Goal: Task Accomplishment & Management: Manage account settings

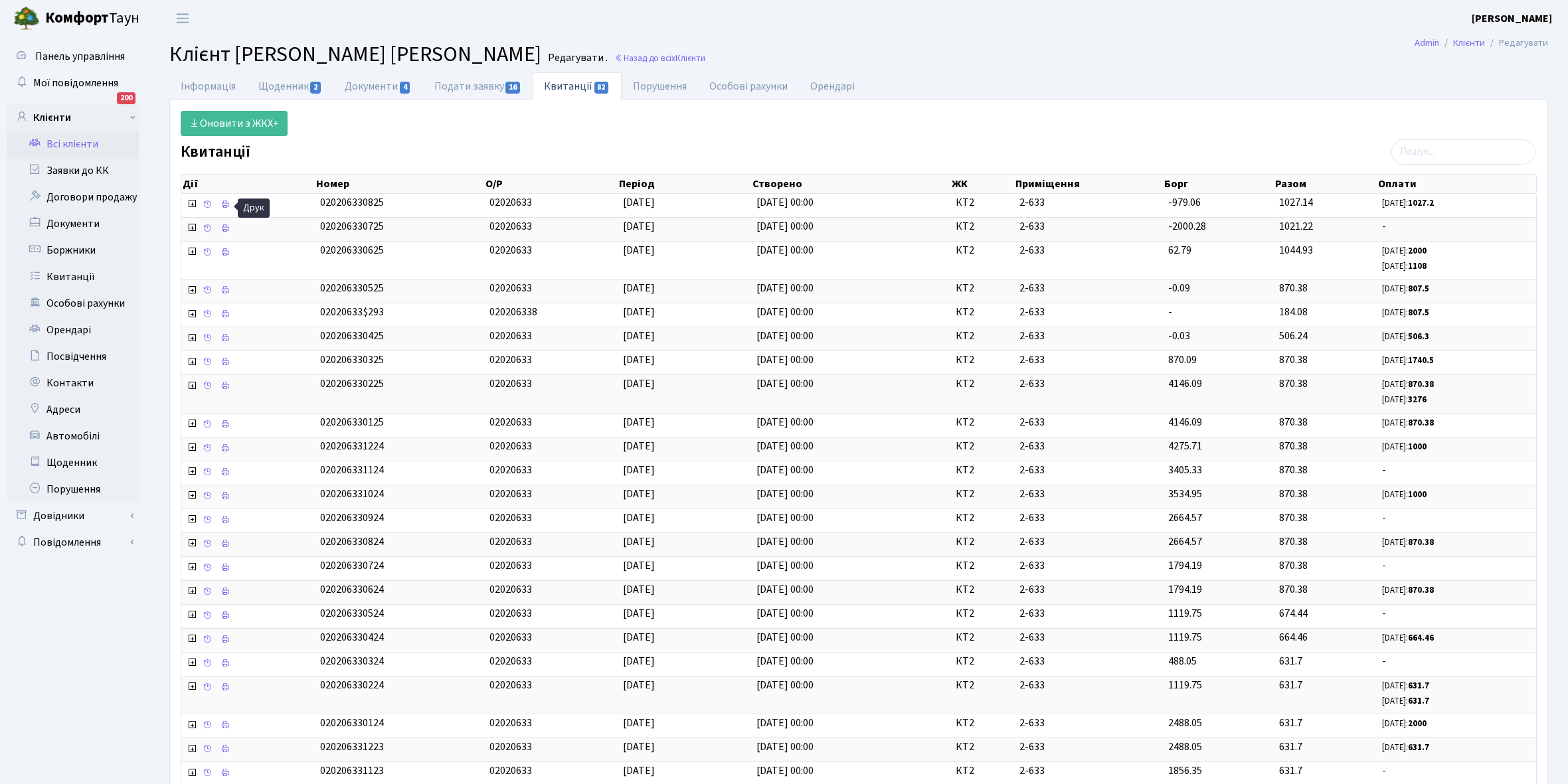
select select "25"
click at [108, 253] on link "Боржники" at bounding box center [73, 250] width 133 height 26
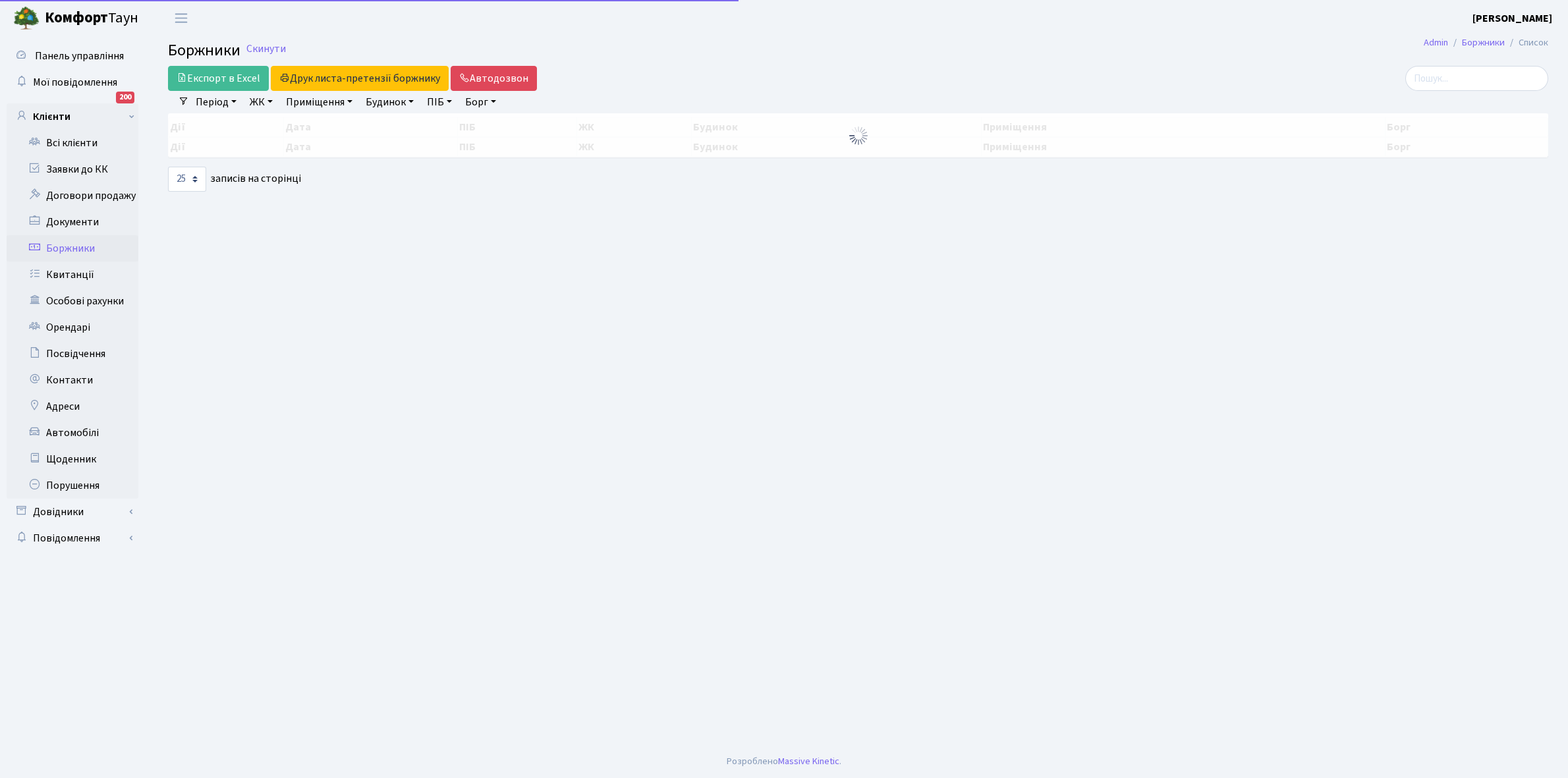
select select "25"
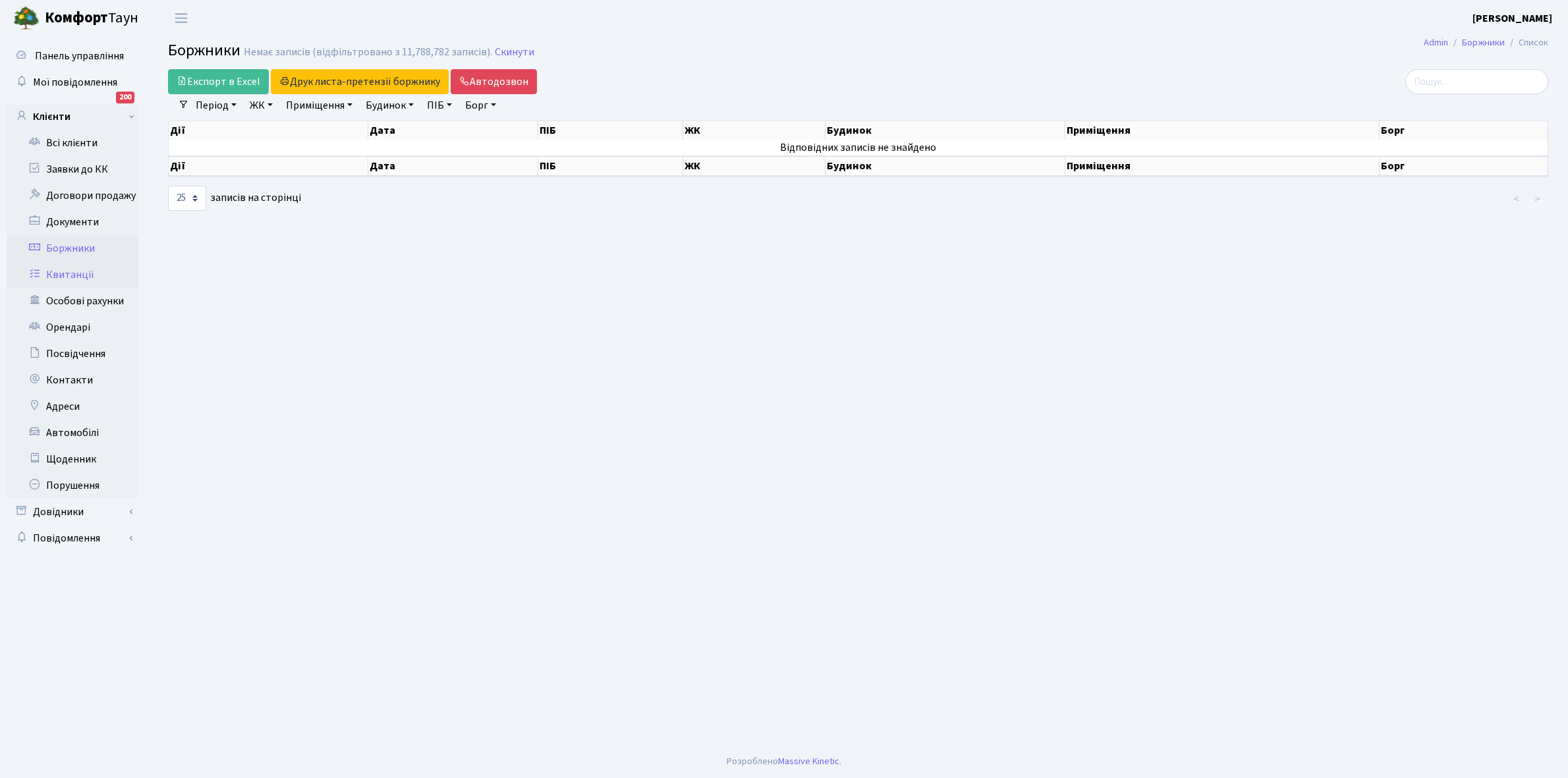
click at [92, 280] on link "Квитанції" at bounding box center [72, 275] width 132 height 26
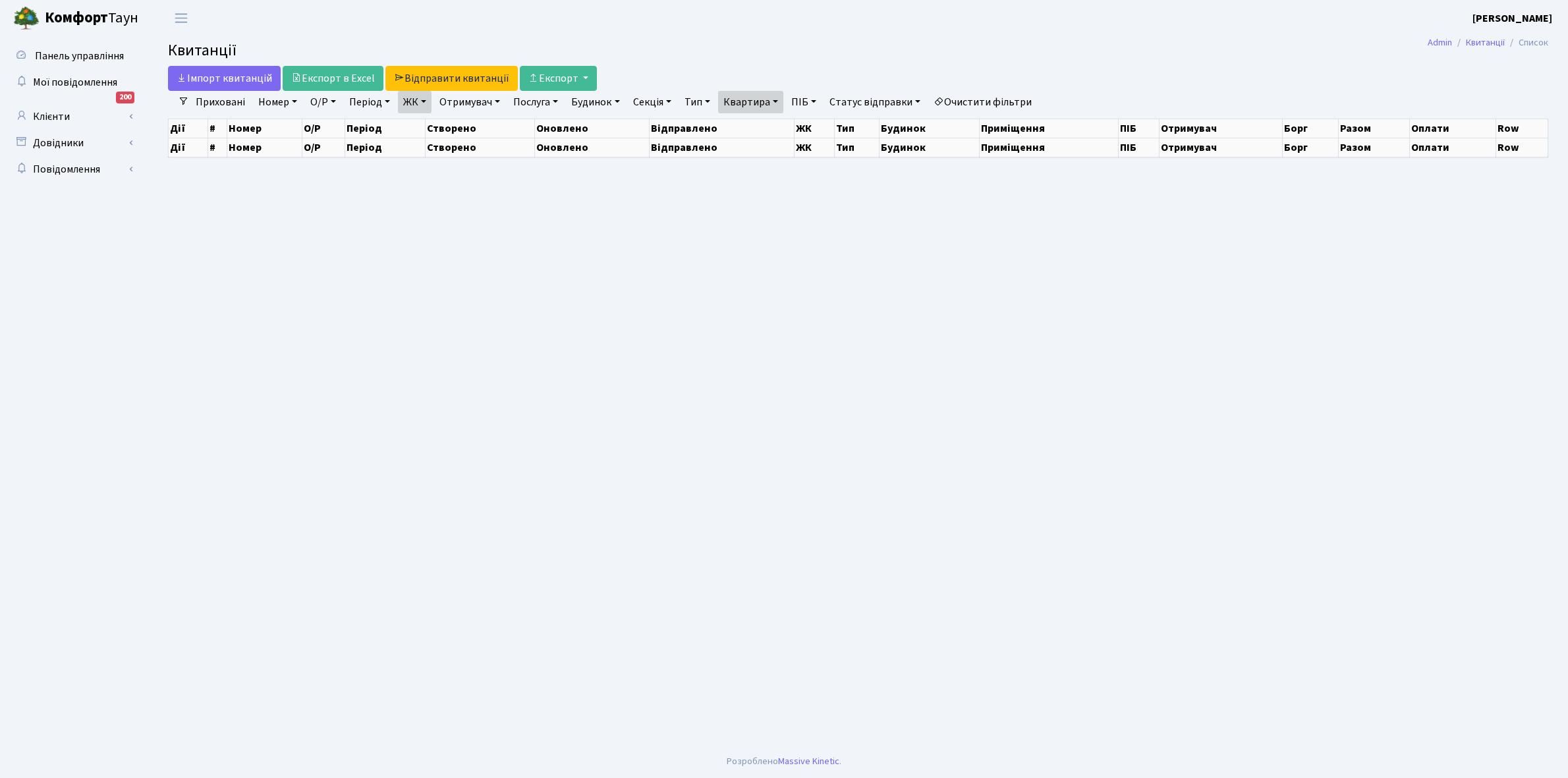
select select "25"
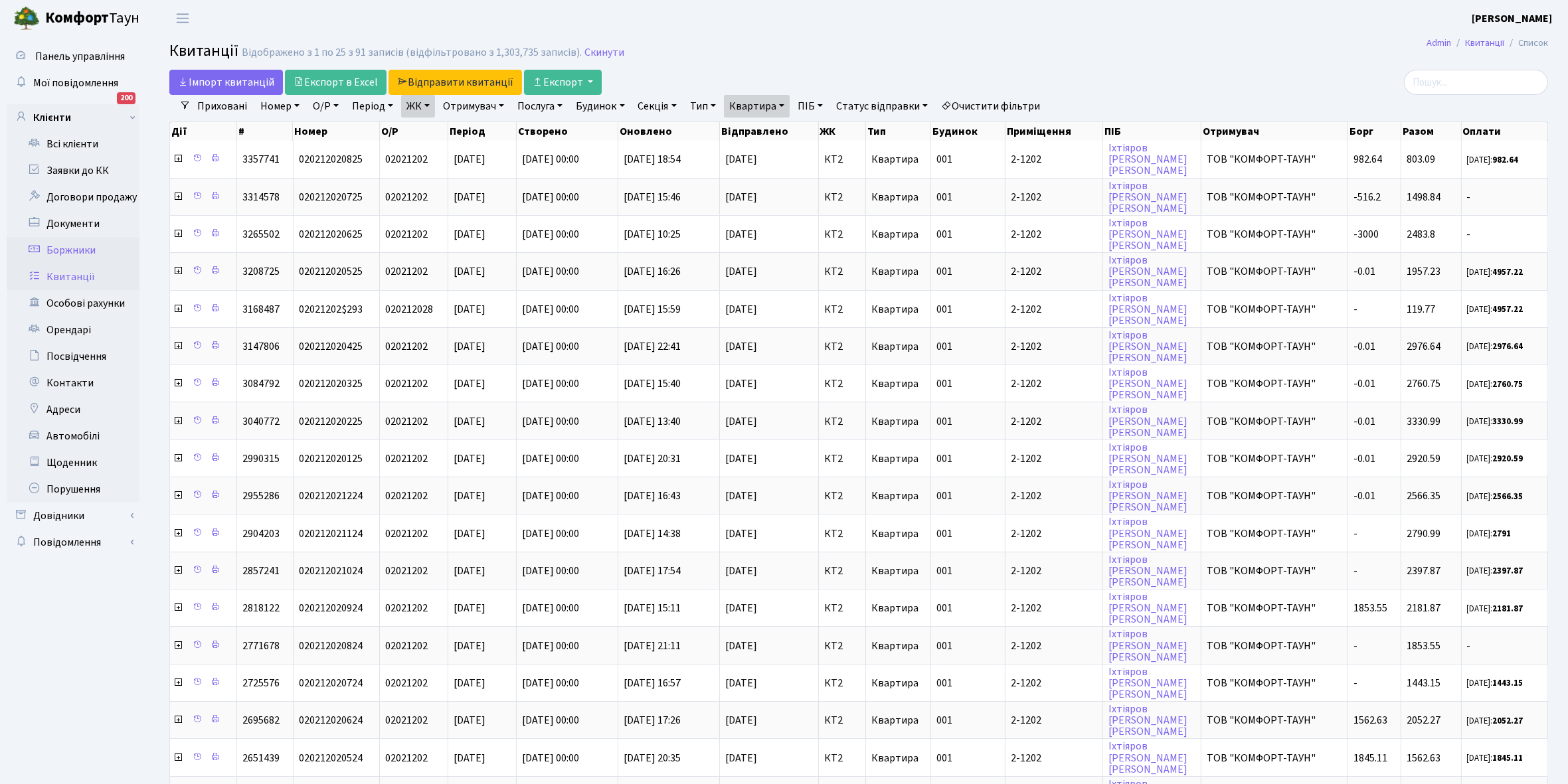
click at [98, 246] on link "Боржники" at bounding box center [73, 250] width 133 height 26
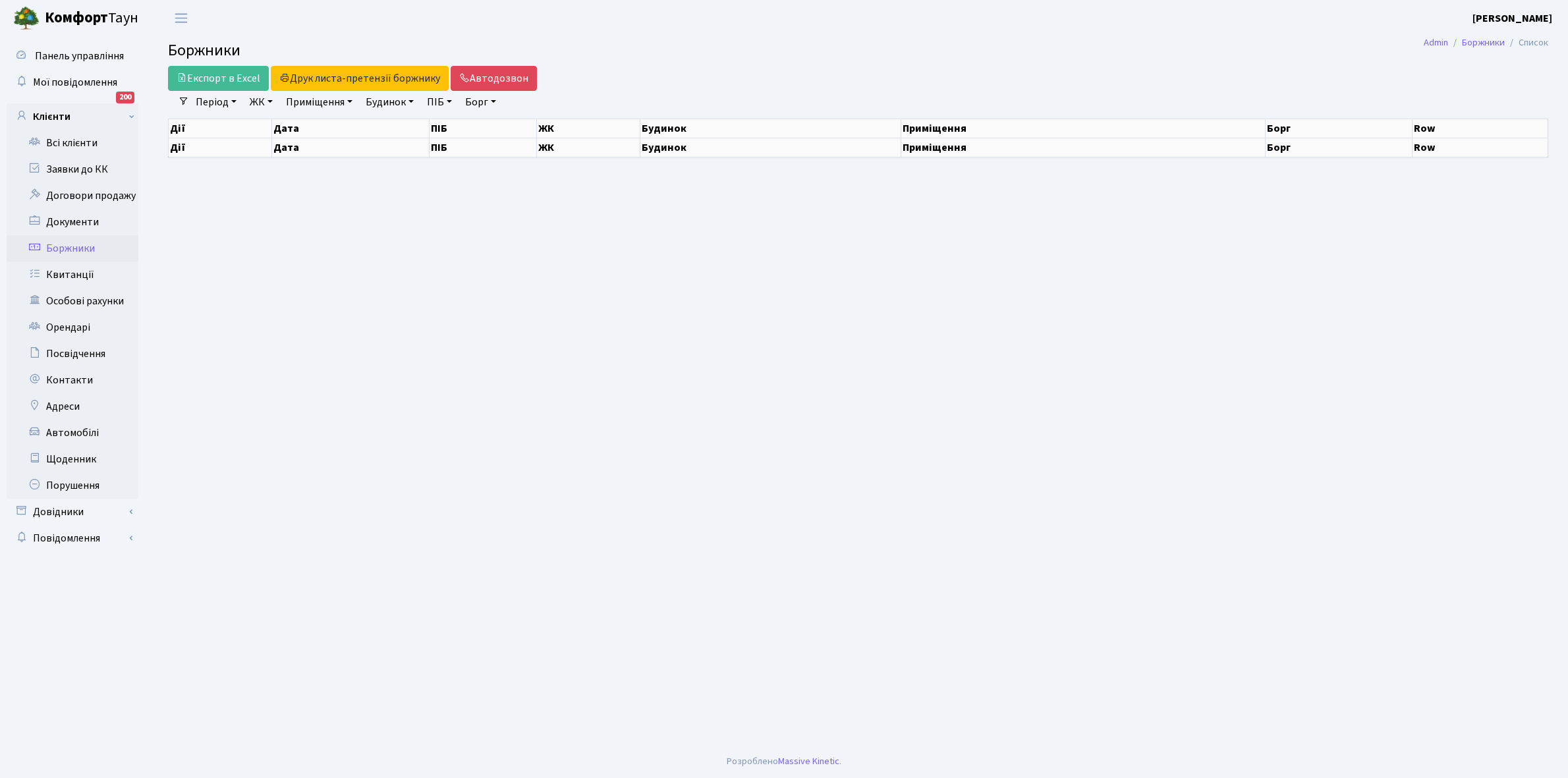
select select "25"
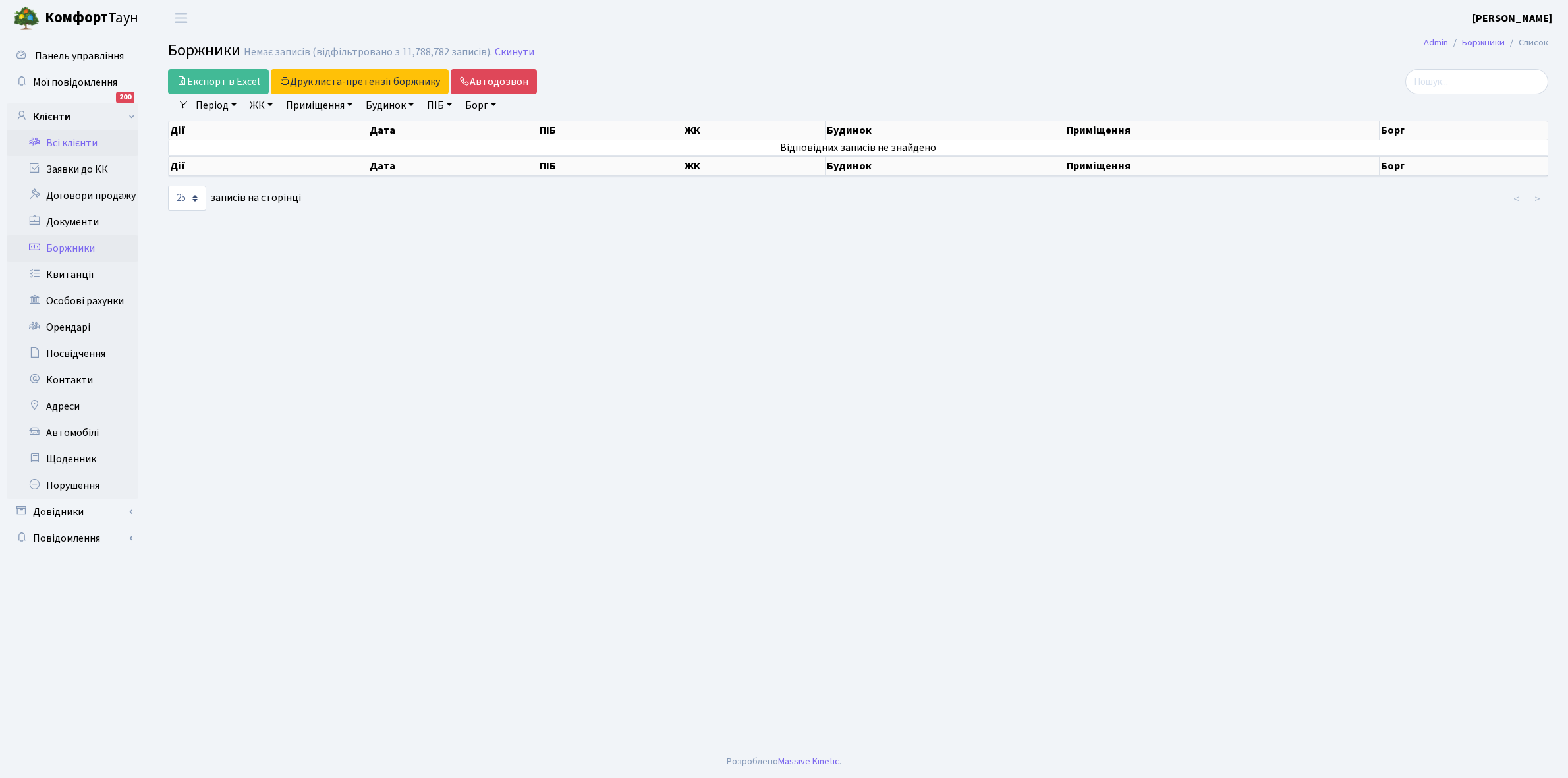
click at [83, 143] on link "Всі клієнти" at bounding box center [72, 142] width 132 height 26
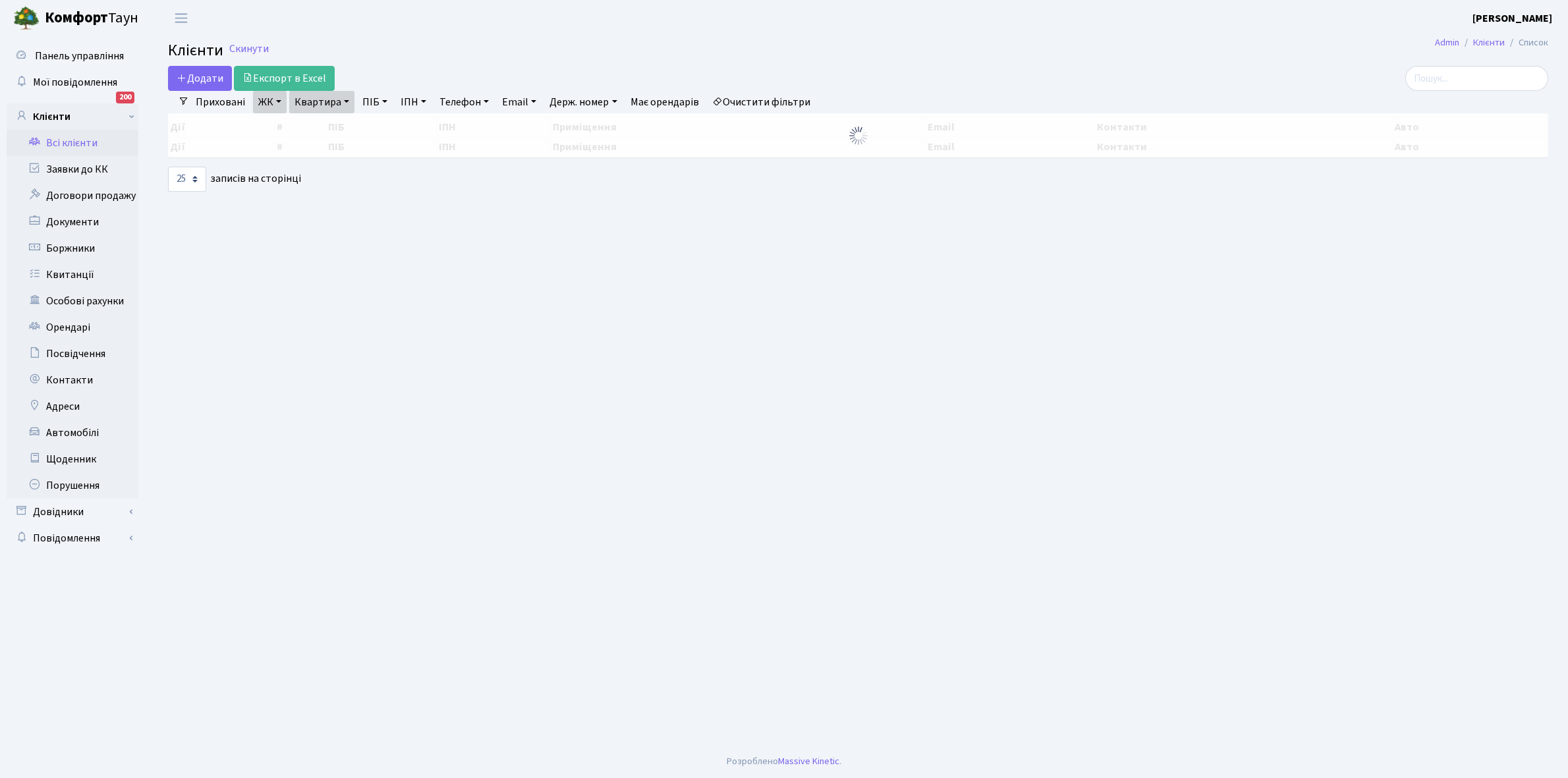
select select "25"
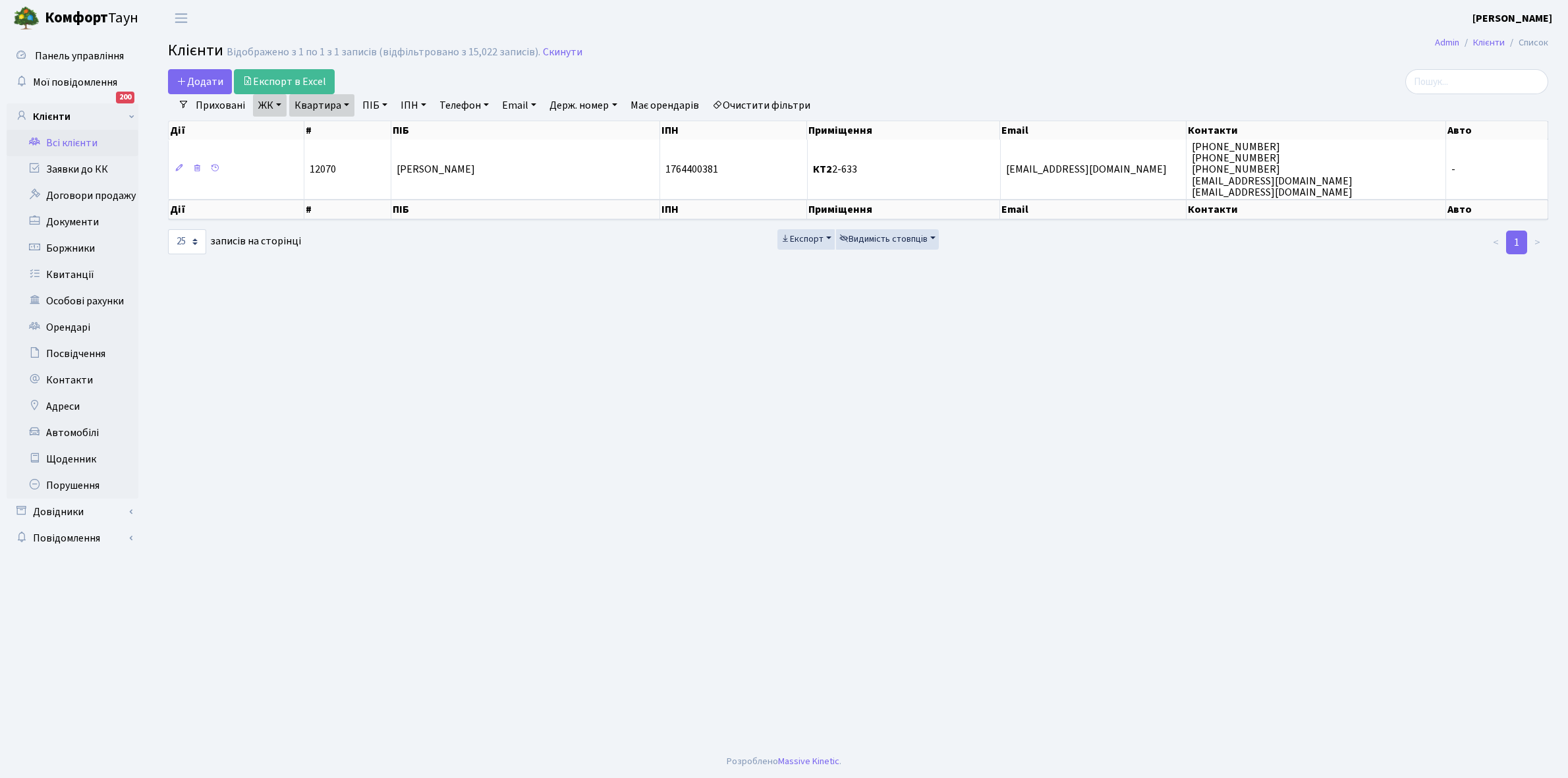
click at [764, 99] on link "Очистити фільтри" at bounding box center [761, 105] width 109 height 22
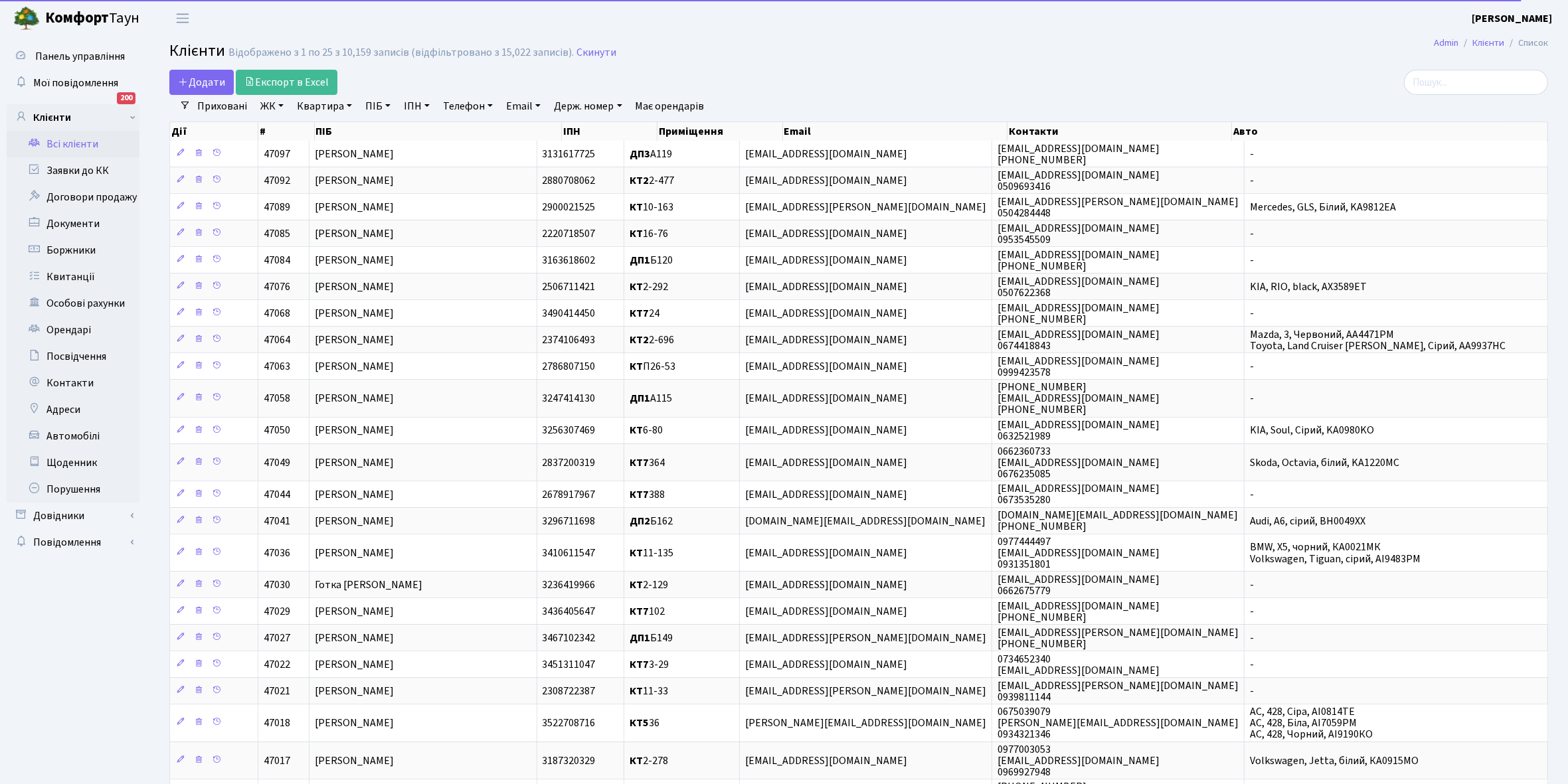
click at [281, 105] on link "ЖК" at bounding box center [272, 106] width 34 height 22
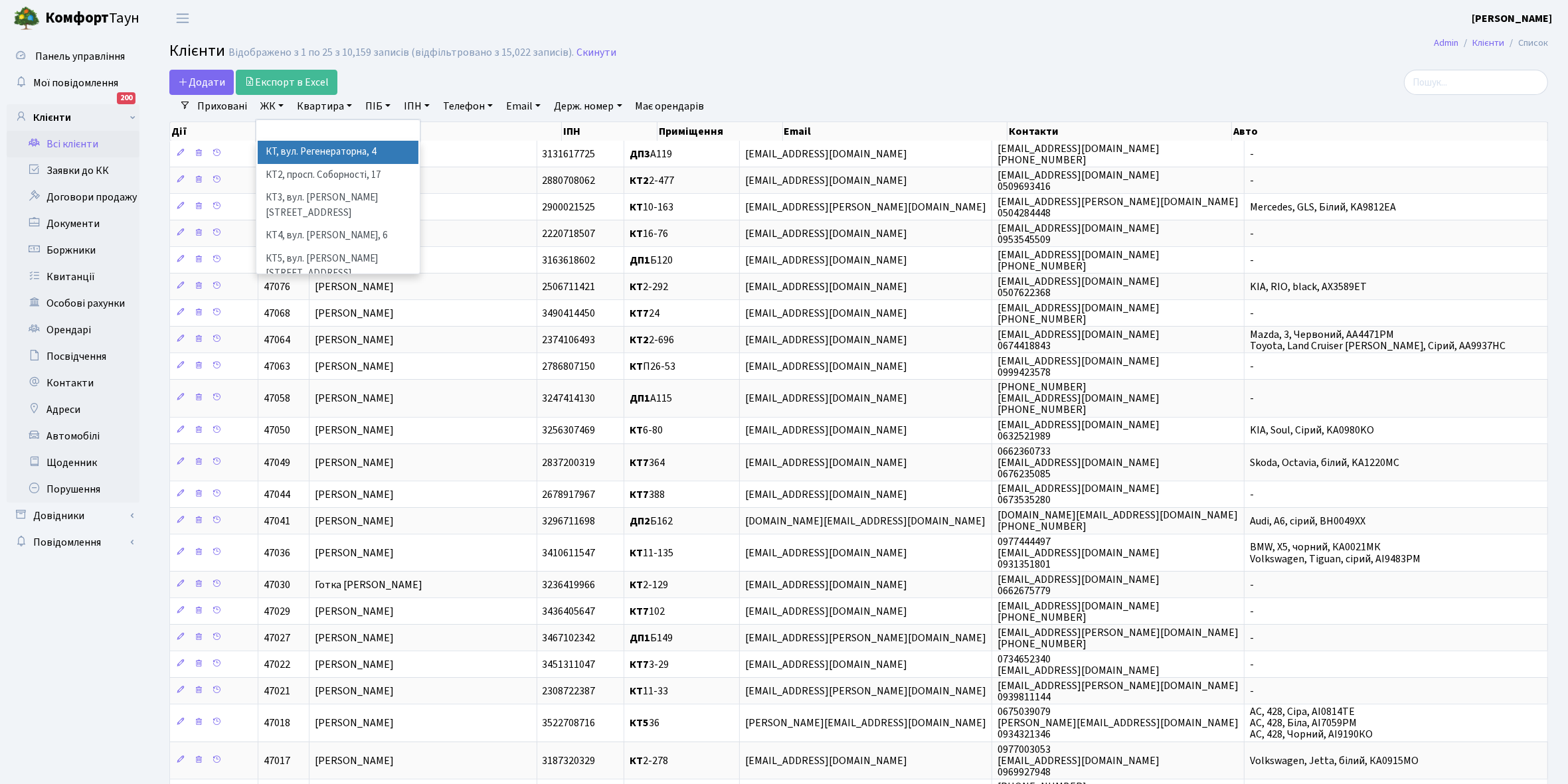
click at [307, 154] on li "КТ, вул. Регенераторна, 4" at bounding box center [338, 152] width 160 height 23
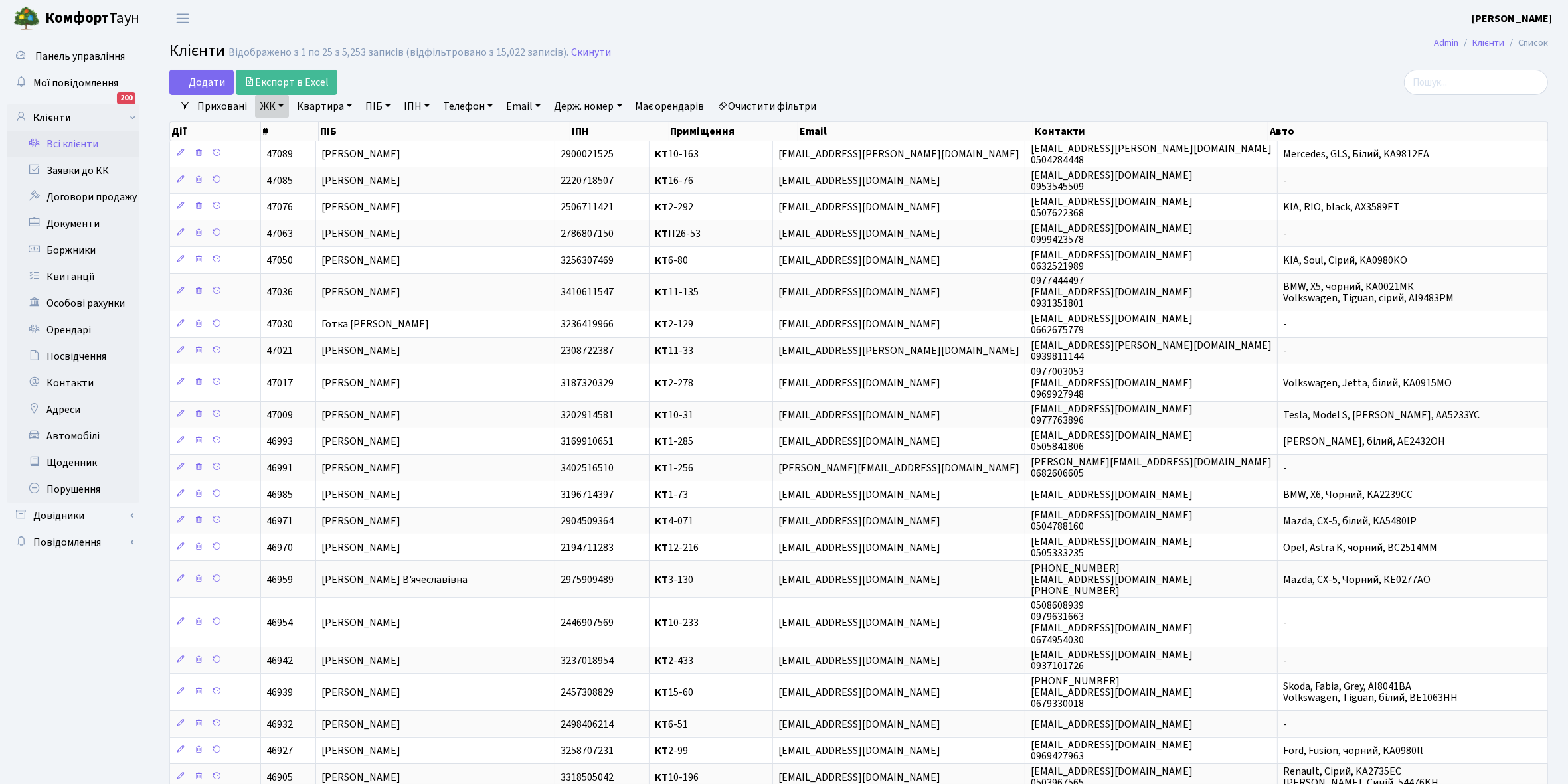
click at [281, 105] on link "ЖК" at bounding box center [272, 106] width 34 height 22
click at [311, 196] on li "КТ2, просп. Соборності, 17" at bounding box center [338, 193] width 160 height 23
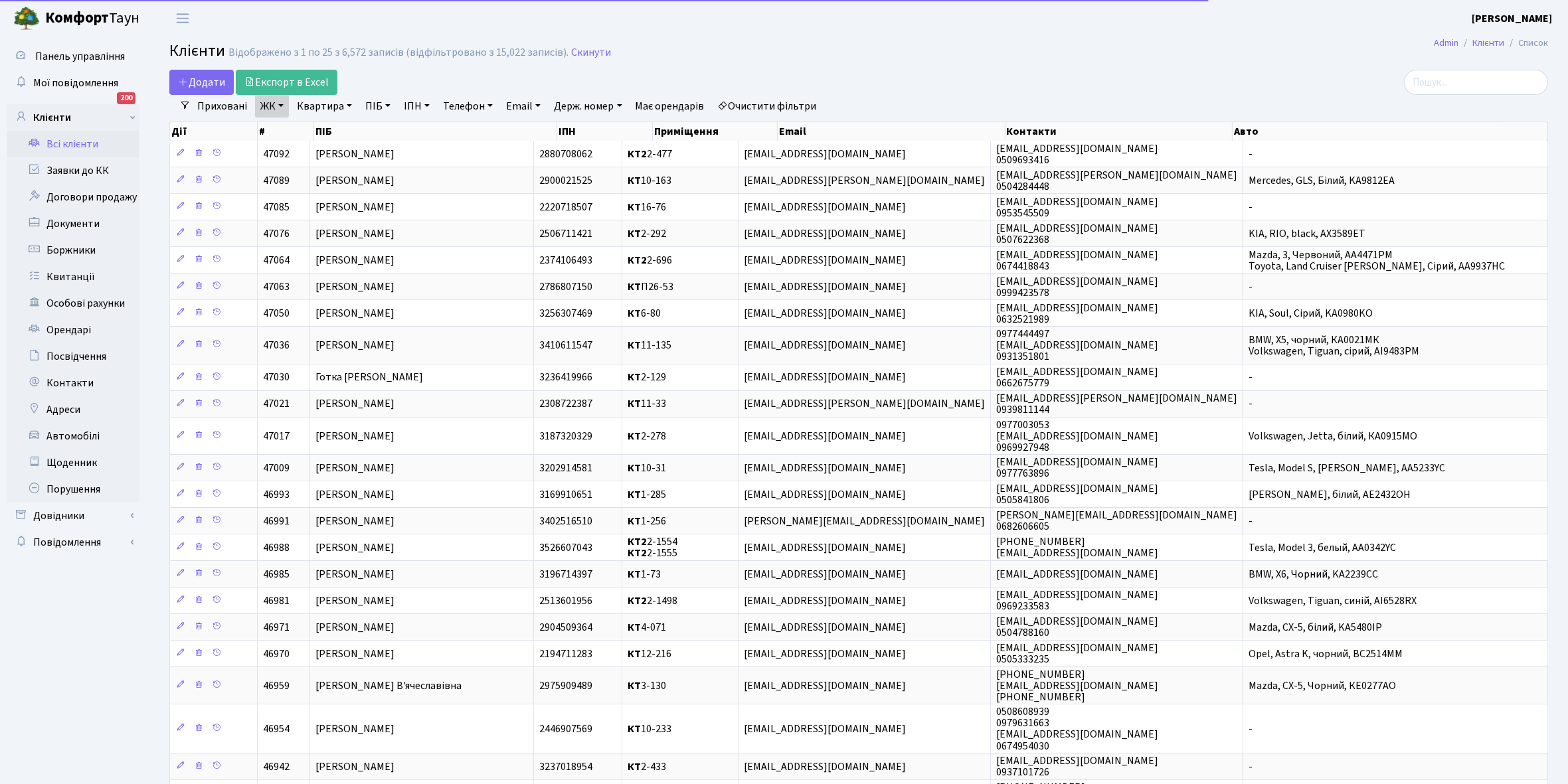
click at [346, 103] on link "Квартира" at bounding box center [324, 106] width 66 height 22
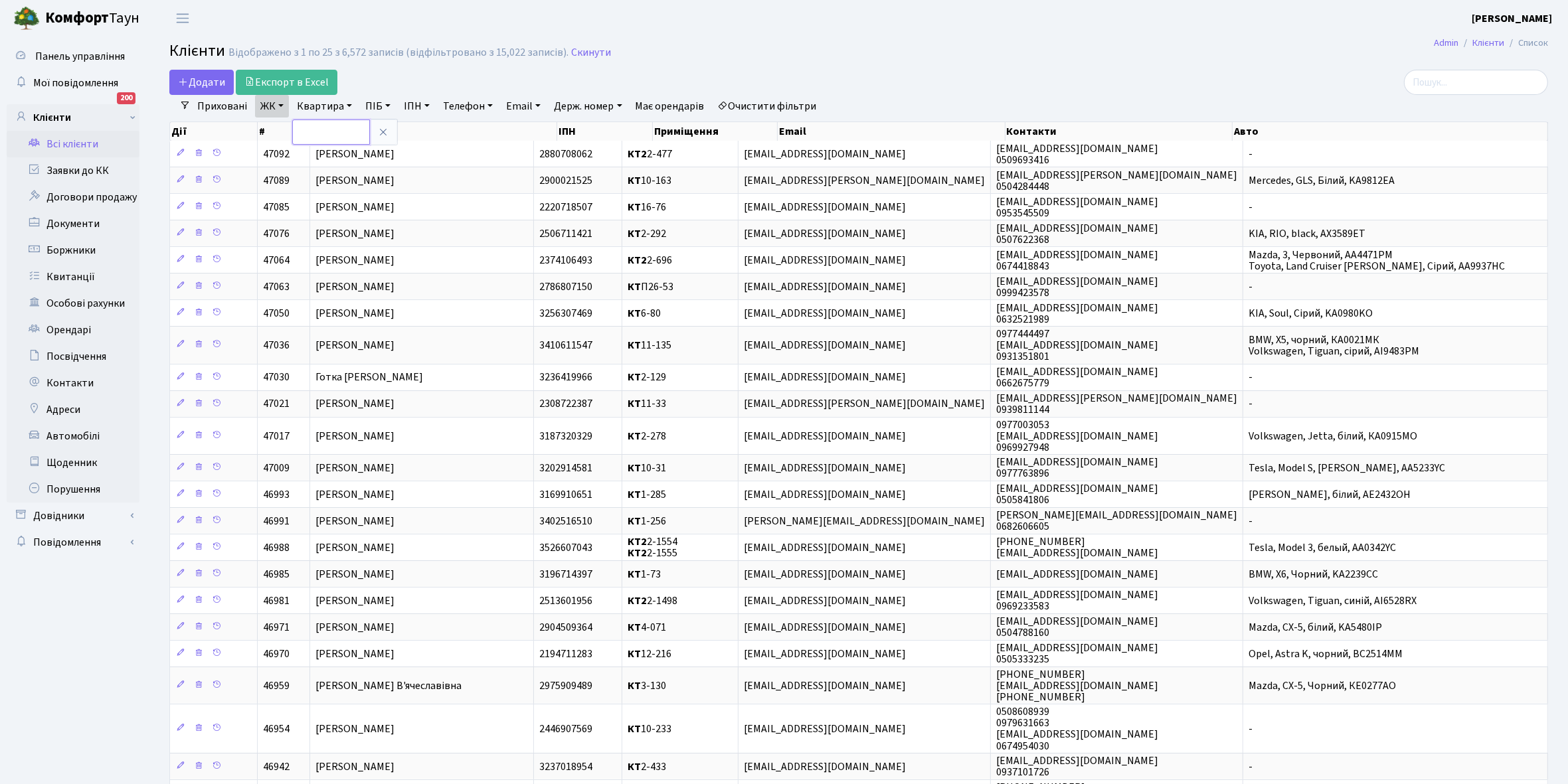
click at [338, 128] on input "text" at bounding box center [331, 132] width 78 height 25
type input "2-431"
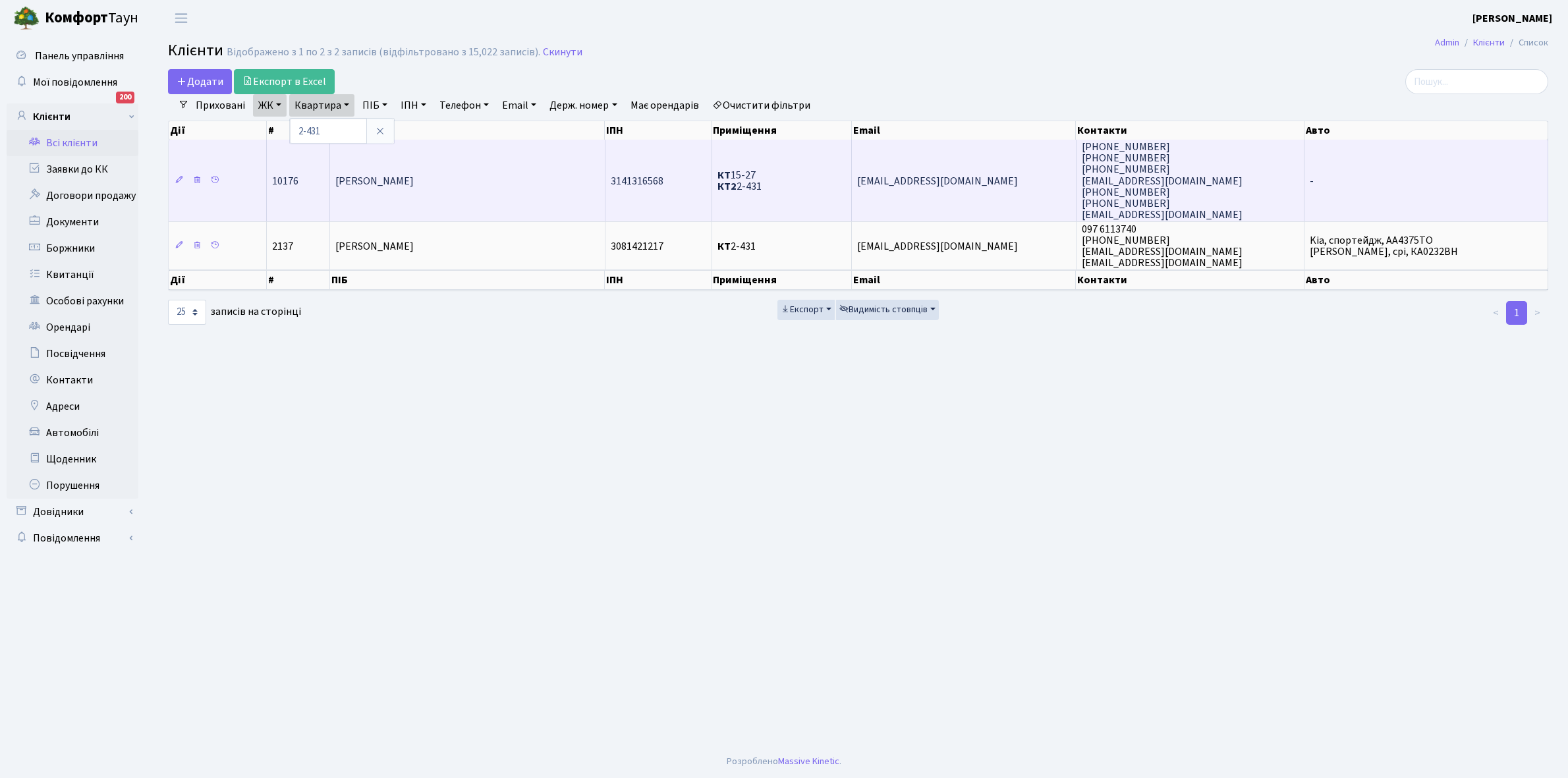
click at [413, 183] on span "Бекірова Олена Володимирівна" at bounding box center [375, 181] width 79 height 15
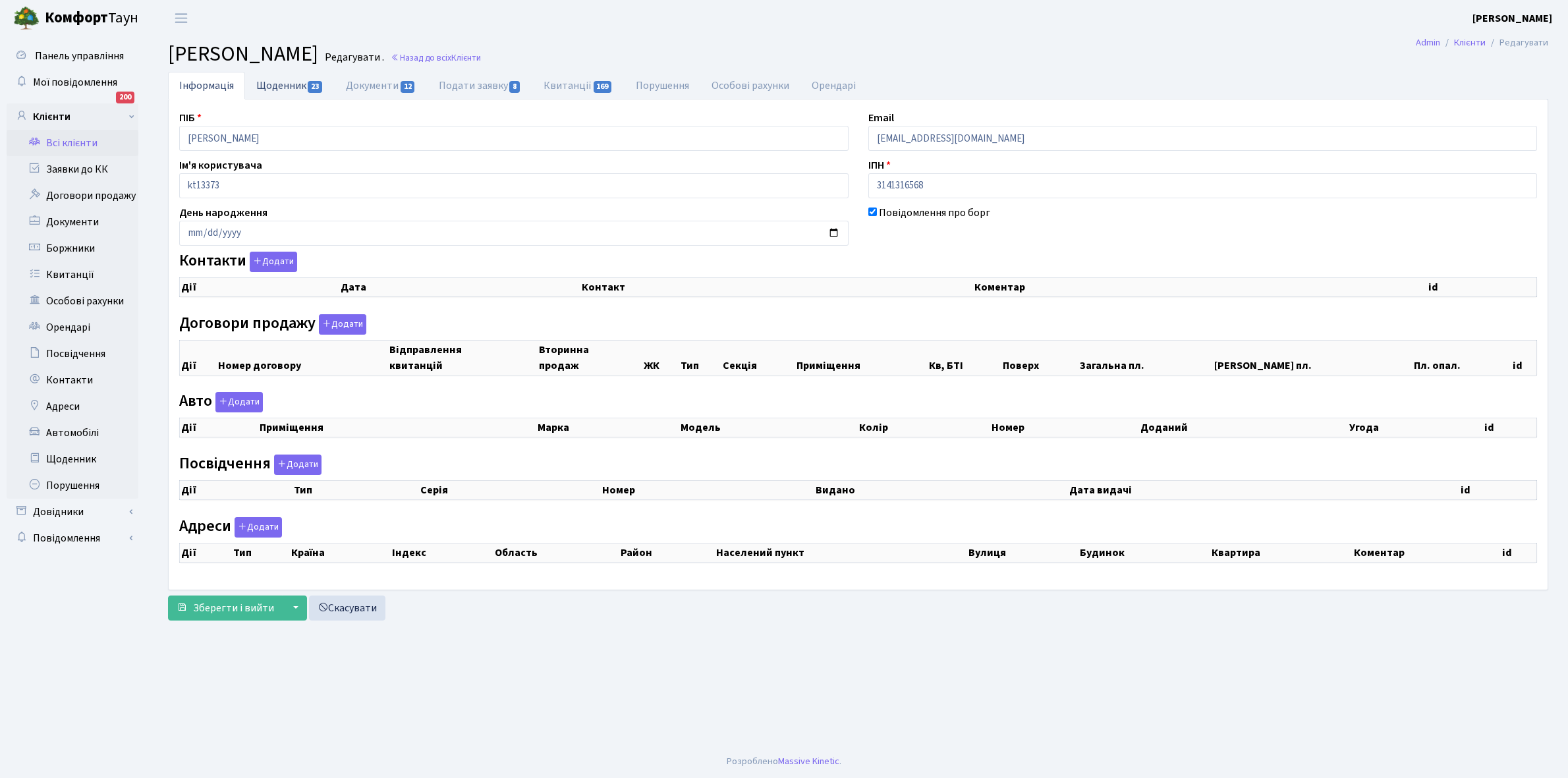
click at [275, 83] on link "Щоденник 23" at bounding box center [289, 85] width 89 height 27
select select "25"
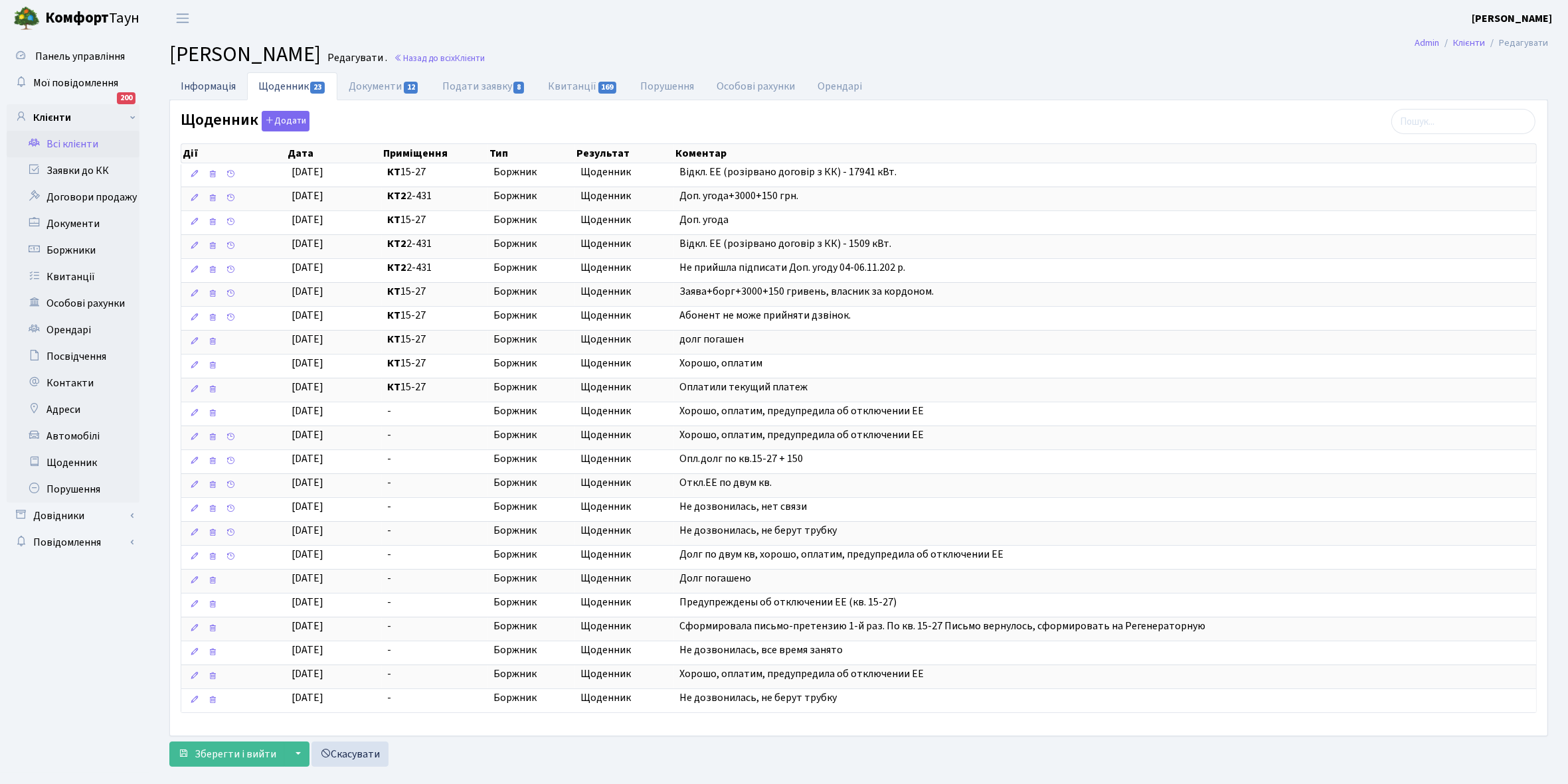
click at [194, 85] on link "Інформація" at bounding box center [208, 86] width 78 height 27
select select "25"
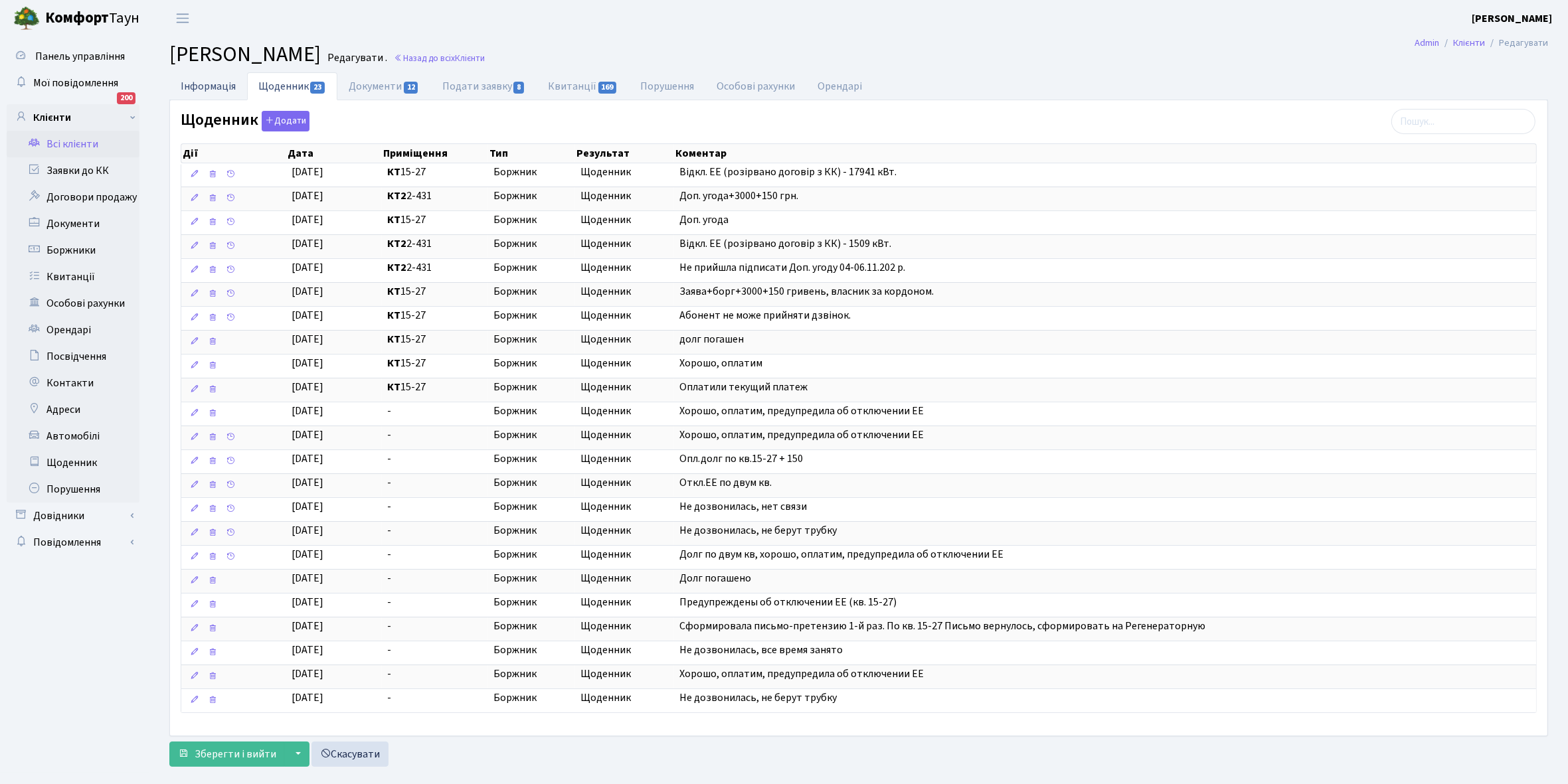
select select "25"
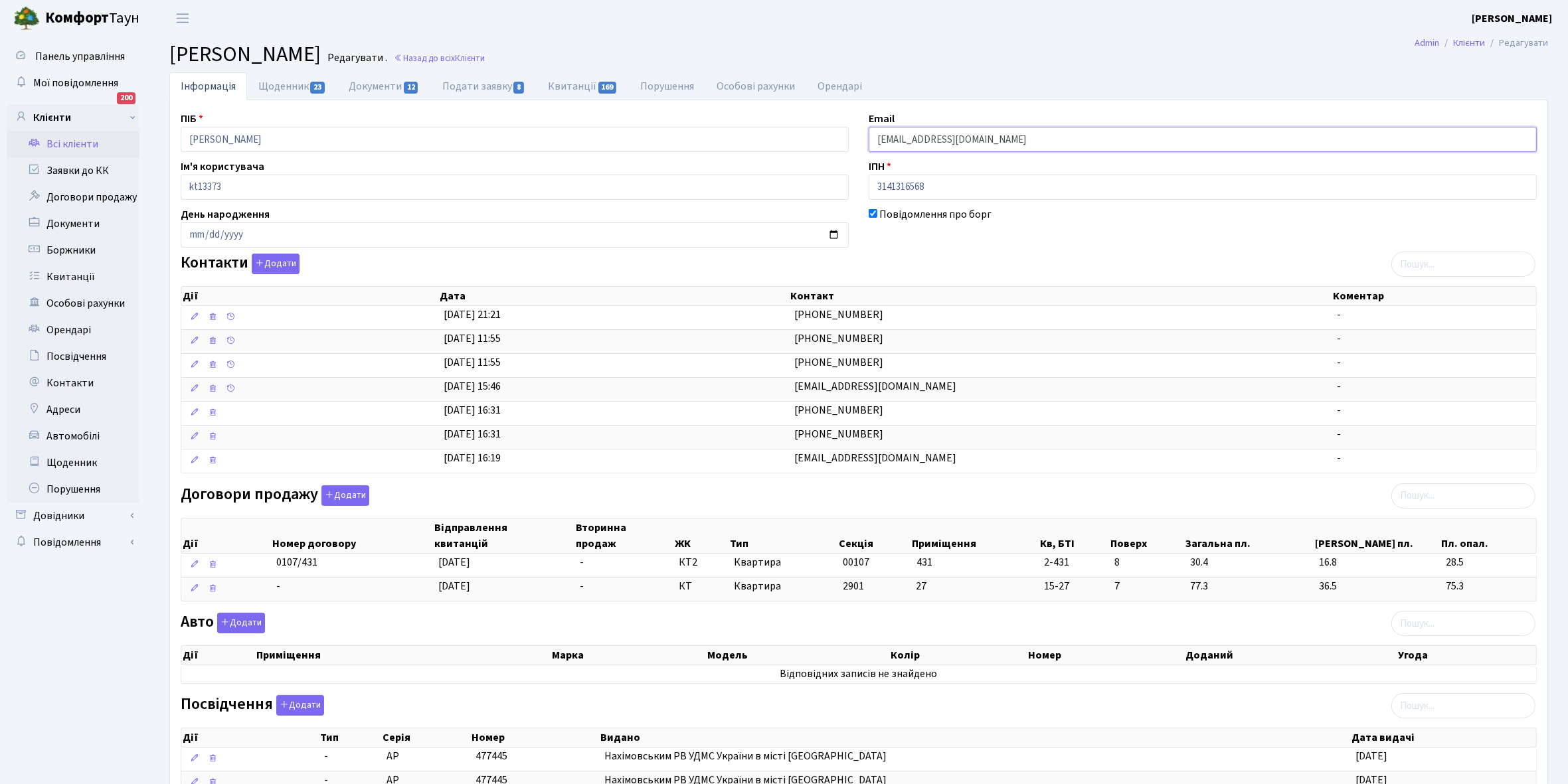
drag, startPoint x: 874, startPoint y: 140, endPoint x: 1065, endPoint y: 150, distance: 191.3
click at [1065, 150] on input "helenbeckirova@gmail.com" at bounding box center [1203, 139] width 668 height 25
click at [74, 246] on link "Боржники" at bounding box center [73, 250] width 133 height 26
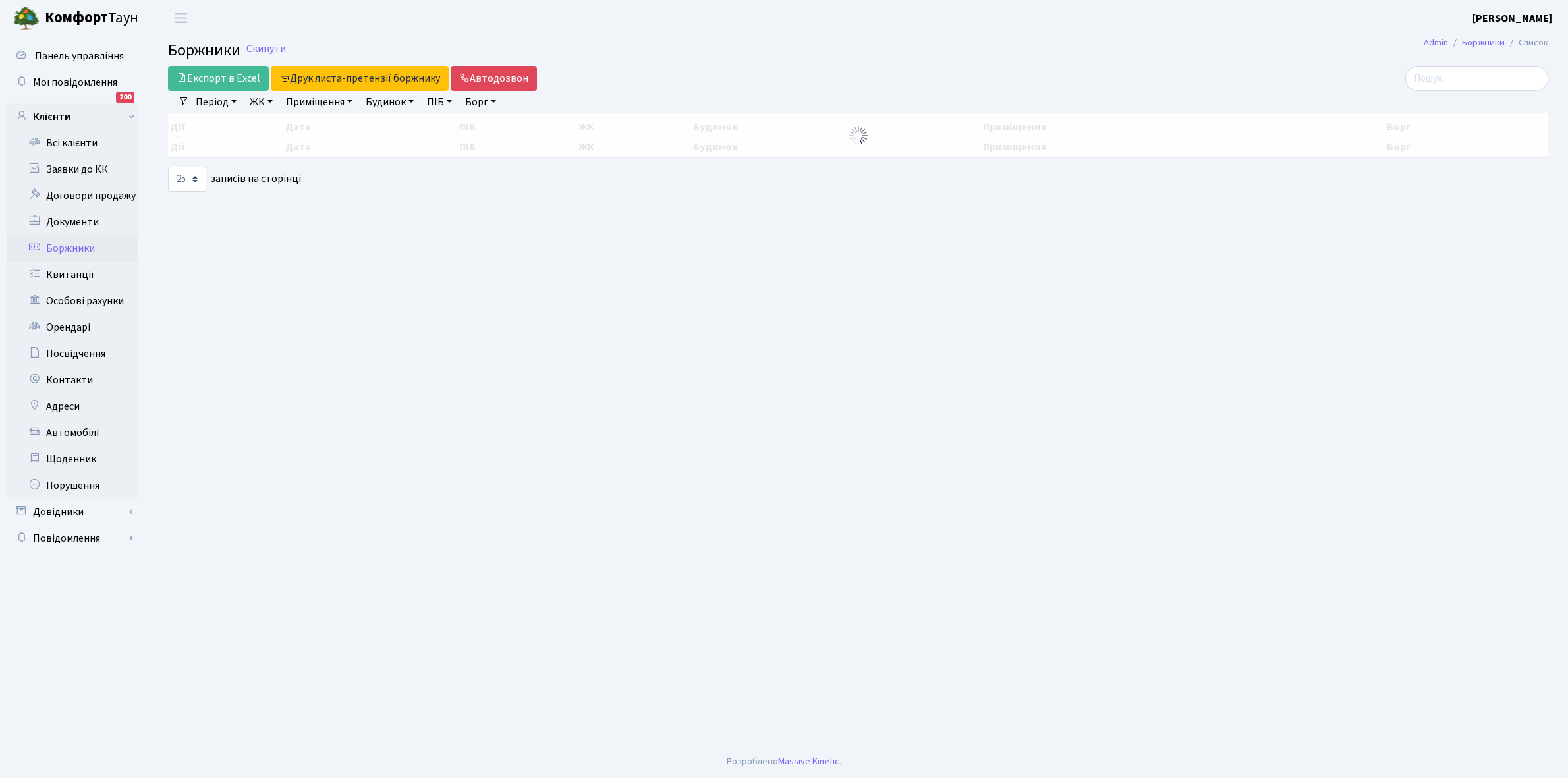
select select "25"
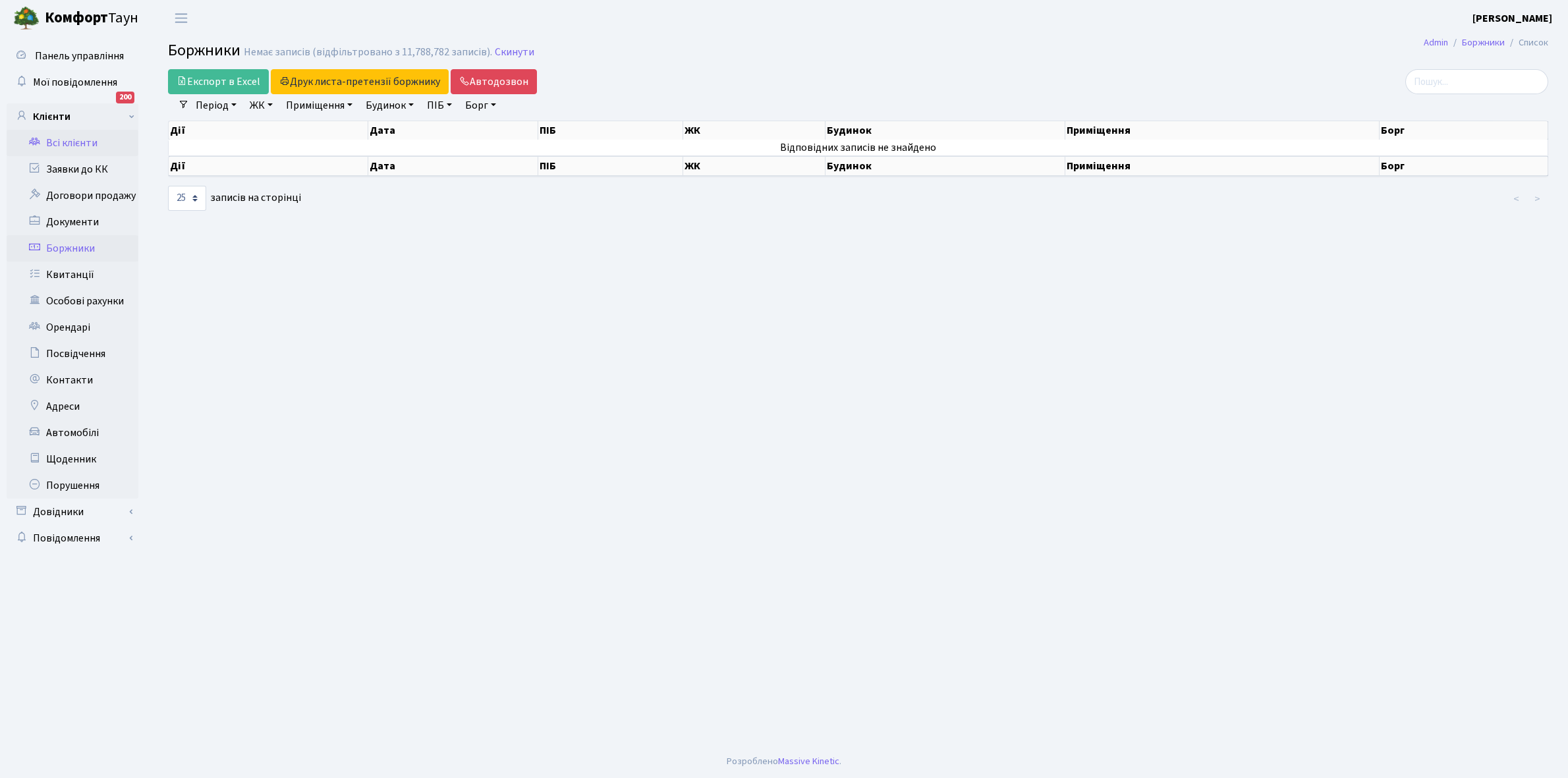
click at [92, 145] on link "Всі клієнти" at bounding box center [72, 142] width 132 height 26
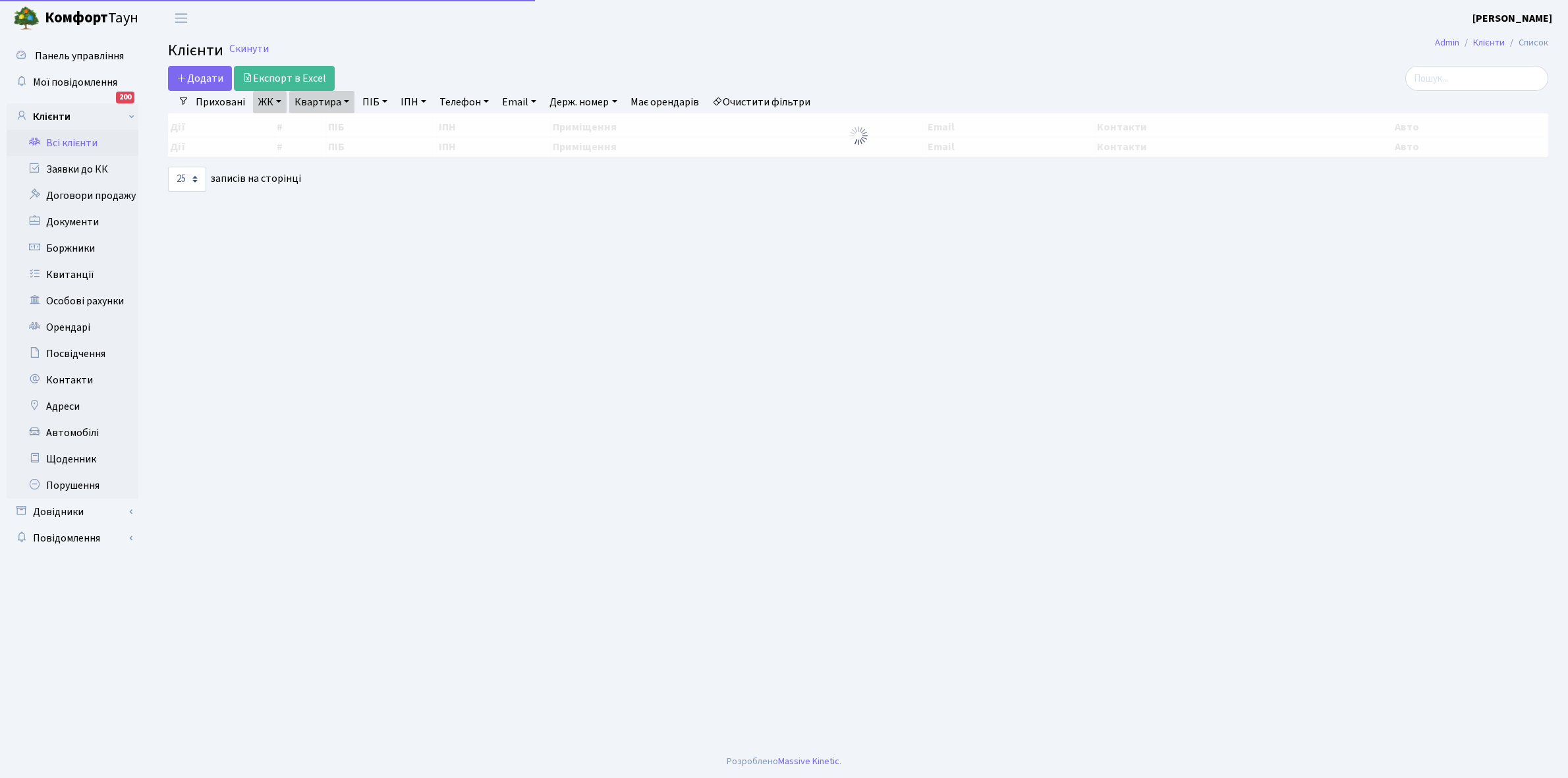
select select "25"
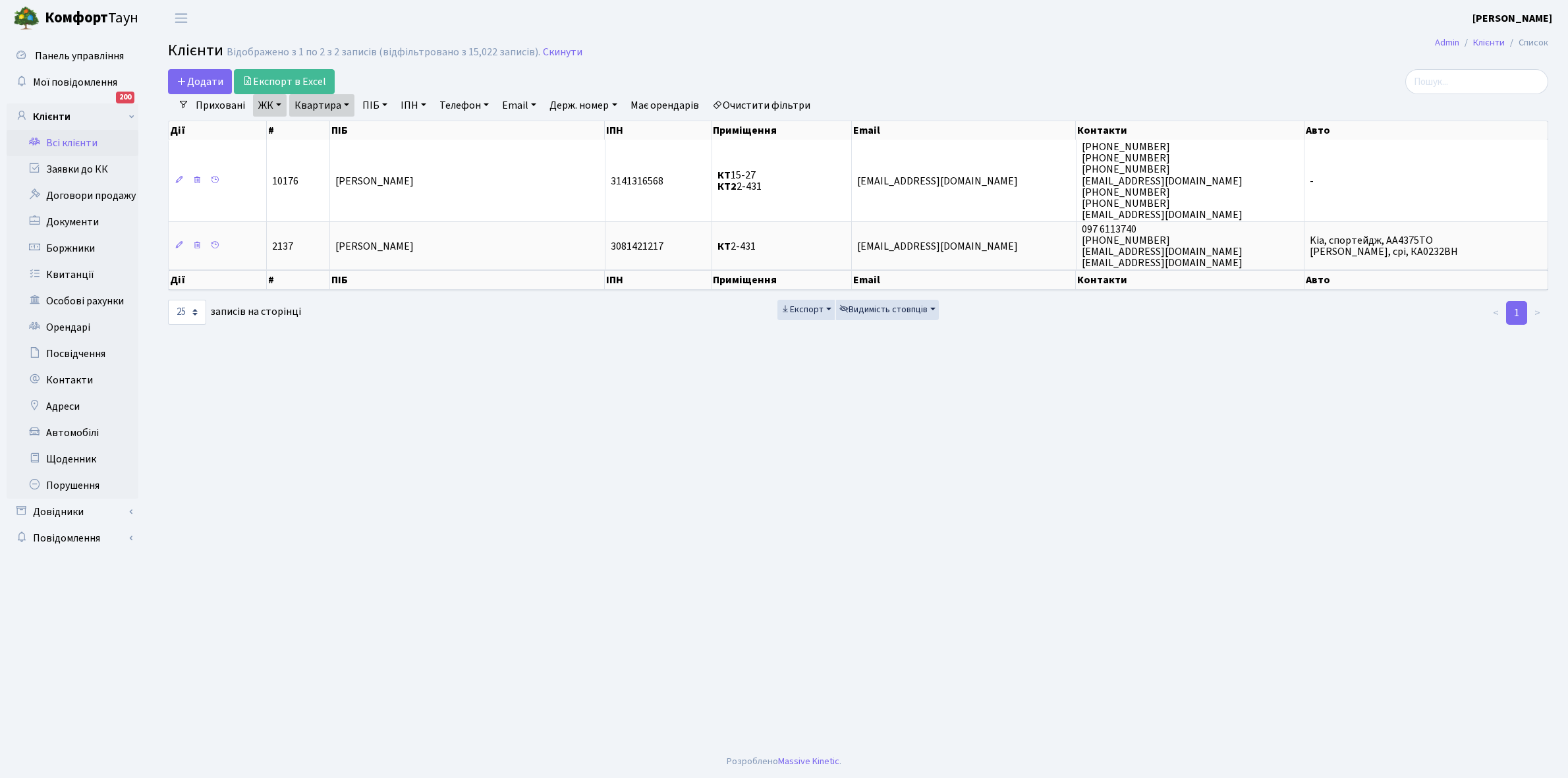
click at [752, 107] on link "Очистити фільтри" at bounding box center [761, 105] width 109 height 22
select select
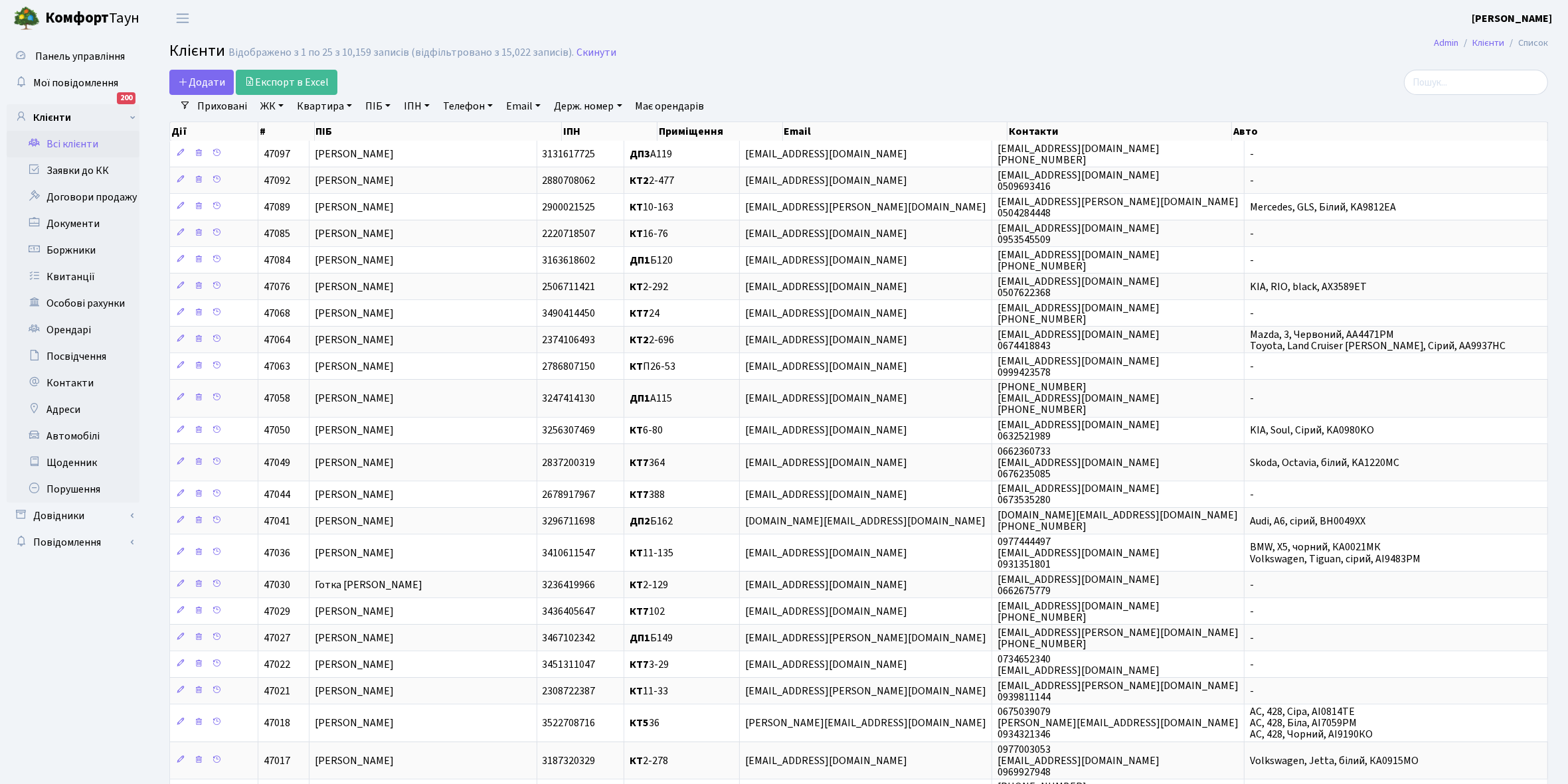
click at [282, 106] on link "ЖК" at bounding box center [272, 106] width 34 height 22
click at [326, 175] on li "КТ2, просп. Соборності, 17" at bounding box center [338, 175] width 160 height 23
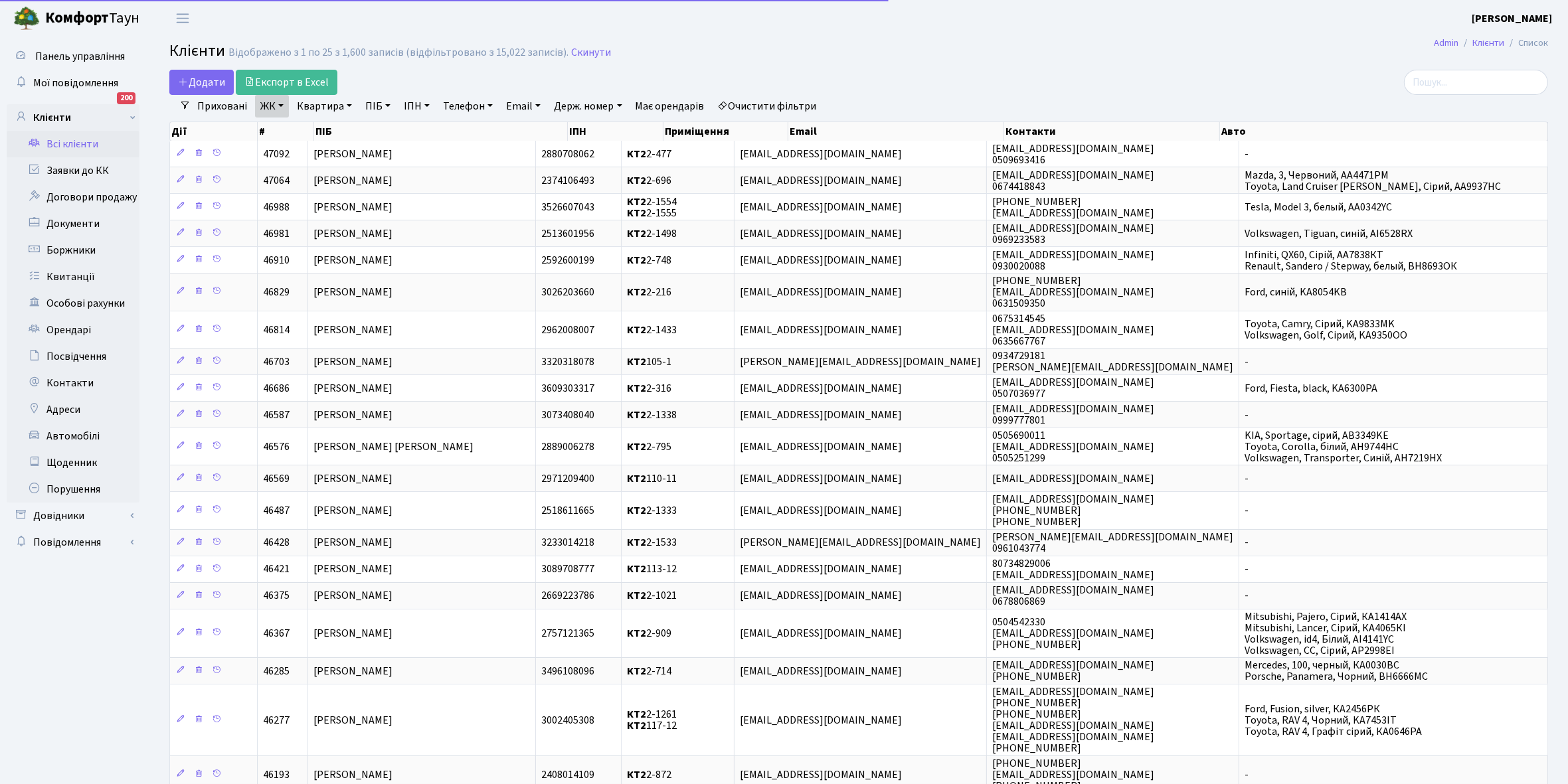
click at [347, 104] on link "Квартира" at bounding box center [324, 106] width 66 height 22
drag, startPoint x: 326, startPoint y: 133, endPoint x: 324, endPoint y: 126, distance: 7.3
click at [326, 133] on input "text" at bounding box center [331, 132] width 78 height 25
type input "2-1122"
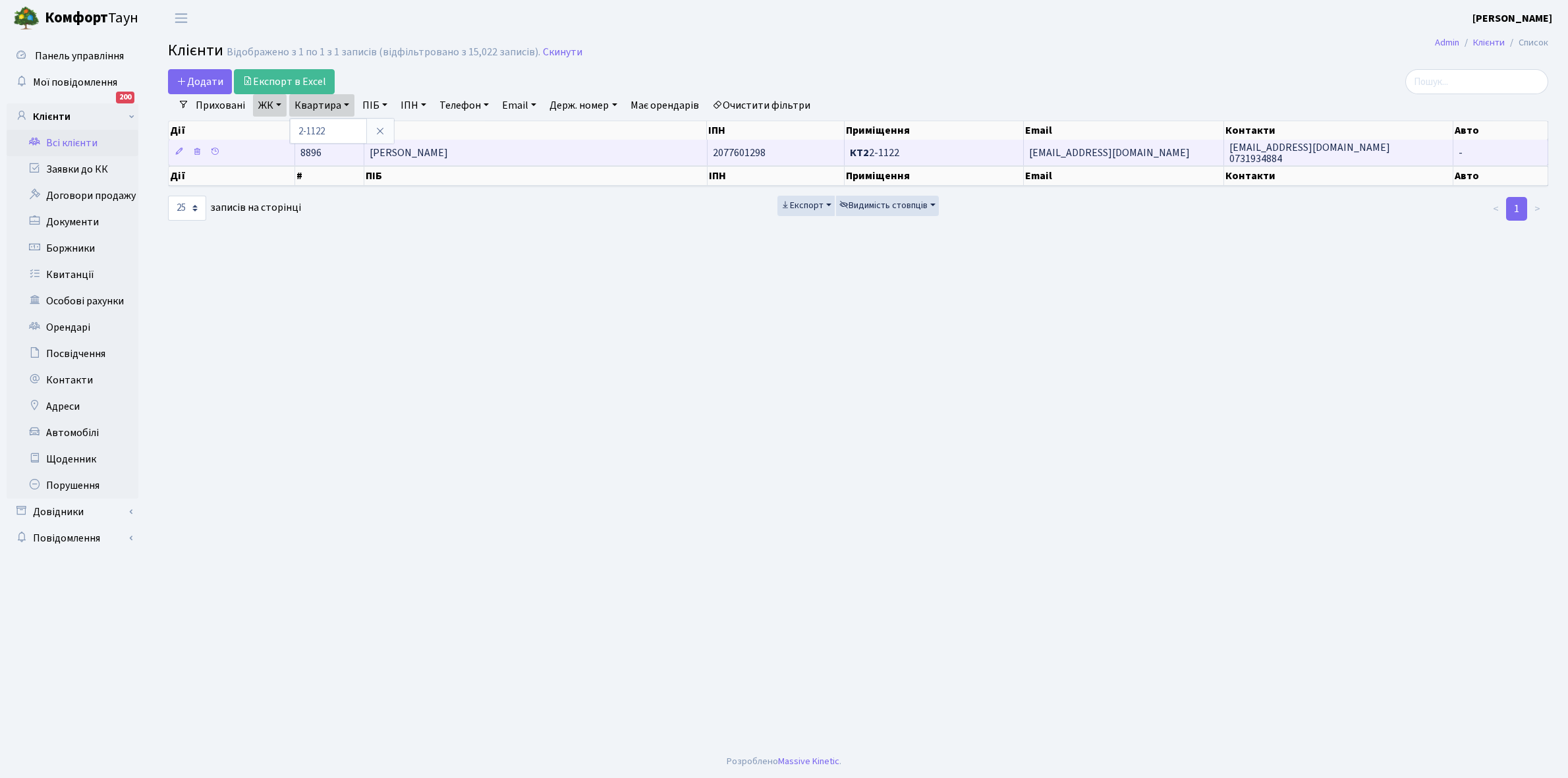
click at [526, 157] on td "[PERSON_NAME]" at bounding box center [536, 152] width 342 height 26
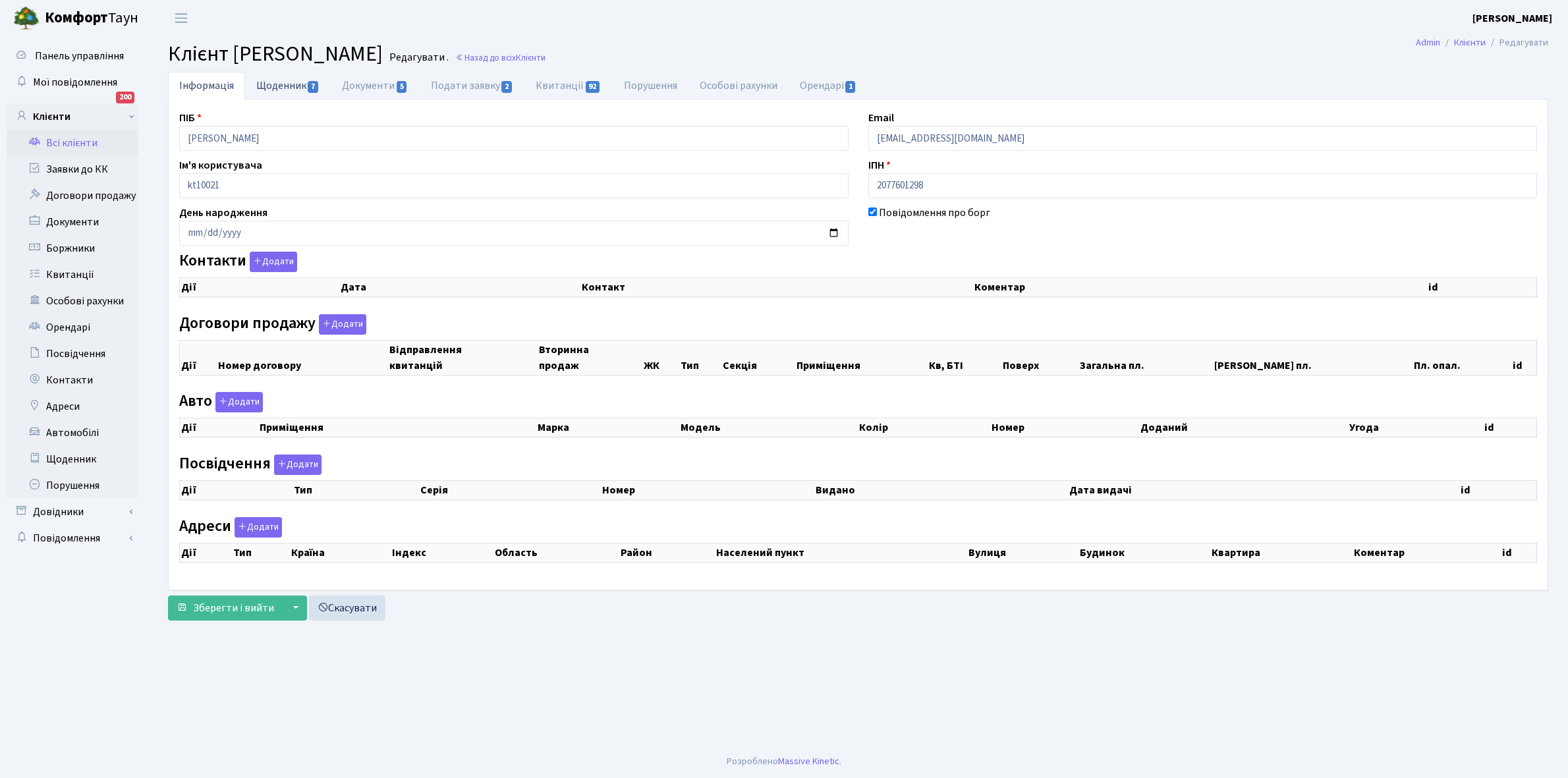
checkbox input "true"
select select "25"
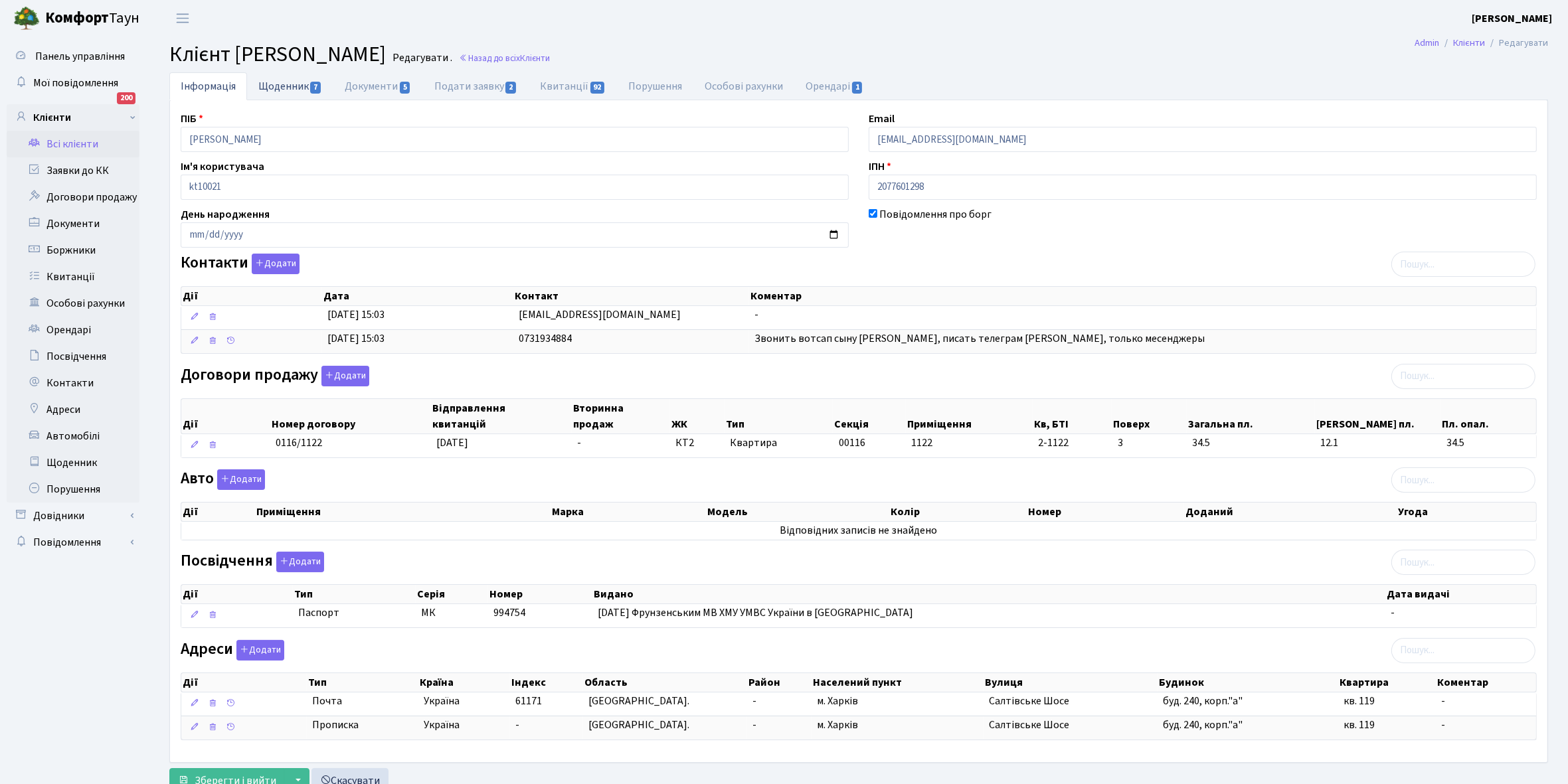
click at [281, 90] on link "Щоденник 7" at bounding box center [290, 86] width 87 height 27
select select "25"
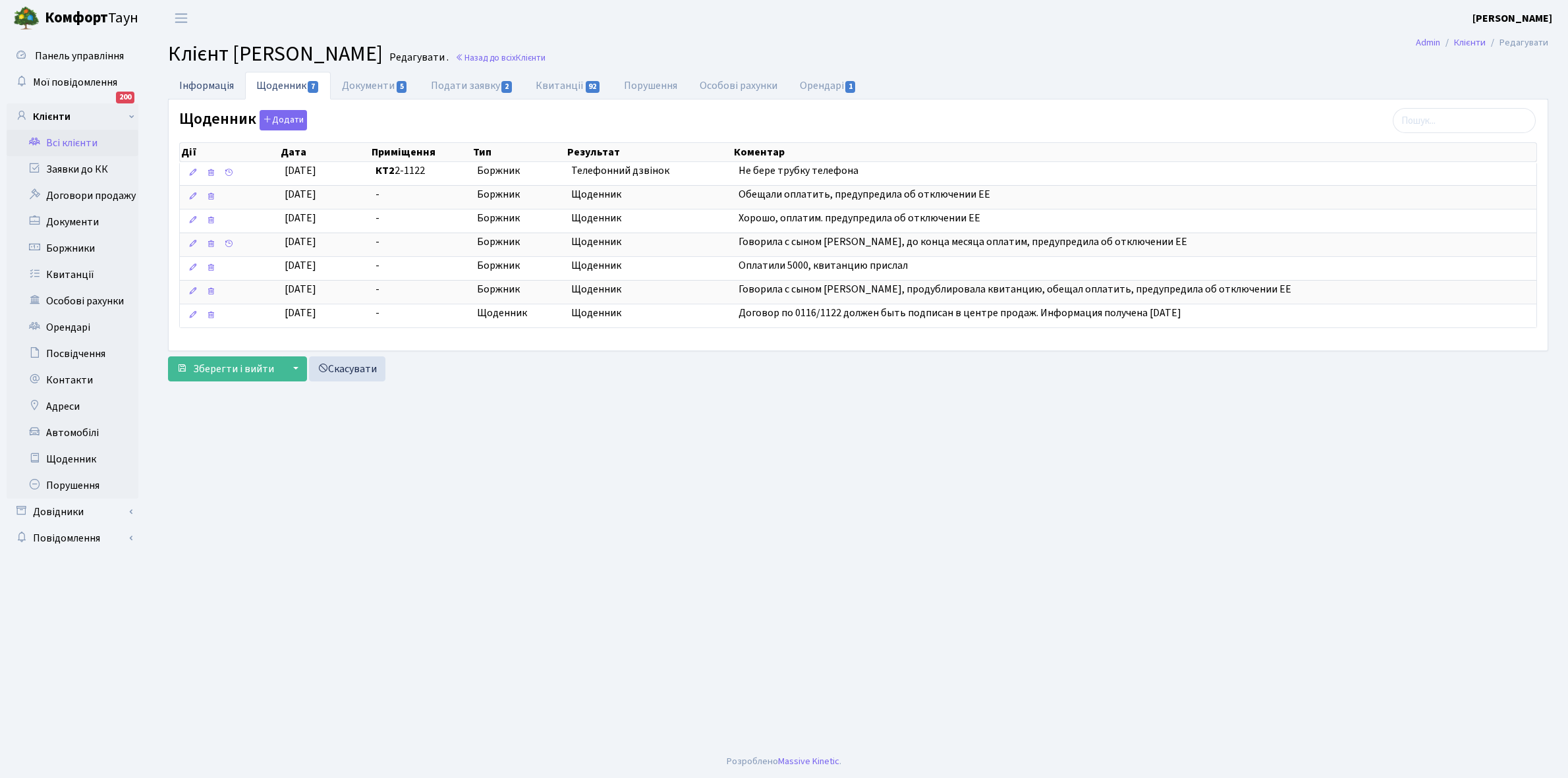
click at [205, 87] on link "Інформація" at bounding box center [206, 85] width 77 height 27
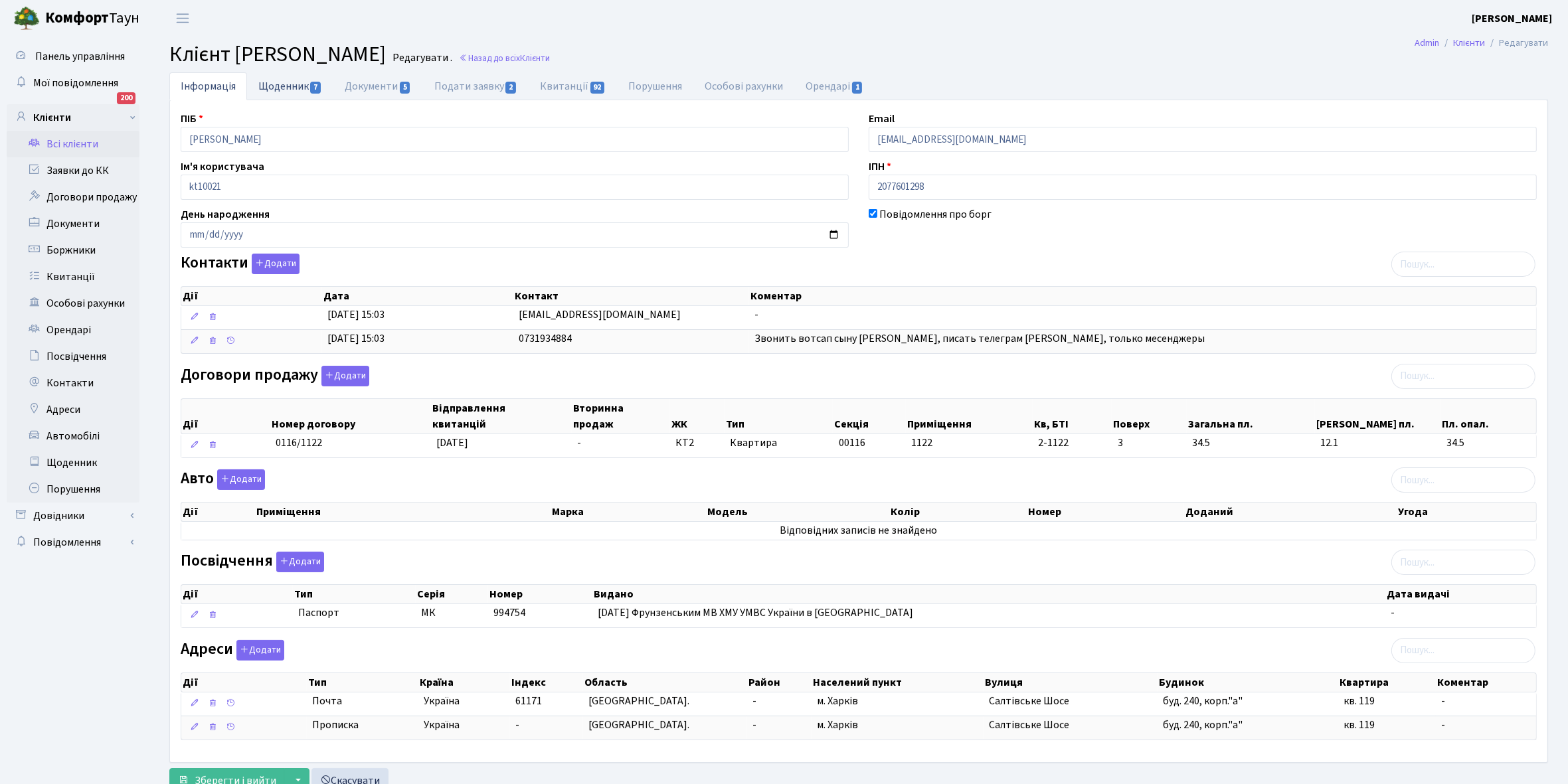
click at [279, 83] on link "Щоденник 7" at bounding box center [290, 86] width 87 height 27
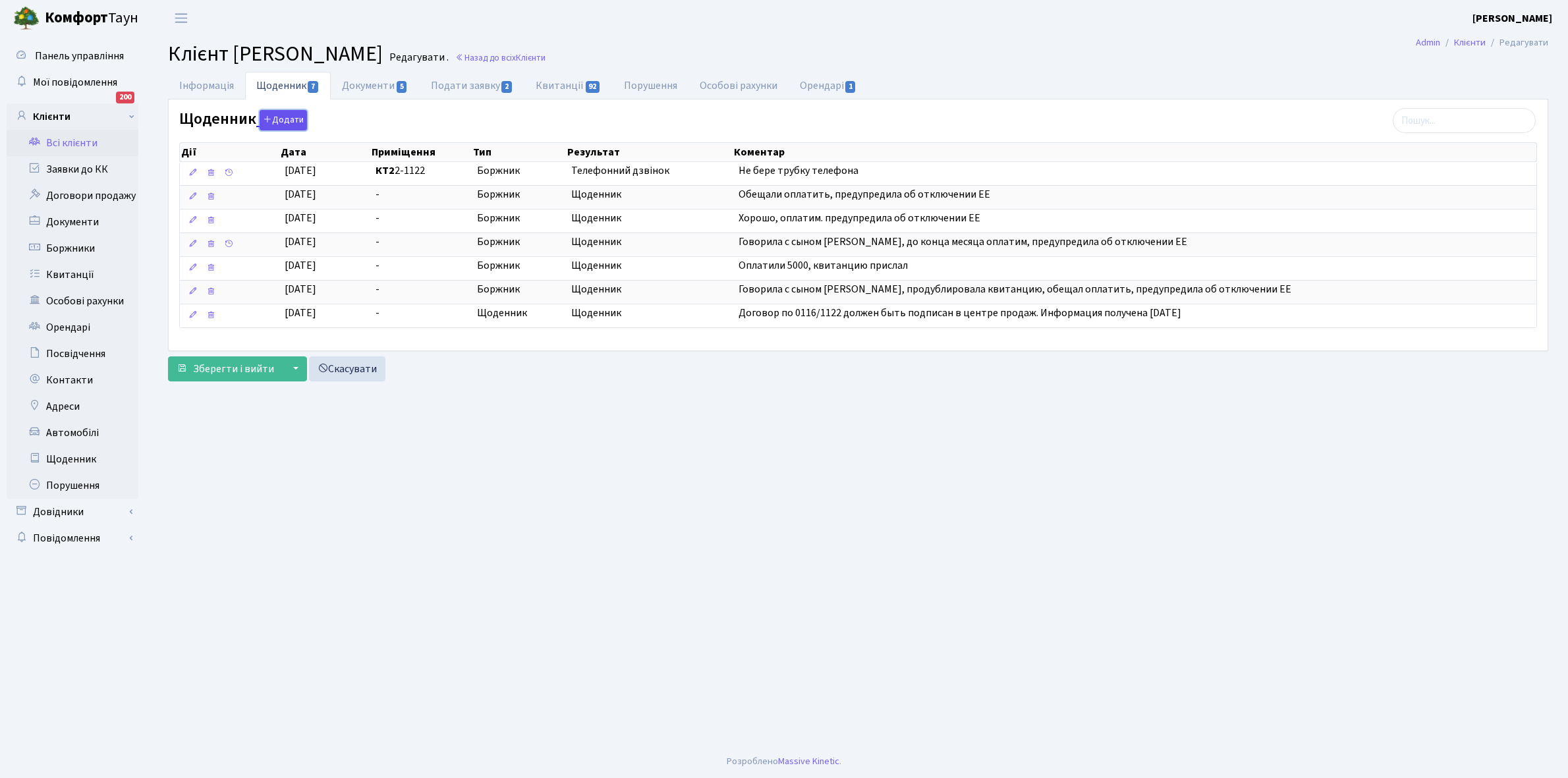
click at [287, 123] on button "Додати" at bounding box center [283, 120] width 48 height 20
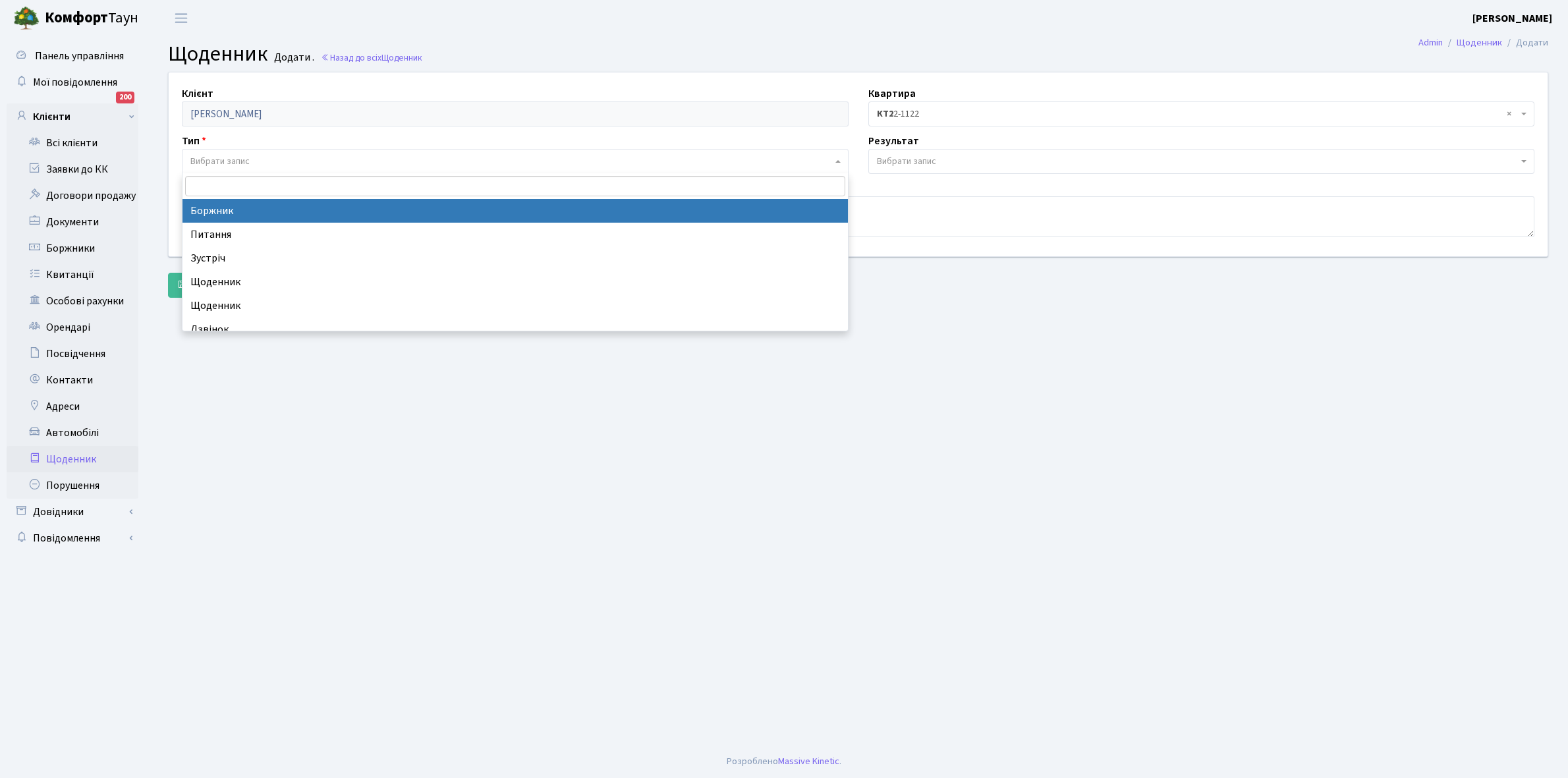
click at [256, 155] on span "Вибрати запис" at bounding box center [511, 162] width 642 height 13
select select "189"
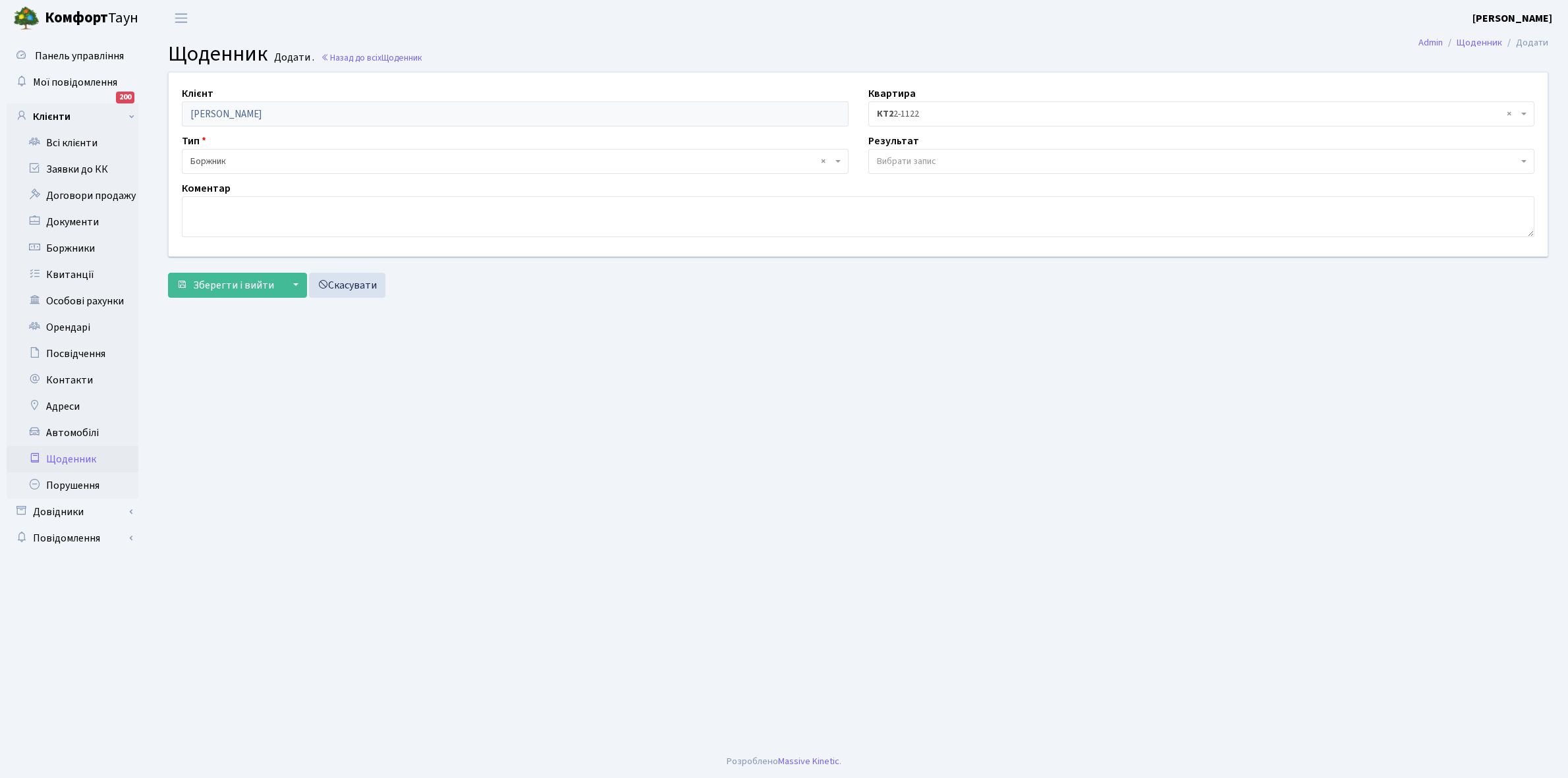
click at [887, 156] on span "Вибрати запис" at bounding box center [906, 162] width 59 height 13
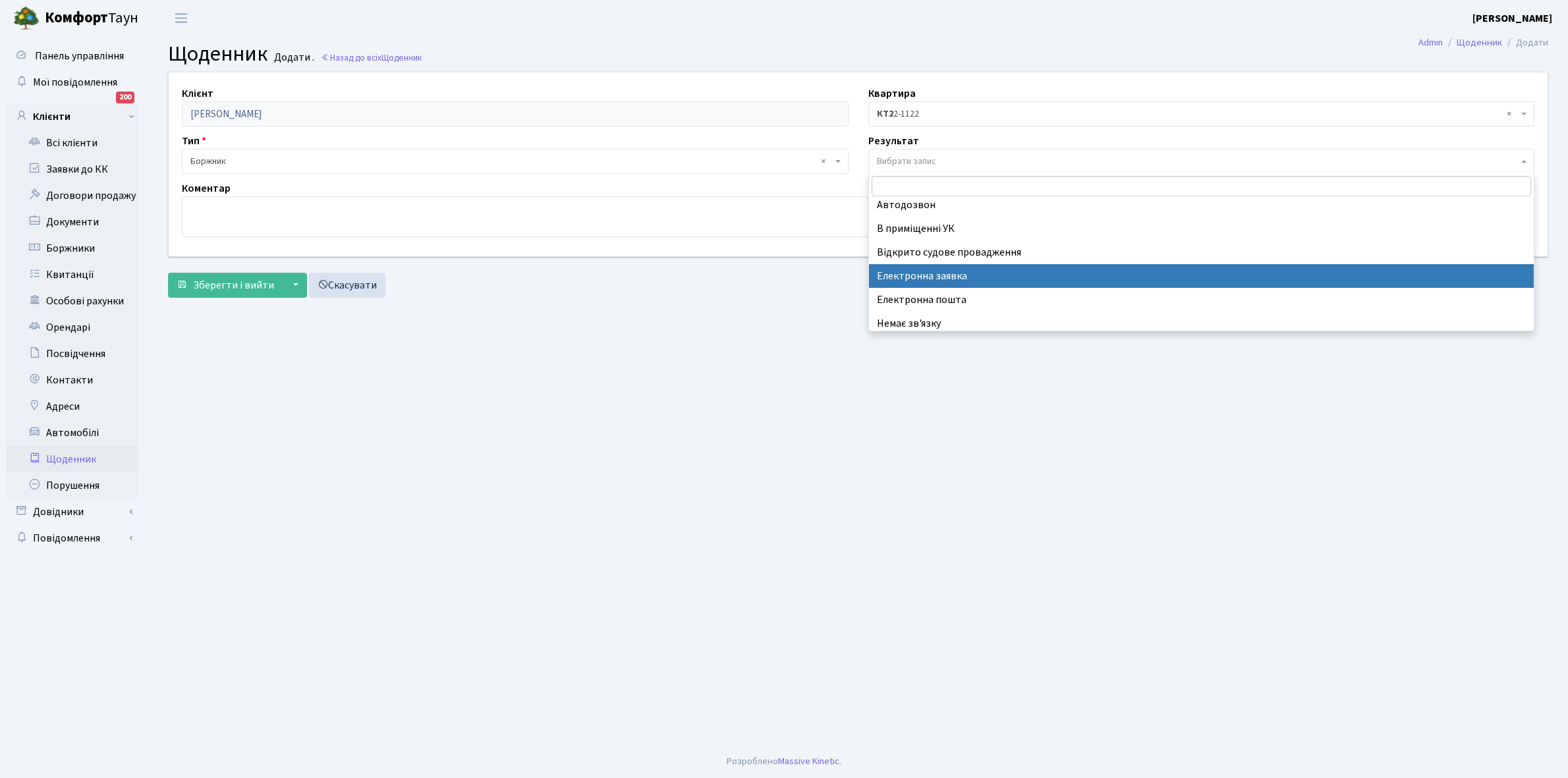
scroll to position [81, 0]
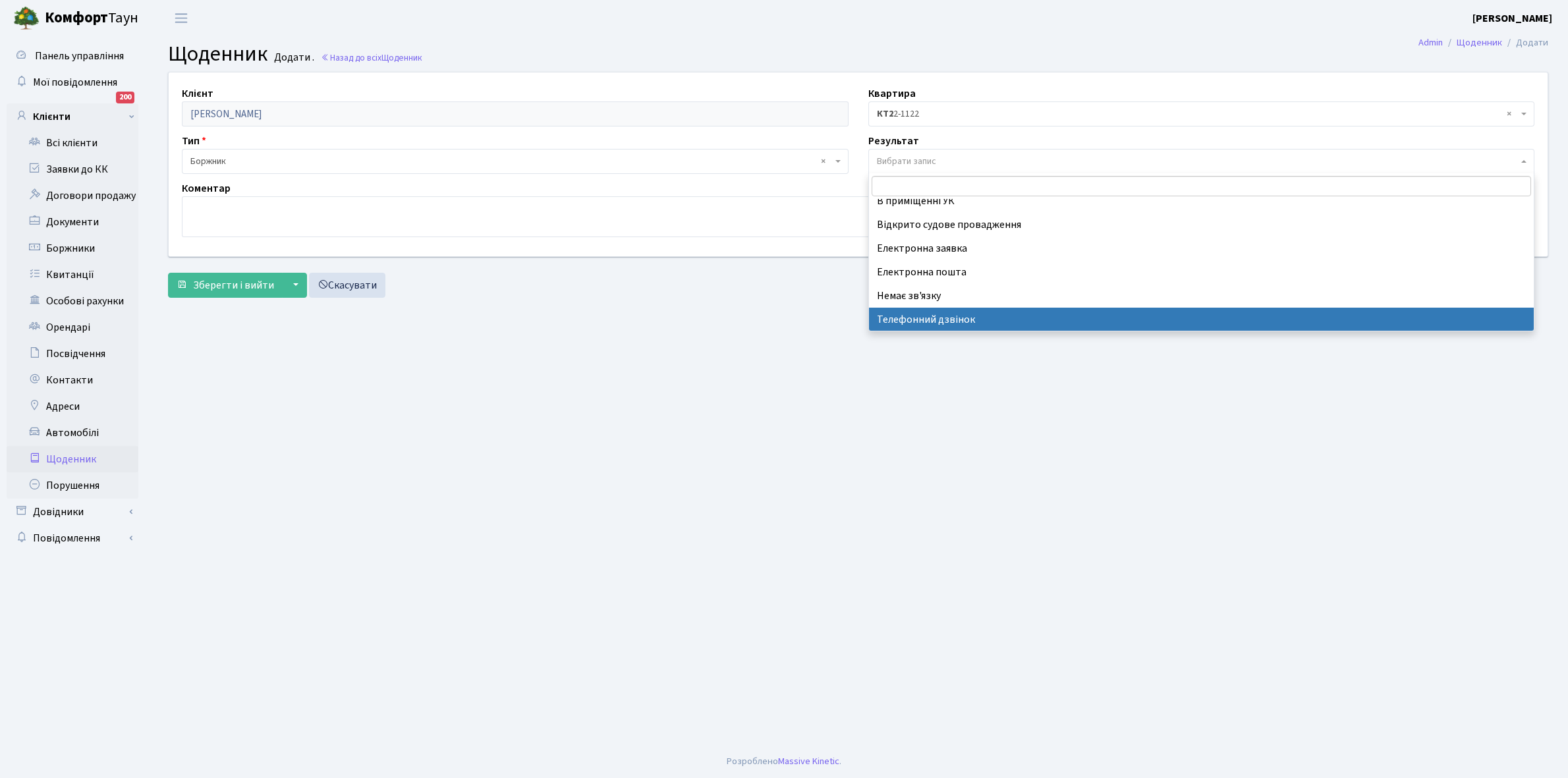
select select "196"
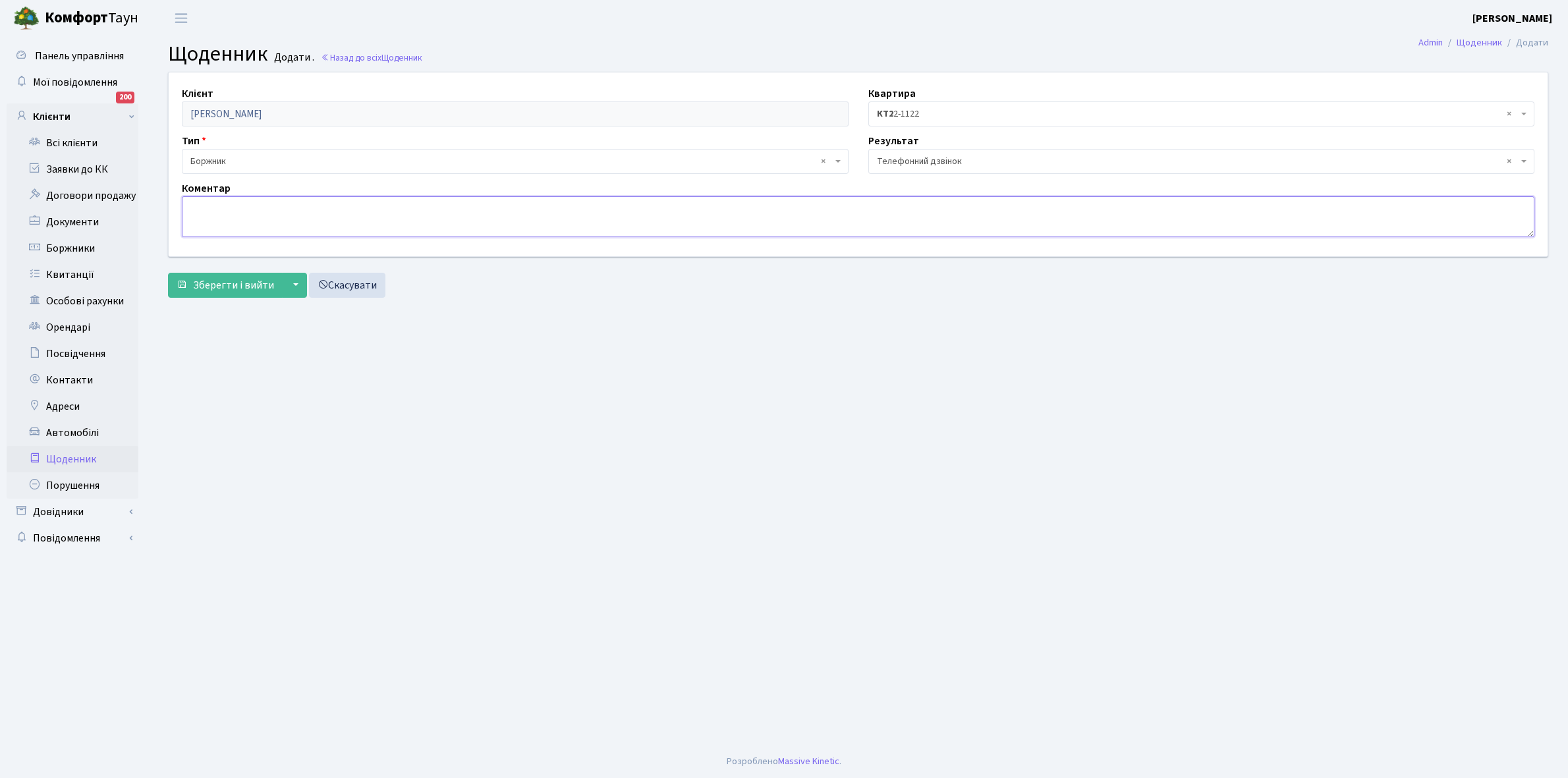
click at [212, 216] on textarea at bounding box center [858, 216] width 1353 height 41
type textarea "Не бере трубку телефона"
click at [222, 288] on span "Зберегти і вийти" at bounding box center [234, 285] width 81 height 15
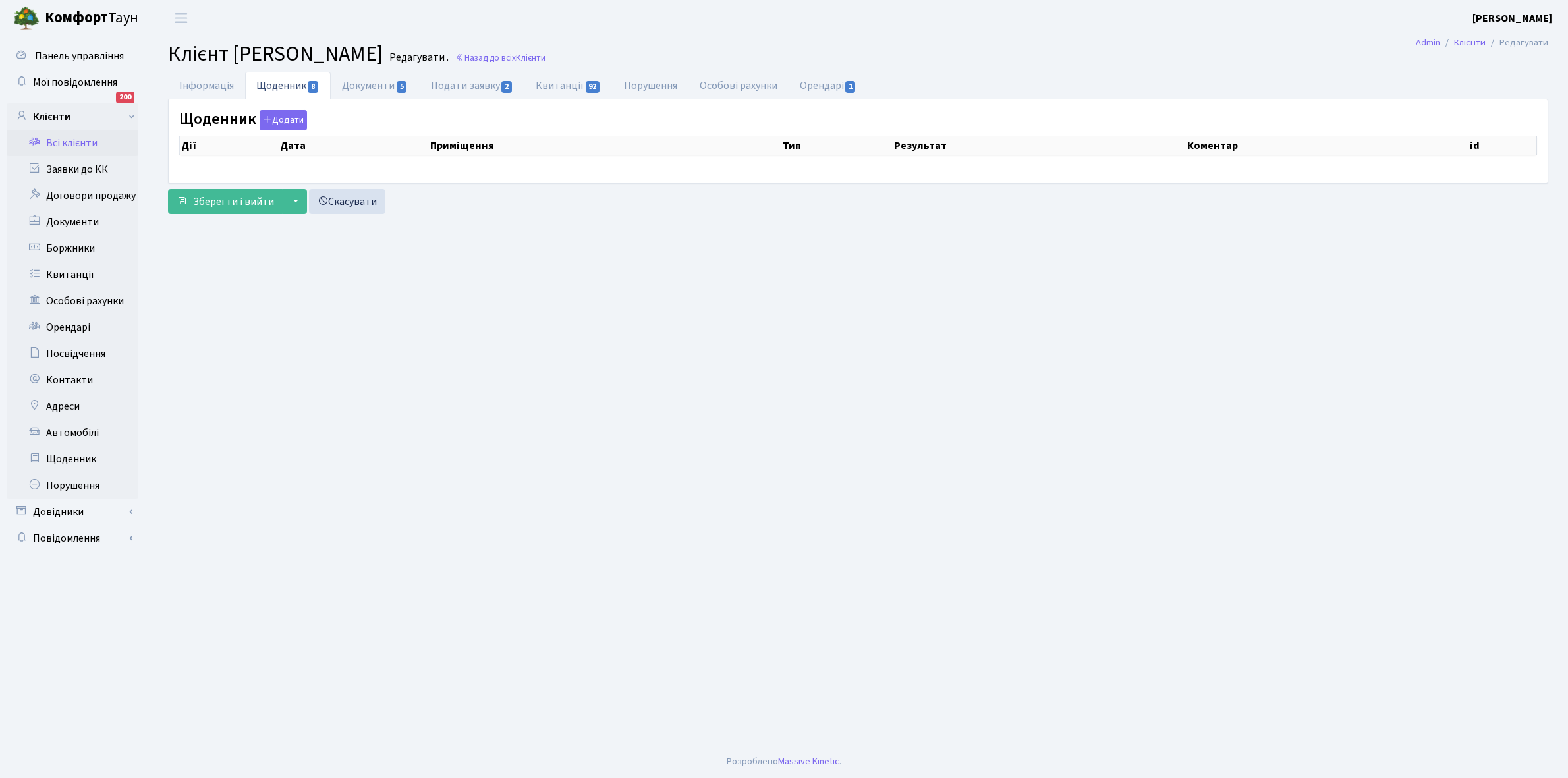
select select "25"
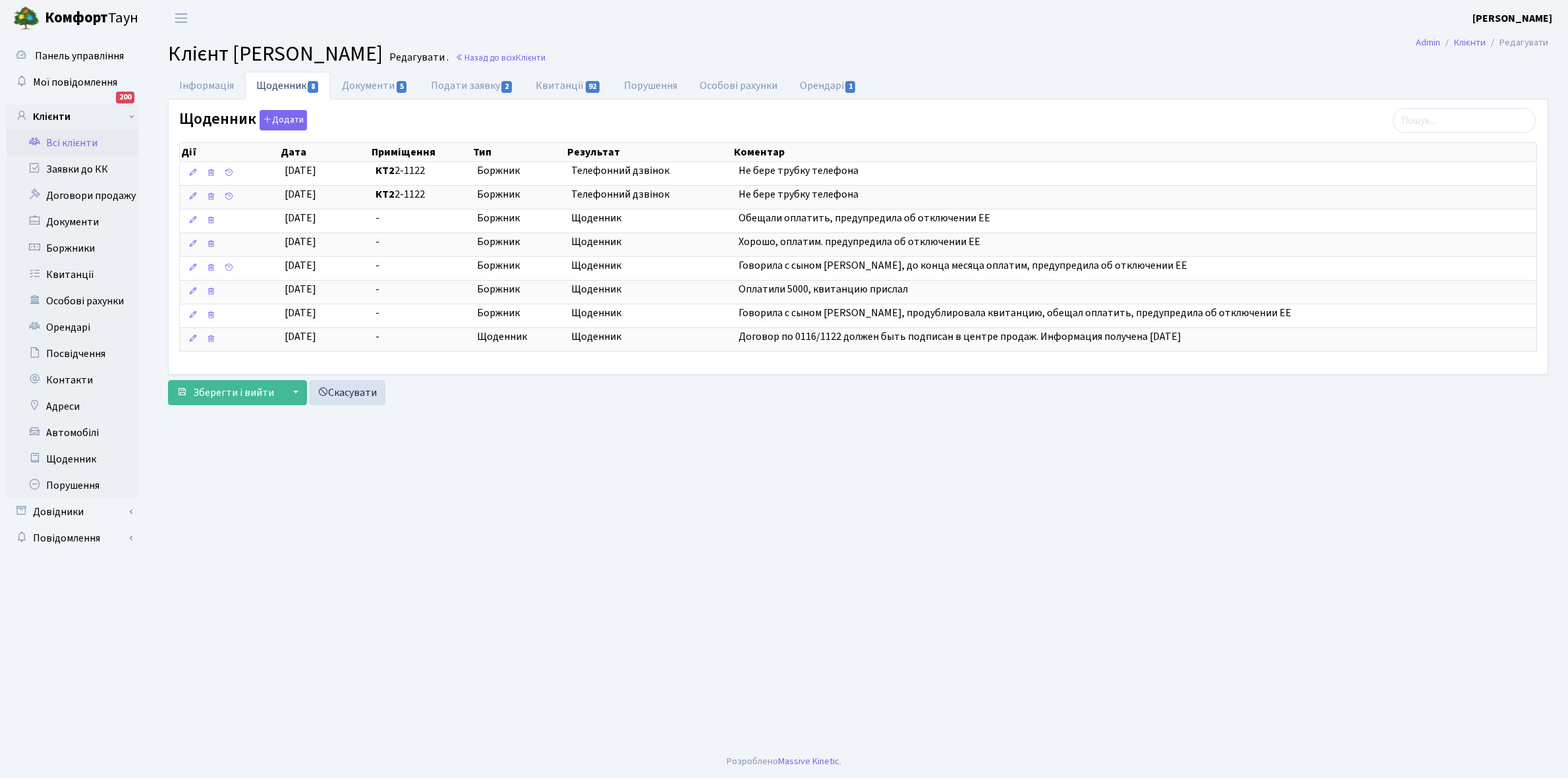
click at [84, 140] on link "Всі клієнти" at bounding box center [72, 142] width 132 height 26
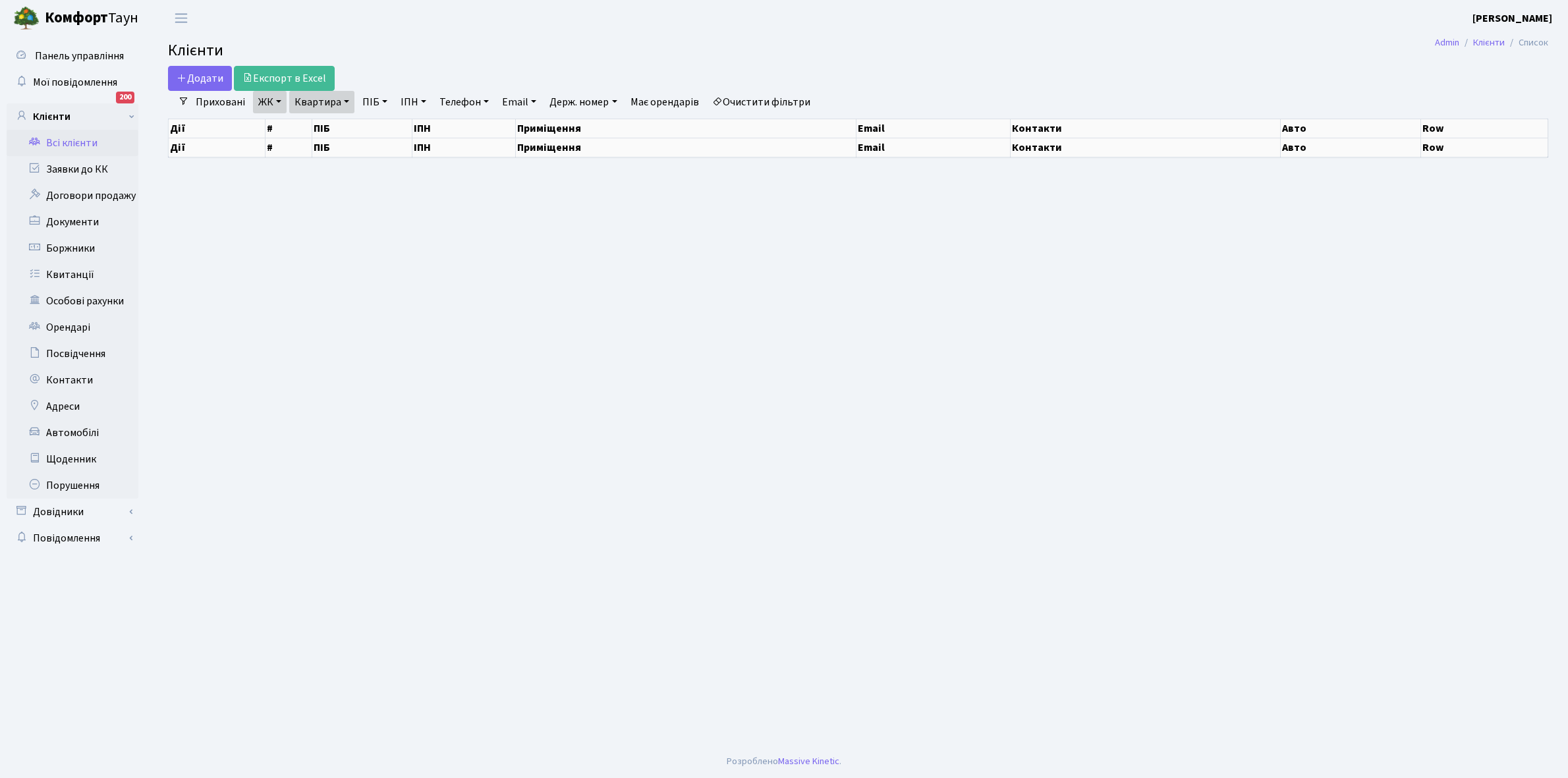
select select "25"
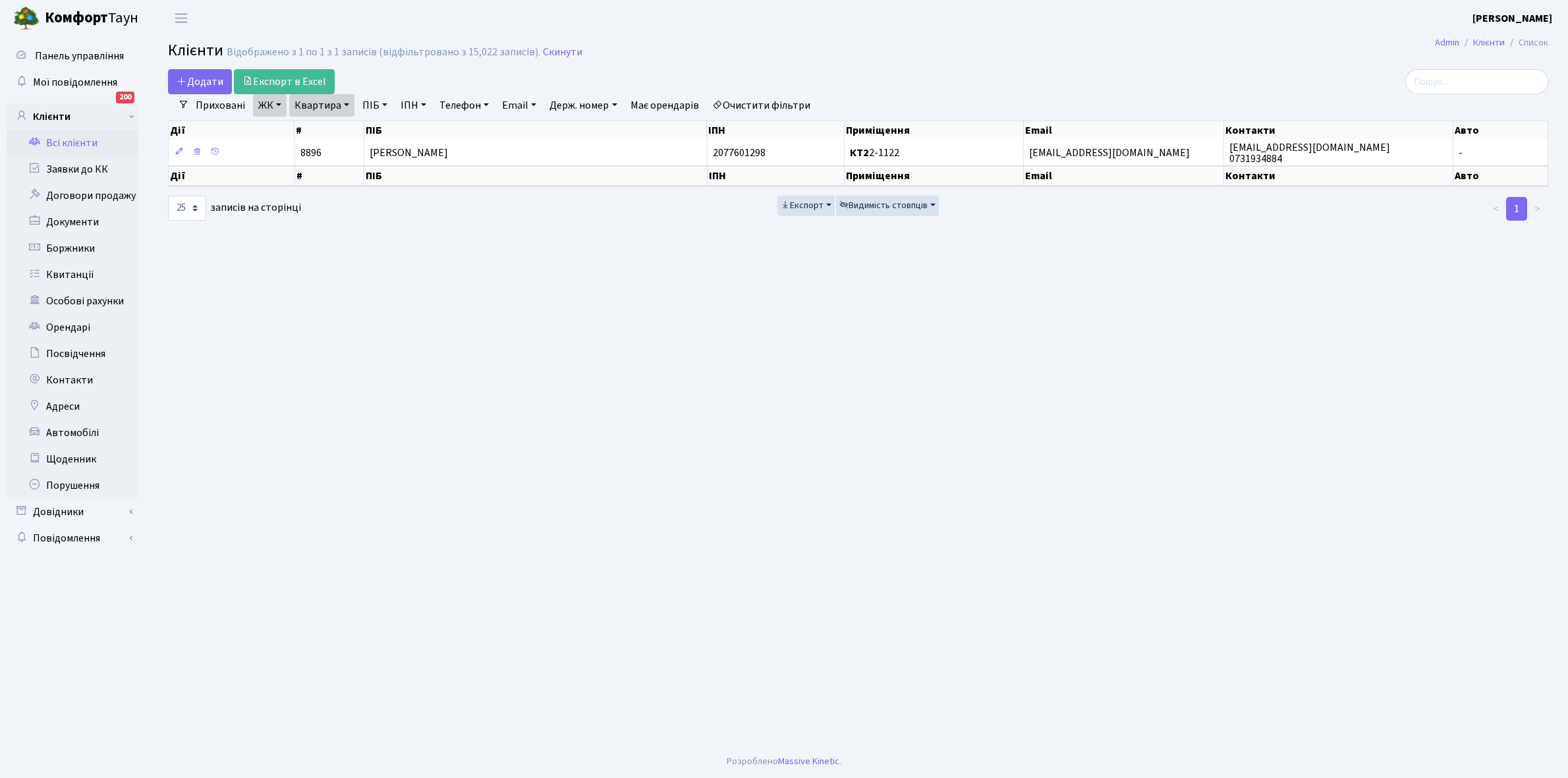
click at [761, 107] on link "Очистити фільтри" at bounding box center [761, 105] width 109 height 22
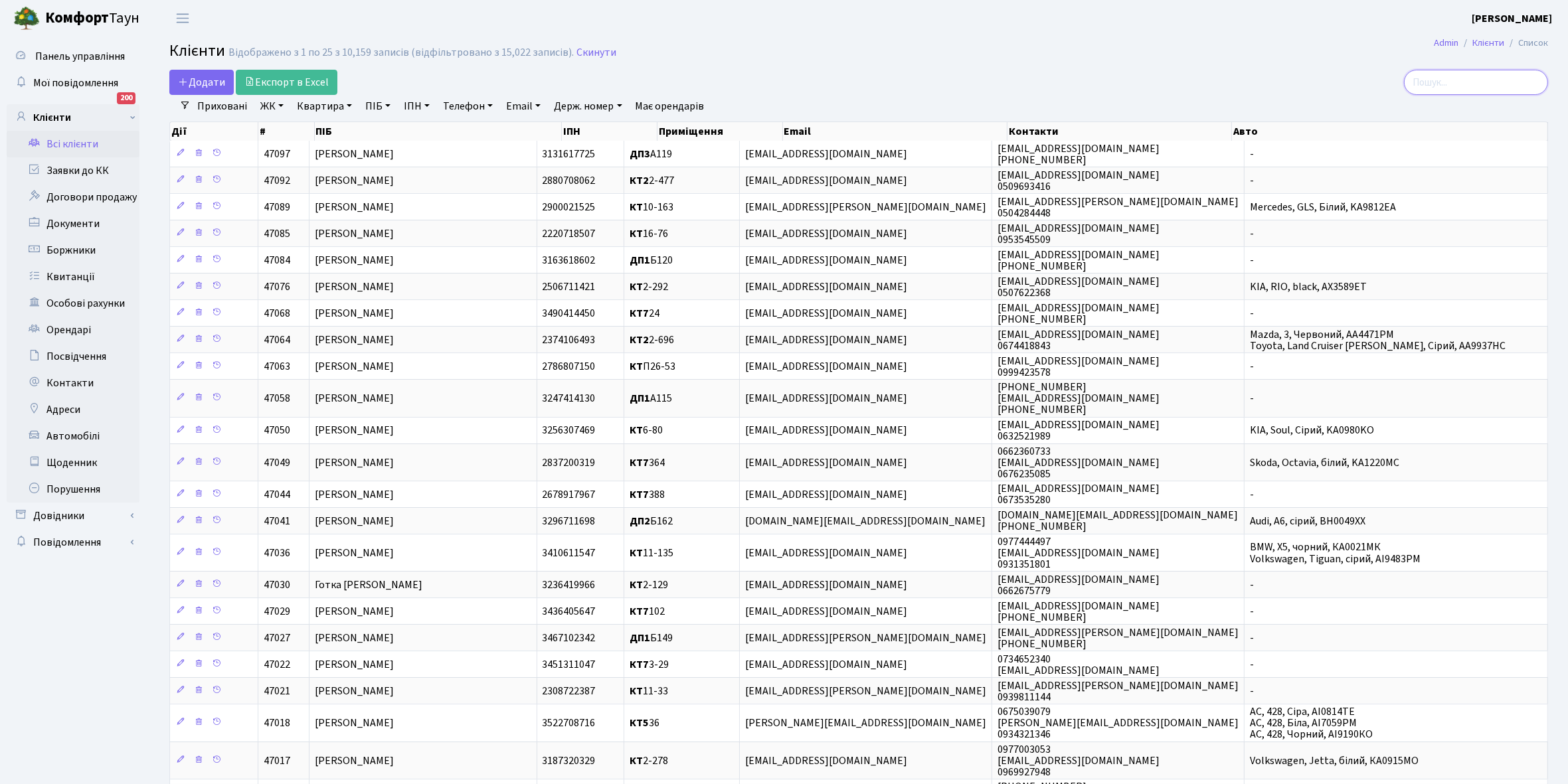
click at [1469, 84] on input "search" at bounding box center [1476, 82] width 144 height 25
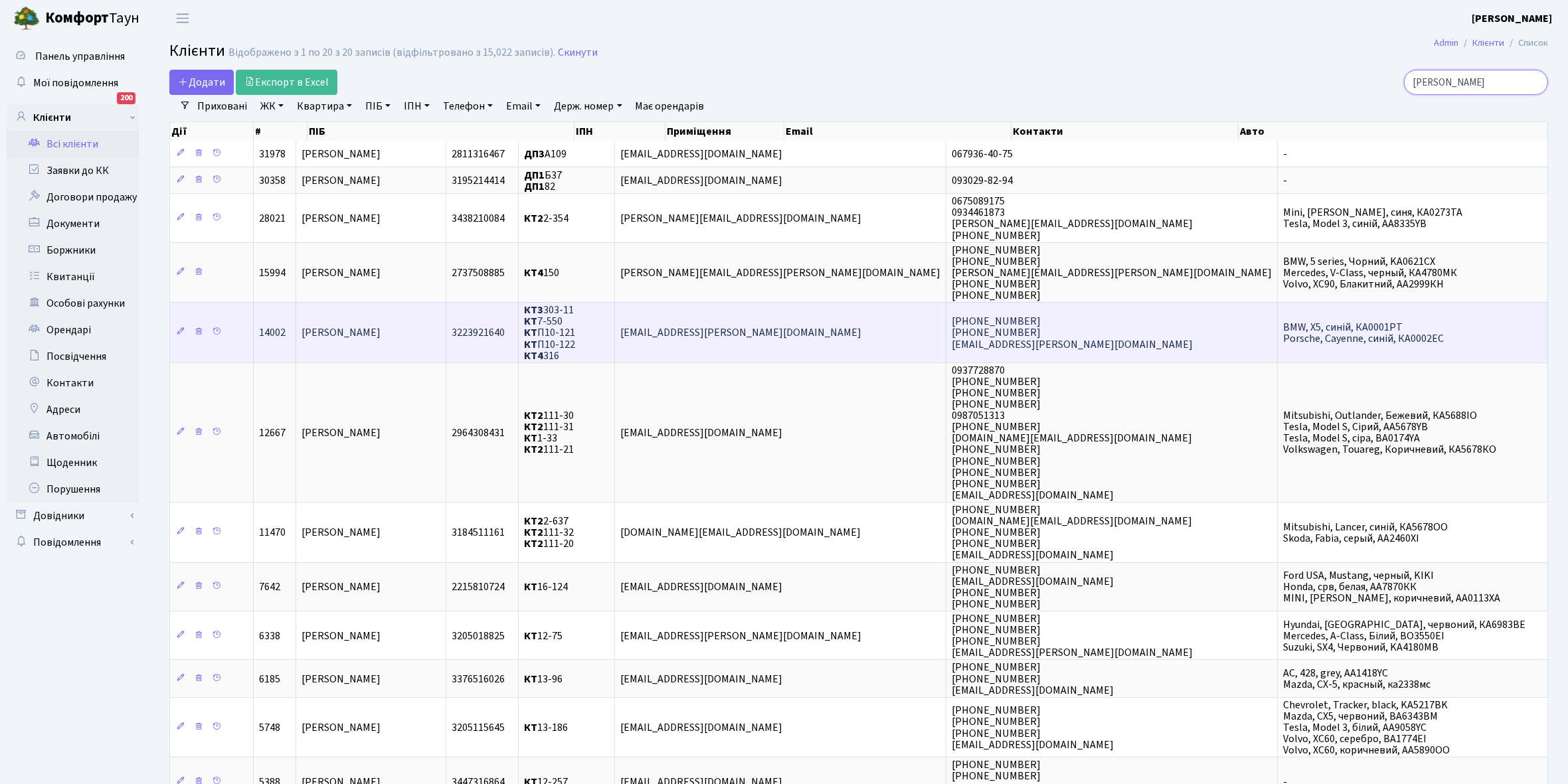
type input "[PERSON_NAME]"
click at [433, 333] on td "[PERSON_NAME]" at bounding box center [372, 332] width 150 height 60
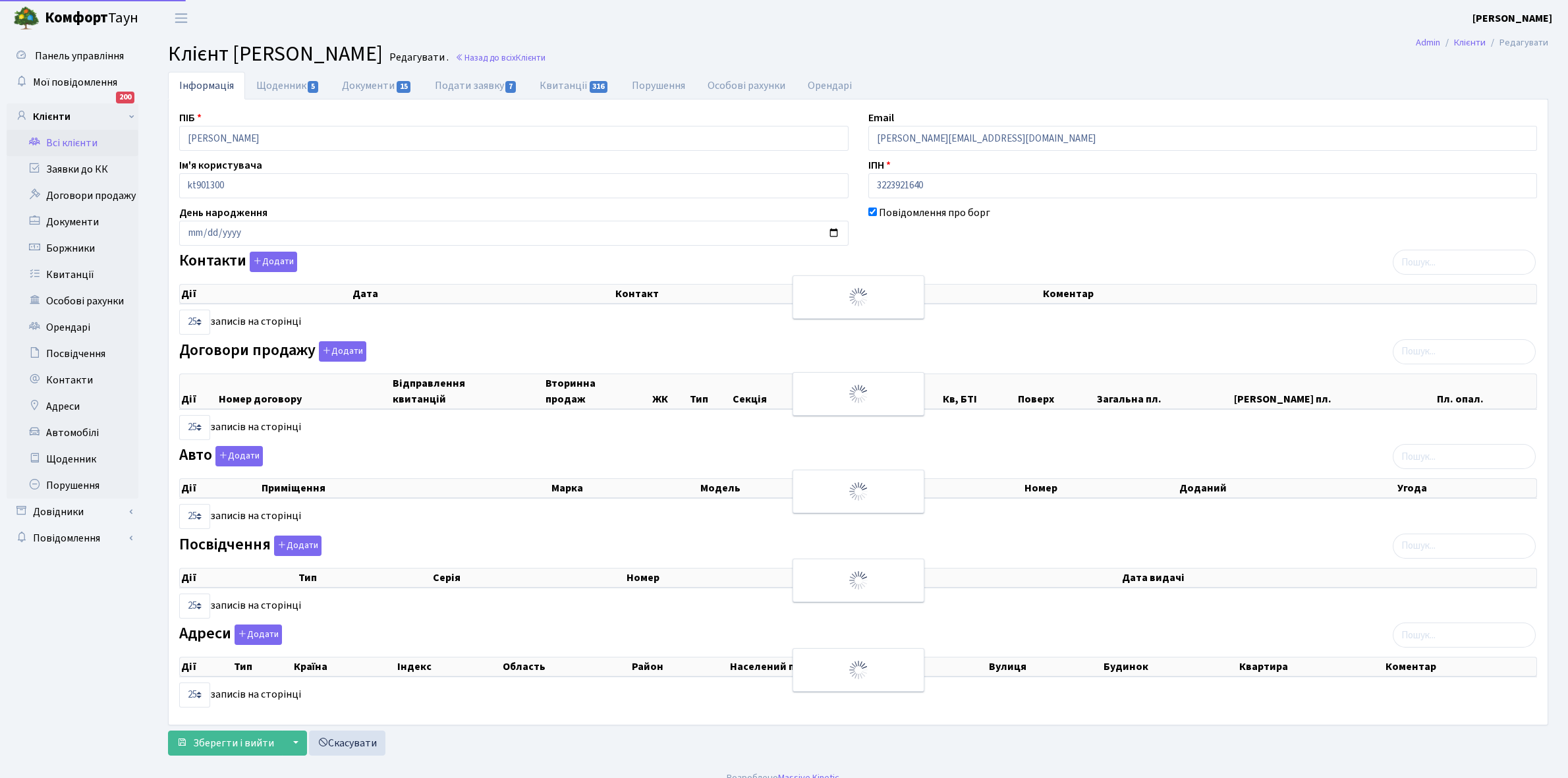
select select "25"
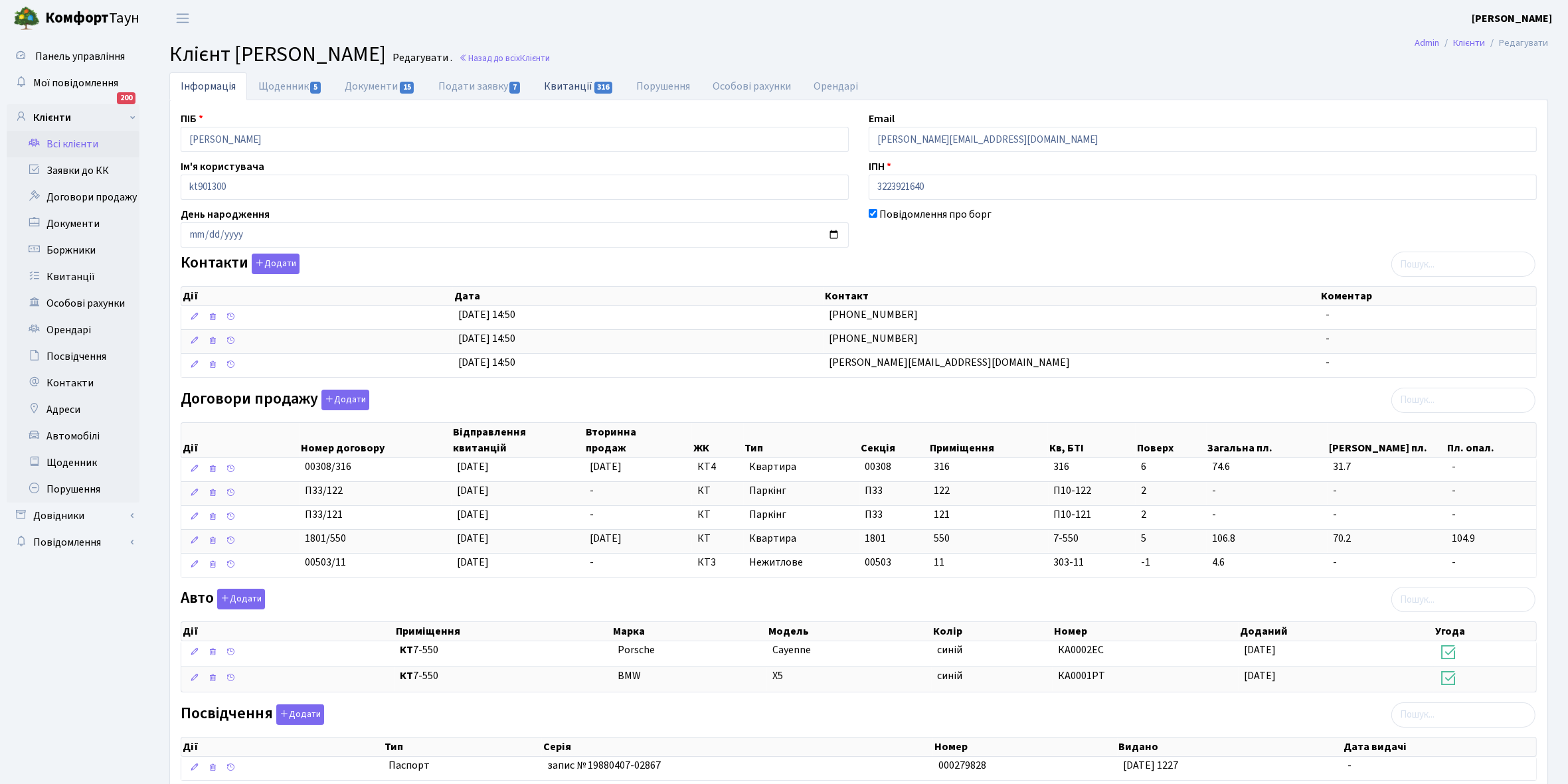
click at [566, 85] on link "Квитанції 316" at bounding box center [579, 86] width 92 height 27
select select "25"
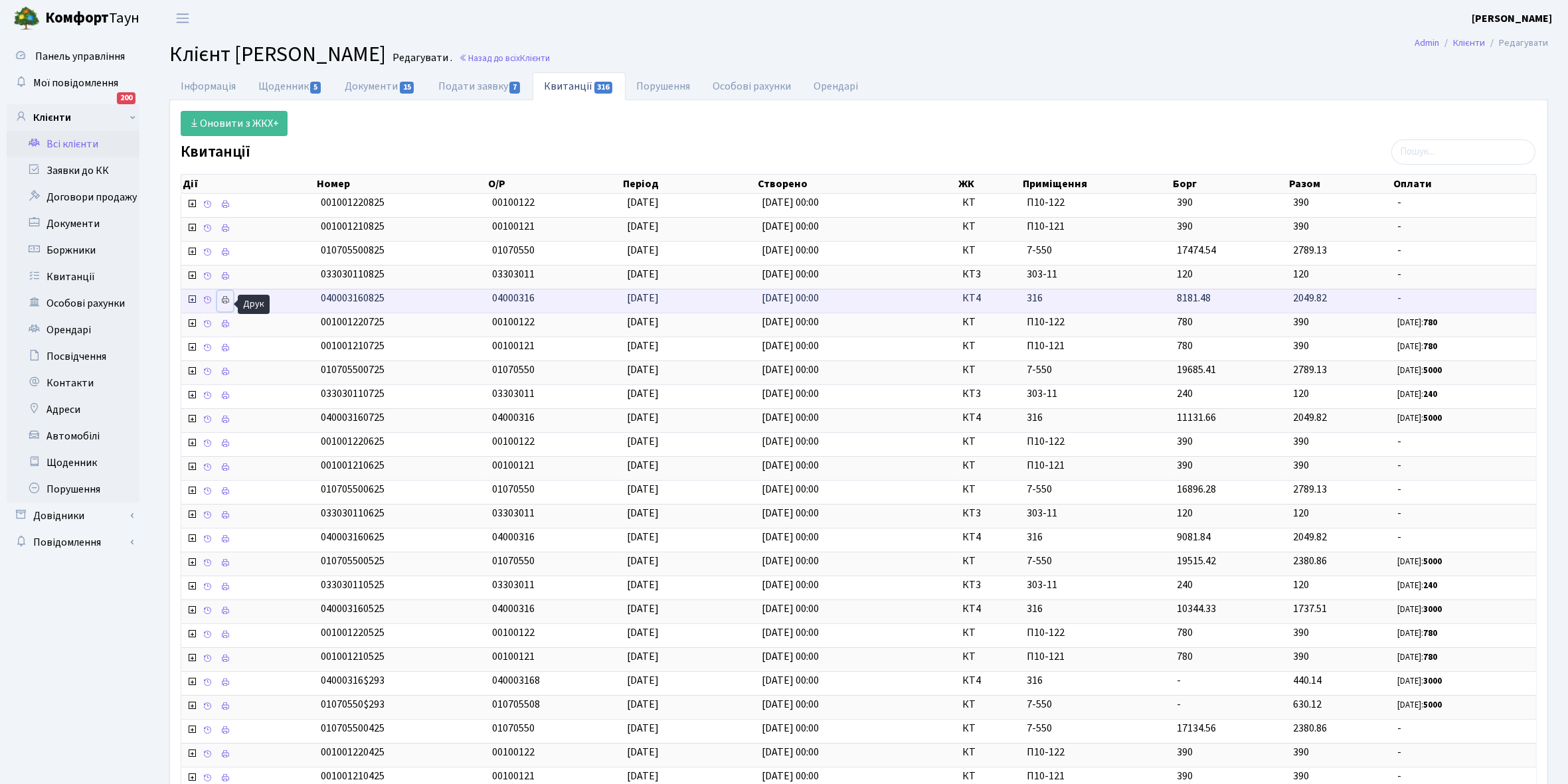
click at [227, 303] on icon at bounding box center [225, 300] width 9 height 9
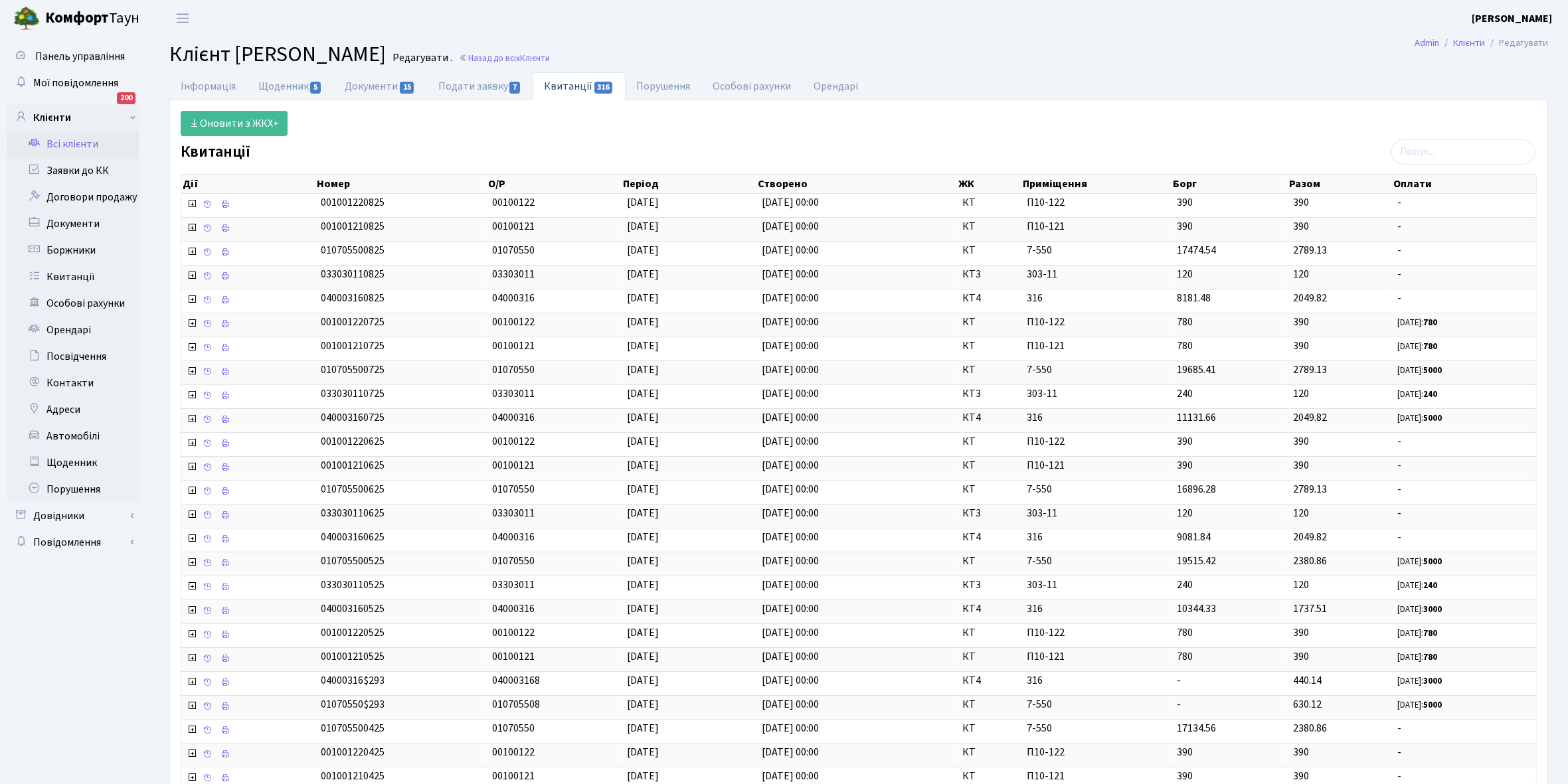
click at [68, 147] on link "Всі клієнти" at bounding box center [73, 143] width 133 height 26
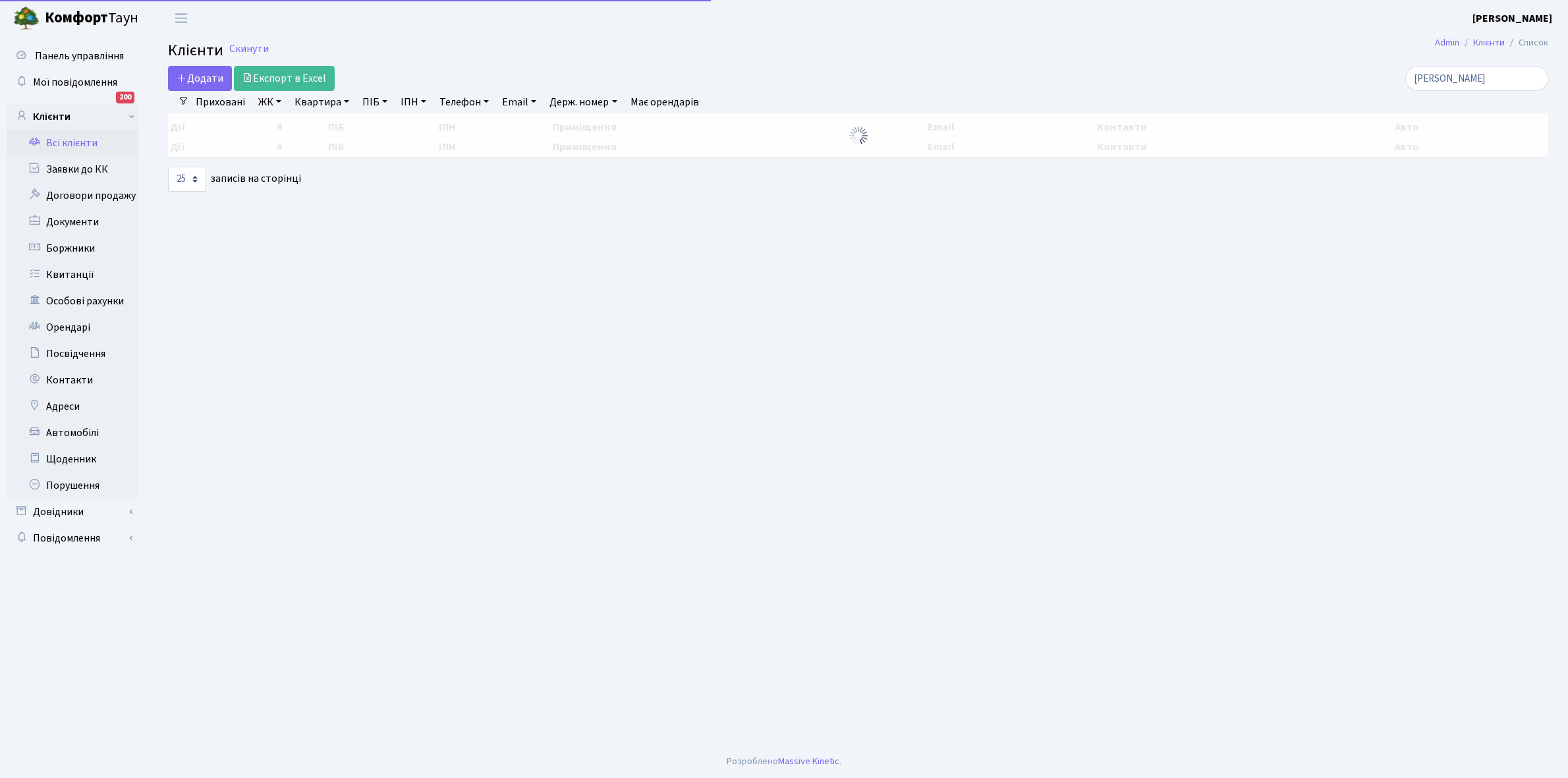
select select "25"
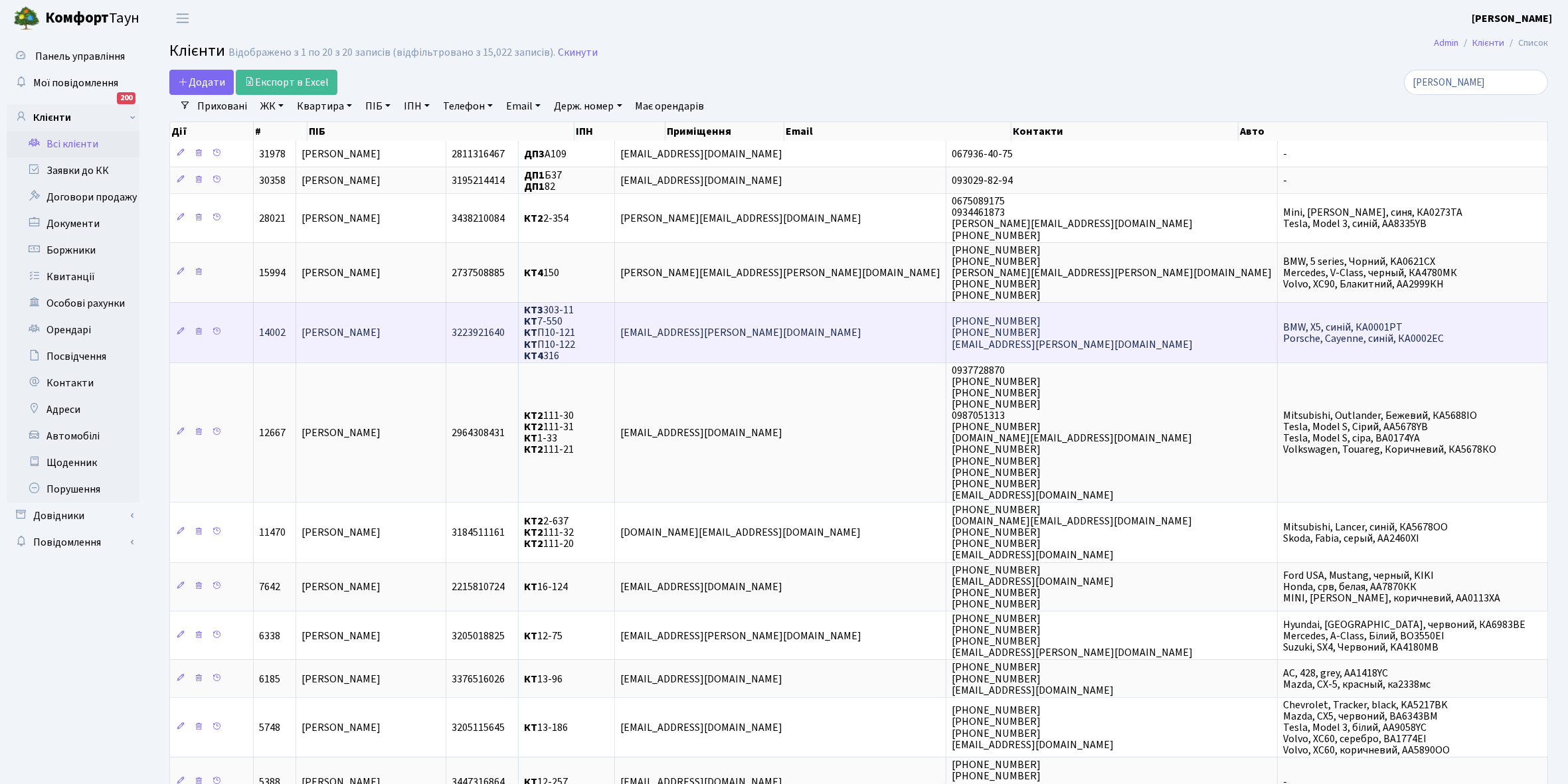
click at [446, 338] on td "[PERSON_NAME]" at bounding box center [372, 332] width 150 height 60
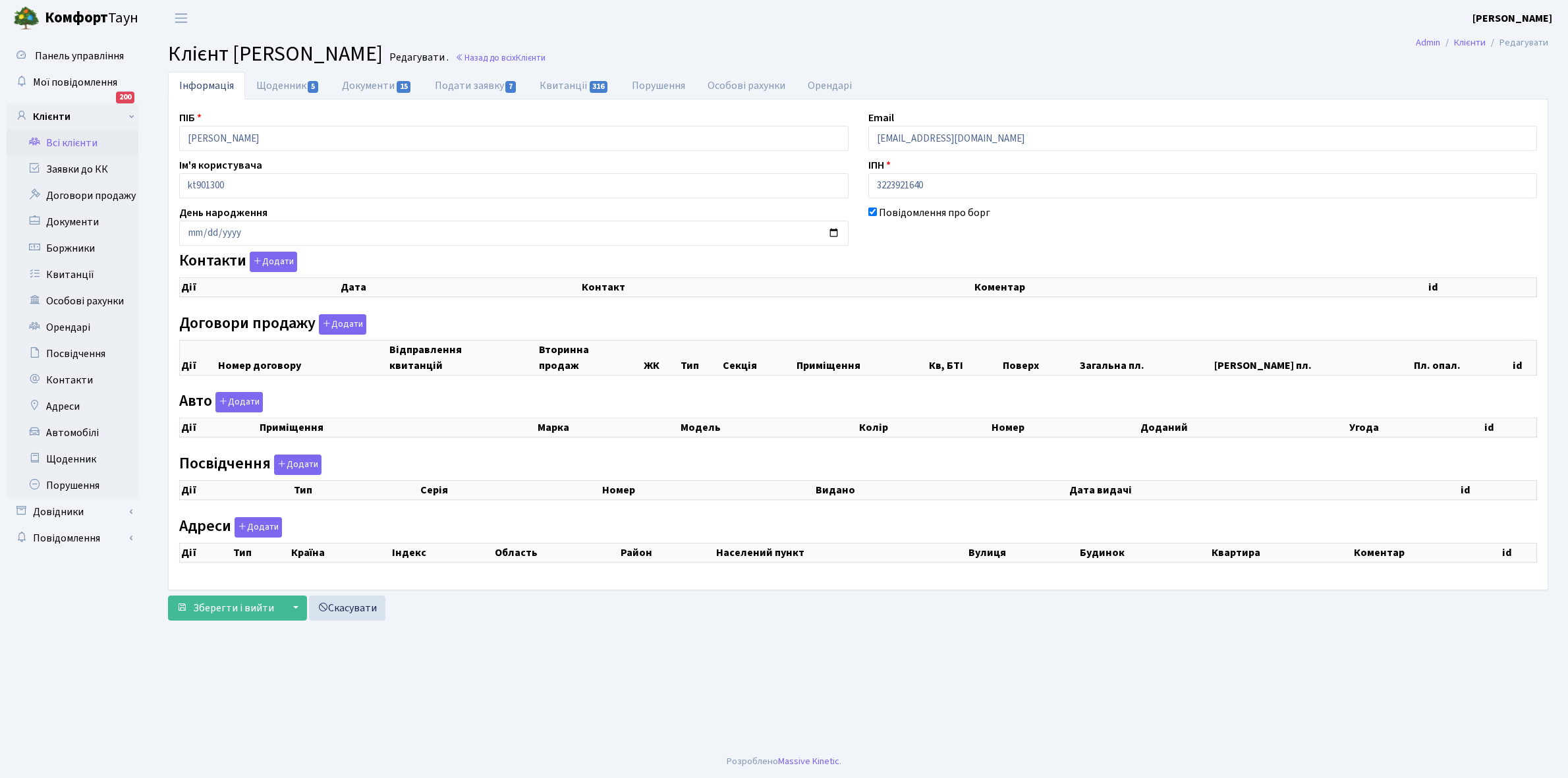
select select "25"
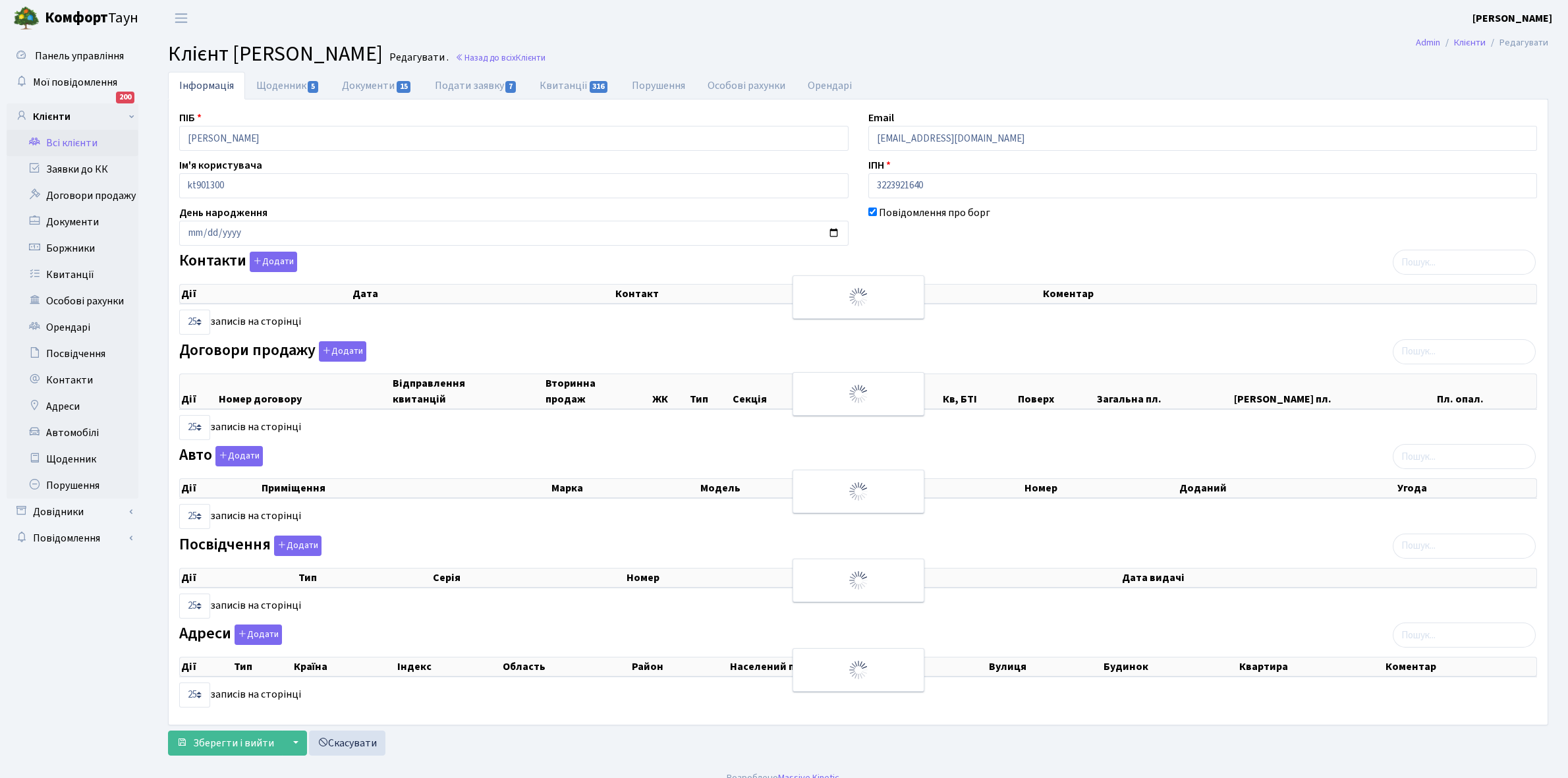
checkbox input "true"
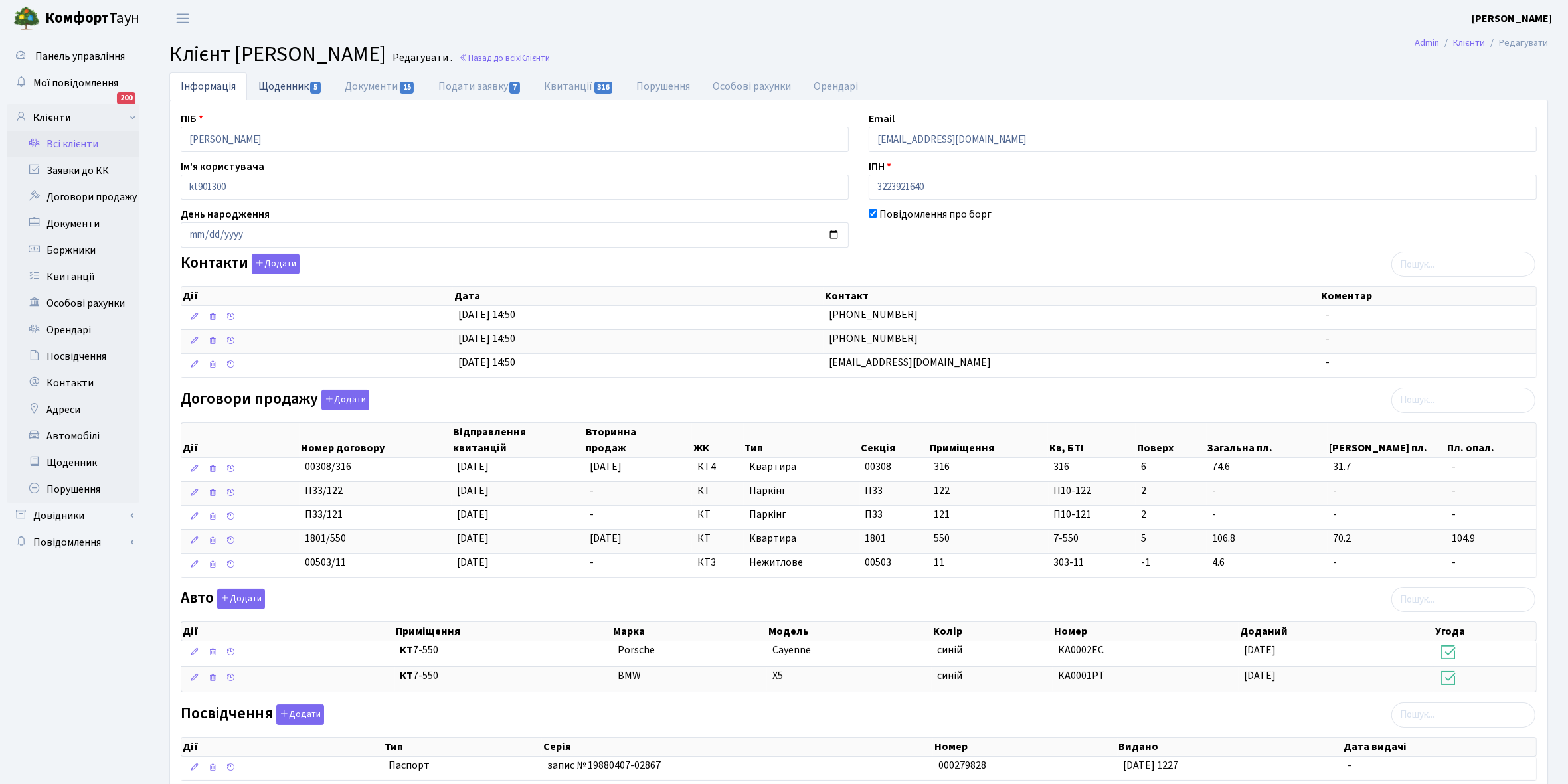
click at [286, 82] on link "Щоденник 5" at bounding box center [290, 86] width 87 height 27
select select "25"
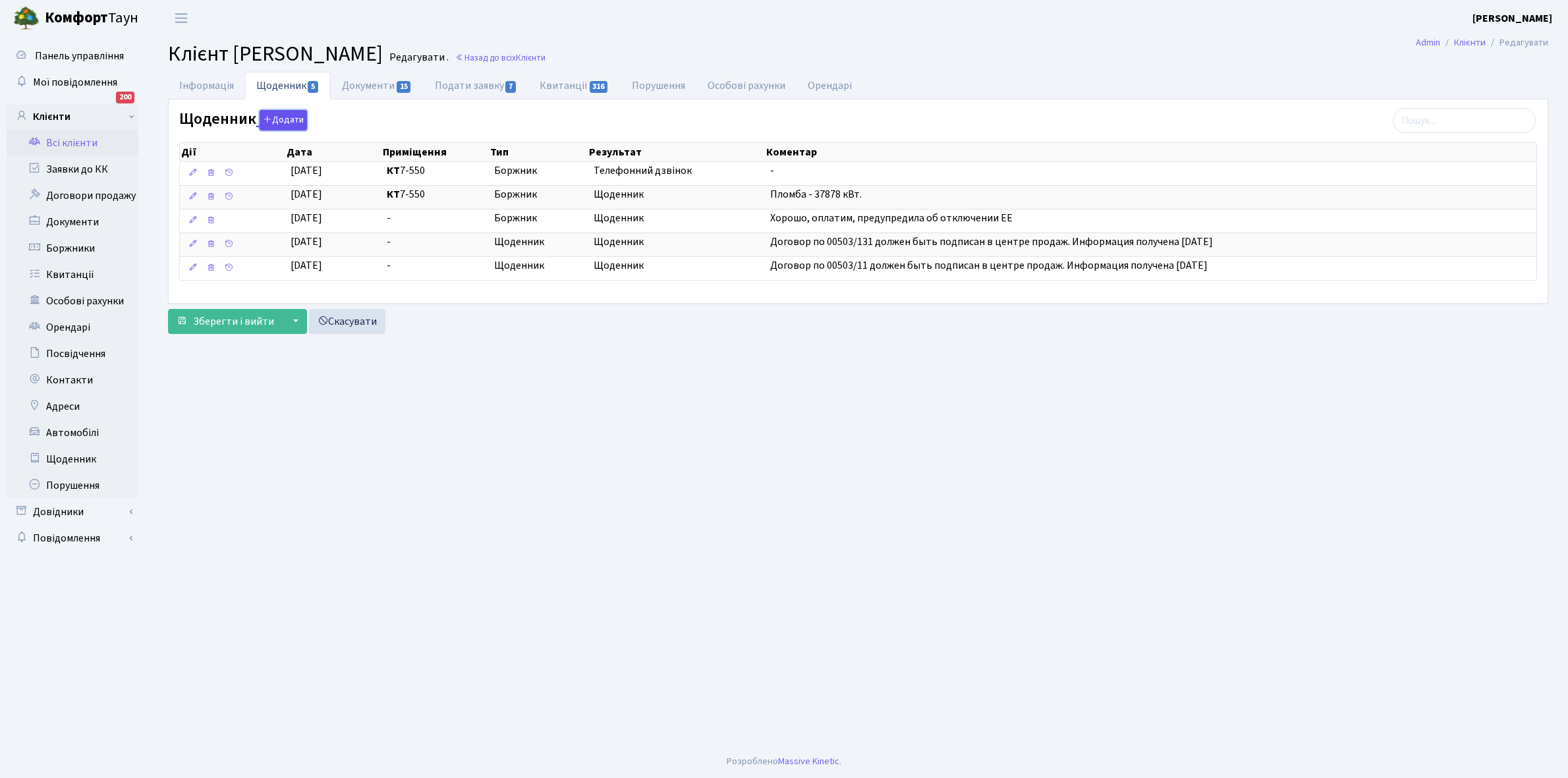
click at [280, 120] on button "Додати" at bounding box center [283, 120] width 48 height 20
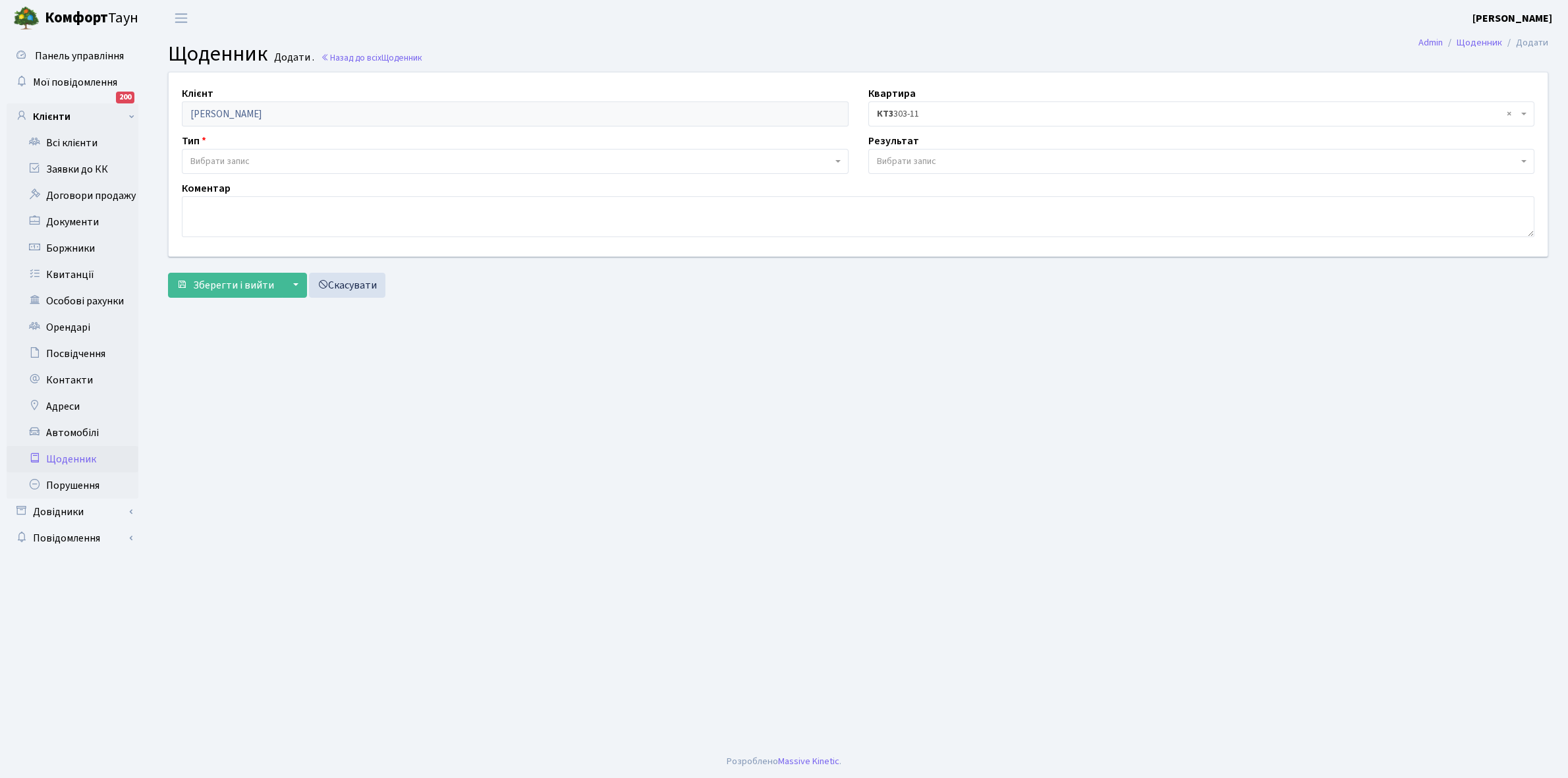
click at [241, 158] on span "Вибрати запис" at bounding box center [220, 162] width 59 height 13
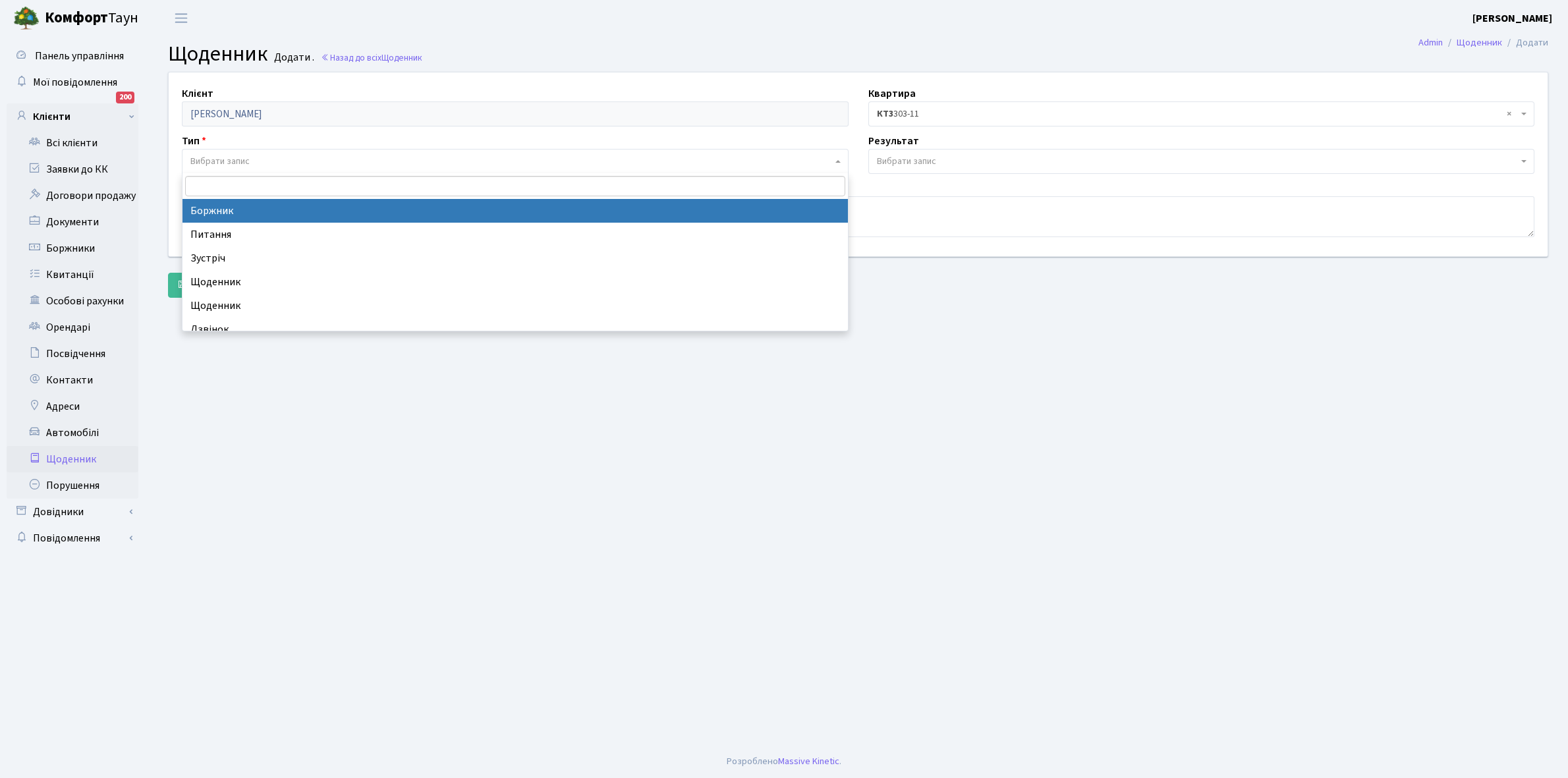
select select "189"
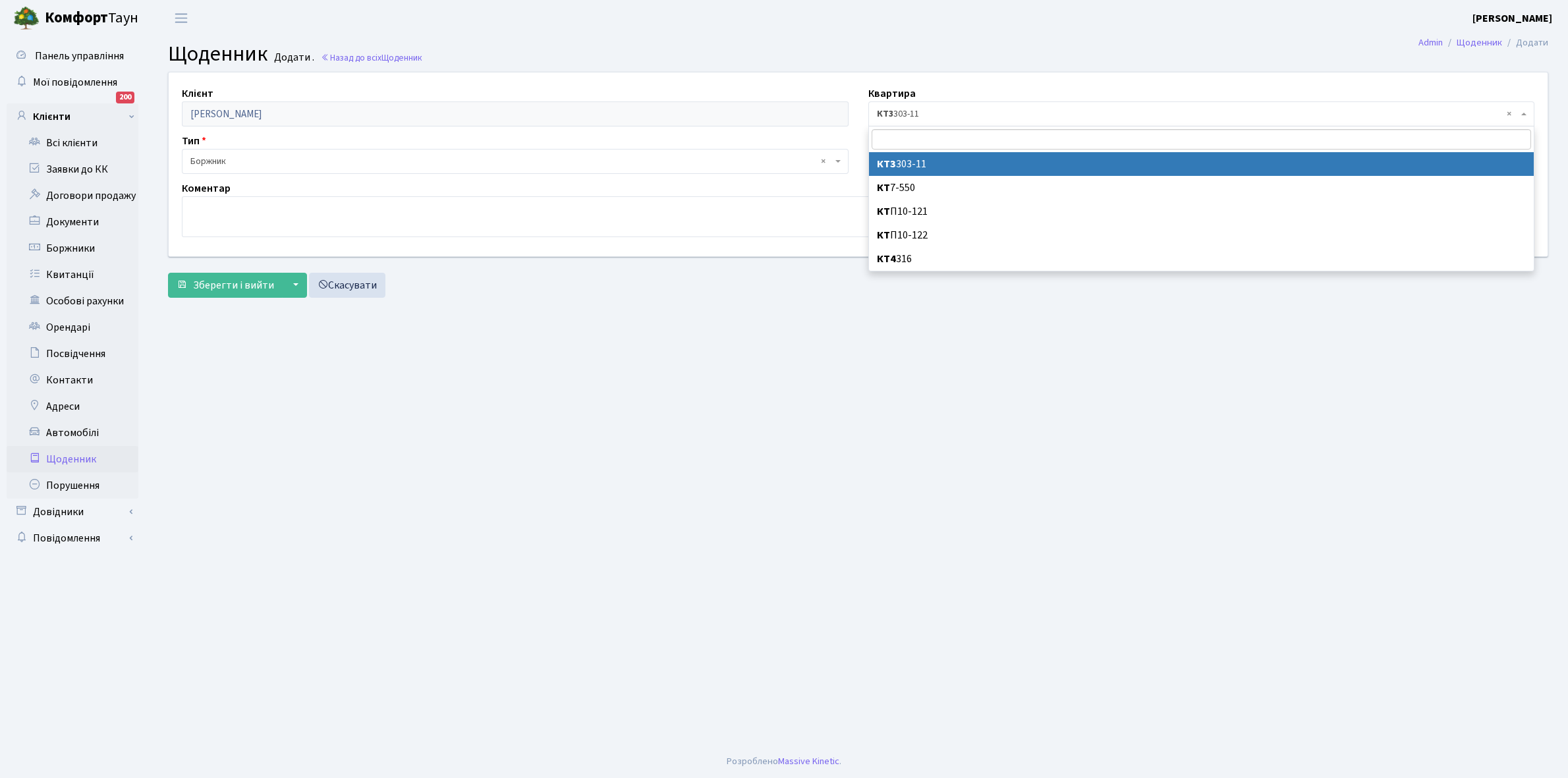
click at [918, 113] on span "× КТ3 303-11" at bounding box center [1197, 114] width 642 height 13
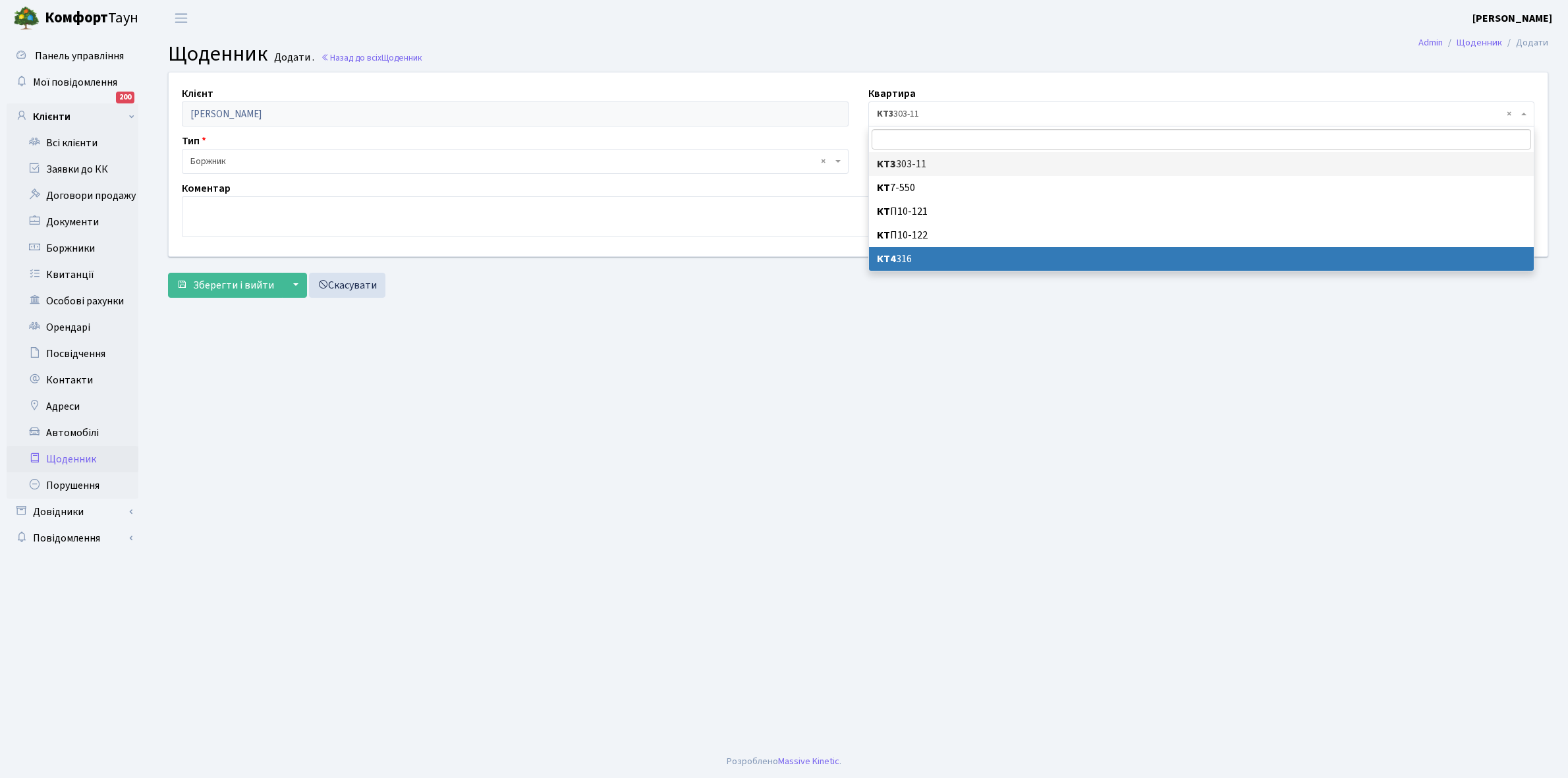
select select "165793"
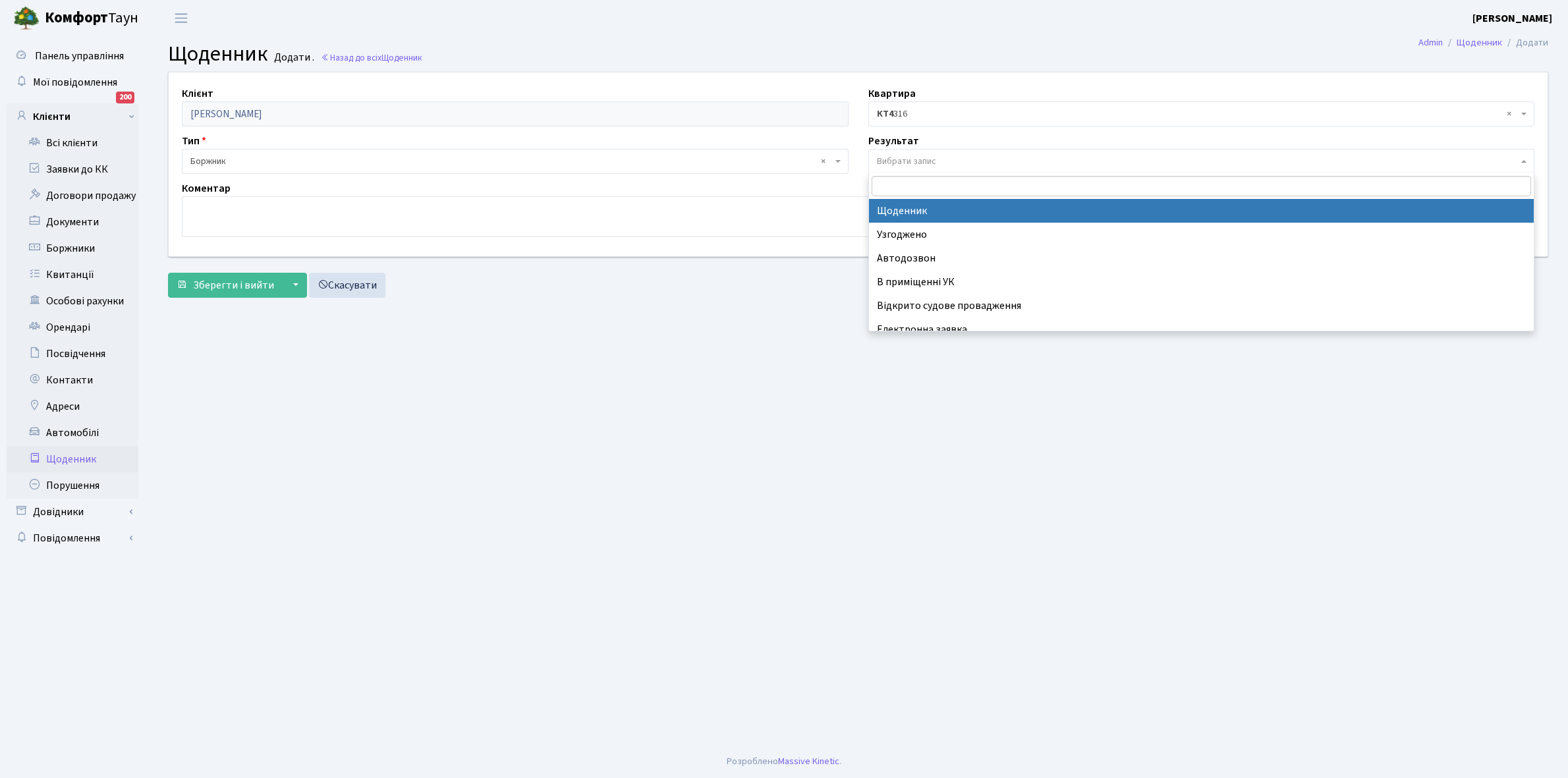
click at [901, 155] on span "Вибрати запис" at bounding box center [906, 162] width 59 height 13
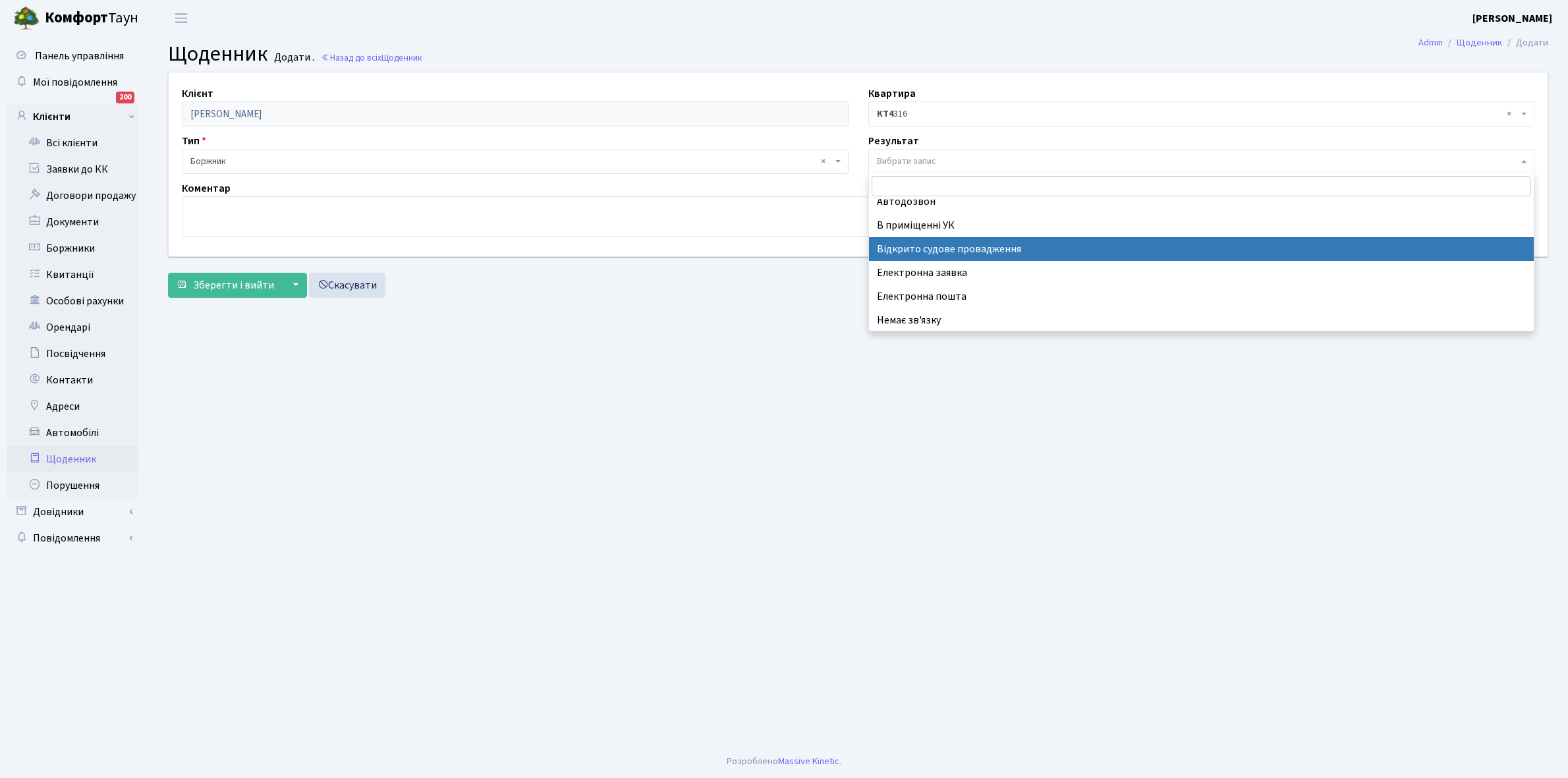
scroll to position [81, 0]
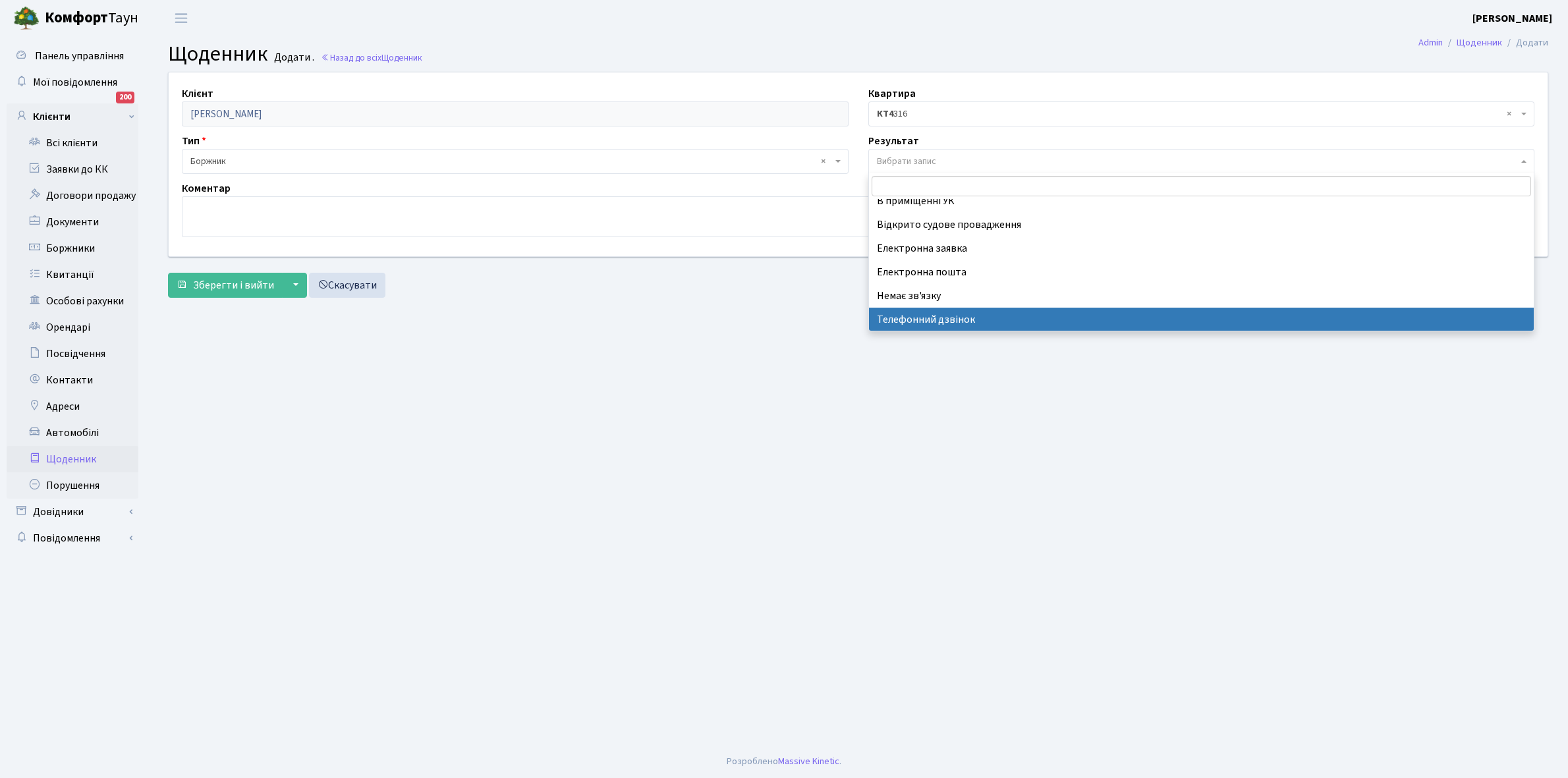
select select "196"
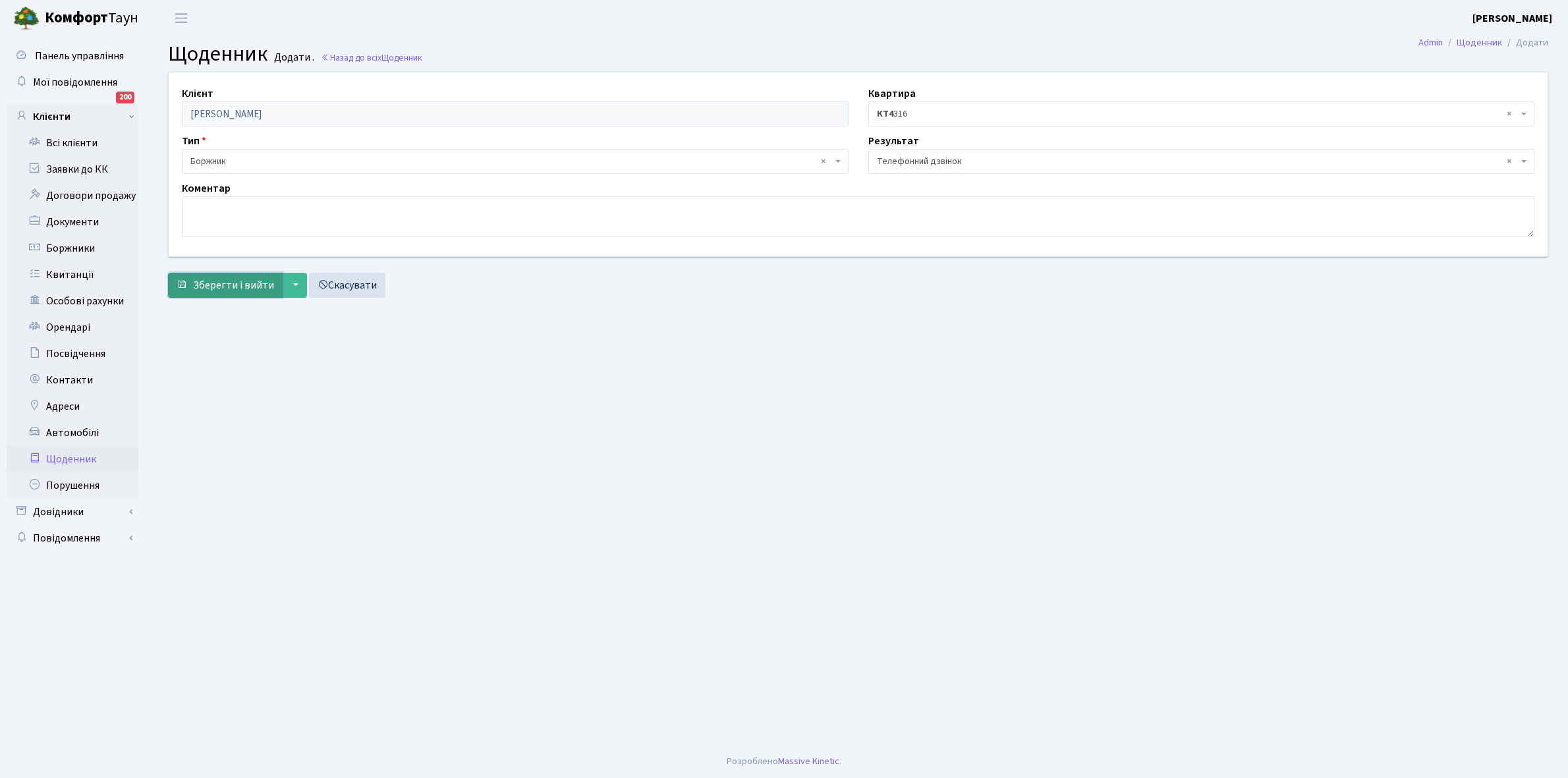
click at [224, 284] on span "Зберегти і вийти" at bounding box center [234, 285] width 81 height 15
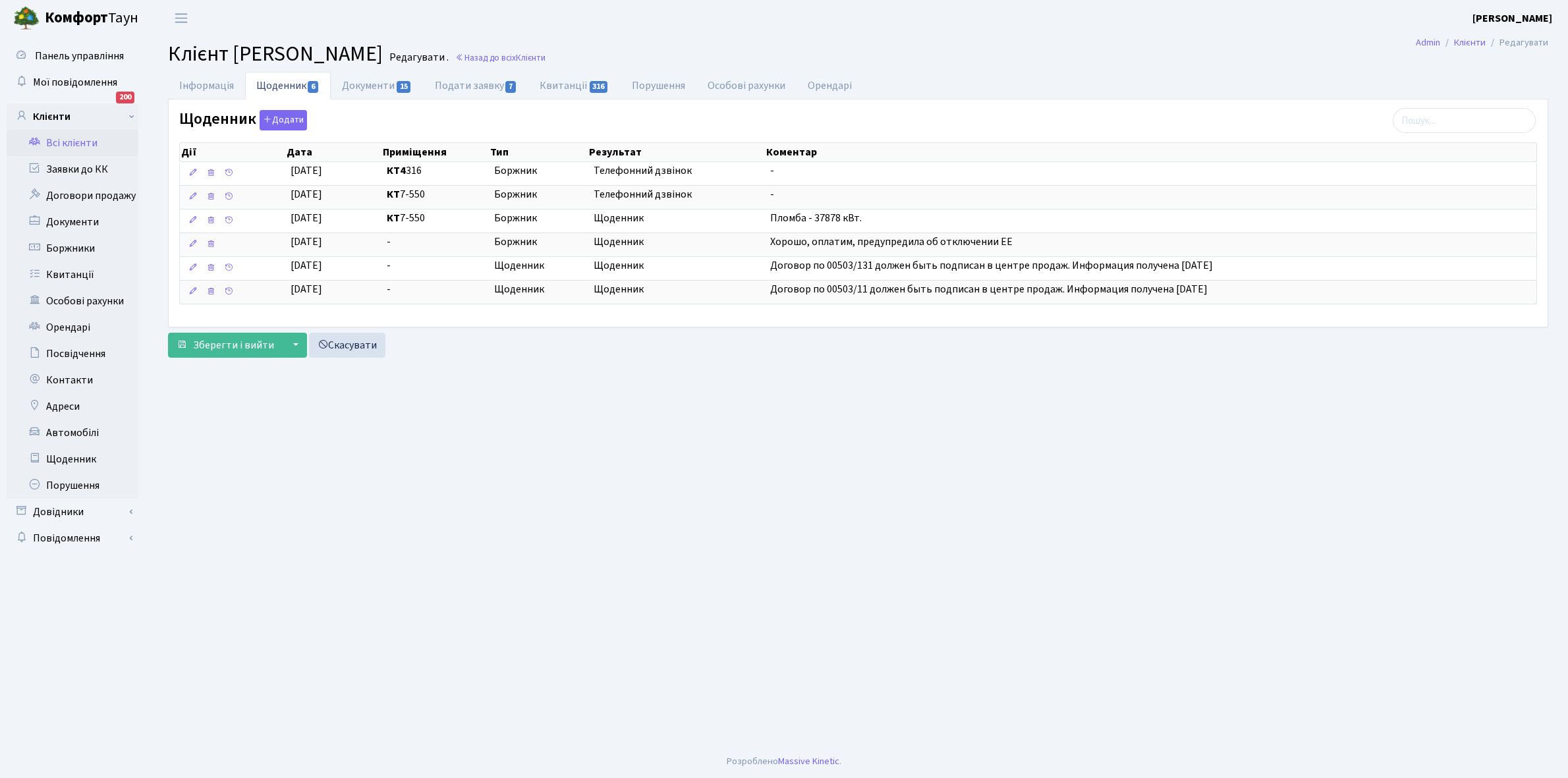
click at [64, 136] on link "Всі клієнти" at bounding box center [72, 142] width 132 height 26
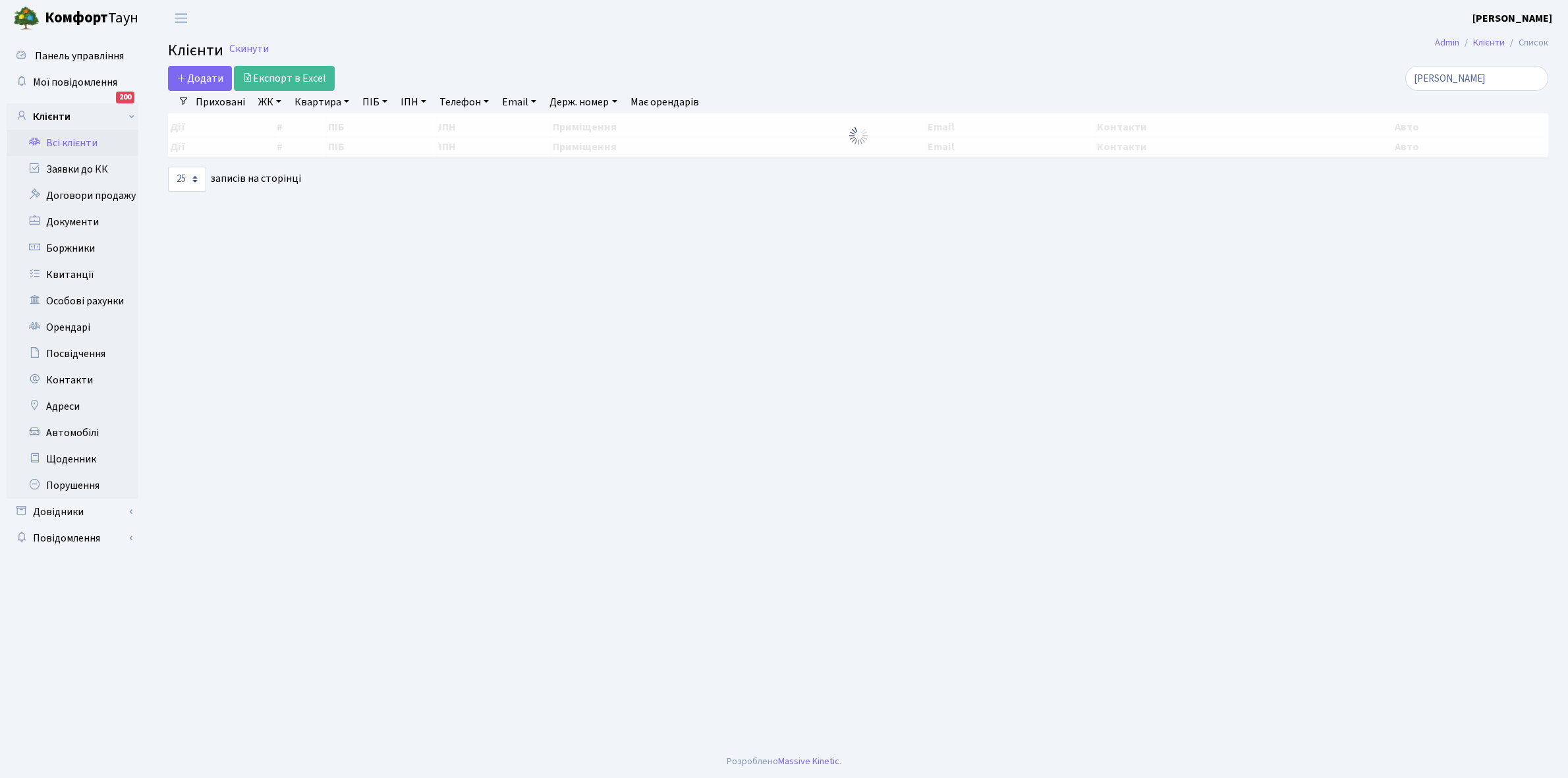
select select "25"
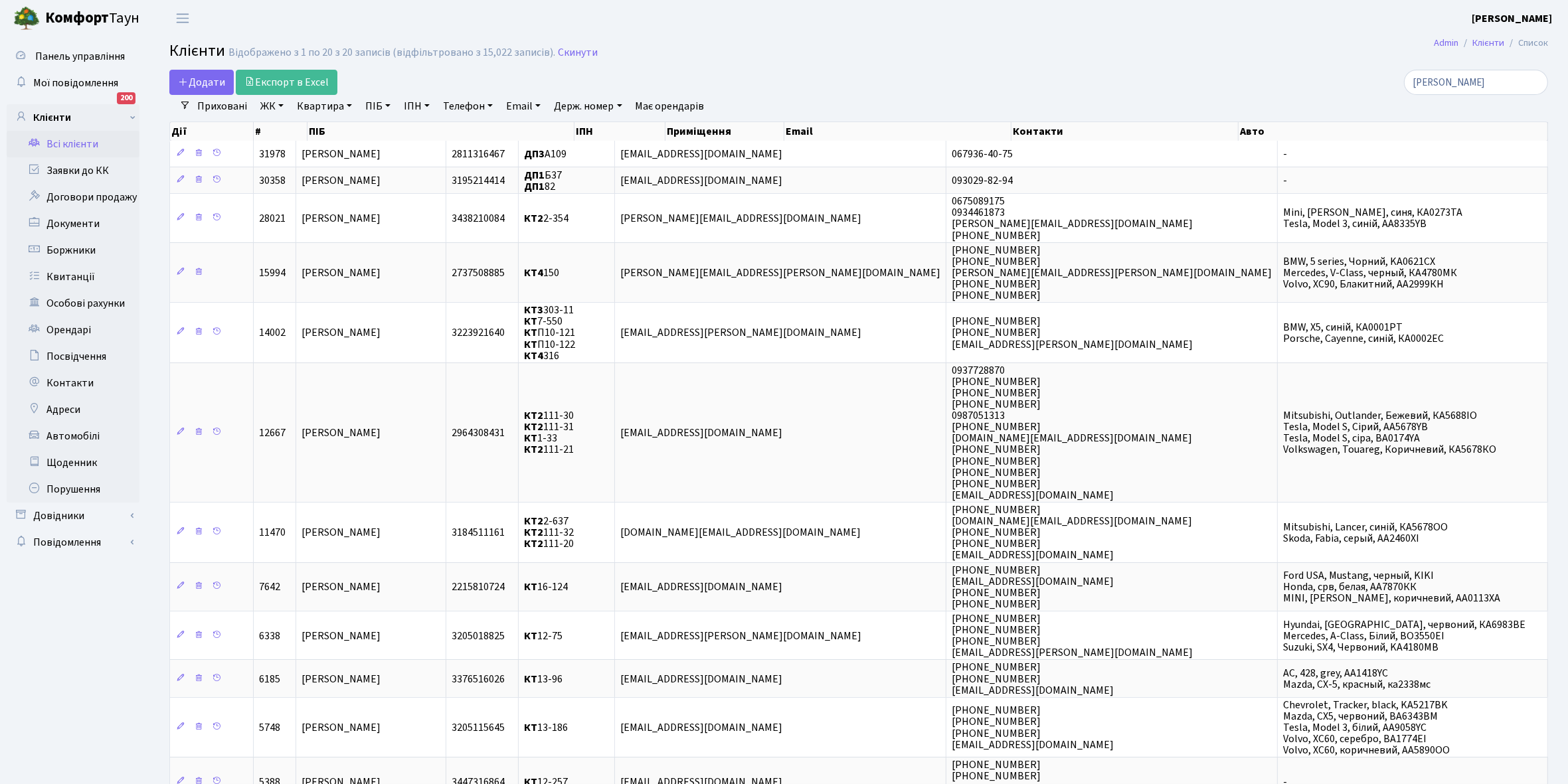
click at [84, 141] on link "Всі клієнти" at bounding box center [73, 143] width 133 height 26
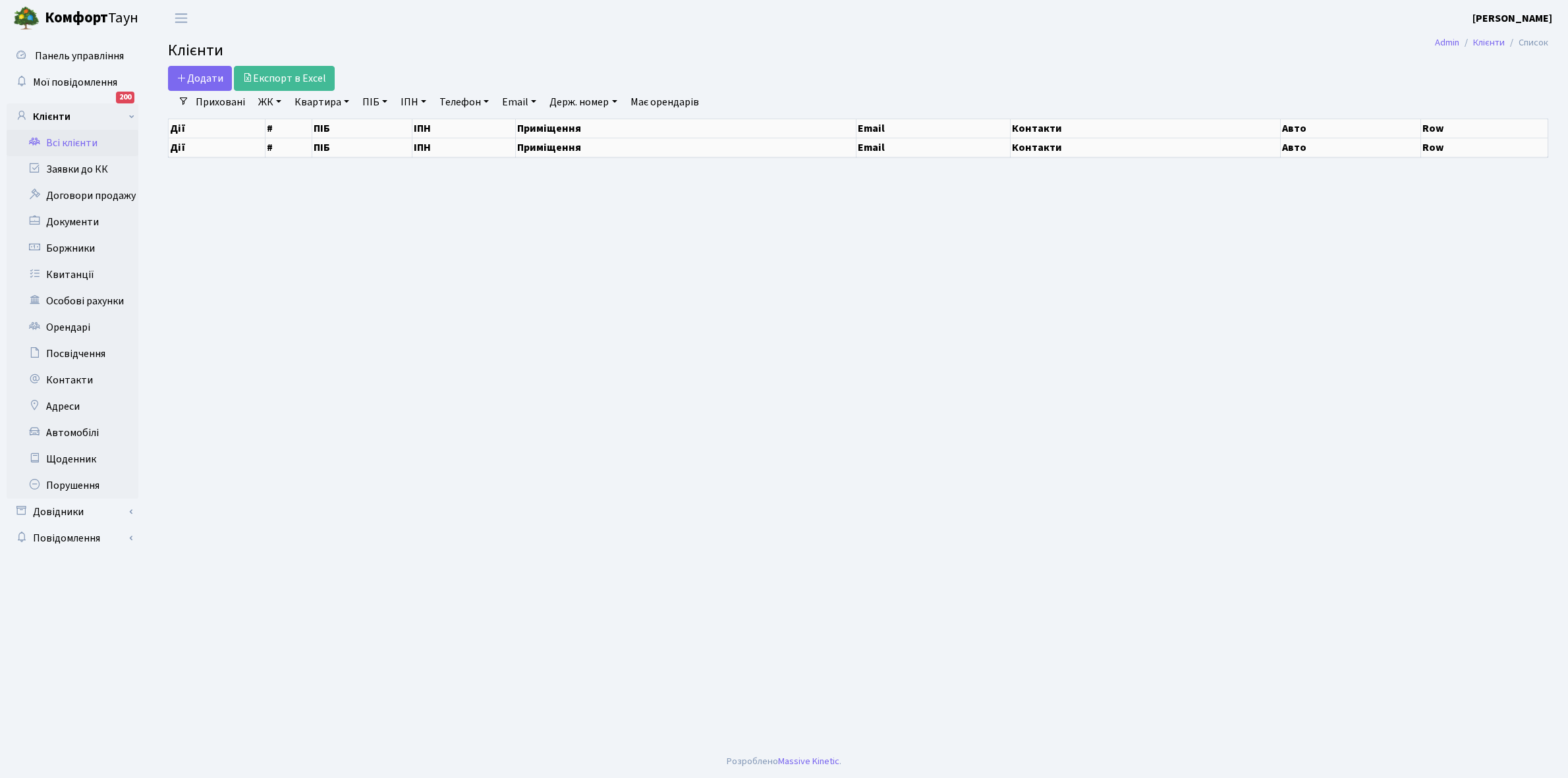
select select "25"
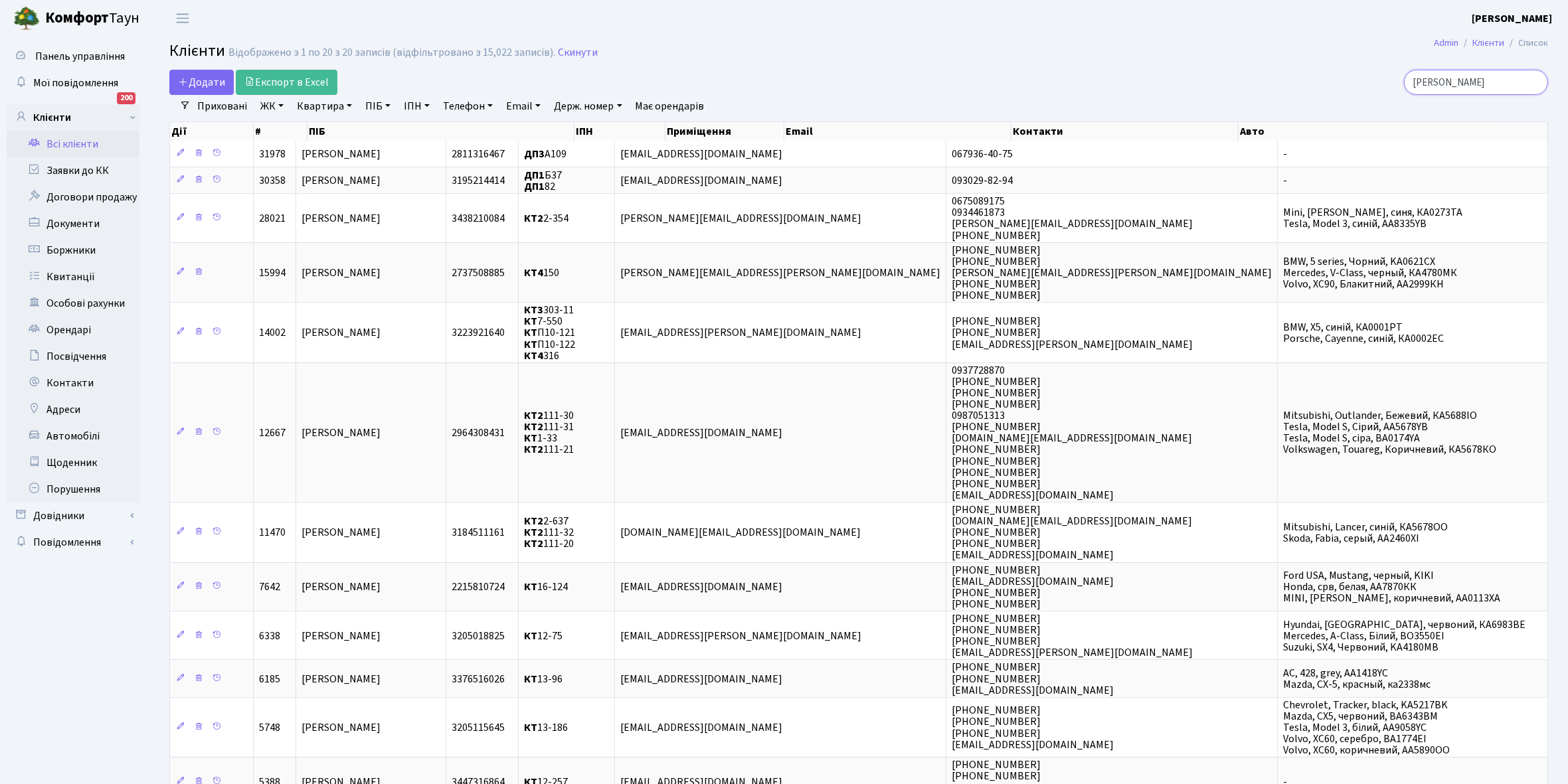
click at [1485, 78] on input "[PERSON_NAME]" at bounding box center [1476, 82] width 144 height 25
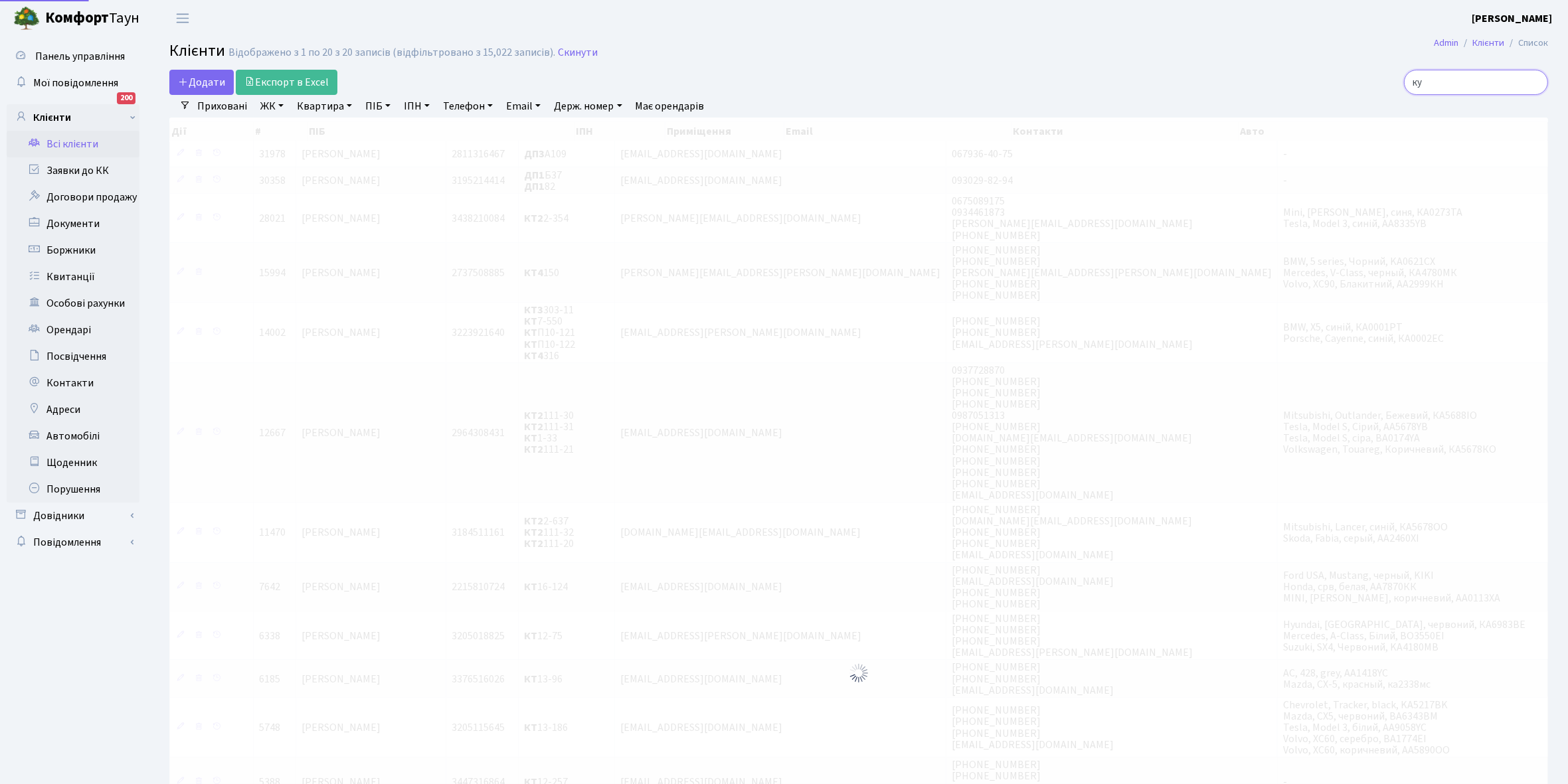
type input "к"
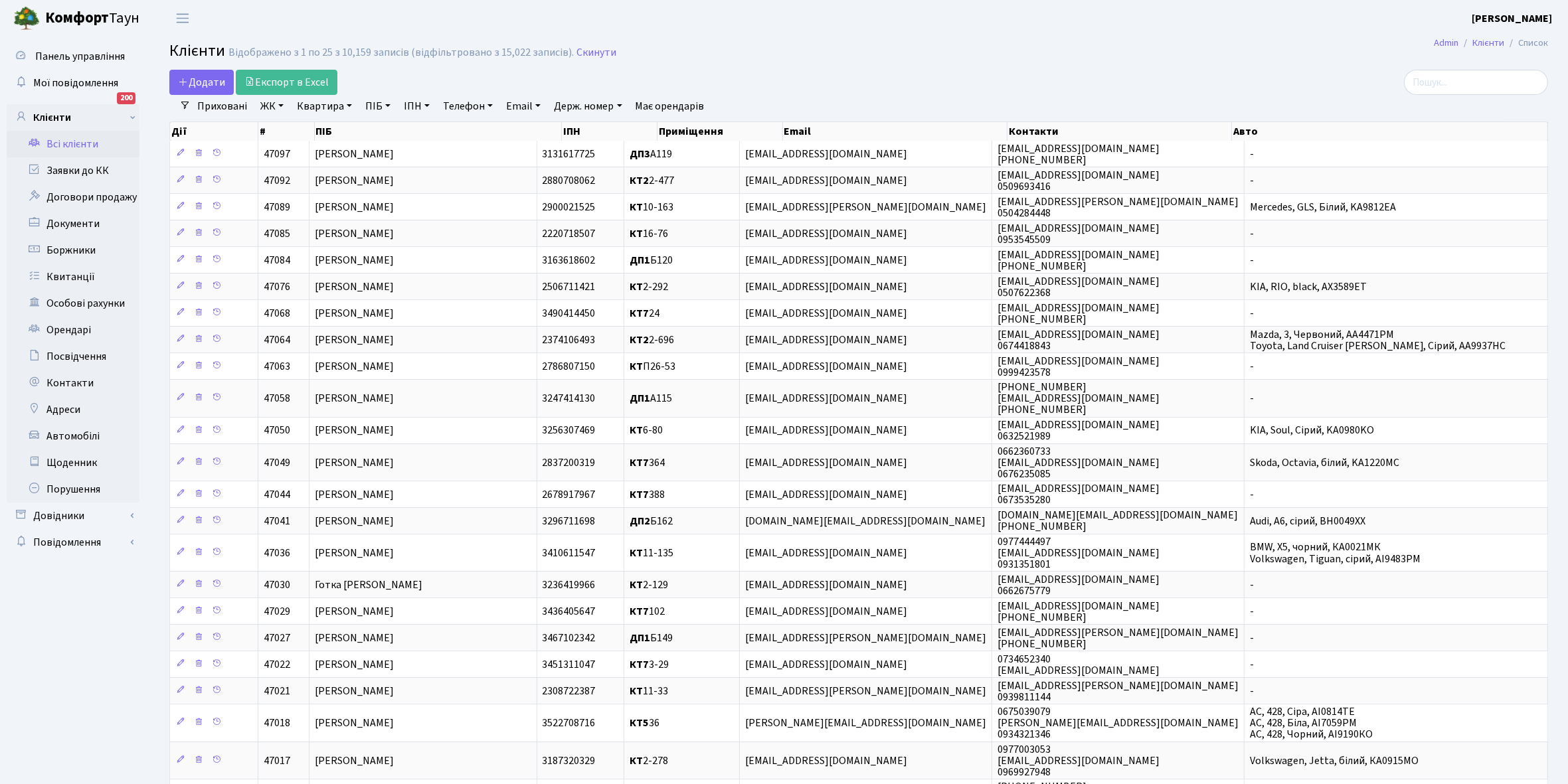
click at [279, 103] on link "ЖК" at bounding box center [272, 106] width 34 height 22
click at [322, 154] on li "КТ, вул. Регенераторна, 4" at bounding box center [338, 152] width 160 height 23
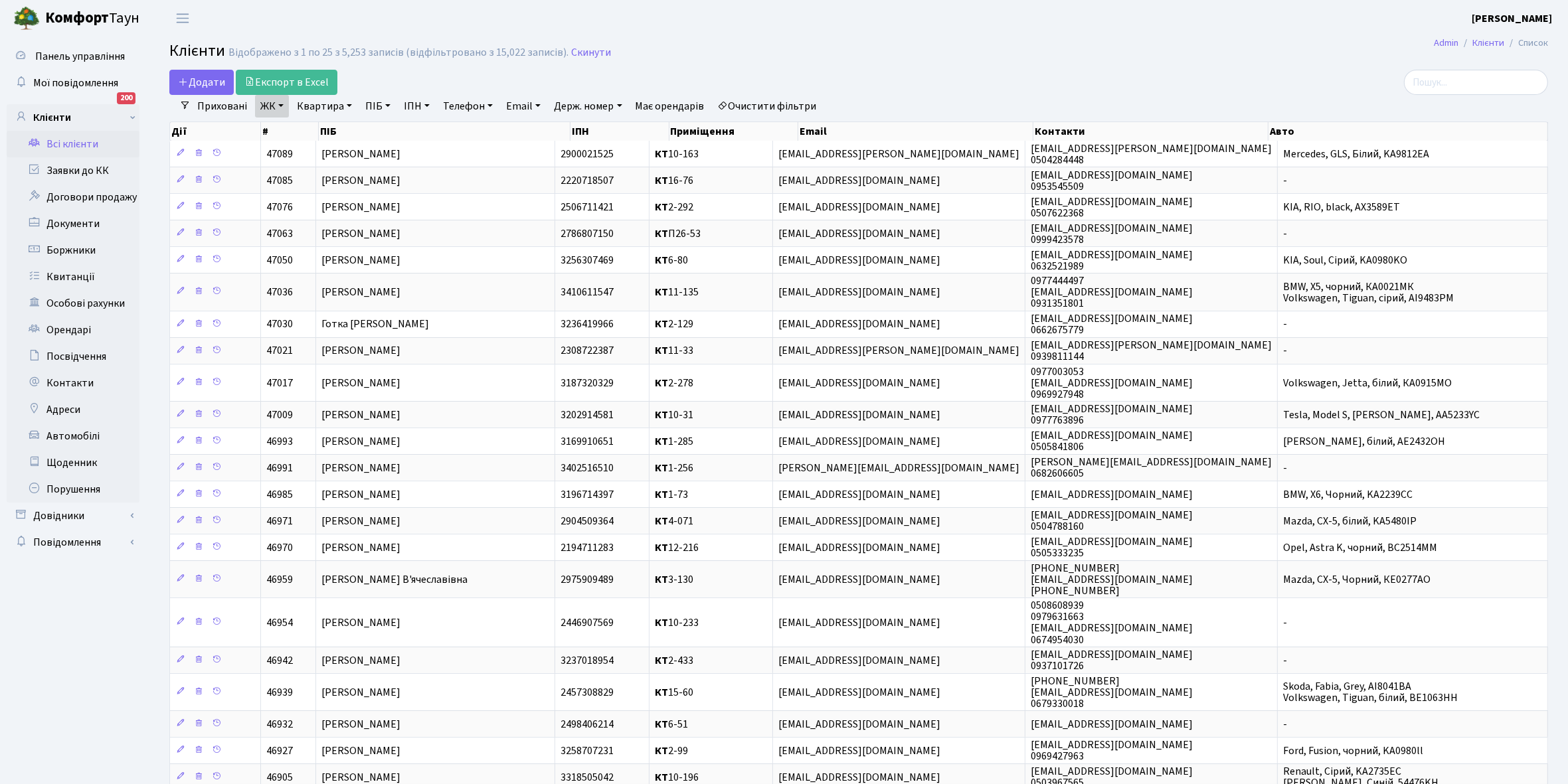
click at [350, 105] on link "Квартира" at bounding box center [324, 106] width 66 height 22
click at [326, 134] on input "text" at bounding box center [331, 132] width 78 height 25
type input "7-20"
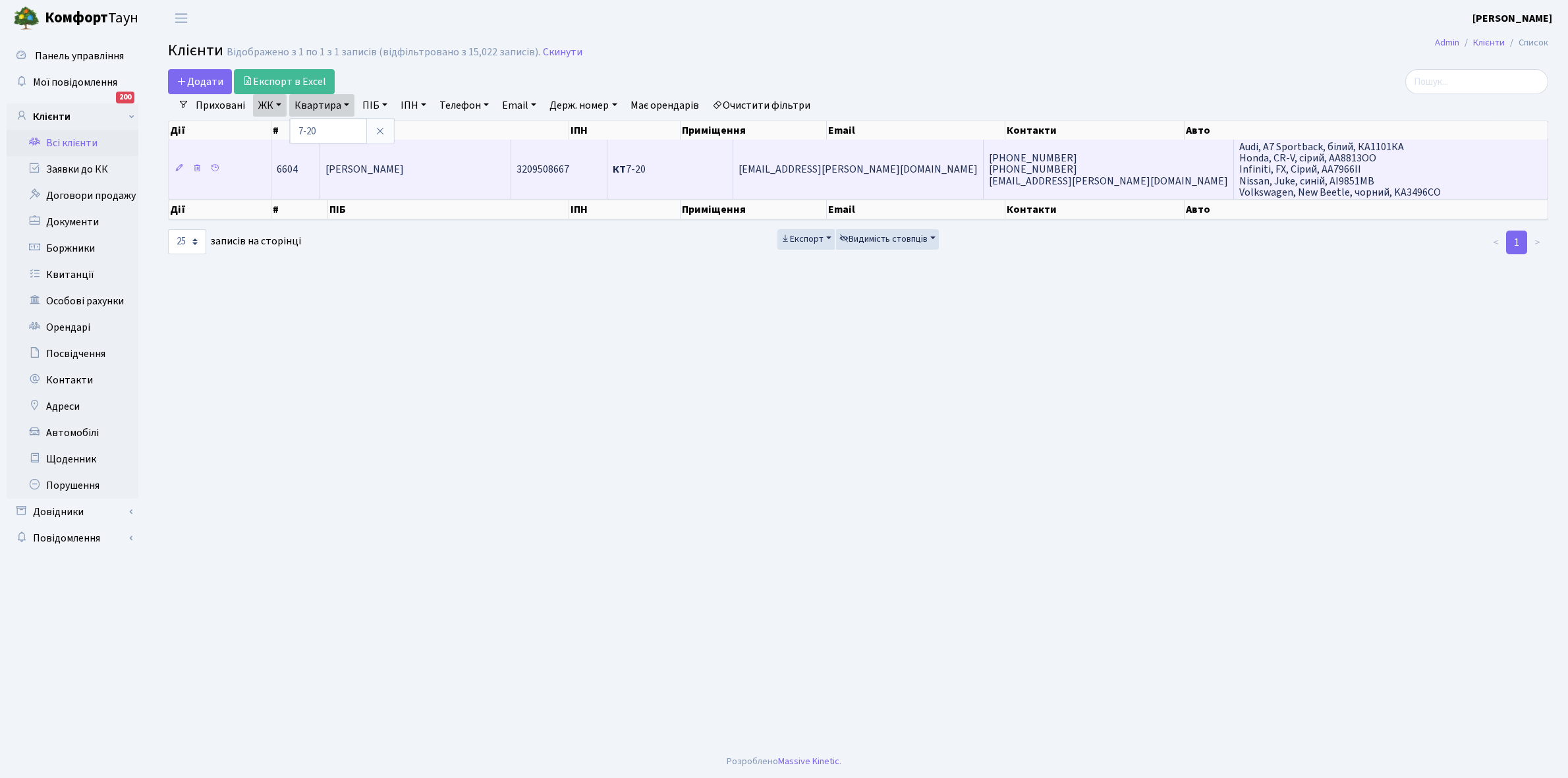
click at [483, 168] on td "[PERSON_NAME]" at bounding box center [416, 169] width 192 height 59
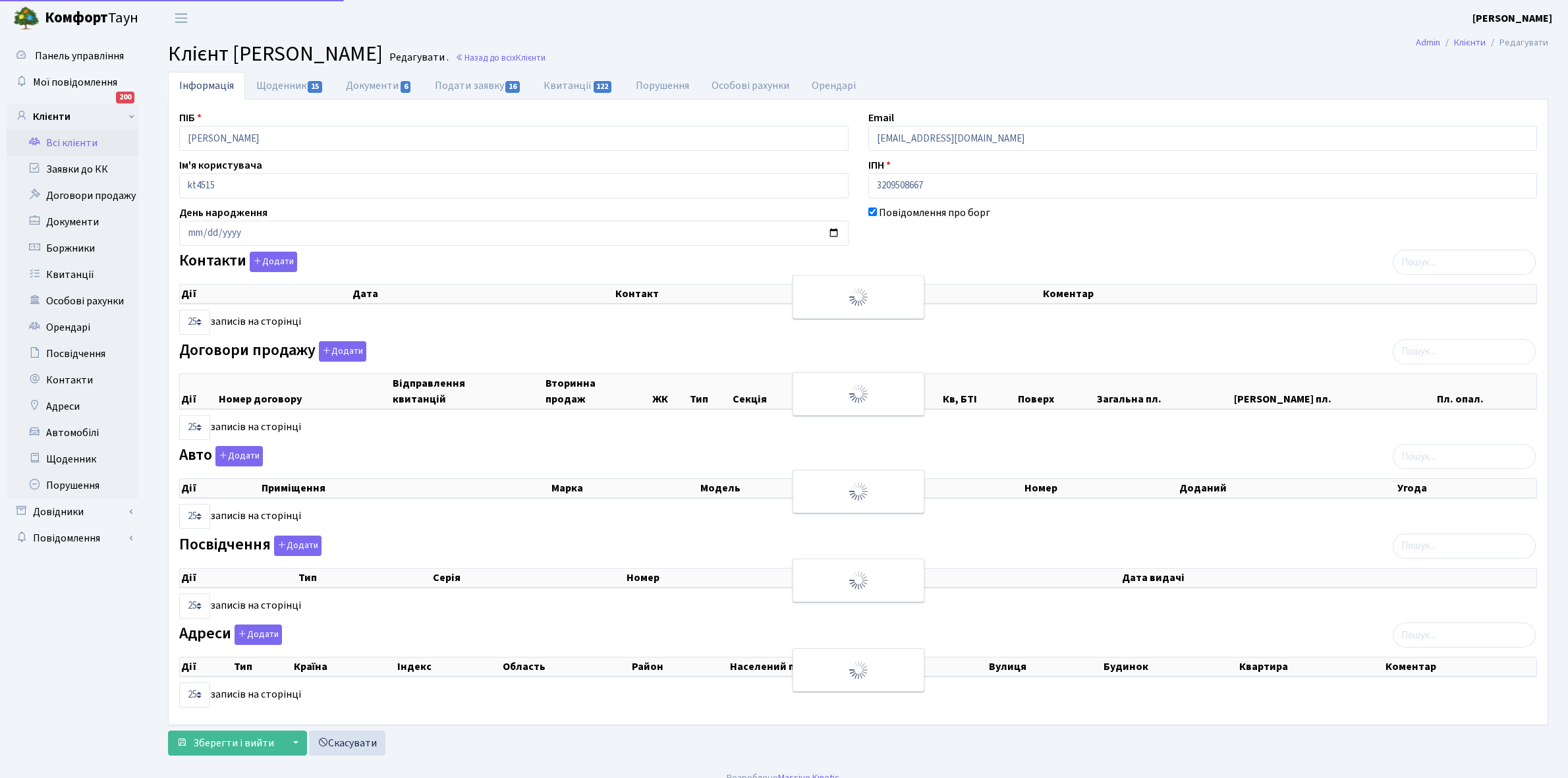
select select "25"
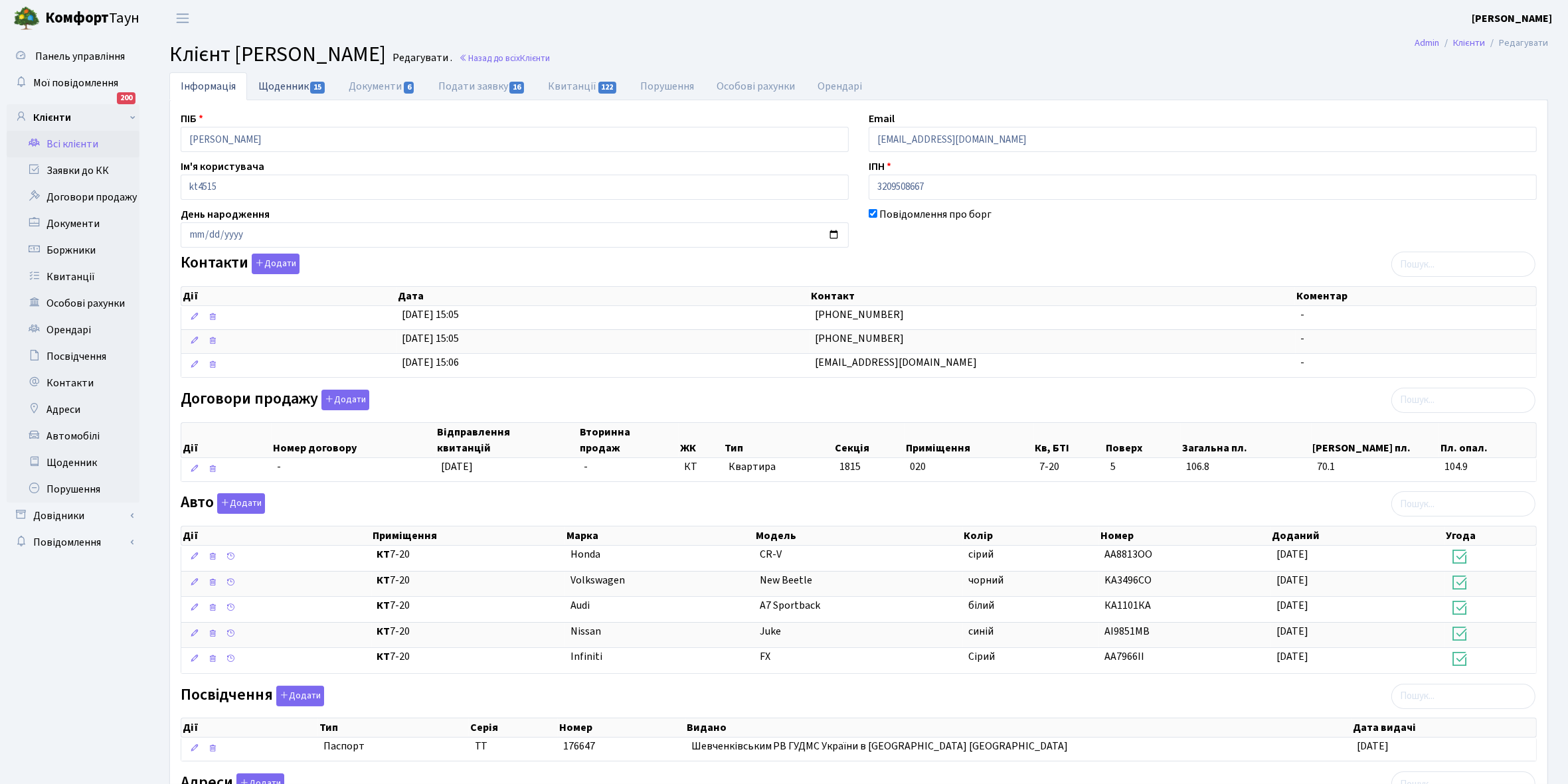
click at [284, 89] on link "Щоденник 15" at bounding box center [292, 86] width 90 height 27
select select "25"
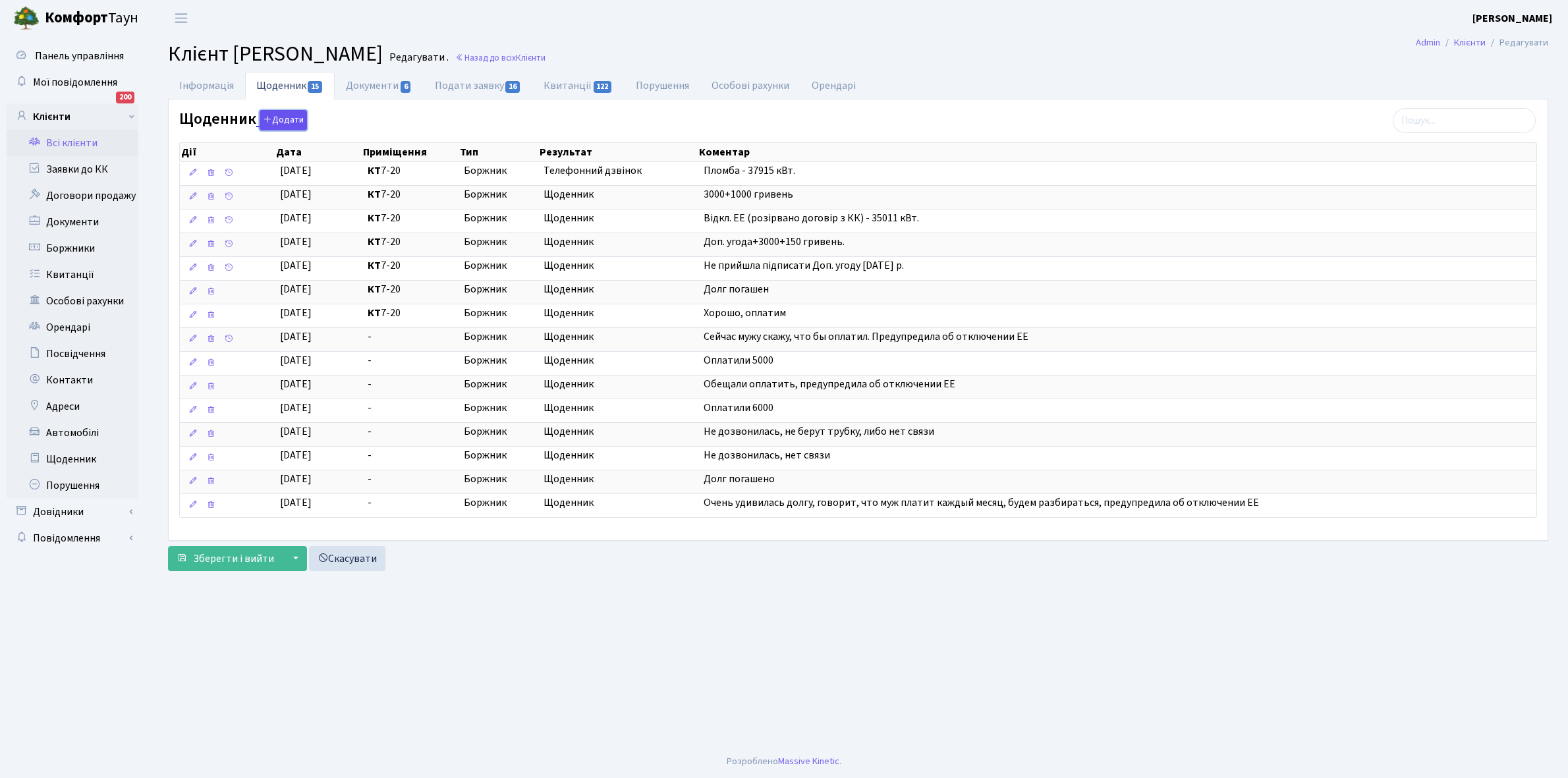
click at [285, 120] on button "Додати" at bounding box center [283, 120] width 48 height 20
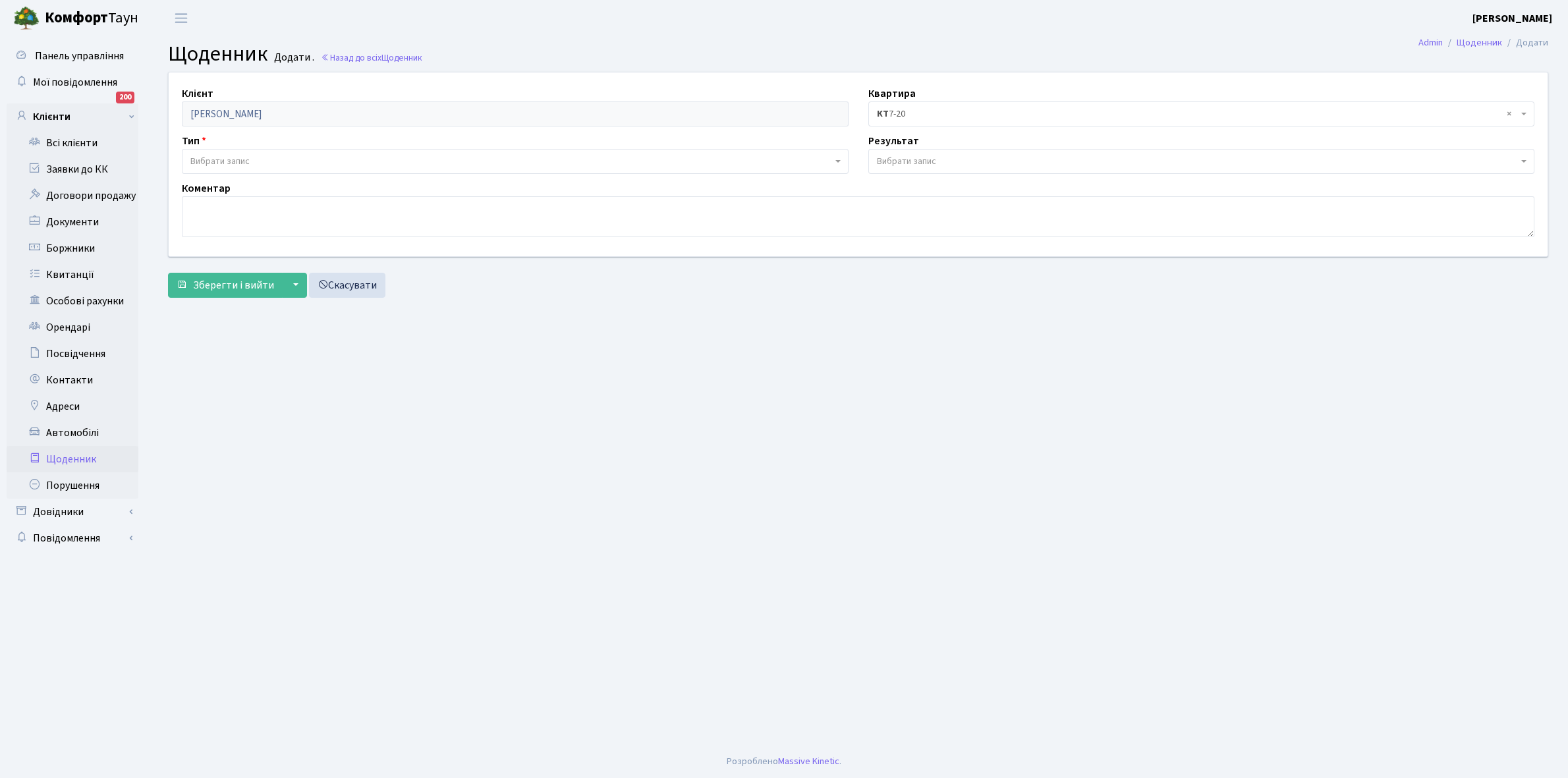
click at [250, 155] on span "Вибрати запис" at bounding box center [220, 162] width 59 height 13
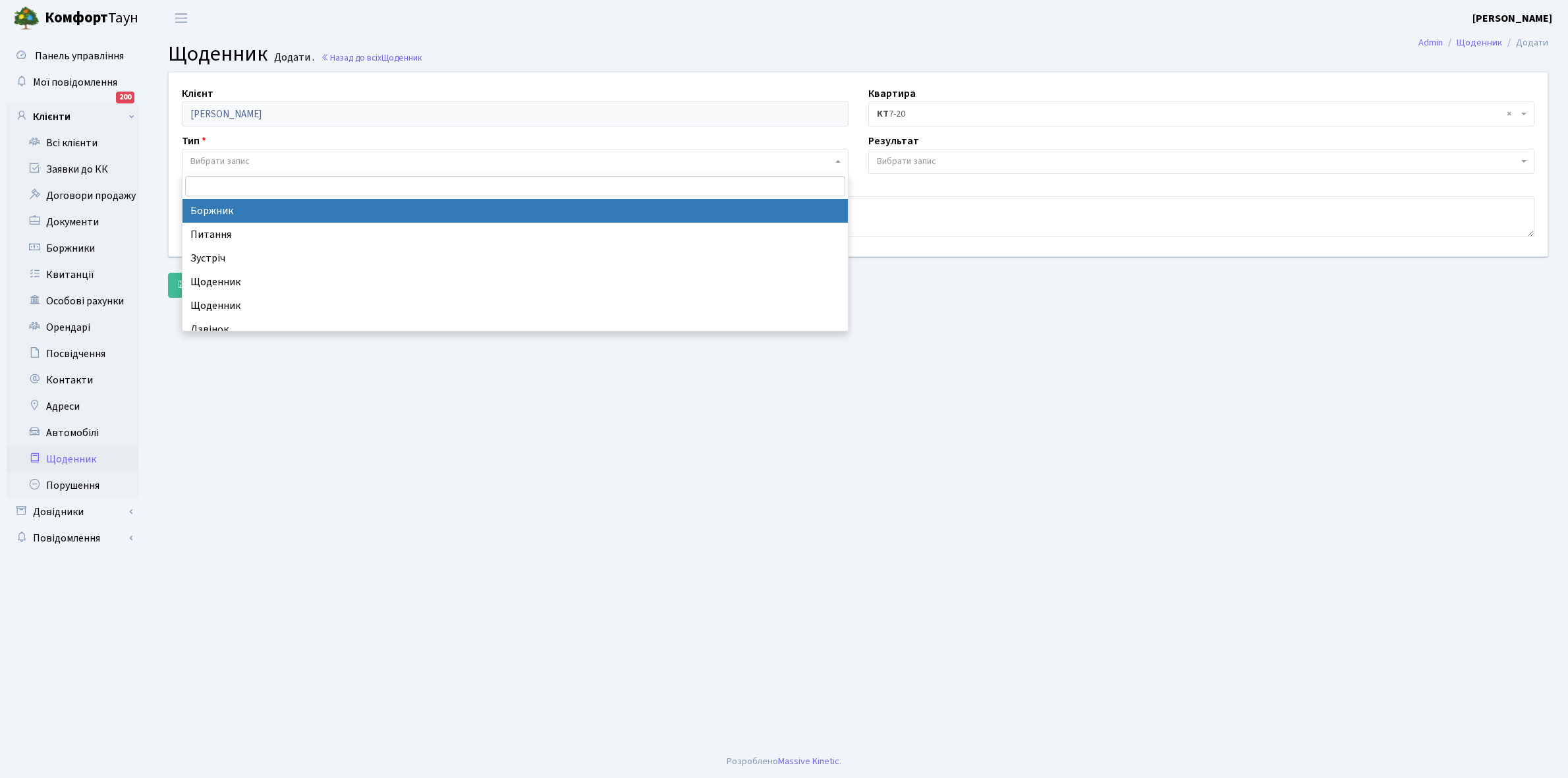
select select "189"
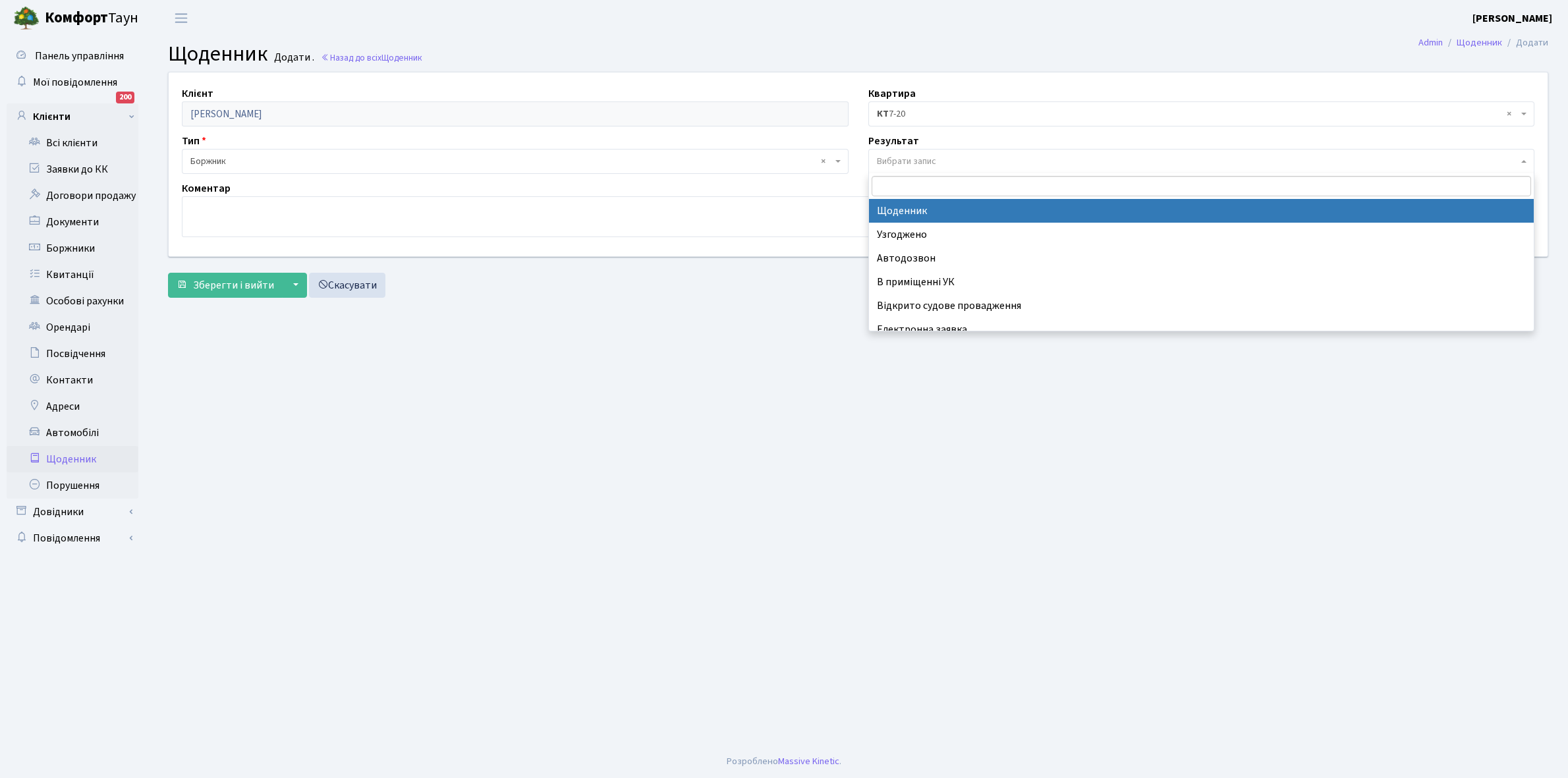
click at [936, 164] on span "Вибрати запис" at bounding box center [906, 162] width 59 height 13
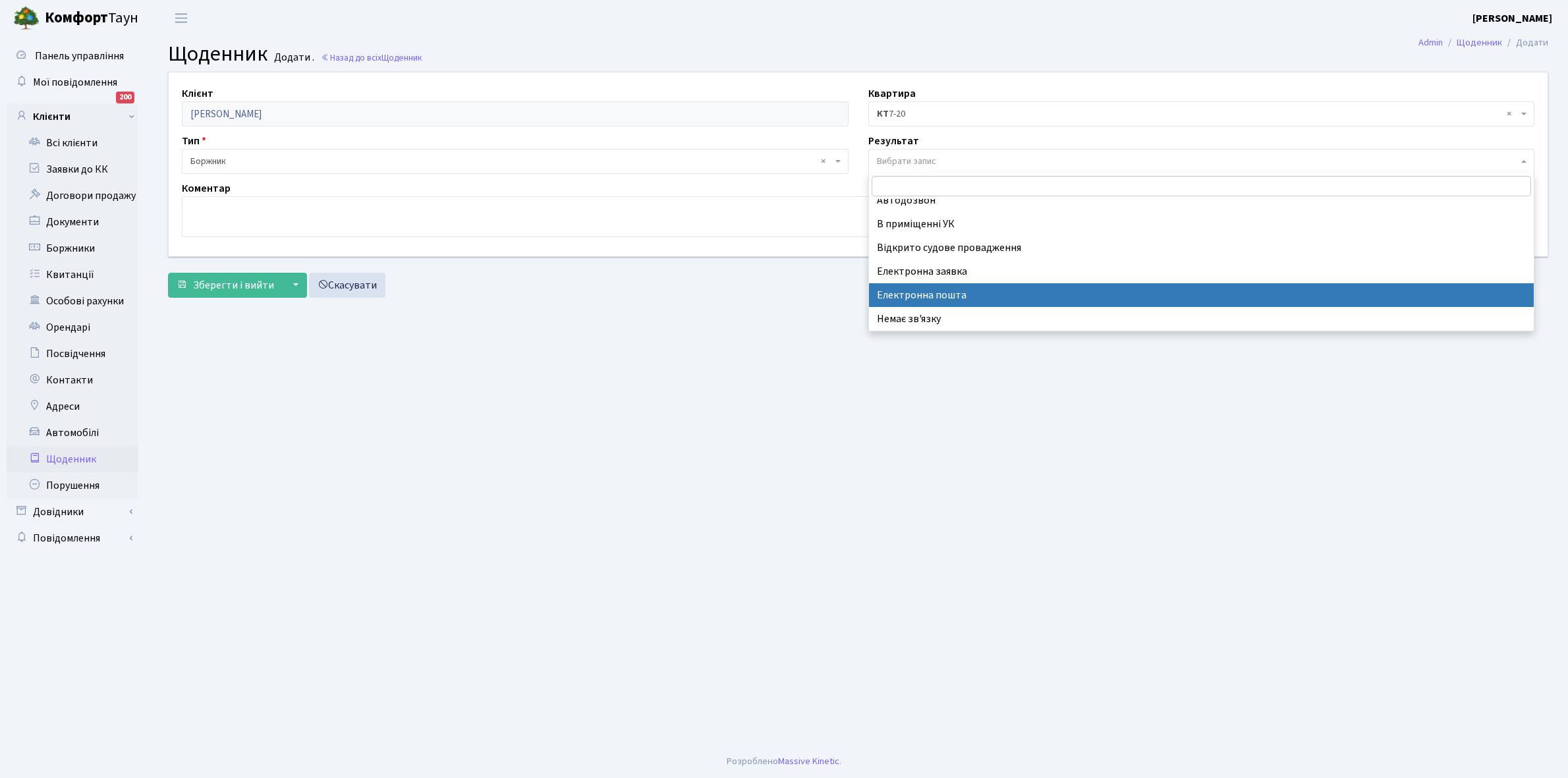
scroll to position [81, 0]
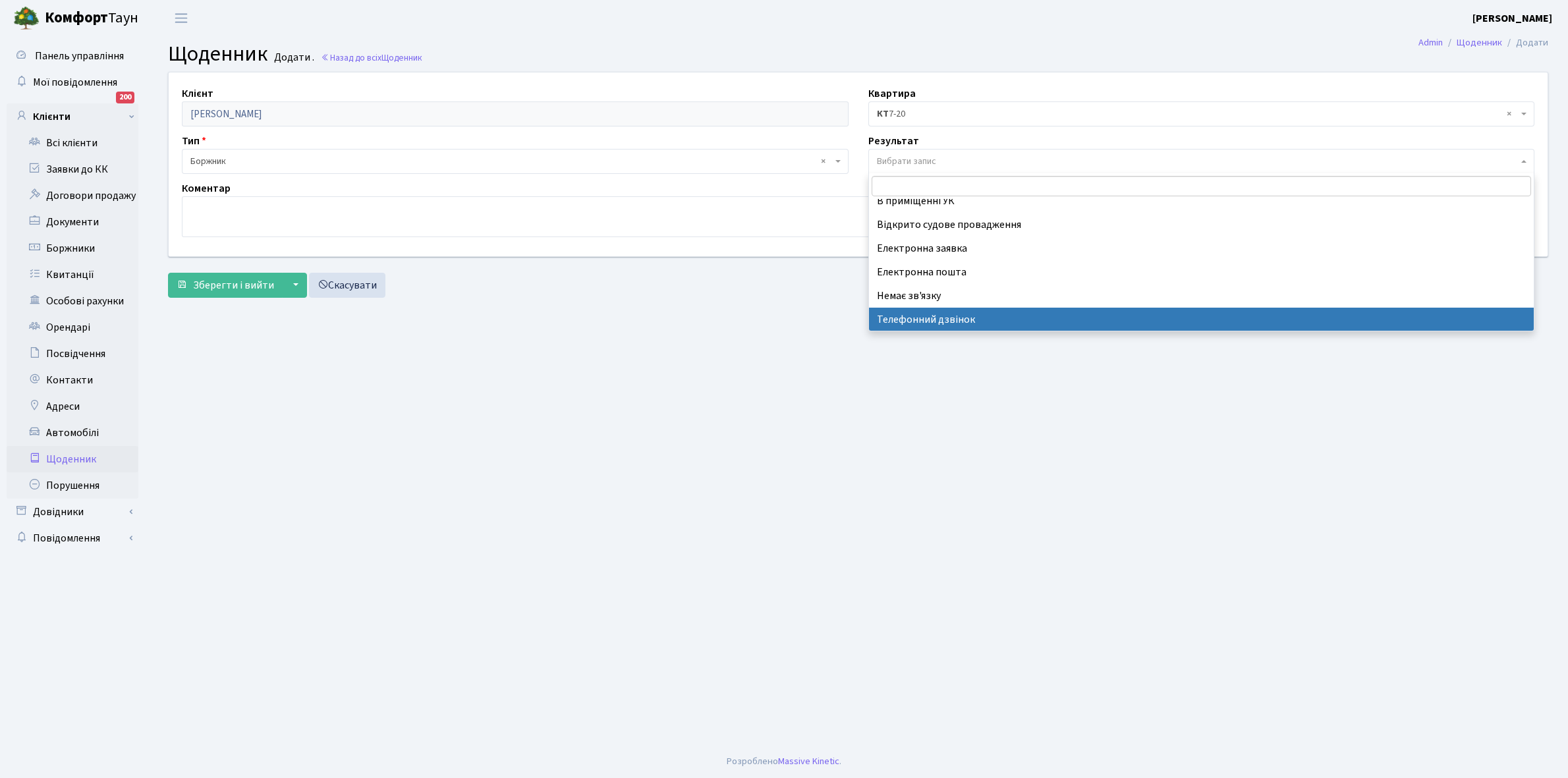
select select "196"
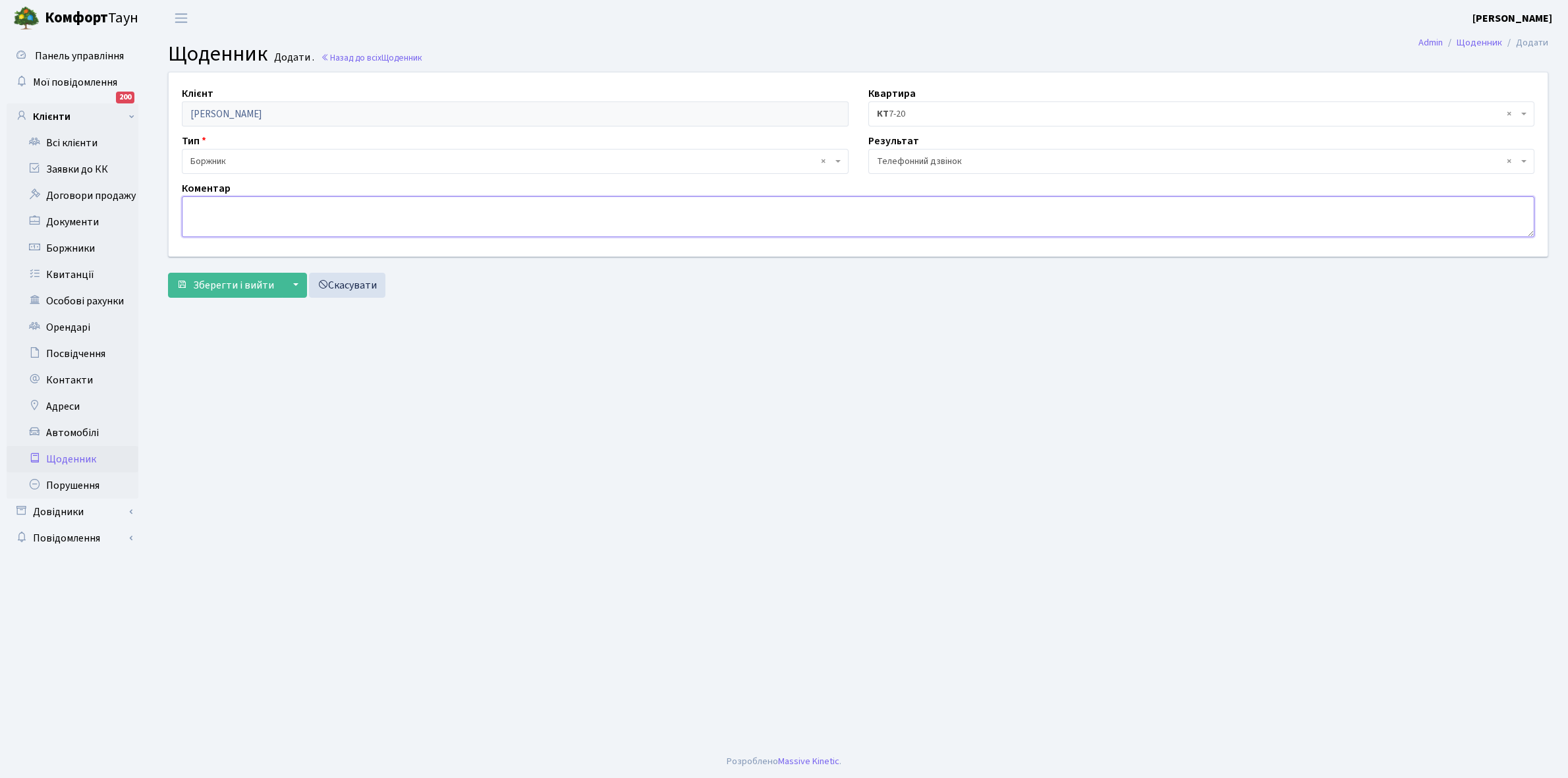
click at [232, 212] on textarea at bounding box center [858, 216] width 1353 height 41
type textarea "Оплатить борг"
click at [216, 282] on span "Зберегти і вийти" at bounding box center [234, 285] width 81 height 15
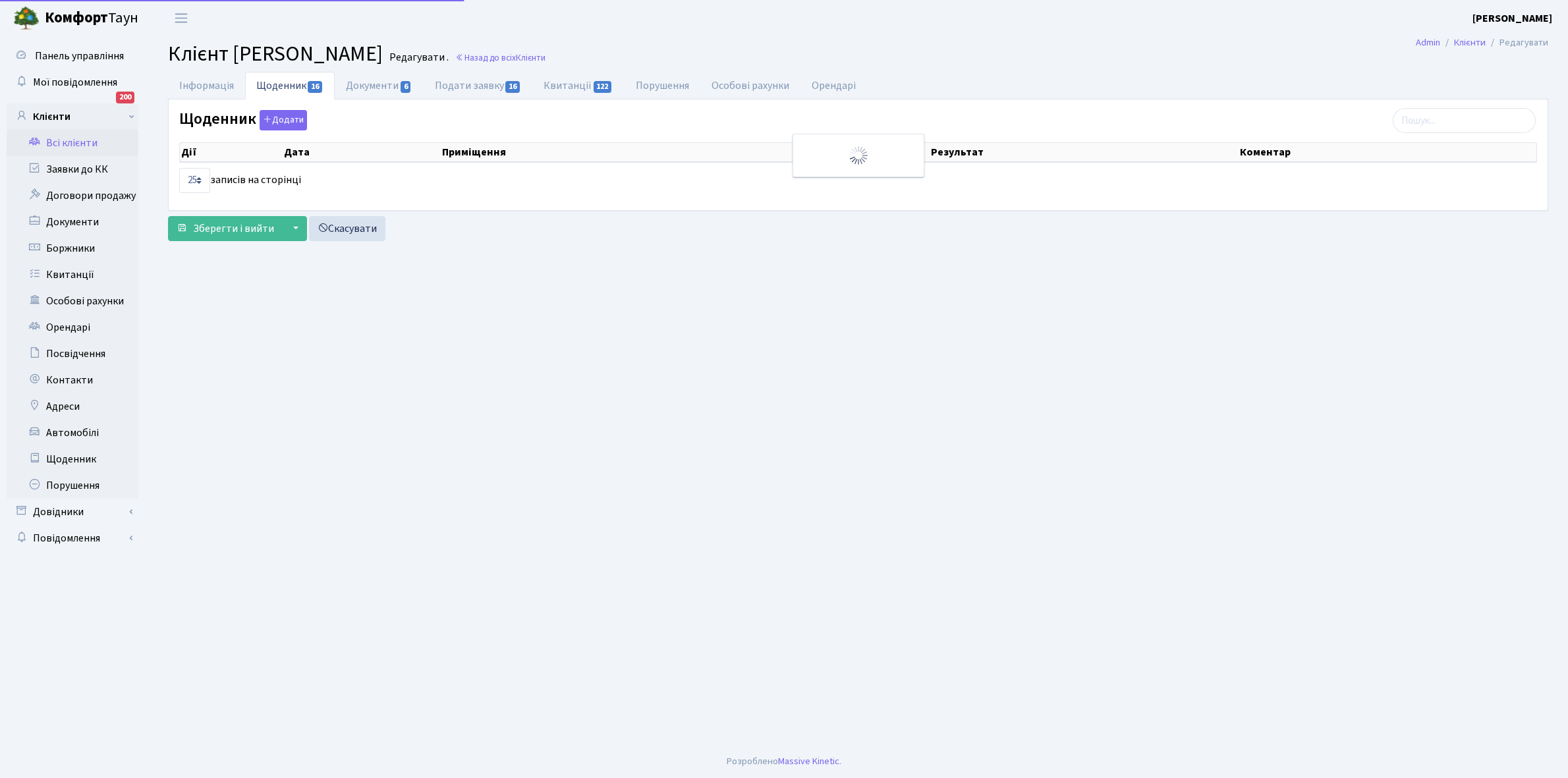
select select "25"
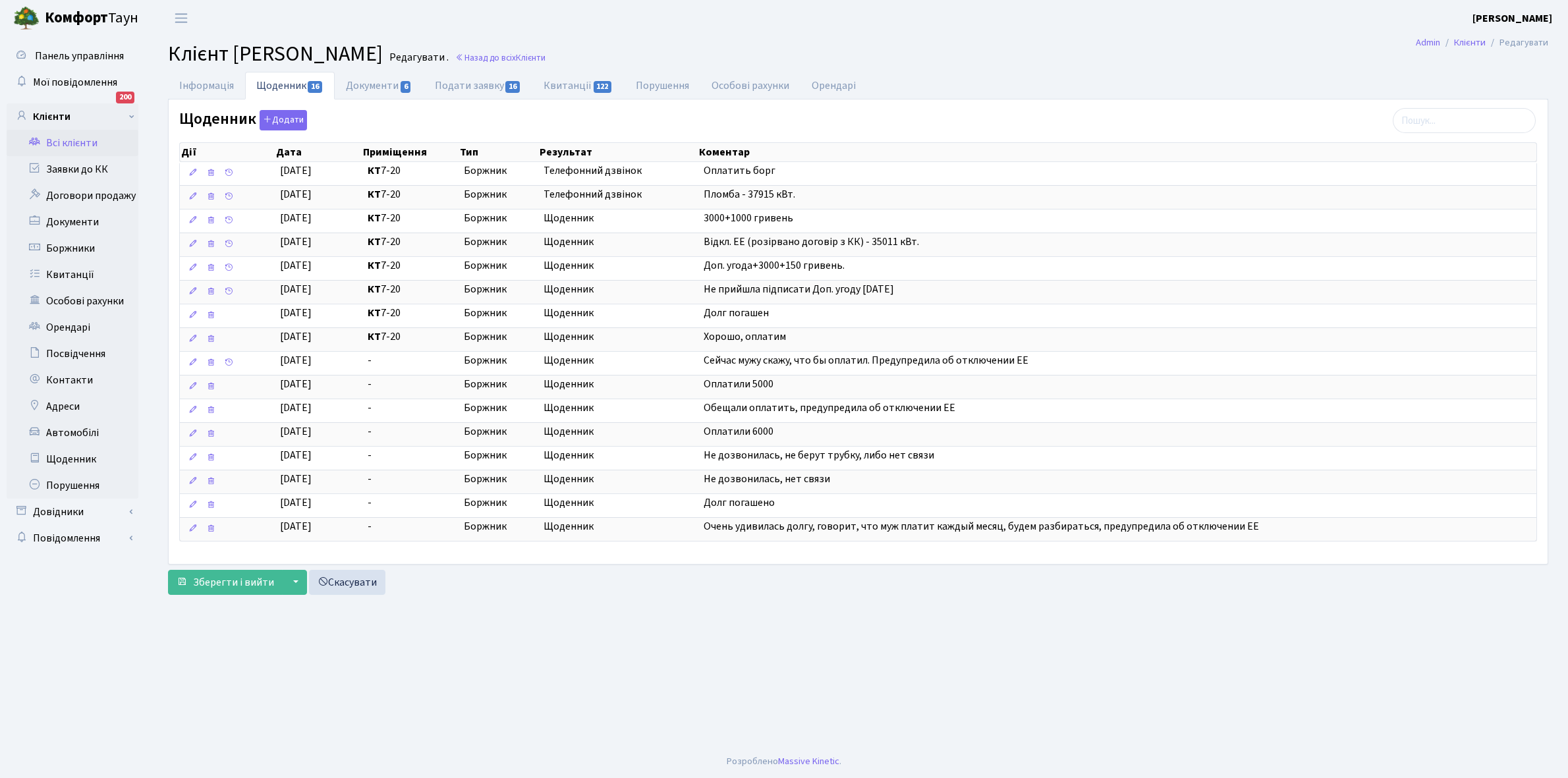
click at [76, 139] on link "Всі клієнти" at bounding box center [72, 142] width 132 height 26
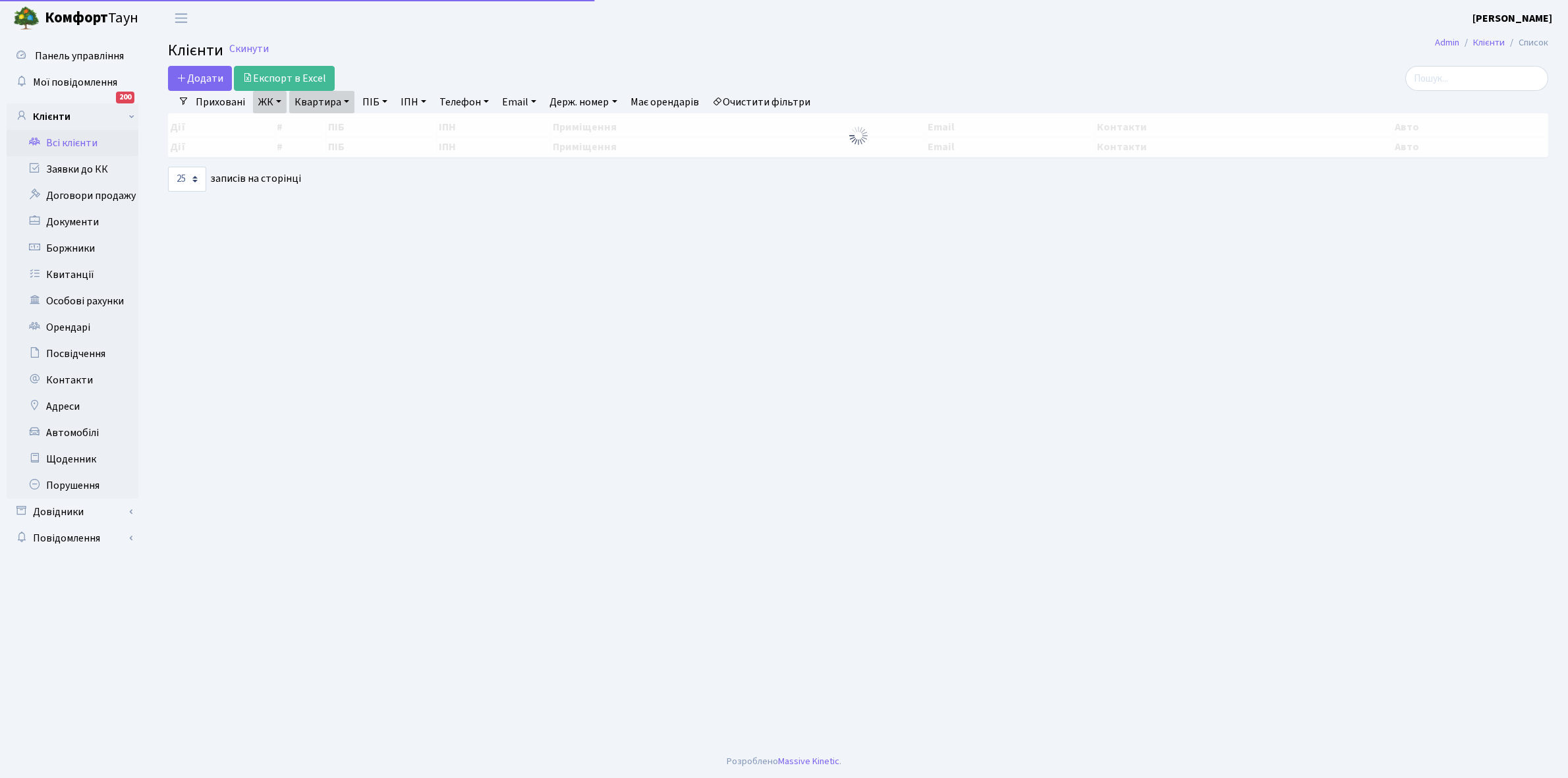
select select "25"
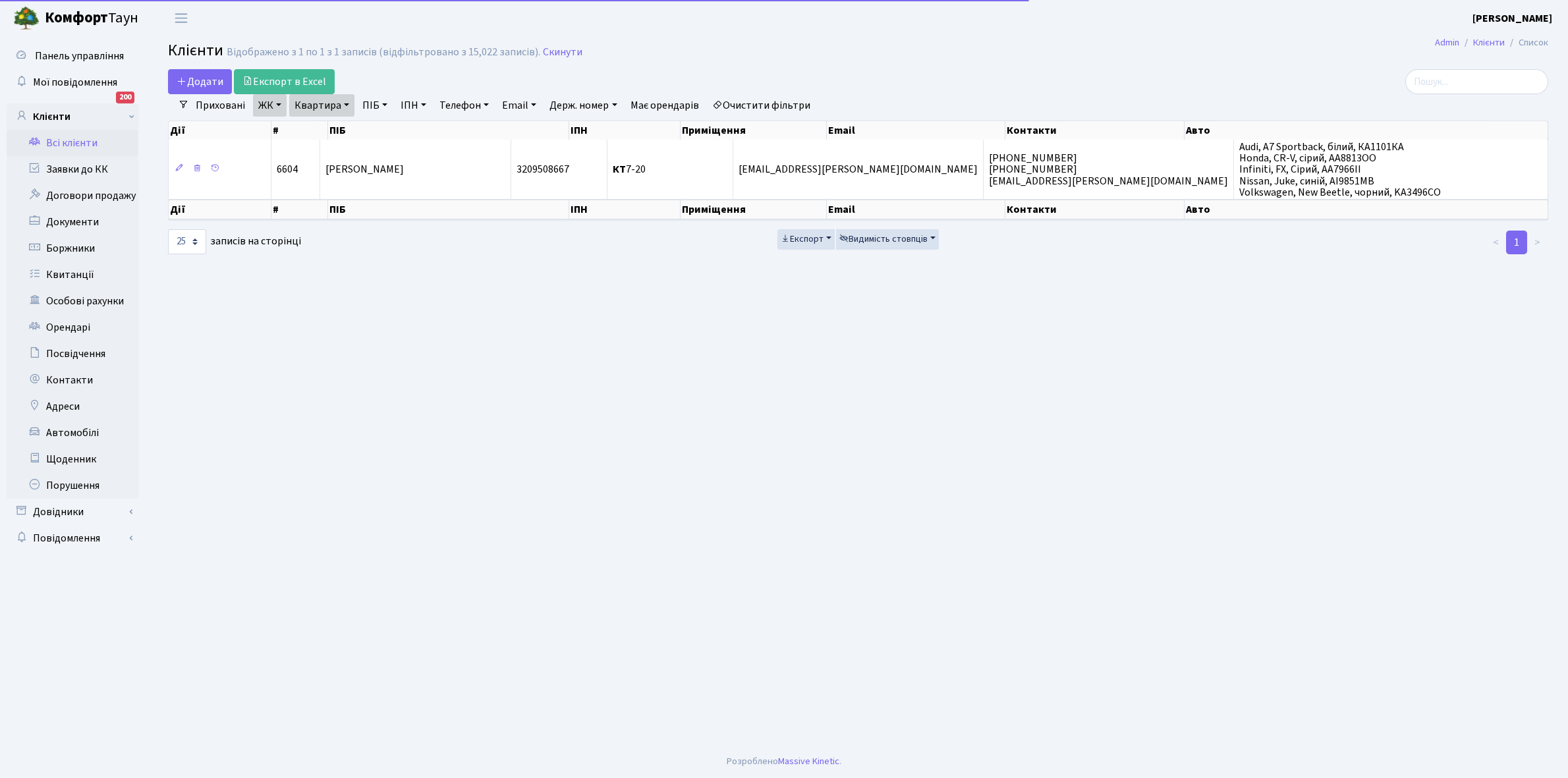
click at [344, 103] on link "Квартира" at bounding box center [322, 105] width 65 height 22
click at [339, 129] on input "7-20" at bounding box center [328, 131] width 77 height 25
type input "7"
type input "3-69"
click at [278, 99] on link "ЖК" at bounding box center [270, 105] width 34 height 22
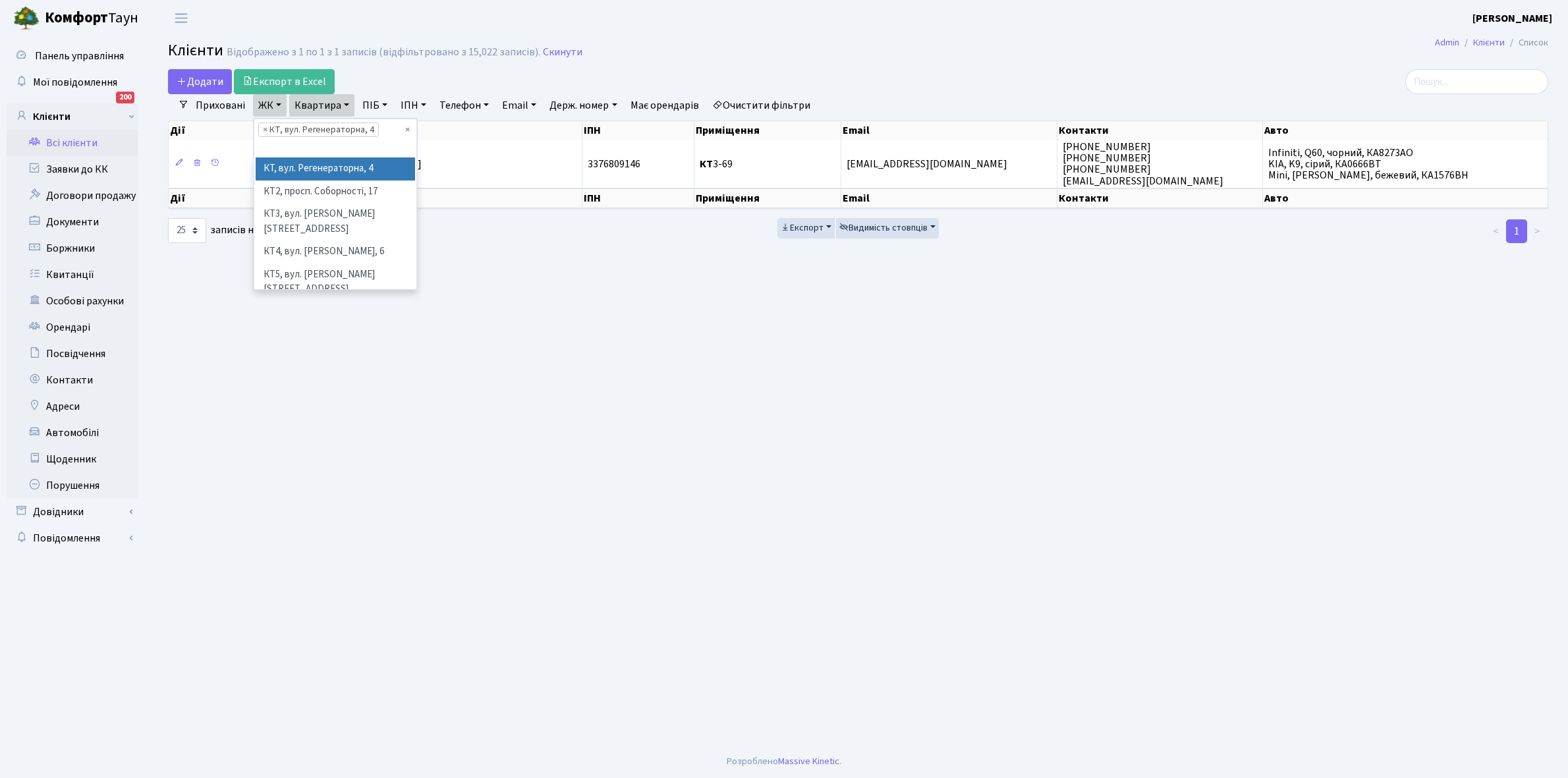
click at [303, 130] on li "× КТ, вул. Регенераторна, 4" at bounding box center [319, 130] width 121 height 15
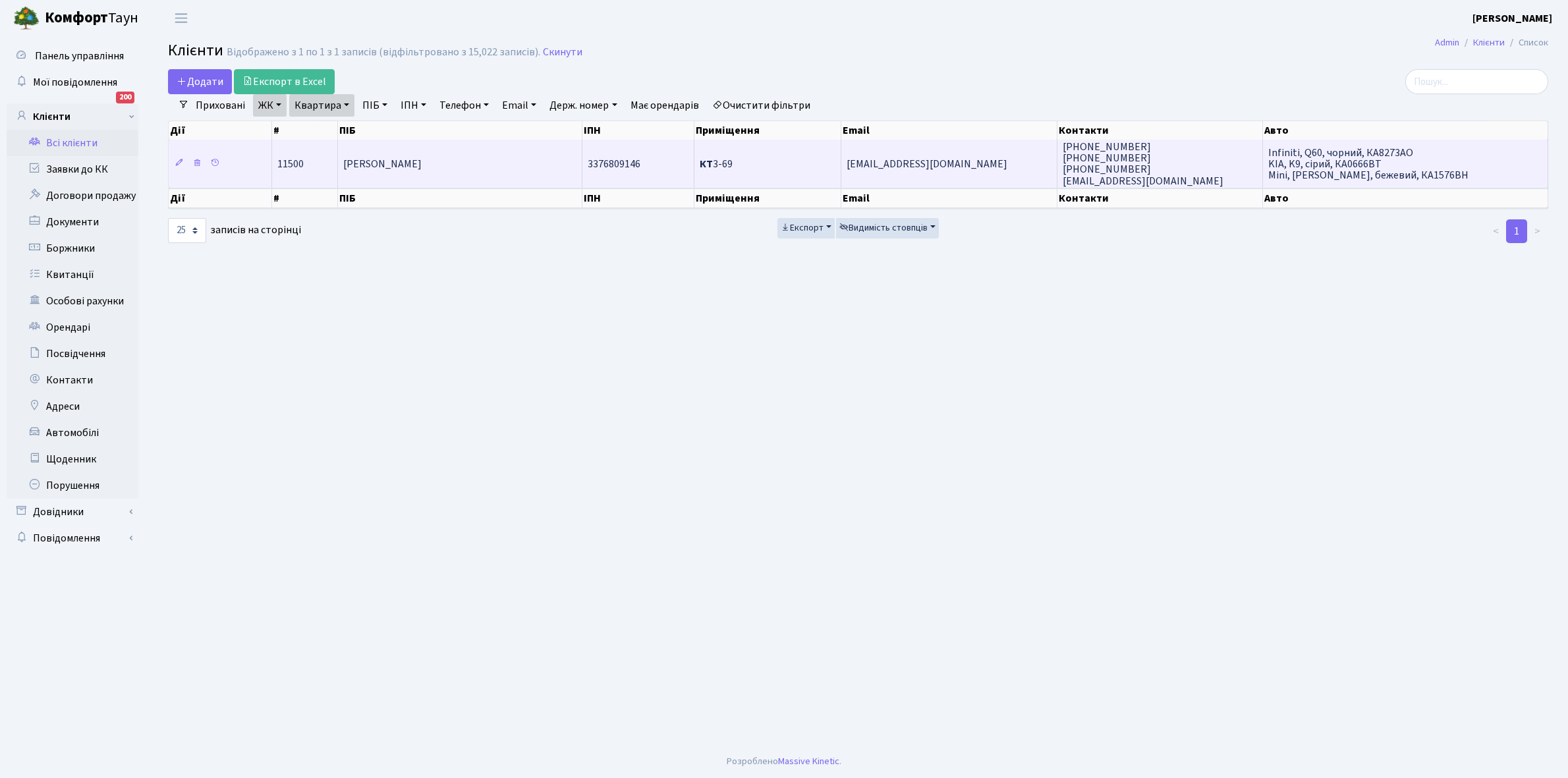
click at [422, 166] on span "[PERSON_NAME]" at bounding box center [382, 164] width 79 height 15
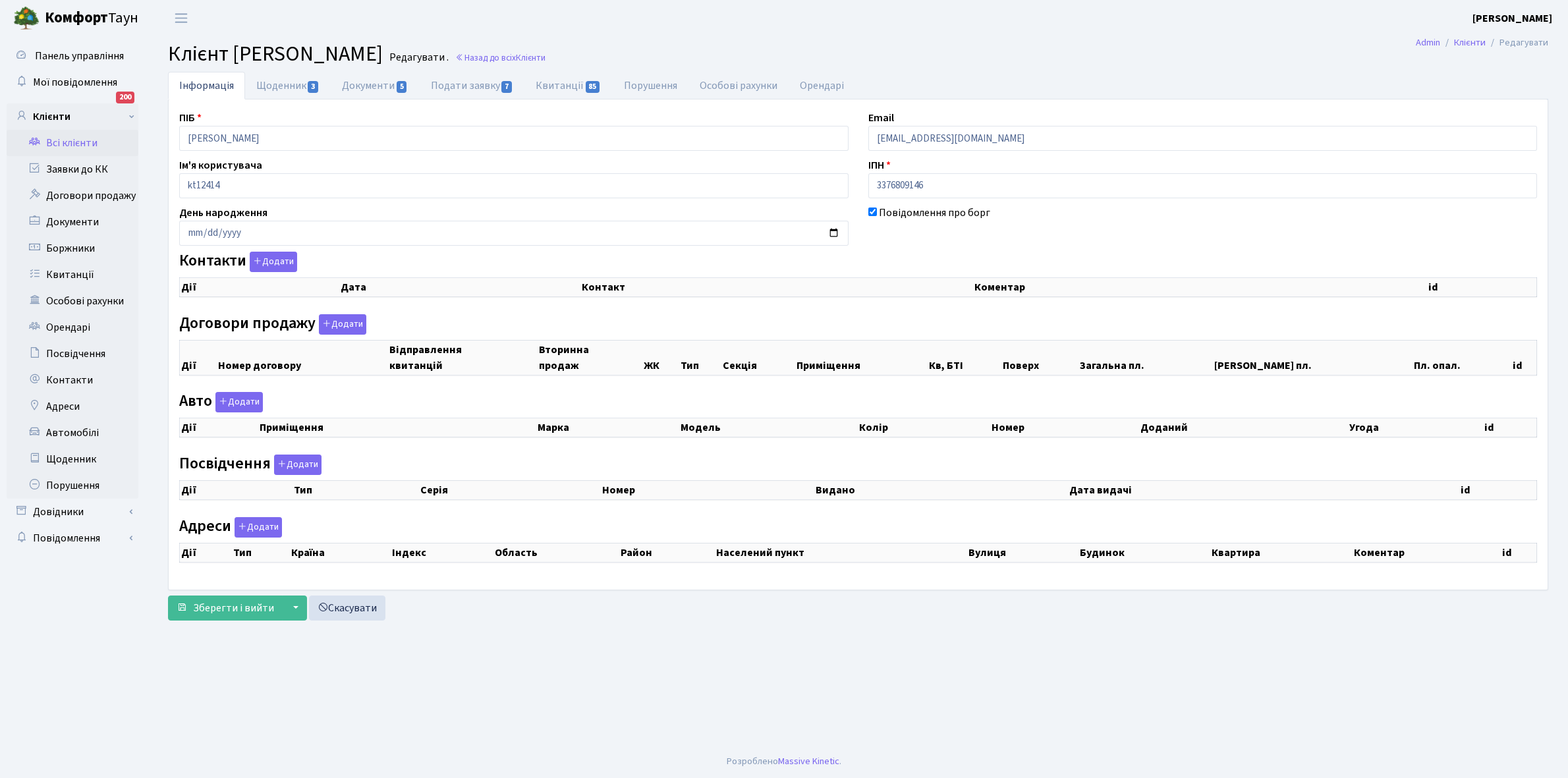
select select "25"
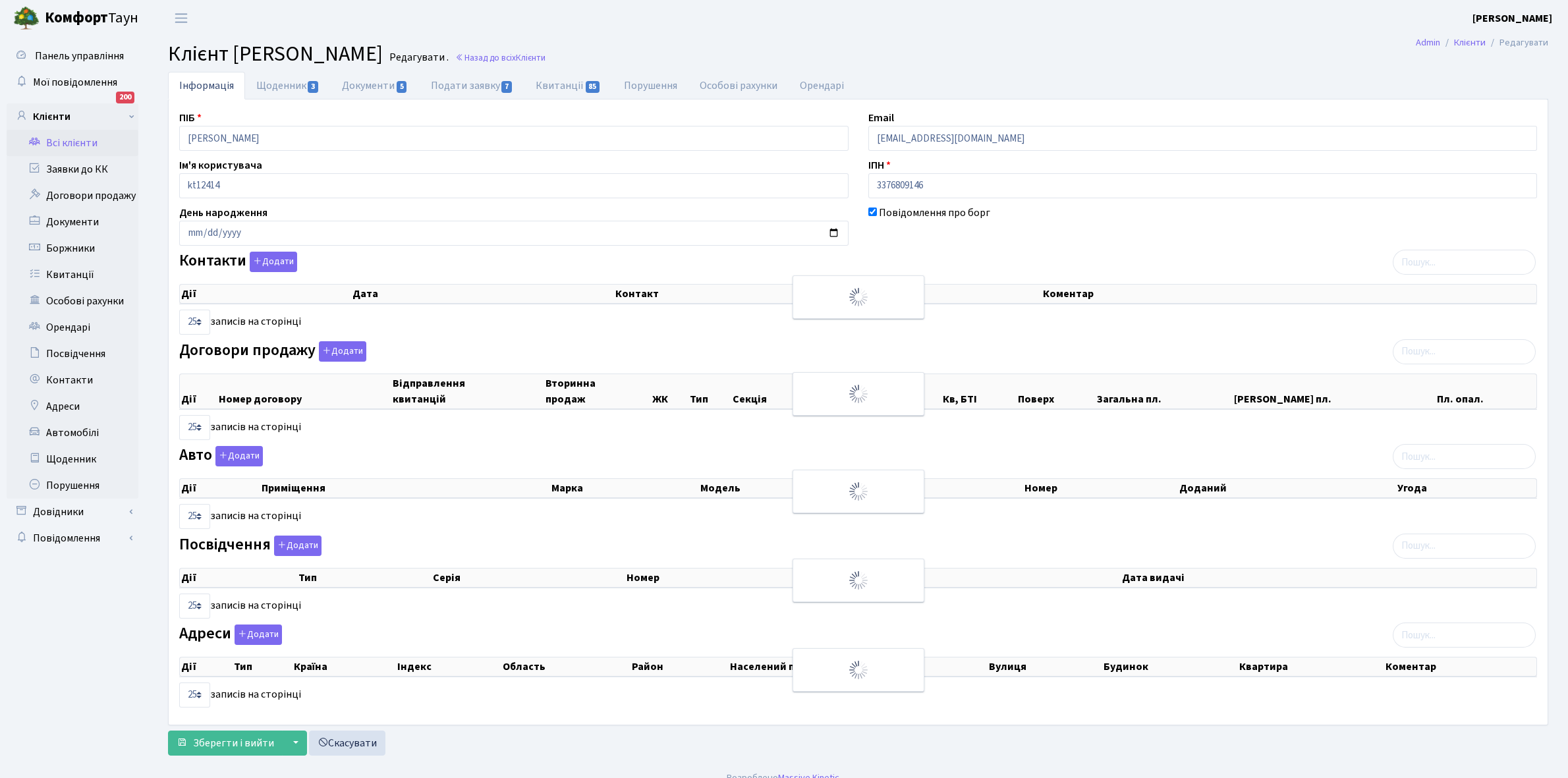
checkbox input "true"
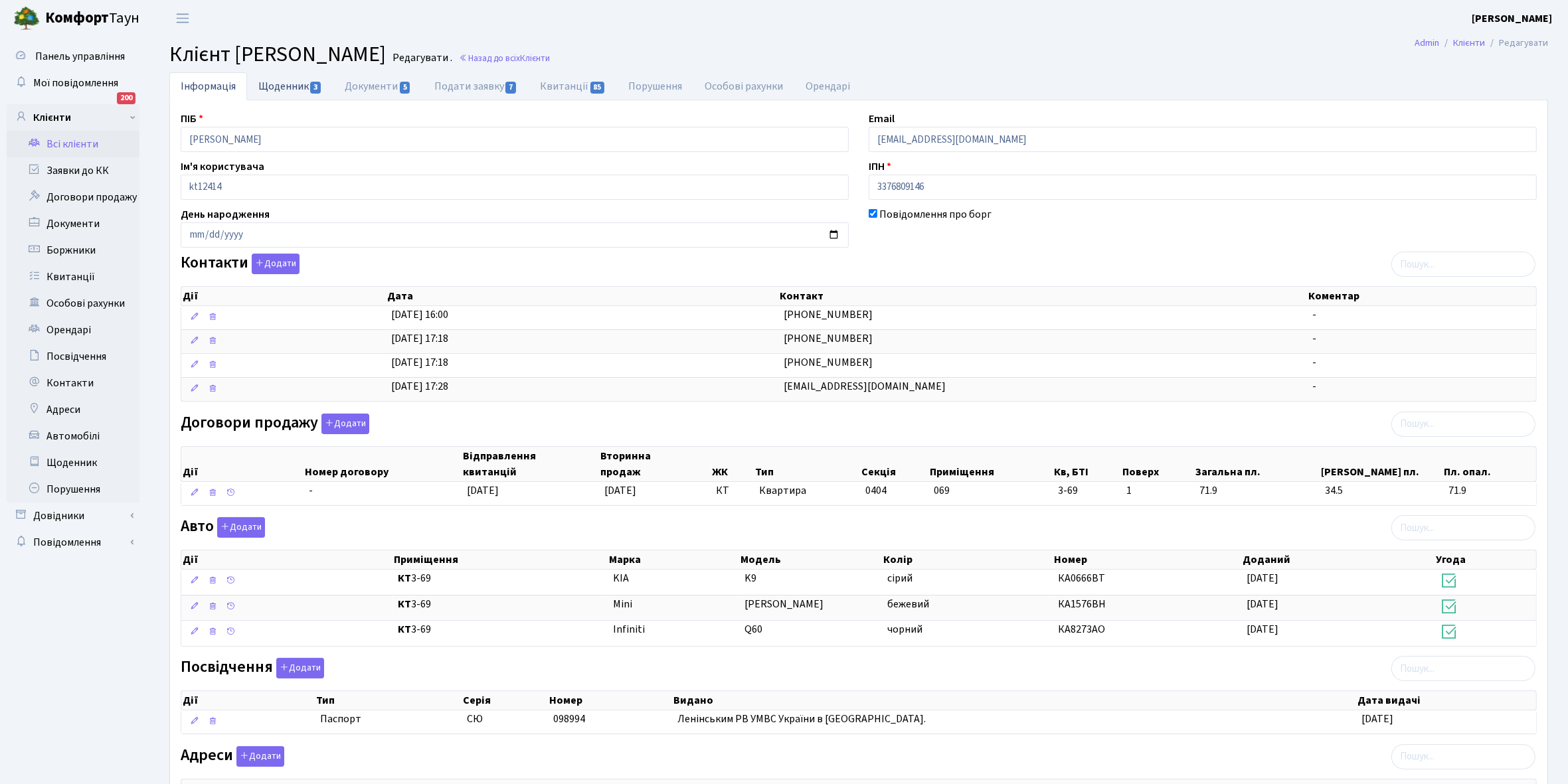
click at [273, 87] on link "Щоденник 3" at bounding box center [290, 86] width 87 height 27
select select "25"
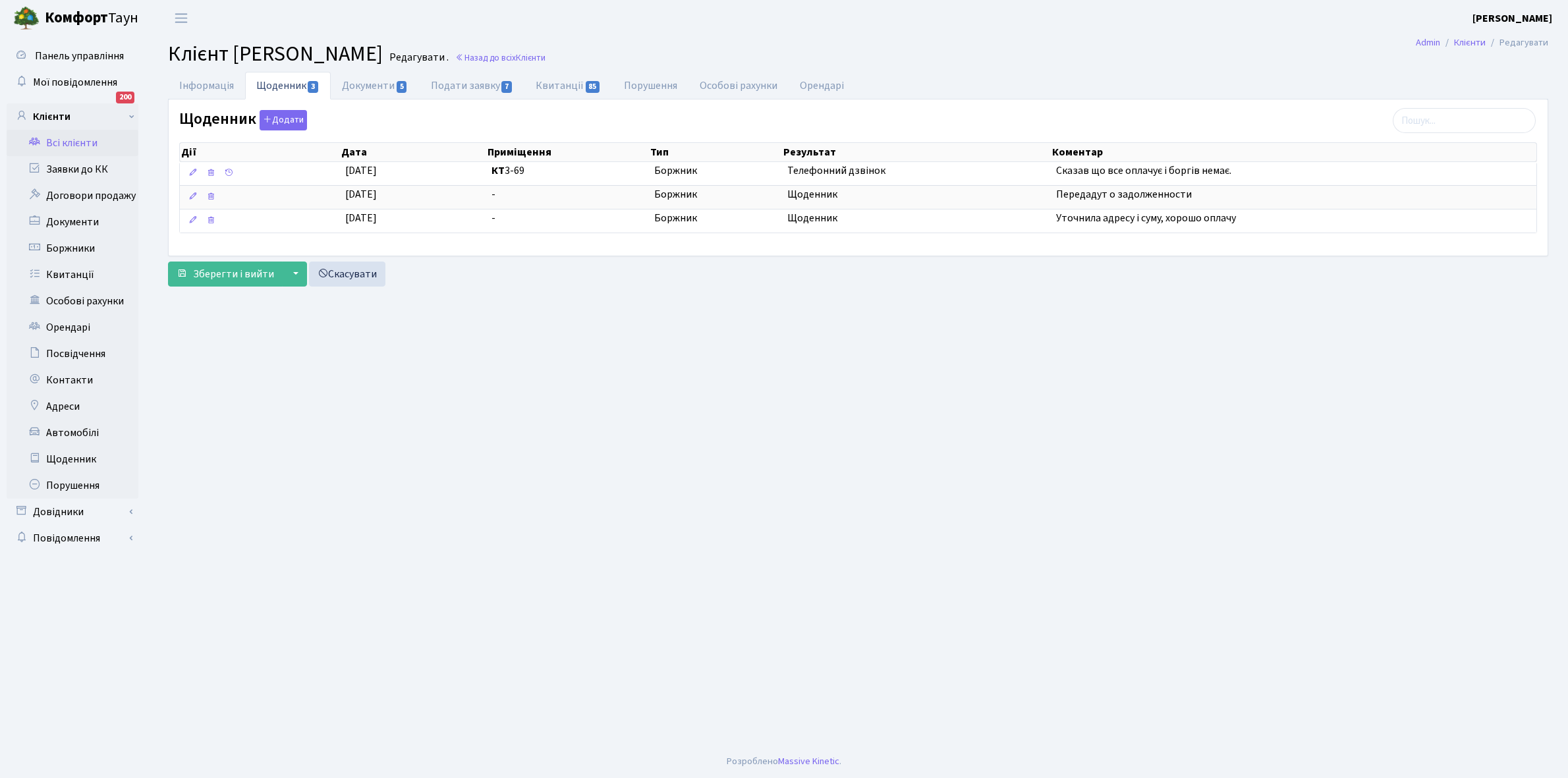
click at [72, 140] on link "Всі клієнти" at bounding box center [72, 142] width 132 height 26
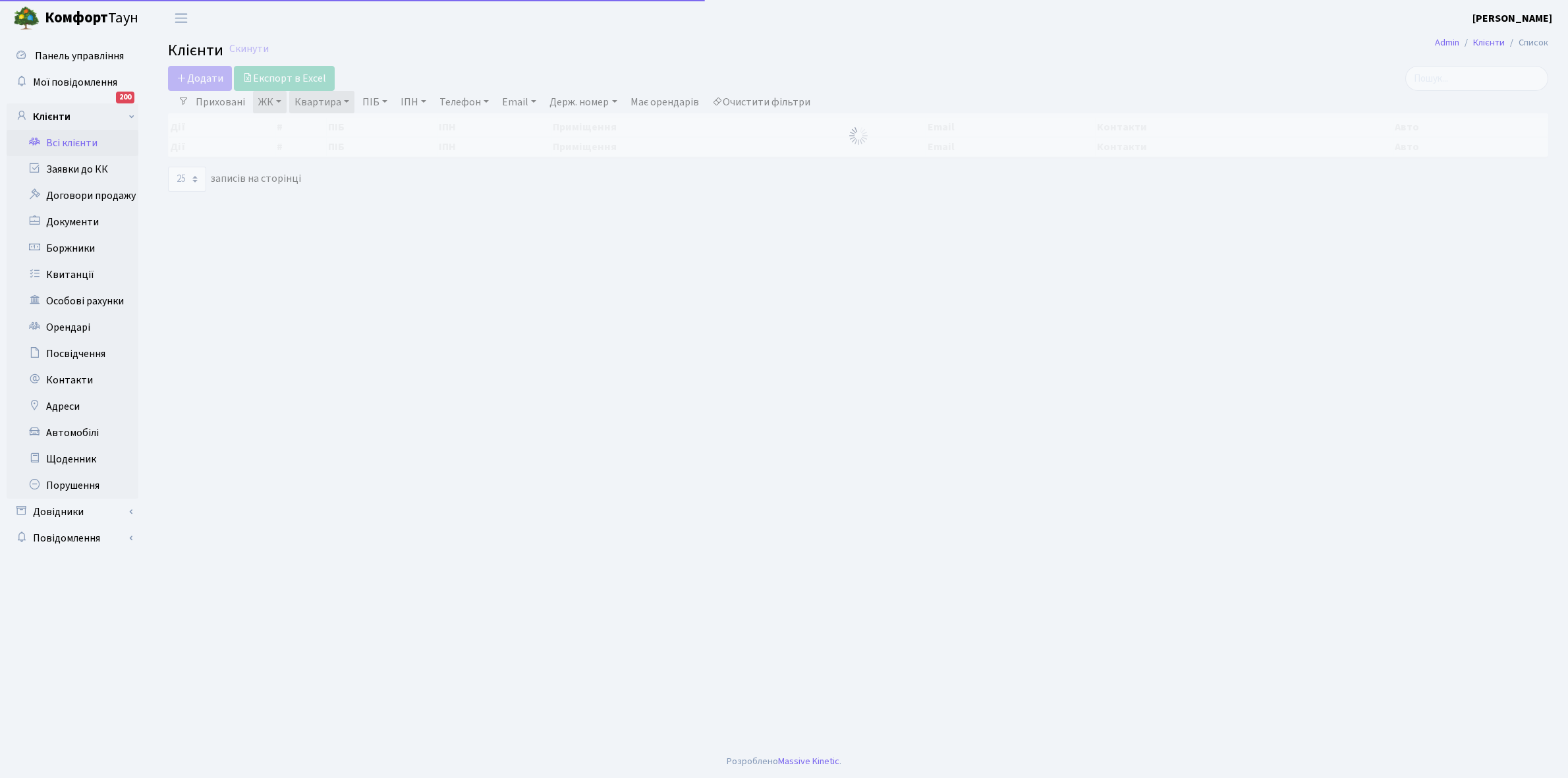
select select "25"
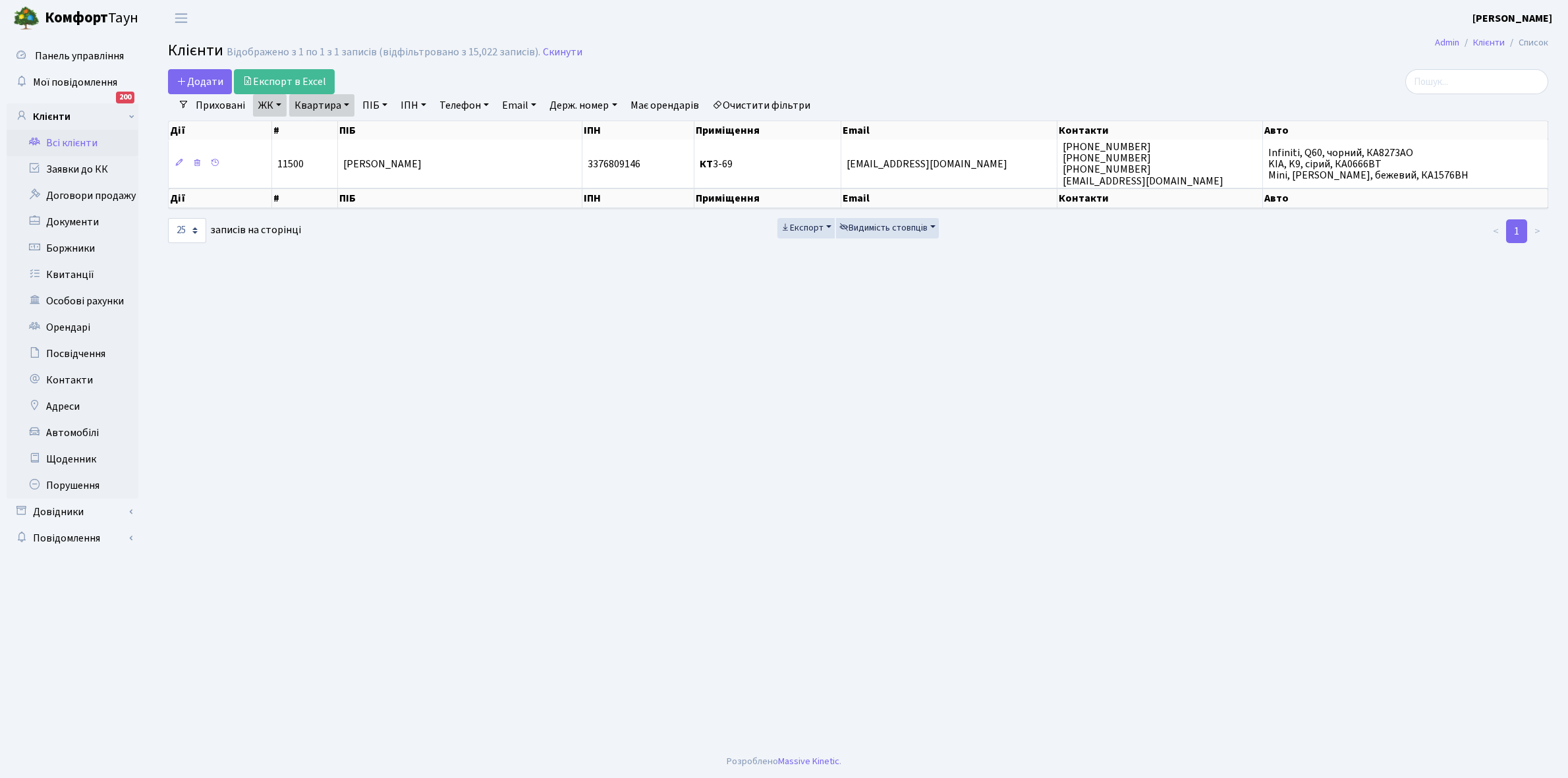
click at [344, 106] on link "Квартира" at bounding box center [322, 105] width 65 height 22
click at [344, 120] on input "3-69" at bounding box center [328, 131] width 77 height 25
type input "3"
type input "16-185"
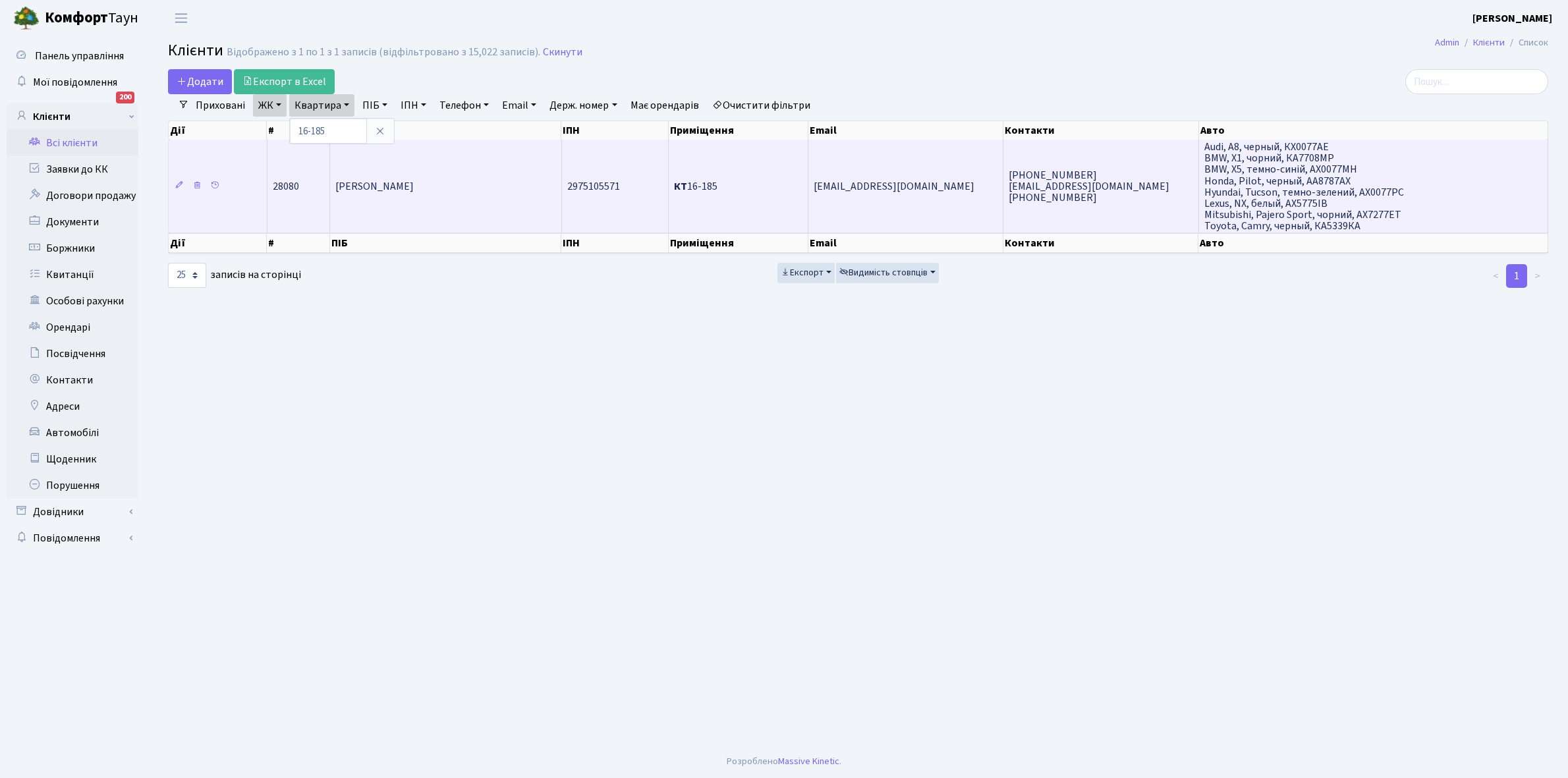
click at [475, 175] on td "[PERSON_NAME]" at bounding box center [446, 186] width 232 height 93
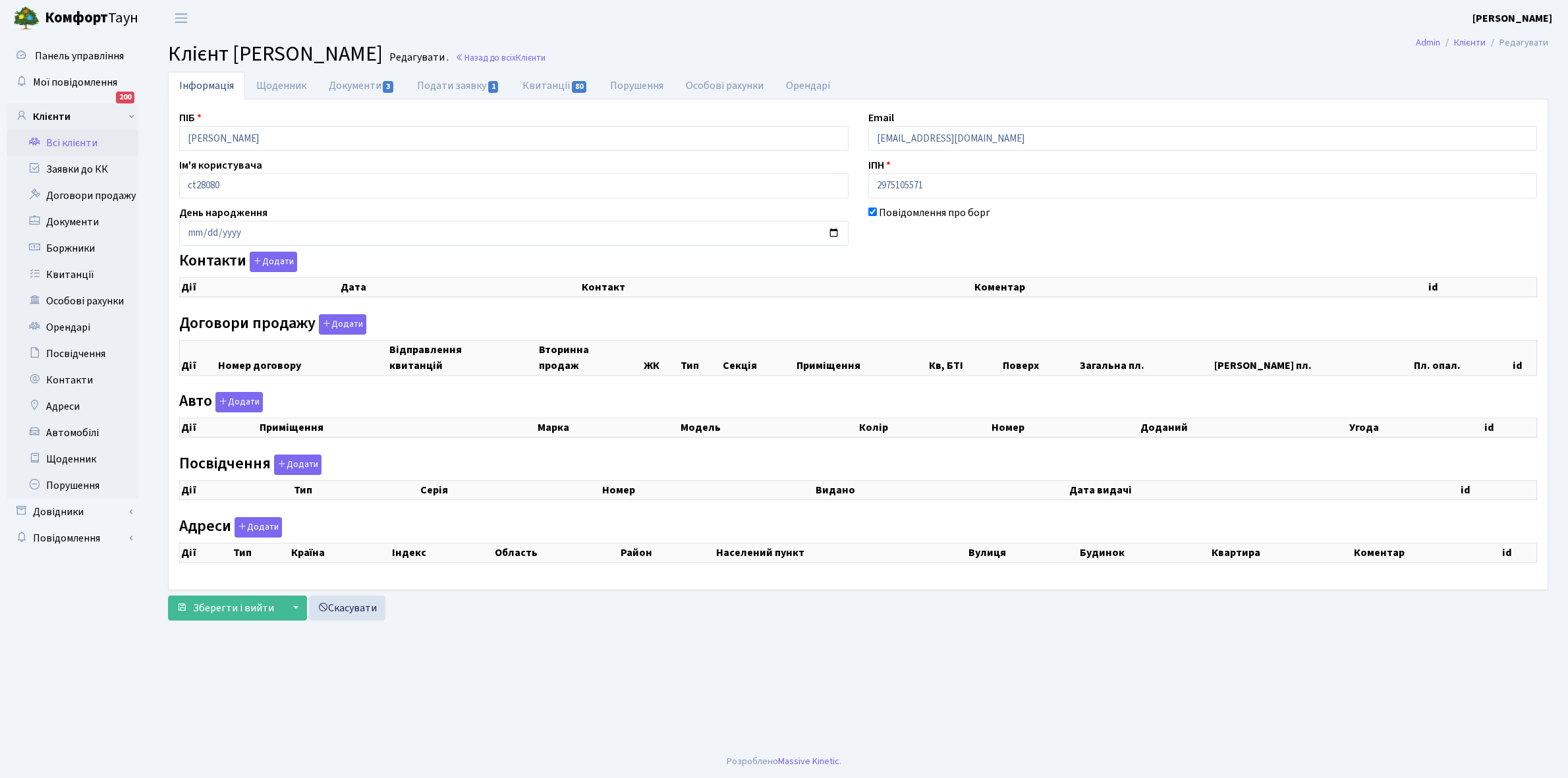
checkbox input "true"
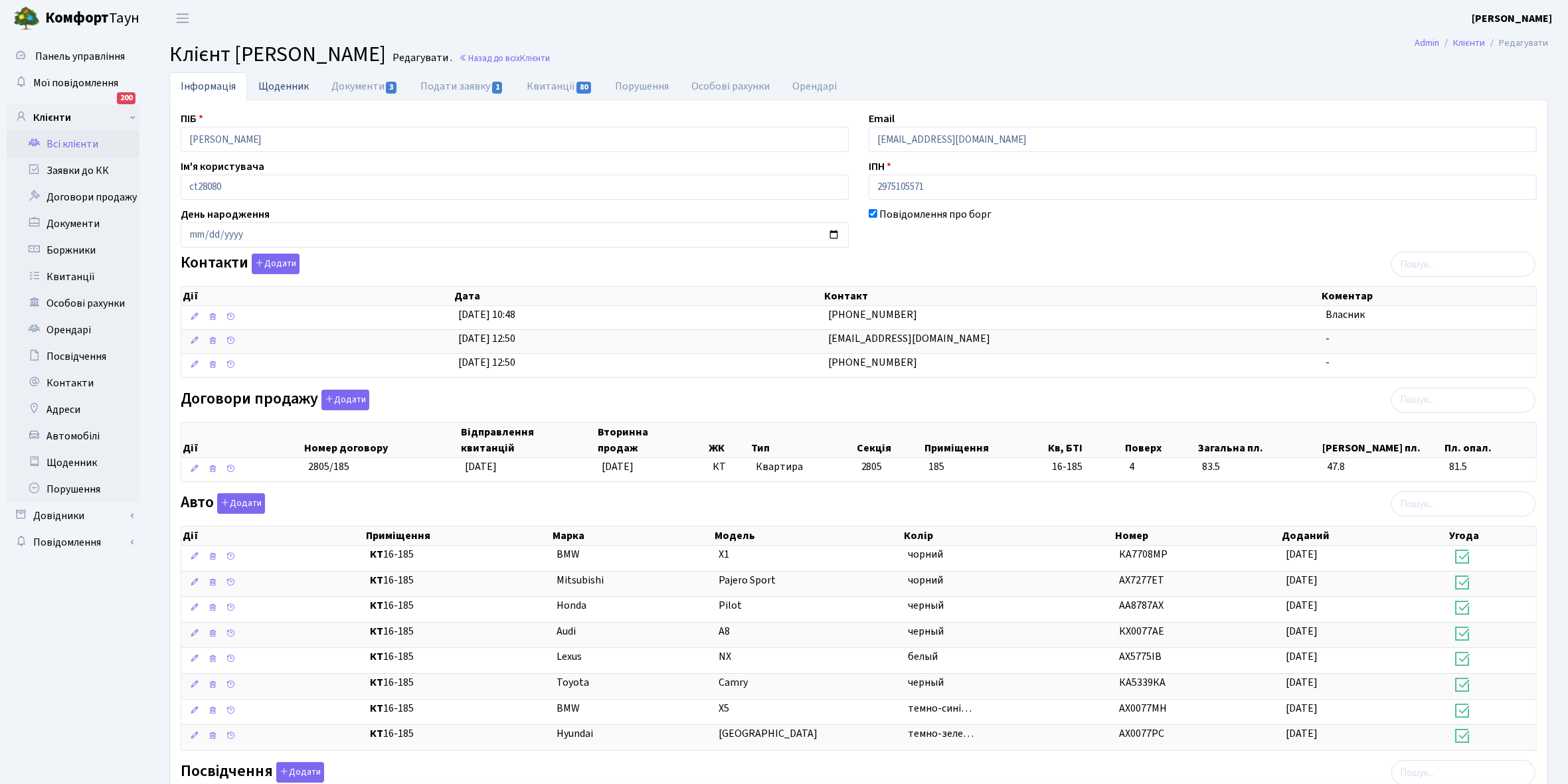
click at [264, 87] on link "Щоденник" at bounding box center [284, 86] width 73 height 27
select select "25"
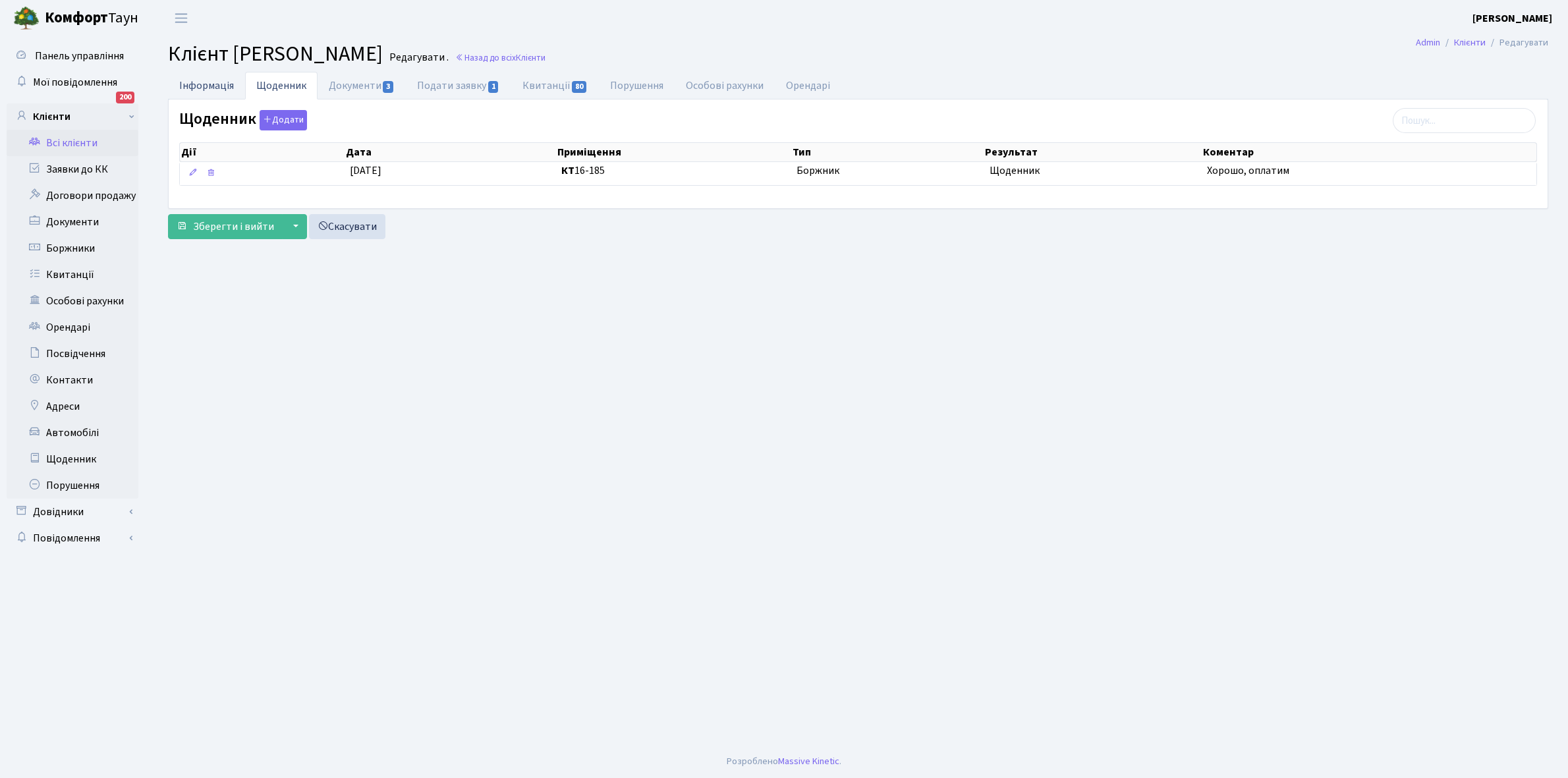
click at [207, 83] on link "Інформація" at bounding box center [206, 85] width 77 height 27
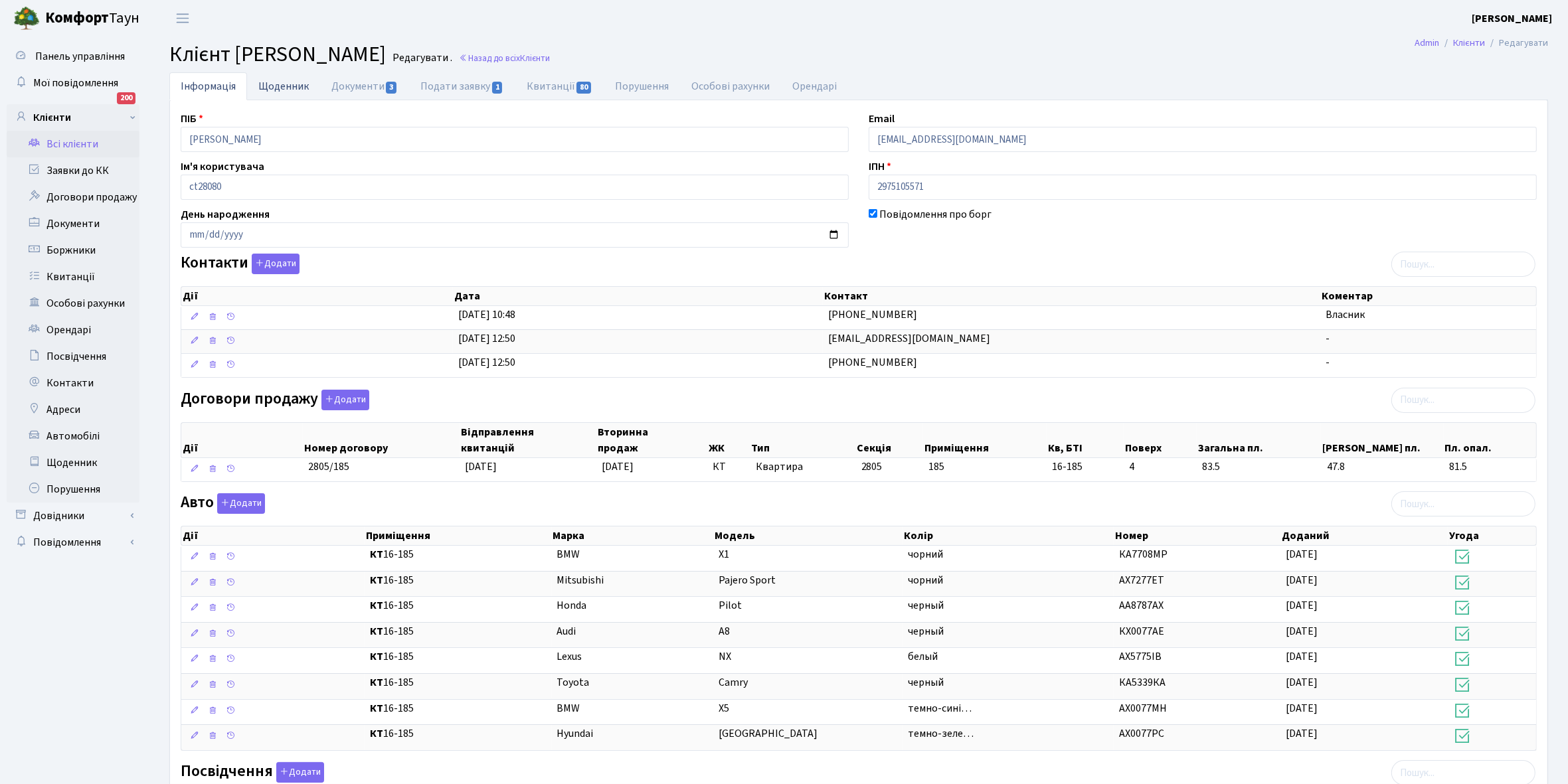
click at [281, 90] on link "Щоденник" at bounding box center [284, 86] width 73 height 27
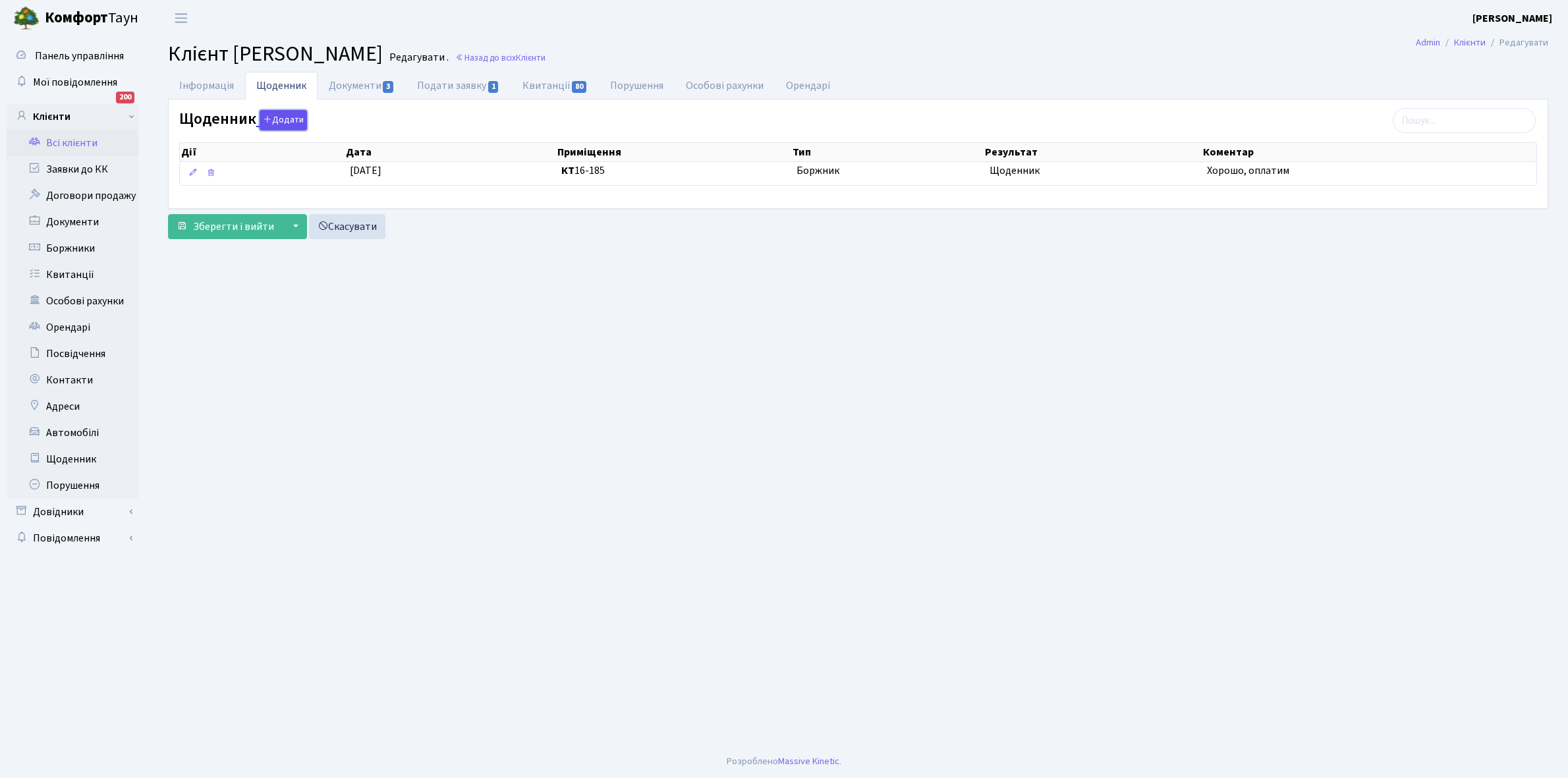
click at [279, 121] on button "Додати" at bounding box center [283, 120] width 48 height 20
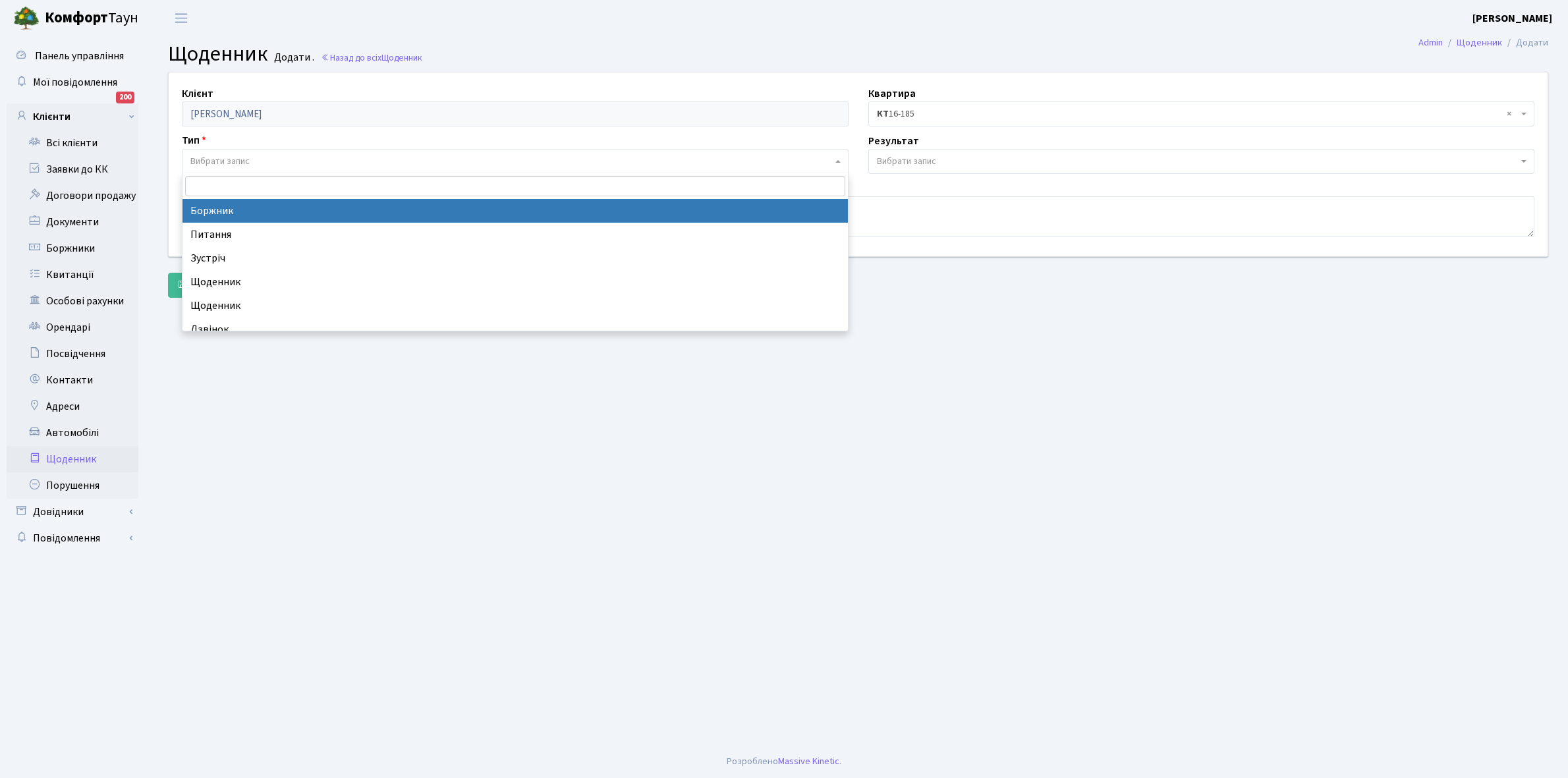
click at [234, 158] on span "Вибрати запис" at bounding box center [220, 162] width 59 height 13
select select "189"
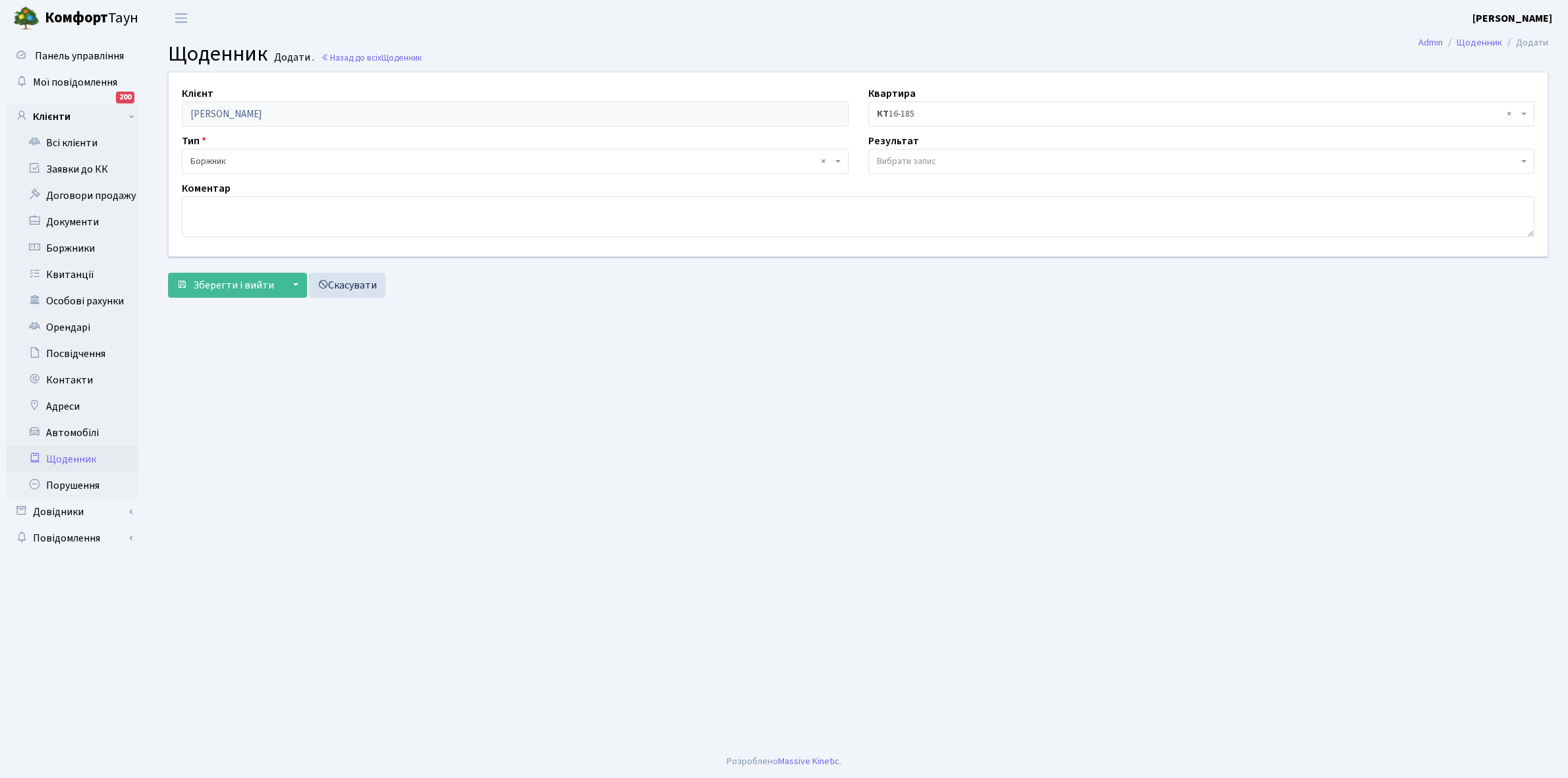
click at [903, 159] on span "Вибрати запис" at bounding box center [906, 162] width 59 height 13
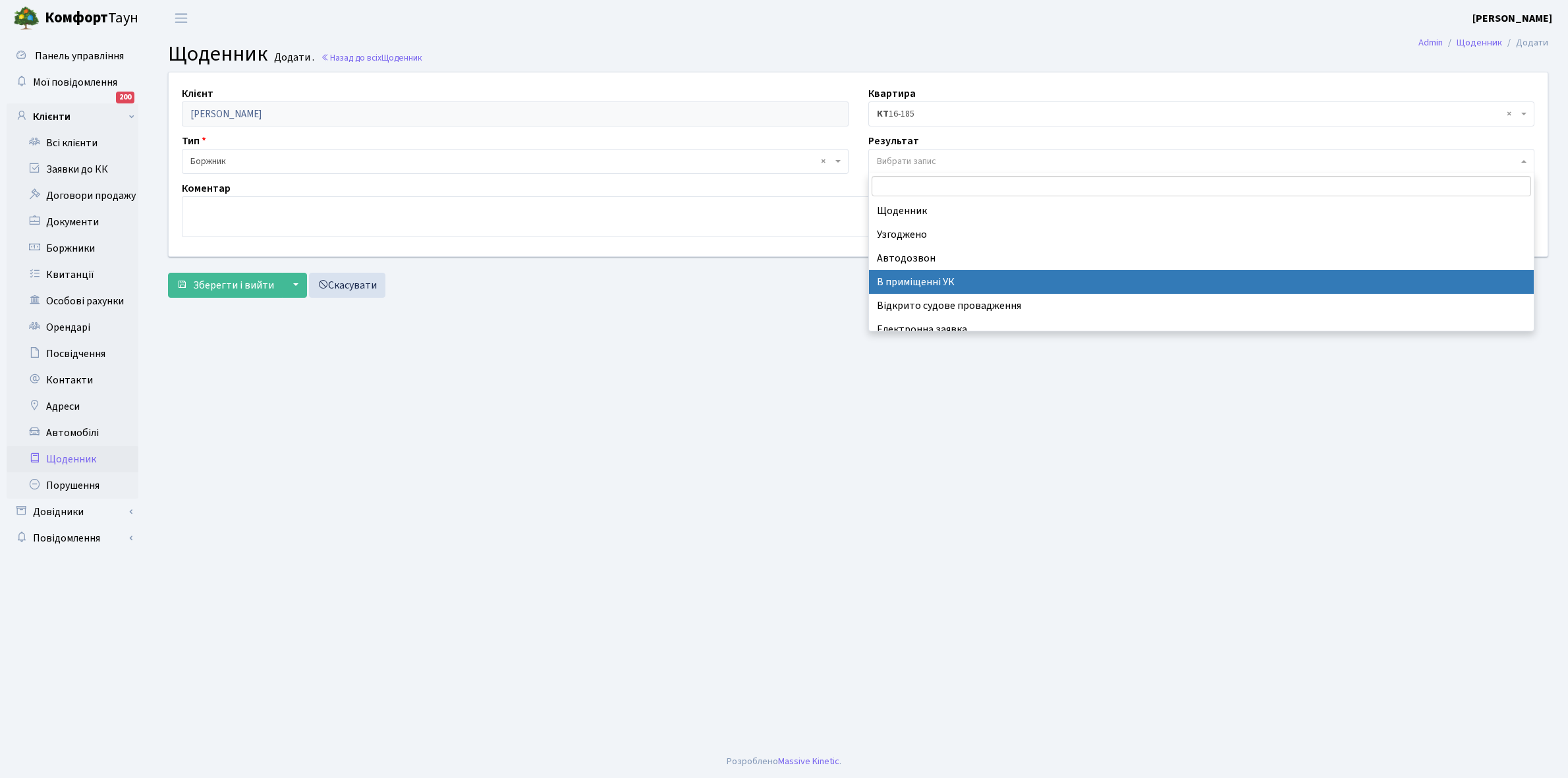
scroll to position [81, 0]
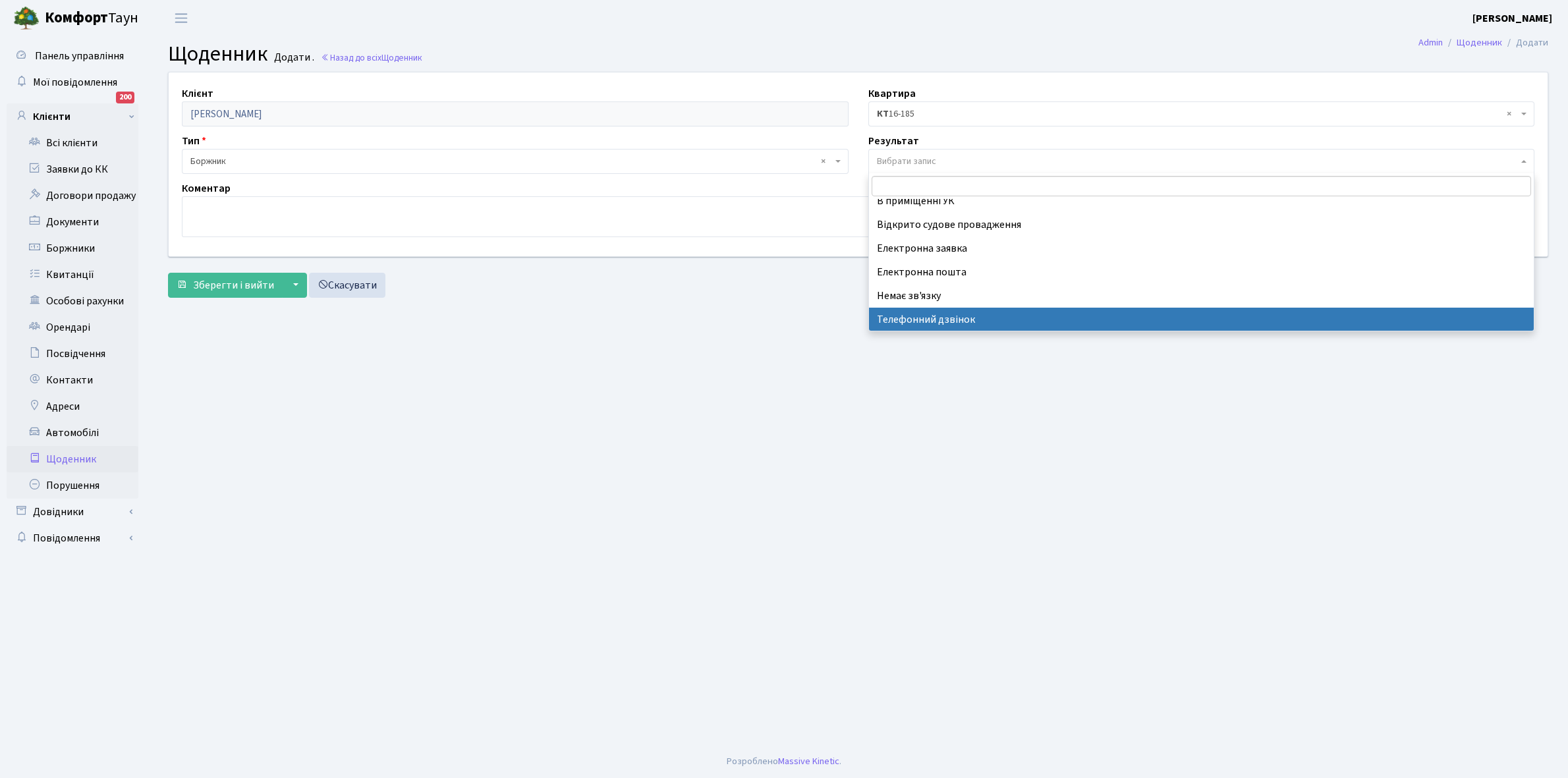
select select "196"
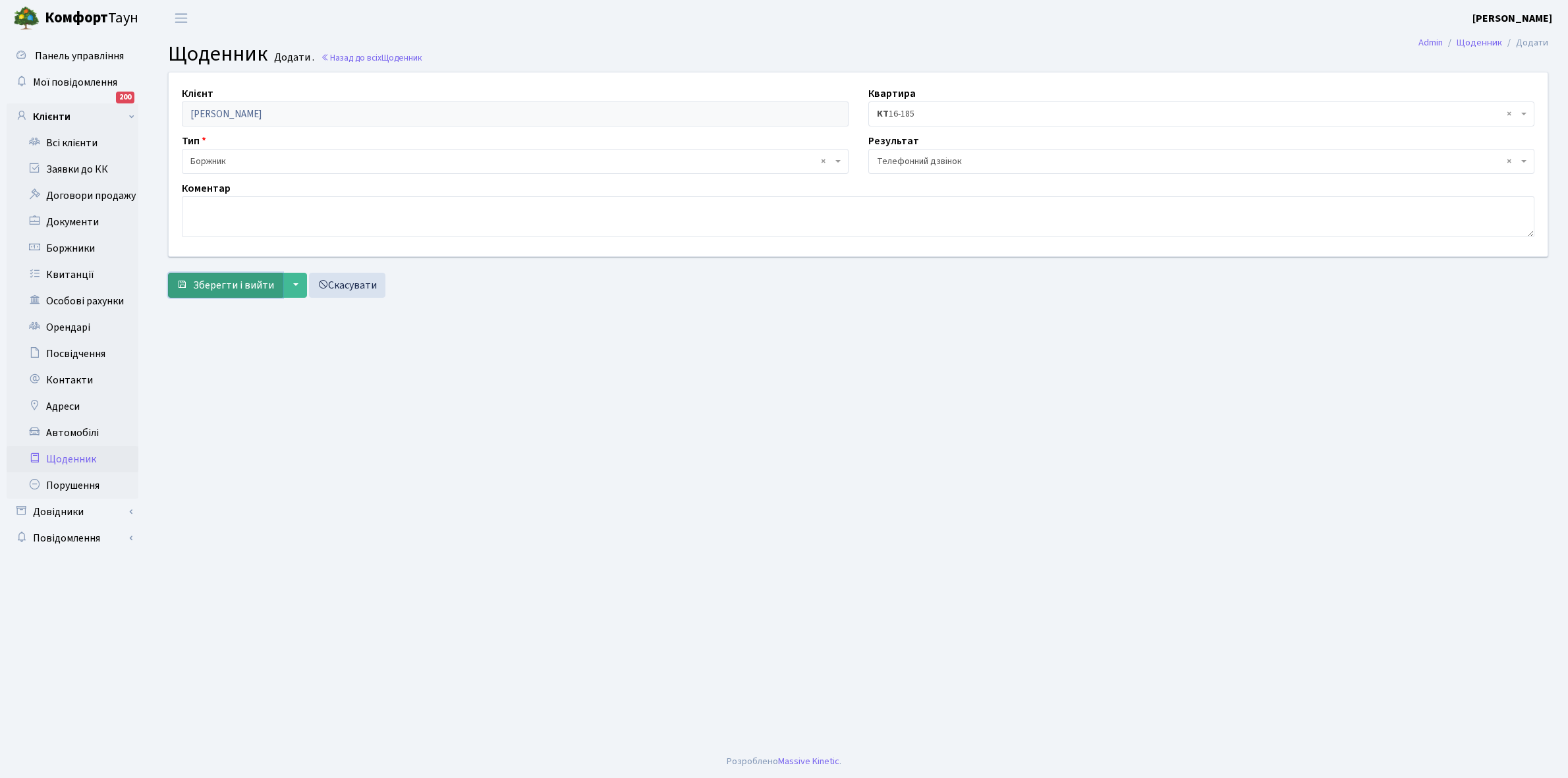
click at [213, 279] on span "Зберегти і вийти" at bounding box center [234, 285] width 81 height 15
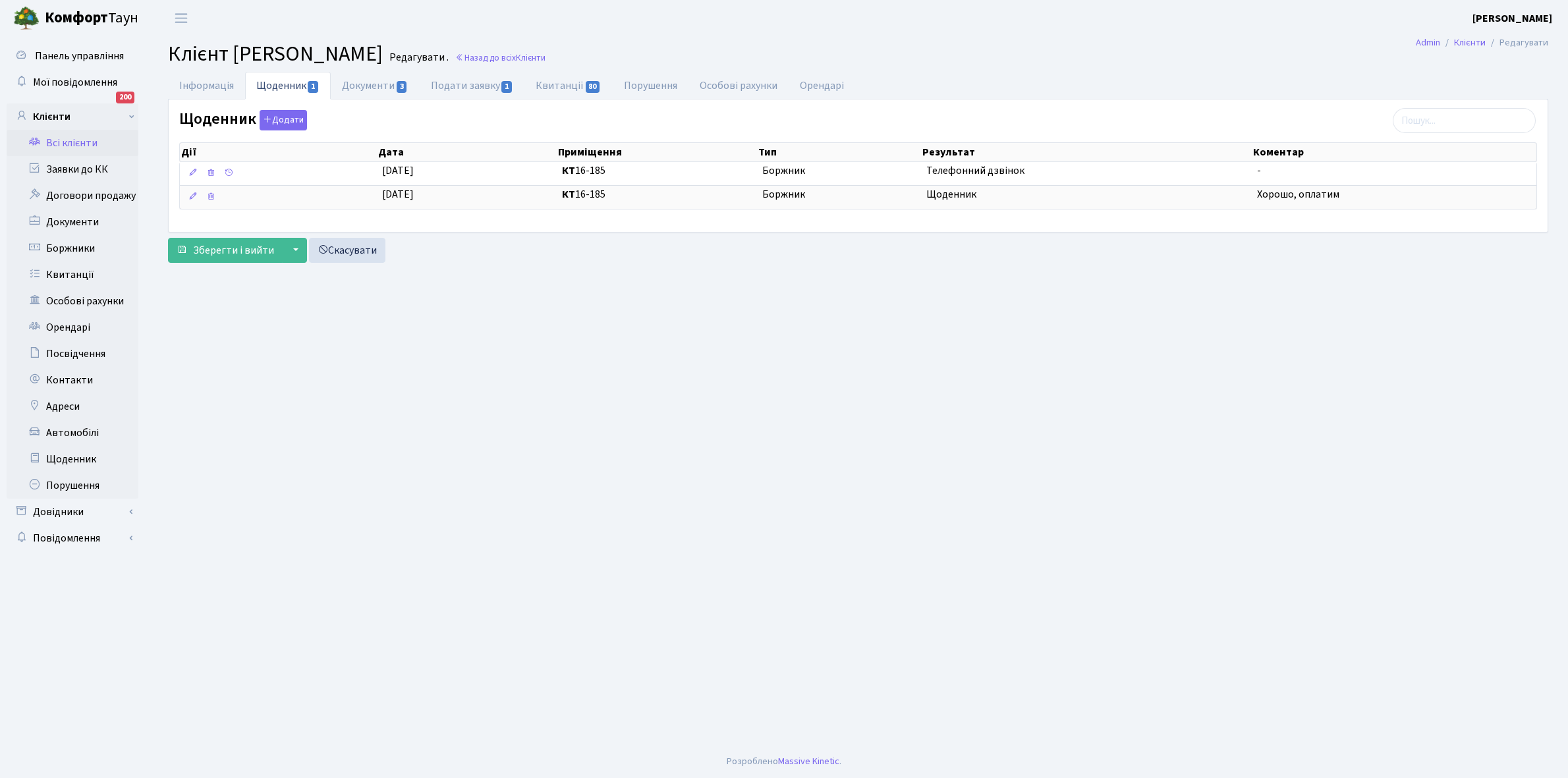
click at [74, 138] on link "Всі клієнти" at bounding box center [72, 142] width 132 height 26
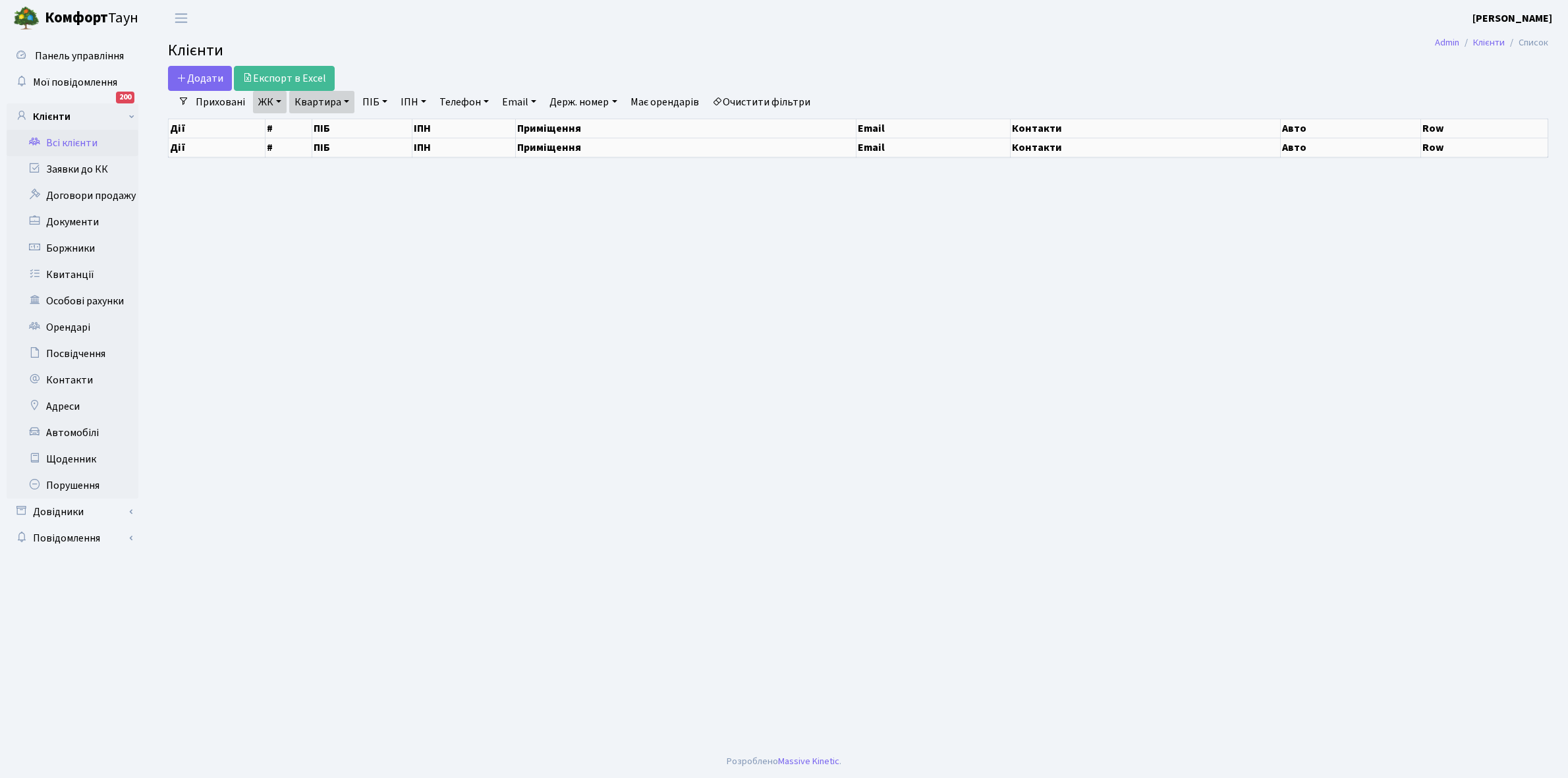
select select "25"
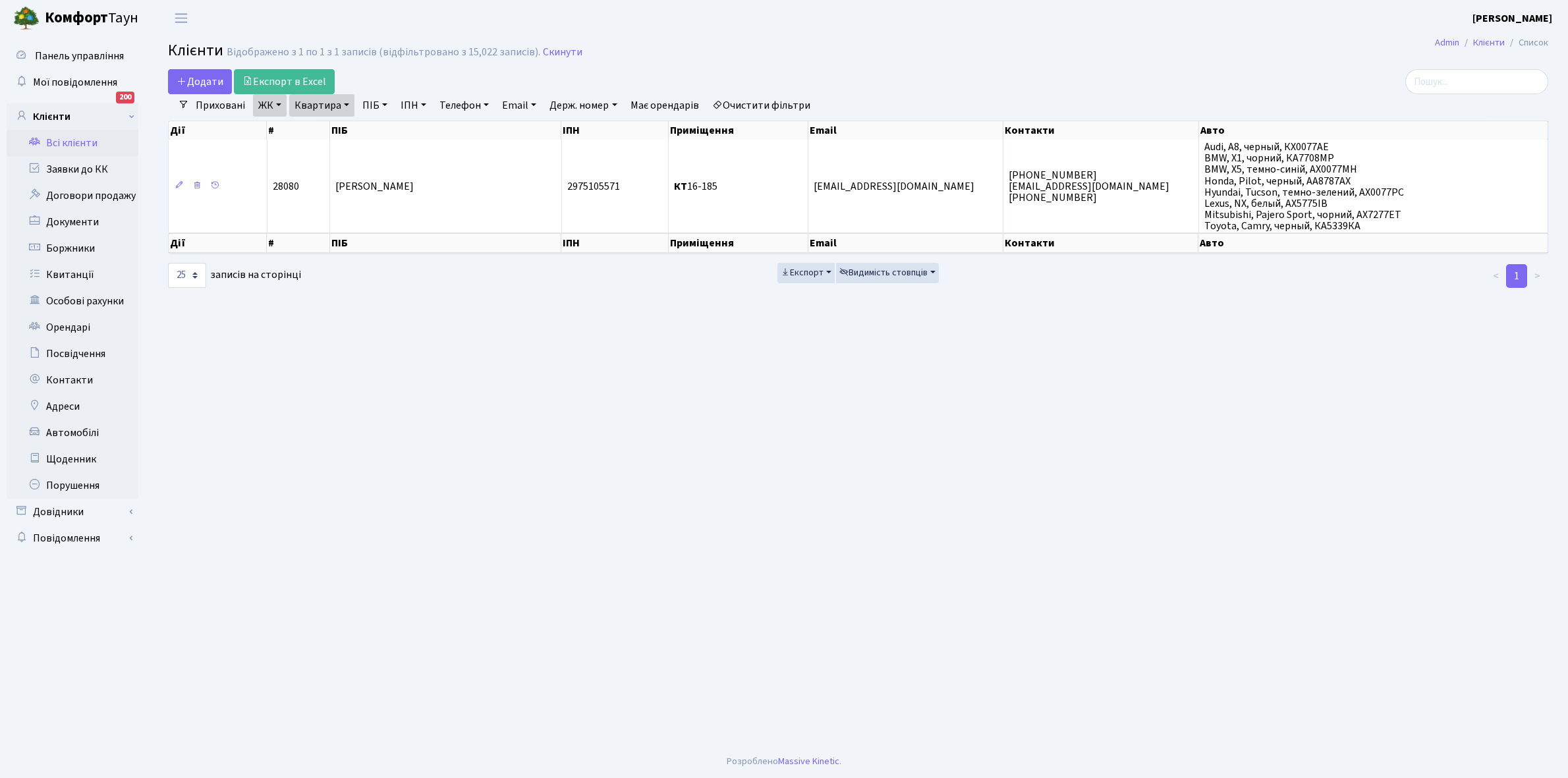
click at [346, 105] on link "Квартира" at bounding box center [322, 105] width 65 height 22
click at [340, 124] on input "16-185" at bounding box center [328, 131] width 77 height 25
type input "1"
type input "5-175"
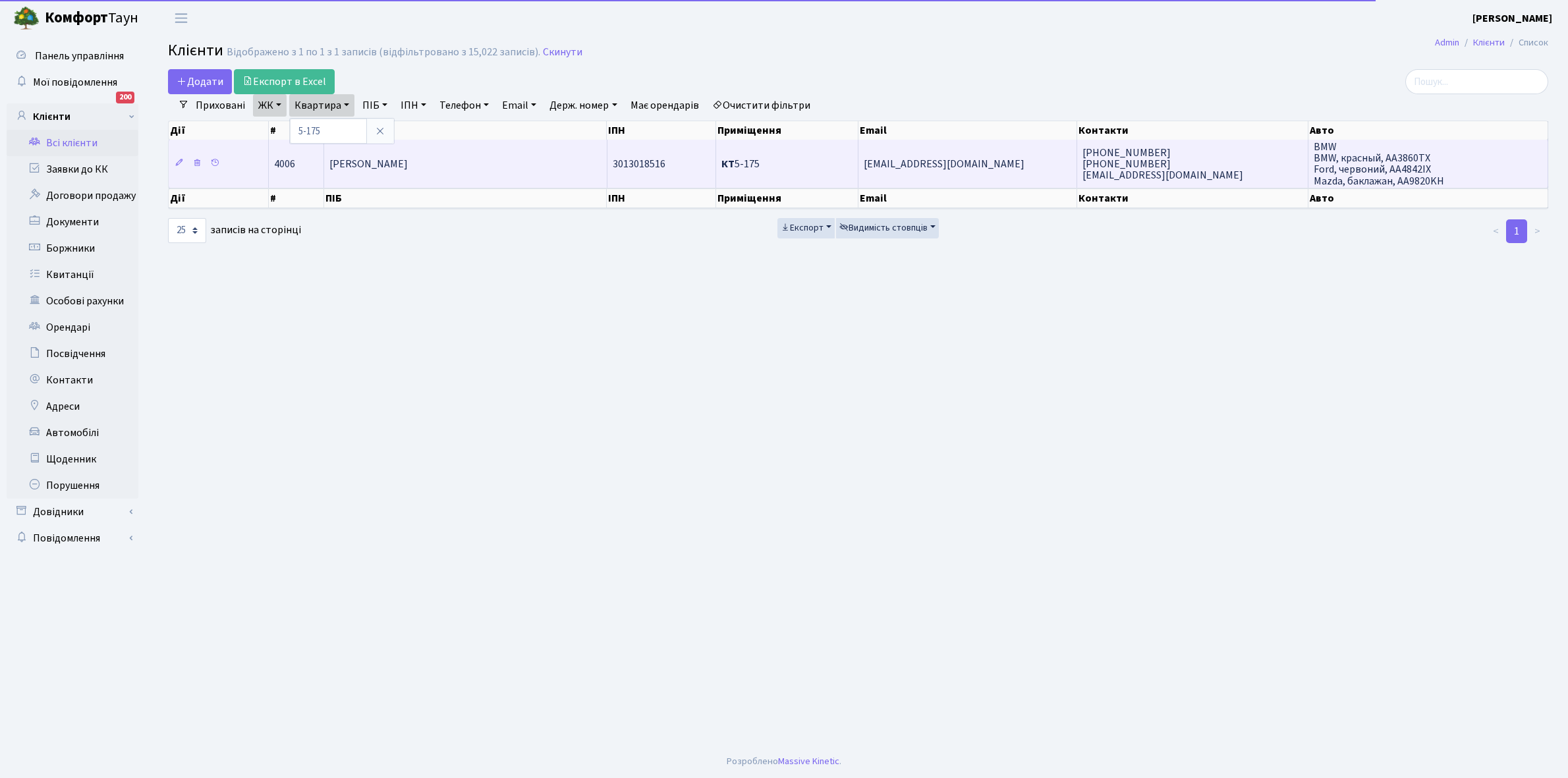
click at [407, 166] on span "[PERSON_NAME]" at bounding box center [369, 164] width 79 height 15
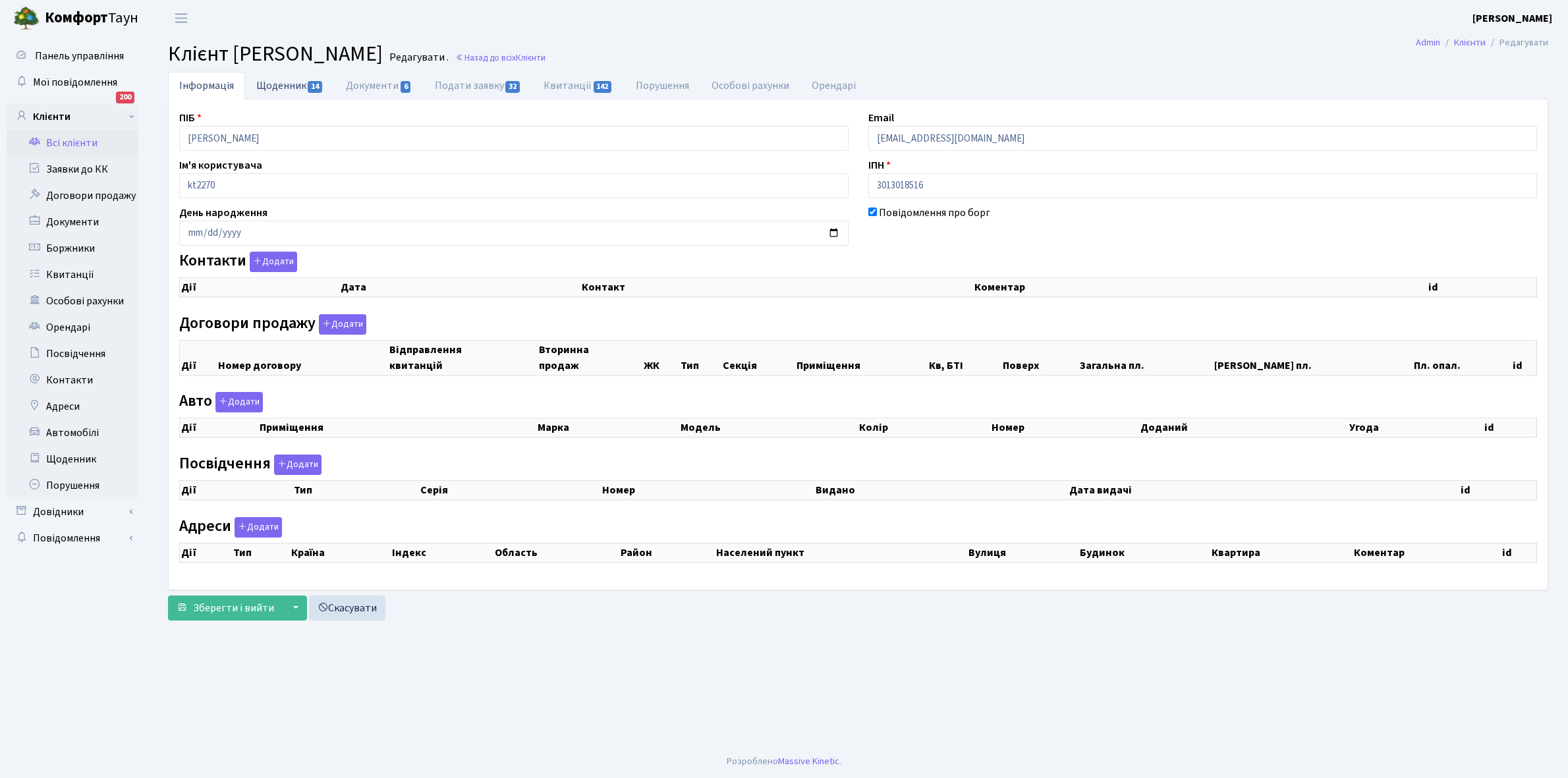
checkbox input "true"
select select "25"
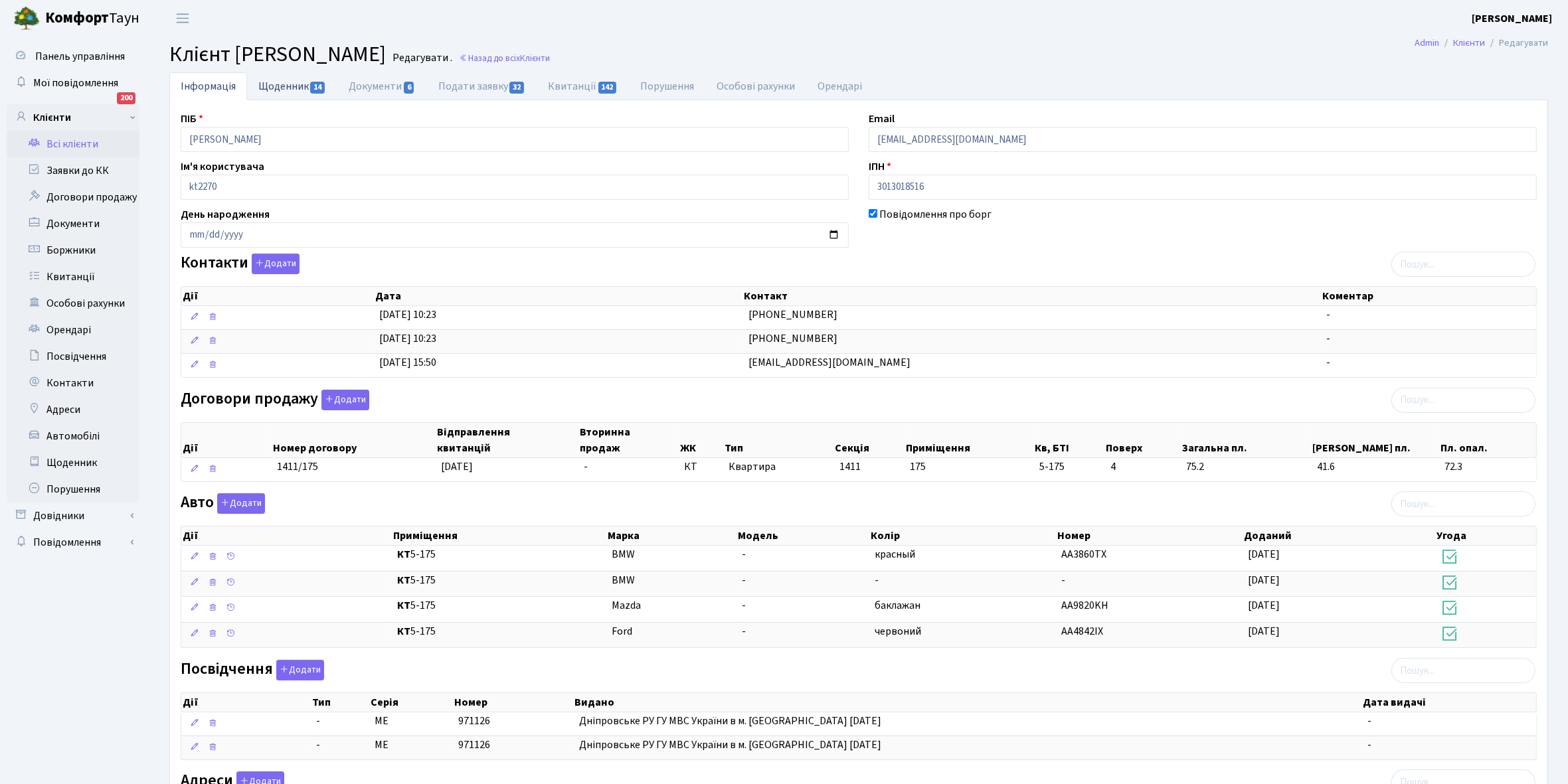
click at [270, 84] on link "Щоденник 14" at bounding box center [292, 86] width 90 height 27
select select "25"
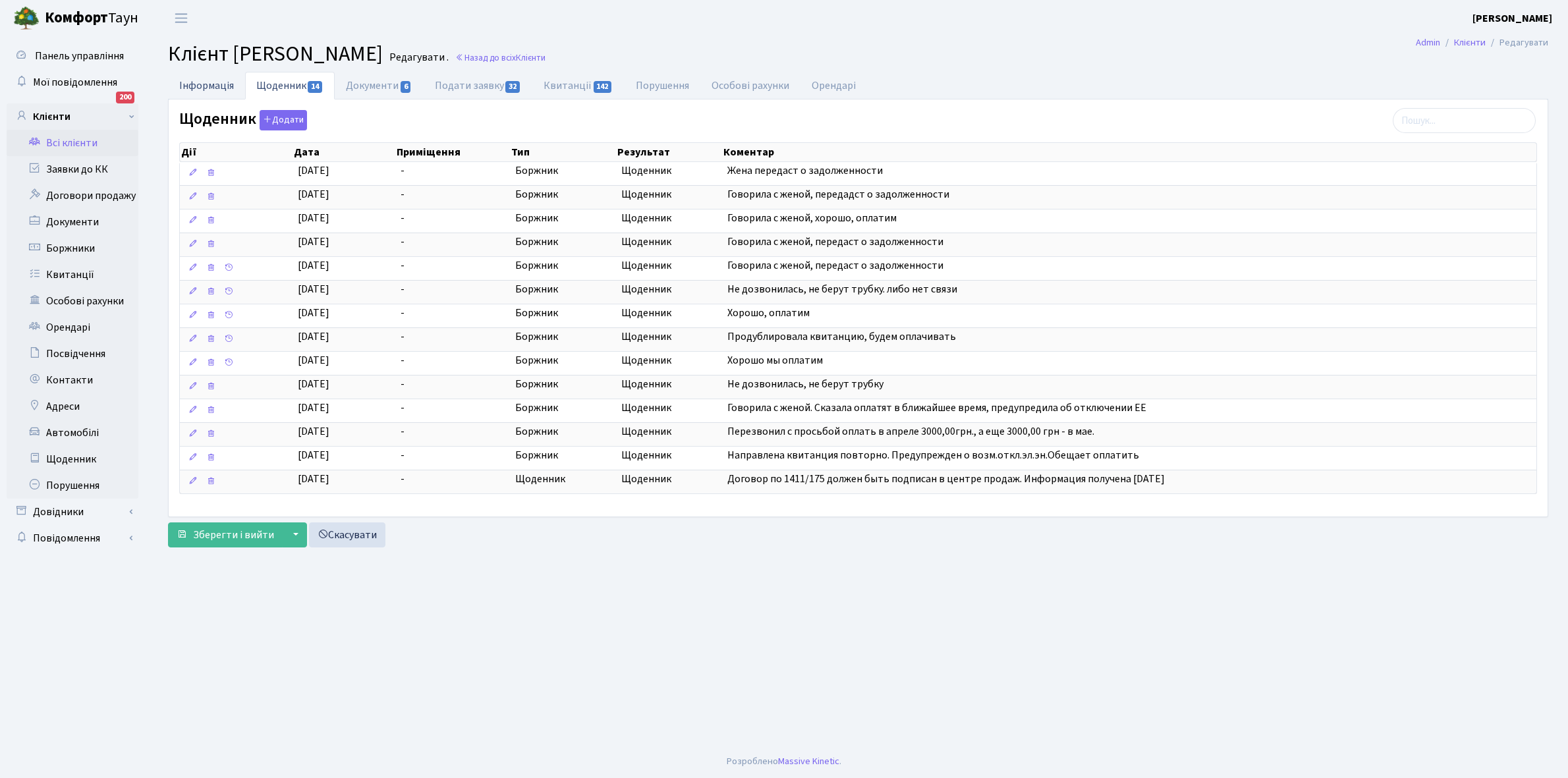
click at [203, 81] on link "Інформація" at bounding box center [206, 85] width 77 height 27
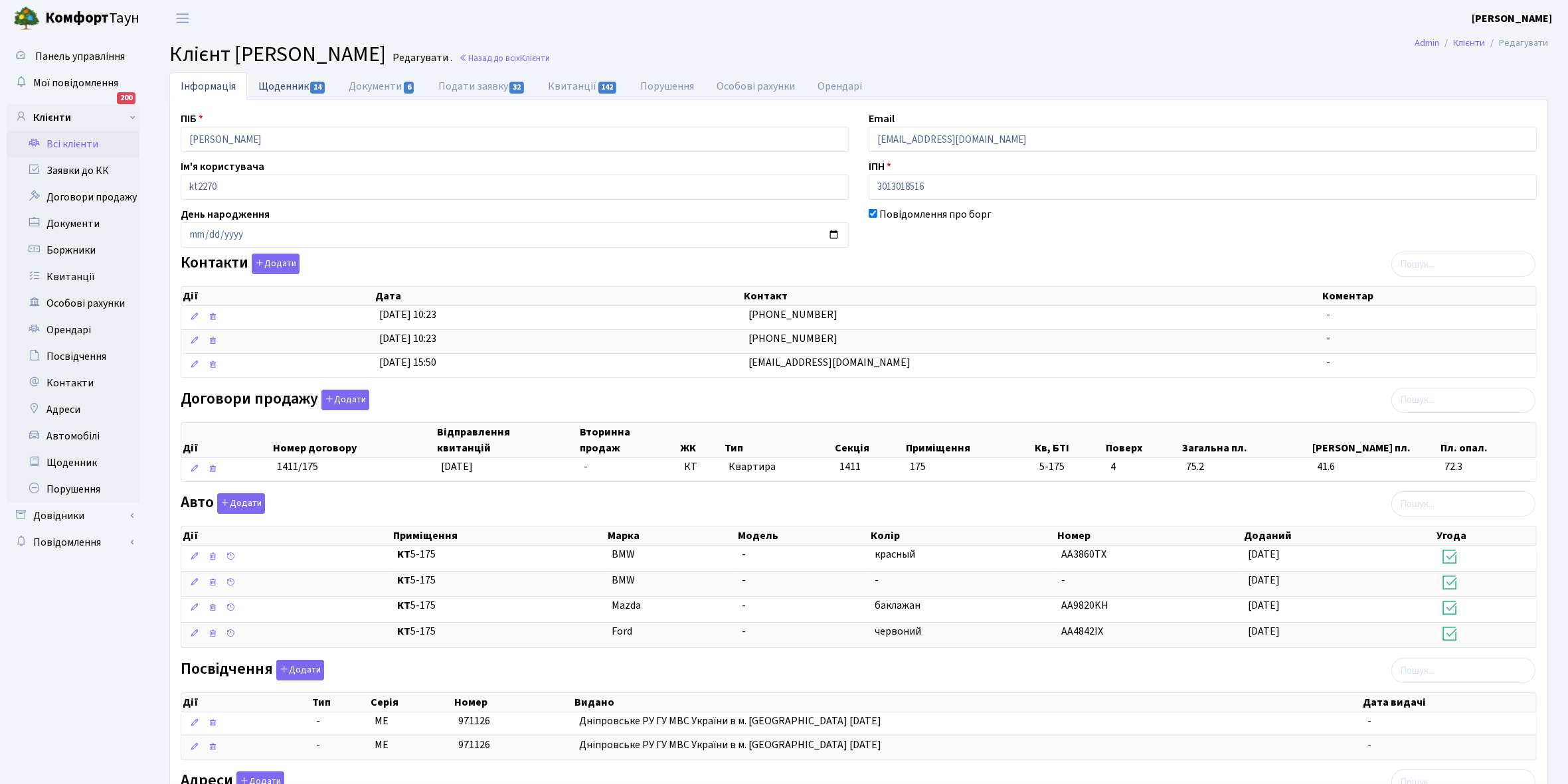
click at [274, 89] on link "Щоденник 14" at bounding box center [292, 86] width 90 height 27
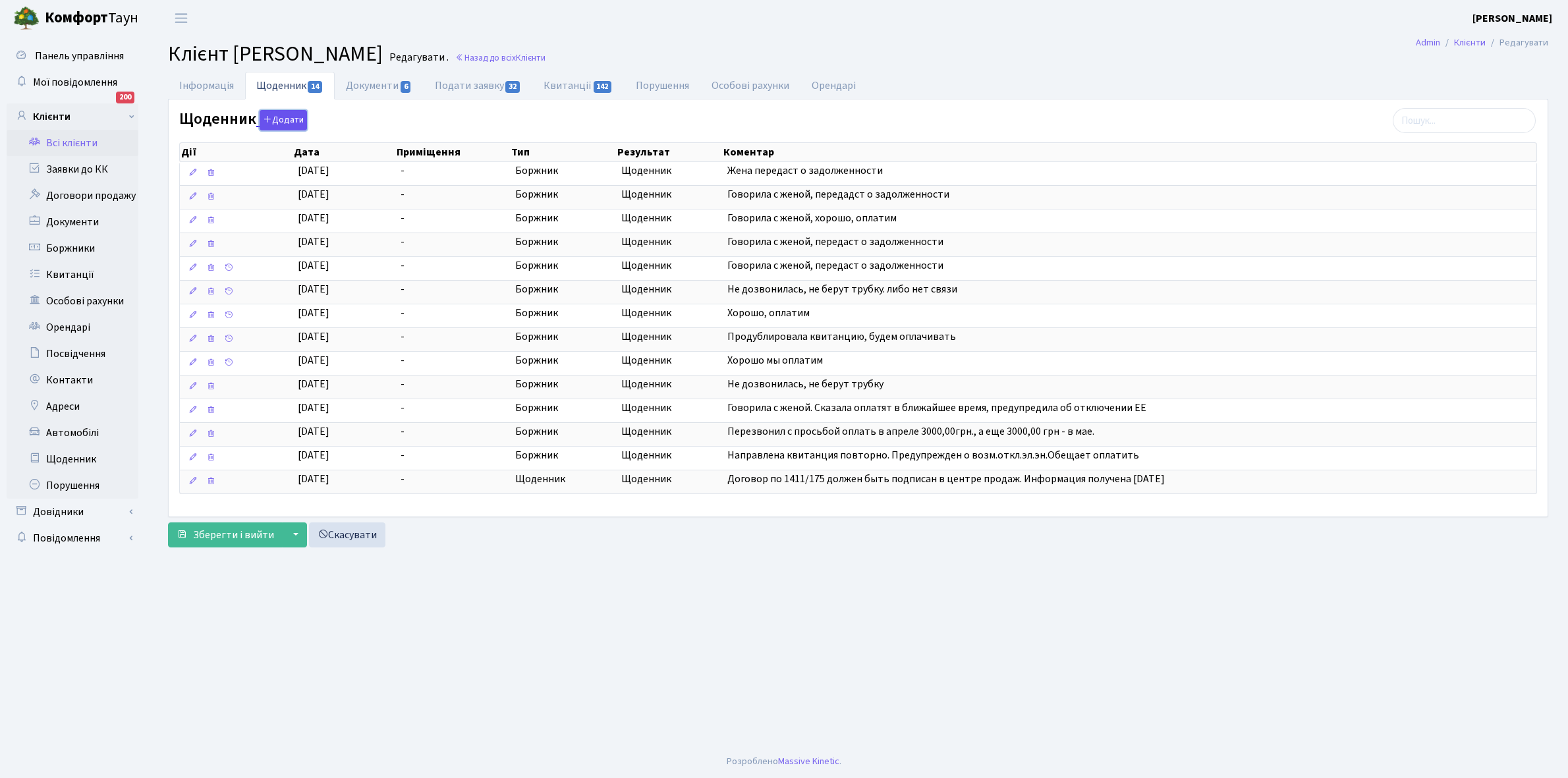
click at [281, 122] on button "Додати" at bounding box center [283, 120] width 48 height 20
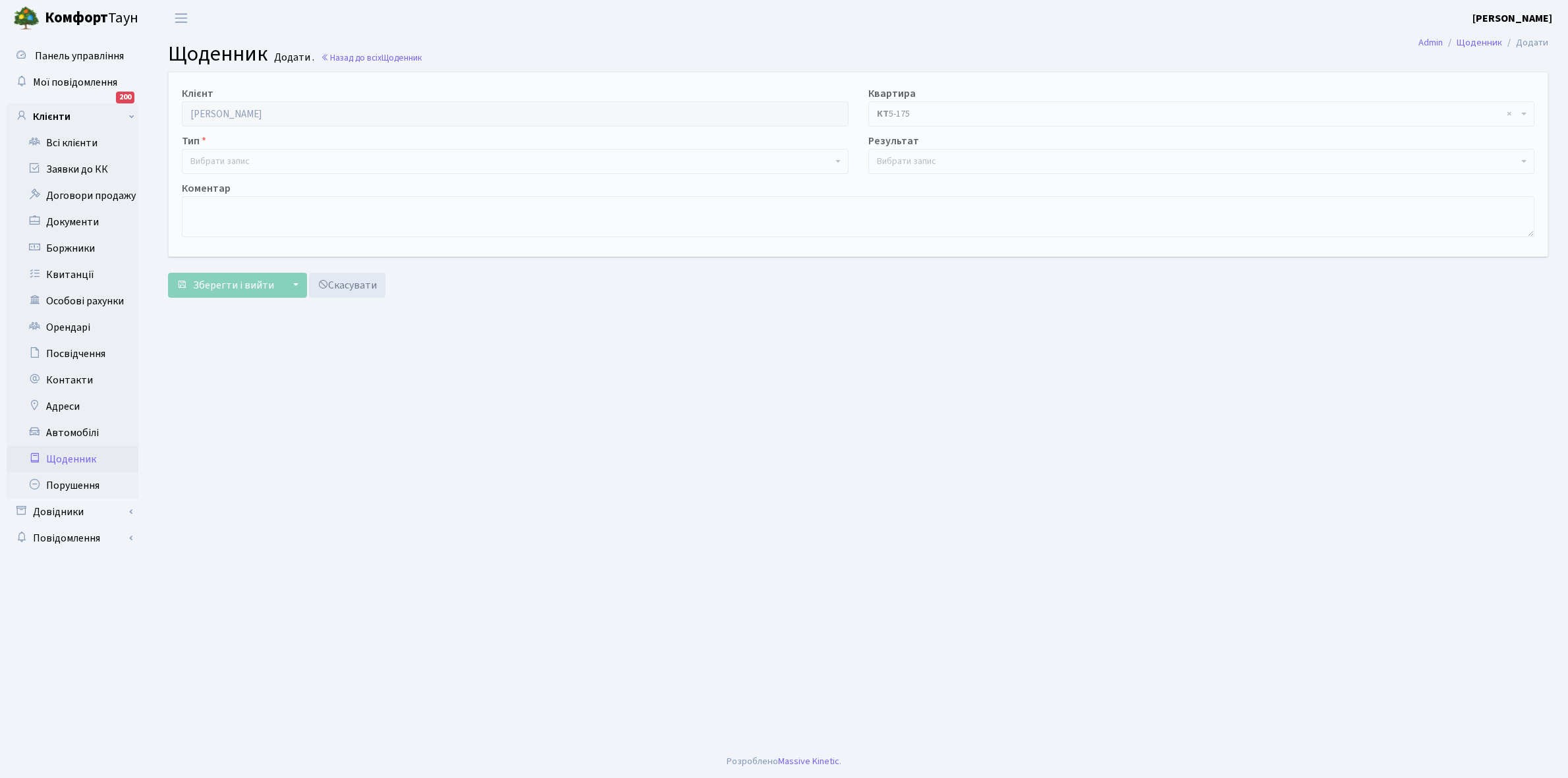
click at [257, 156] on span "Вибрати запис" at bounding box center [511, 162] width 642 height 13
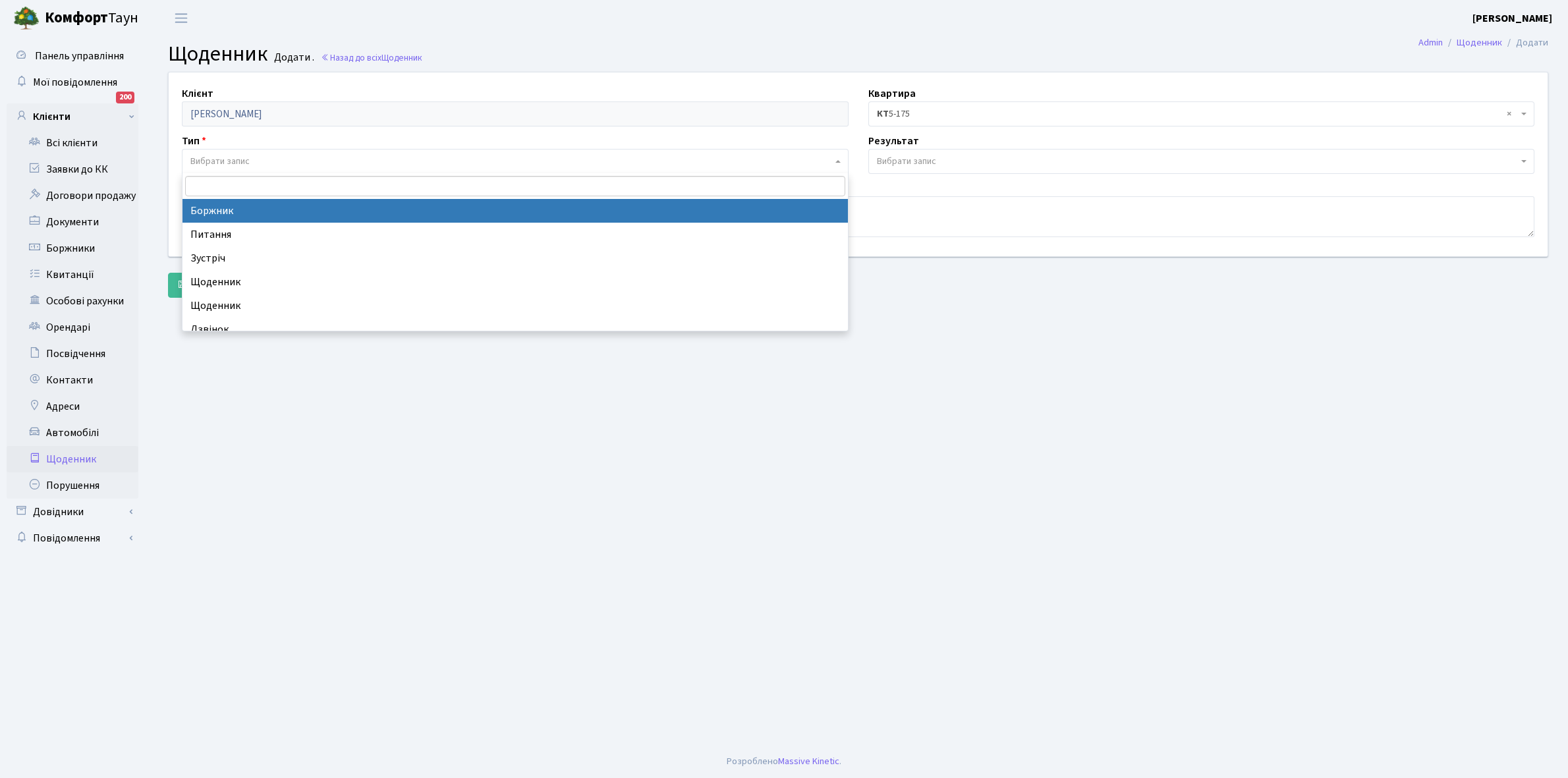
select select "189"
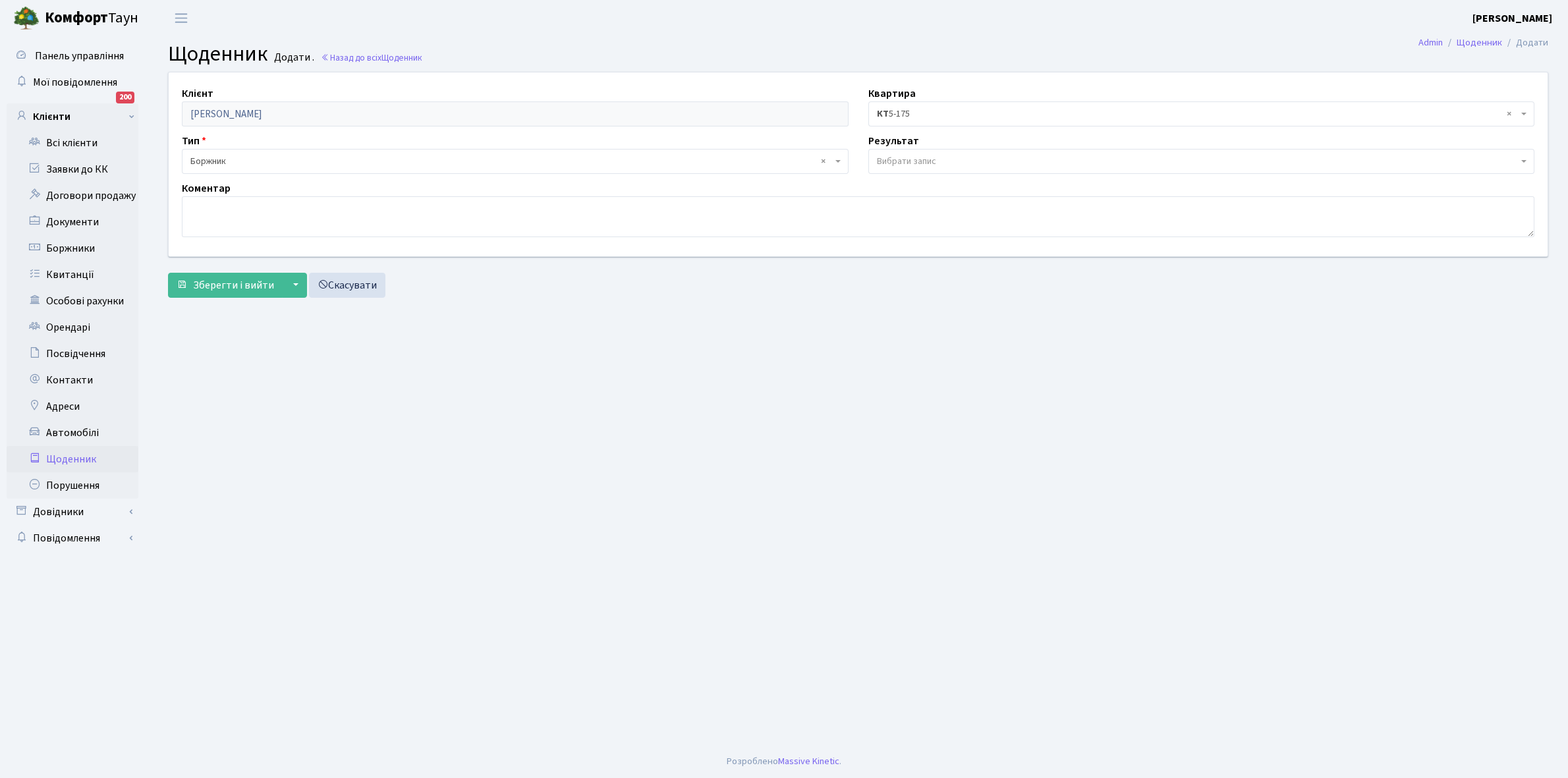
click at [916, 156] on span "Вибрати запис" at bounding box center [906, 162] width 59 height 13
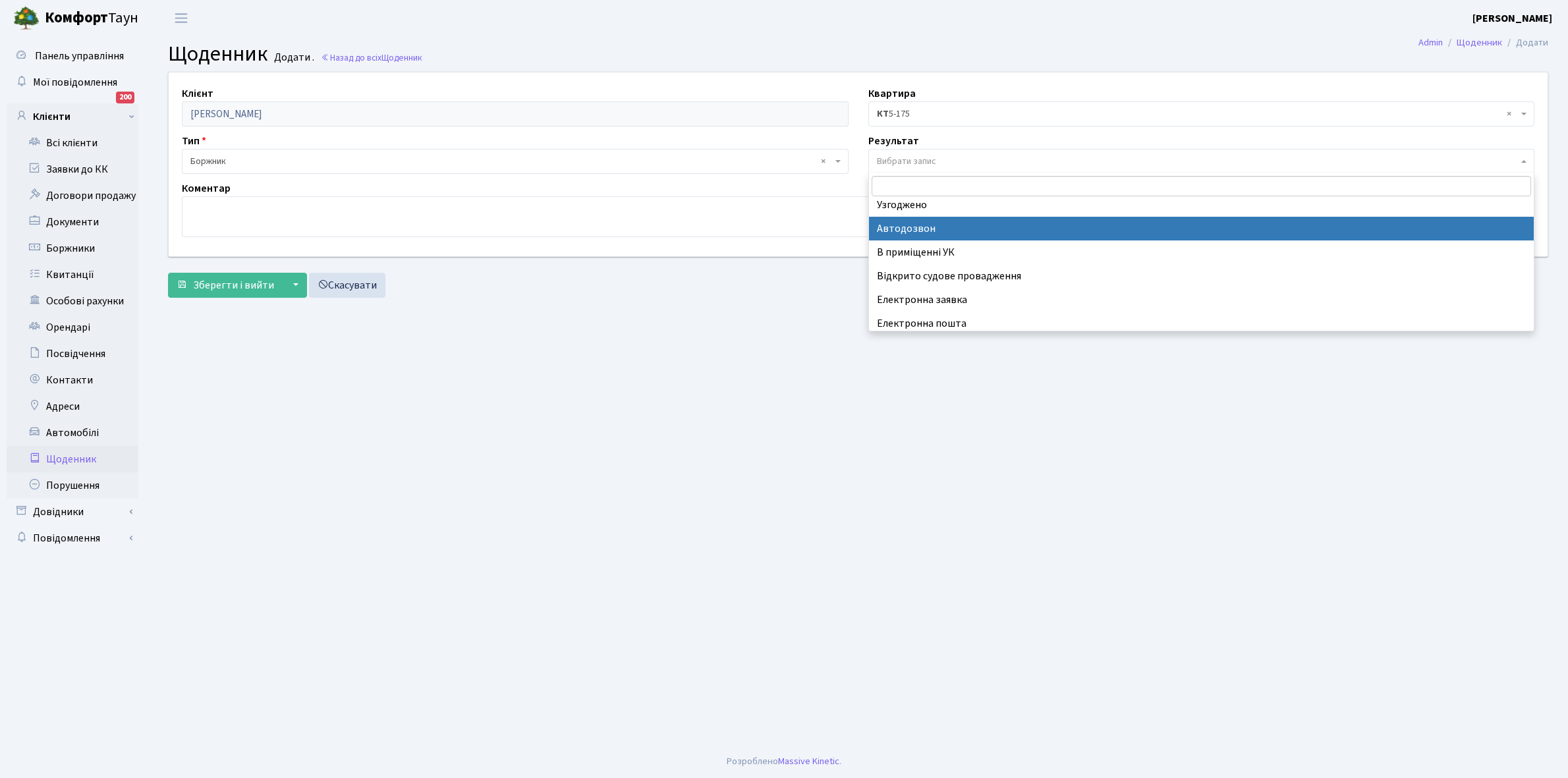
scroll to position [81, 0]
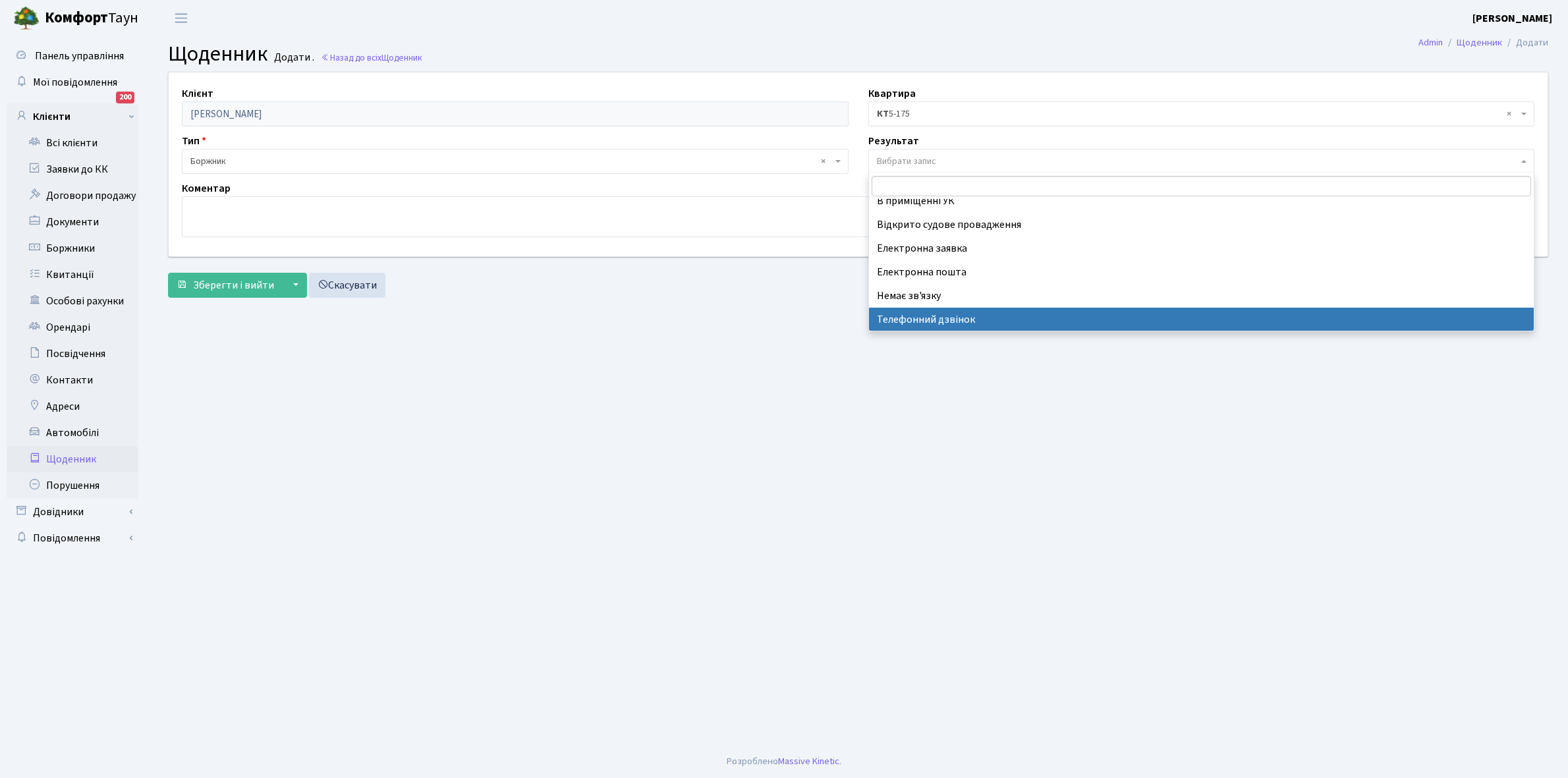
select select "196"
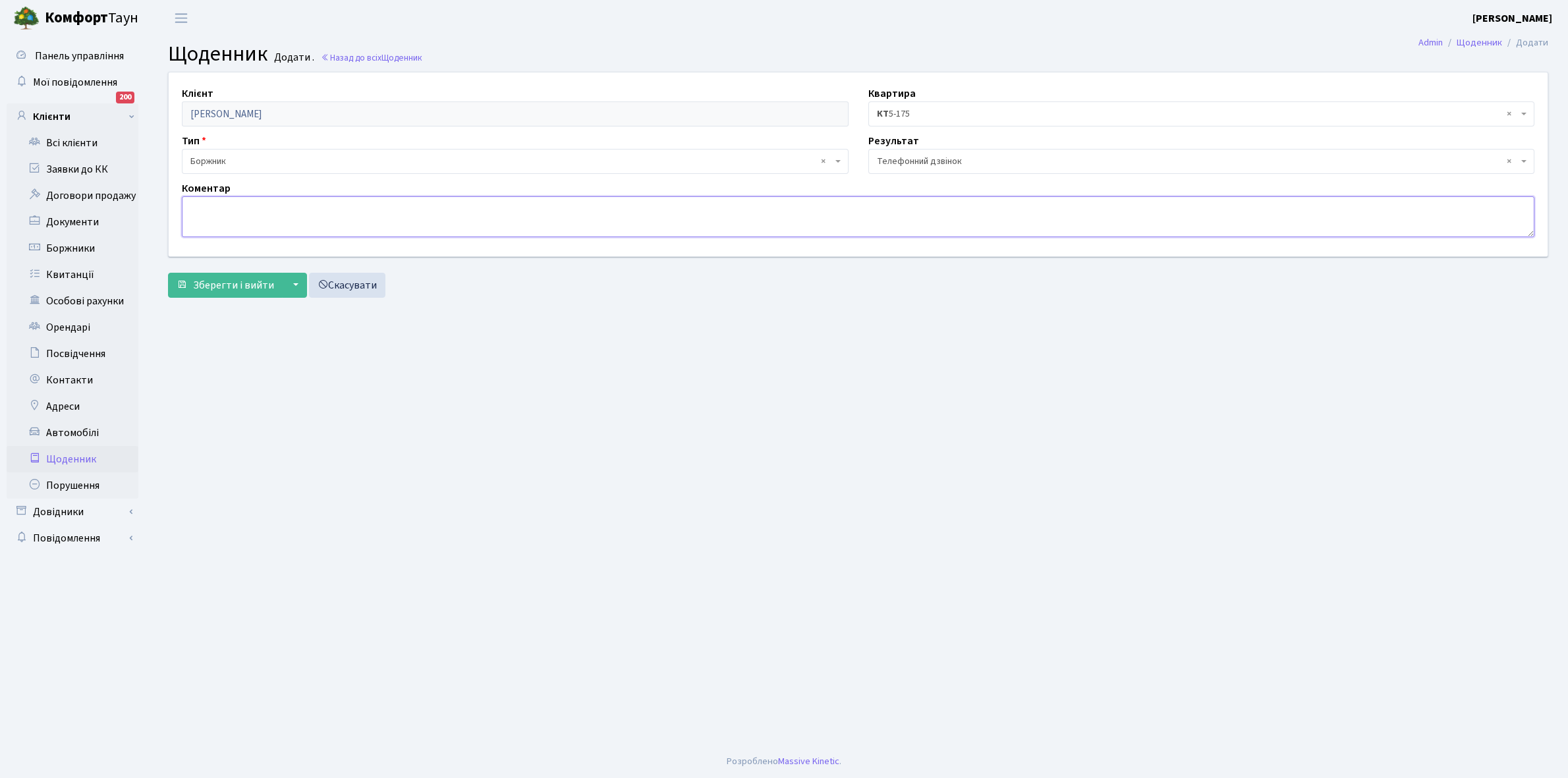
click at [207, 212] on textarea at bounding box center [858, 216] width 1353 height 41
type textarea "Не бере трубку телефона"
click at [225, 285] on span "Зберегти і вийти" at bounding box center [234, 285] width 81 height 15
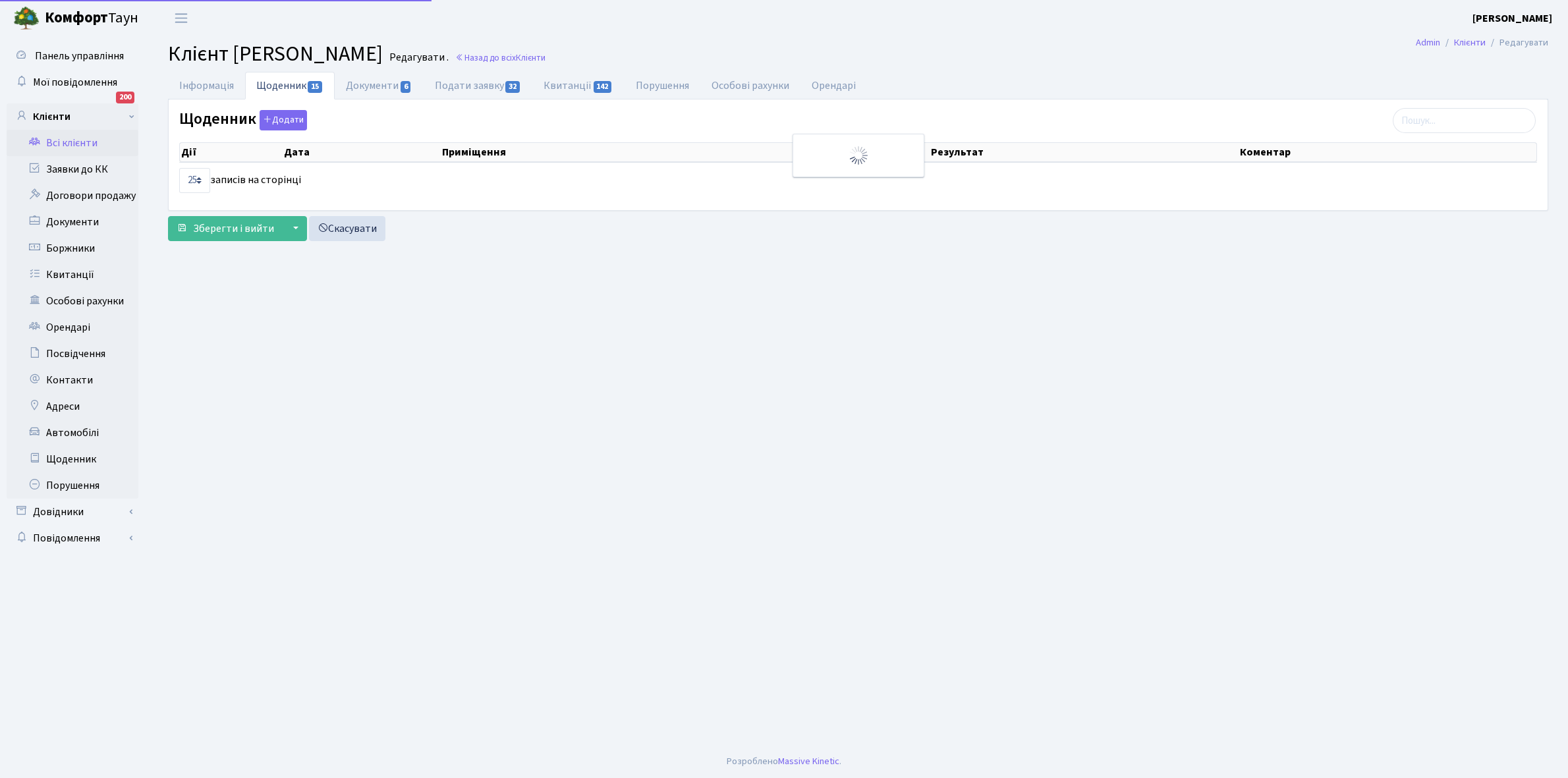
select select "25"
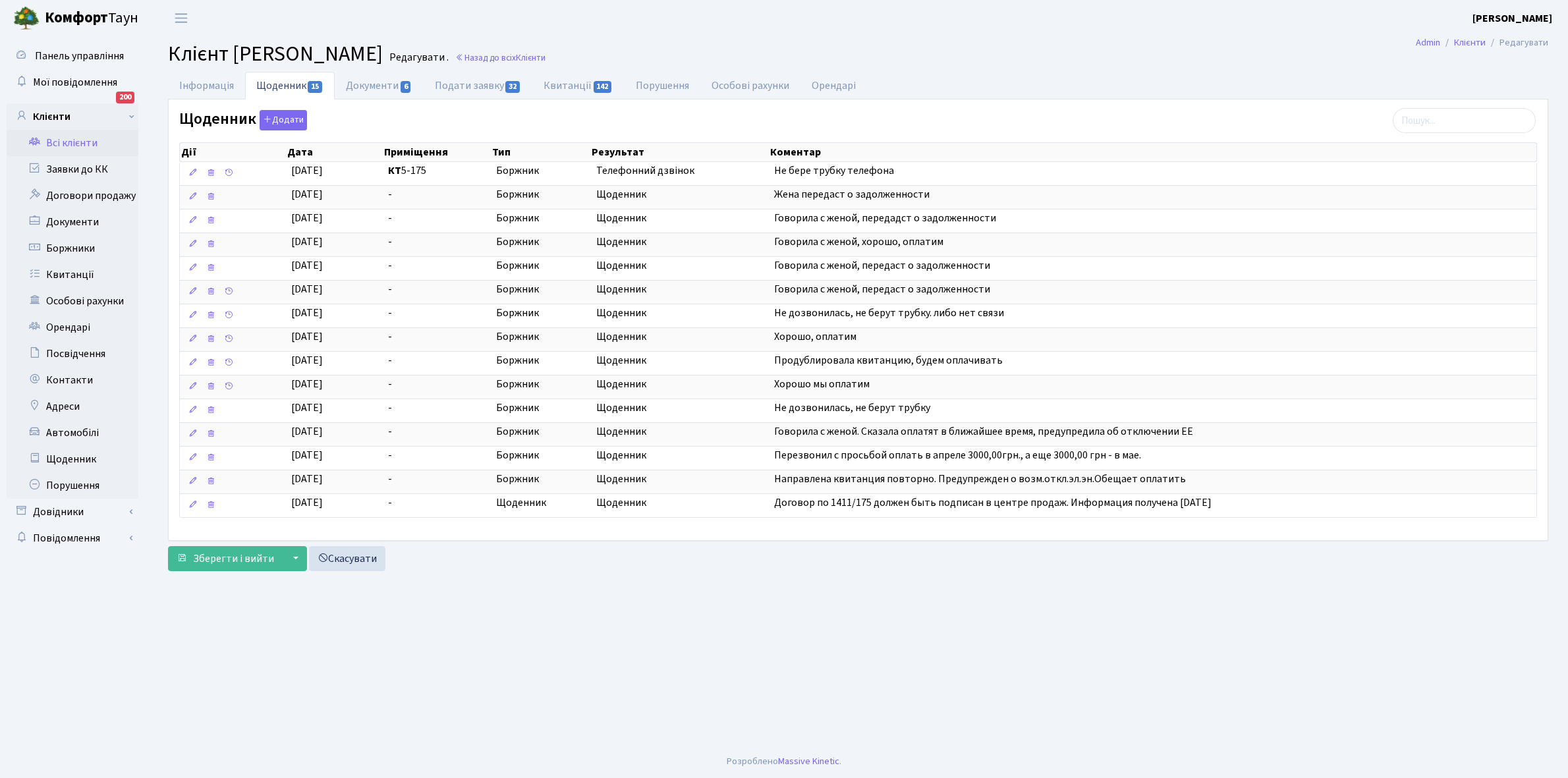
click at [84, 140] on link "Всі клієнти" at bounding box center [72, 142] width 132 height 26
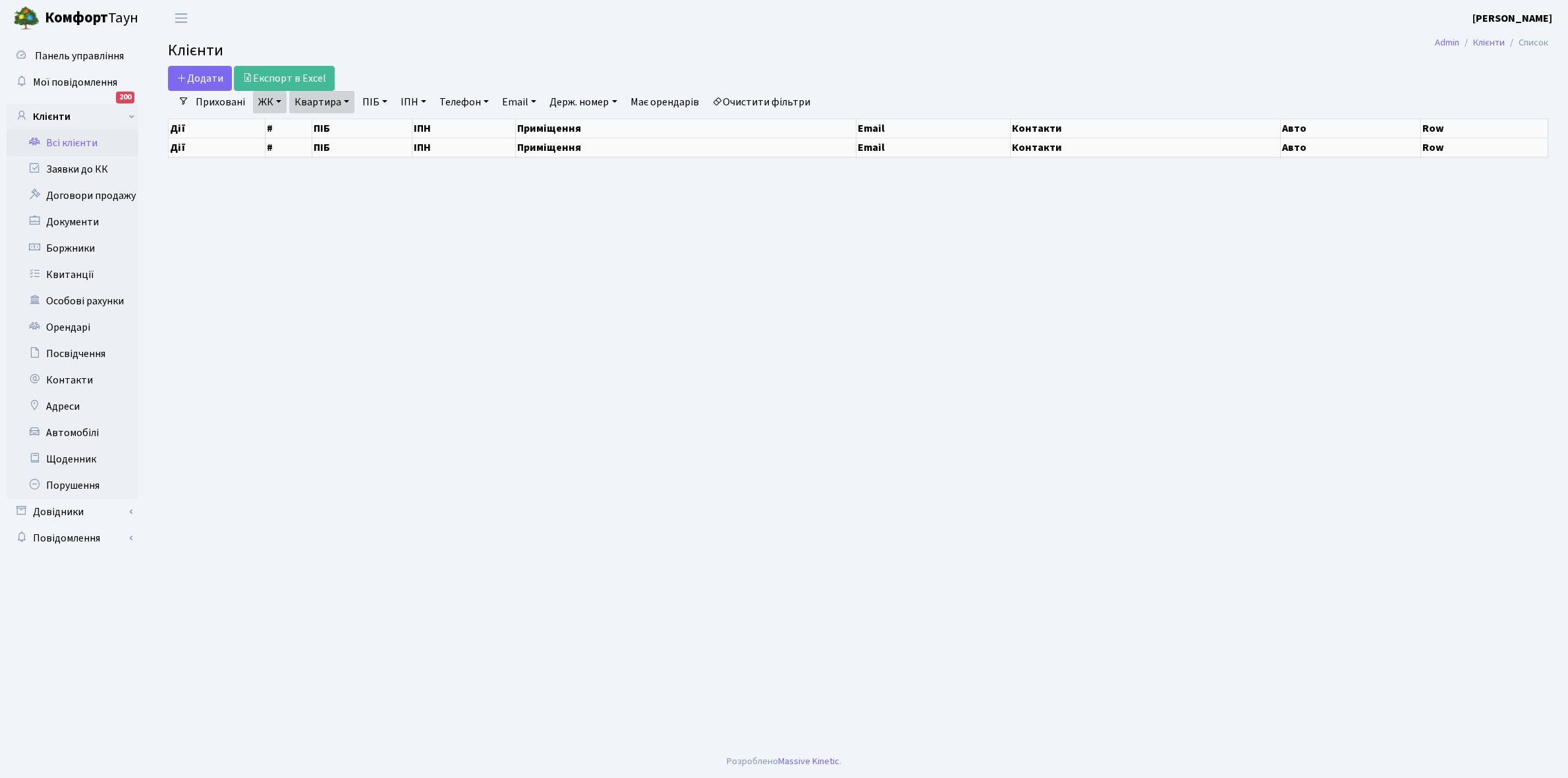
select select "25"
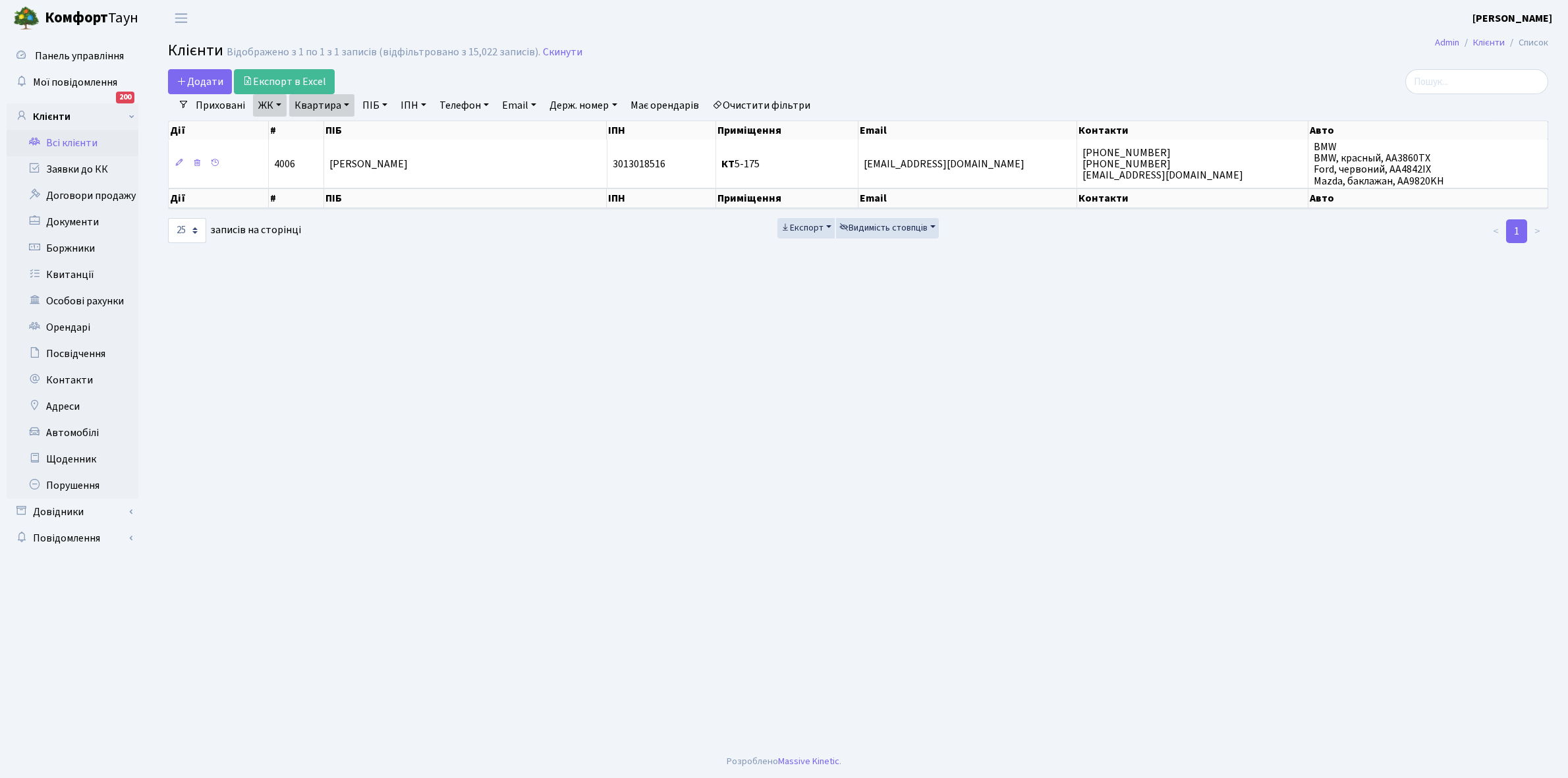
click at [344, 102] on link "Квартира" at bounding box center [322, 105] width 65 height 22
click at [342, 126] on input "5-175" at bounding box center [328, 131] width 77 height 25
type input "5"
type input "15-145"
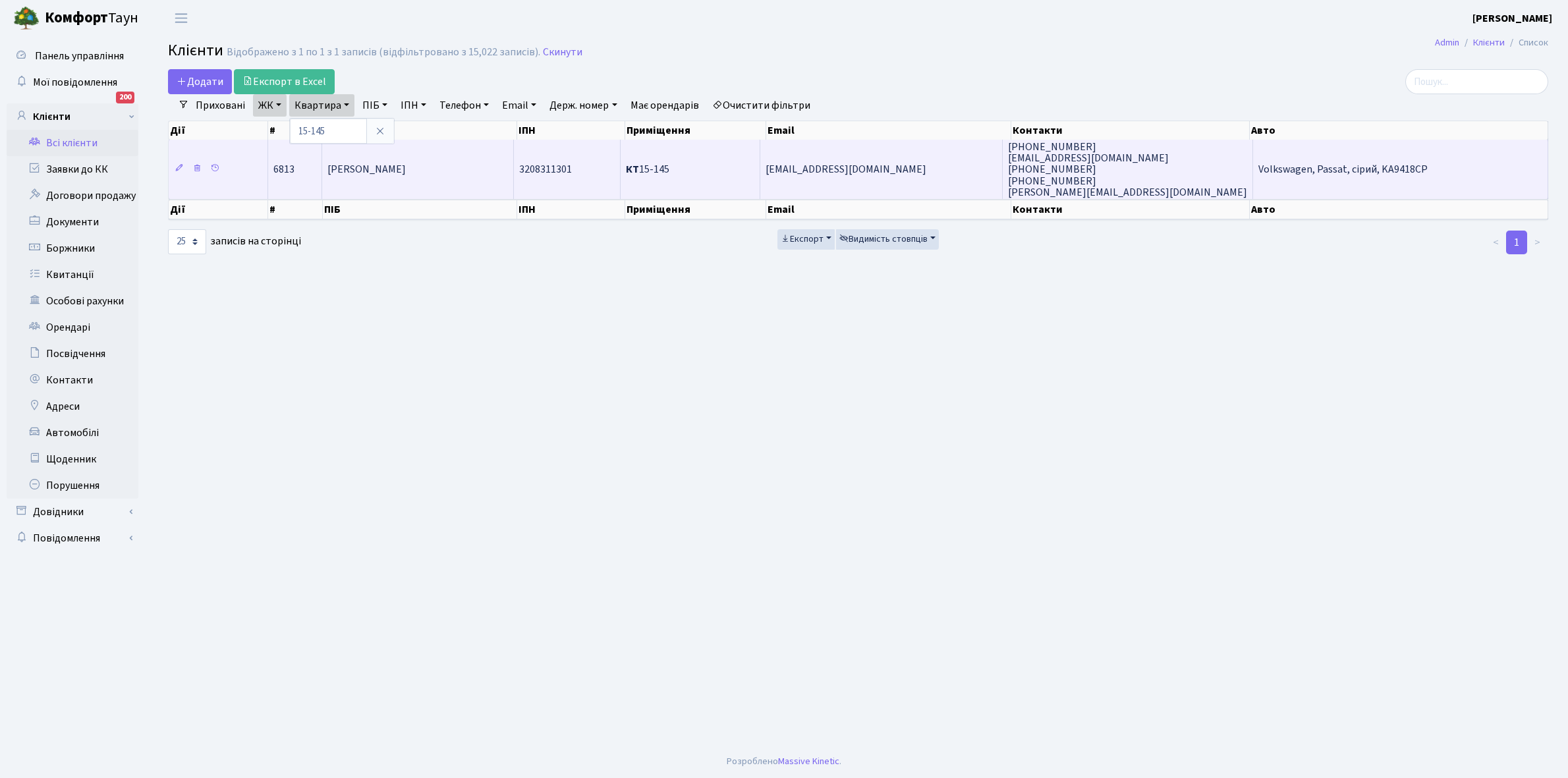
click at [434, 163] on td "[PERSON_NAME]" at bounding box center [418, 169] width 192 height 59
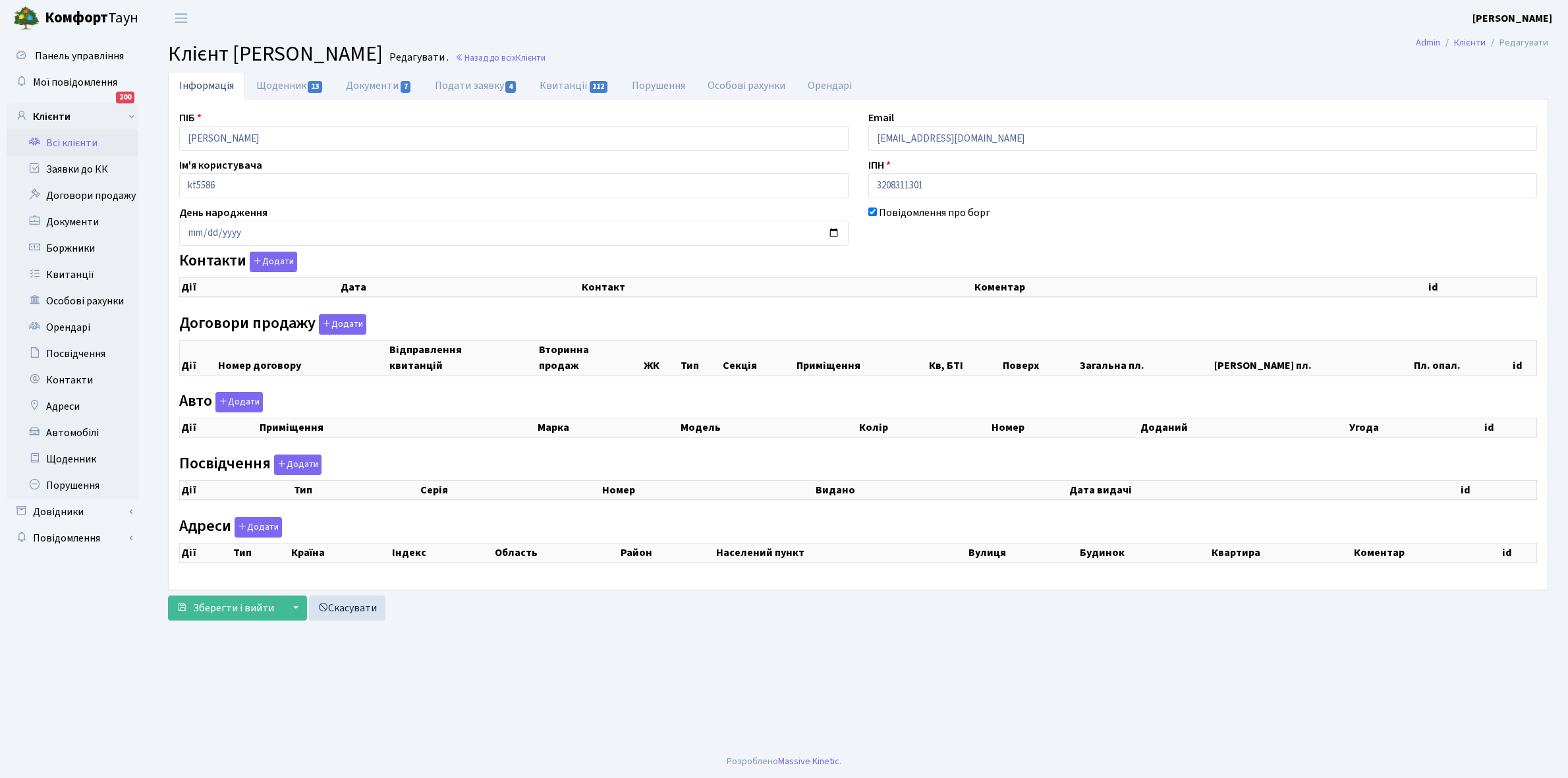
select select "25"
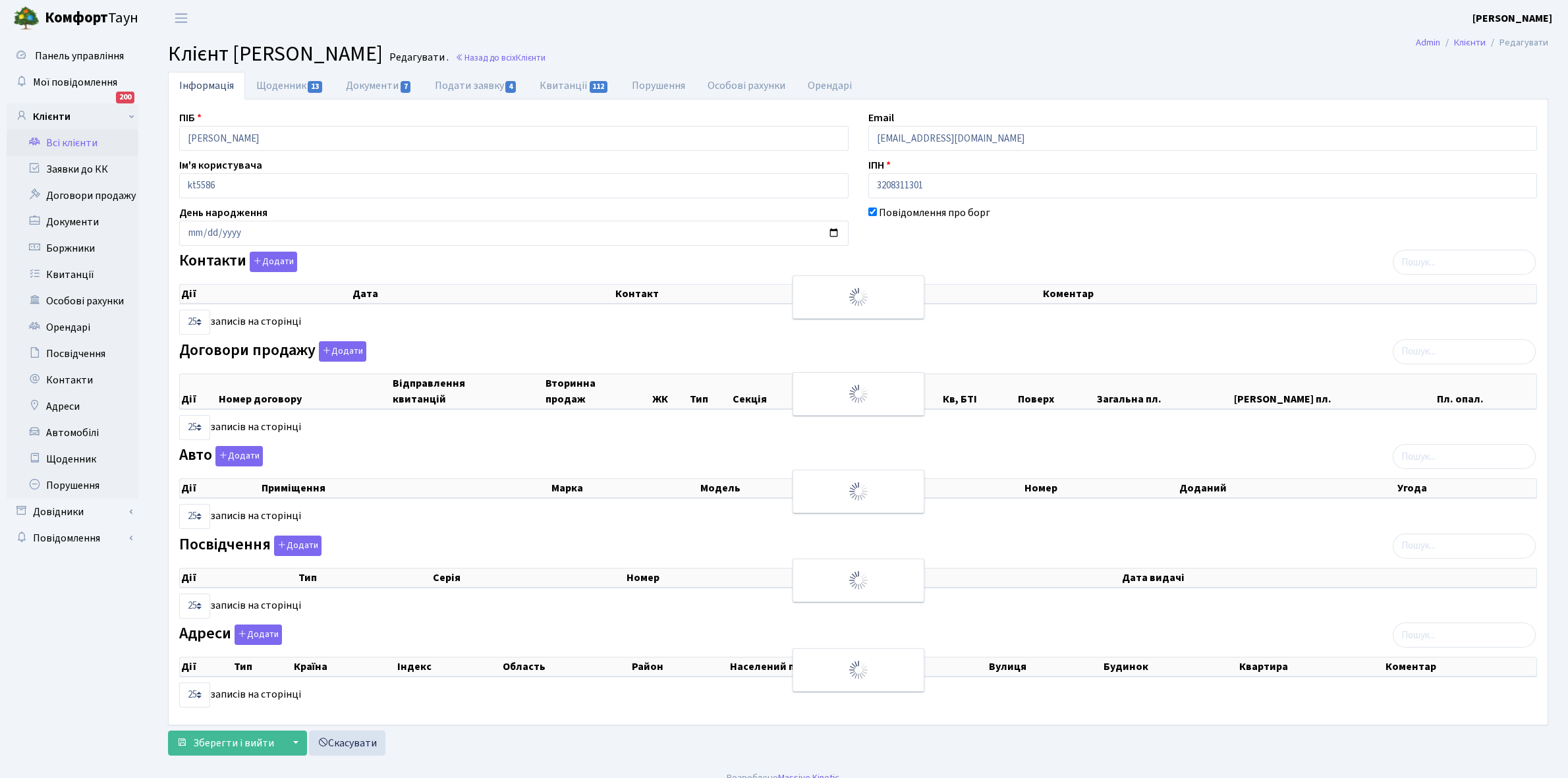
checkbox input "true"
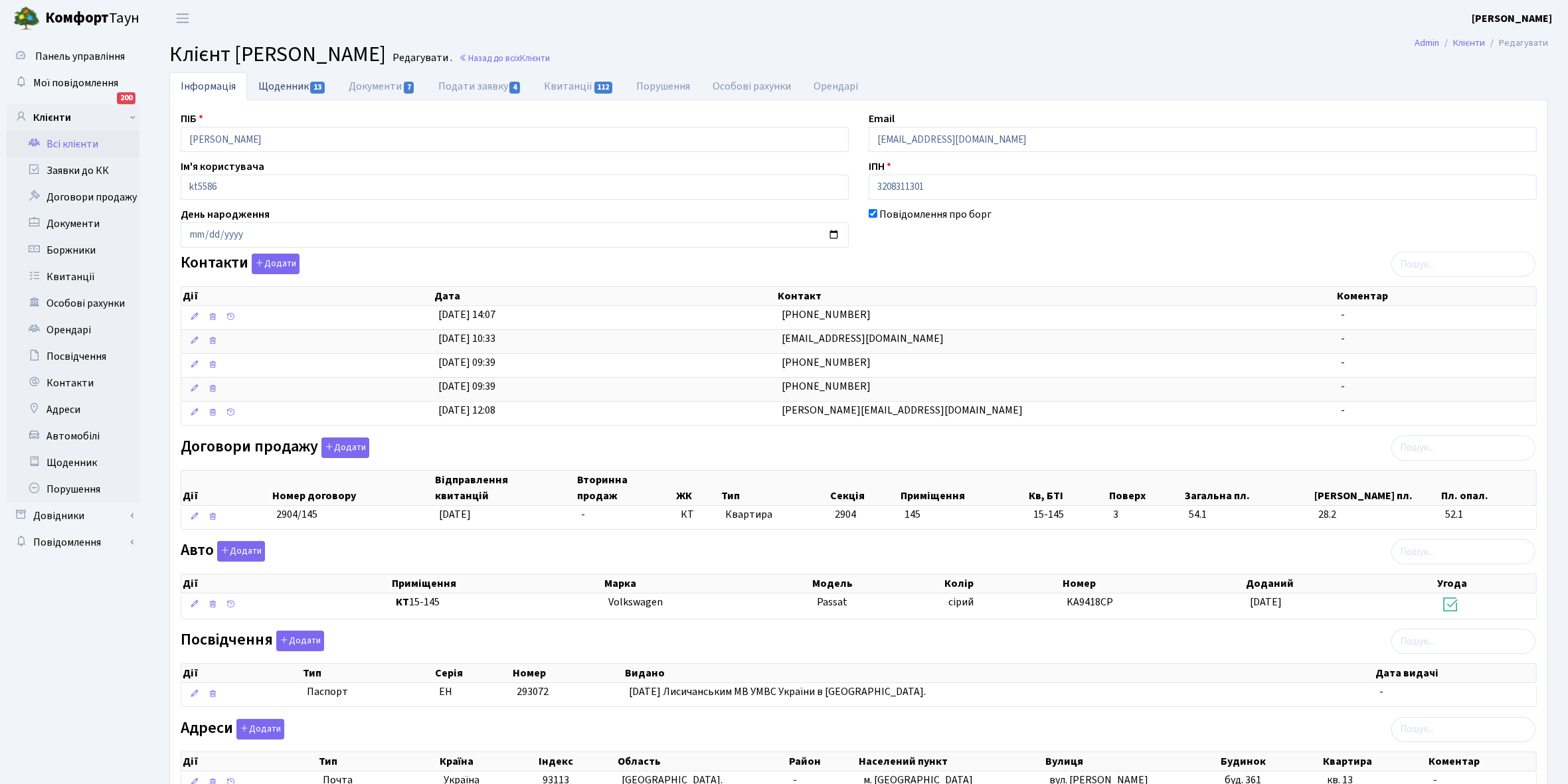
click at [279, 89] on link "Щоденник 13" at bounding box center [292, 86] width 90 height 27
select select "25"
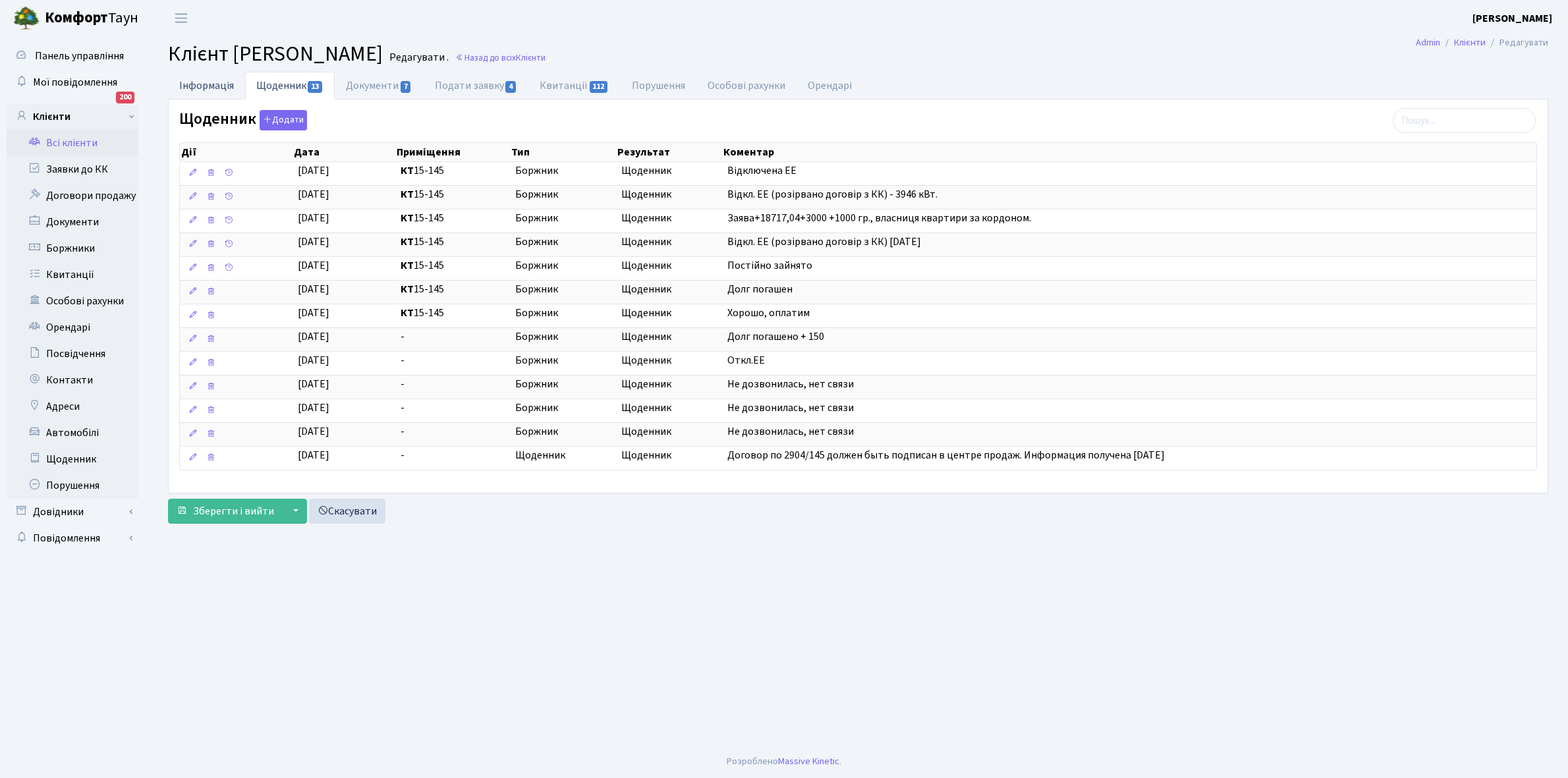
click at [199, 80] on link "Інформація" at bounding box center [206, 85] width 77 height 27
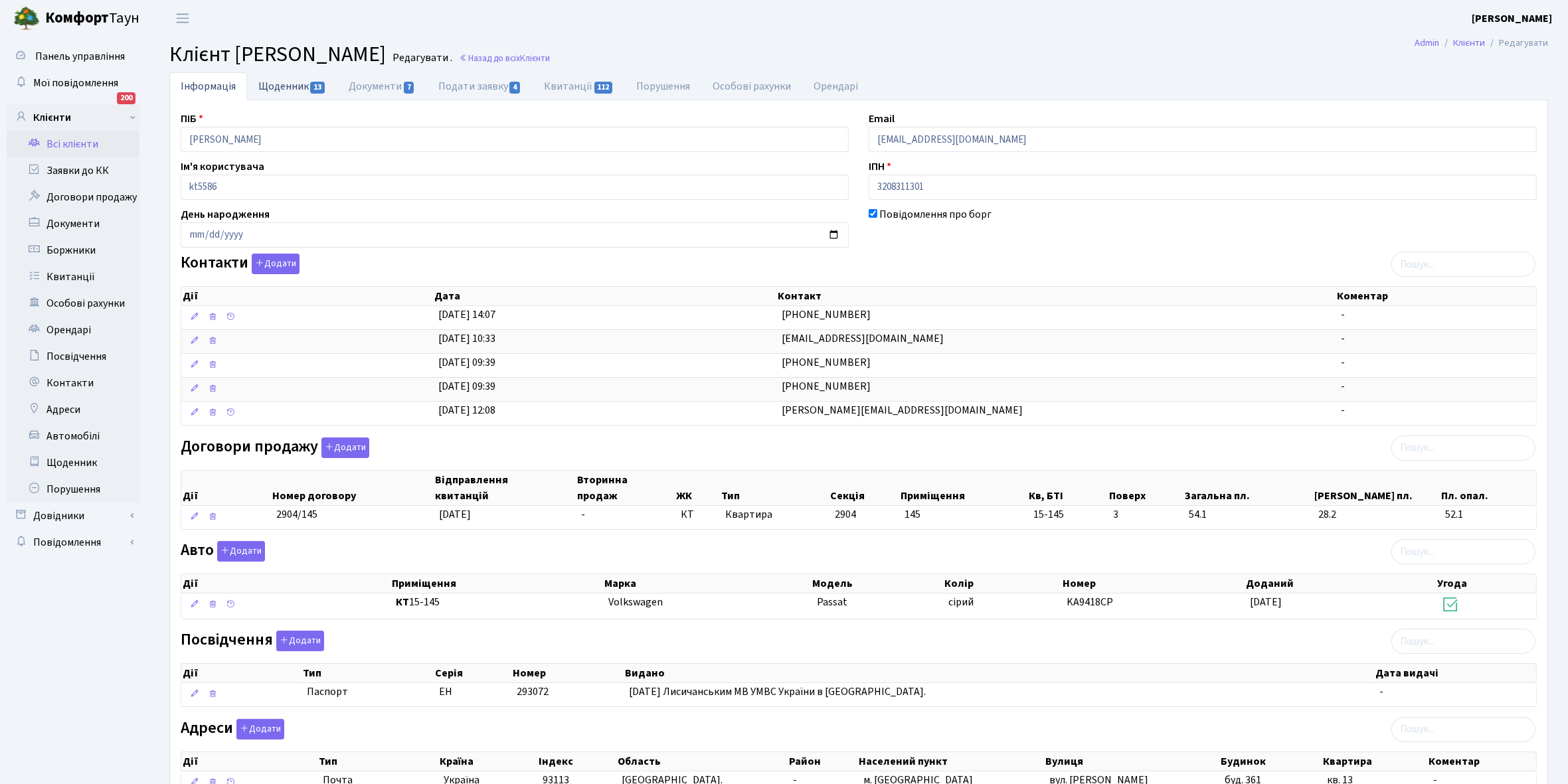
click at [272, 85] on link "Щоденник 13" at bounding box center [292, 86] width 90 height 27
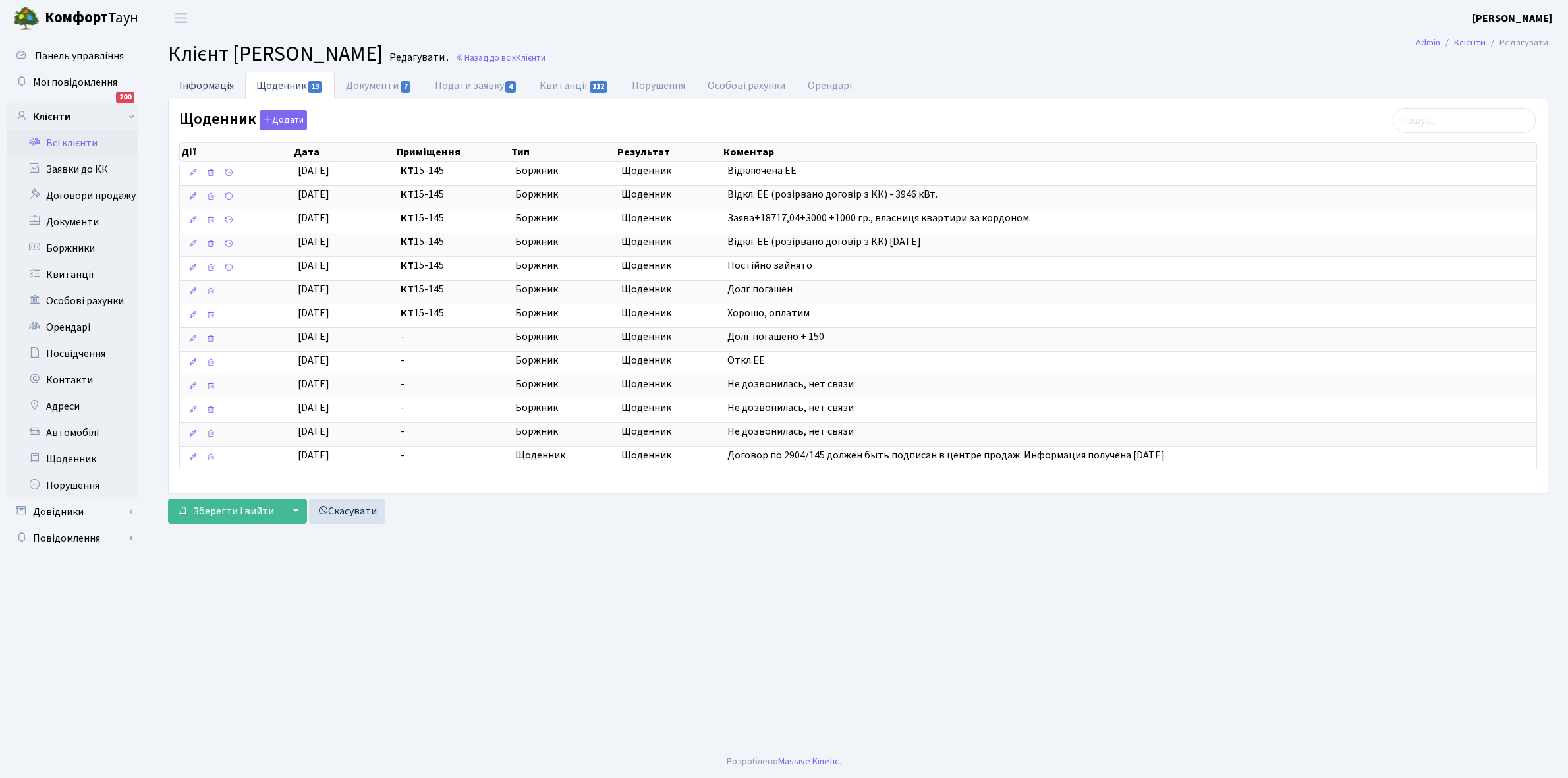
click at [189, 86] on link "Інформація" at bounding box center [206, 85] width 77 height 27
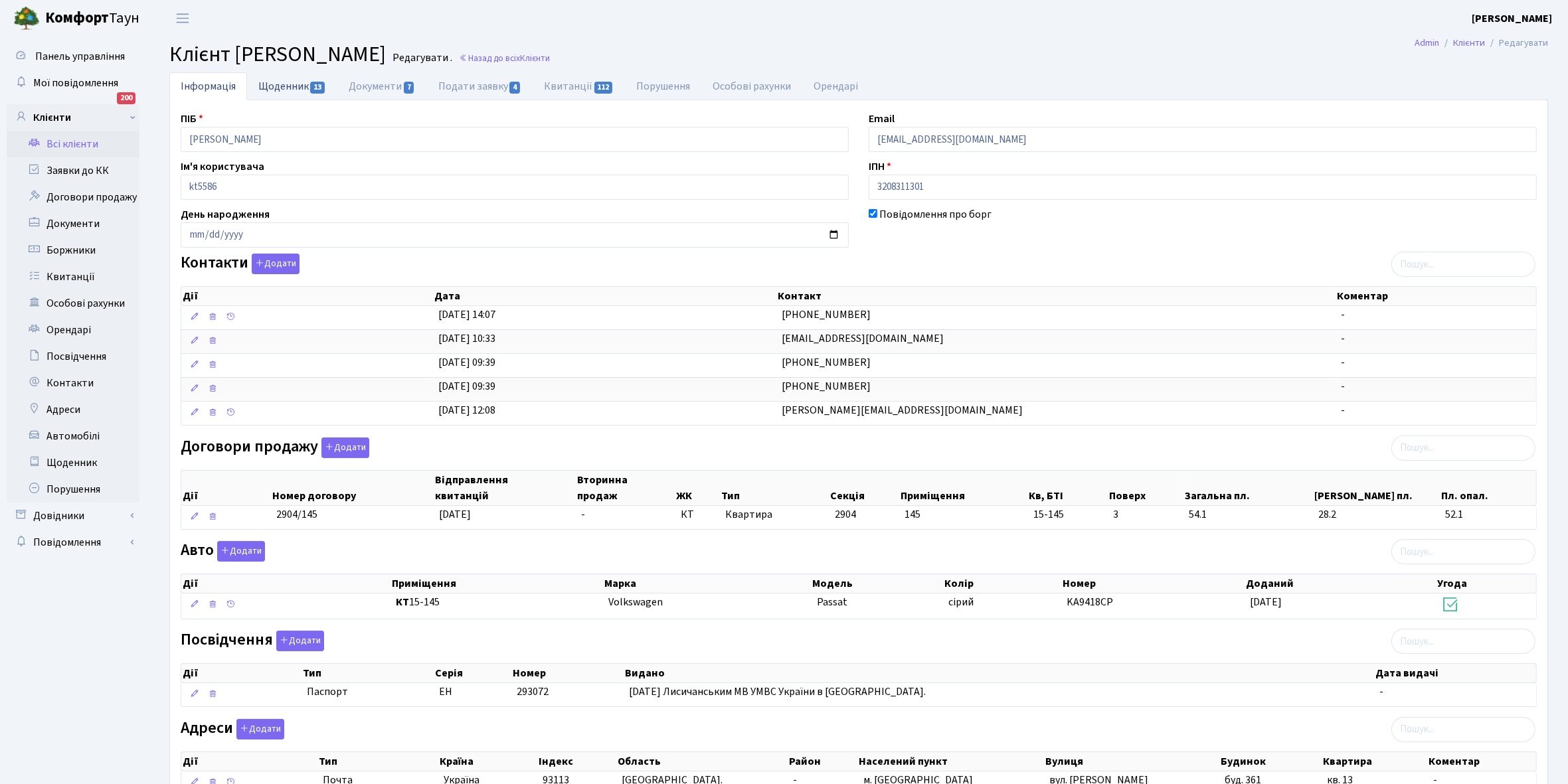
click at [277, 80] on link "Щоденник 13" at bounding box center [292, 86] width 90 height 27
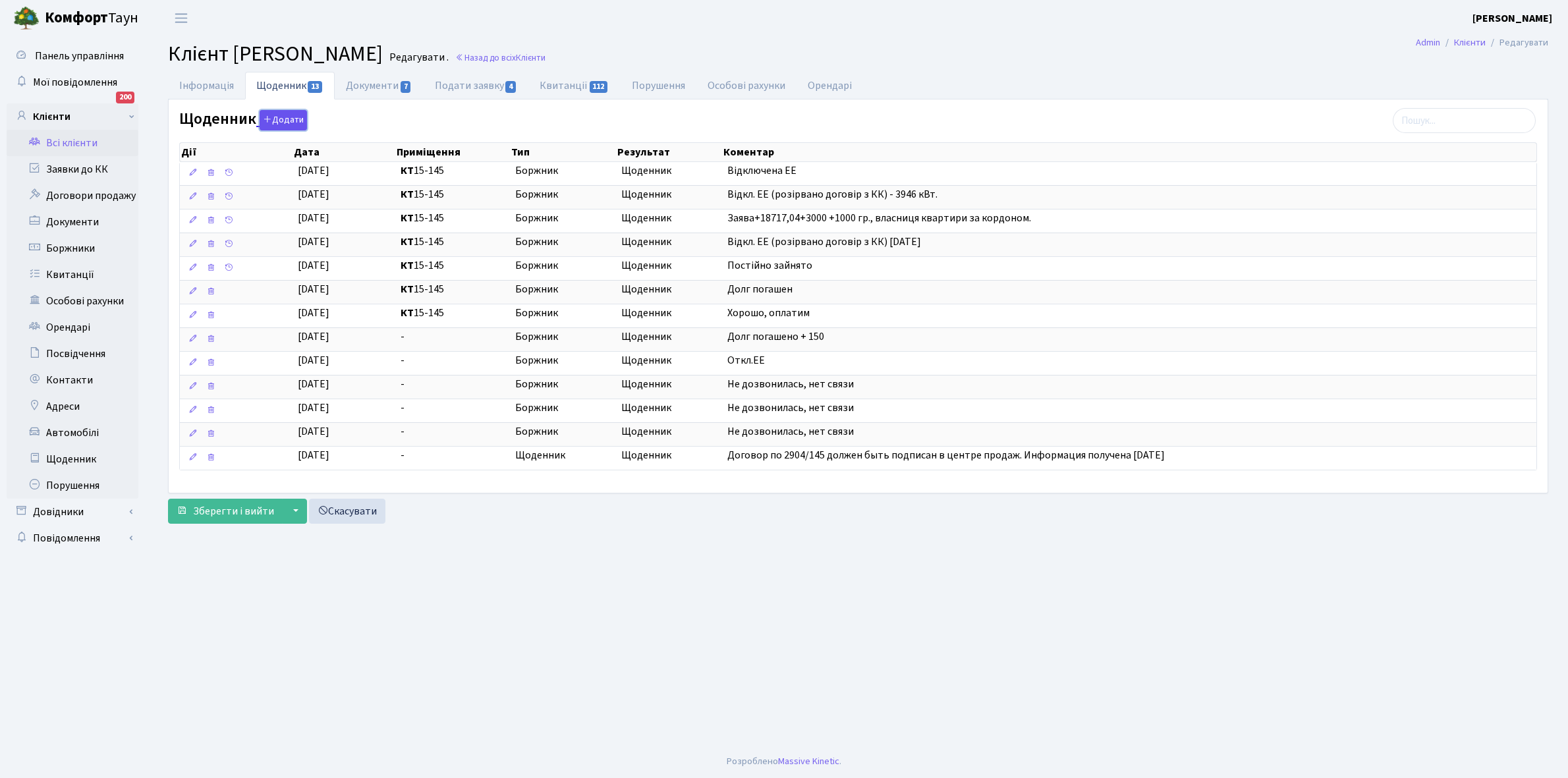
click at [284, 117] on button "Додати" at bounding box center [283, 120] width 48 height 20
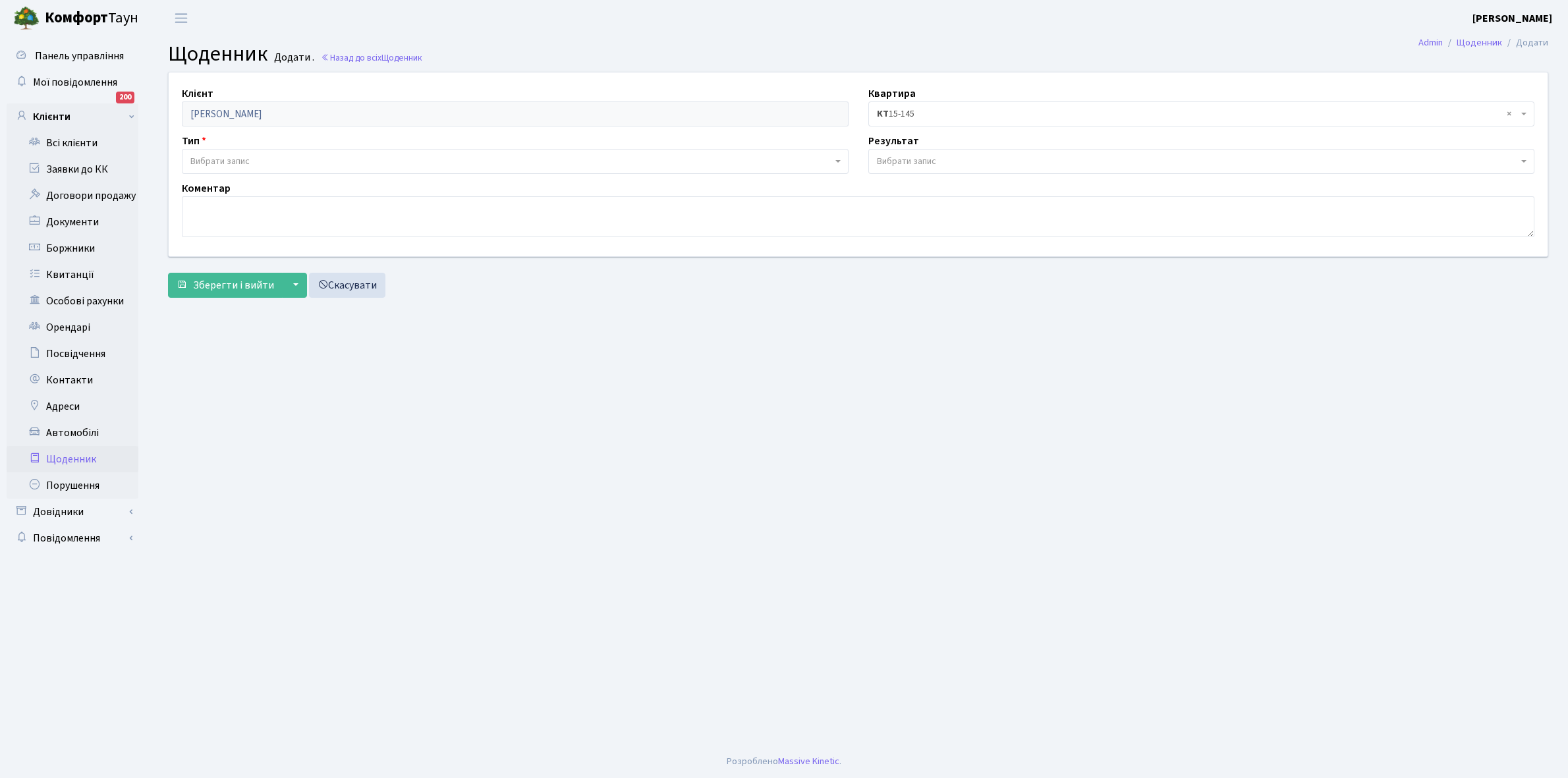
click at [242, 156] on span "Вибрати запис" at bounding box center [220, 162] width 59 height 13
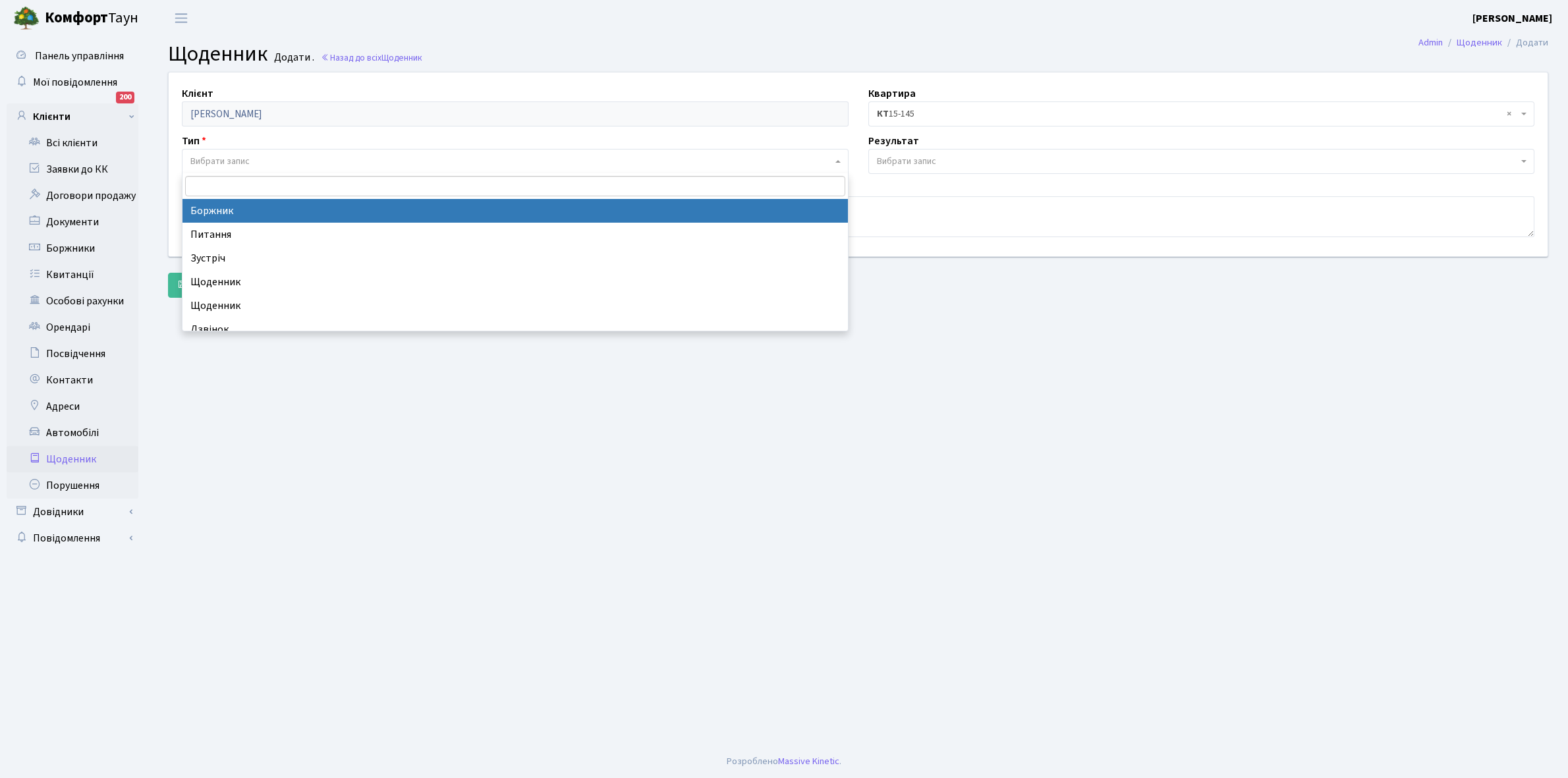
select select "189"
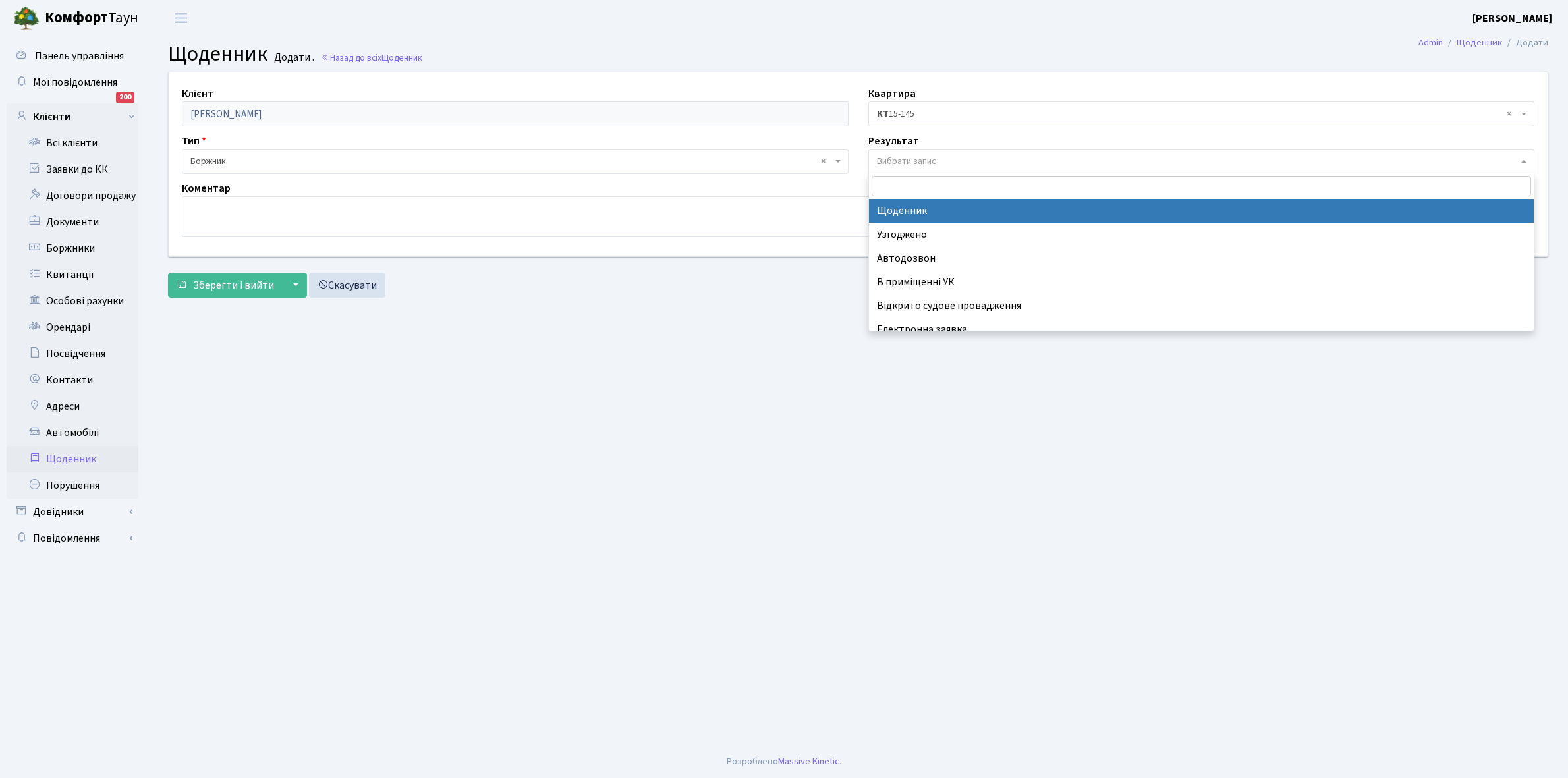
click at [927, 159] on span "Вибрати запис" at bounding box center [906, 162] width 59 height 13
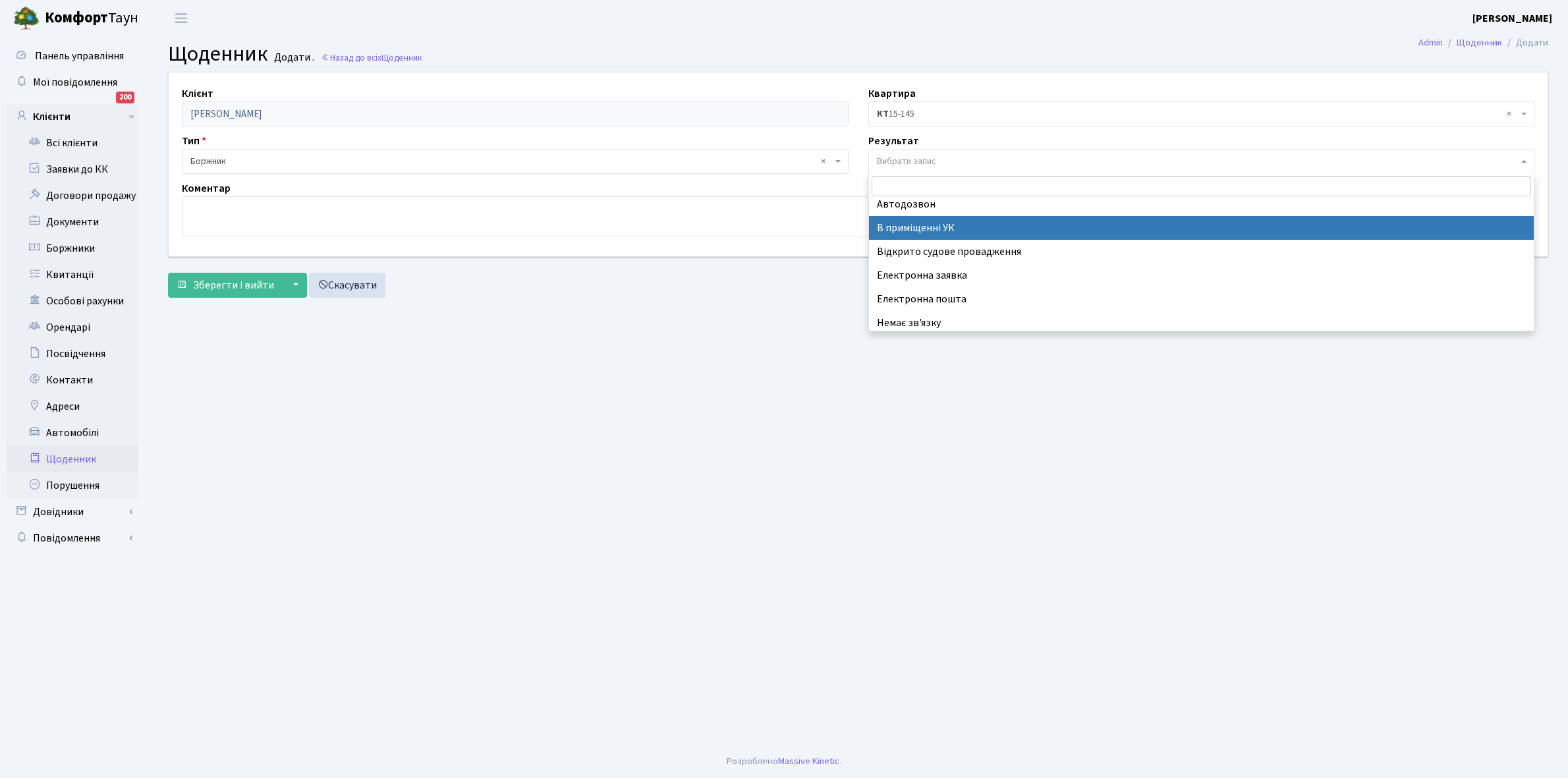
scroll to position [81, 0]
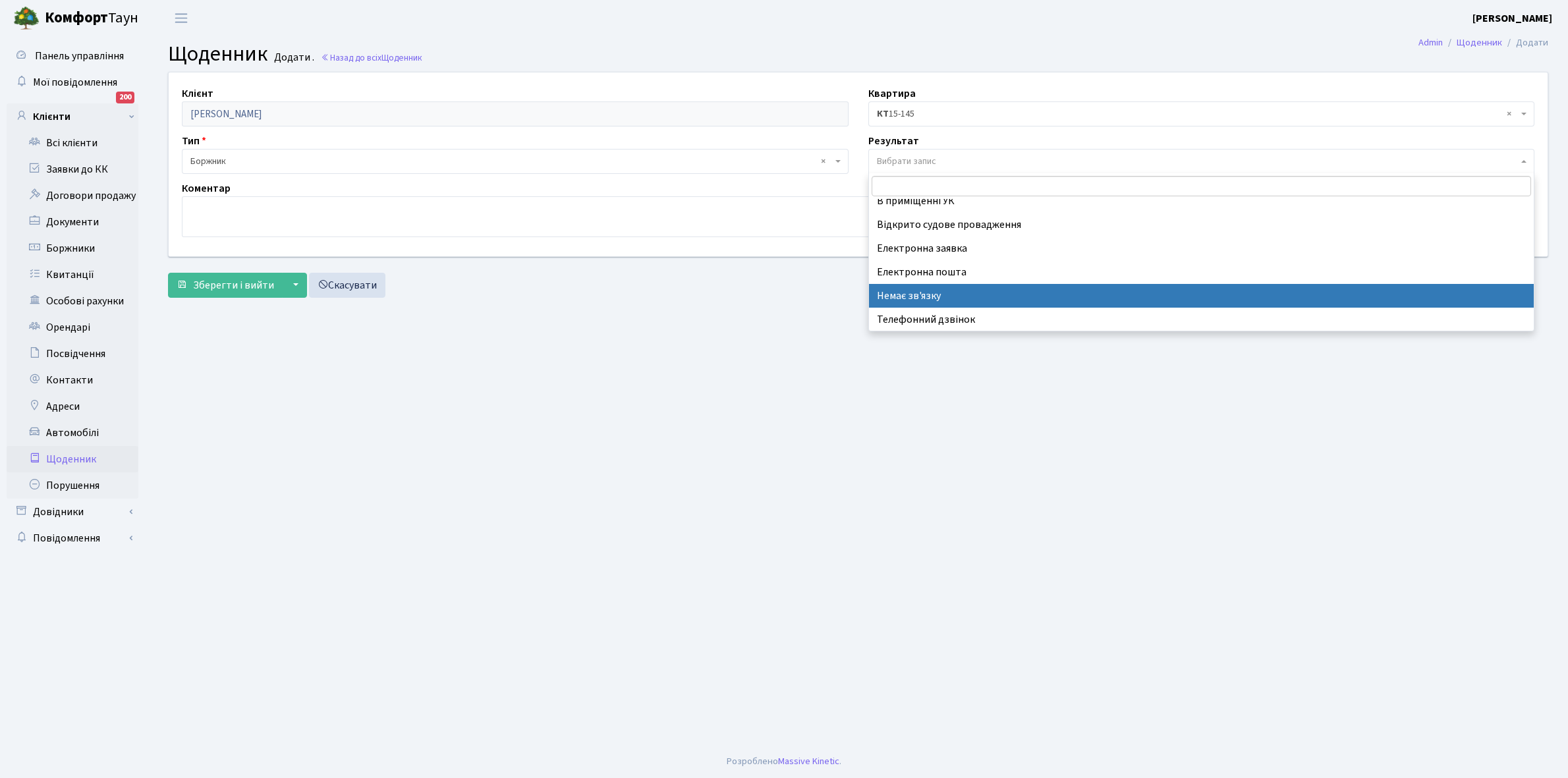
select select "197"
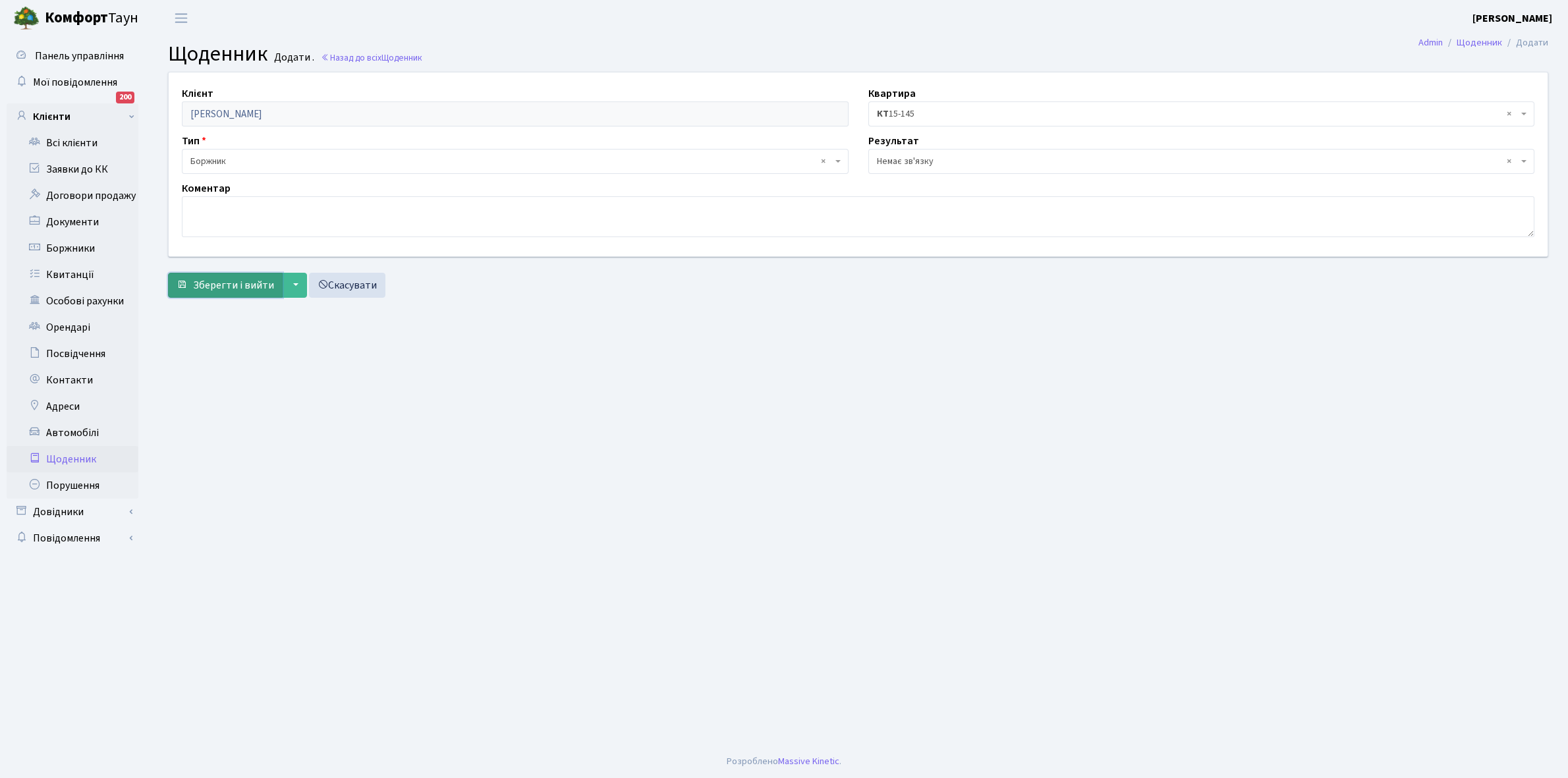
click at [231, 285] on span "Зберегти і вийти" at bounding box center [234, 285] width 81 height 15
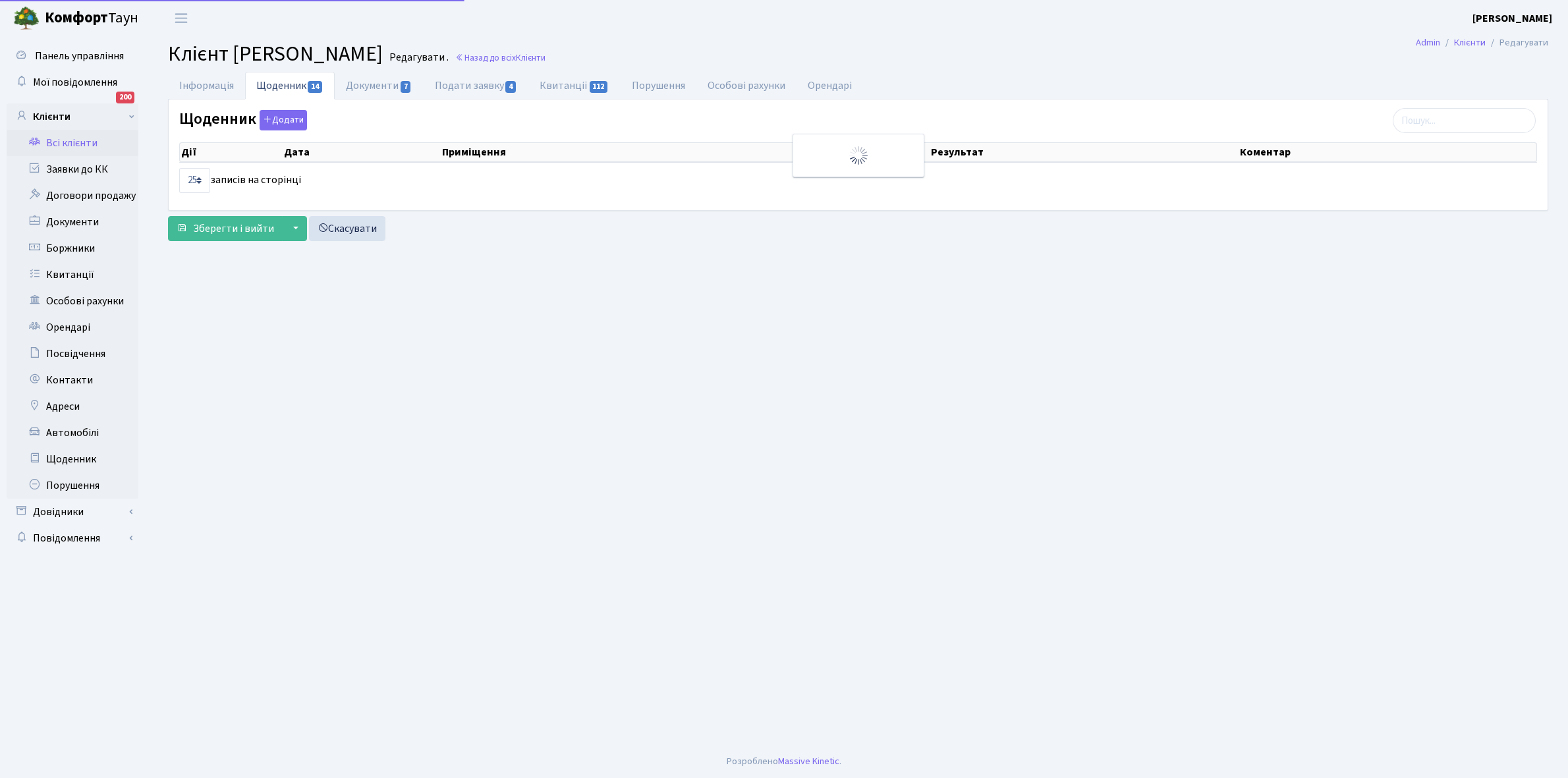
select select "25"
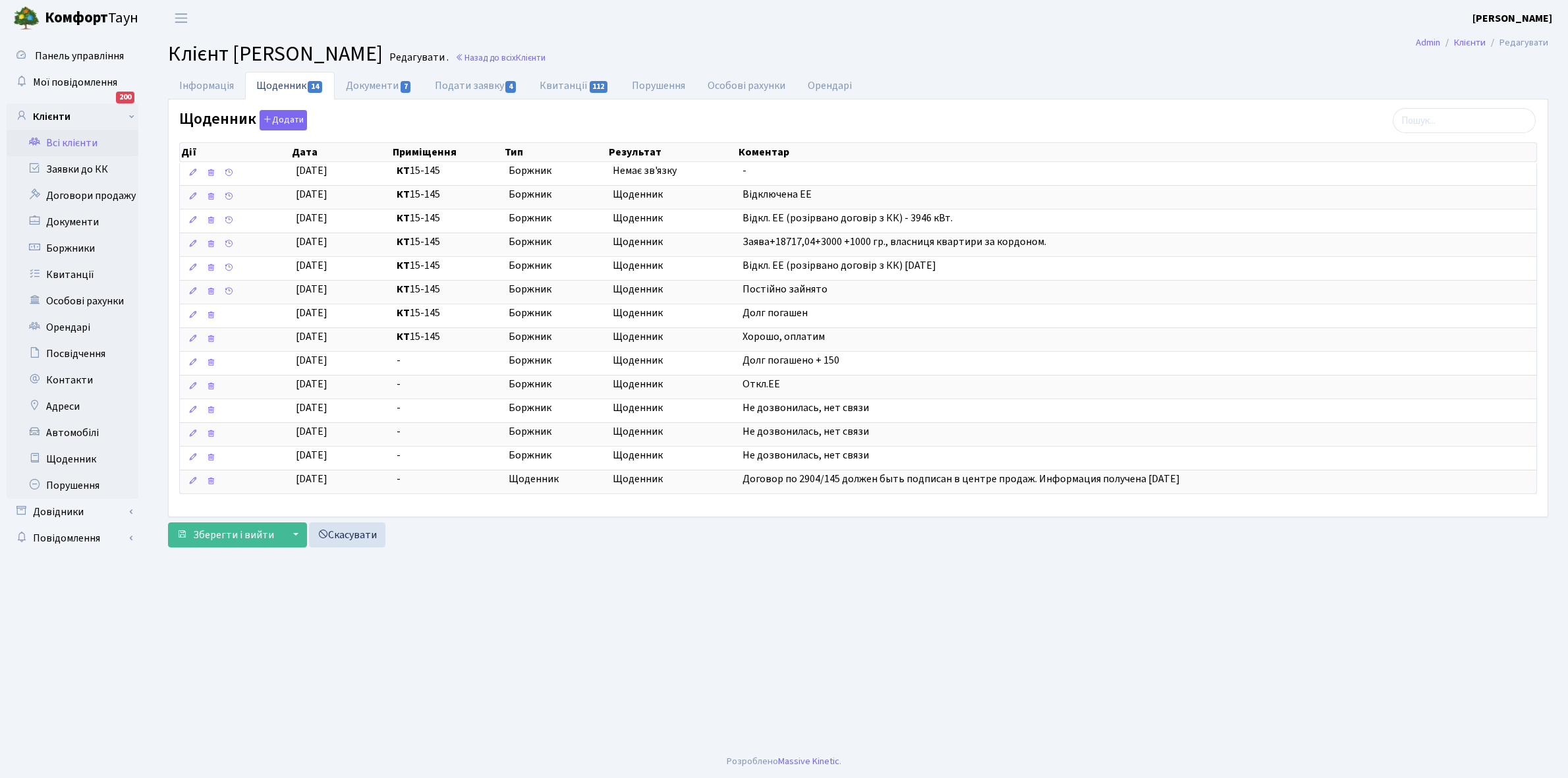
click at [72, 144] on link "Всі клієнти" at bounding box center [72, 142] width 132 height 26
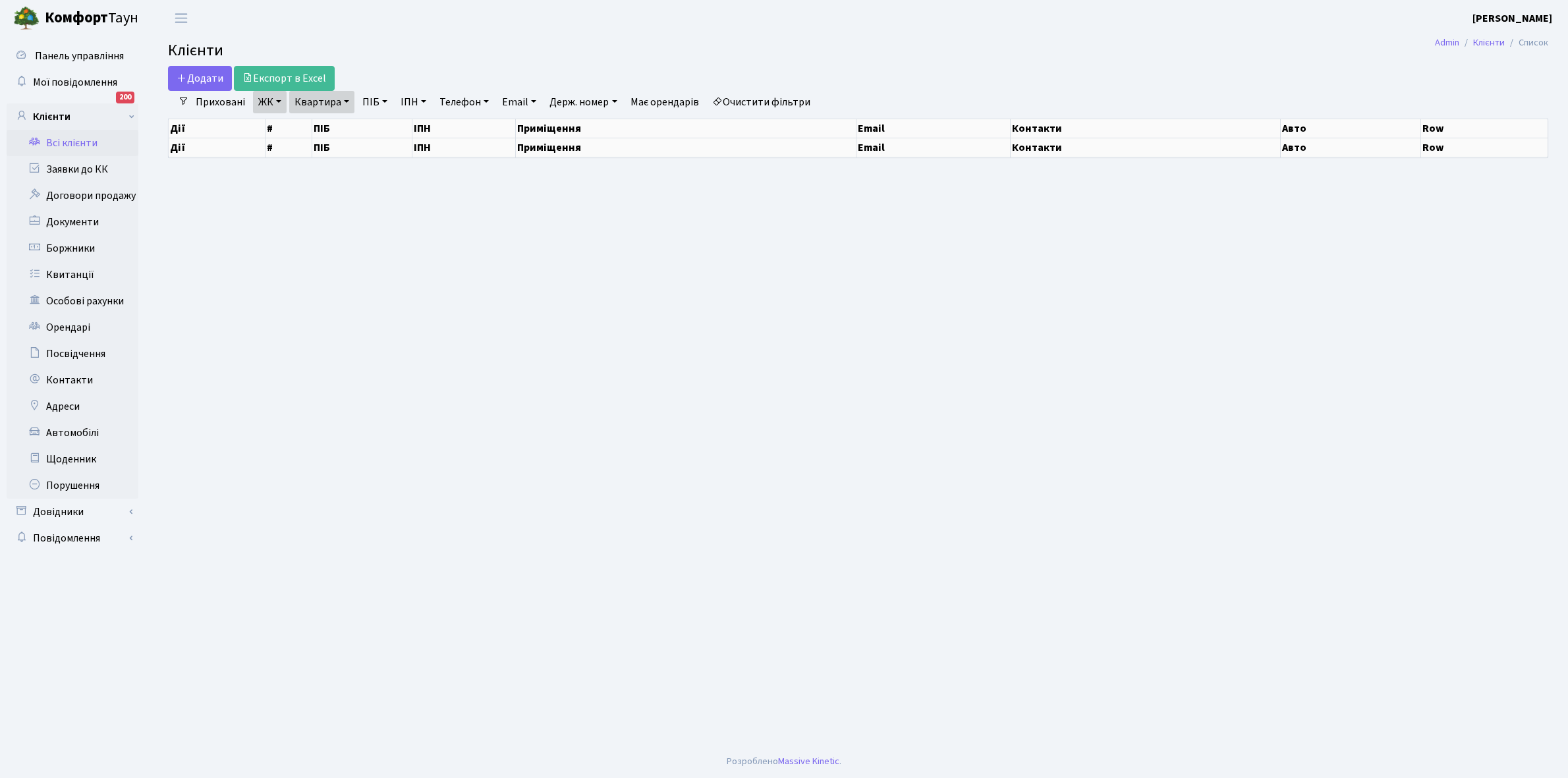
select select "25"
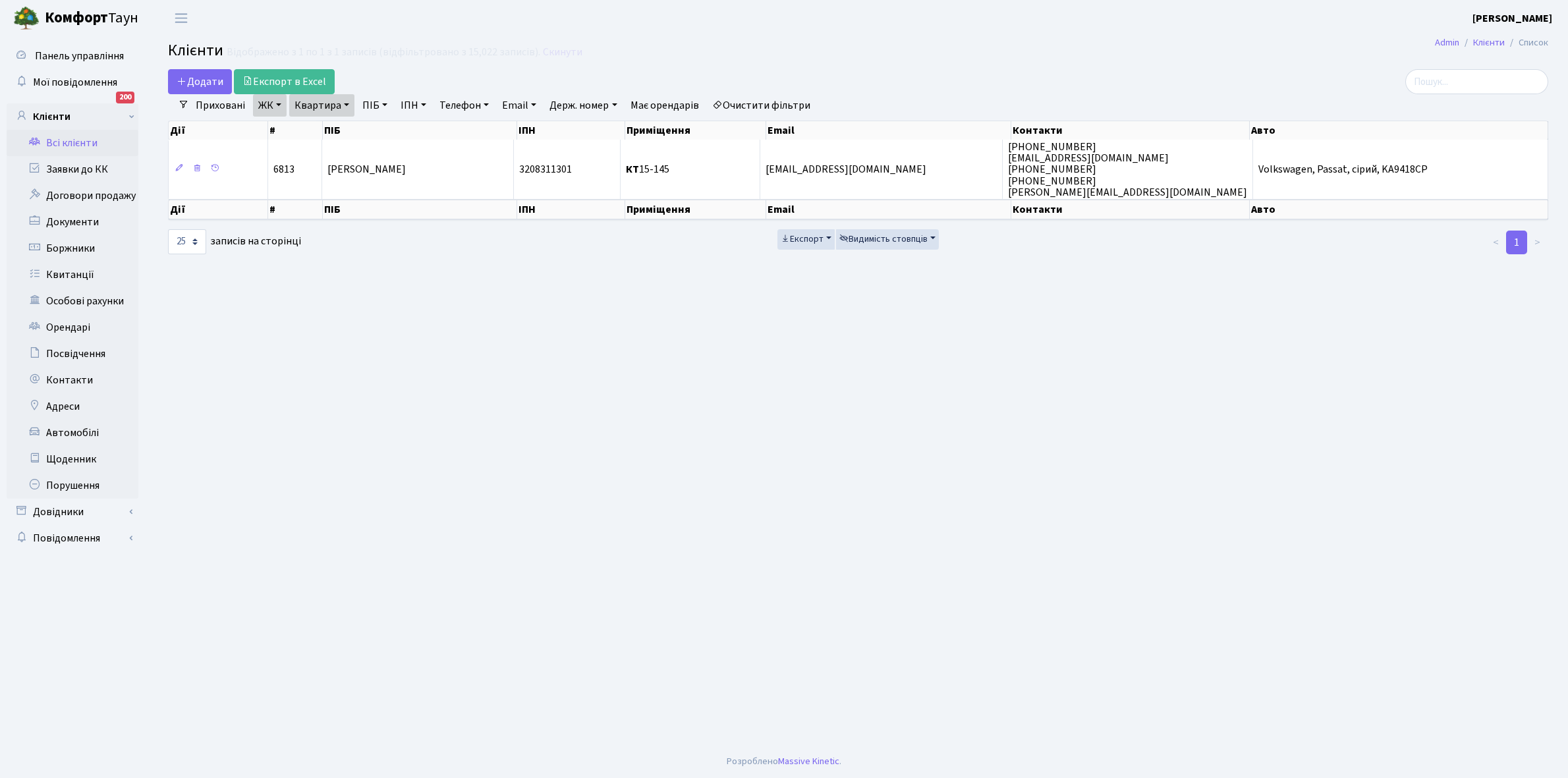
click at [344, 104] on link "Квартира" at bounding box center [322, 105] width 65 height 22
click at [346, 130] on input "15-145" at bounding box center [328, 131] width 77 height 25
type input "1"
click at [742, 106] on link "Очистити фільтри" at bounding box center [761, 105] width 109 height 22
select select
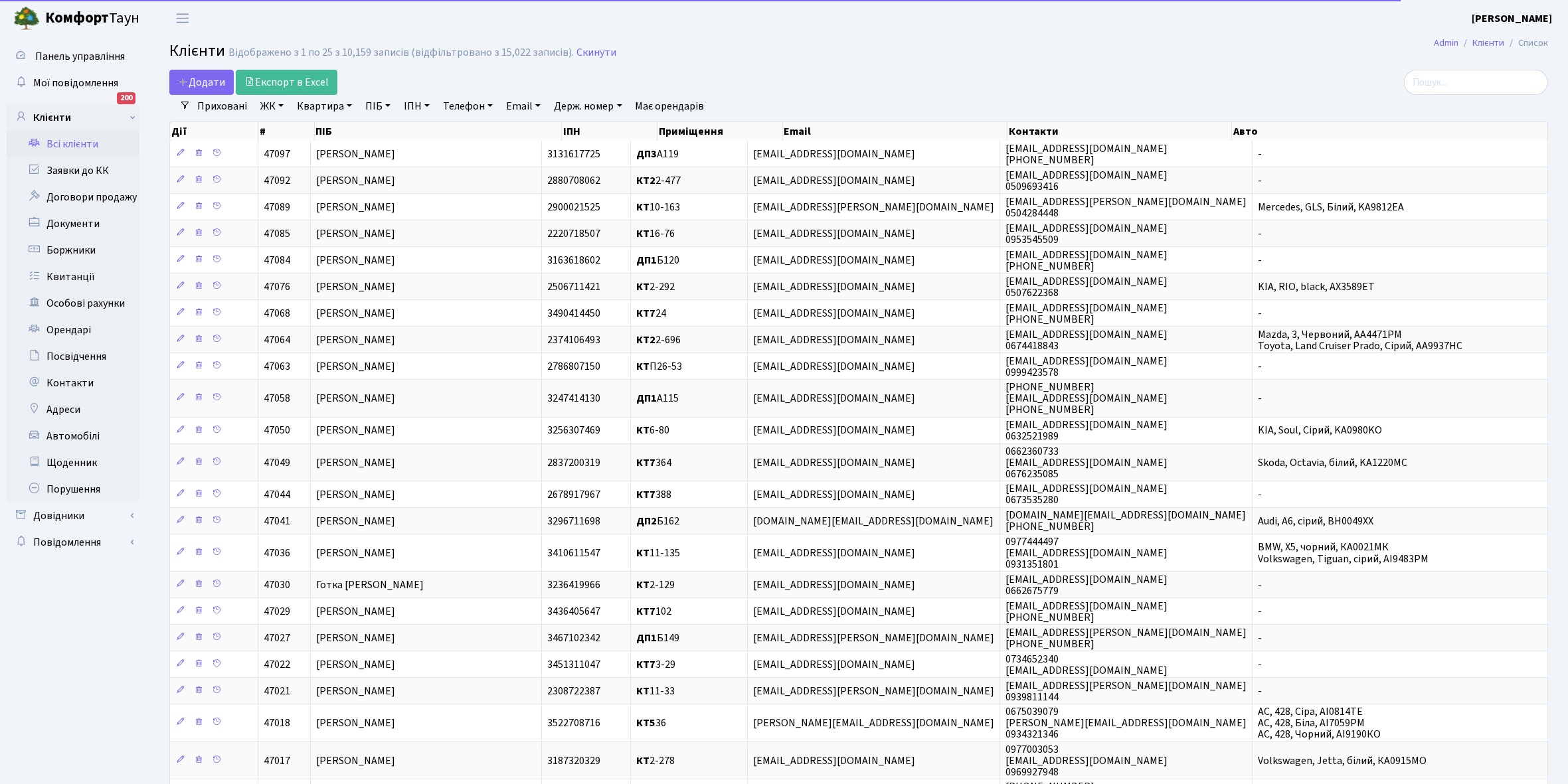
click at [281, 107] on link "ЖК" at bounding box center [272, 106] width 34 height 22
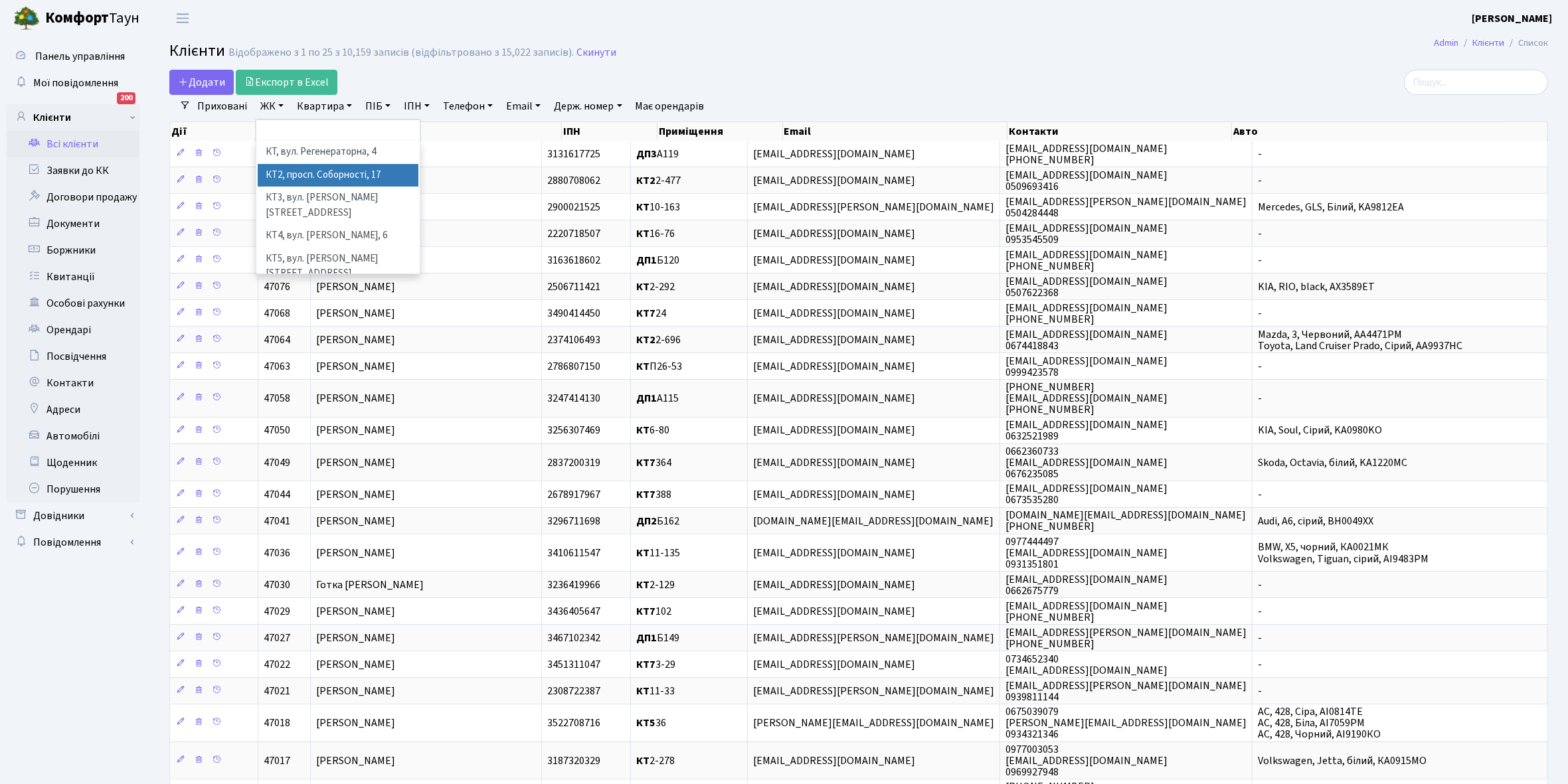
click at [323, 177] on li "КТ2, просп. Соборності, 17" at bounding box center [338, 175] width 160 height 23
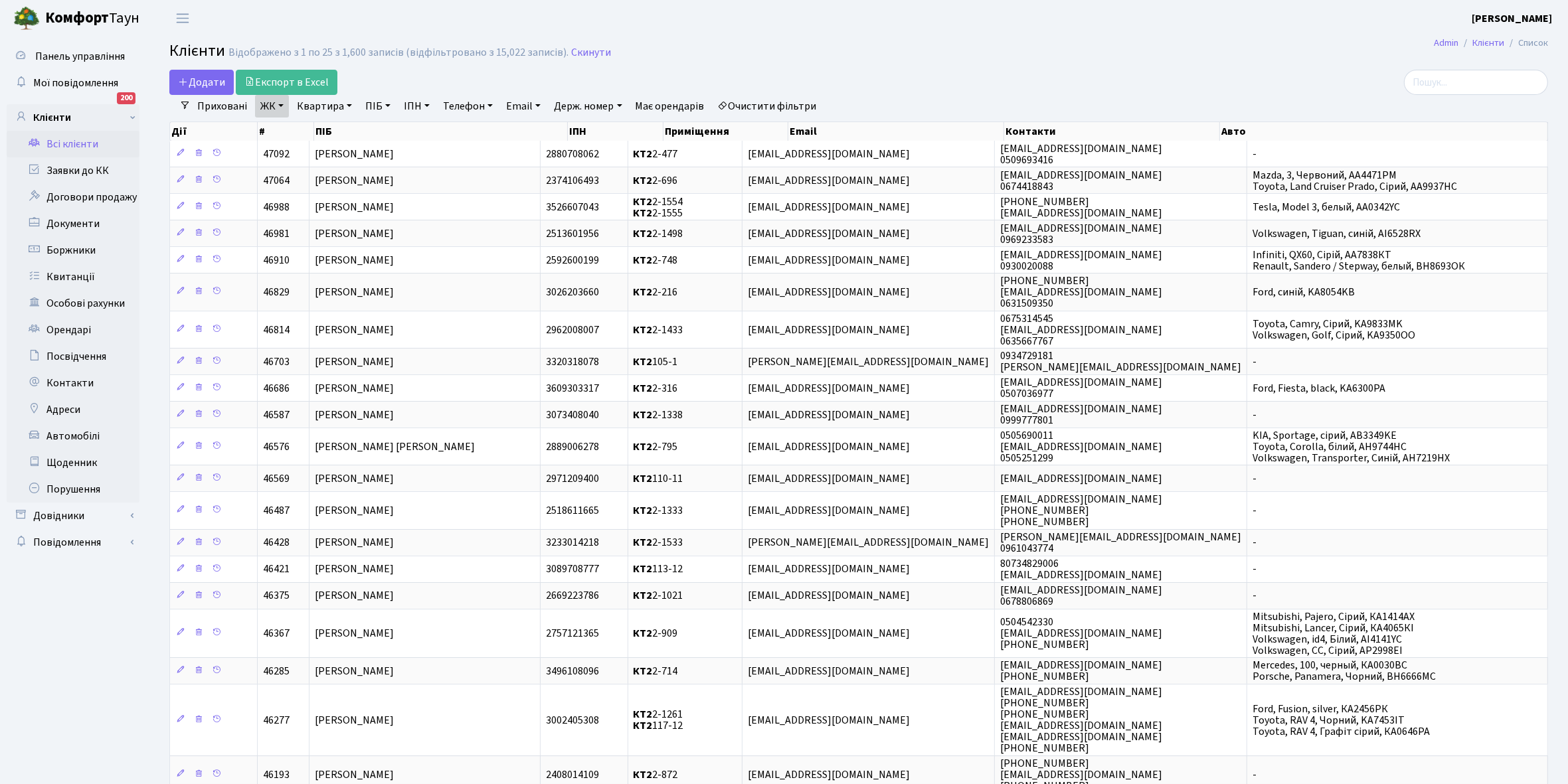
click at [347, 105] on link "Квартира" at bounding box center [324, 106] width 66 height 22
click at [315, 130] on input "text" at bounding box center [331, 132] width 78 height 25
type input "2-1177"
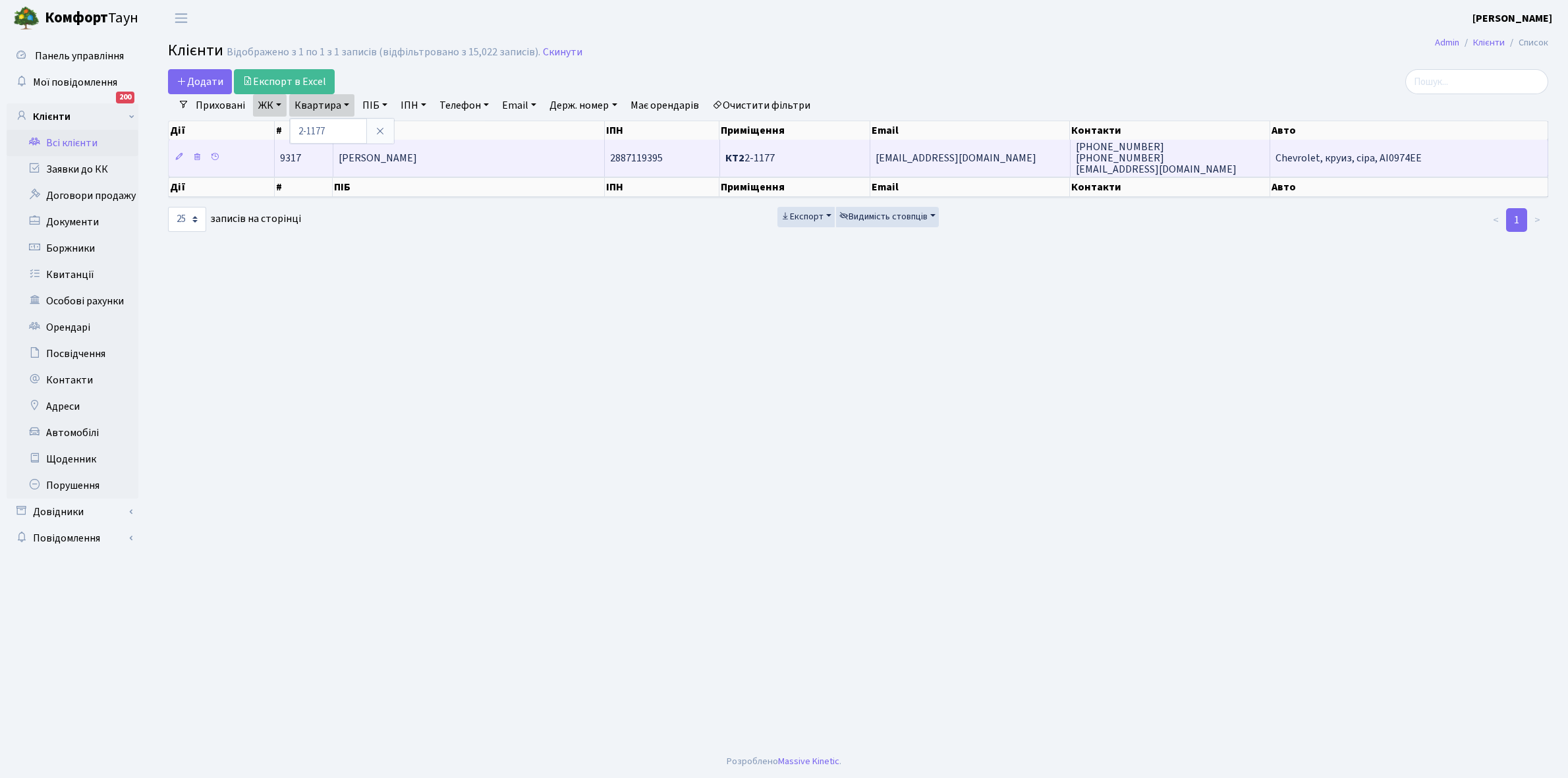
click at [456, 148] on td "[PERSON_NAME]" at bounding box center [469, 158] width 271 height 36
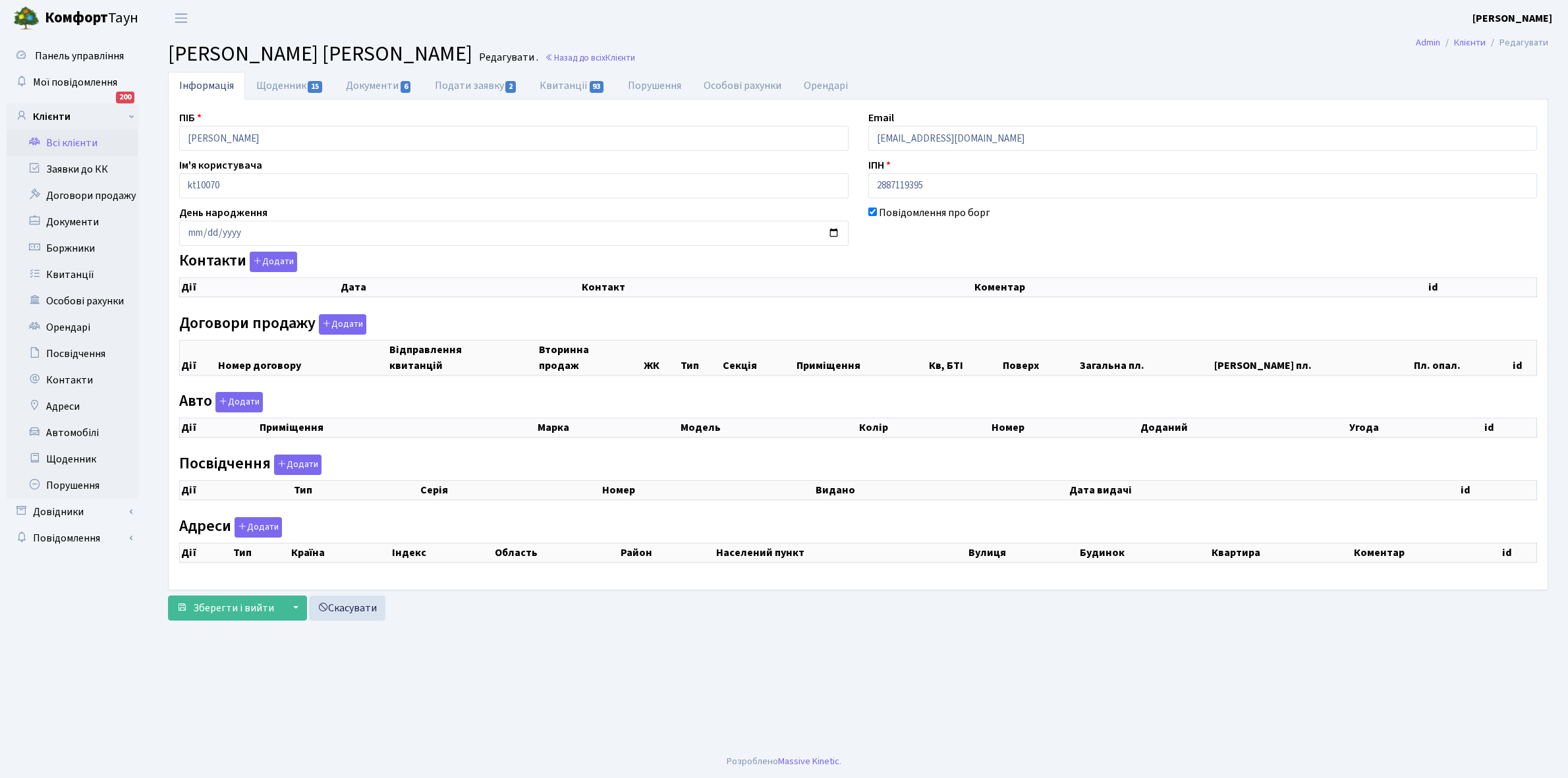
checkbox input "true"
select select "25"
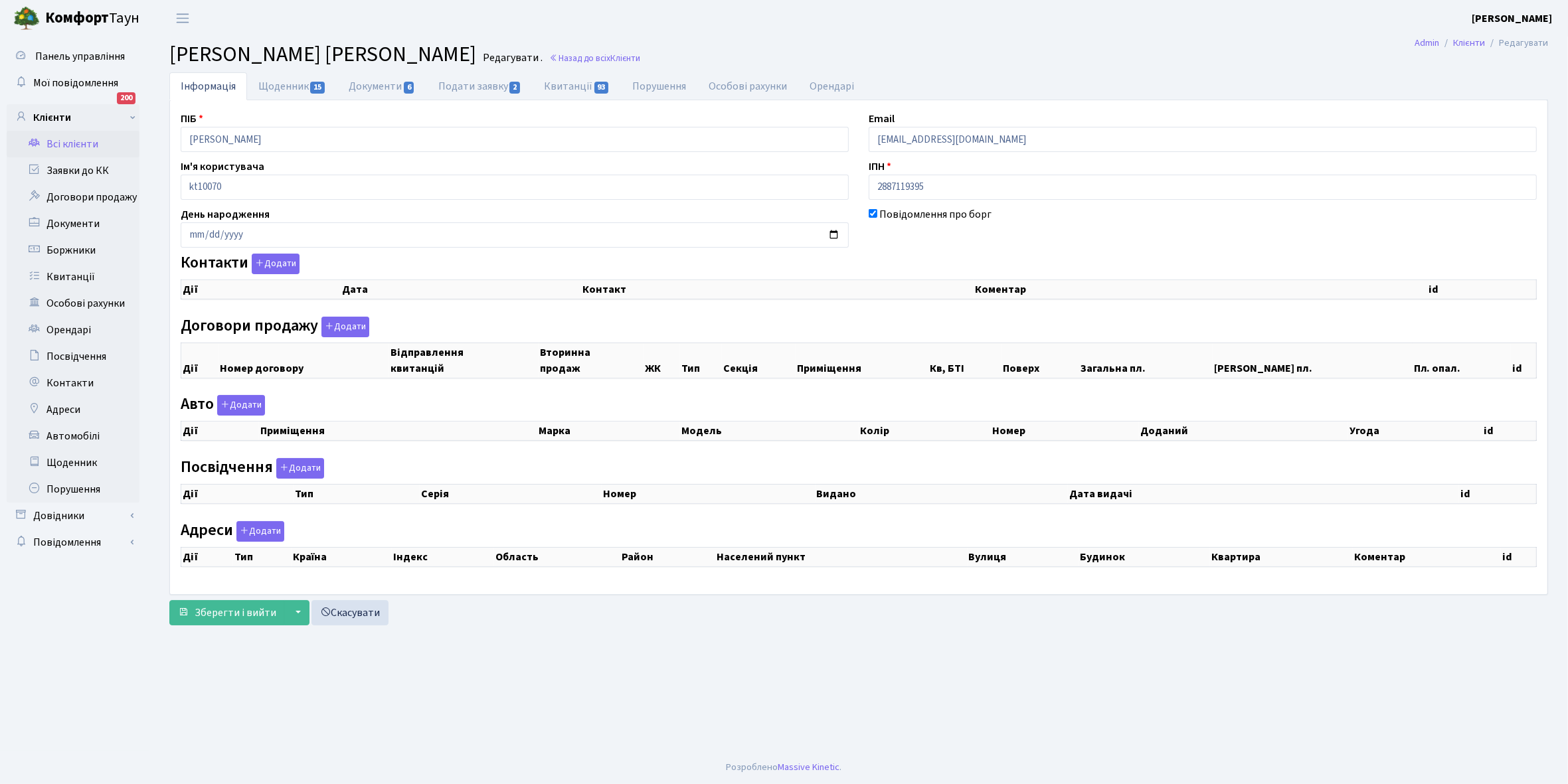
select select "25"
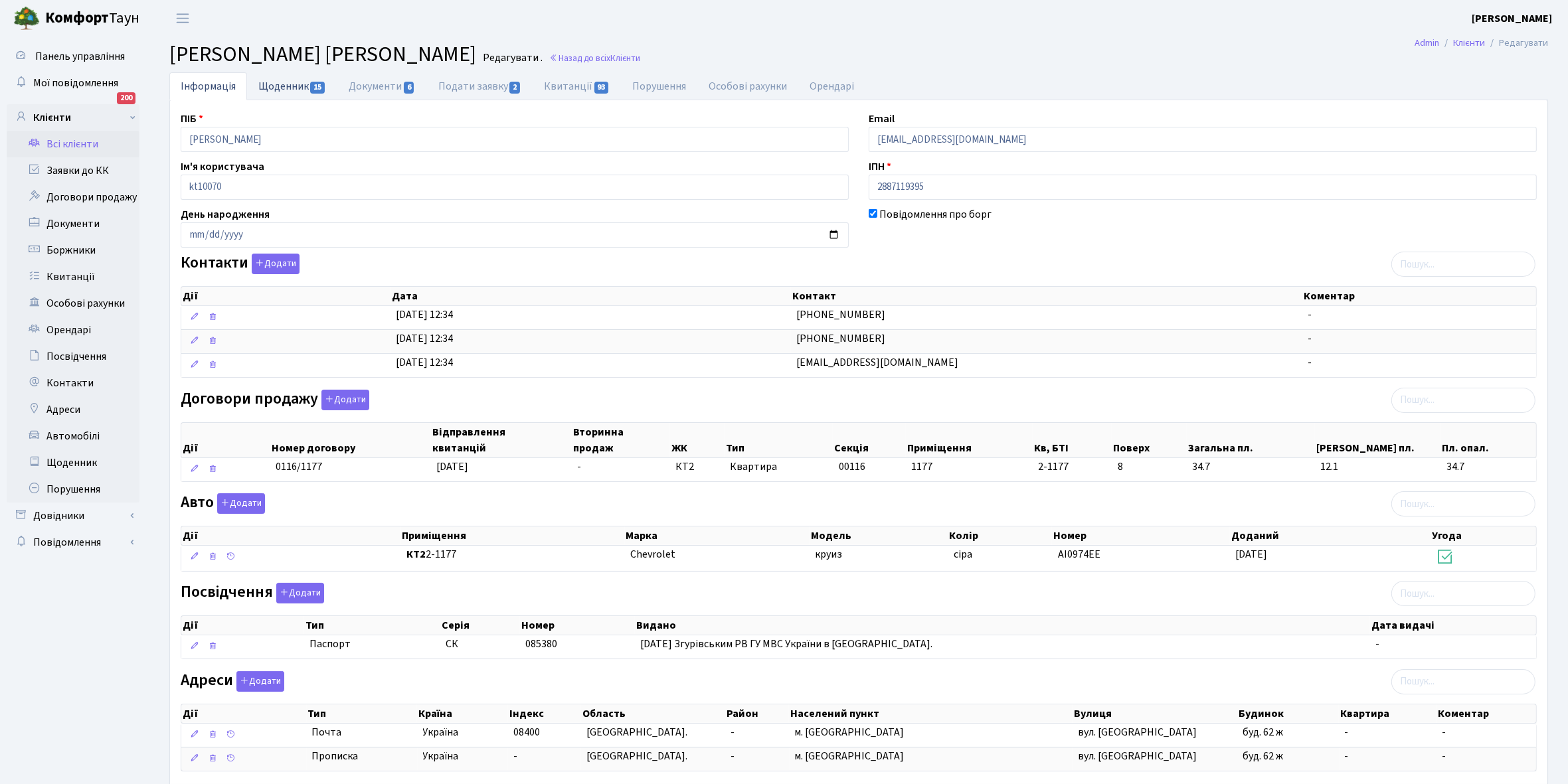
click at [289, 90] on link "Щоденник 15" at bounding box center [292, 86] width 90 height 27
select select "25"
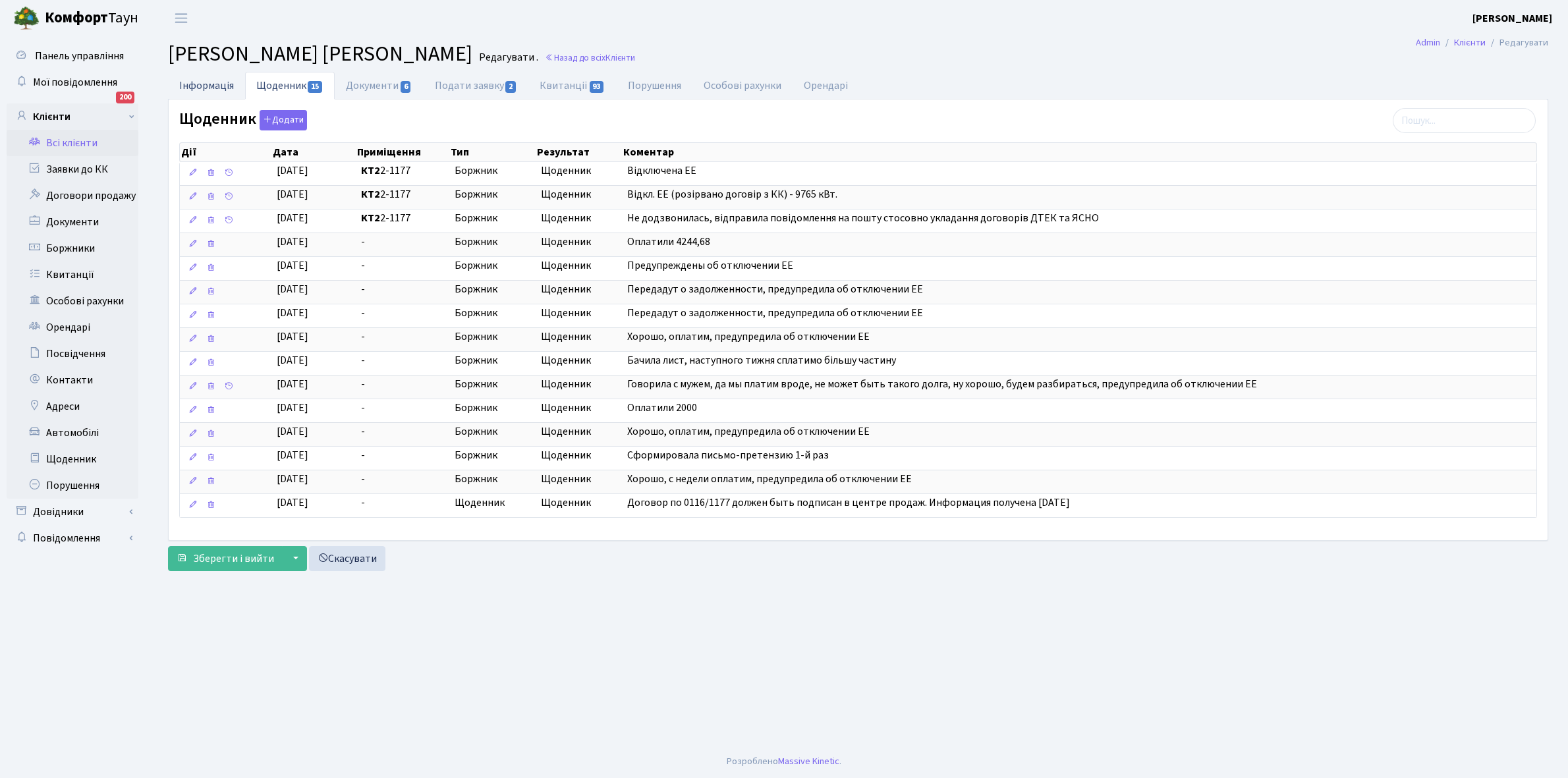
click at [187, 87] on link "Інформація" at bounding box center [206, 85] width 77 height 27
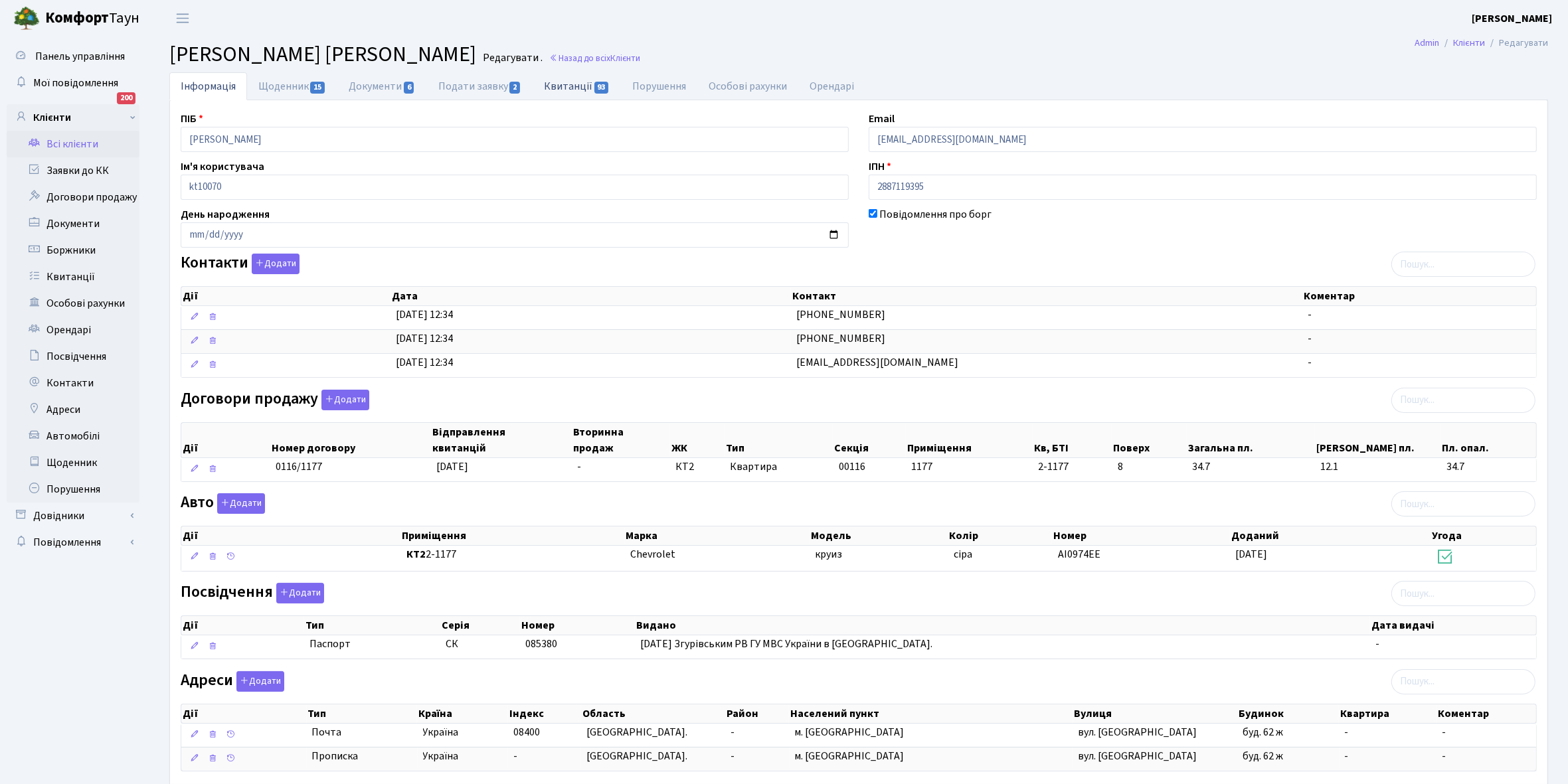
click at [565, 81] on link "Квитанції 93" at bounding box center [577, 86] width 89 height 27
select select "25"
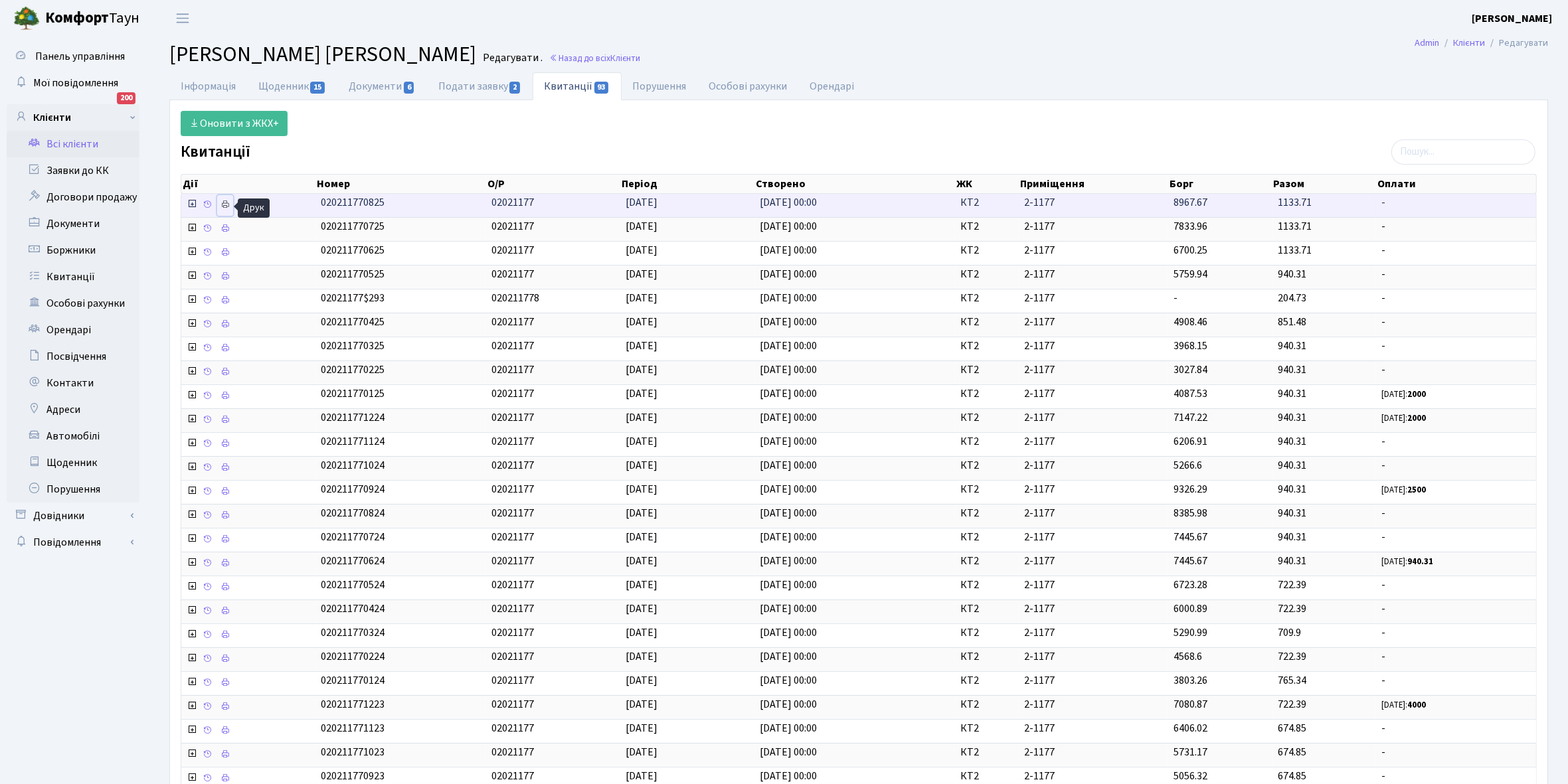
click at [230, 202] on icon at bounding box center [225, 204] width 9 height 9
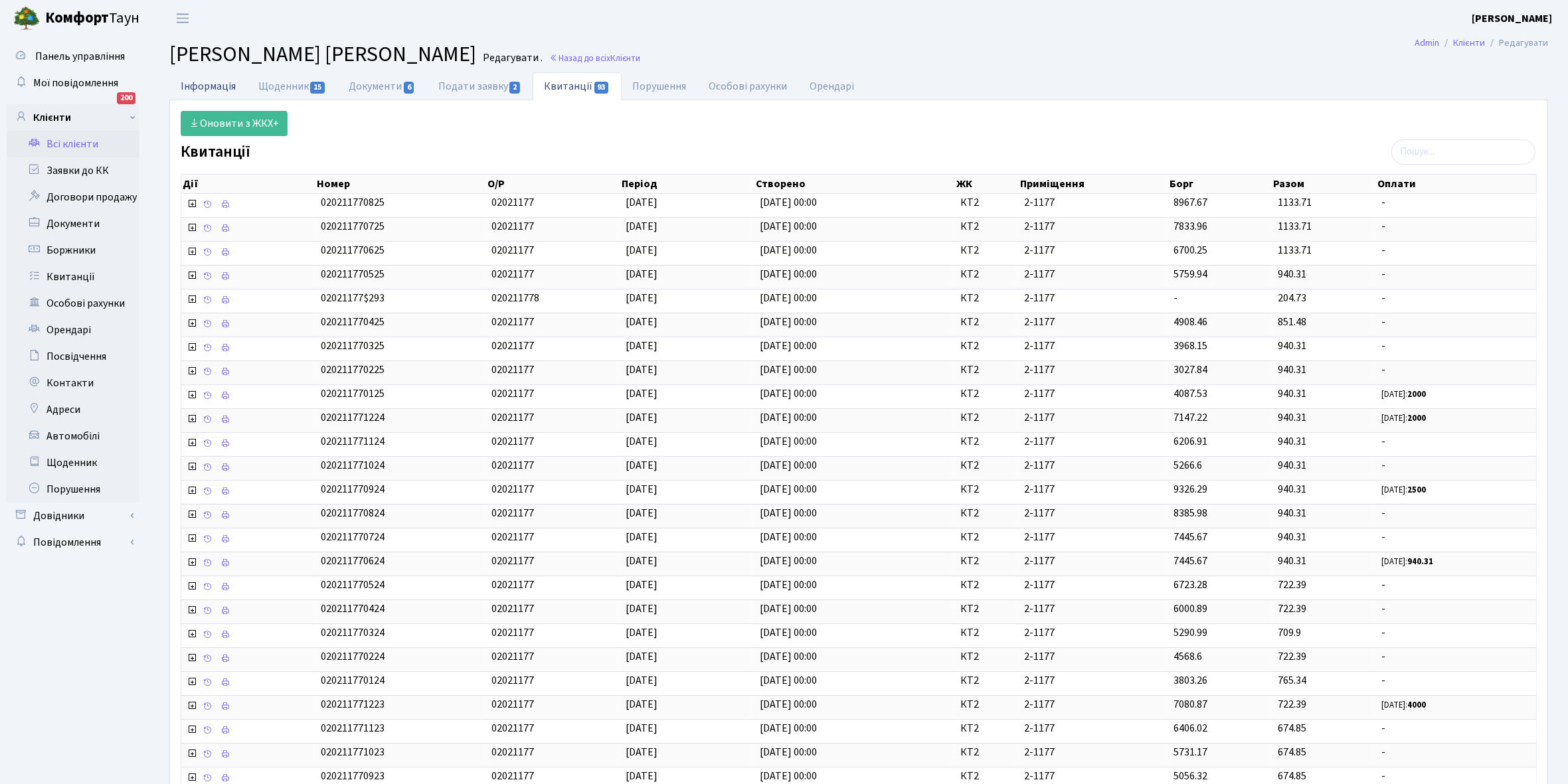
click at [193, 81] on link "Інформація" at bounding box center [208, 86] width 78 height 27
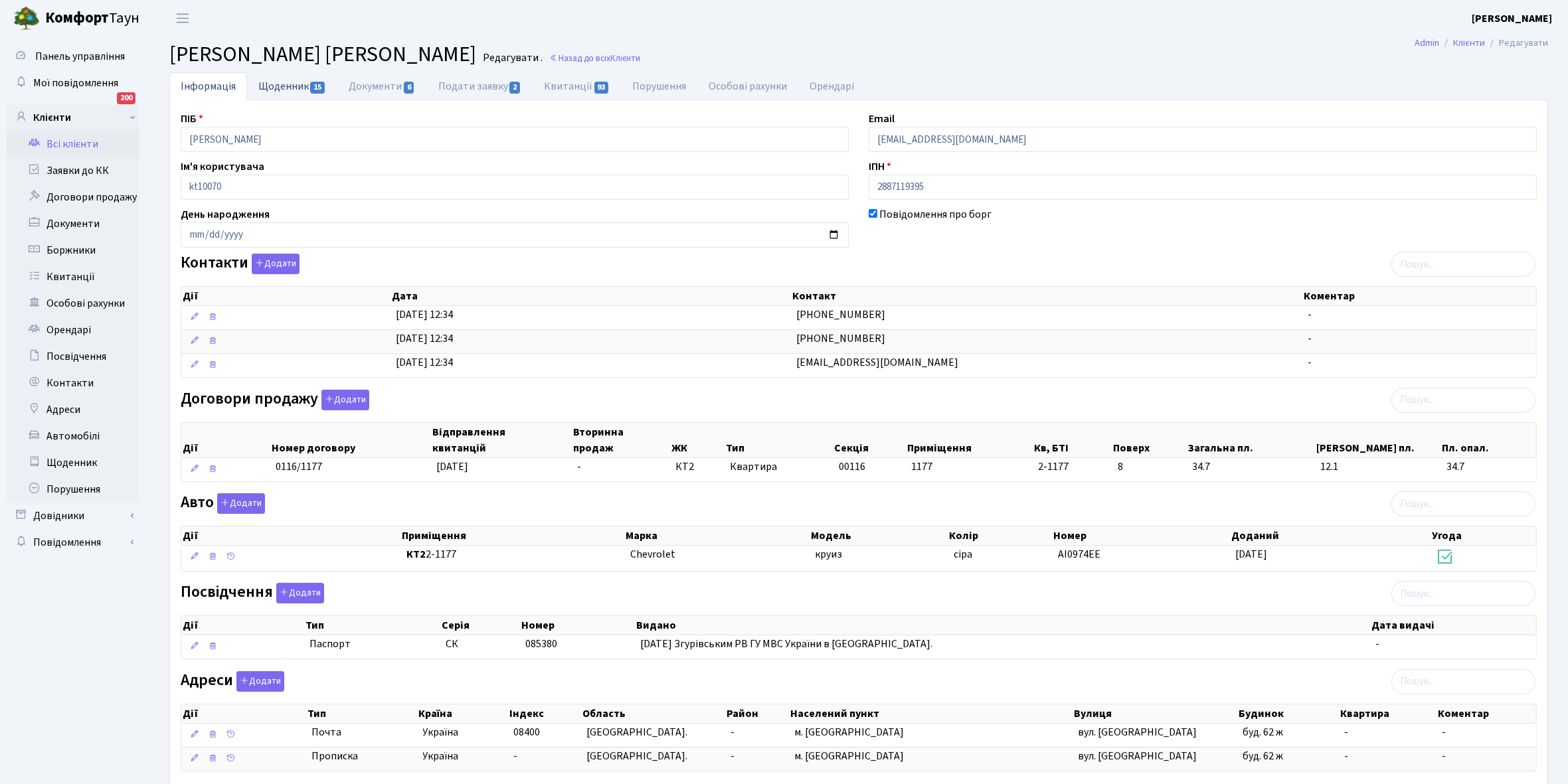
click at [273, 87] on link "Щоденник 15" at bounding box center [292, 86] width 90 height 27
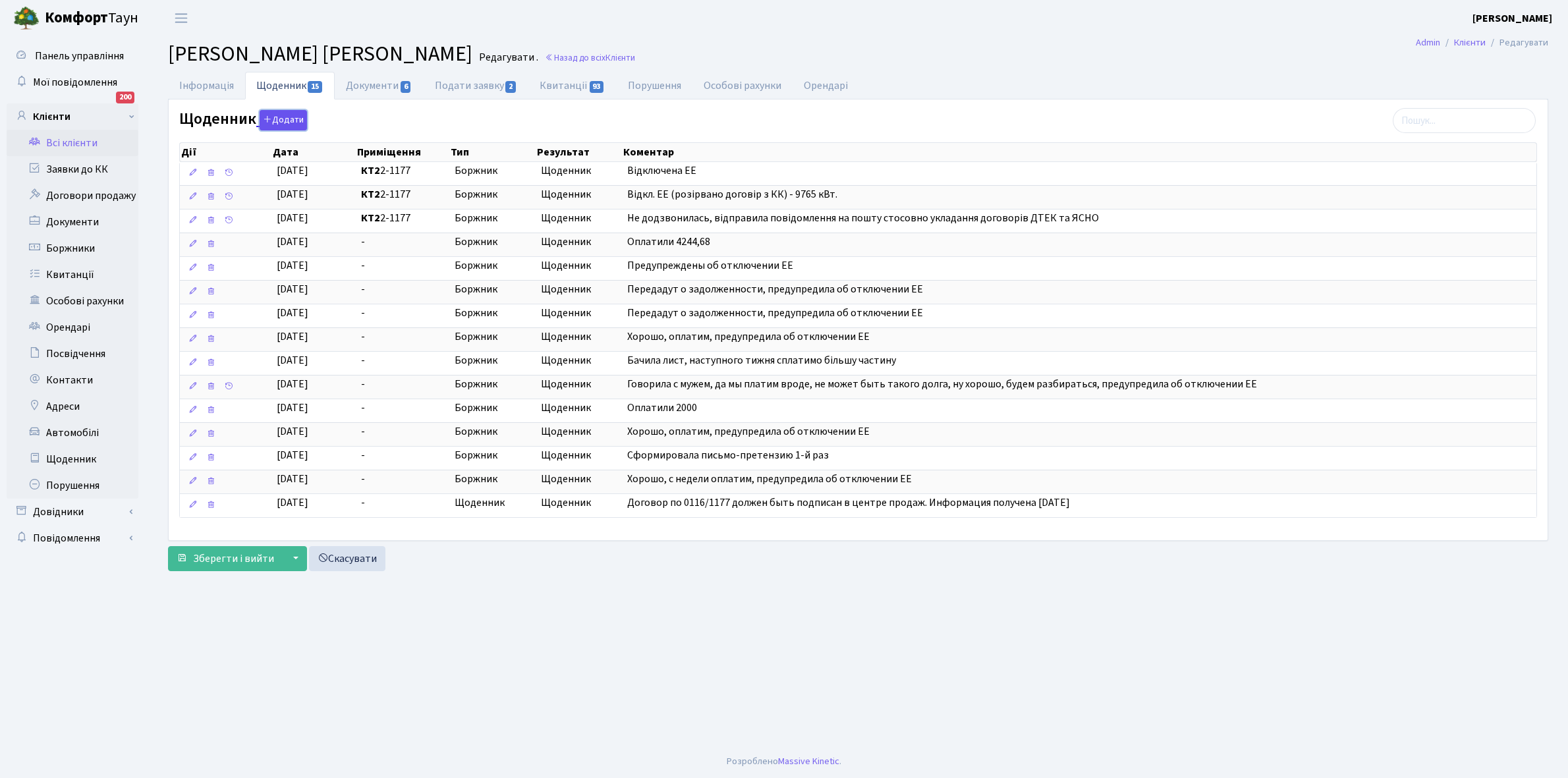
click at [279, 115] on button "Додати" at bounding box center [283, 120] width 48 height 20
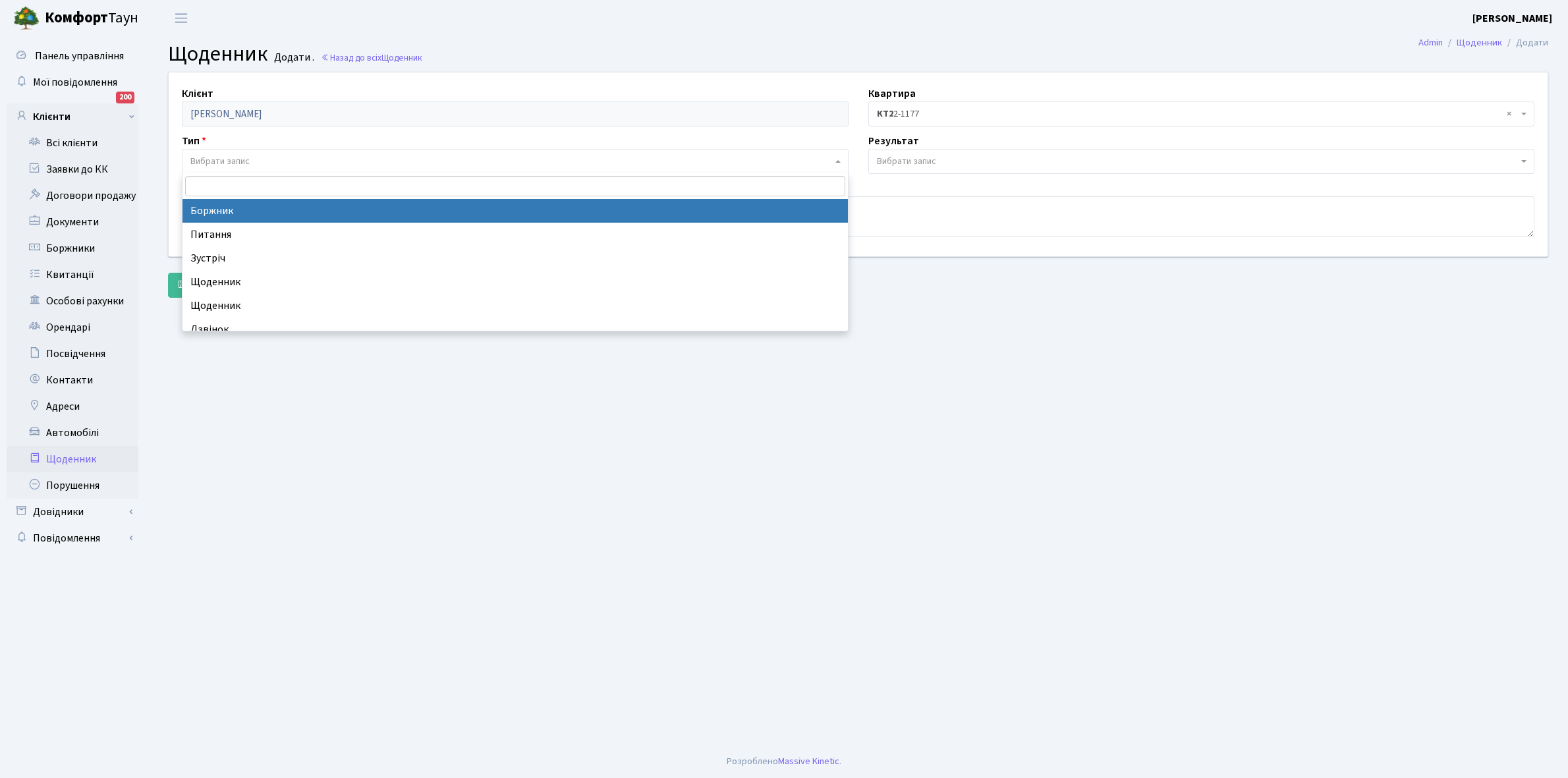
click at [254, 162] on span "Вибрати запис" at bounding box center [511, 162] width 642 height 13
select select "189"
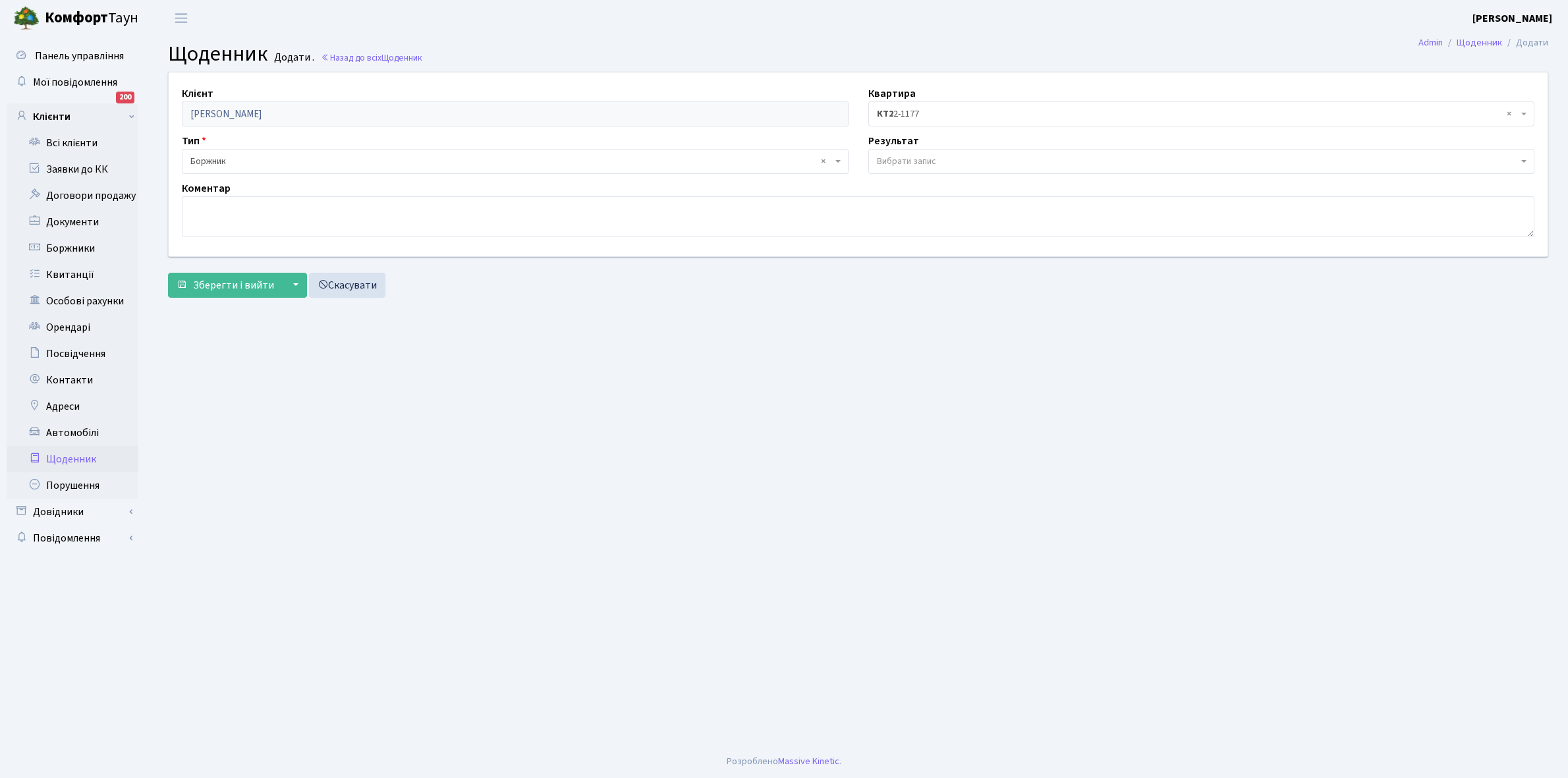
click at [903, 159] on span "Вибрати запис" at bounding box center [906, 162] width 59 height 13
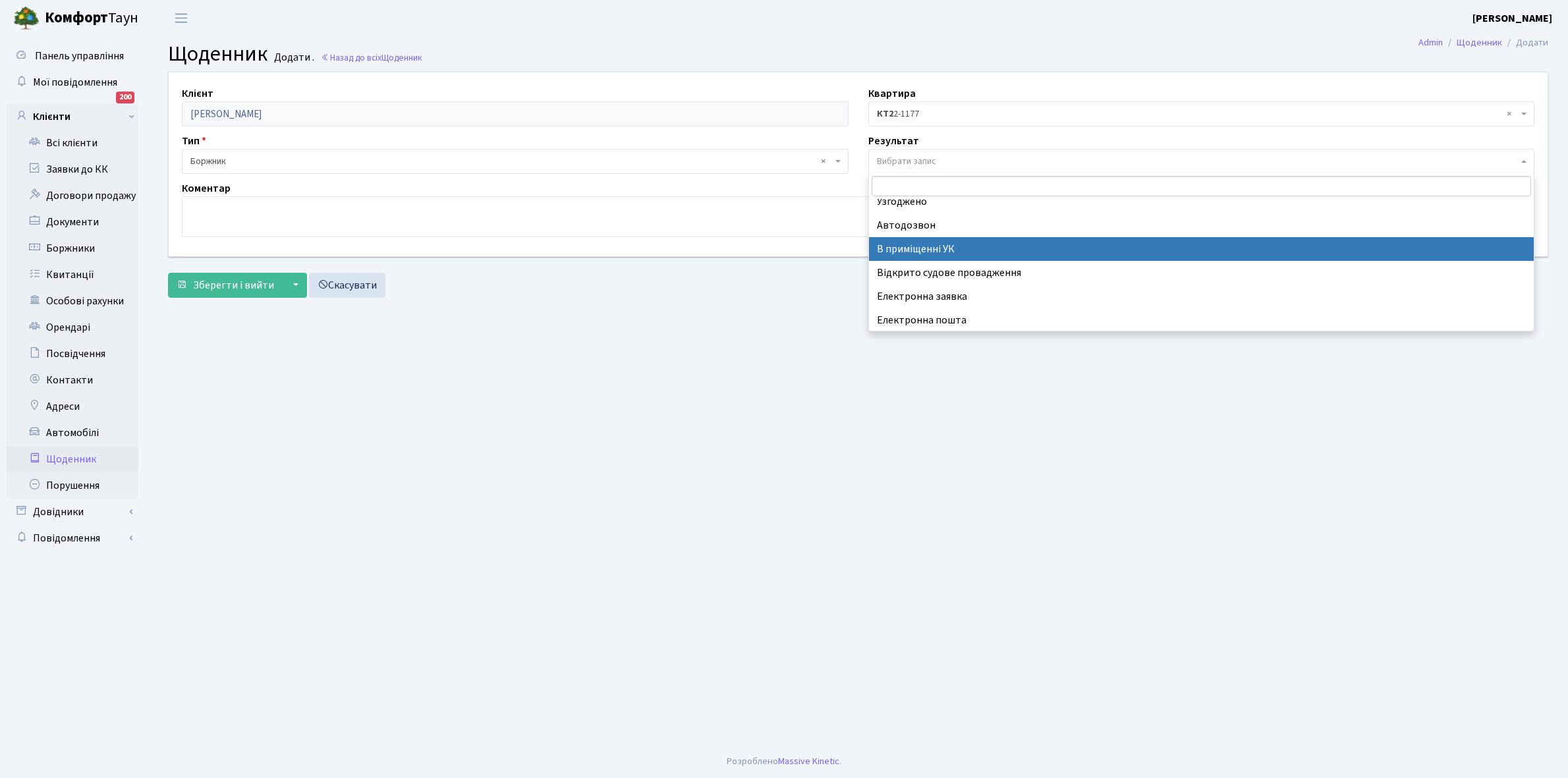
scroll to position [81, 0]
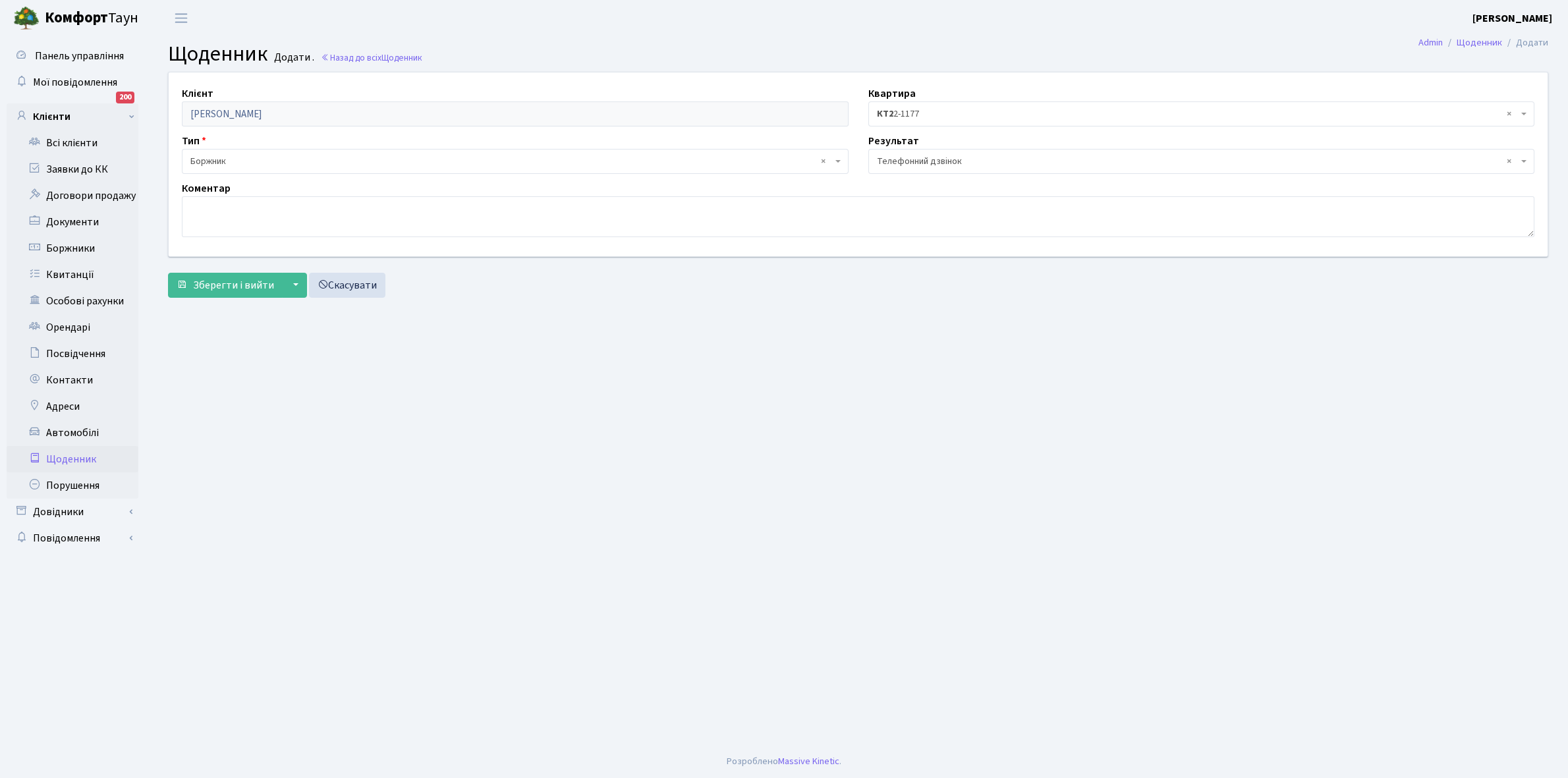
select select "196"
click at [196, 215] on textarea at bounding box center [858, 216] width 1353 height 41
type textarea "Н"
click at [222, 285] on span "Зберегти і вийти" at bounding box center [234, 285] width 81 height 15
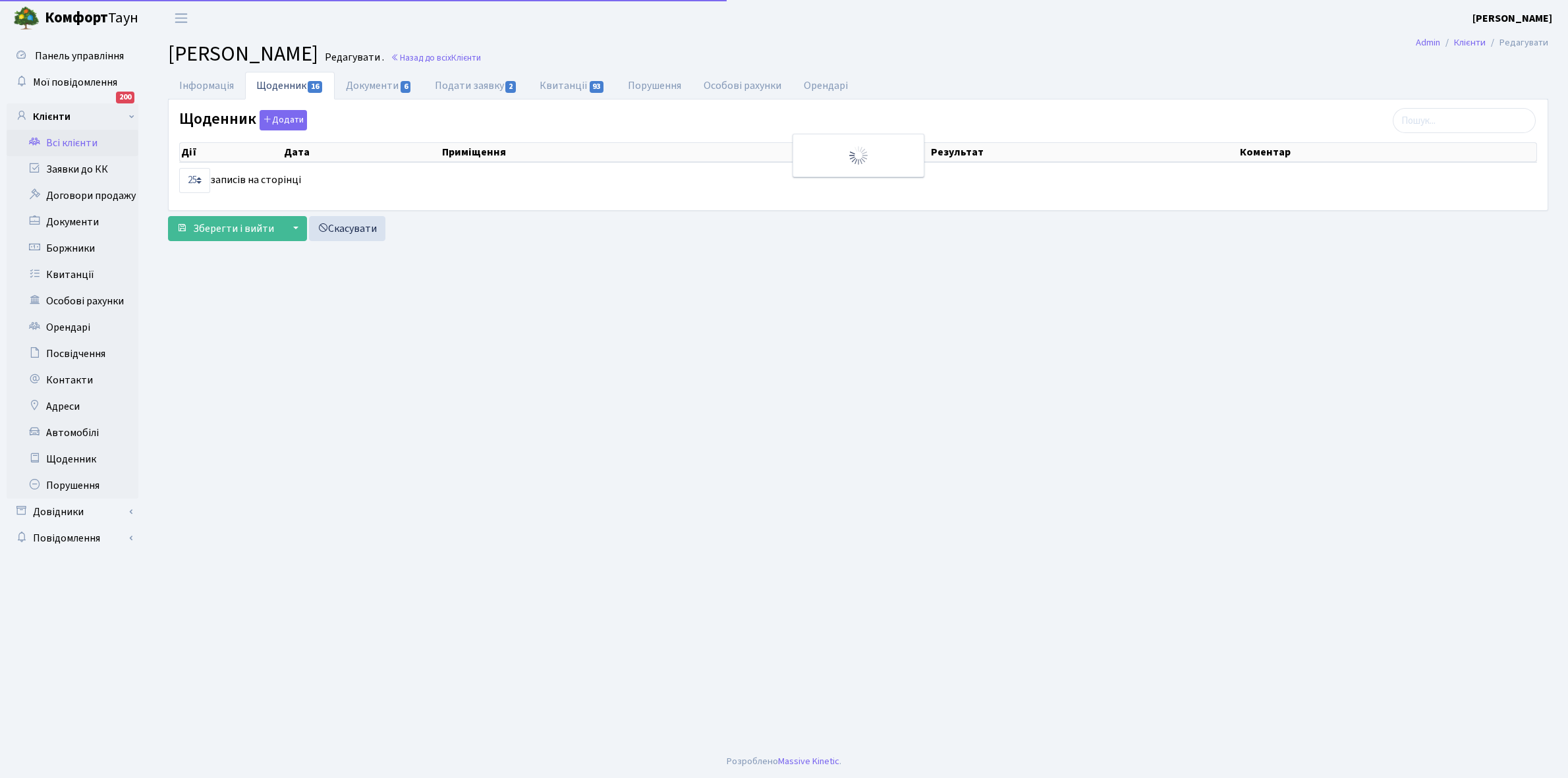
select select "25"
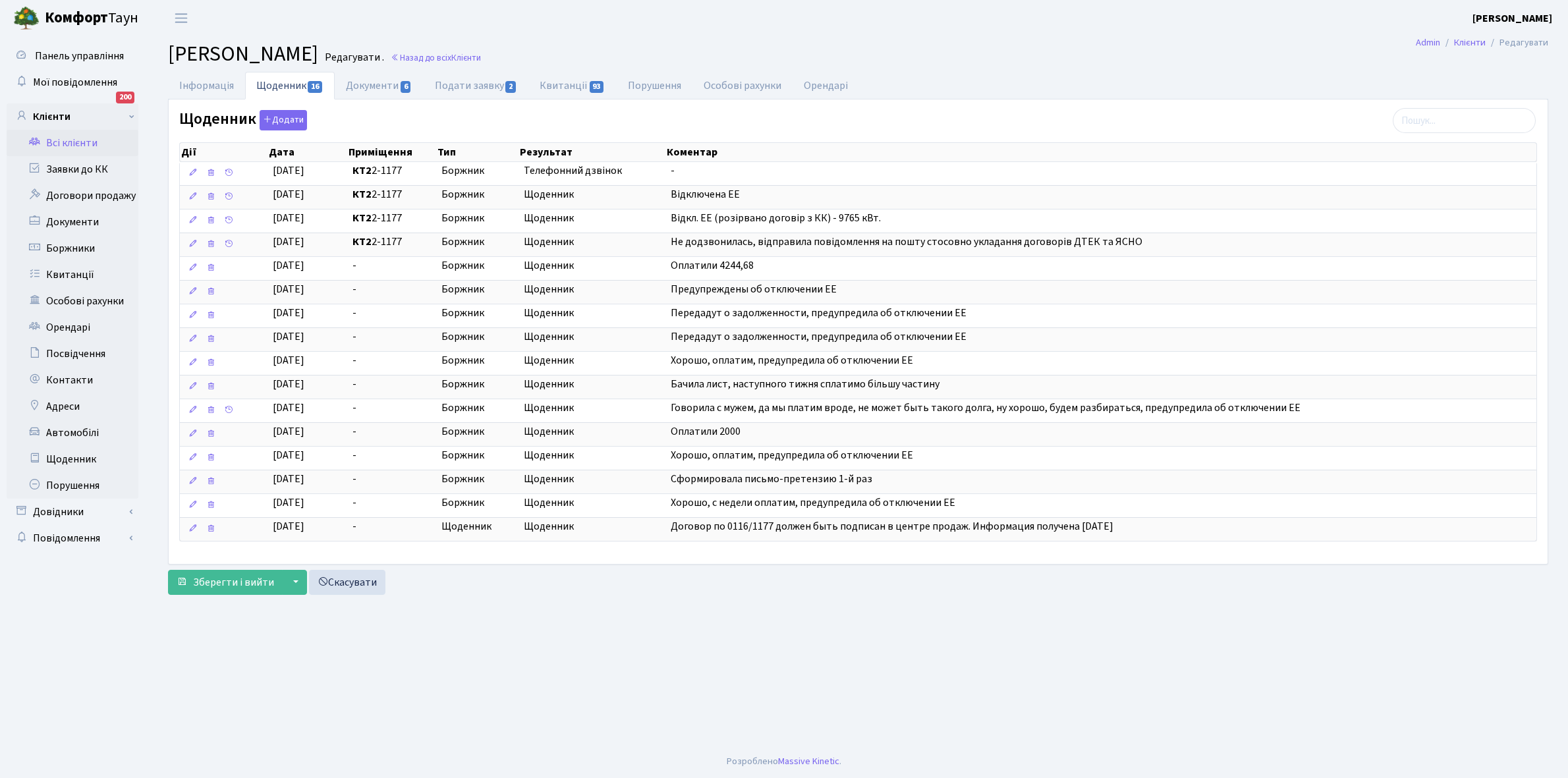
click at [80, 140] on link "Всі клієнти" at bounding box center [72, 142] width 132 height 26
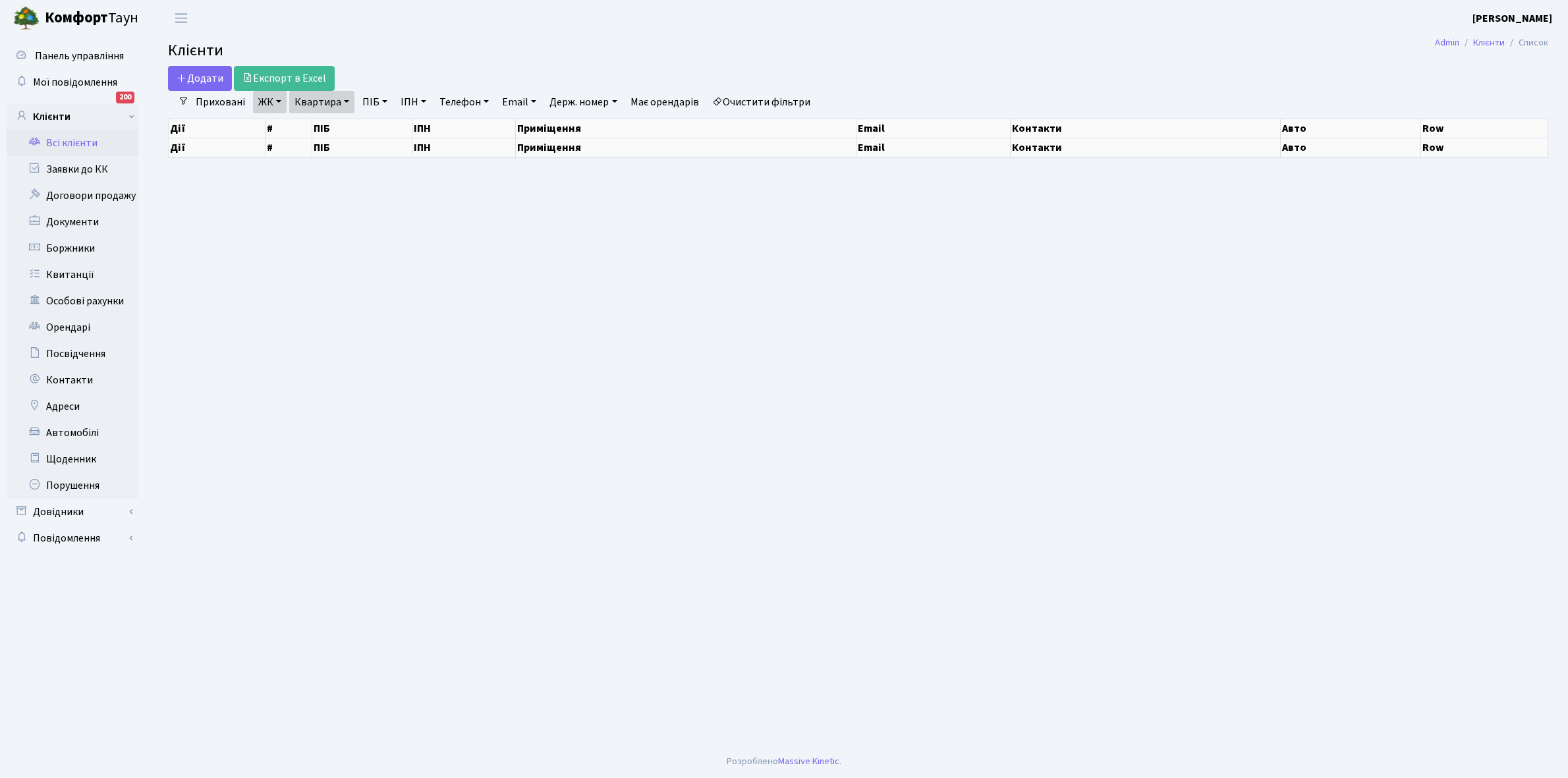
select select "25"
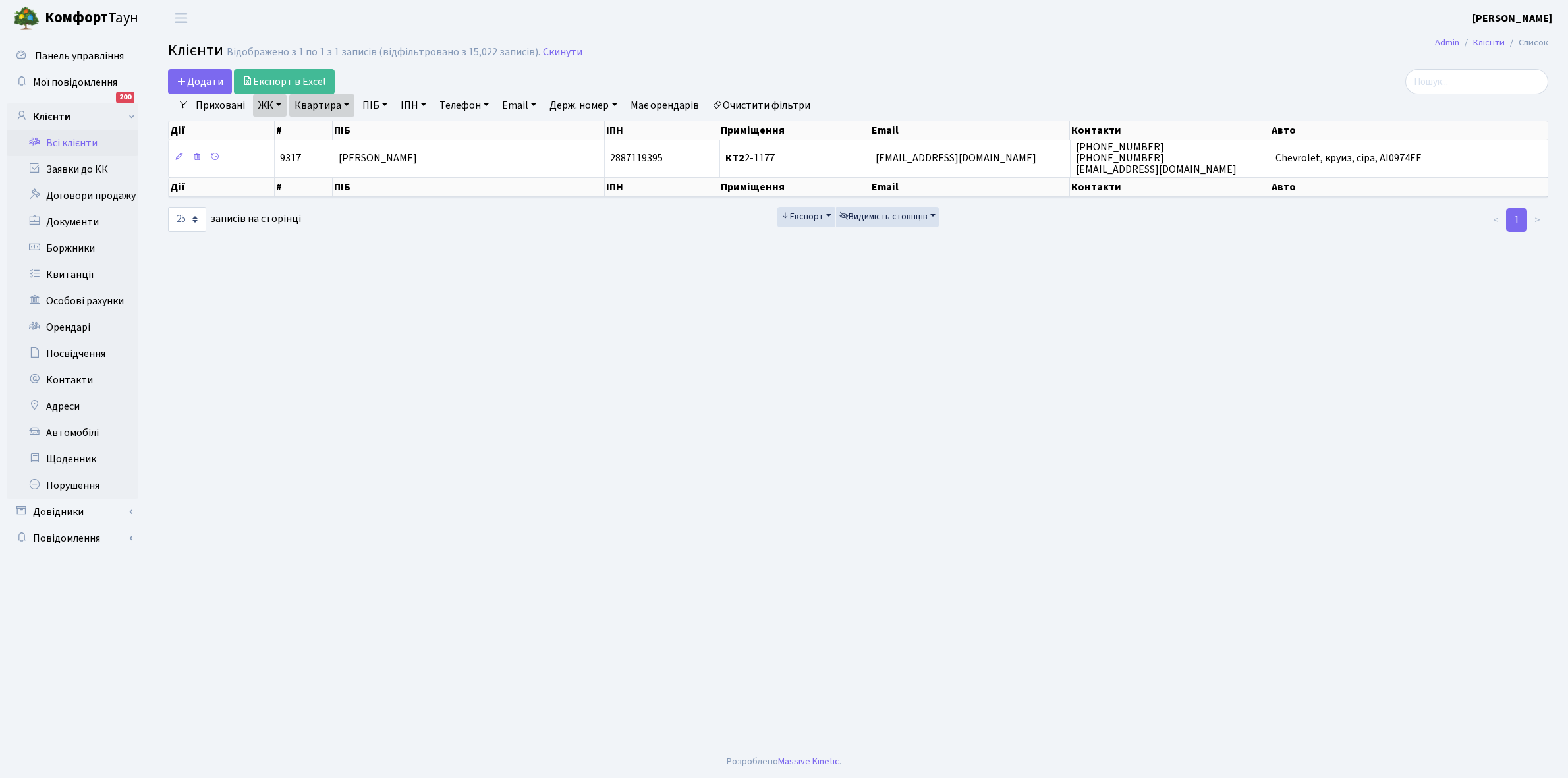
click at [752, 106] on link "Очистити фільтри" at bounding box center [761, 105] width 109 height 22
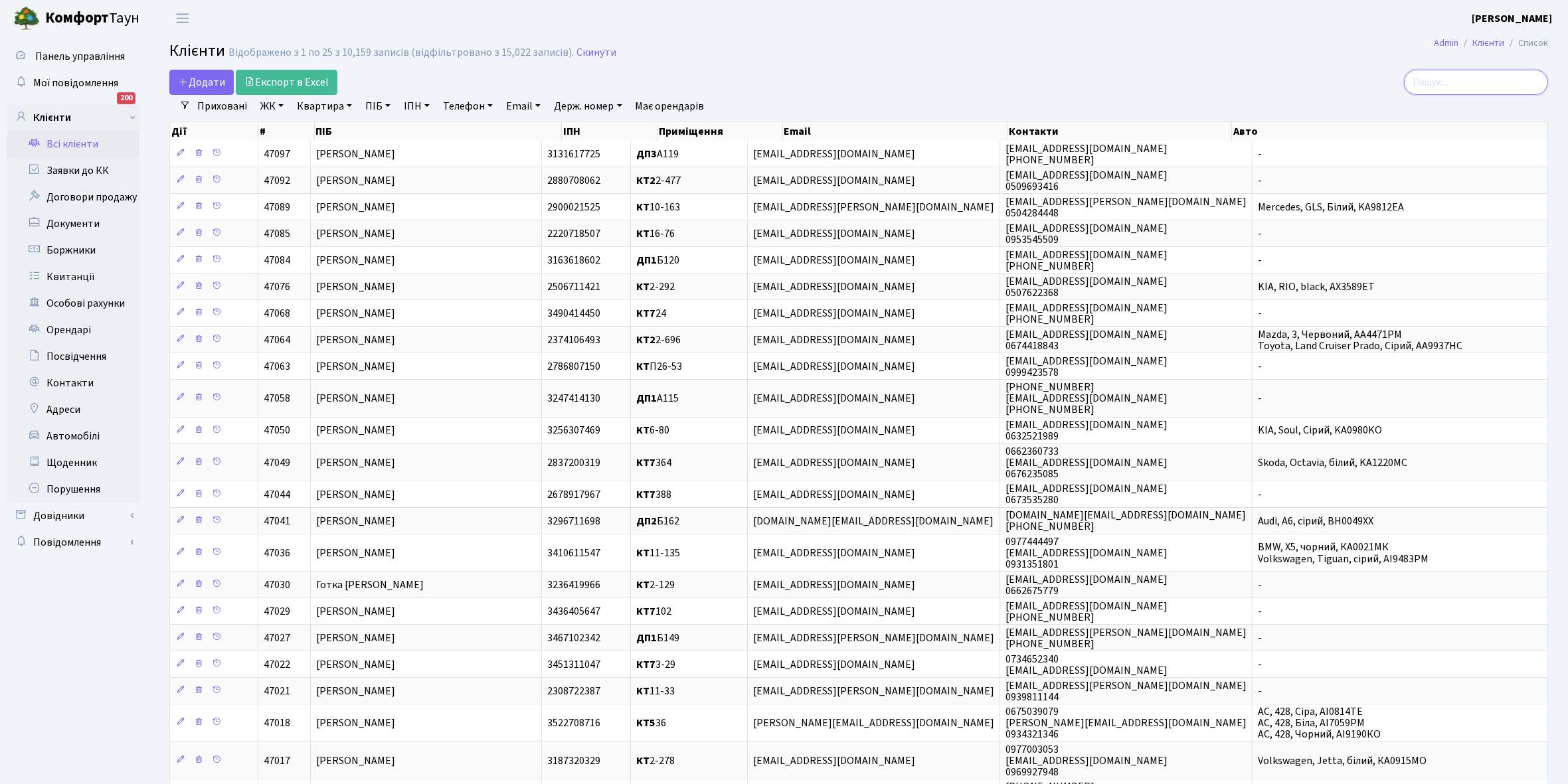
click at [1465, 88] on input "search" at bounding box center [1476, 82] width 144 height 25
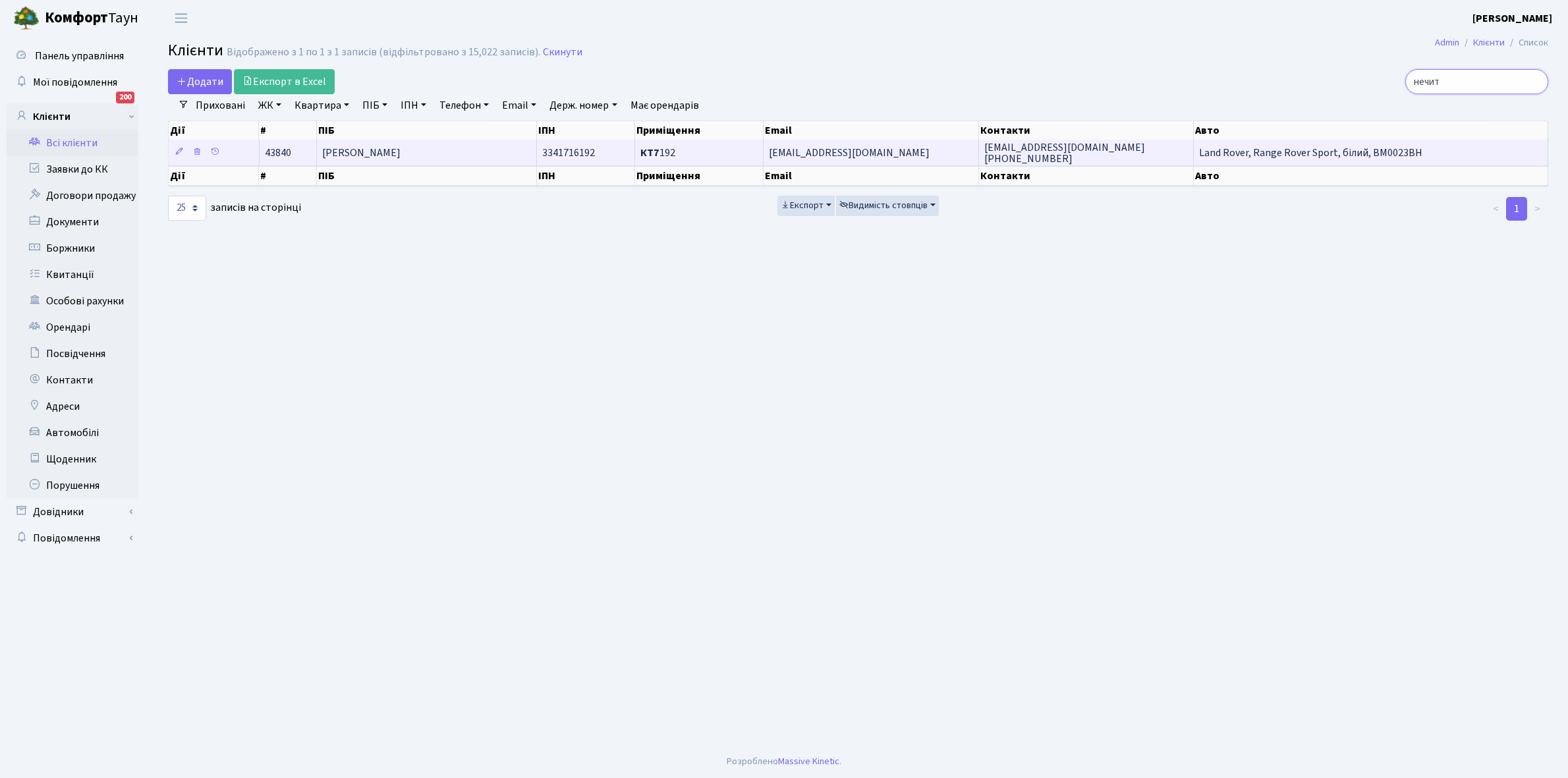
type input "нечит"
click at [401, 153] on span "Нечит Євгеній Миколайович" at bounding box center [361, 153] width 79 height 15
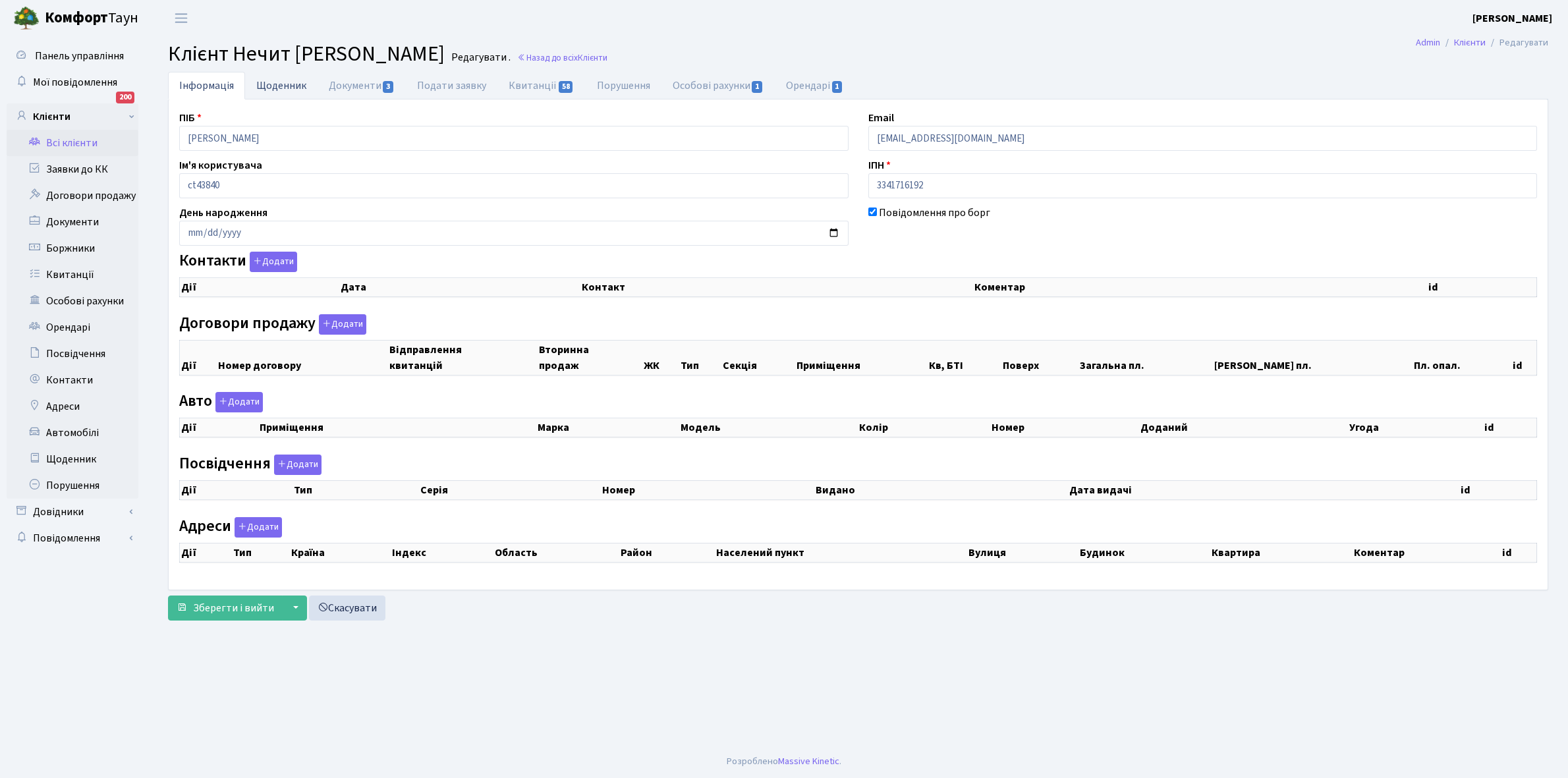
checkbox input "true"
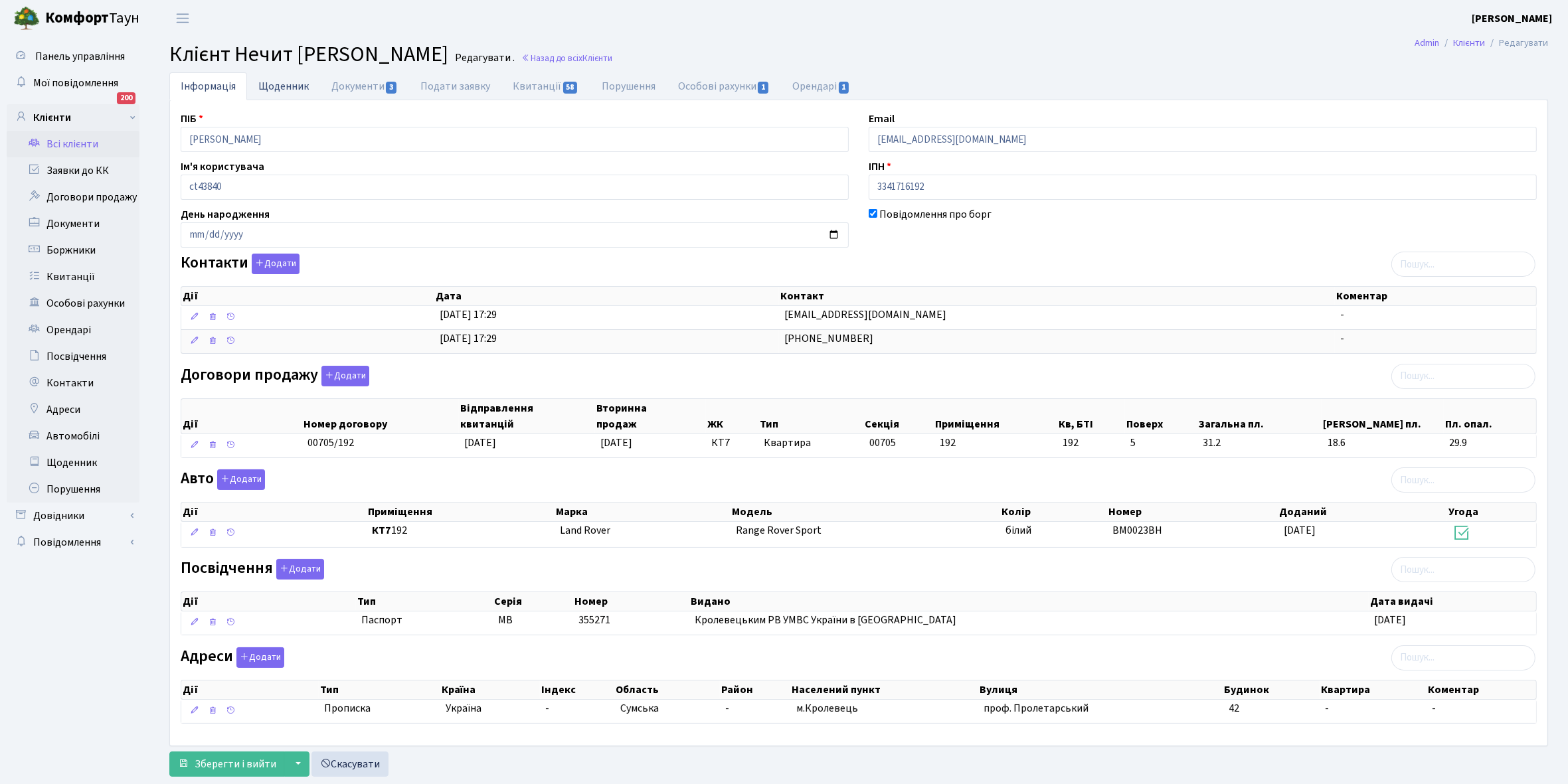
click at [269, 81] on link "Щоденник" at bounding box center [284, 86] width 73 height 27
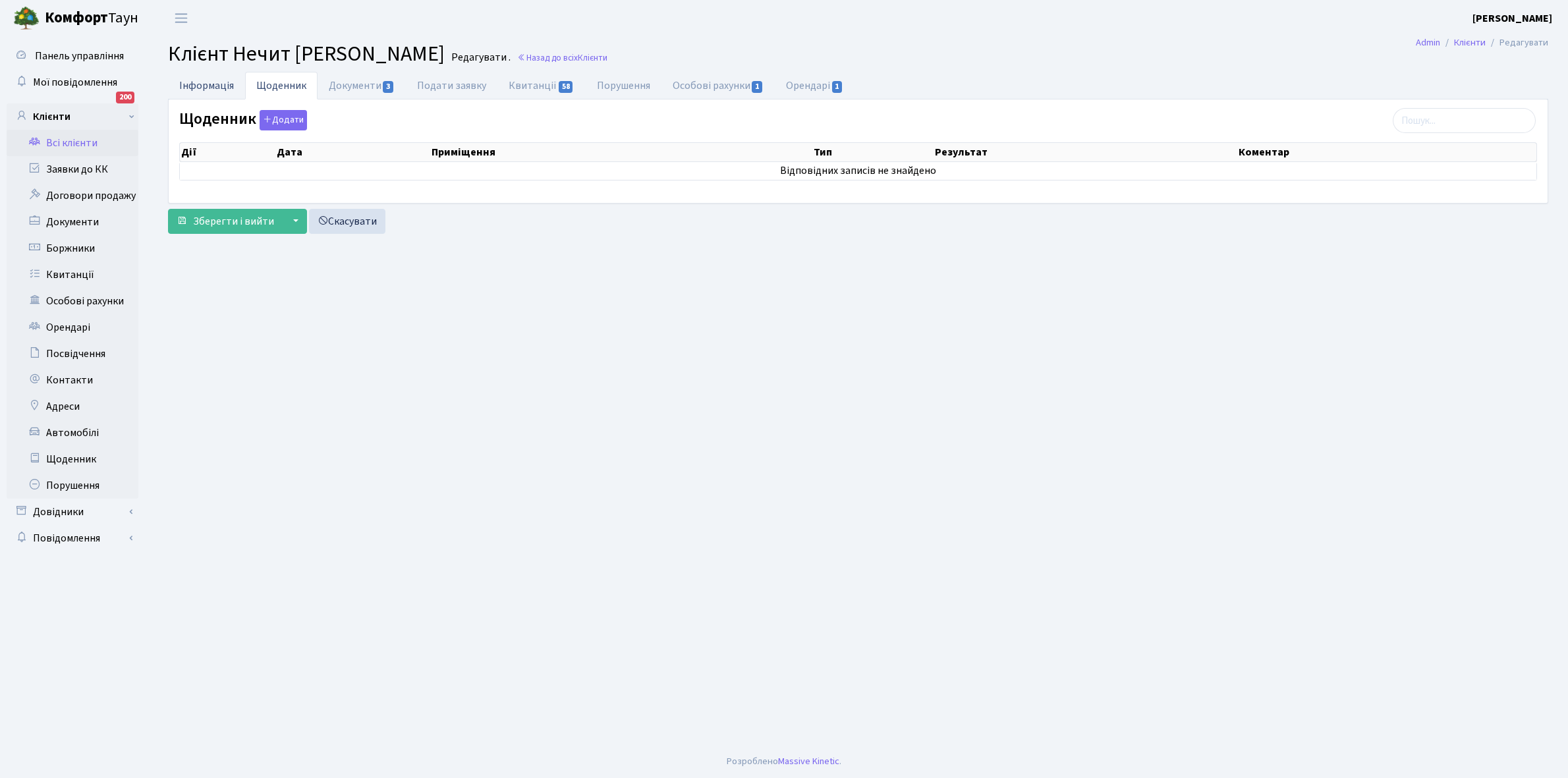
click at [201, 81] on link "Інформація" at bounding box center [206, 85] width 77 height 27
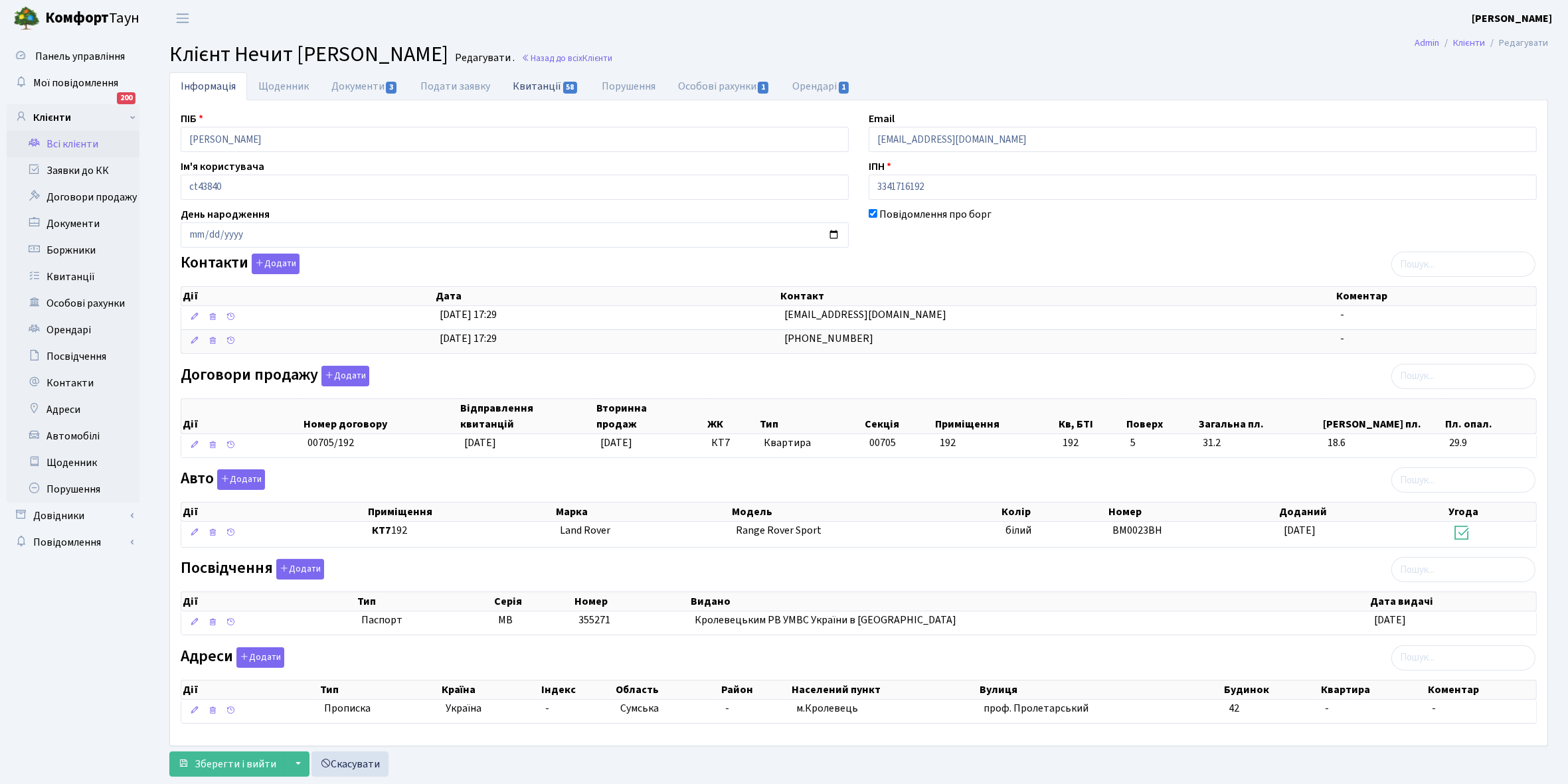
click at [531, 85] on link "Квитанції 58" at bounding box center [545, 86] width 89 height 27
select select "25"
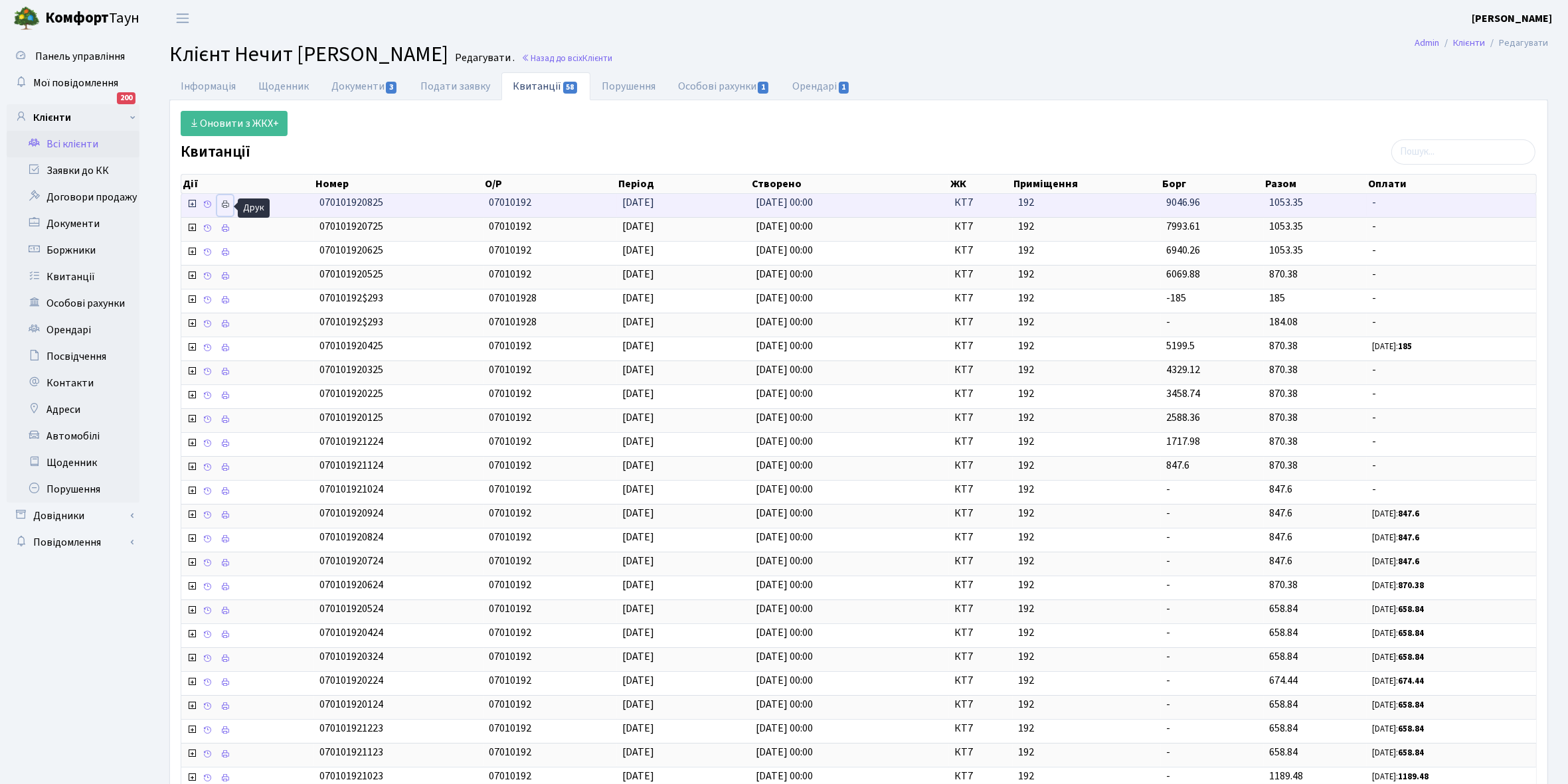
click at [225, 204] on icon at bounding box center [225, 204] width 9 height 9
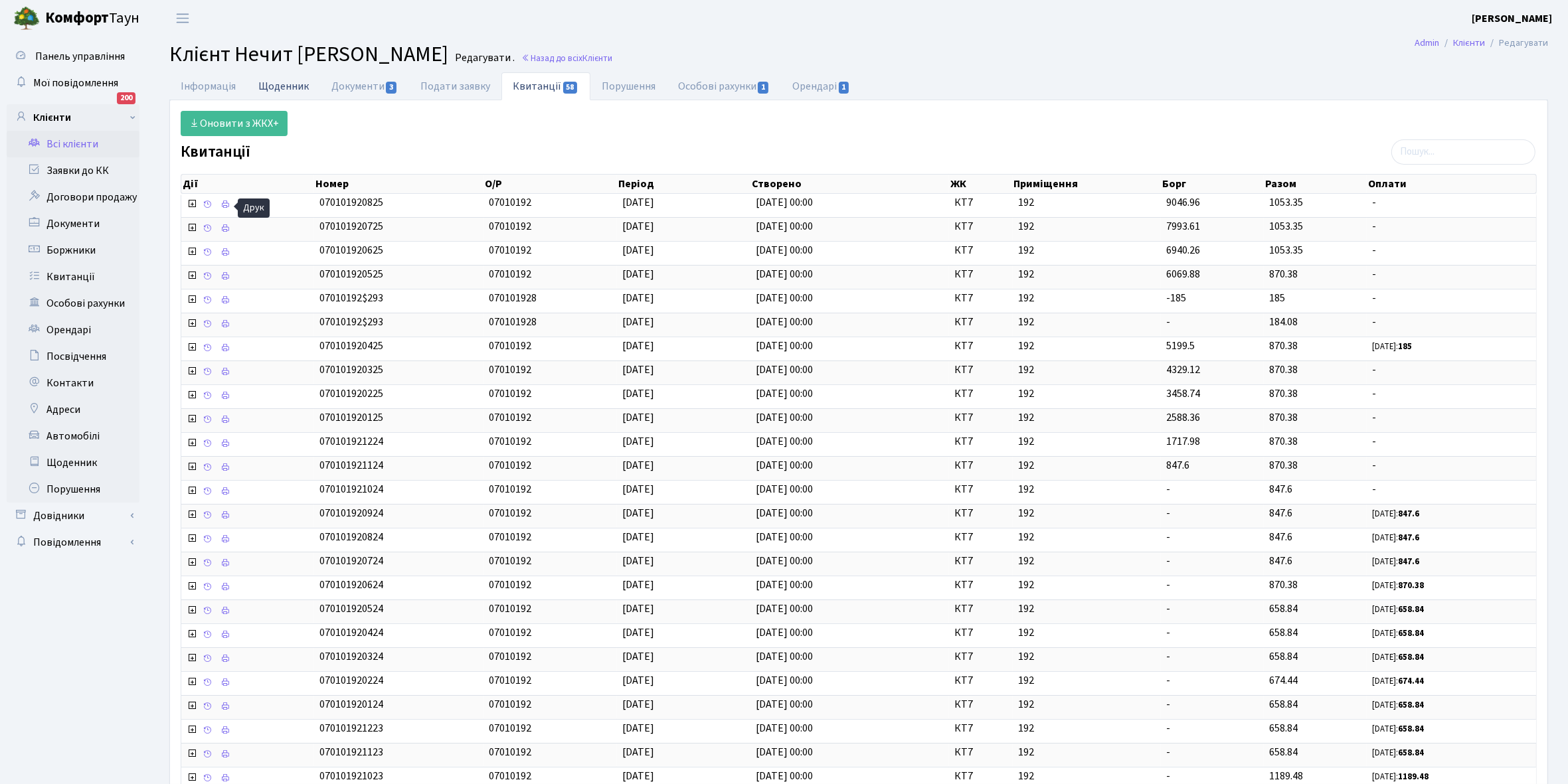
click at [269, 83] on link "Щоденник" at bounding box center [284, 86] width 73 height 27
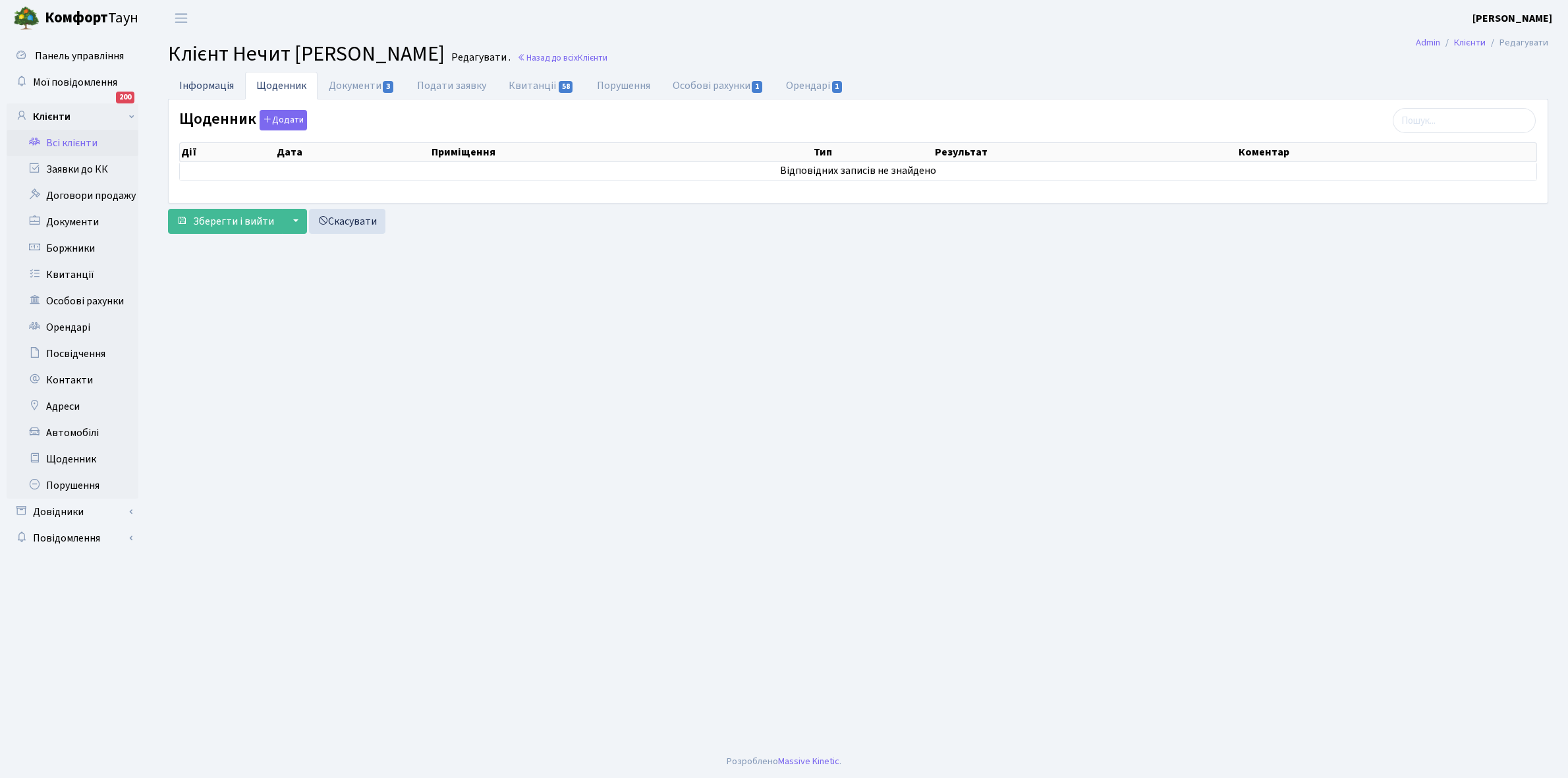
click at [199, 83] on link "Інформація" at bounding box center [206, 85] width 77 height 27
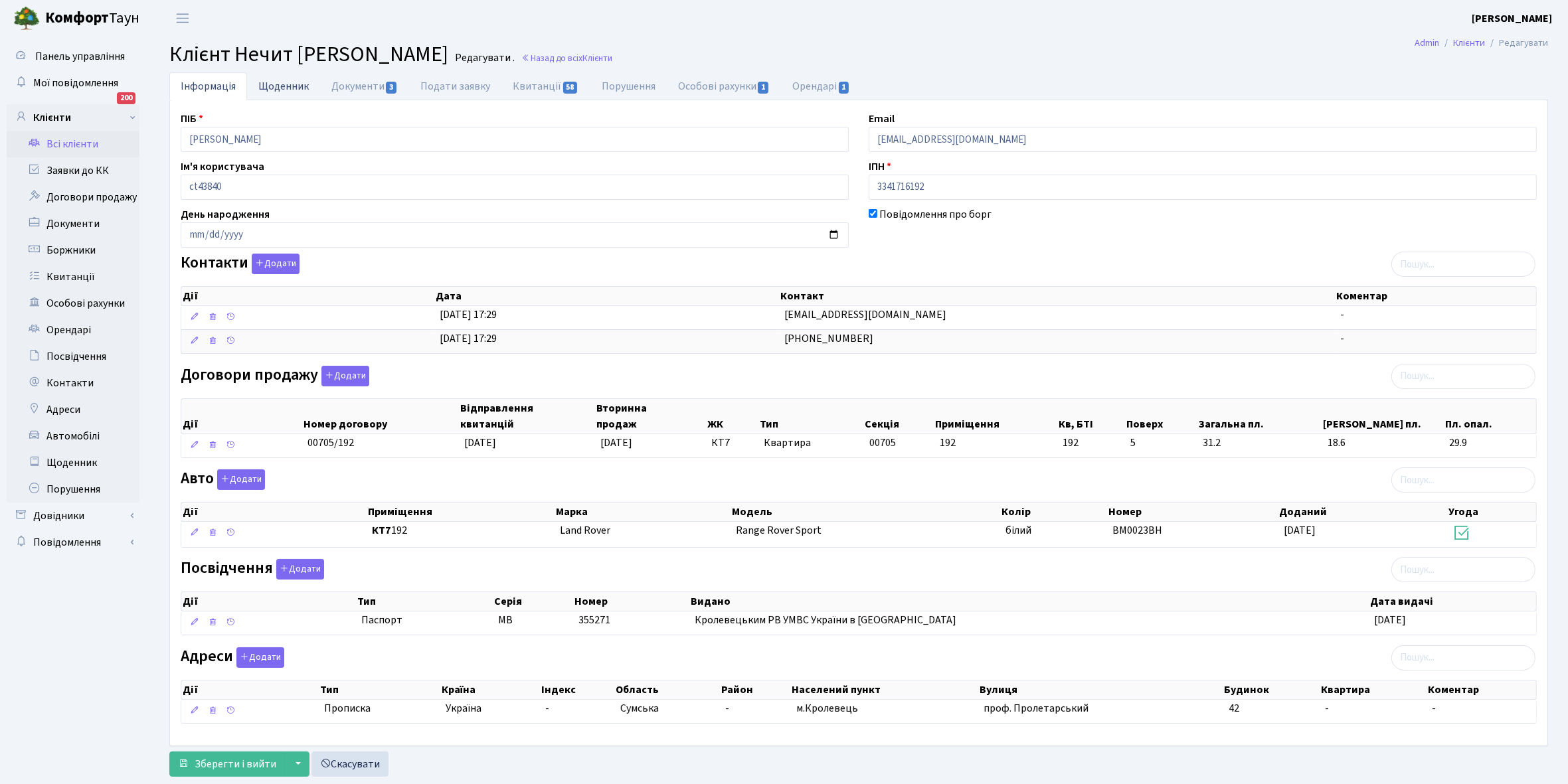
click at [282, 85] on link "Щоденник" at bounding box center [284, 86] width 73 height 27
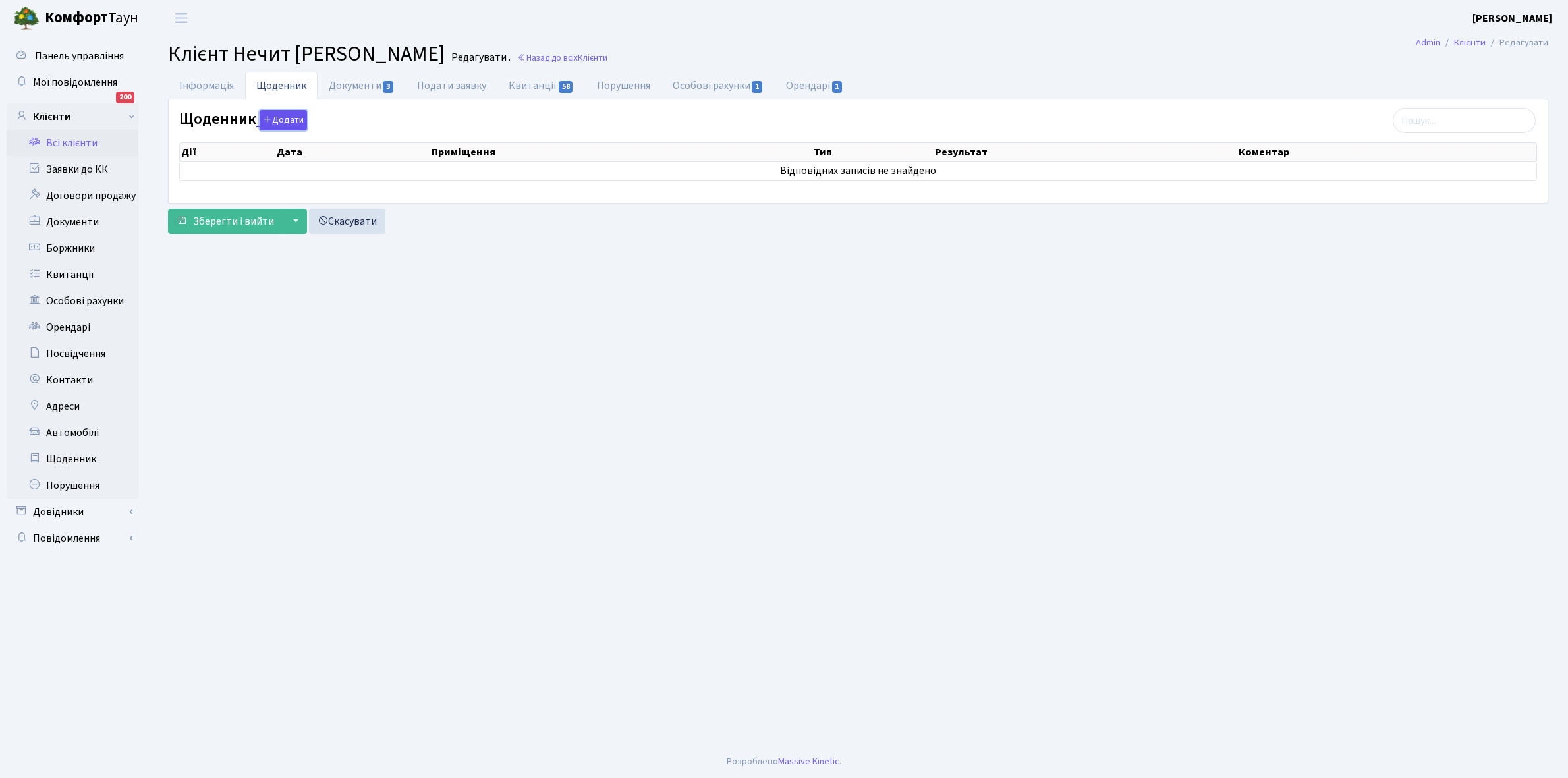
click at [291, 119] on button "Додати" at bounding box center [283, 120] width 48 height 20
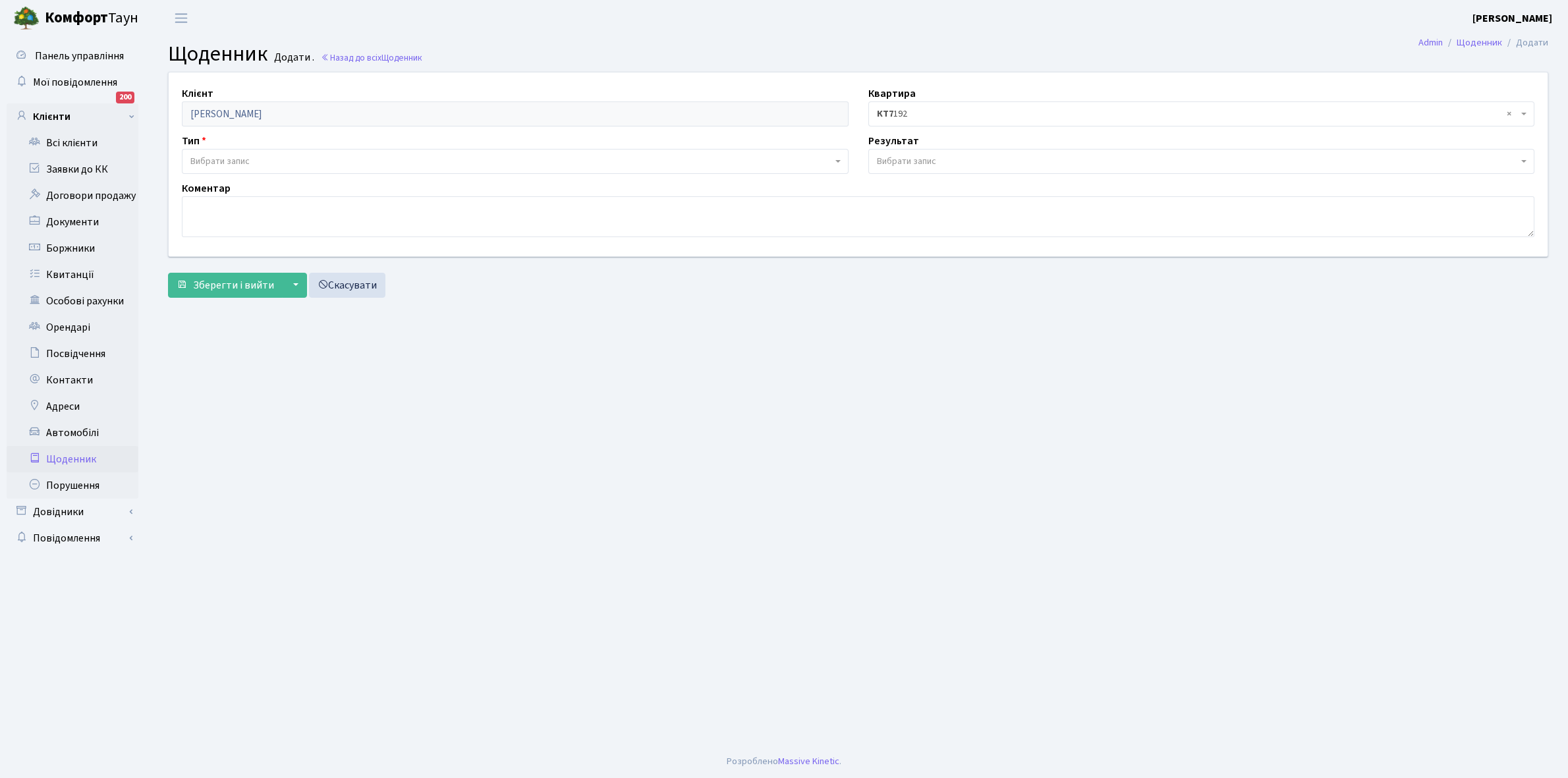
click at [229, 158] on span "Вибрати запис" at bounding box center [220, 162] width 59 height 13
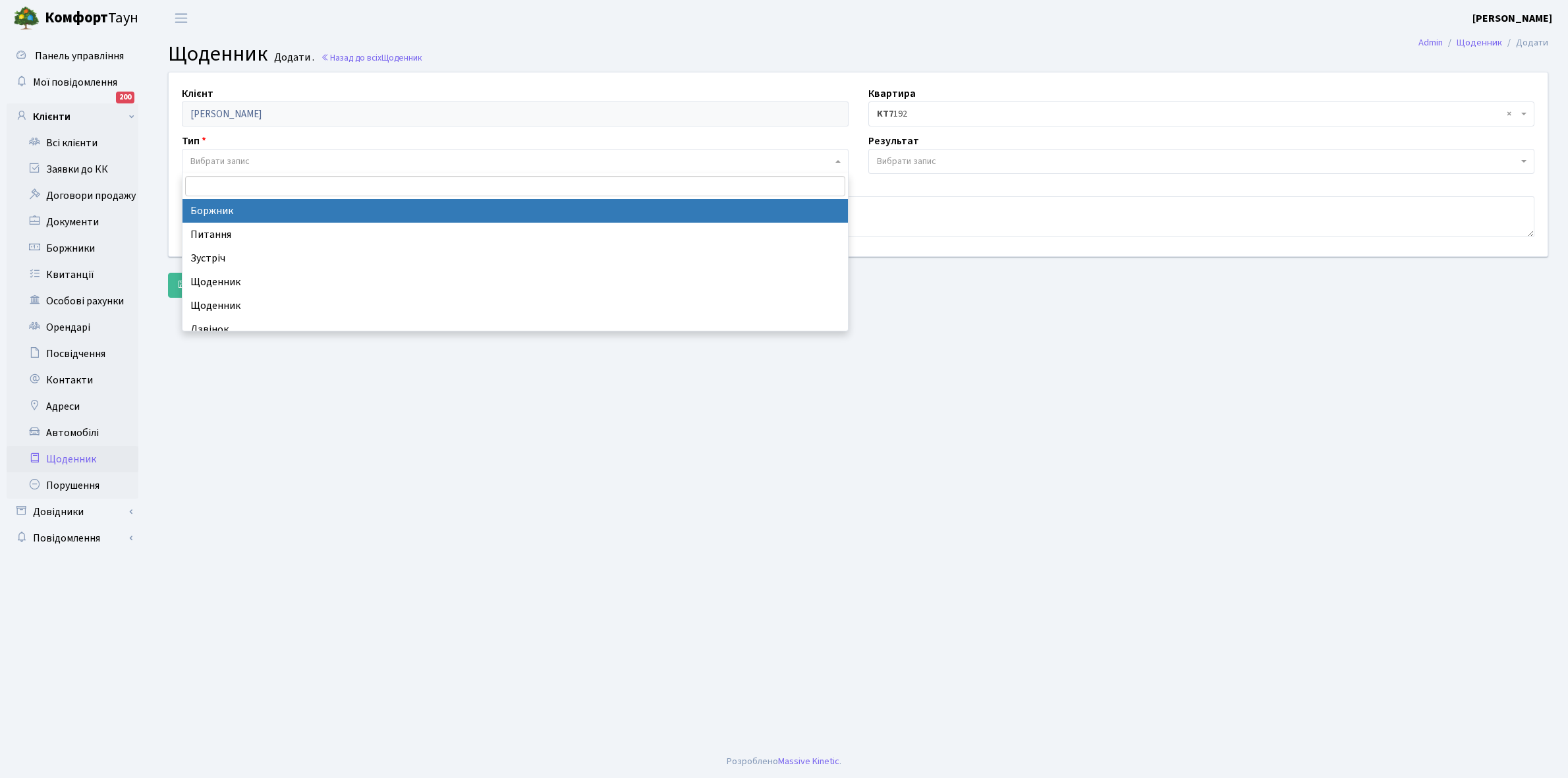
select select "189"
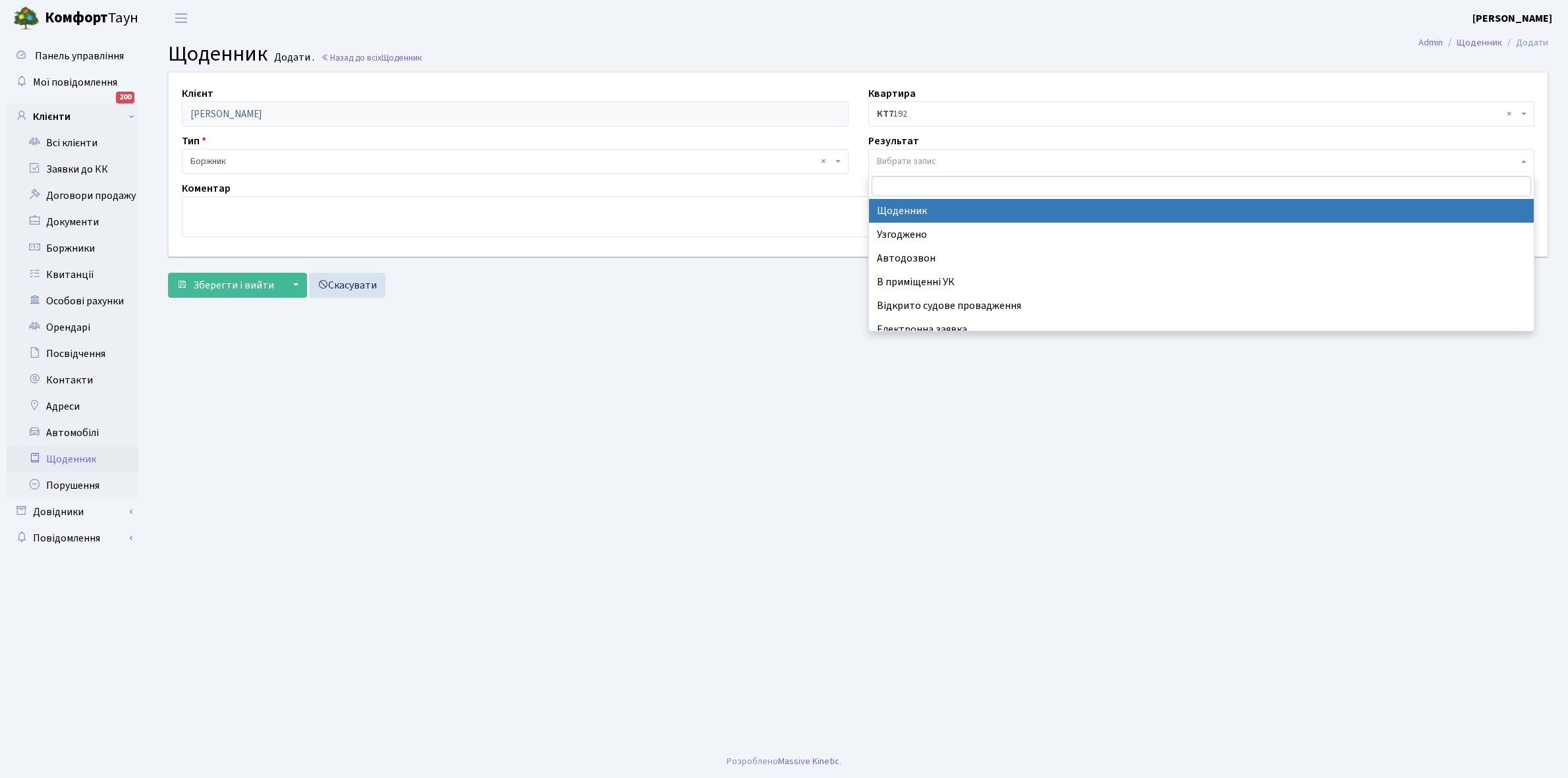
drag, startPoint x: 939, startPoint y: 158, endPoint x: 936, endPoint y: 207, distance: 49.1
click at [938, 158] on span "Вибрати запис" at bounding box center [1197, 162] width 642 height 13
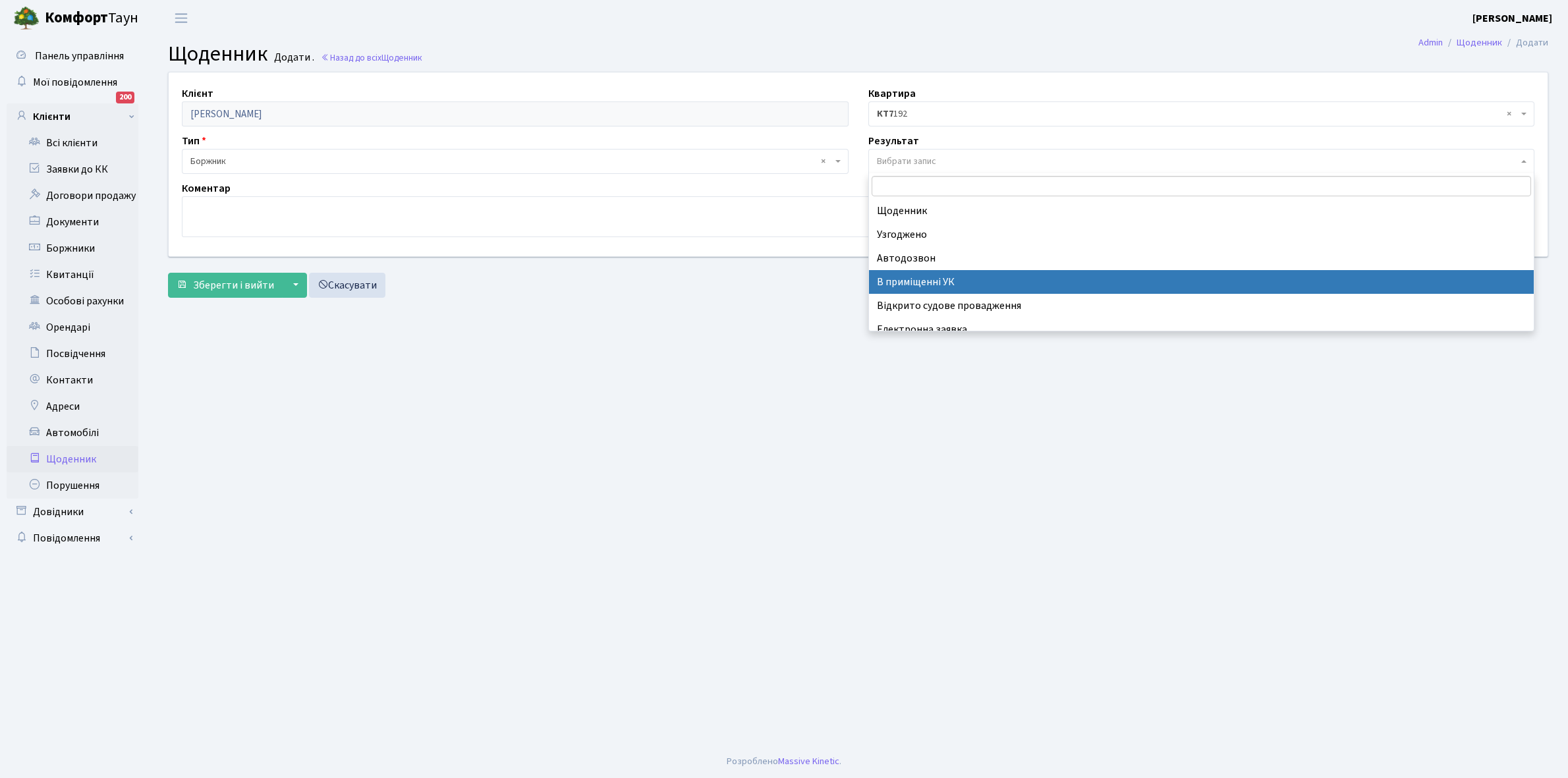
scroll to position [81, 0]
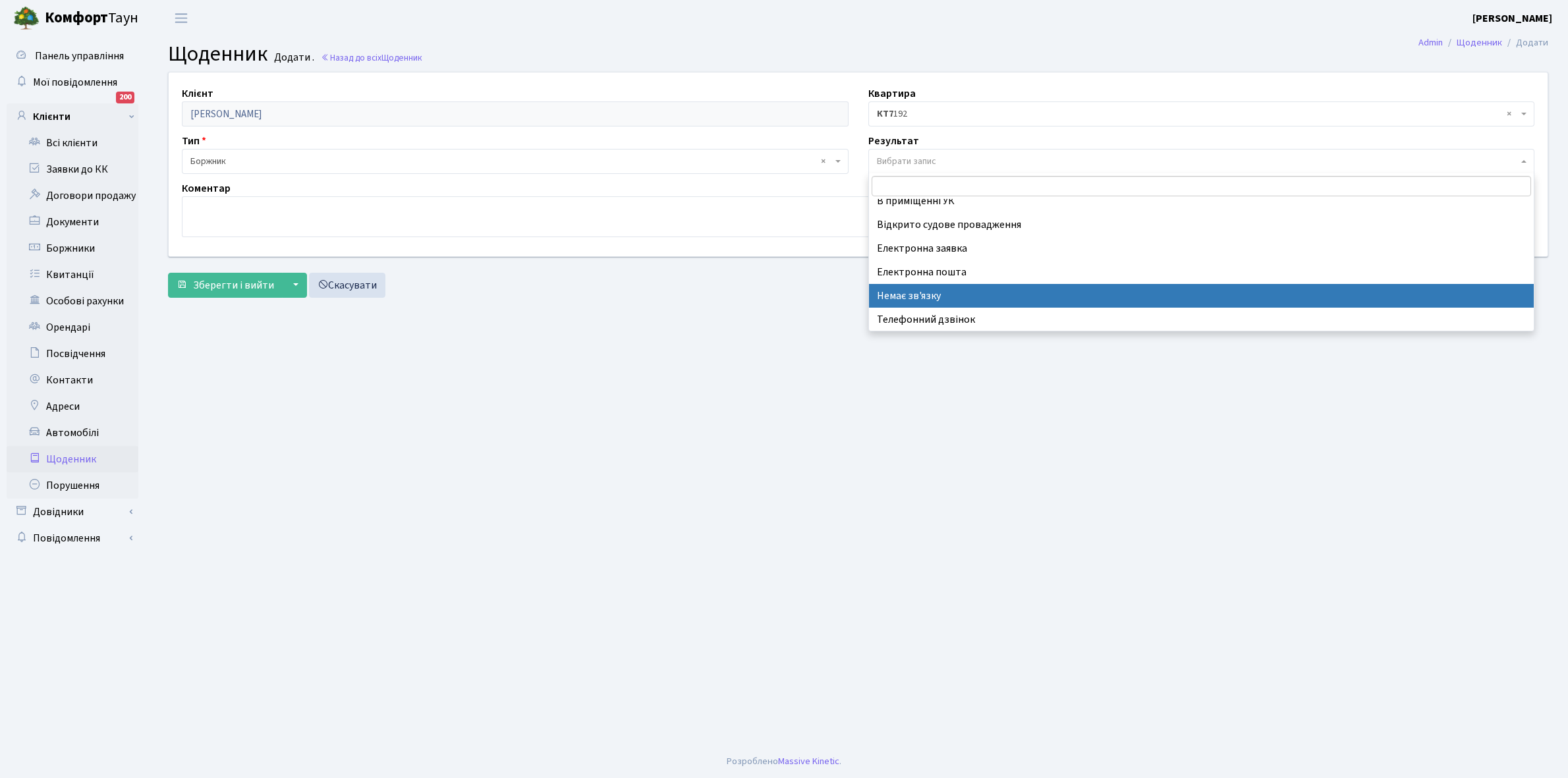
select select "197"
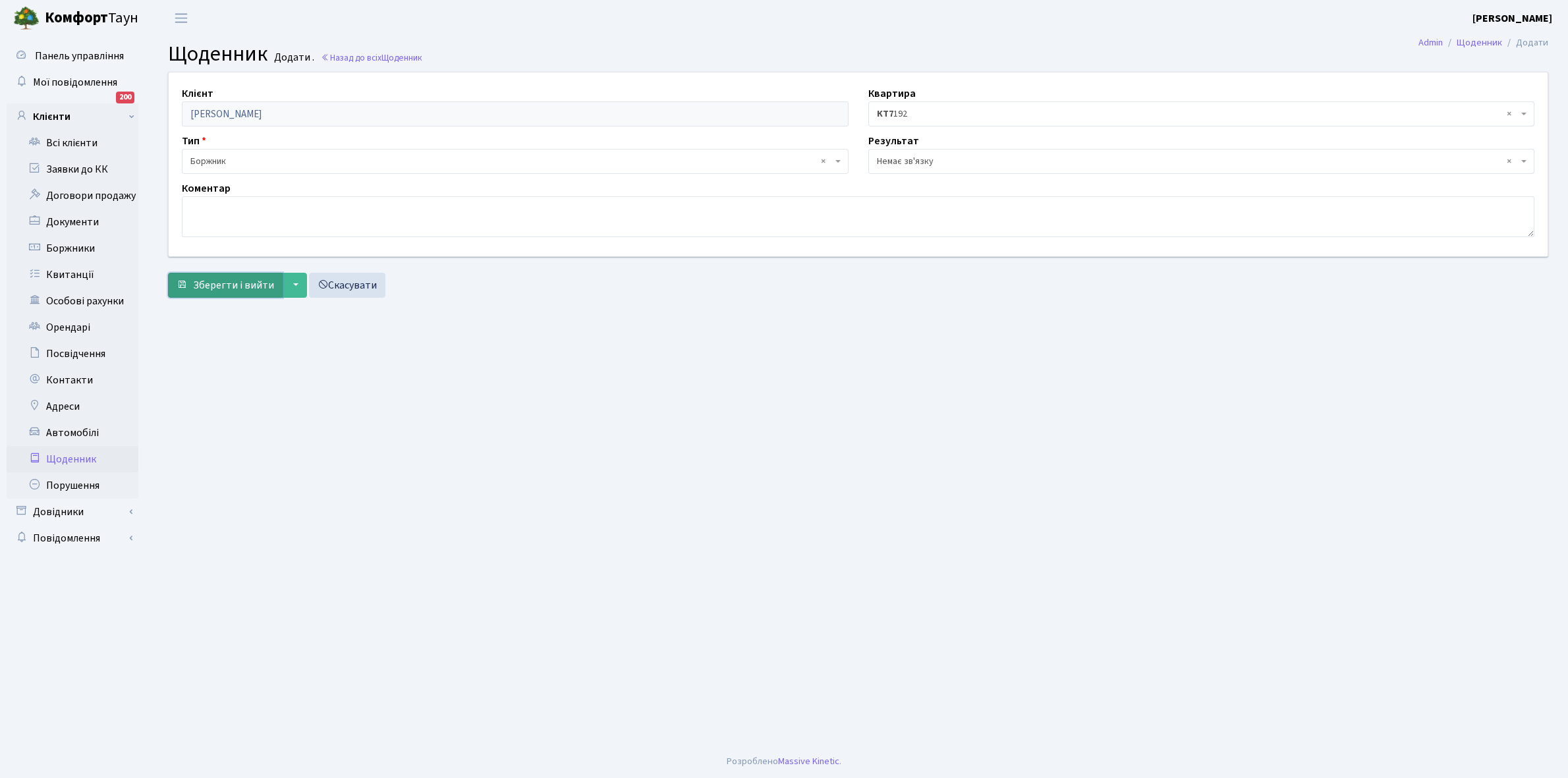
click at [201, 283] on span "Зберегти і вийти" at bounding box center [234, 285] width 81 height 15
click at [64, 458] on link "Щоденник" at bounding box center [72, 458] width 132 height 26
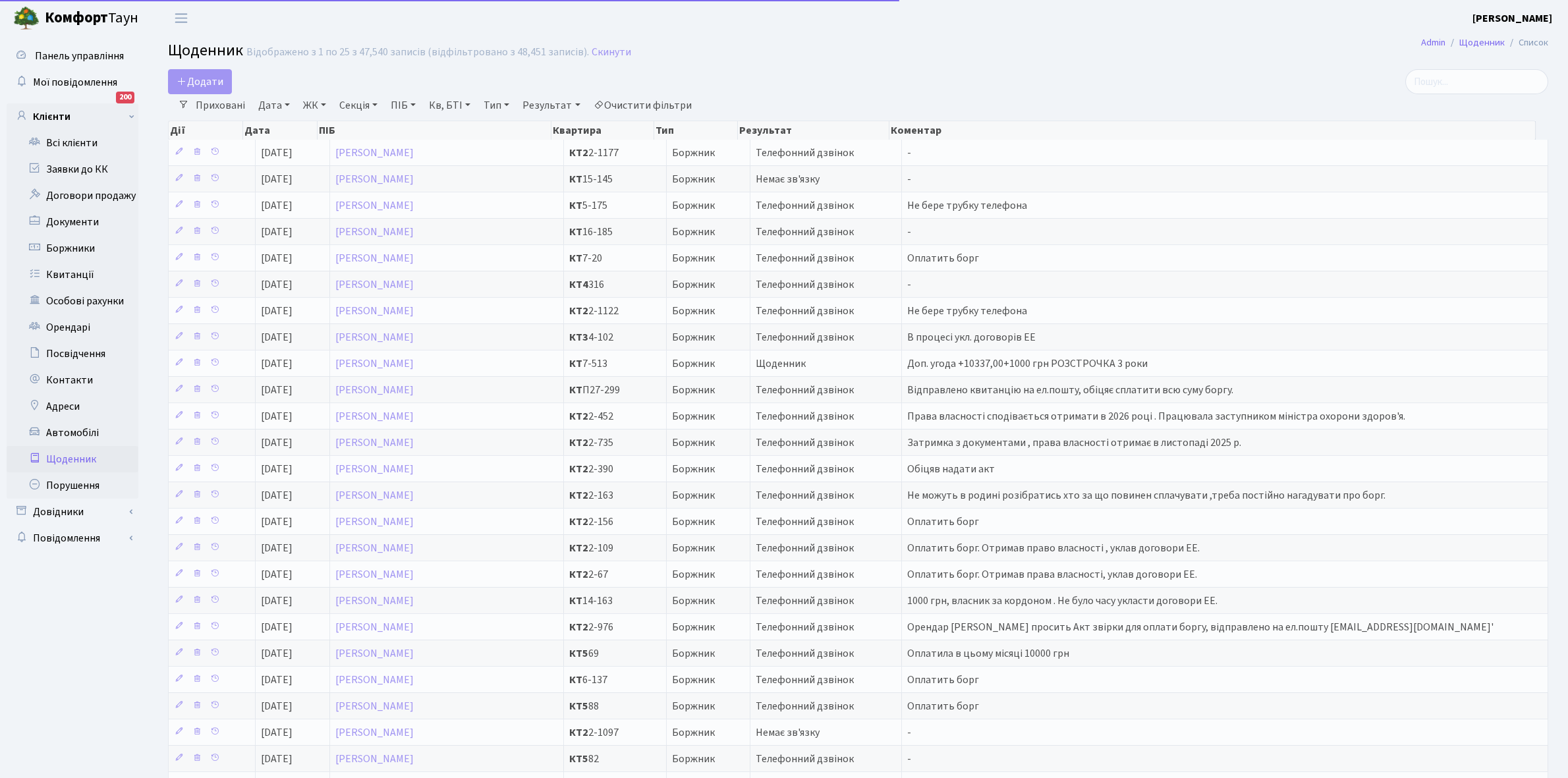
select select "25"
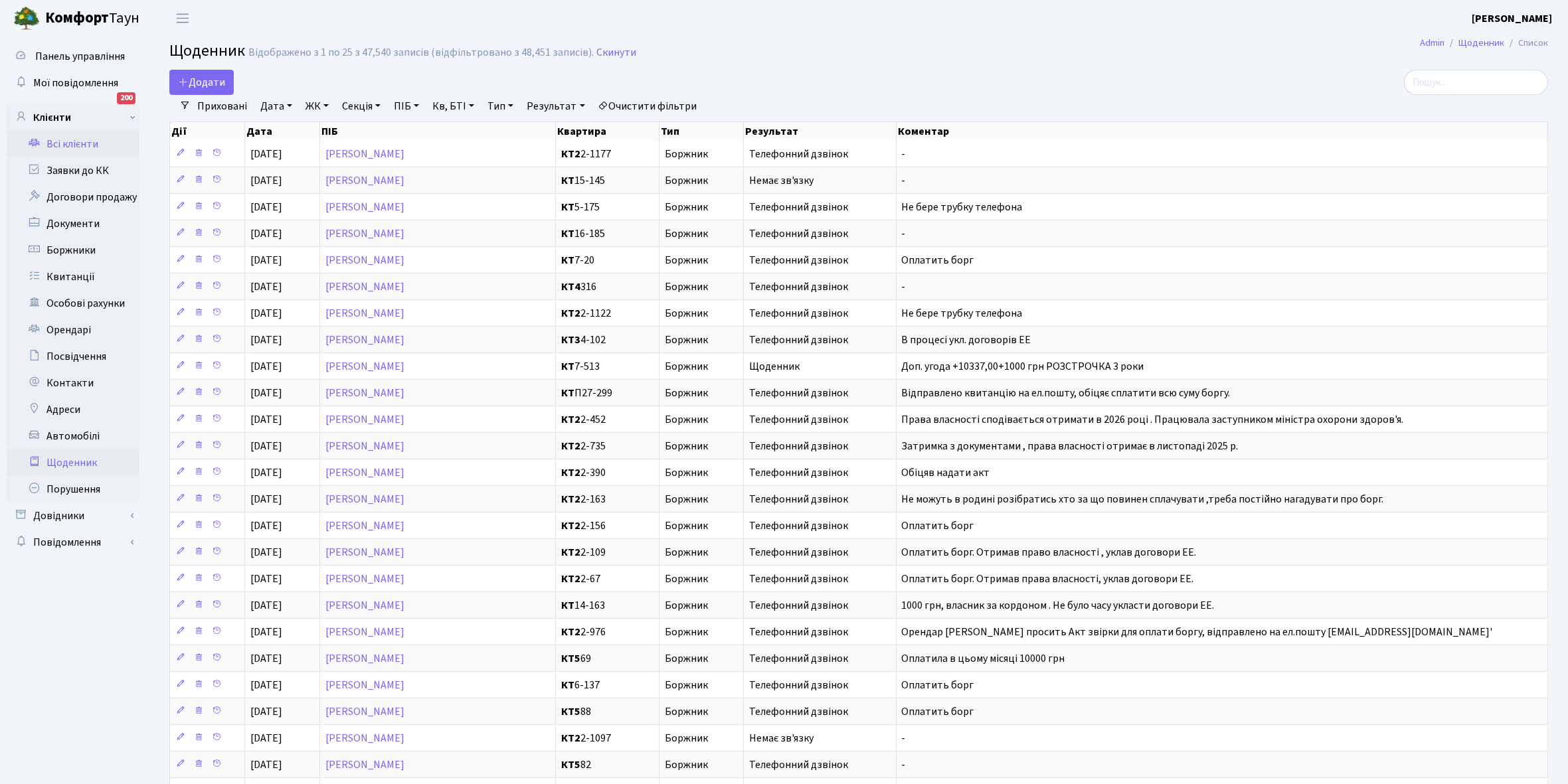
click at [78, 143] on link "Всі клієнти" at bounding box center [73, 143] width 133 height 26
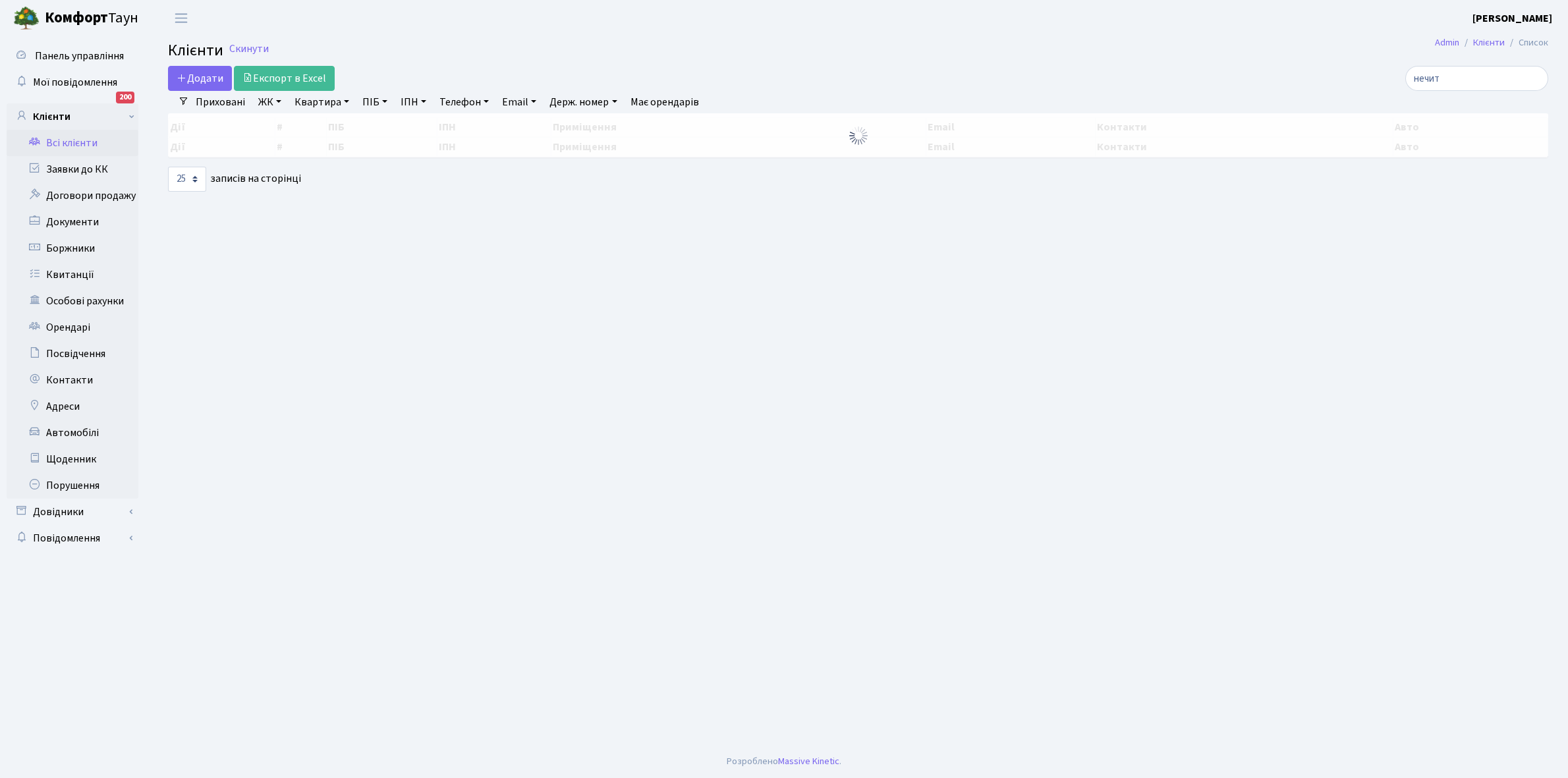
select select "25"
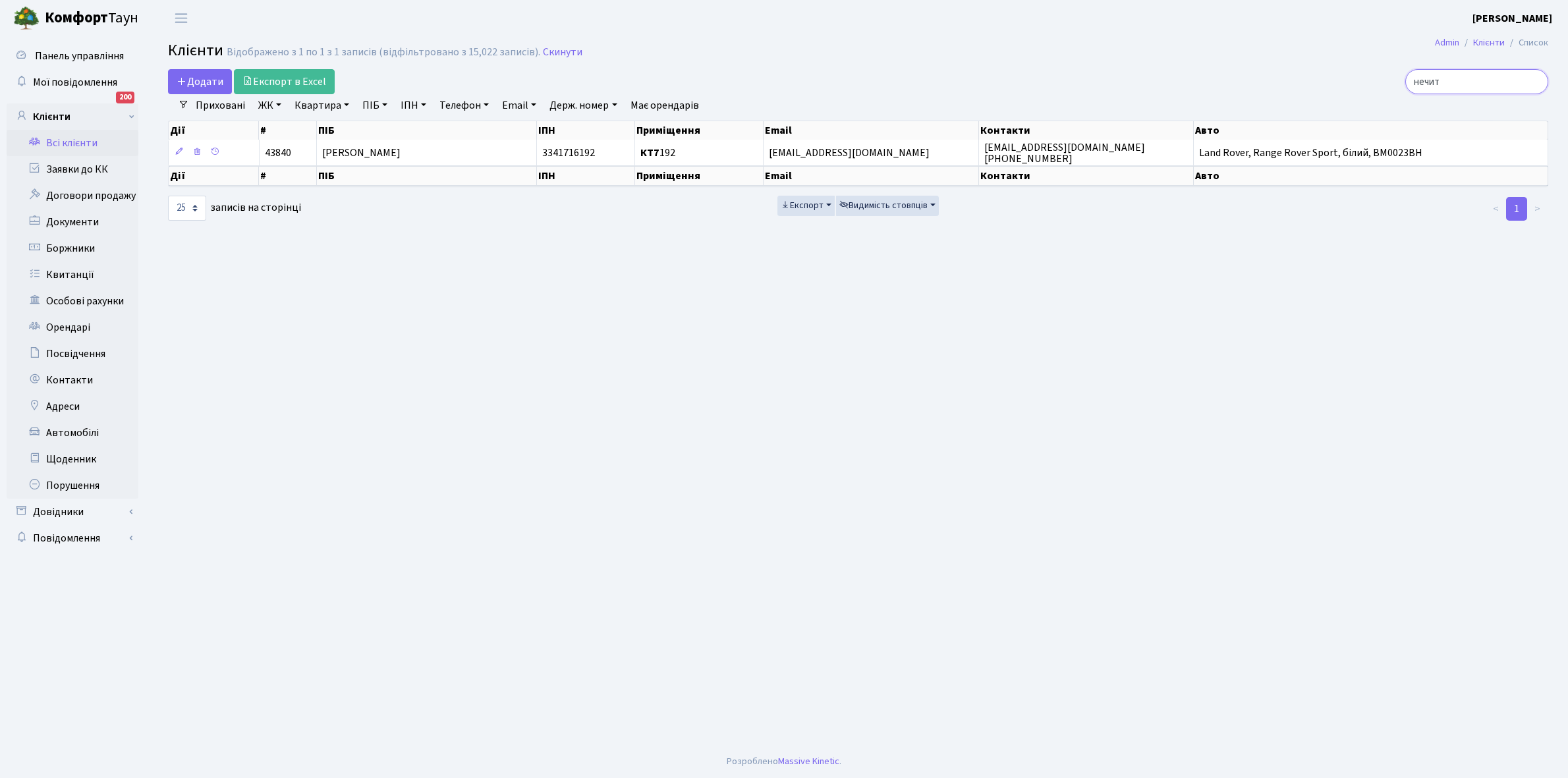
click at [1475, 83] on input "нечит" at bounding box center [1476, 81] width 143 height 25
type input "н"
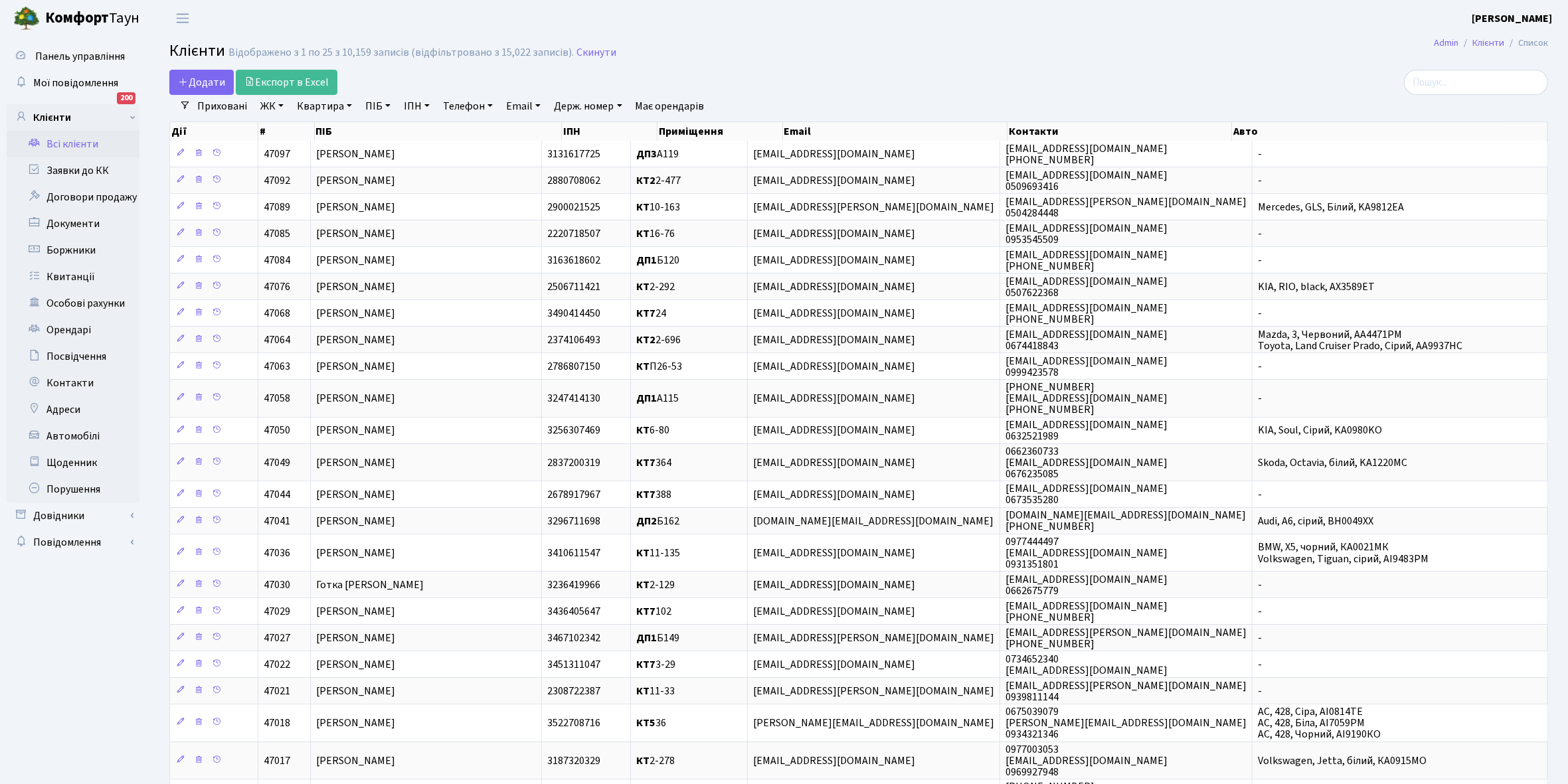
click at [280, 103] on link "ЖК" at bounding box center [272, 106] width 34 height 22
click at [316, 174] on li "КТ2, просп. Соборності, 17" at bounding box center [338, 175] width 160 height 23
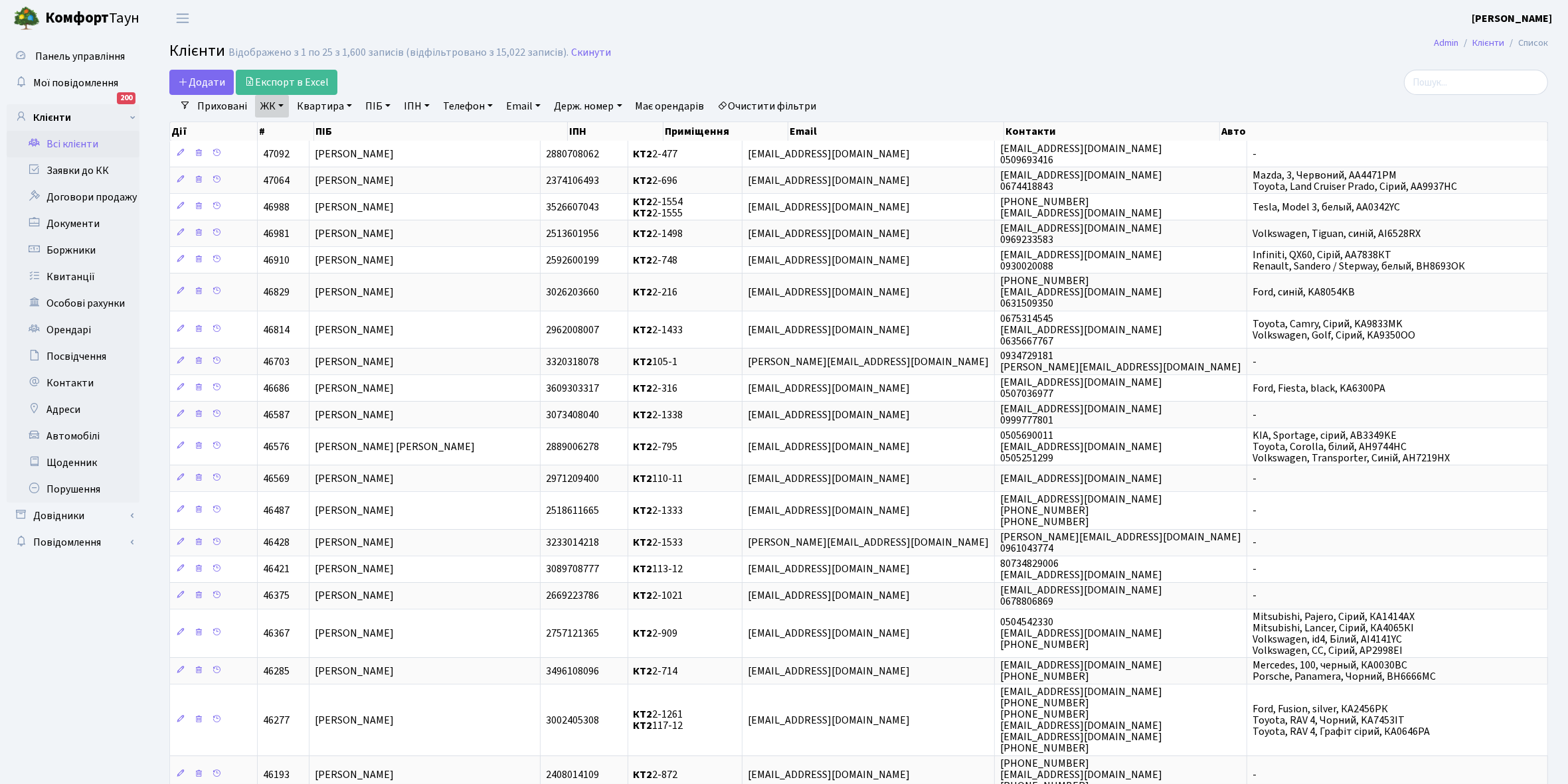
click at [346, 103] on link "Квартира" at bounding box center [324, 106] width 66 height 22
click at [326, 130] on input "text" at bounding box center [331, 132] width 78 height 25
type input "2-1705"
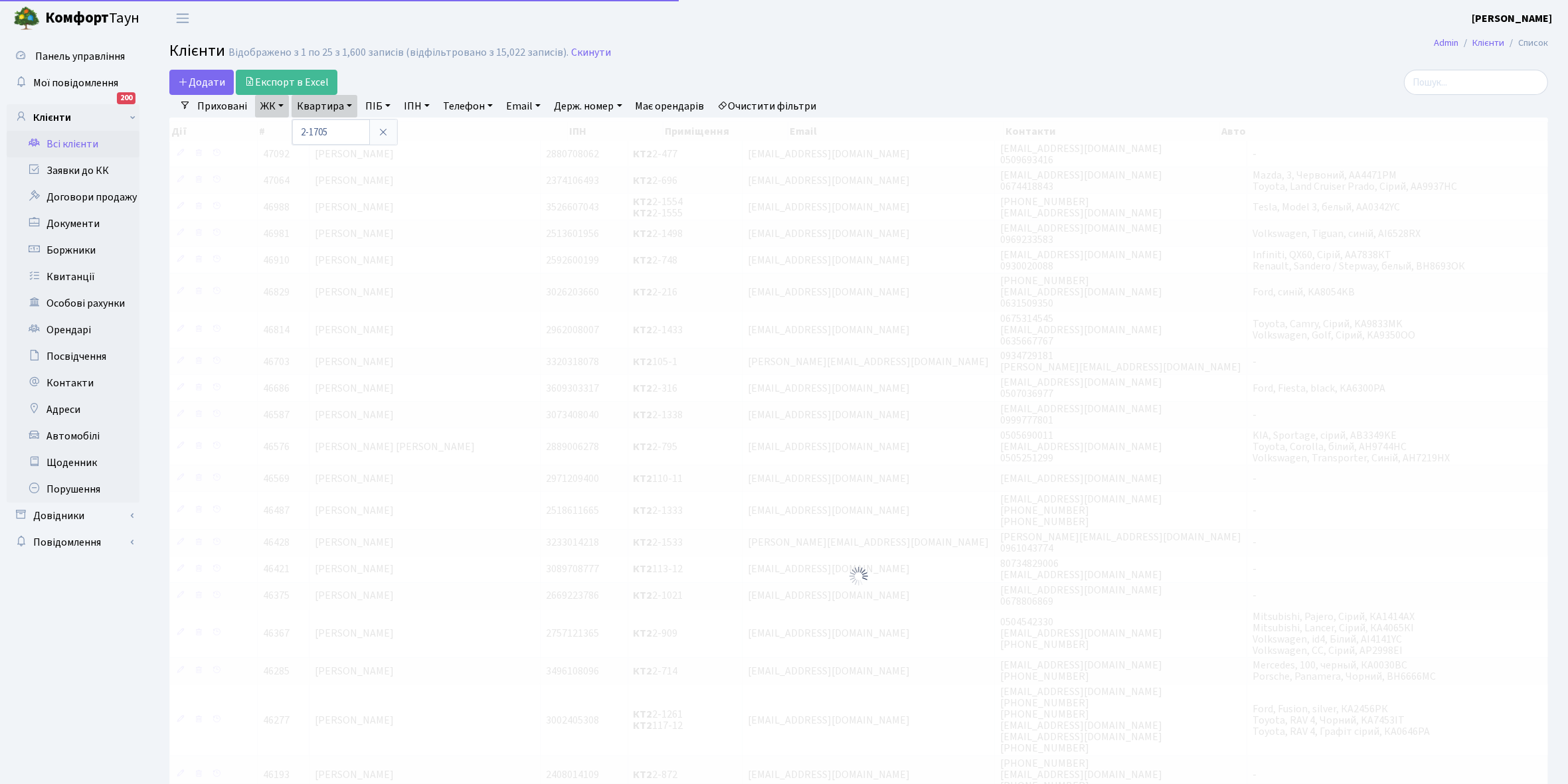
click at [280, 104] on link "ЖК" at bounding box center [272, 106] width 34 height 22
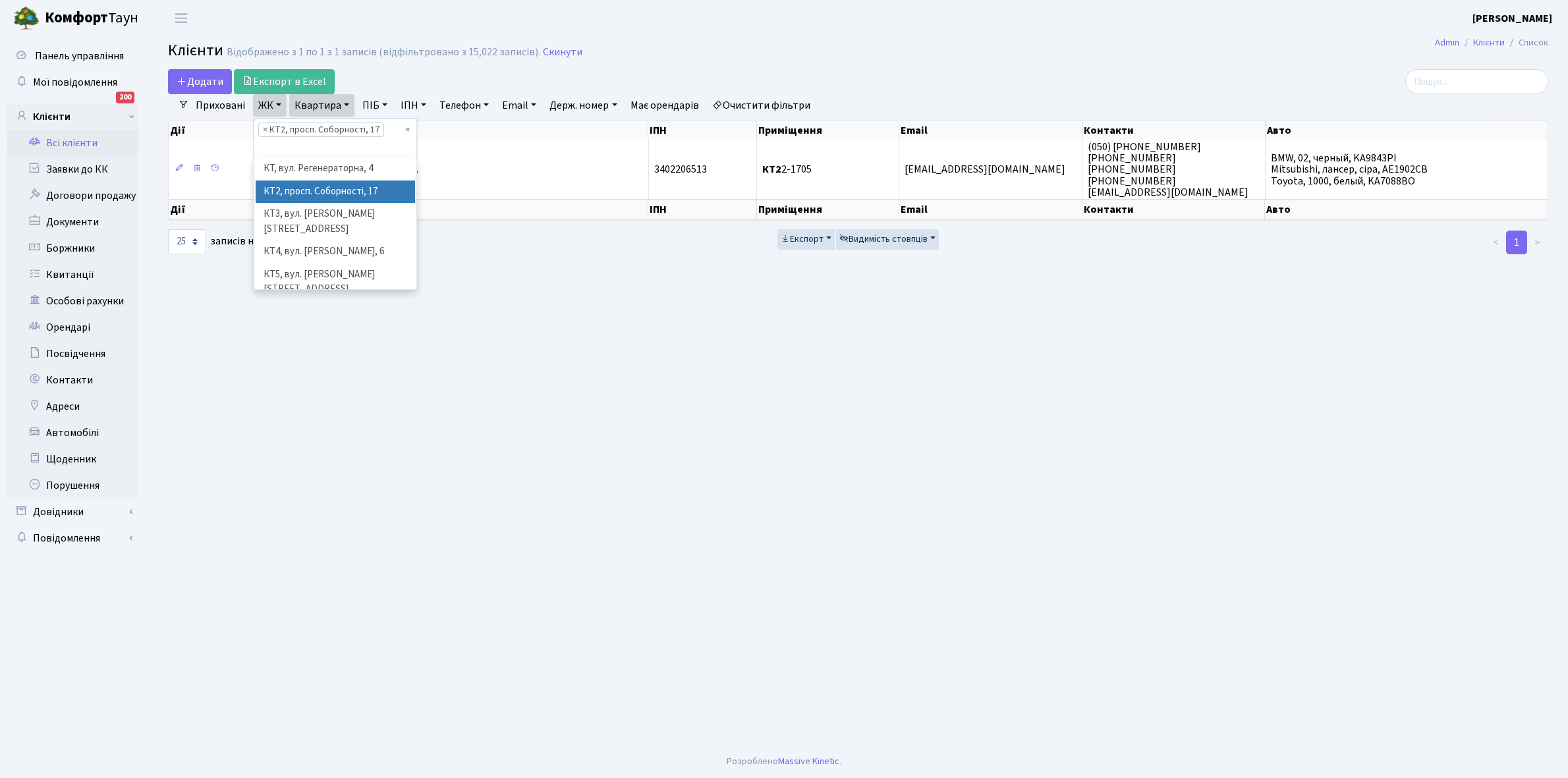
click at [291, 132] on li "× КТ2, просп. Соборності, 17" at bounding box center [321, 130] width 126 height 15
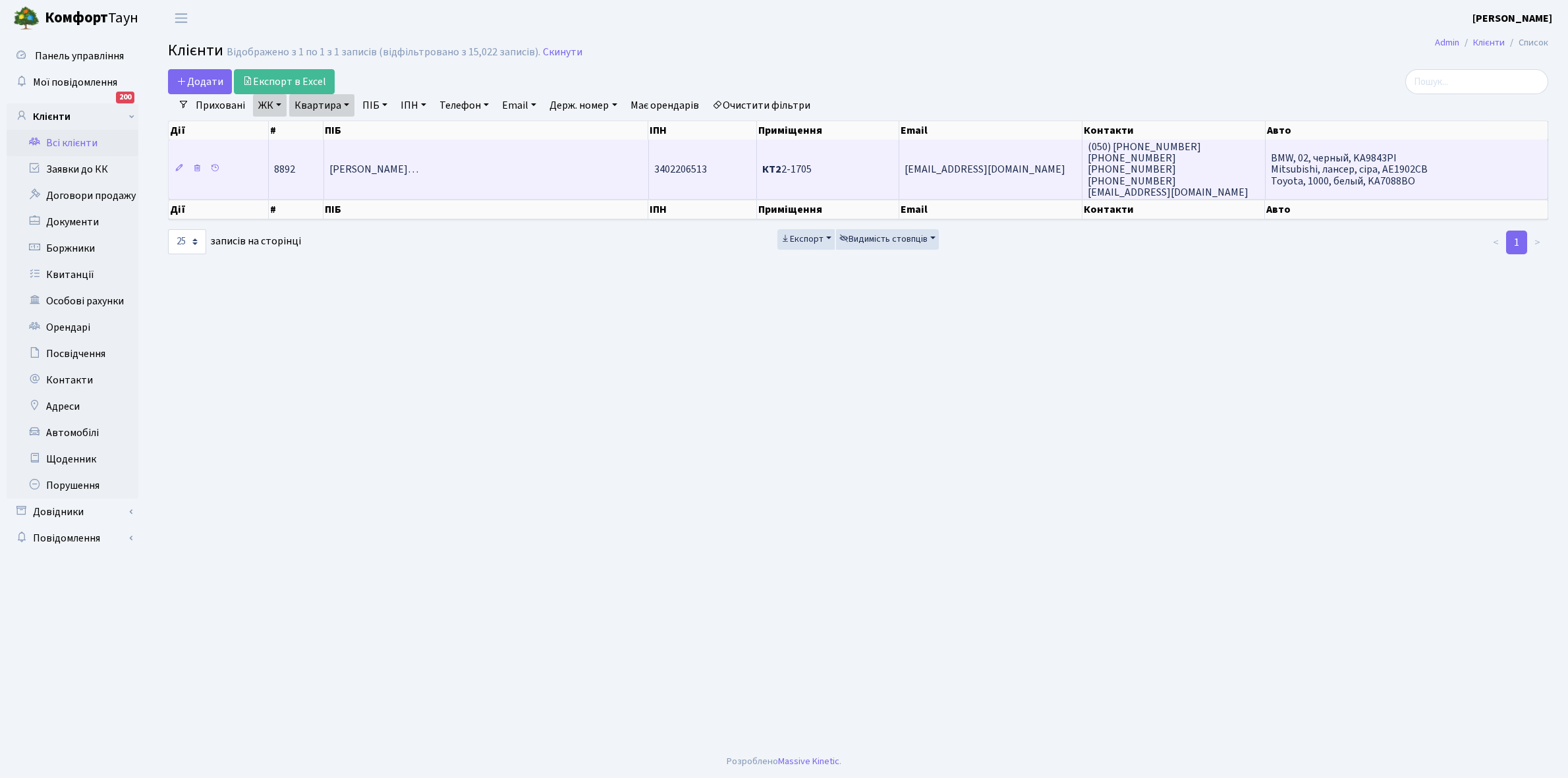
click at [418, 175] on span "Леванідов Владислав Олександрови…" at bounding box center [374, 170] width 89 height 15
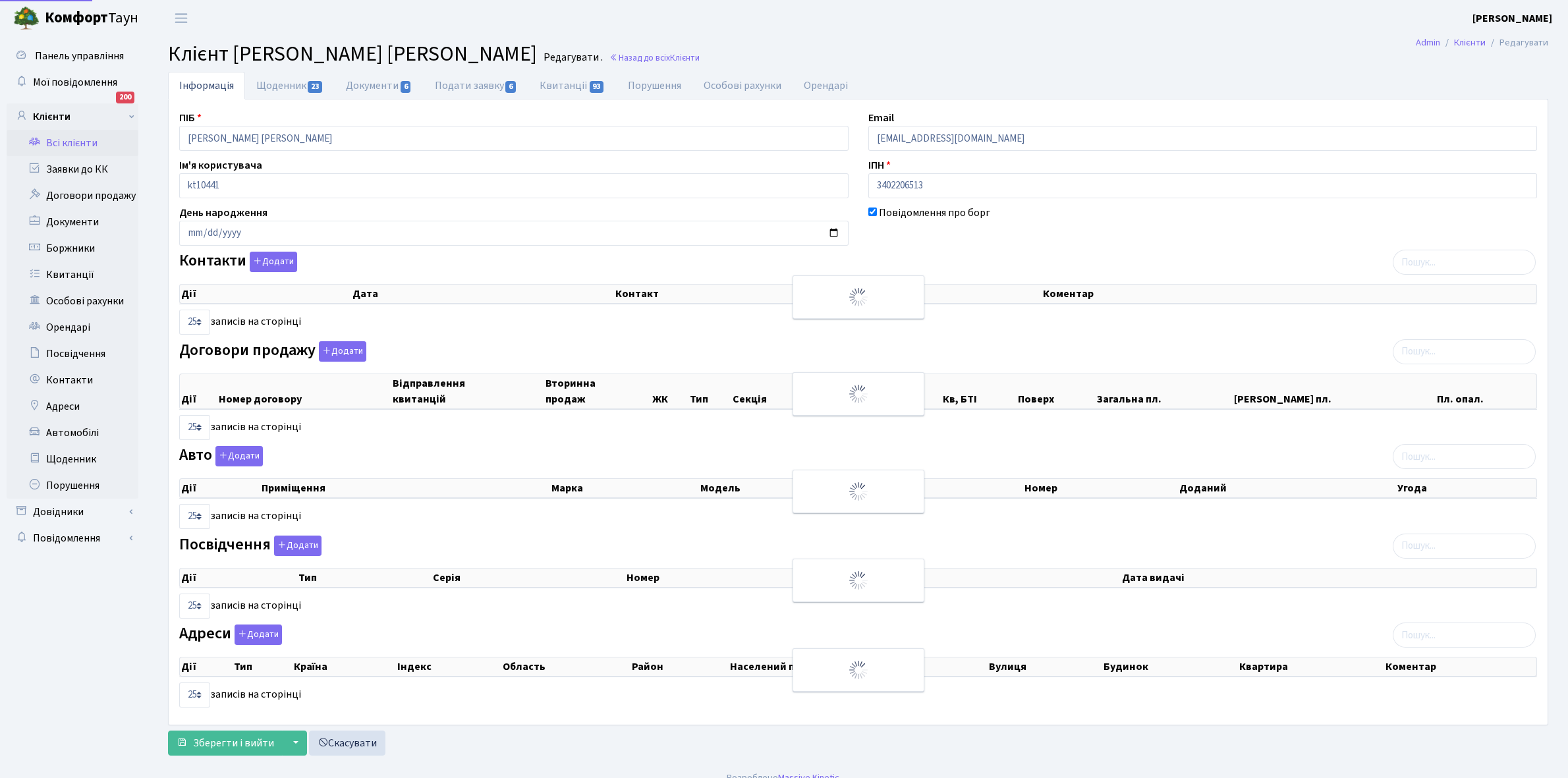
select select "25"
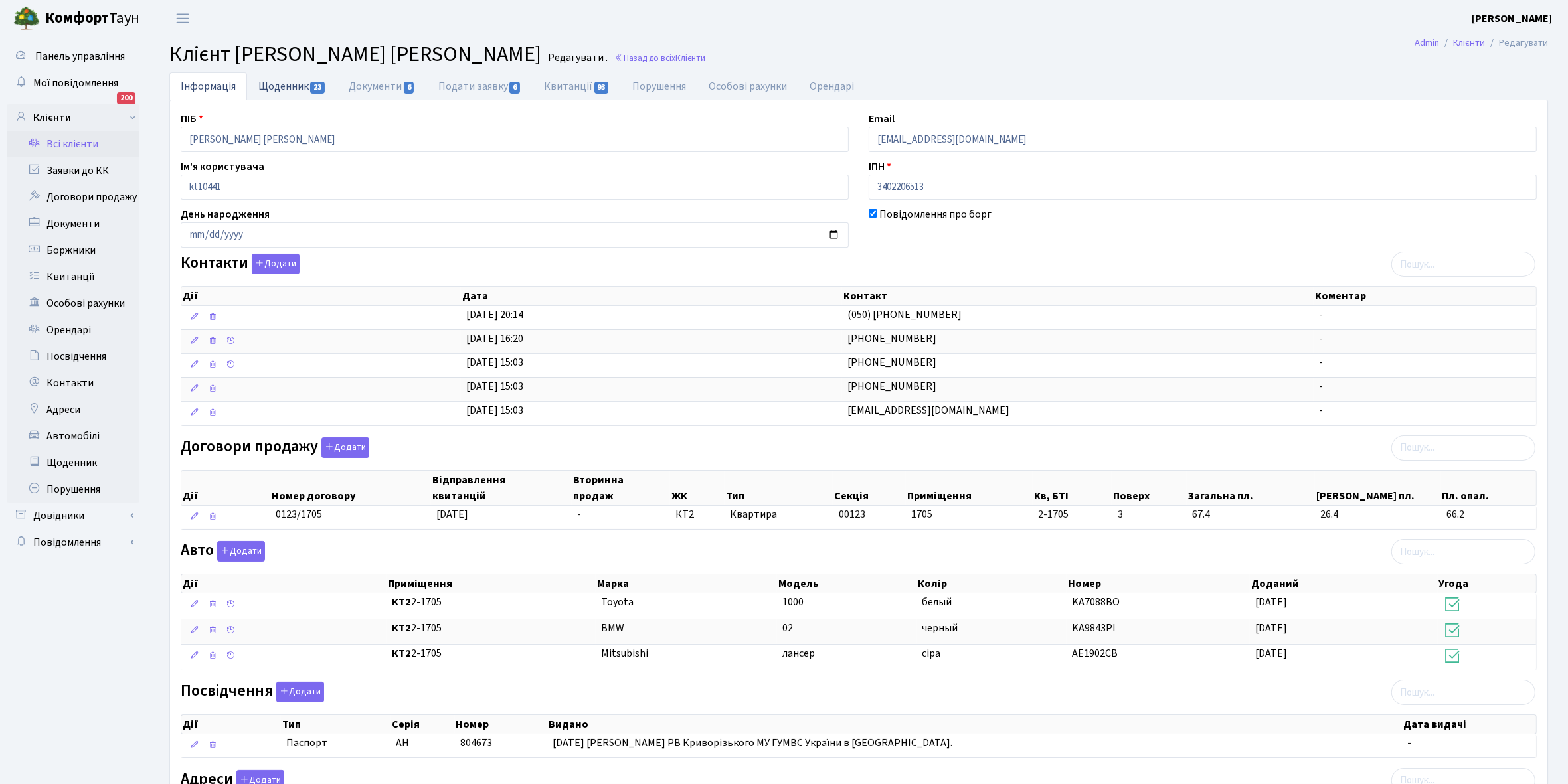
click at [273, 93] on link "Щоденник 23" at bounding box center [292, 86] width 90 height 27
select select "25"
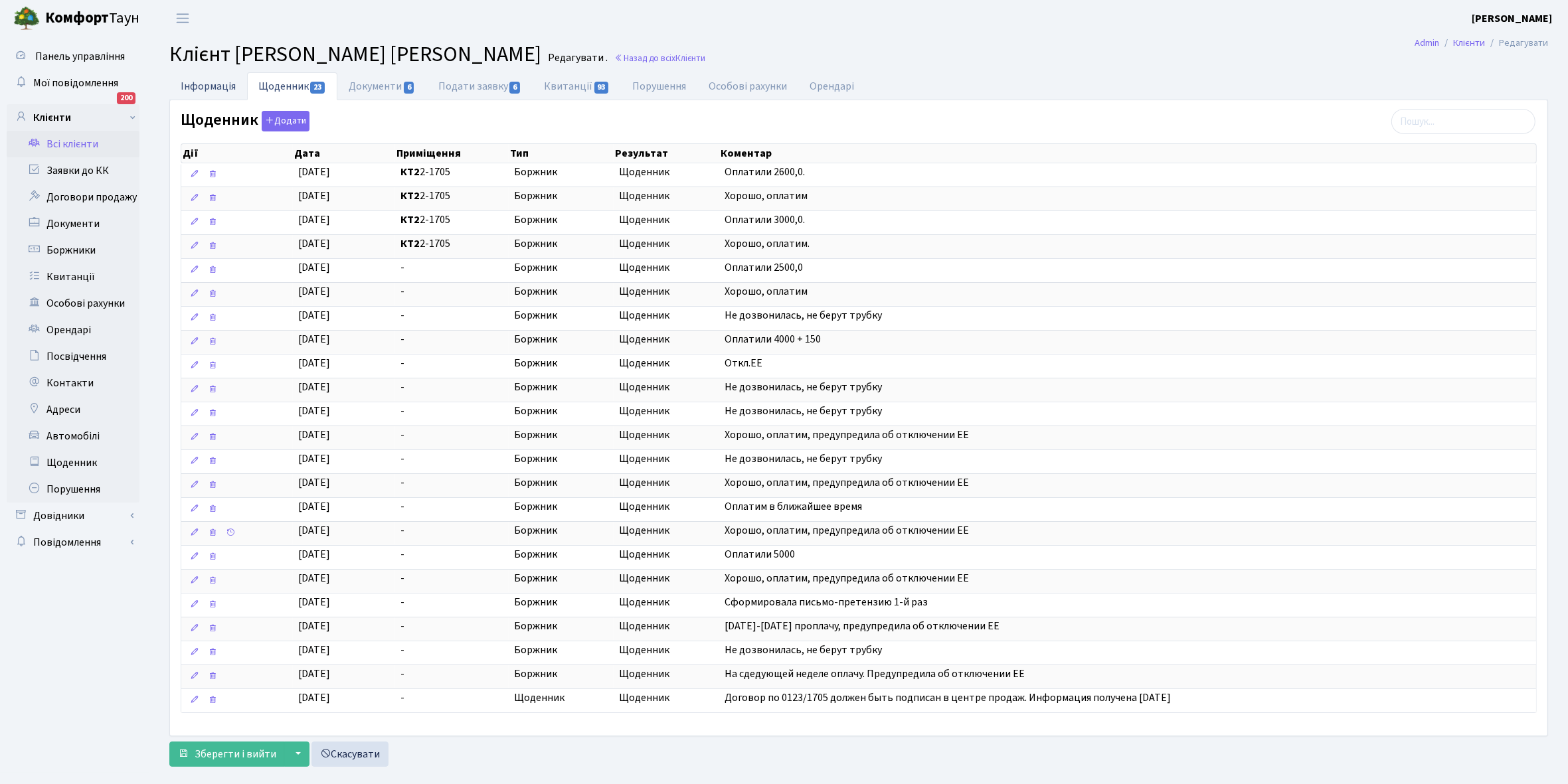
click at [204, 87] on link "Інформація" at bounding box center [208, 86] width 78 height 27
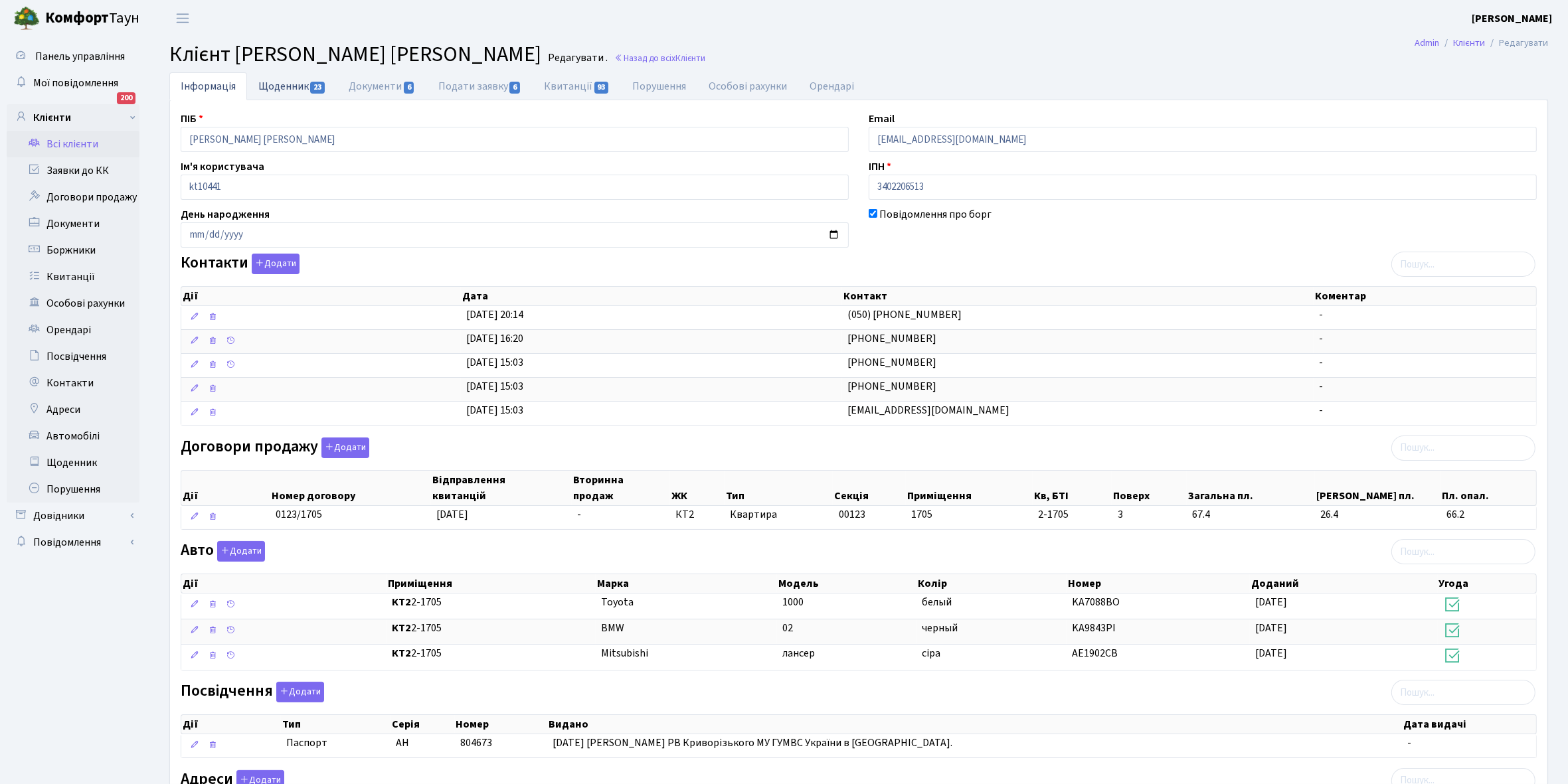
click at [281, 85] on link "Щоденник 23" at bounding box center [292, 86] width 90 height 27
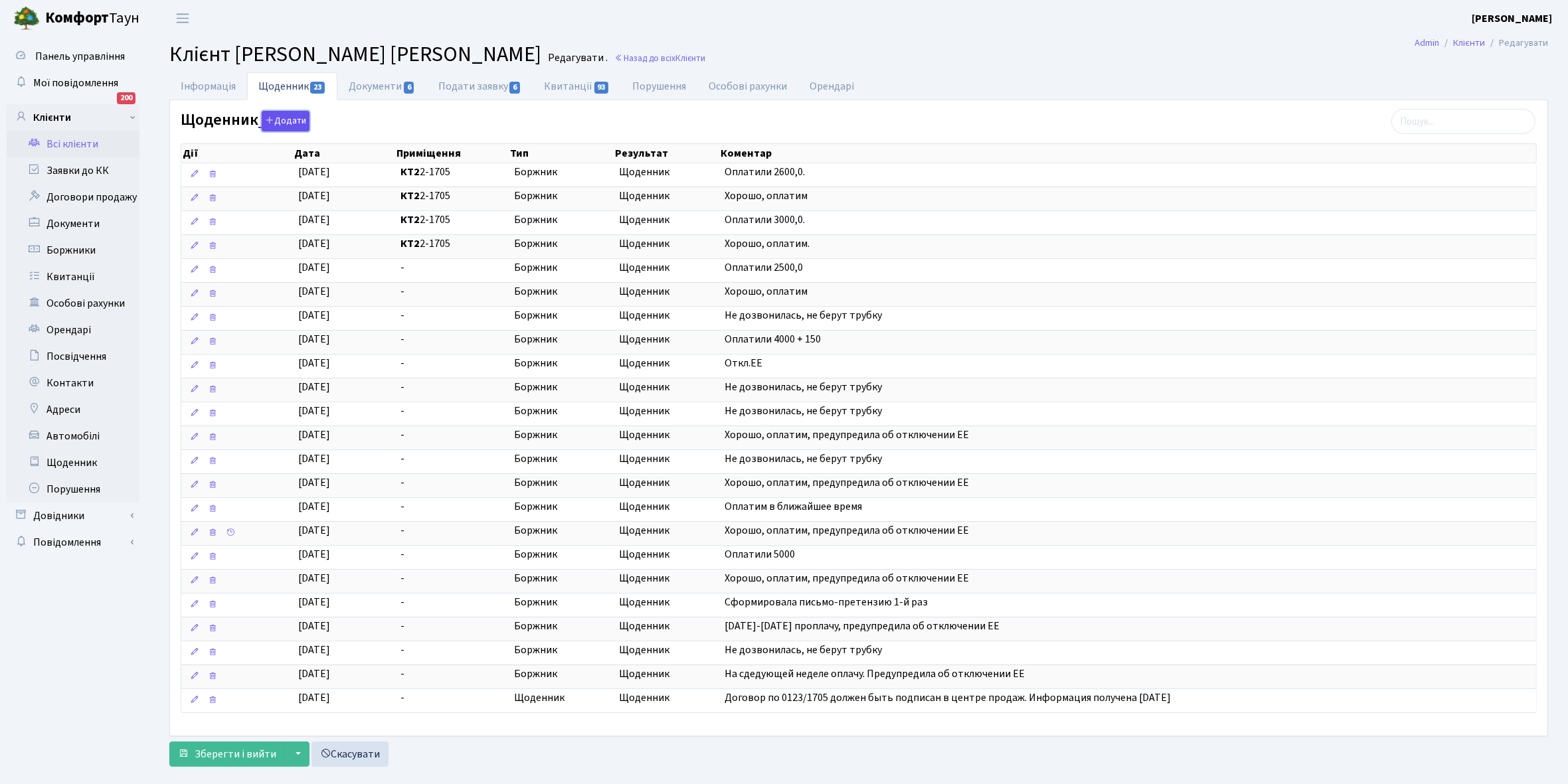
click at [284, 116] on button "Додати" at bounding box center [286, 121] width 48 height 20
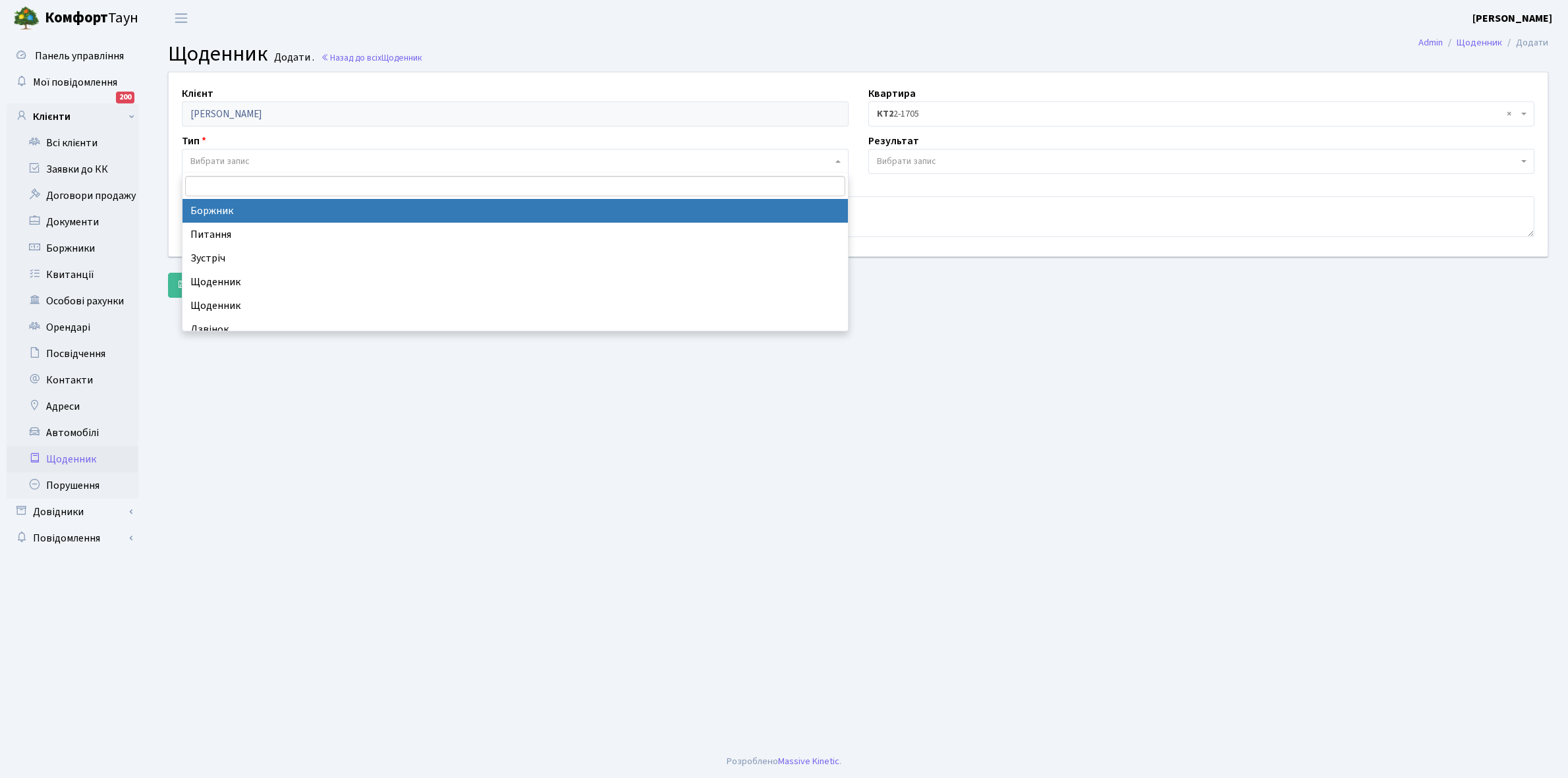
click at [279, 161] on span "Вибрати запис" at bounding box center [511, 162] width 642 height 13
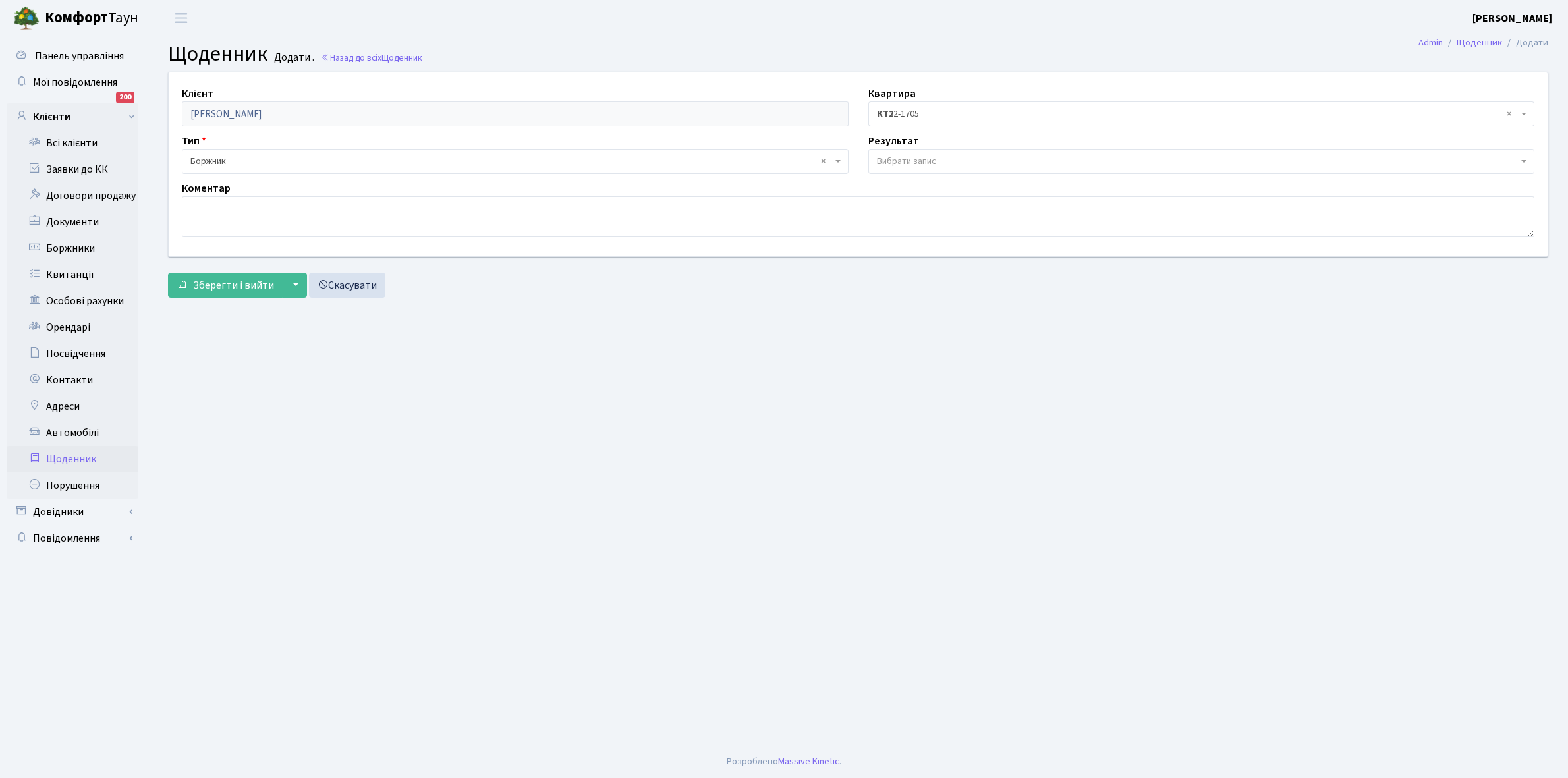
select select "189"
click at [889, 159] on span "Вибрати запис" at bounding box center [906, 162] width 59 height 13
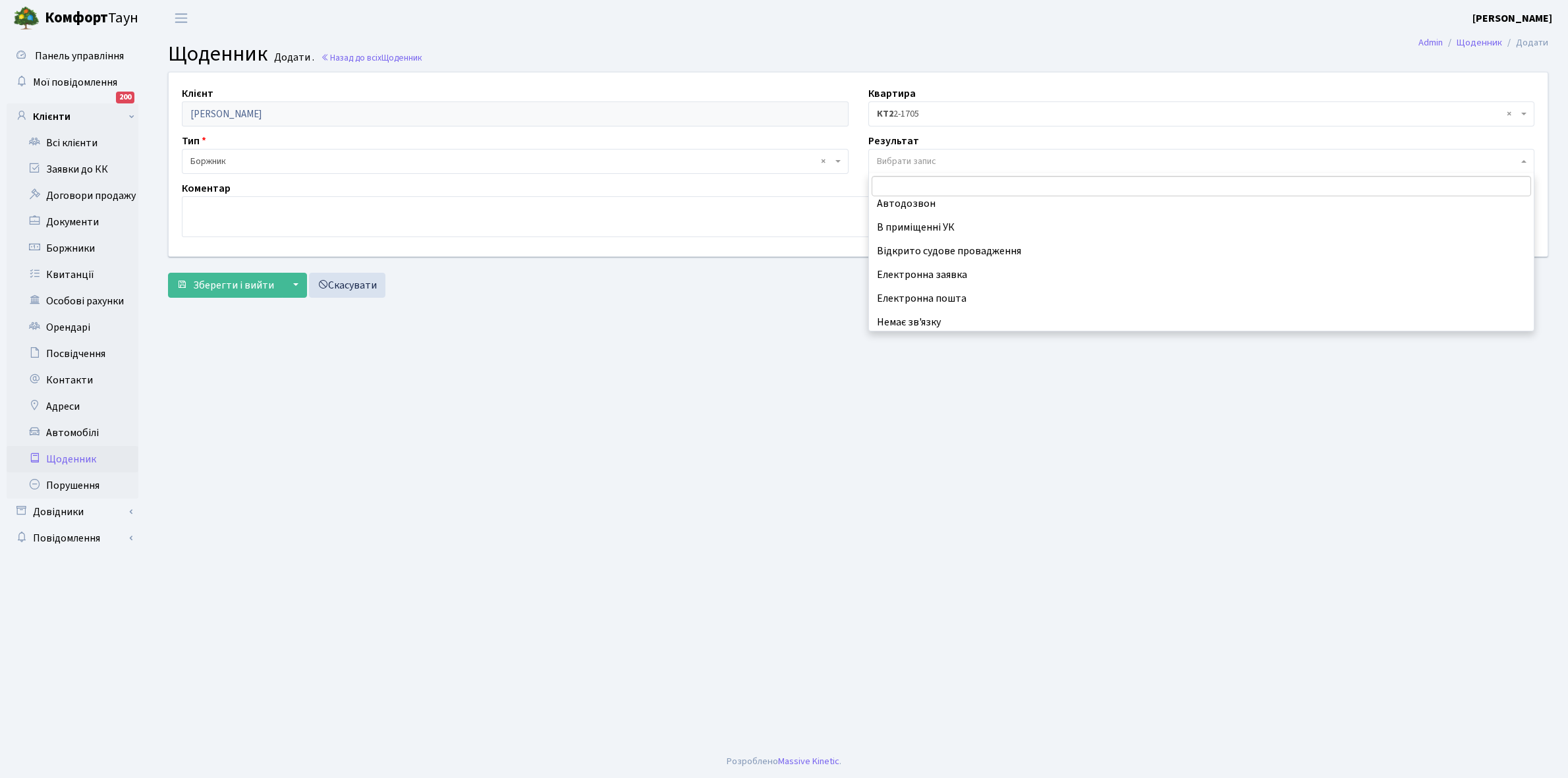
scroll to position [81, 0]
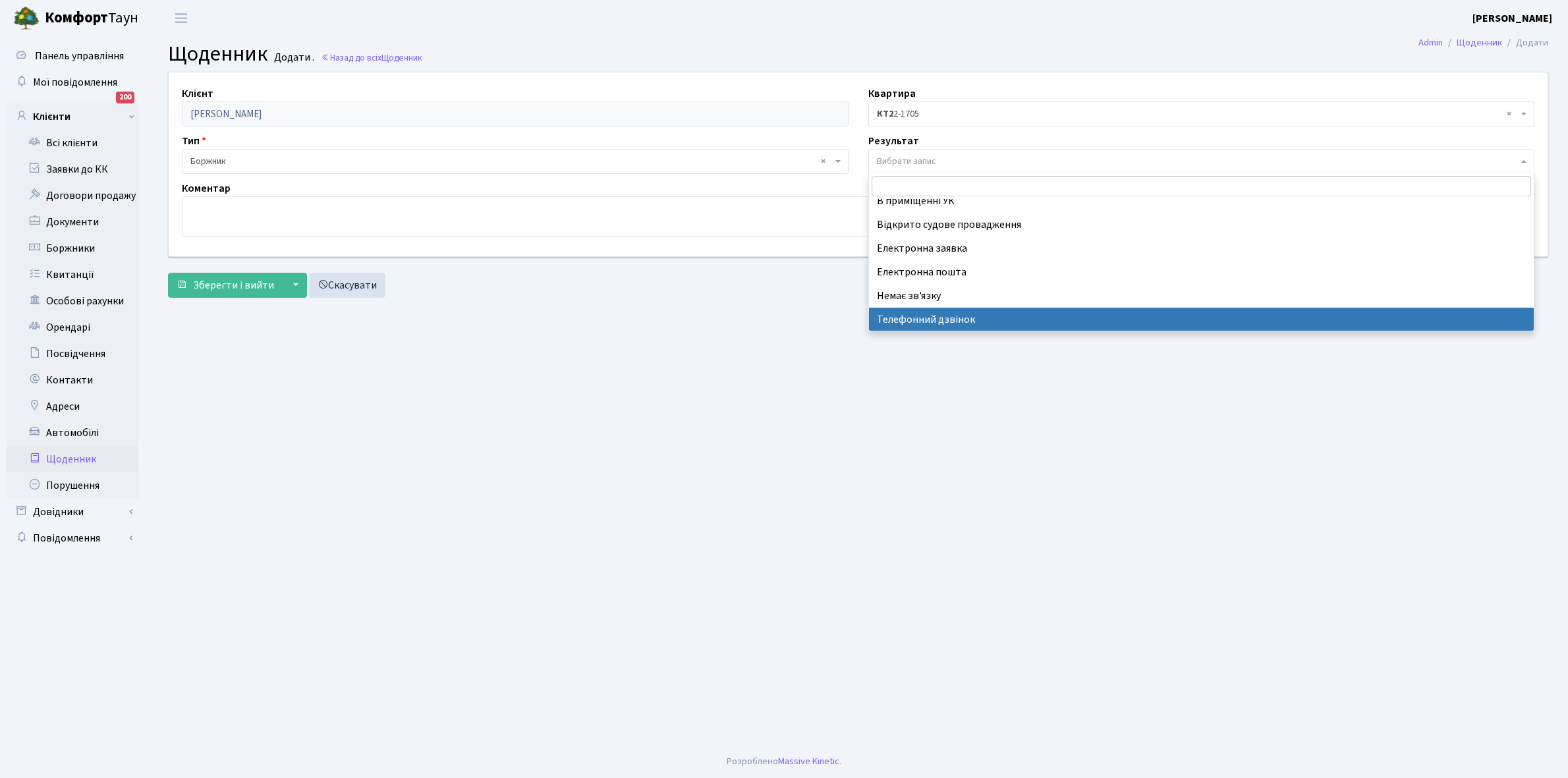
select select "196"
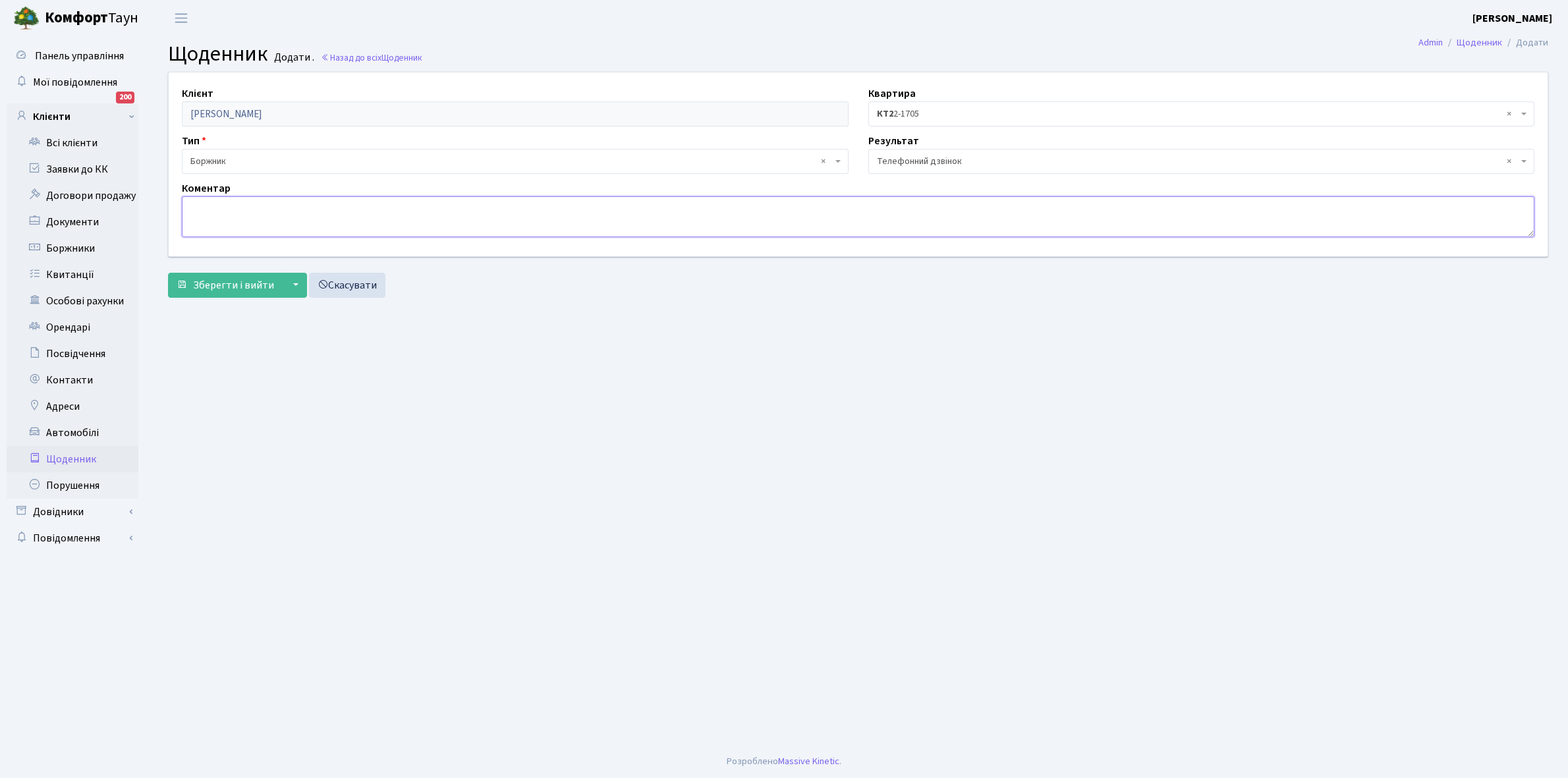
click at [251, 219] on textarea at bounding box center [858, 216] width 1353 height 41
type textarea "Не бере трубку телефона"
click at [232, 282] on span "Зберегти і вийти" at bounding box center [234, 285] width 81 height 15
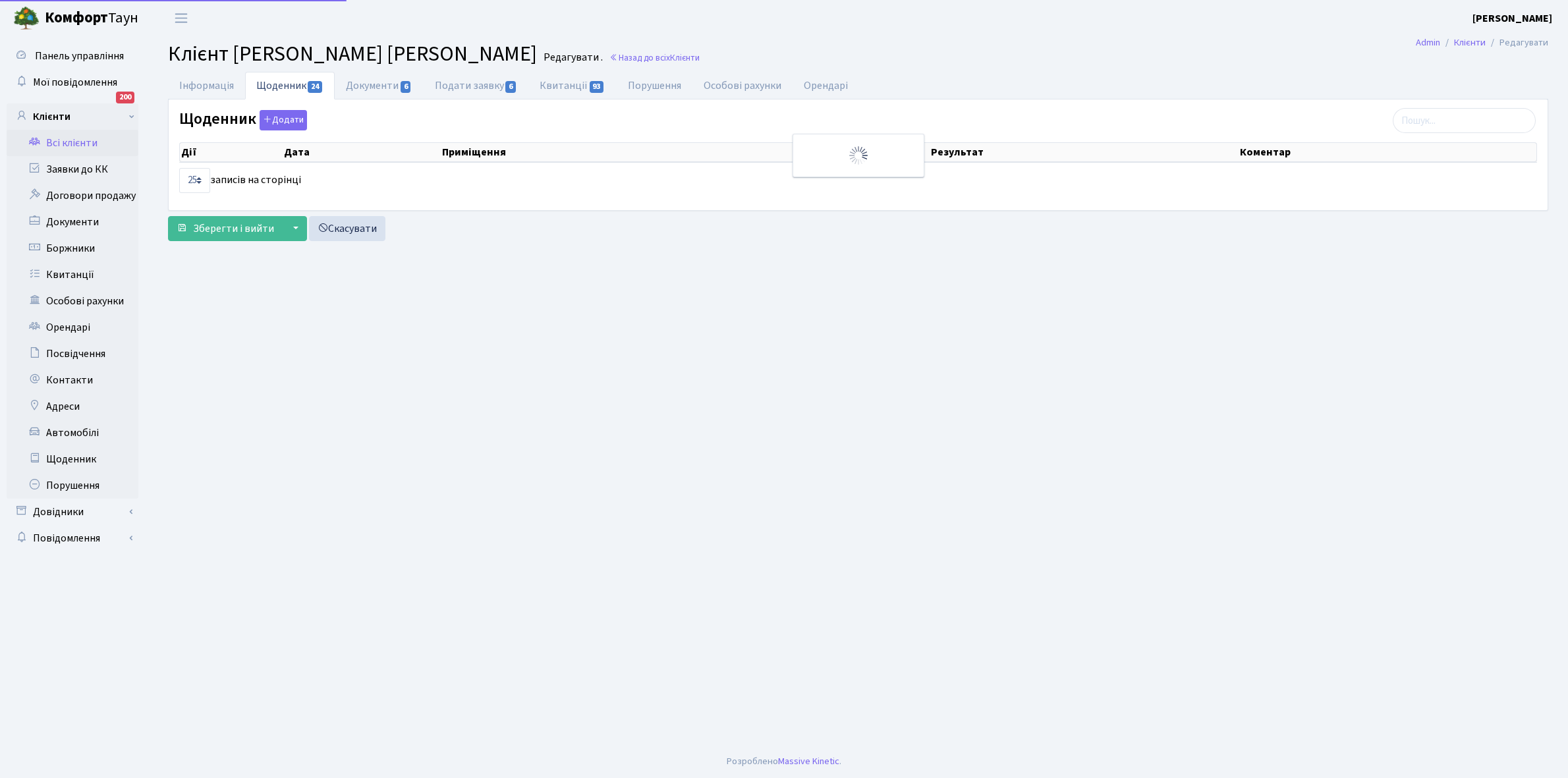
select select "25"
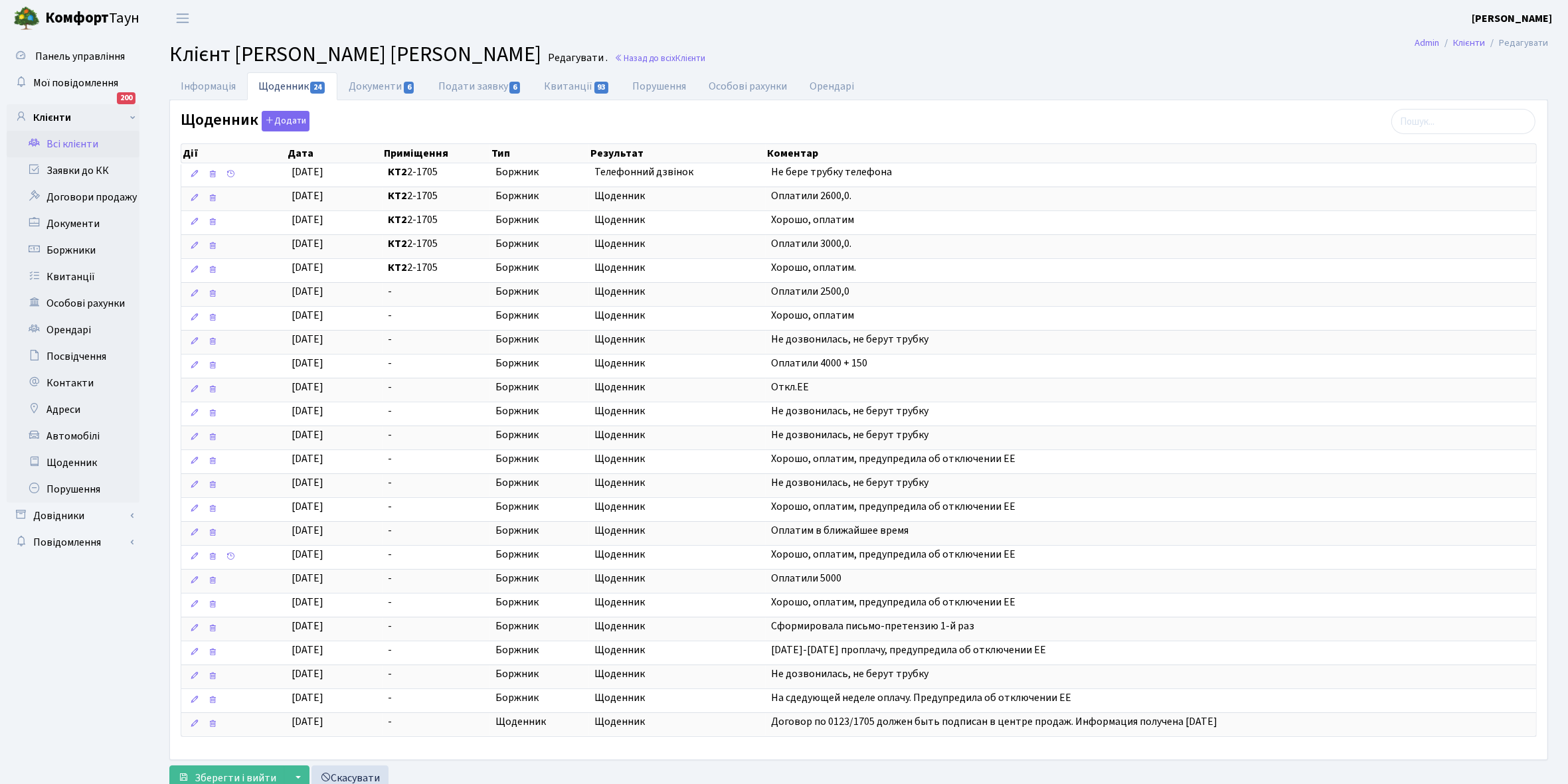
click at [81, 143] on link "Всі клієнти" at bounding box center [73, 143] width 133 height 26
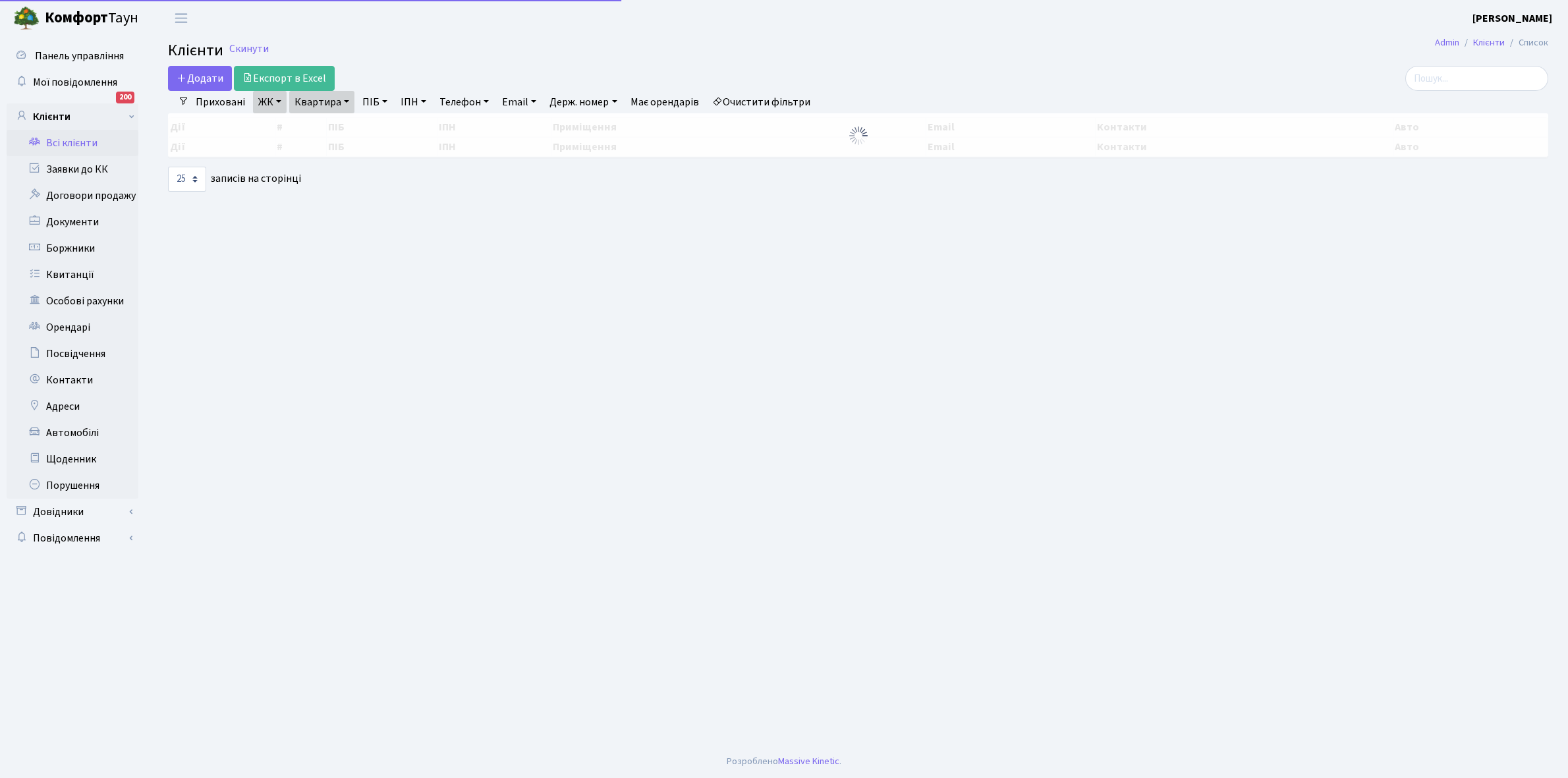
select select "25"
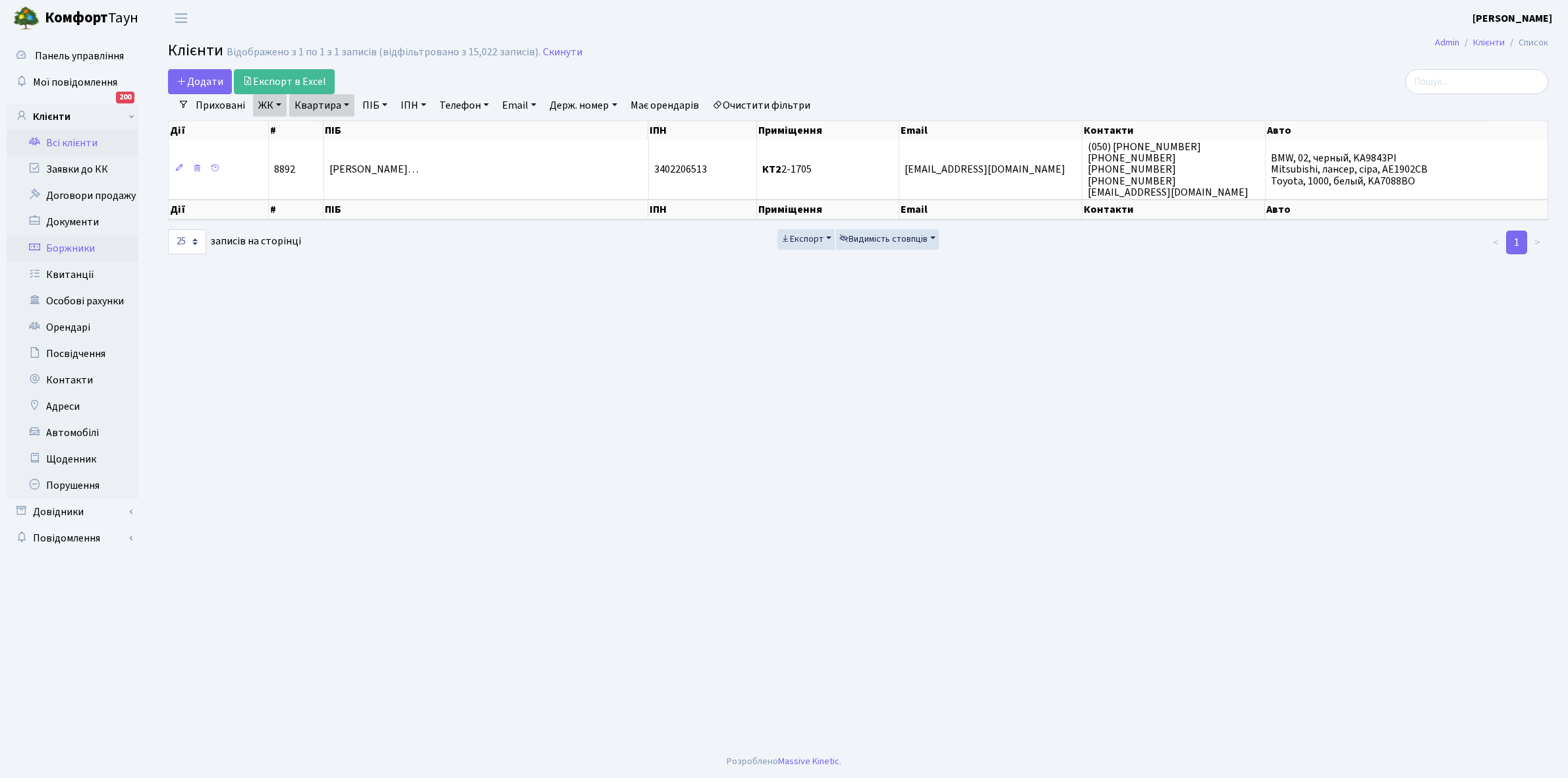
click at [89, 245] on link "Боржники" at bounding box center [72, 248] width 132 height 26
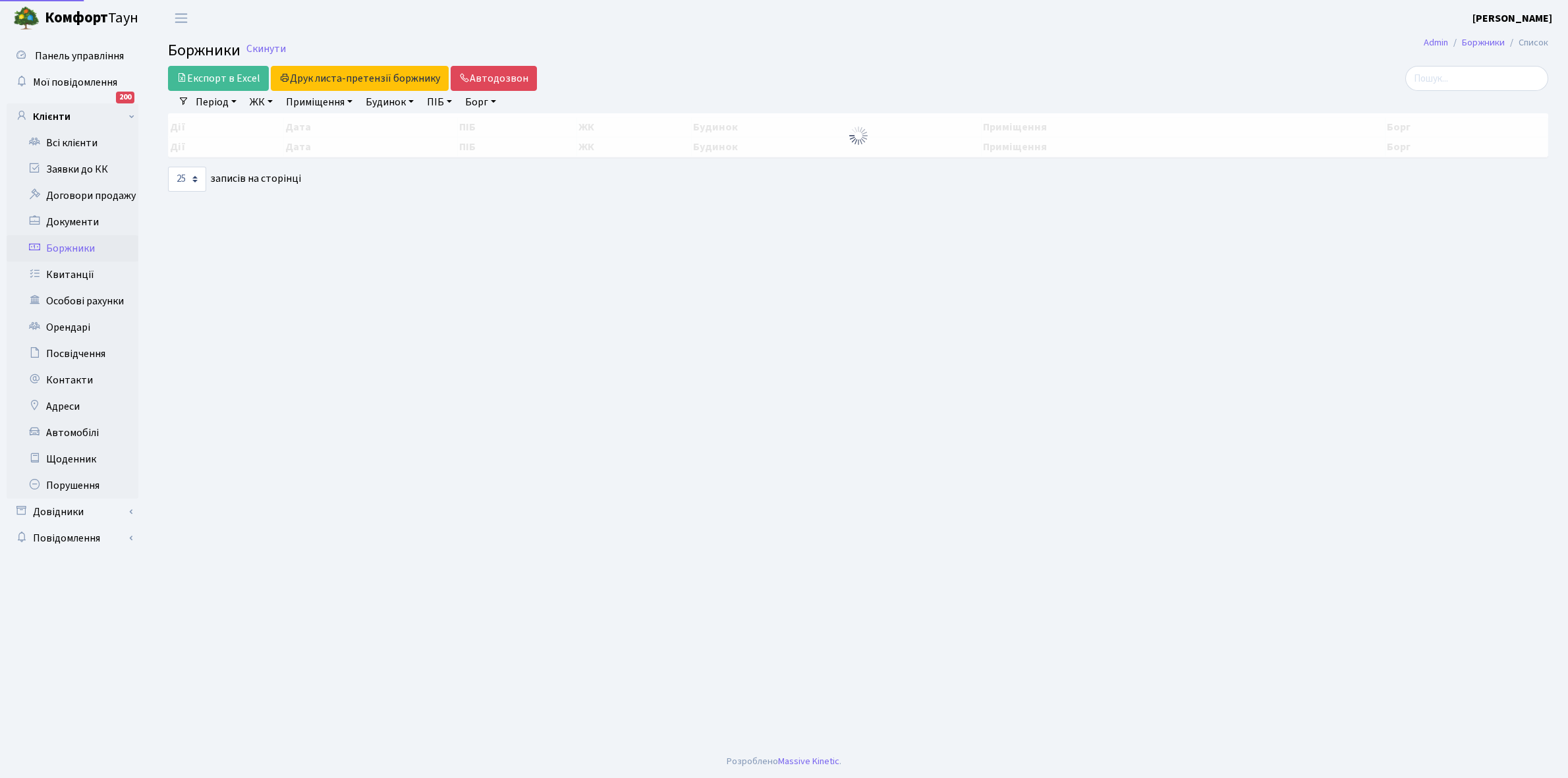
select select "25"
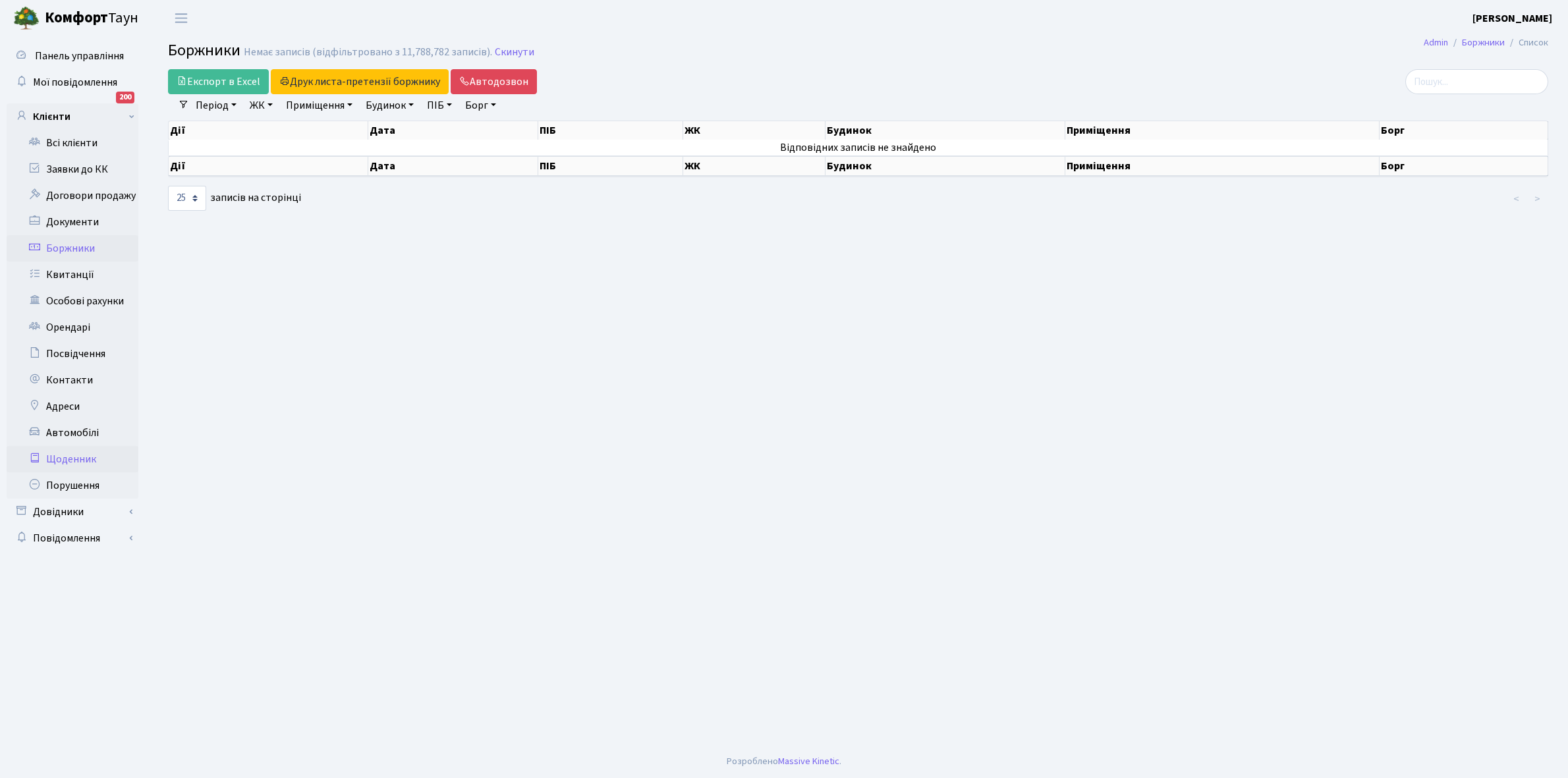
click at [74, 458] on link "Щоденник" at bounding box center [72, 458] width 132 height 26
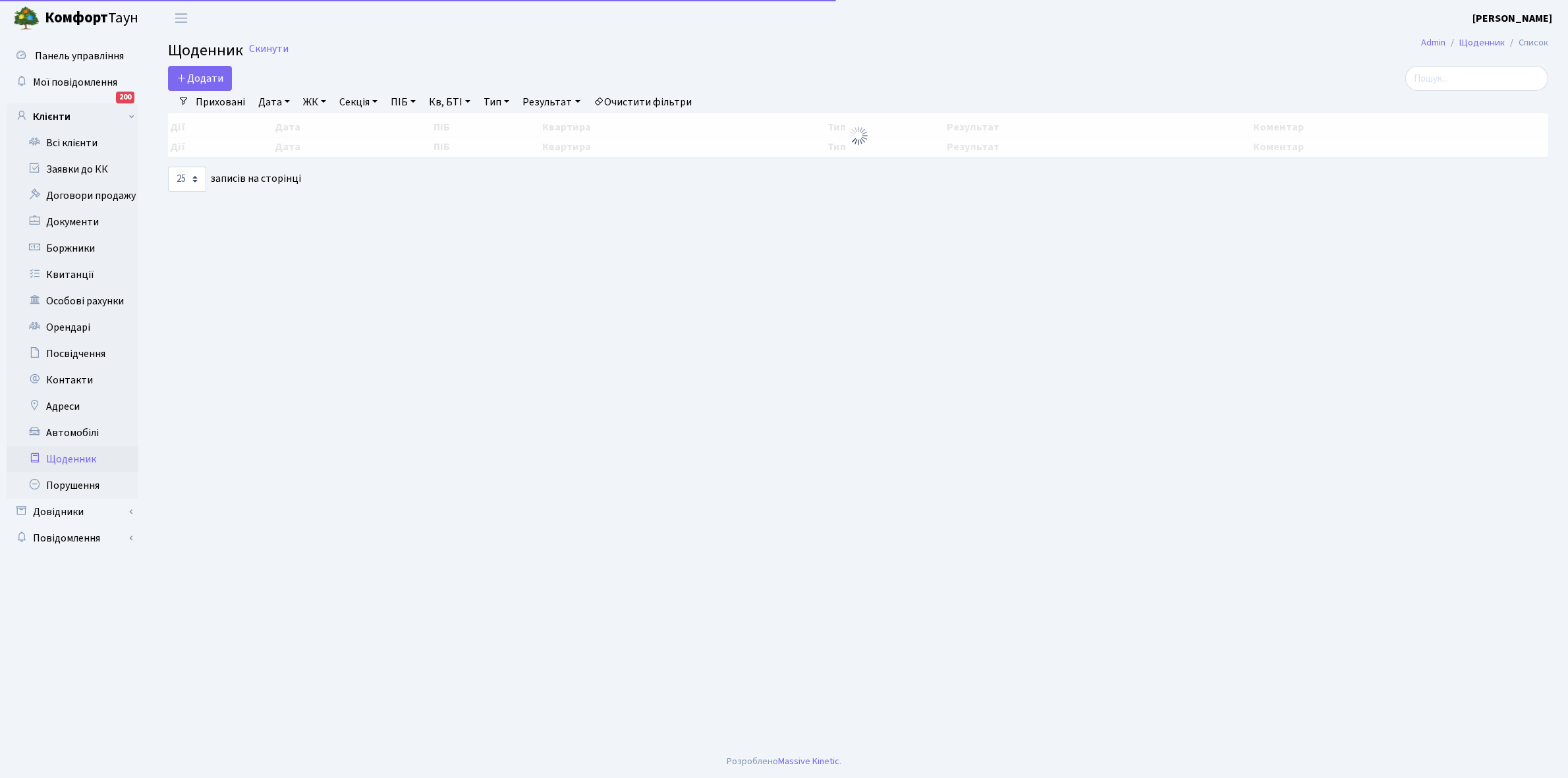
select select "25"
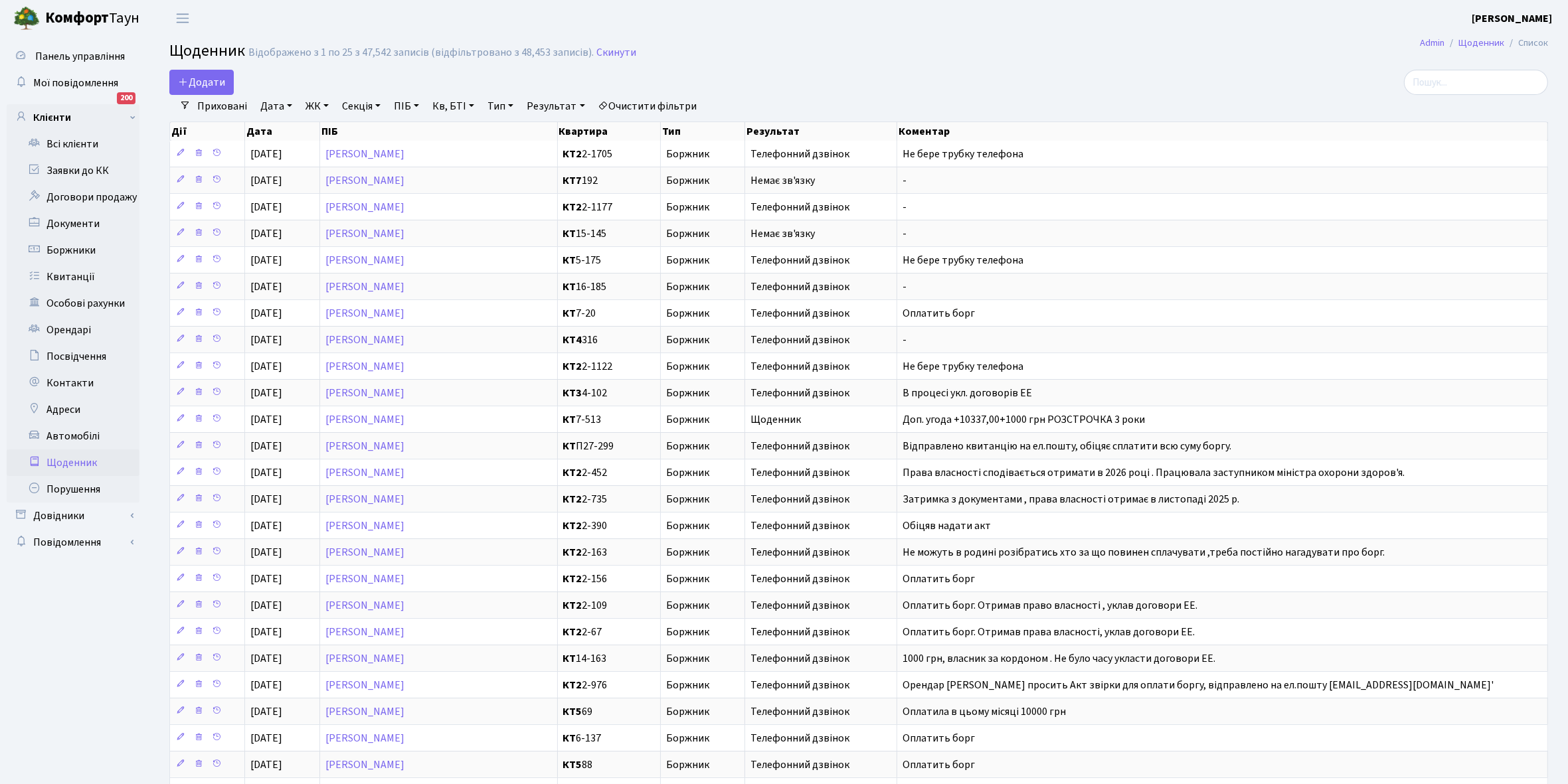
click at [87, 461] on link "Щоденник" at bounding box center [73, 462] width 133 height 26
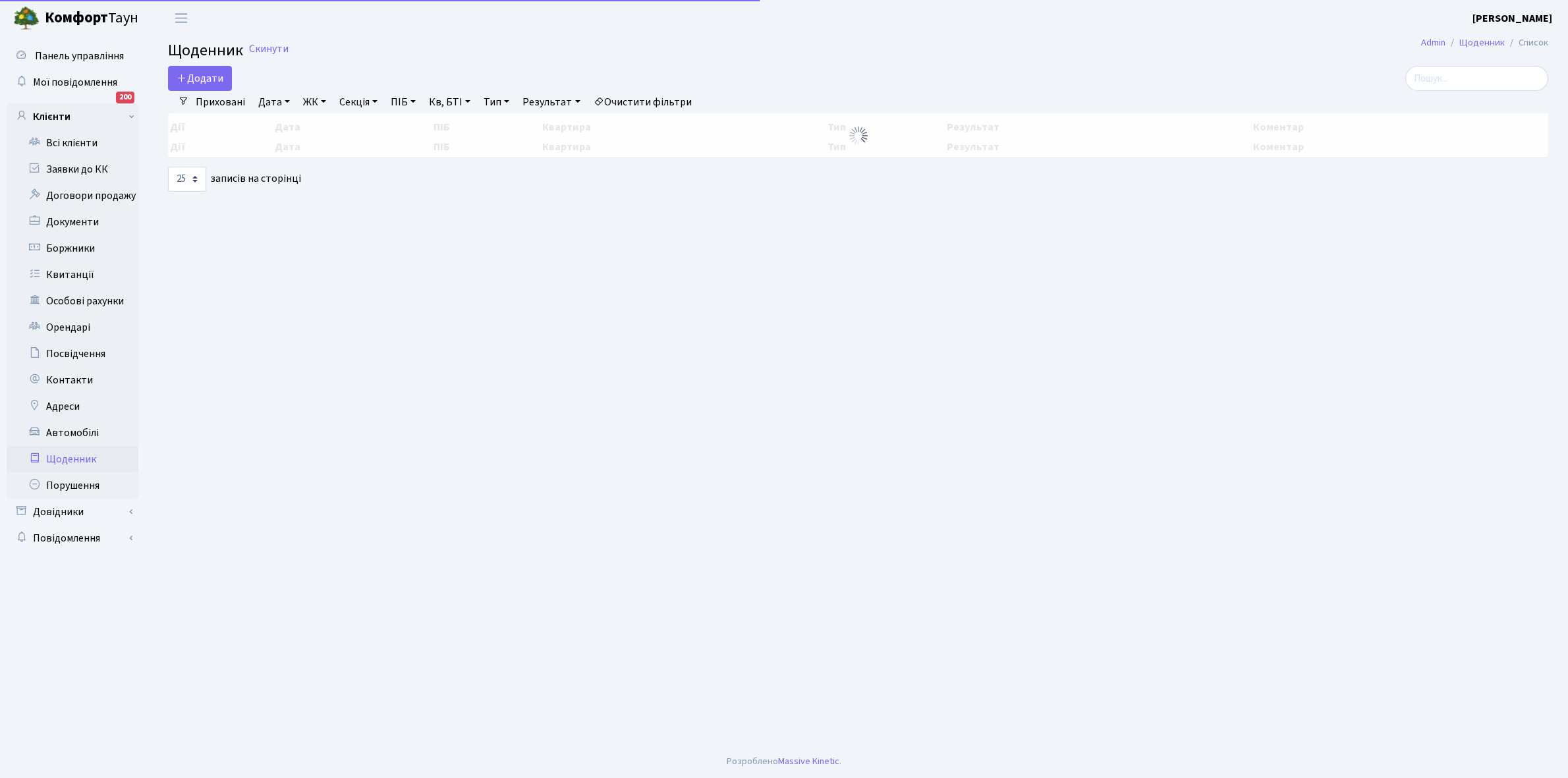
select select "25"
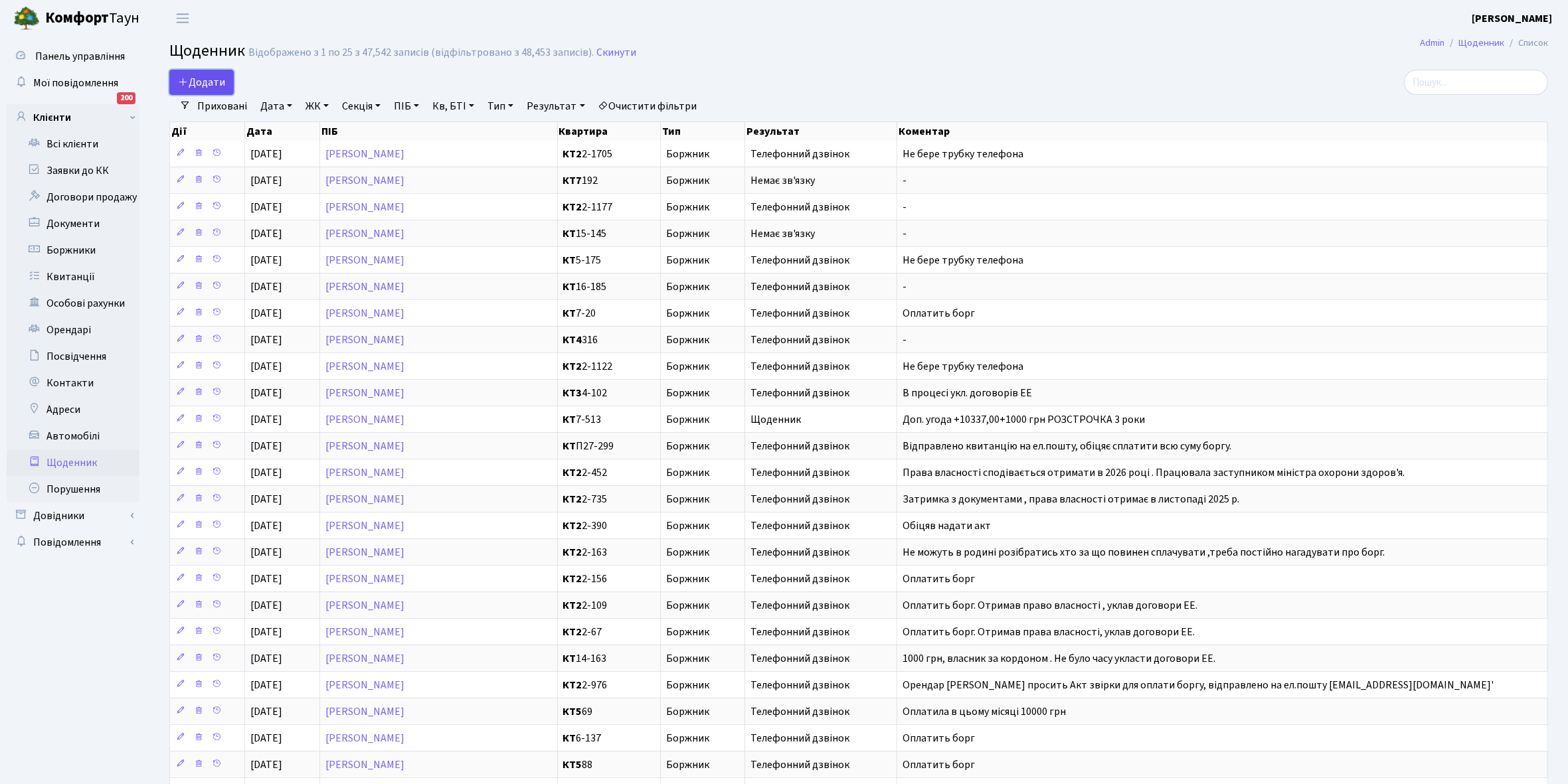
click at [204, 81] on span "Додати" at bounding box center [202, 83] width 47 height 15
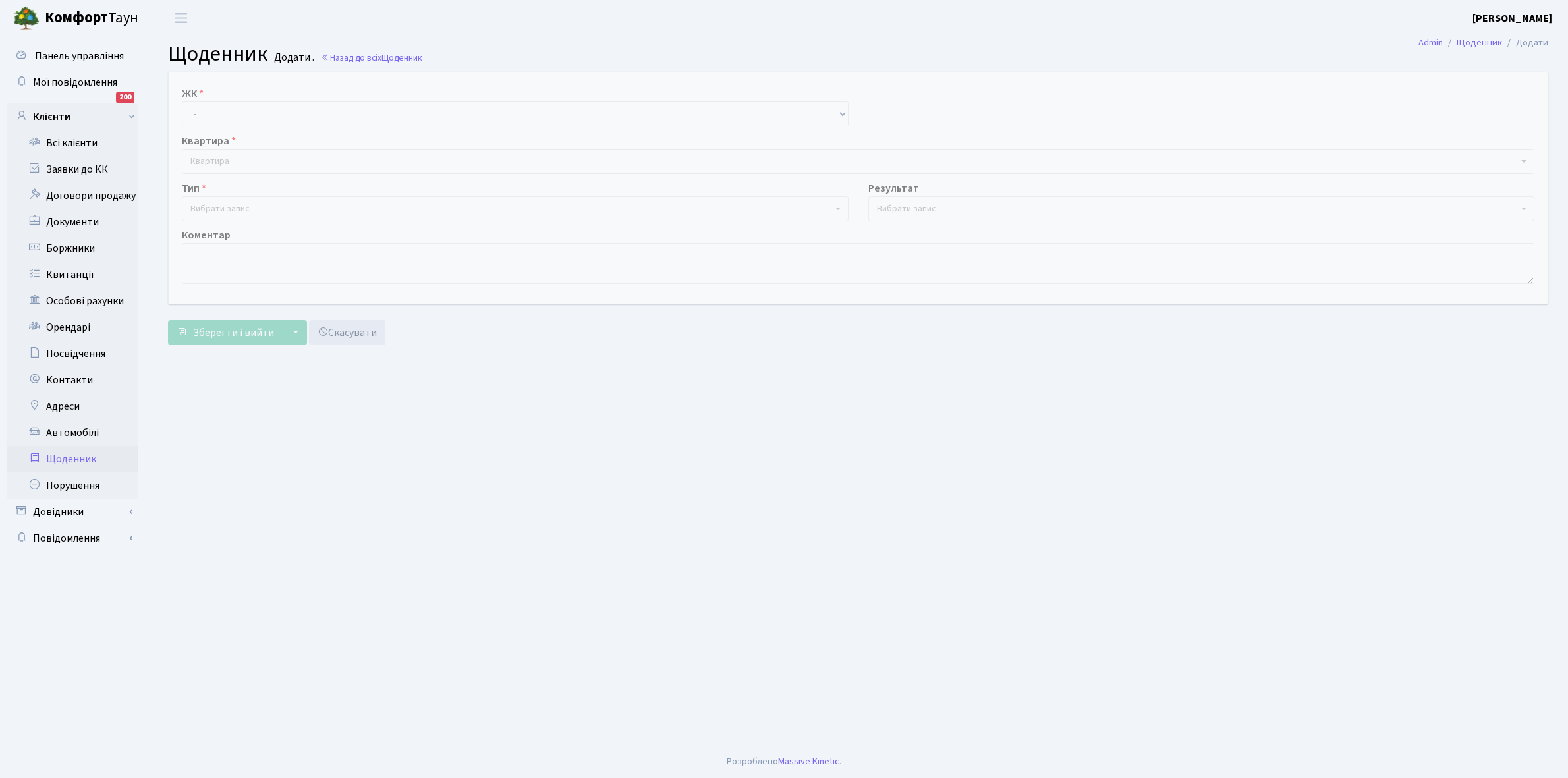
click at [81, 454] on link "Щоденник" at bounding box center [72, 458] width 132 height 26
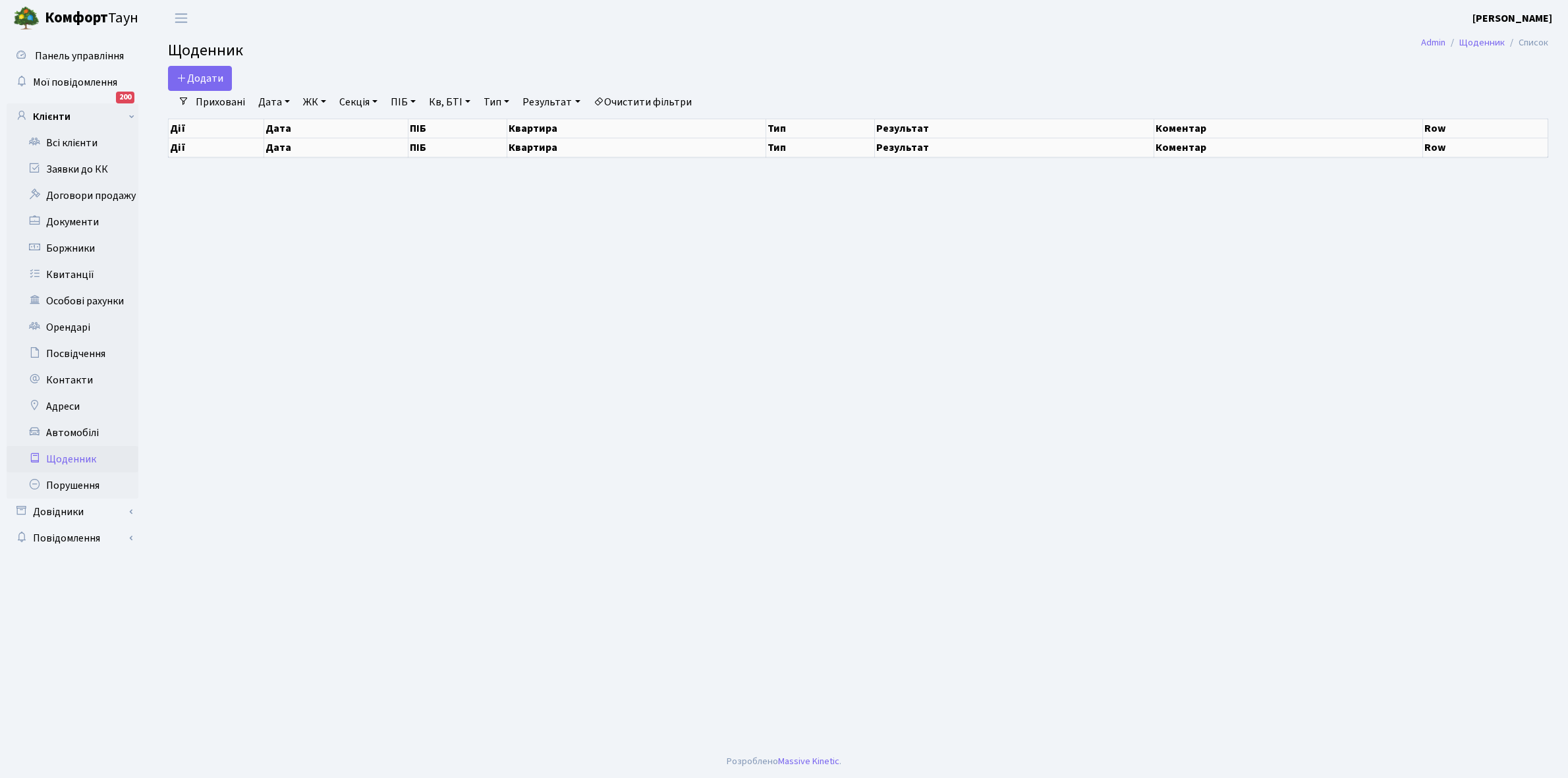
select select "25"
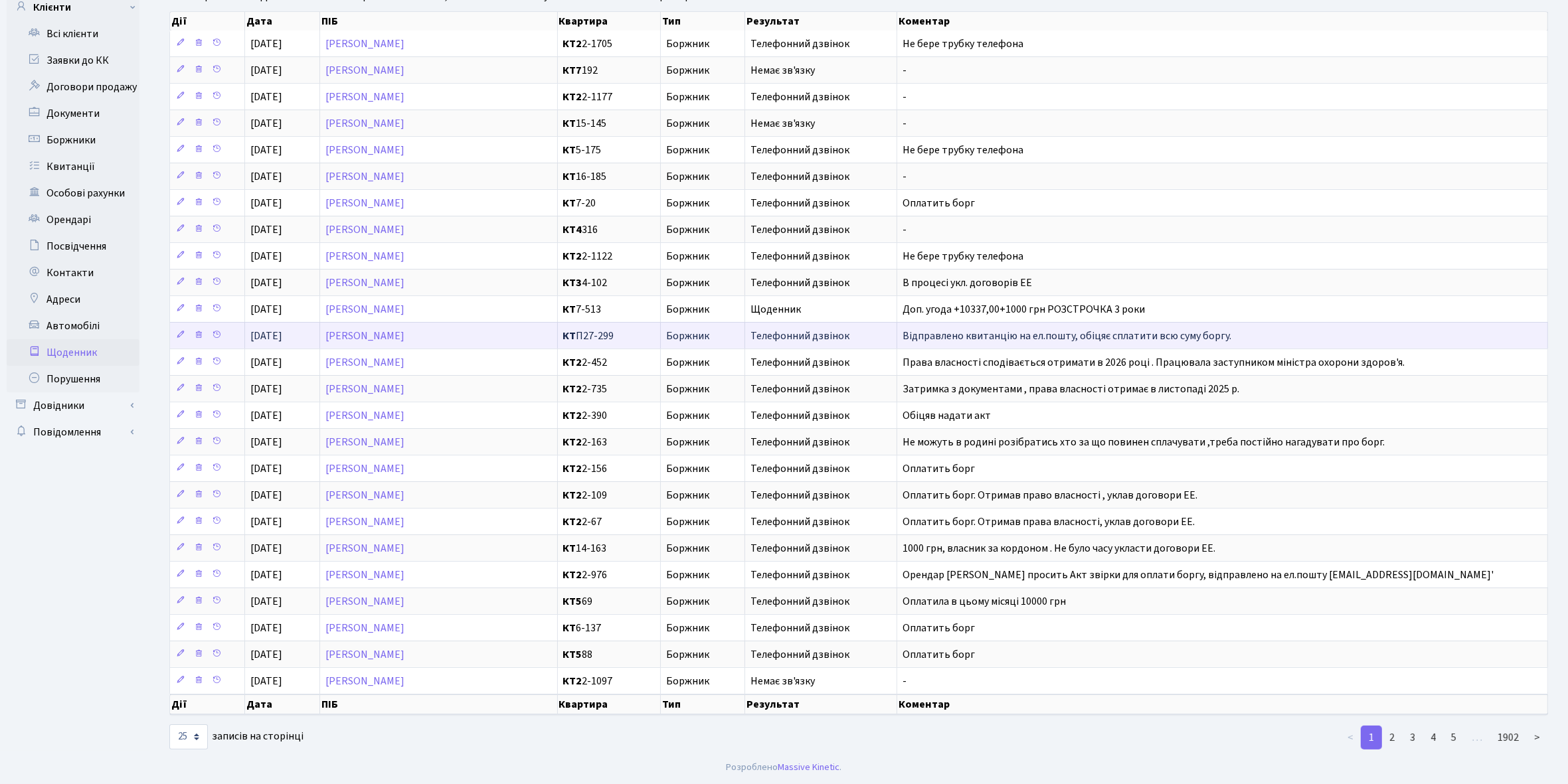
scroll to position [123, 0]
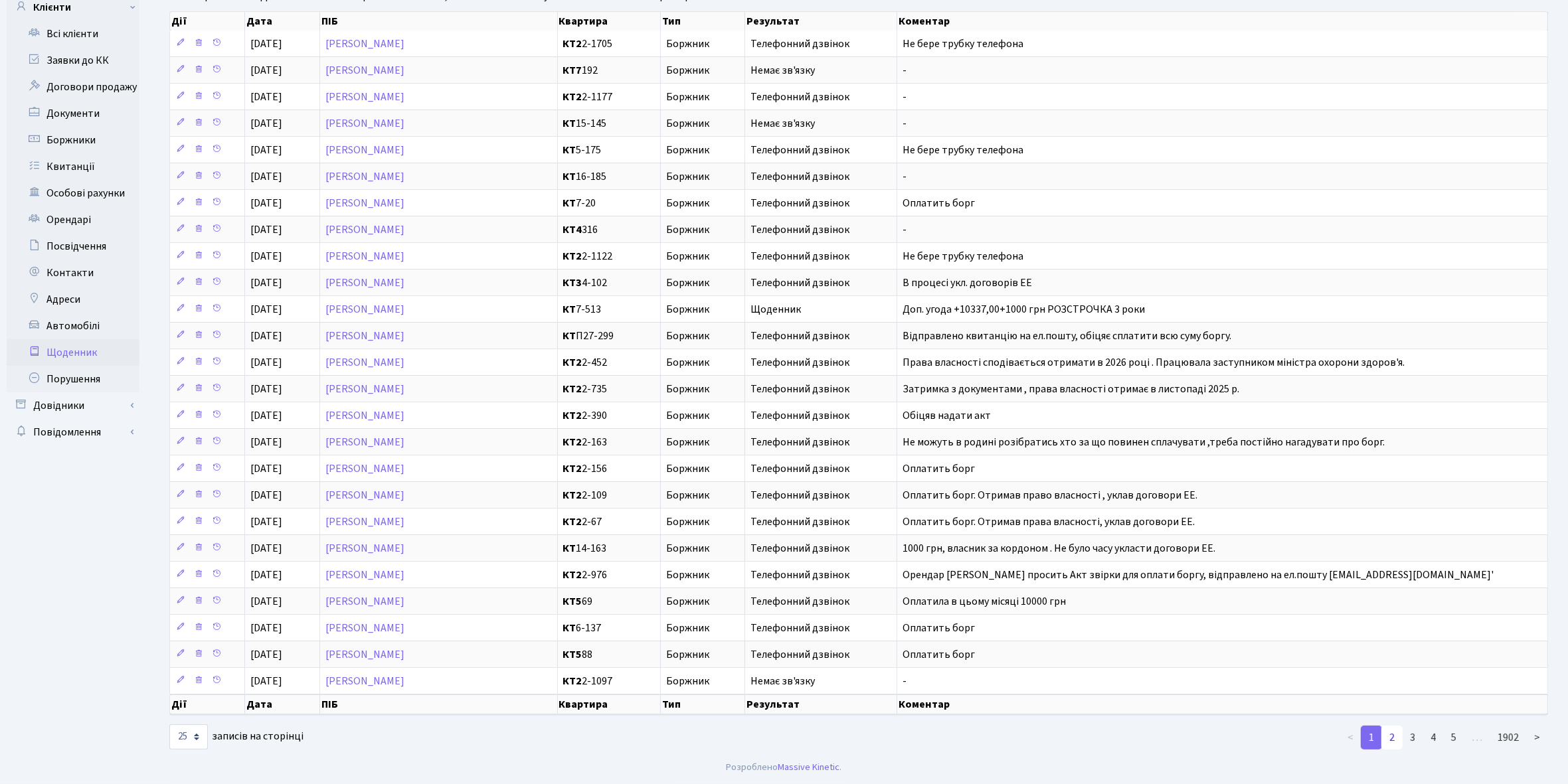
click at [1395, 737] on link "2" at bounding box center [1391, 737] width 21 height 24
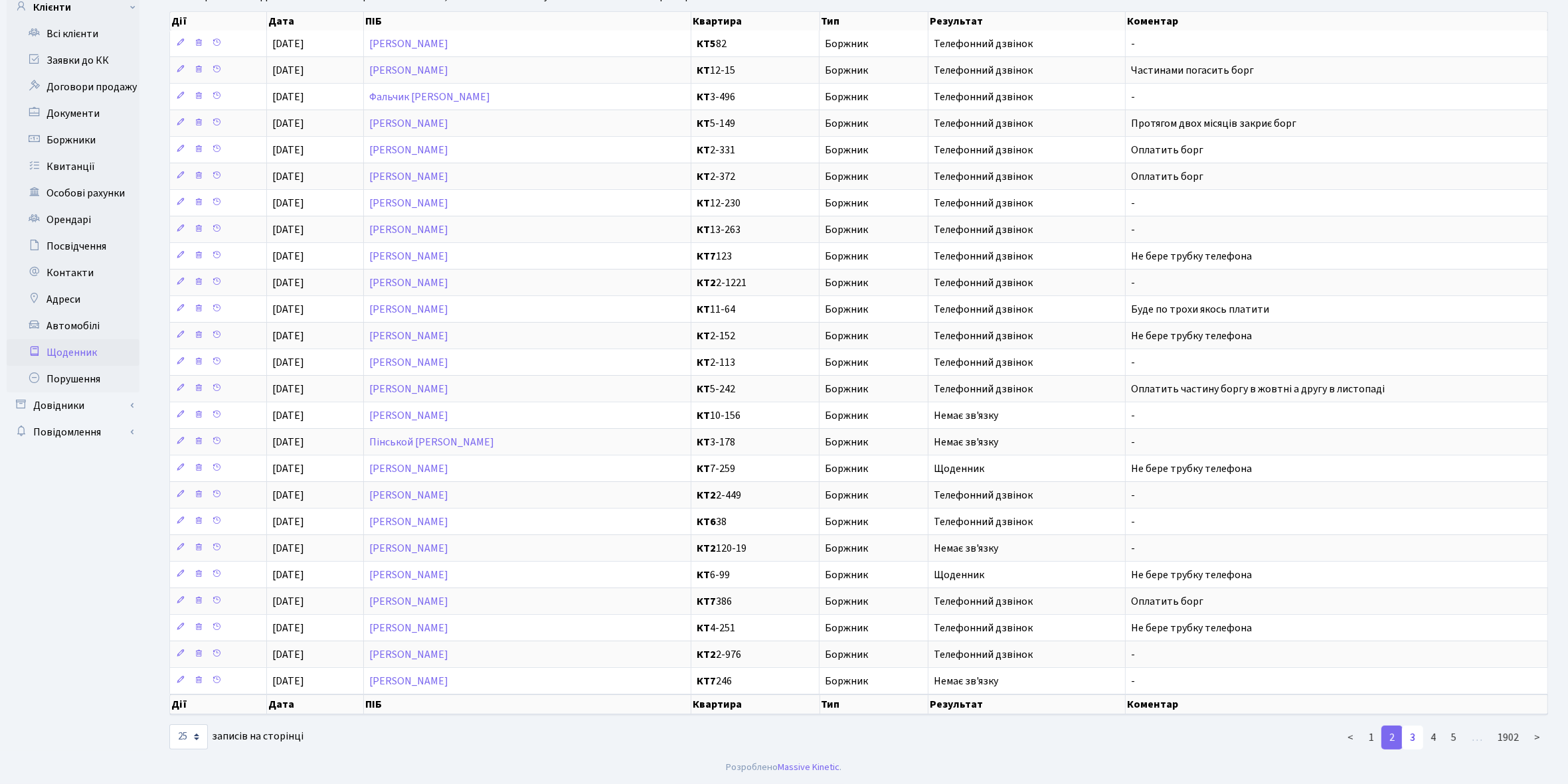
click at [1413, 739] on link "3" at bounding box center [1412, 737] width 21 height 24
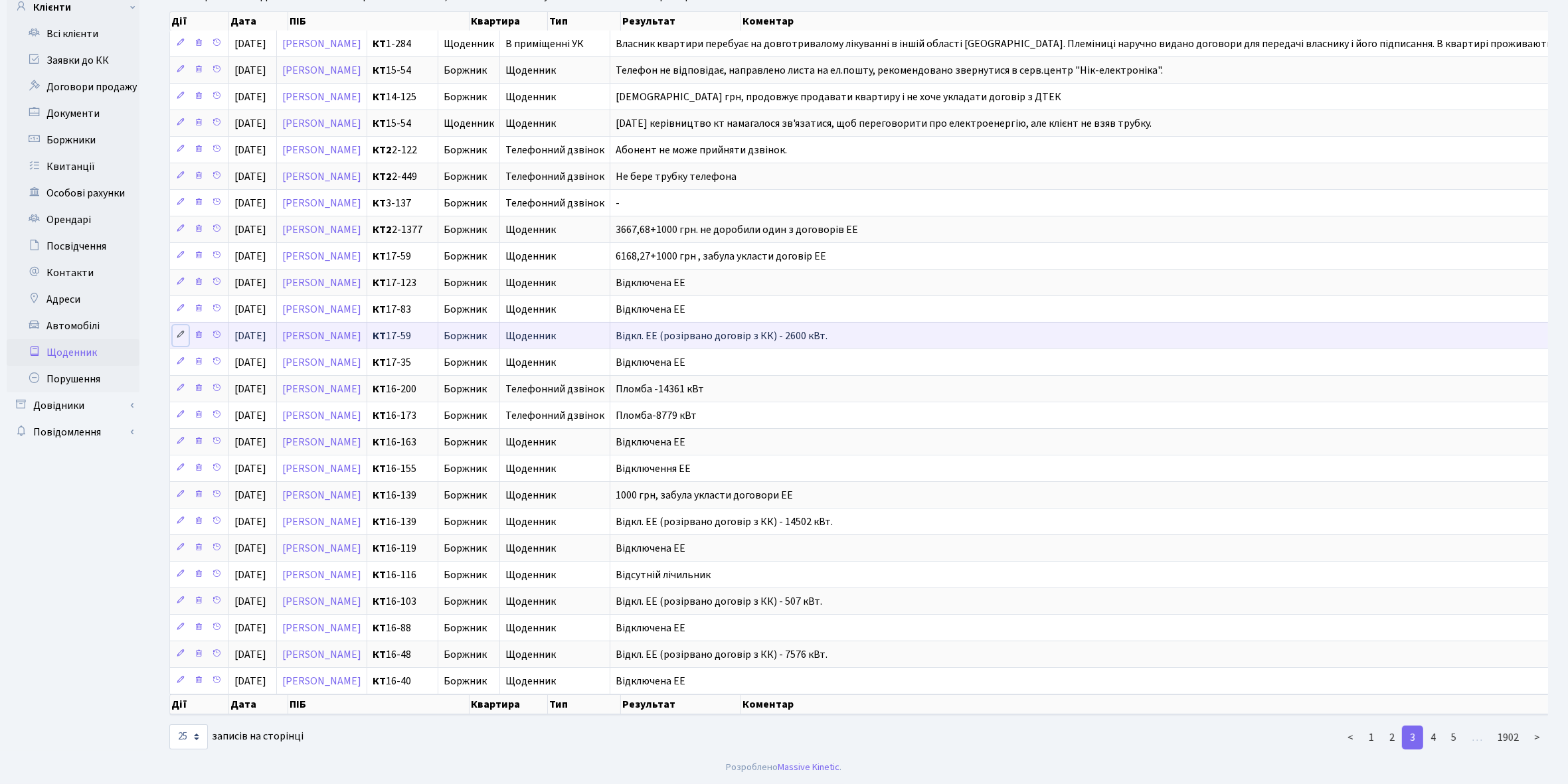
click at [179, 332] on icon at bounding box center [181, 335] width 9 height 9
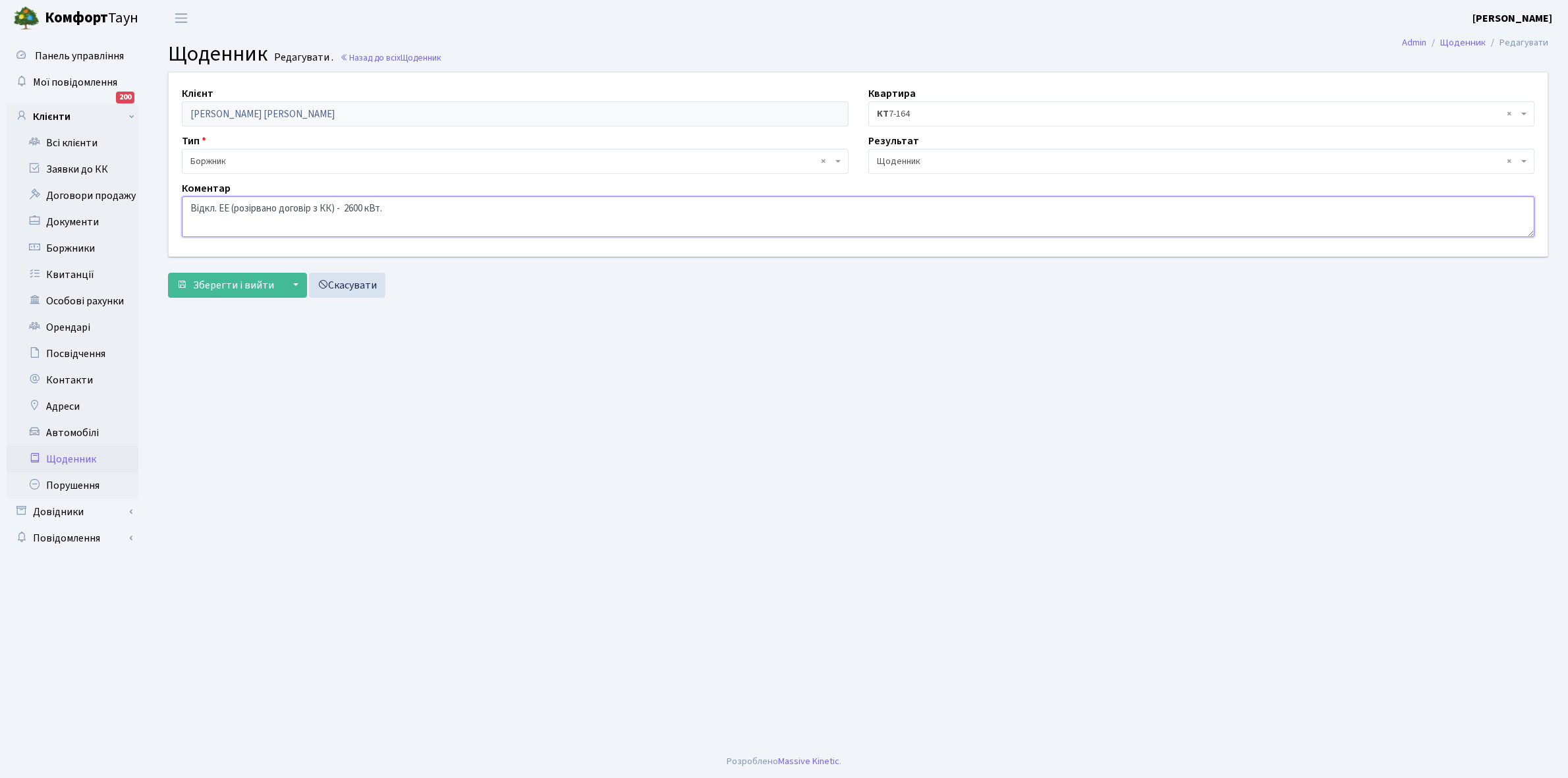
drag, startPoint x: 187, startPoint y: 209, endPoint x: 501, endPoint y: 234, distance: 315.0
click at [501, 234] on textarea "Відкл. ЕЕ (розірвано договір з КК) - 2600 кВт." at bounding box center [858, 216] width 1353 height 41
click at [76, 456] on link "Щоденник" at bounding box center [72, 458] width 132 height 26
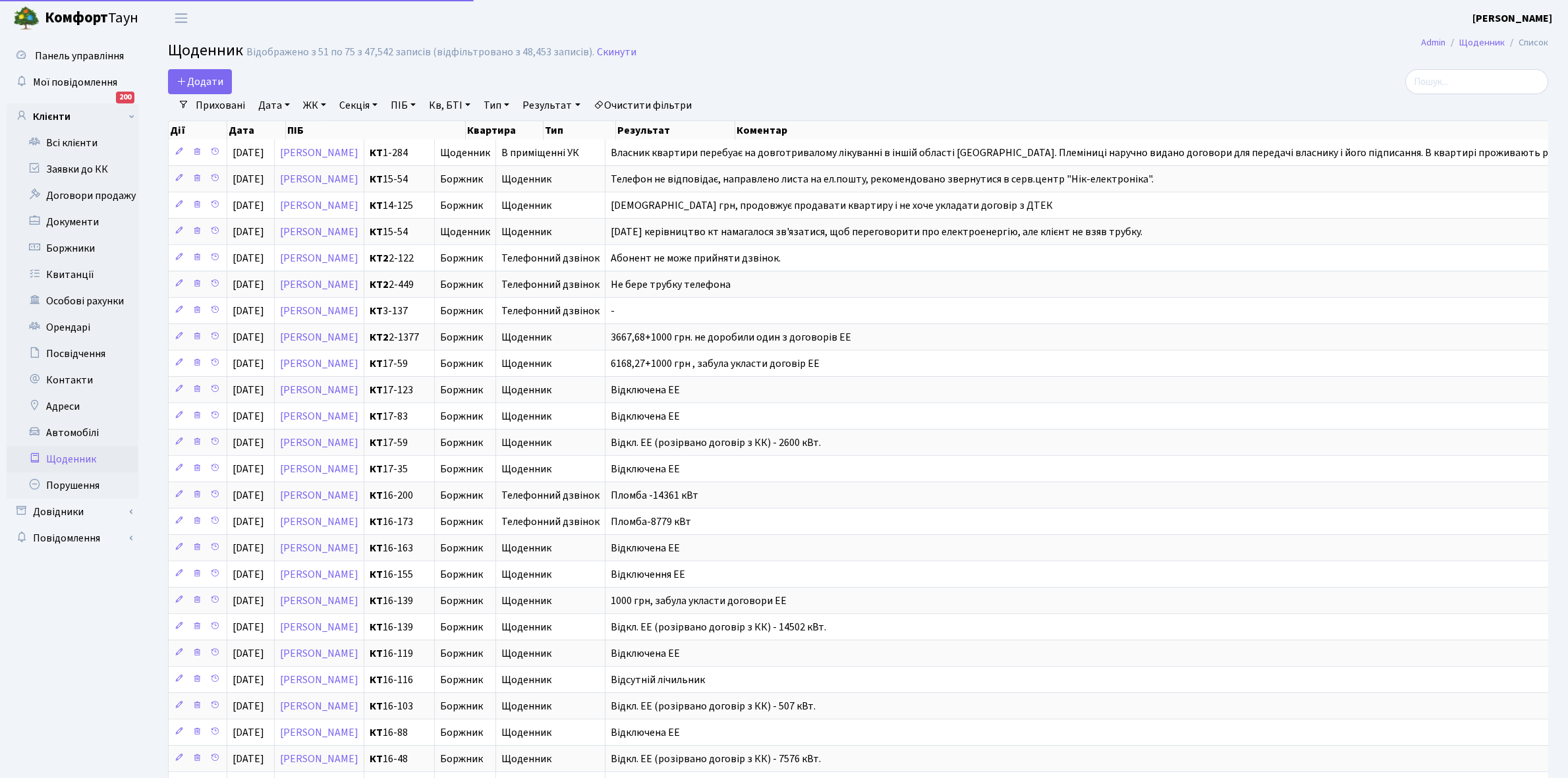
select select "25"
click at [208, 72] on link "Додати" at bounding box center [199, 81] width 64 height 25
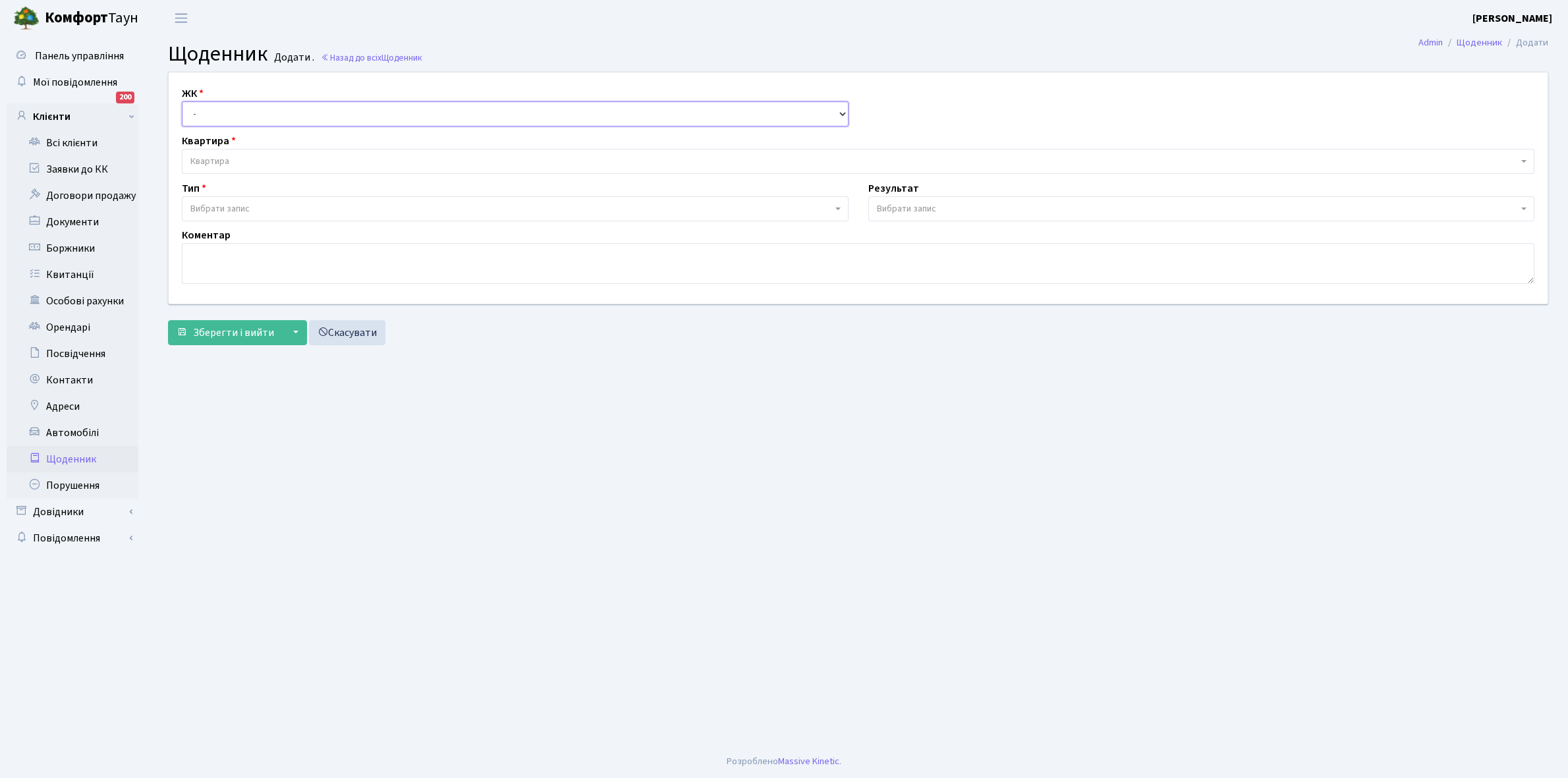
click at [219, 109] on select "- КТ, вул. Регенераторна, 4 КТ2, просп. [STREET_ADDRESS] [STREET_ADDRESS] [PERS…" at bounding box center [515, 113] width 667 height 25
select select "295"
click at [182, 101] on select "- КТ, вул. Регенераторна, 4 КТ2, просп. [STREET_ADDRESS] [STREET_ADDRESS] [PERS…" at bounding box center [515, 113] width 667 height 25
select select
click at [232, 153] on span "Квартира" at bounding box center [858, 161] width 1353 height 25
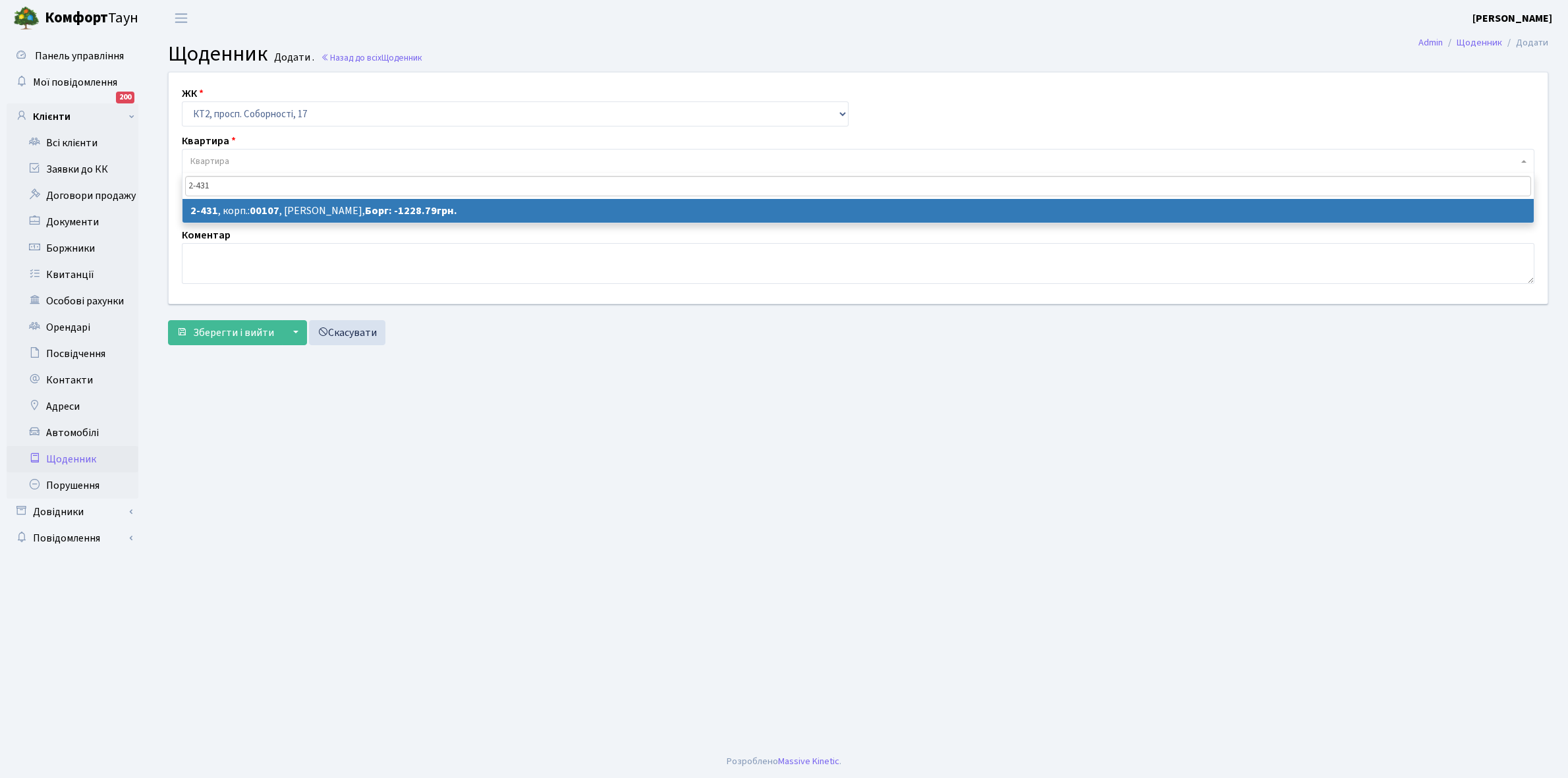
type input "2-431"
select select "15484"
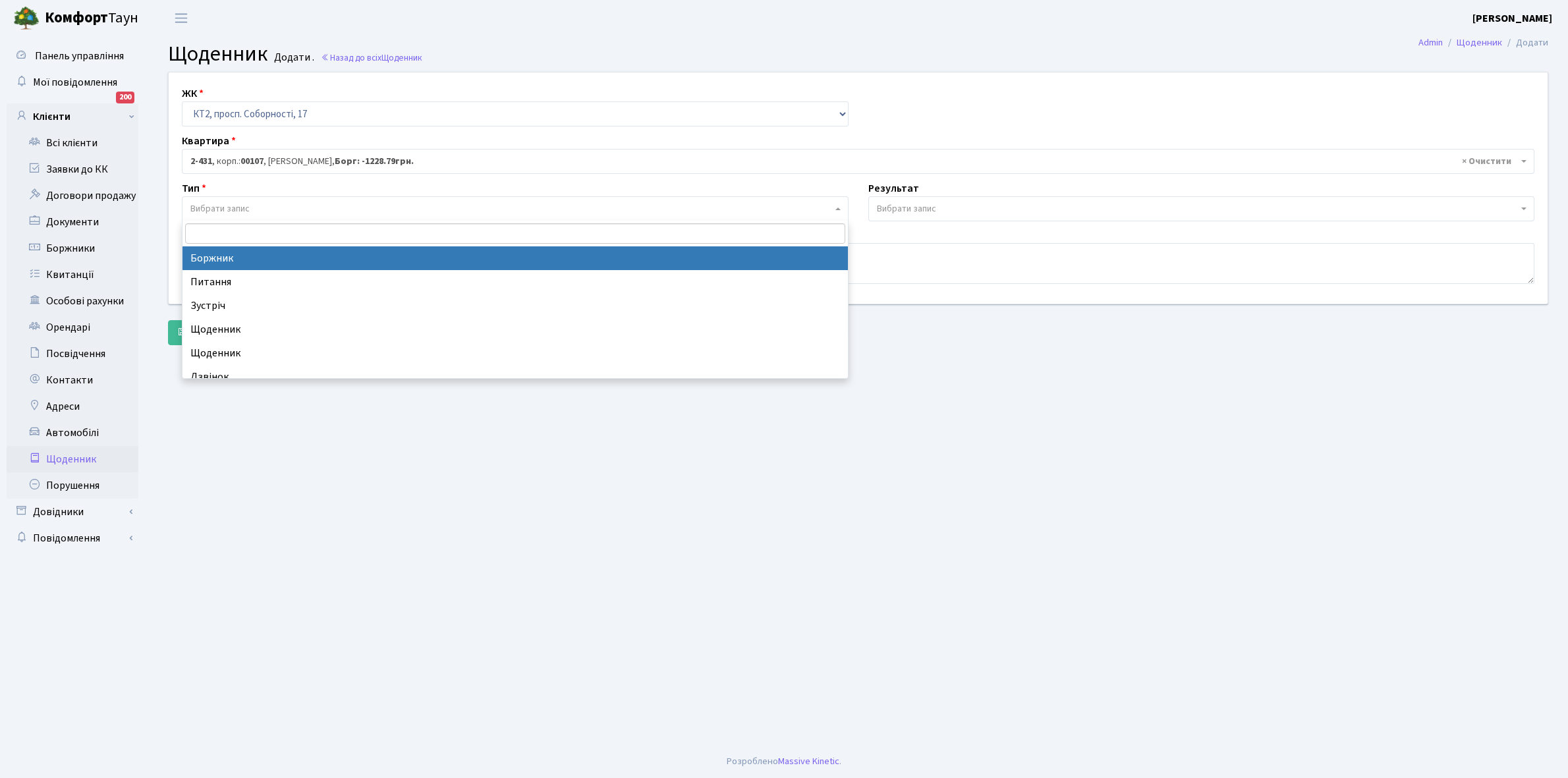
click at [275, 205] on span "Вибрати запис" at bounding box center [511, 209] width 642 height 13
select select "189"
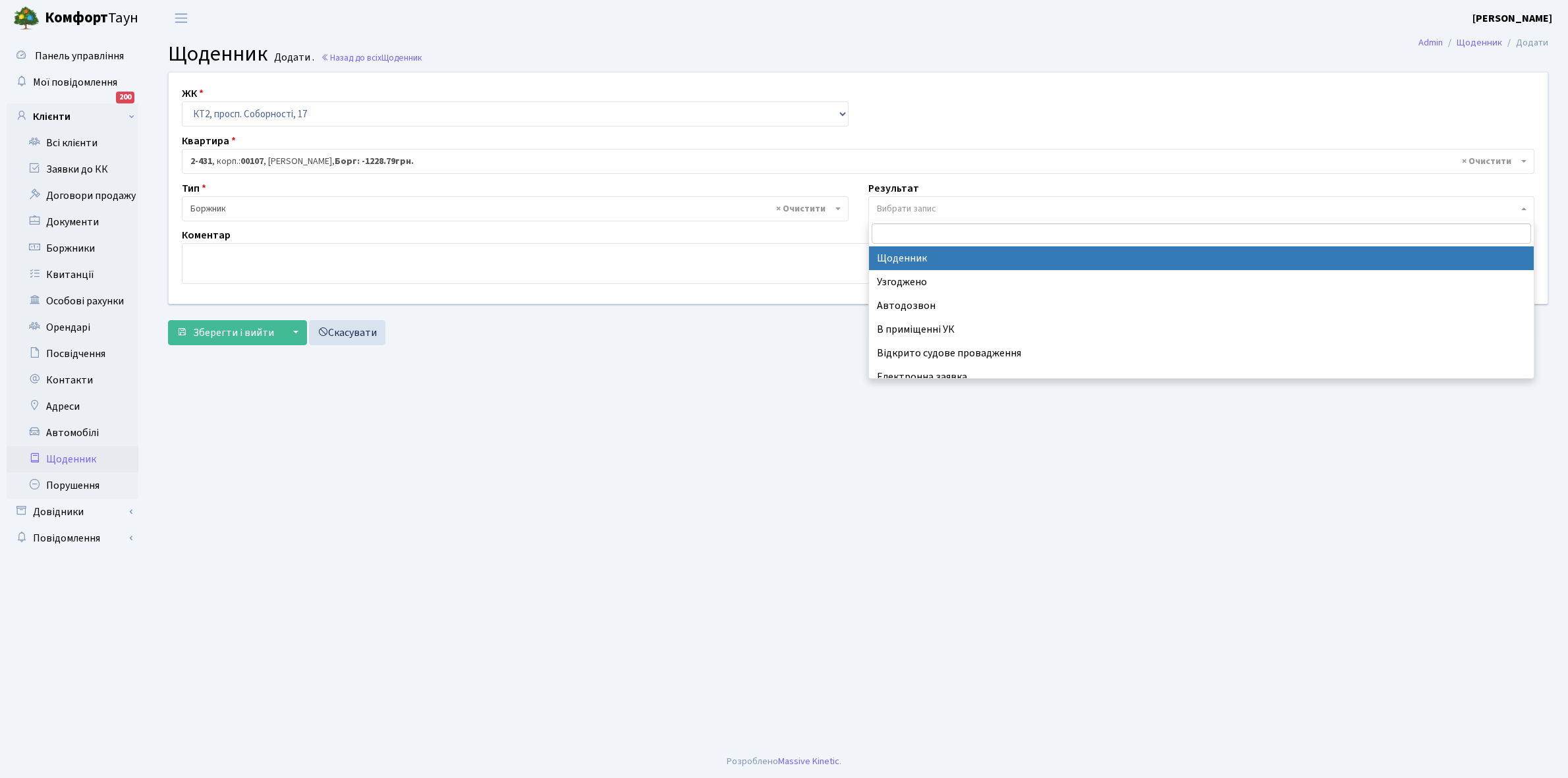
click at [904, 205] on span "Вибрати запис" at bounding box center [906, 209] width 59 height 13
select select "14"
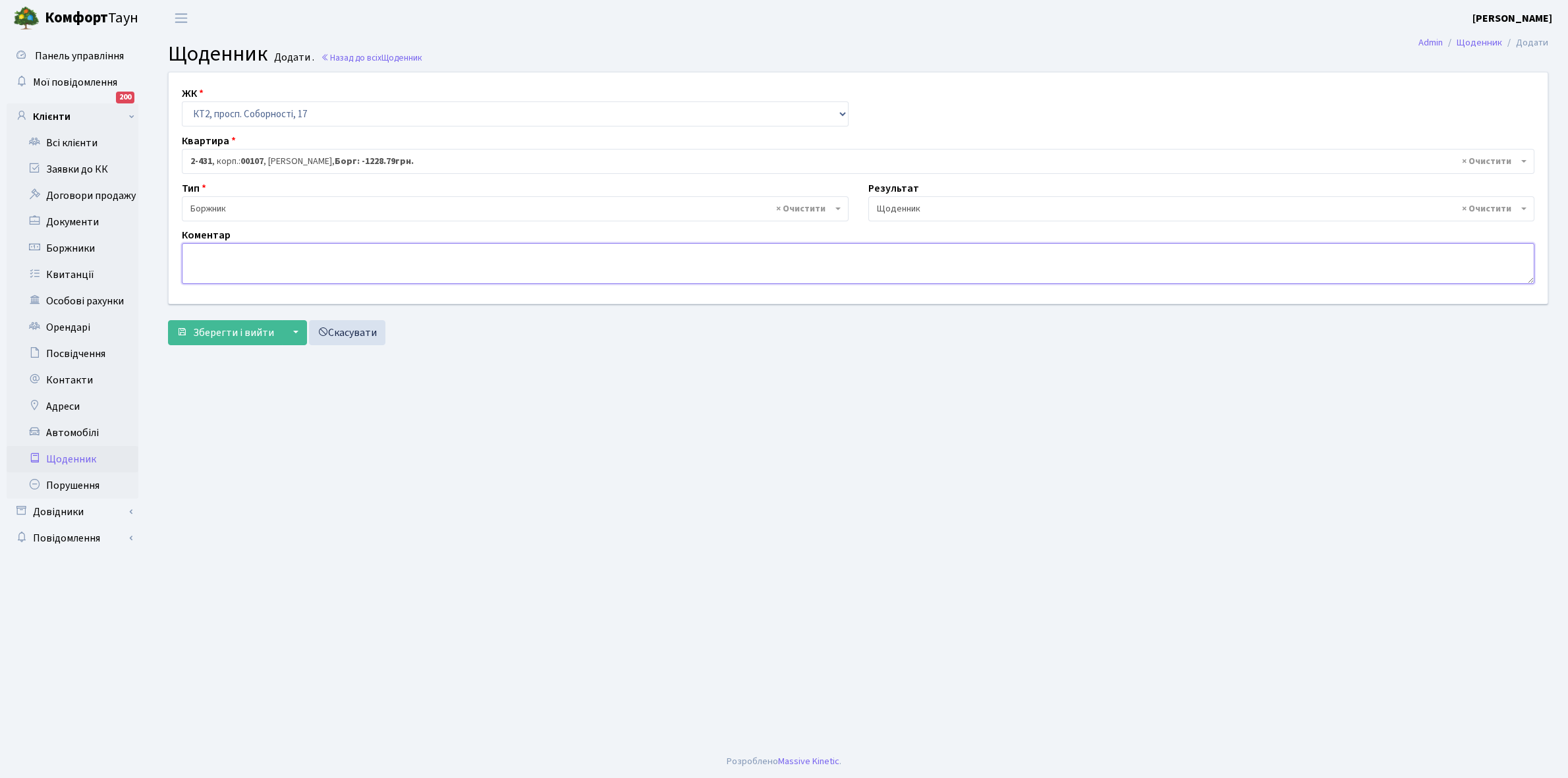
click at [195, 257] on textarea at bounding box center [858, 263] width 1353 height 41
click at [287, 252] on textarea "3000+1000 грн, не змагла онлайн" at bounding box center [858, 263] width 1353 height 41
click at [283, 252] on textarea "3000+1000 грн, не змагла онлайн" at bounding box center [858, 263] width 1353 height 41
click at [390, 261] on textarea "3000+1000 грн, не змогла онлайн" at bounding box center [858, 263] width 1353 height 41
type textarea "3000+1000 грн, не змогла онлайн укласти договори ЕЕ"
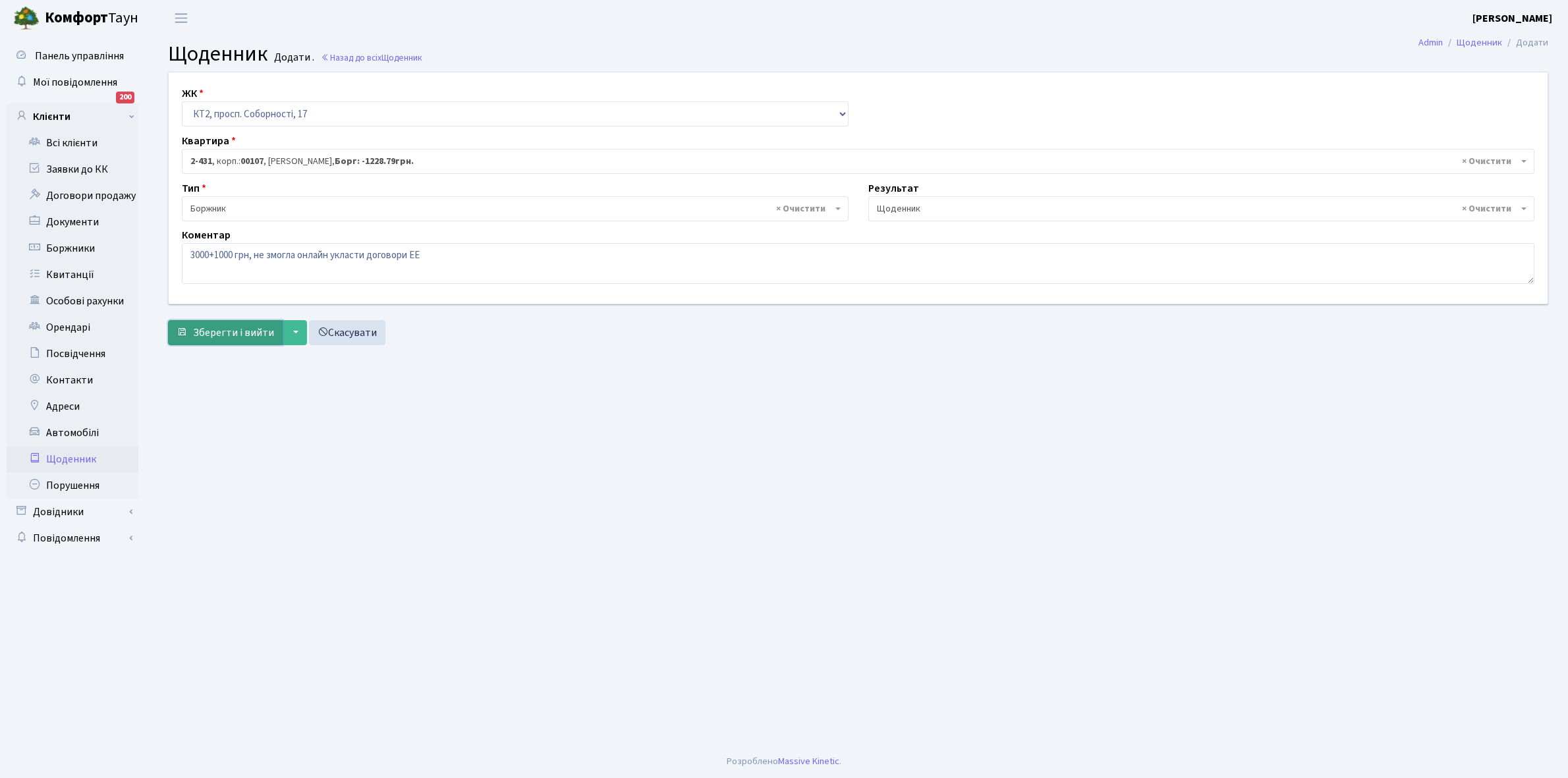
click at [231, 336] on span "Зберегти і вийти" at bounding box center [234, 333] width 81 height 15
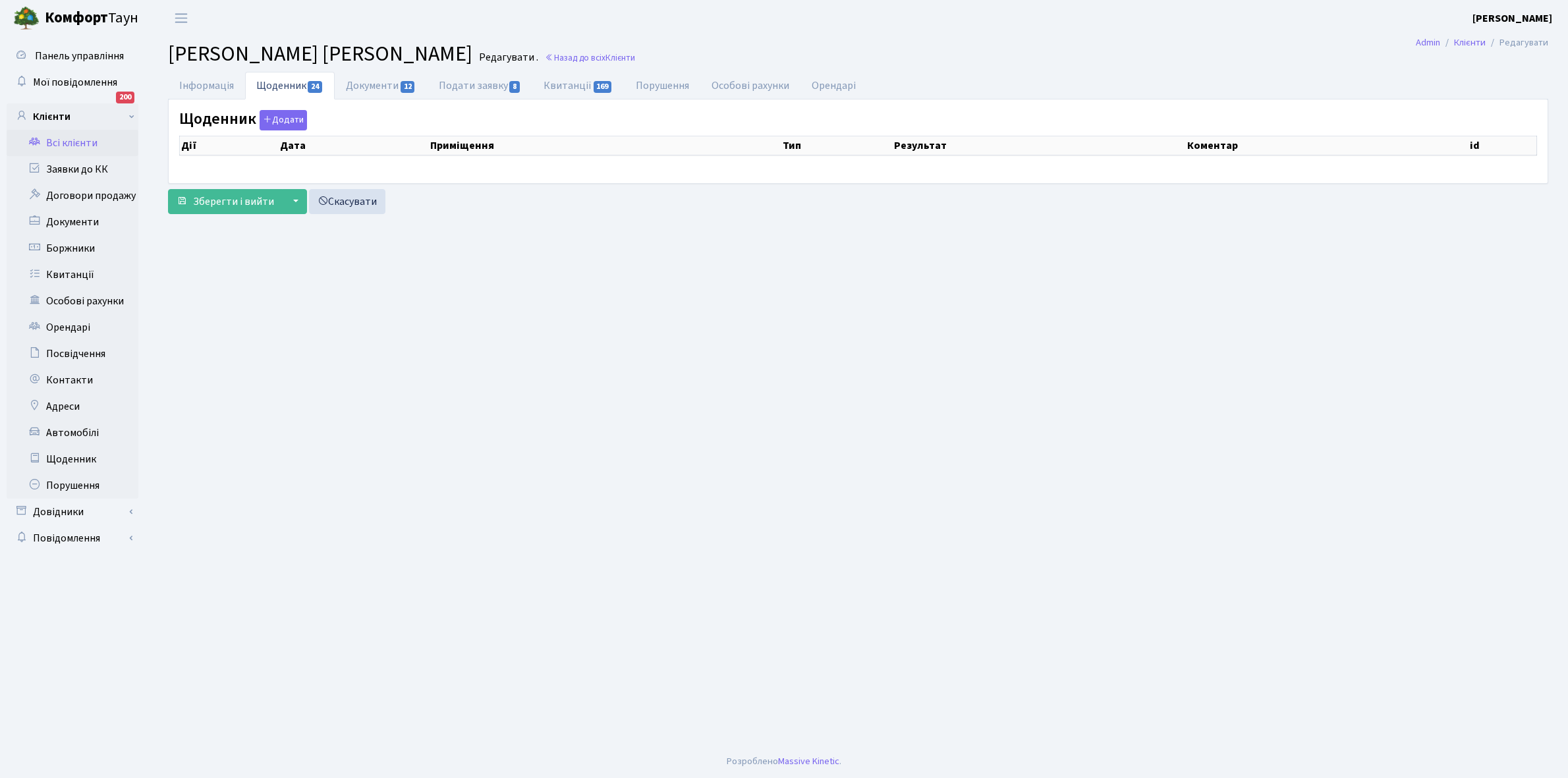
select select "25"
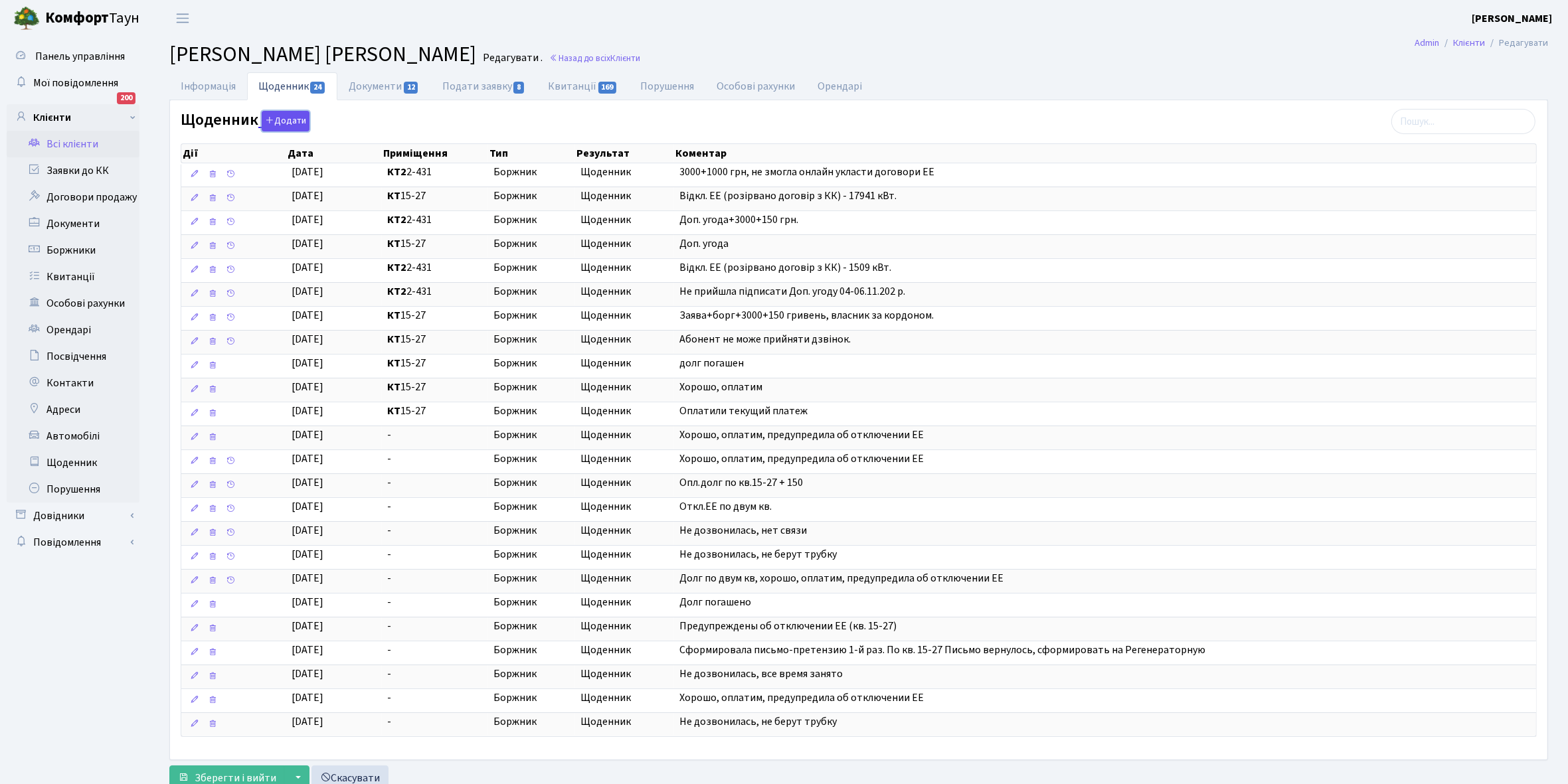
click at [286, 120] on button "Додати" at bounding box center [286, 121] width 48 height 20
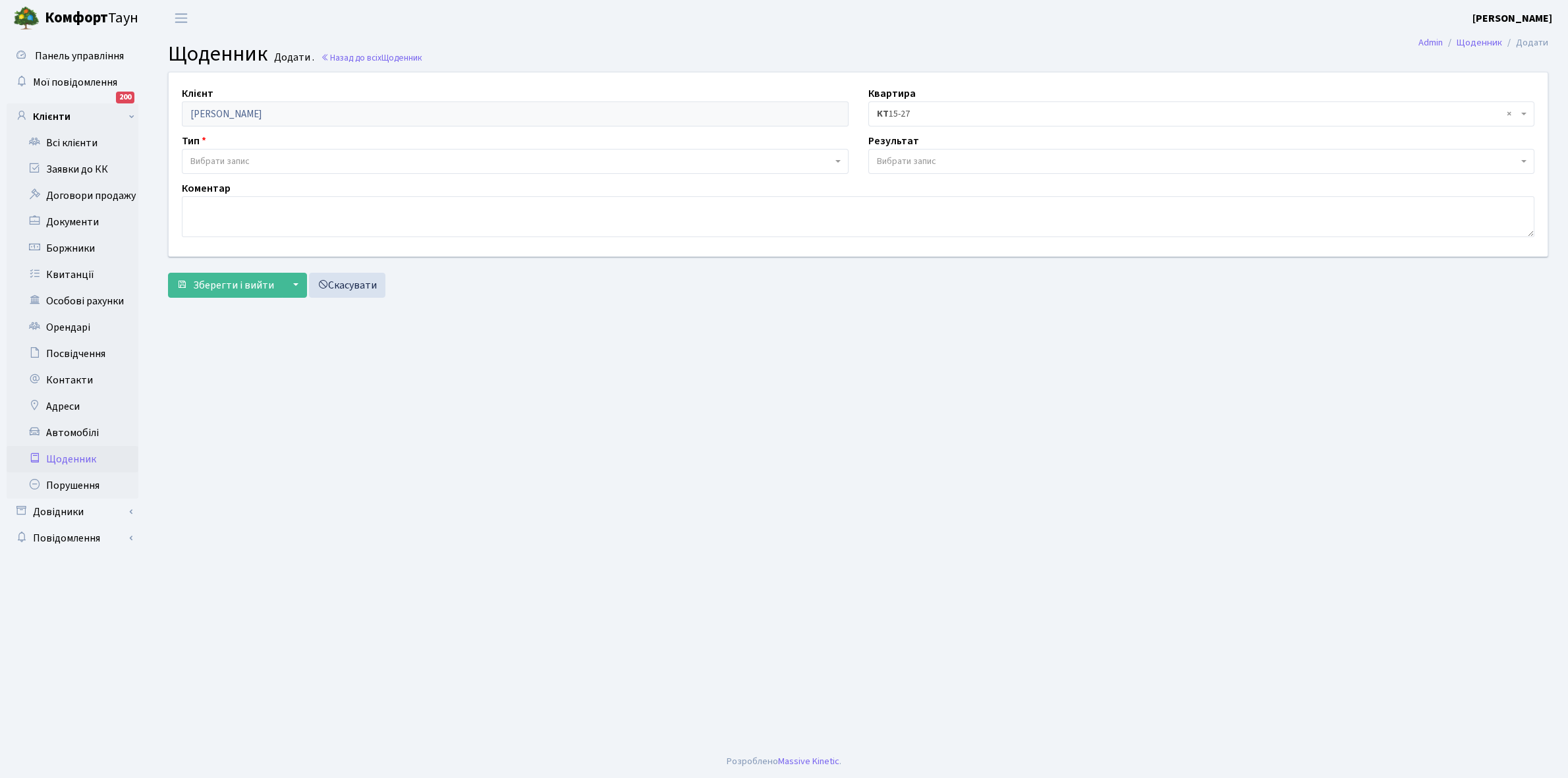
drag, startPoint x: 245, startPoint y: 157, endPoint x: 242, endPoint y: 163, distance: 6.7
click at [244, 159] on span "Вибрати запис" at bounding box center [220, 162] width 59 height 13
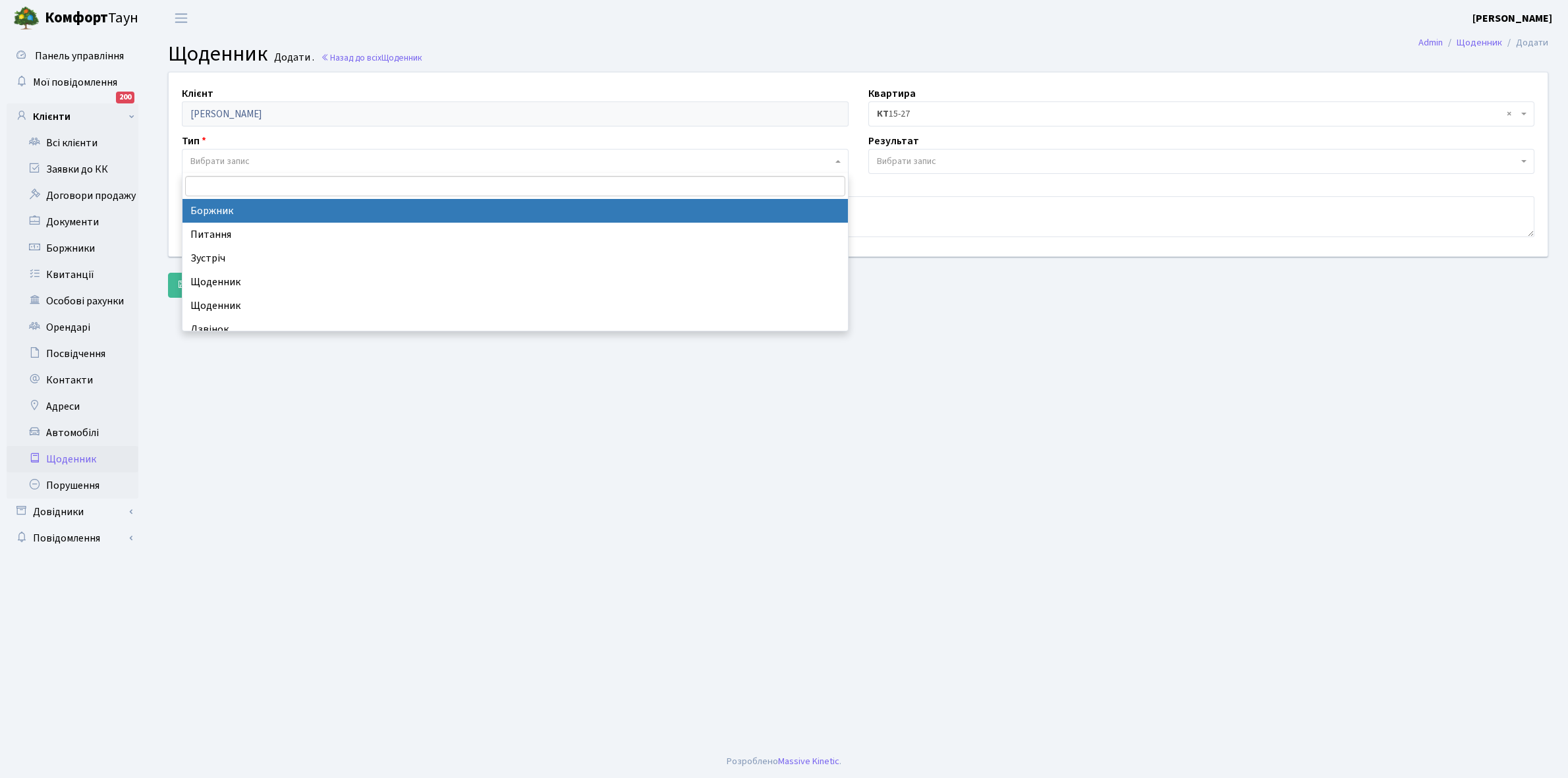
select select "189"
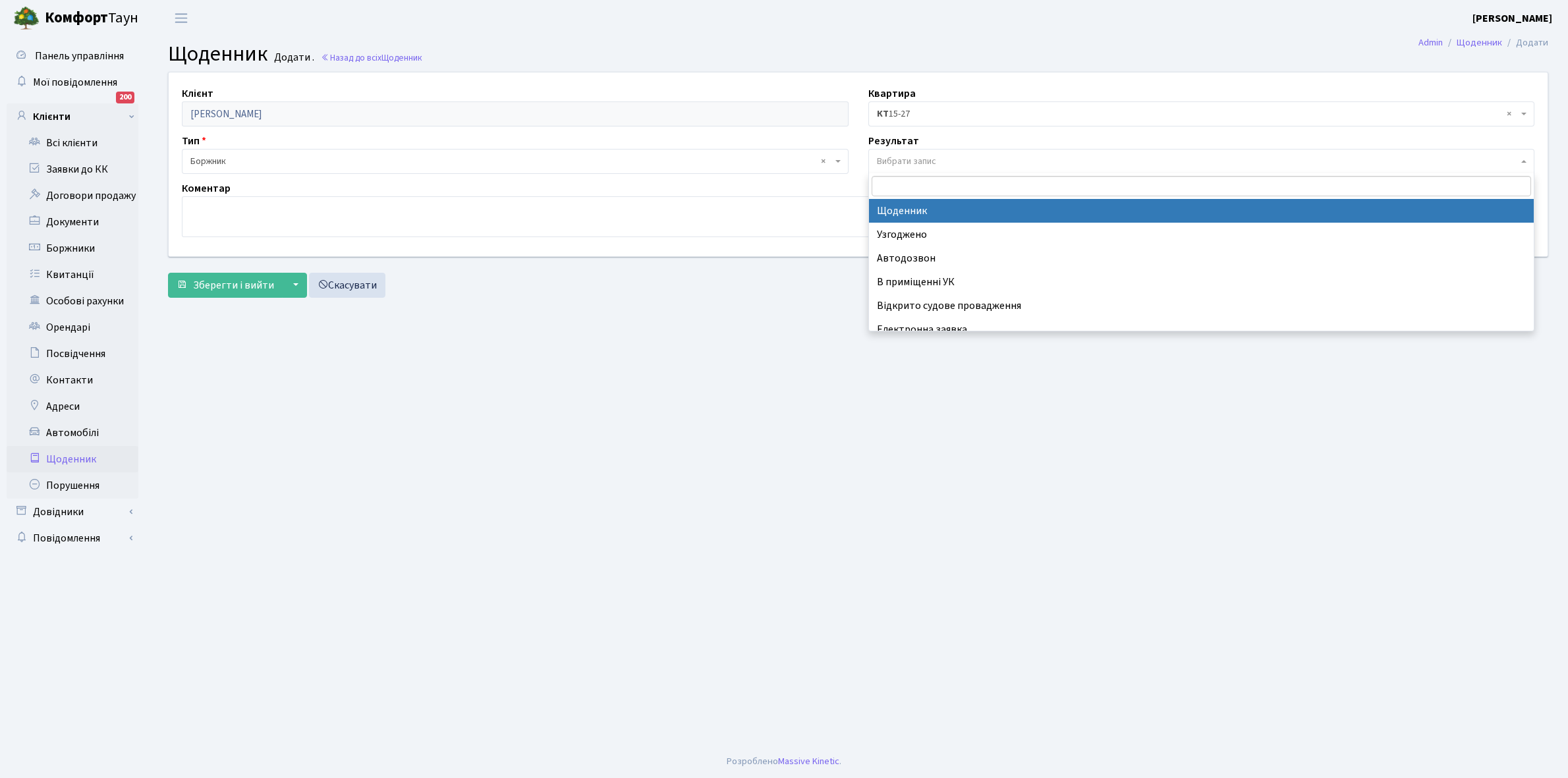
click at [956, 158] on span "Вибрати запис" at bounding box center [1197, 162] width 642 height 13
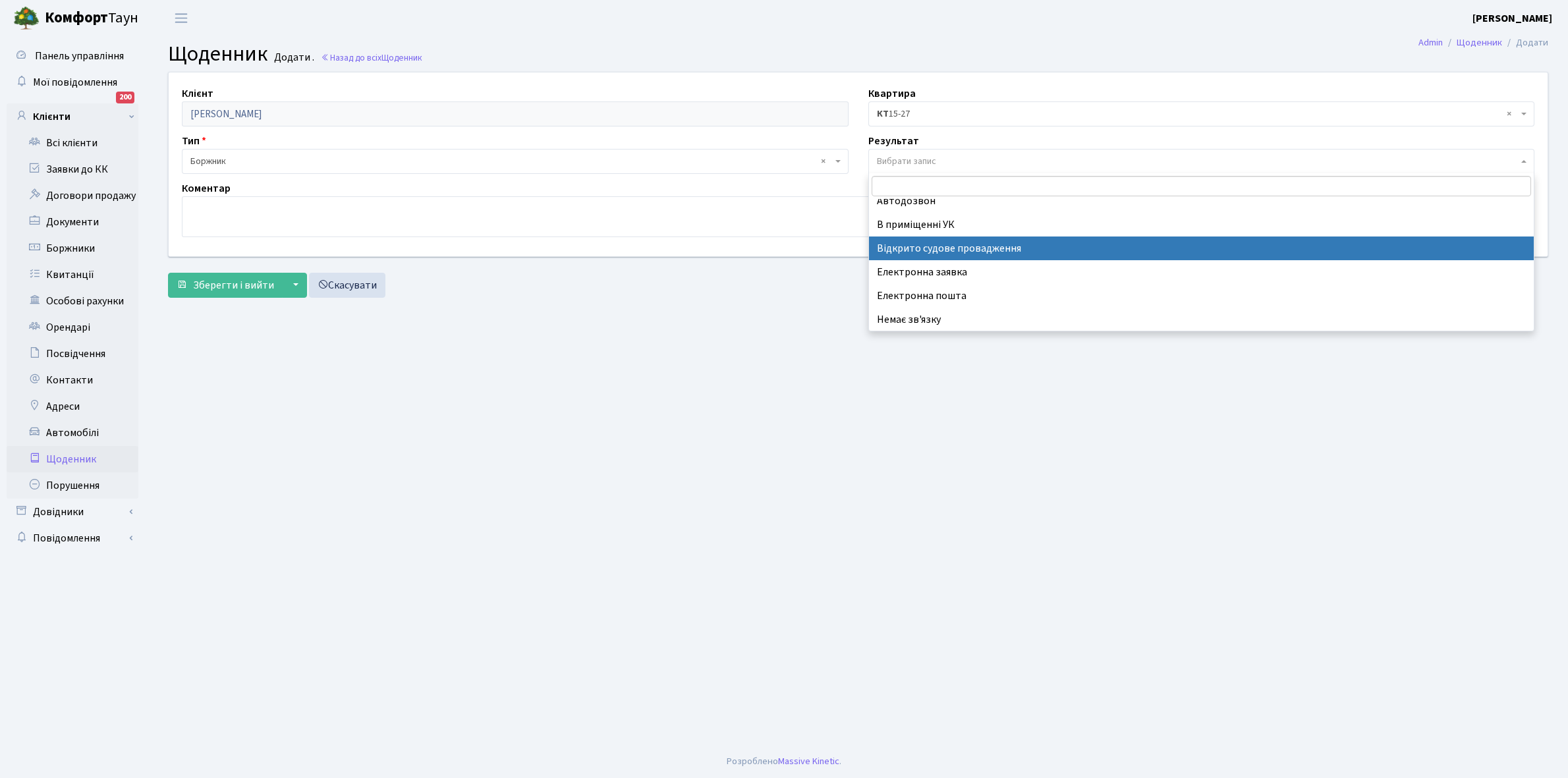
scroll to position [81, 0]
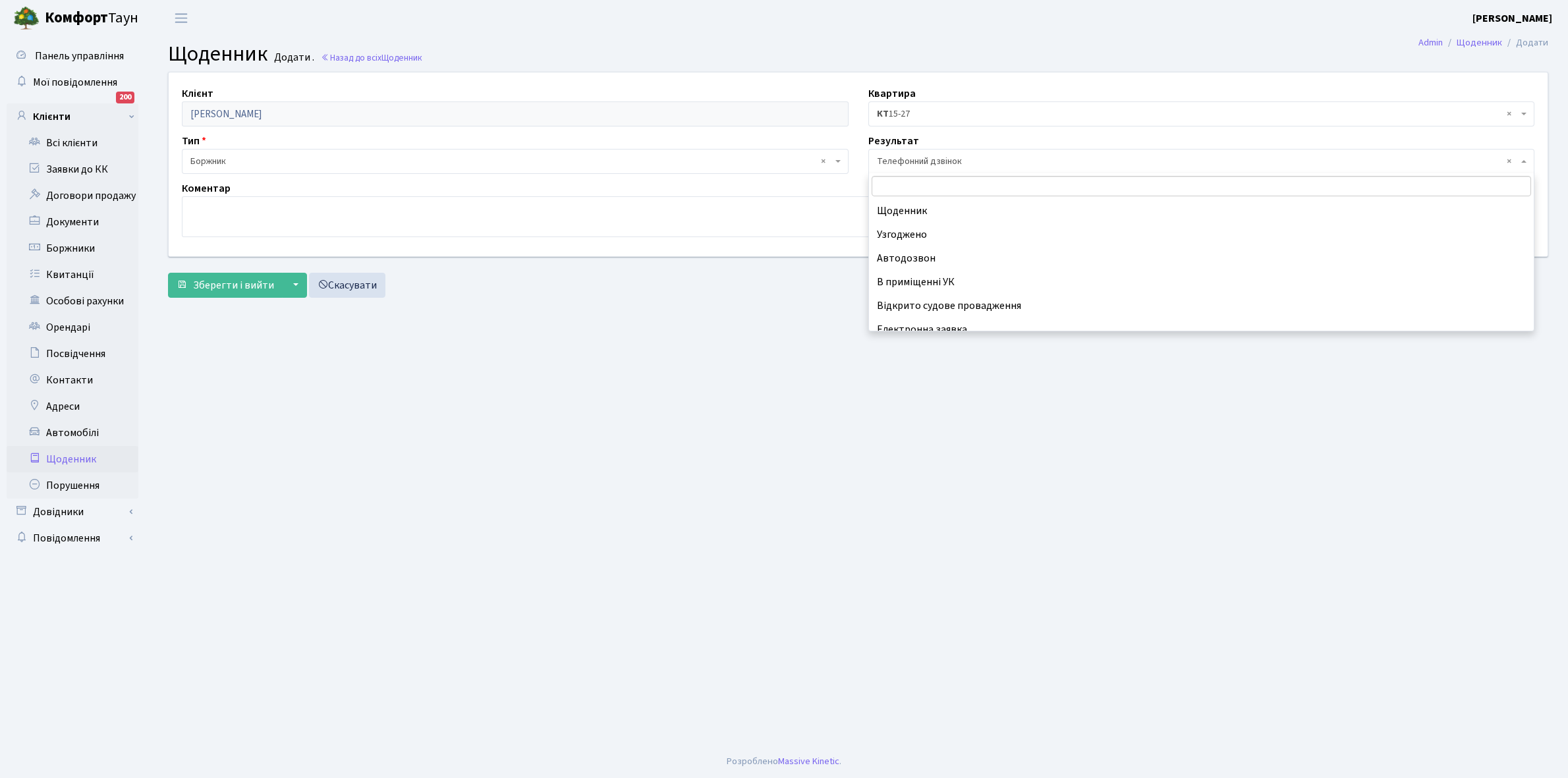
click at [904, 159] on span "× Телефонний дзвінок" at bounding box center [1197, 162] width 642 height 13
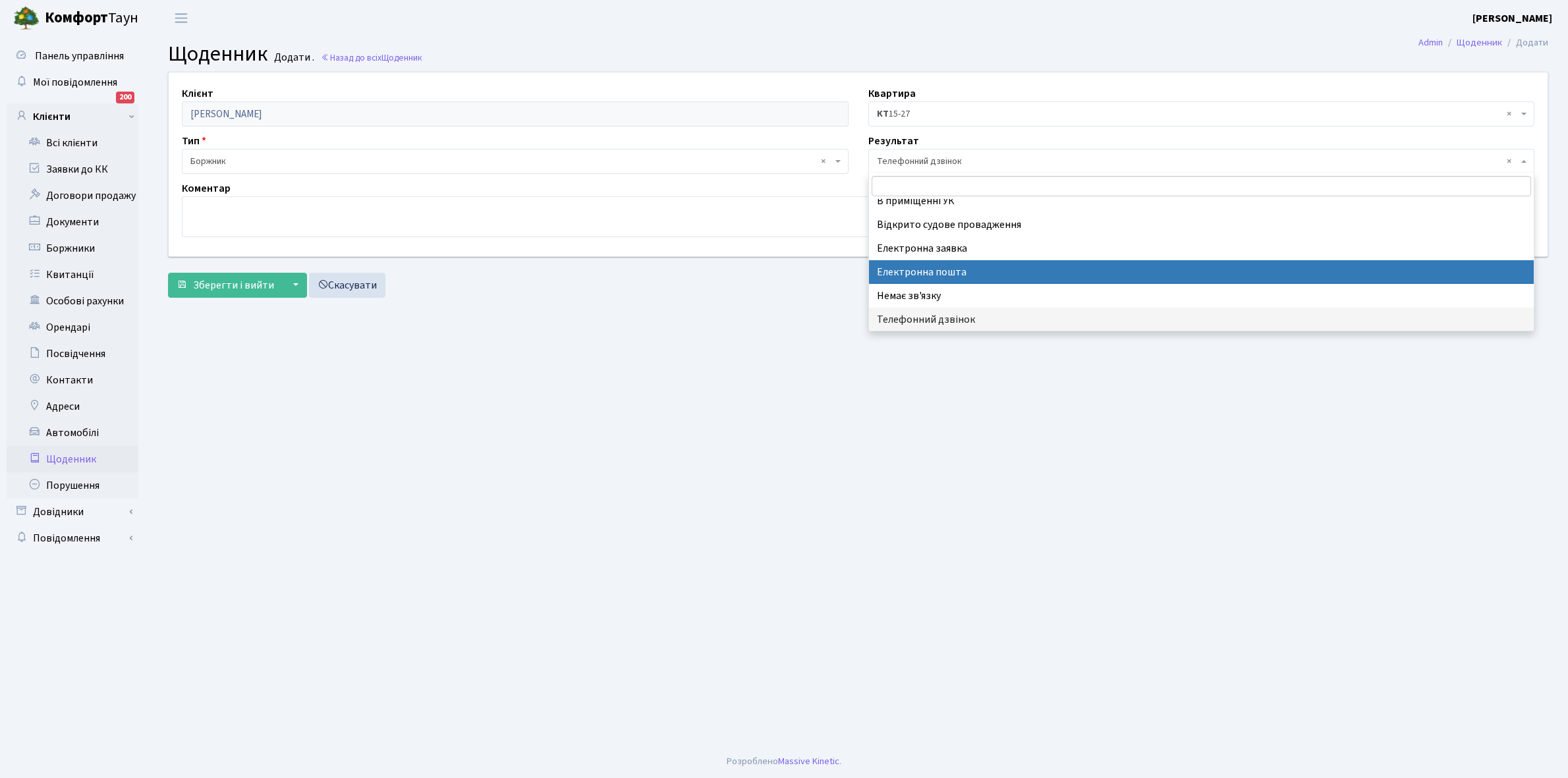
scroll to position [0, 0]
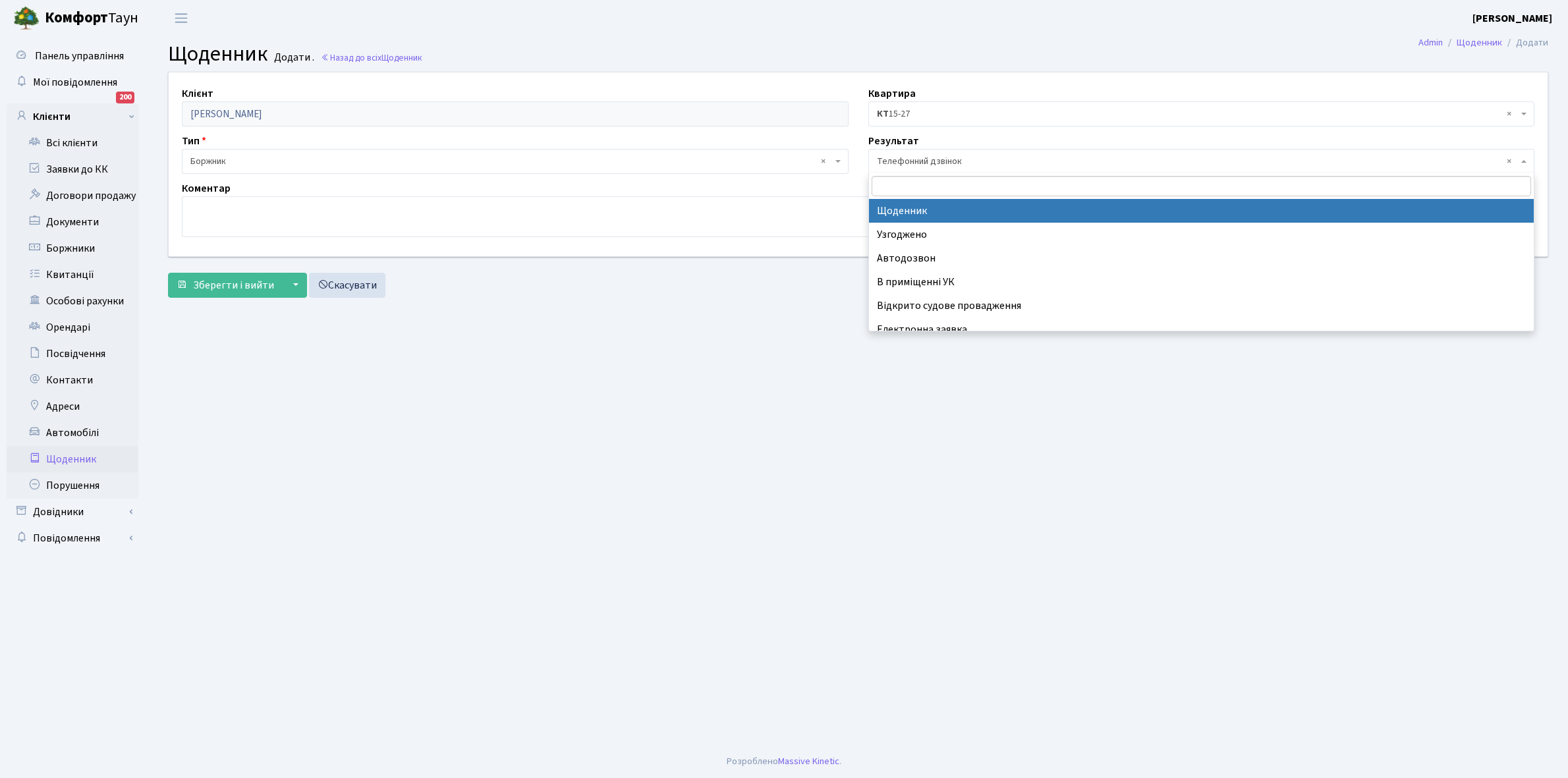
select select "14"
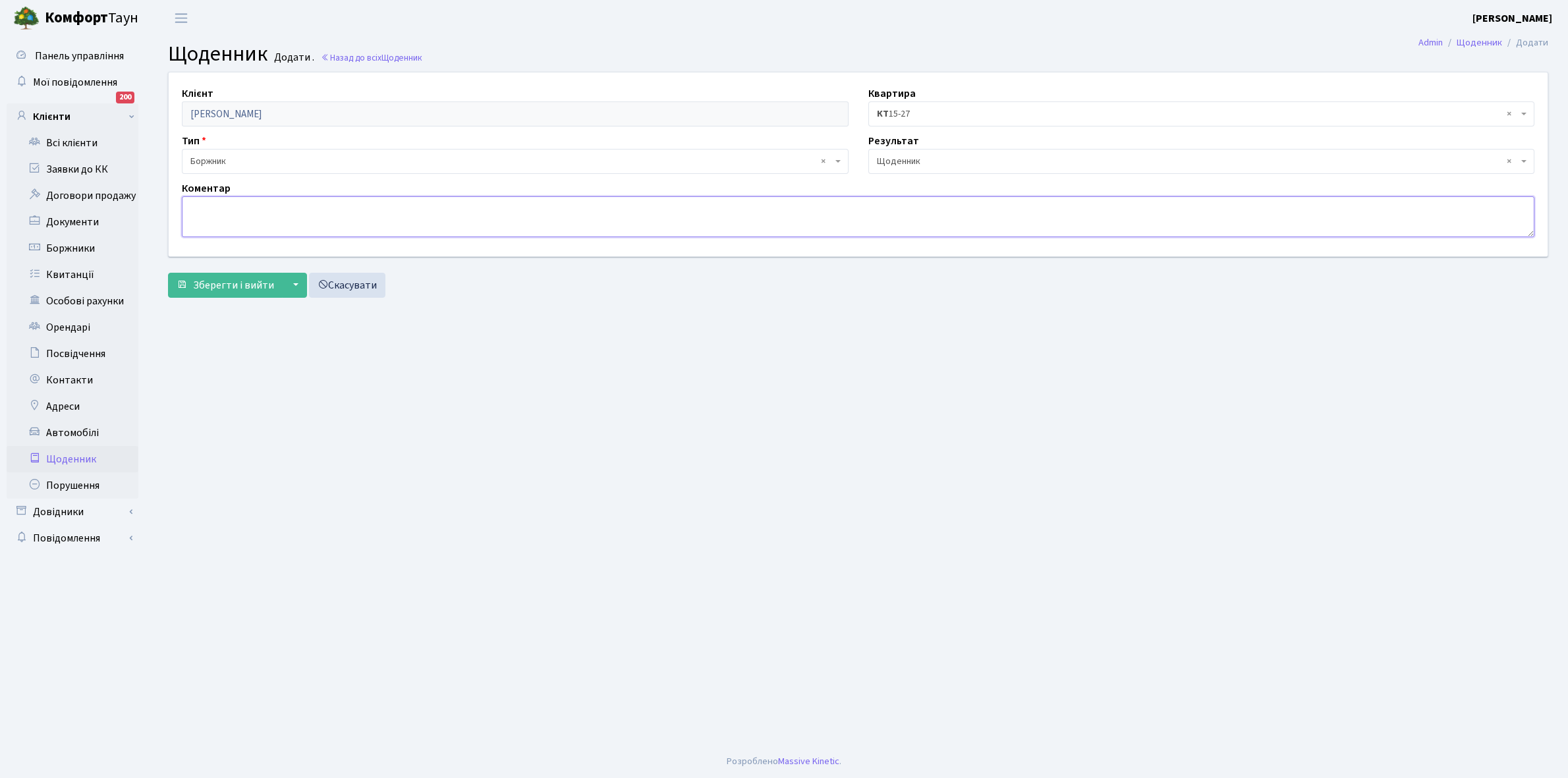
click at [208, 209] on textarea at bounding box center [858, 216] width 1353 height 41
paste textarea "Відкл. ЕЕ (розірвано договір з КК) - 2600 кВт."
click at [366, 202] on textarea "Відкл. ЕЕ (розірвано договір з КК) - 2600 кВт." at bounding box center [858, 216] width 1353 height 41
type textarea "Відкл. ЕЕ (розірвано договір з КК) - кВт."
click at [219, 282] on span "Зберегти і вийти" at bounding box center [234, 285] width 81 height 15
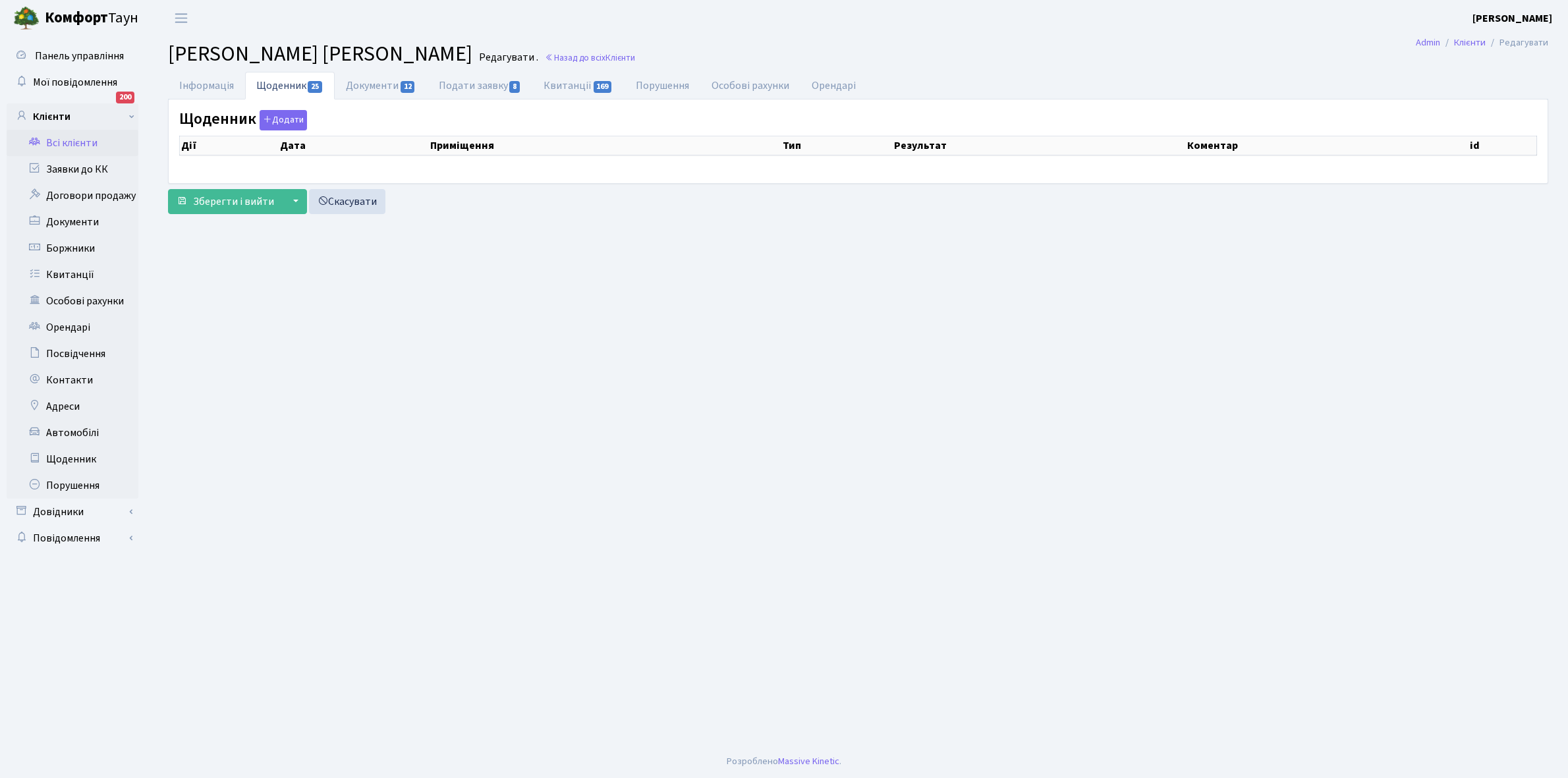
select select "25"
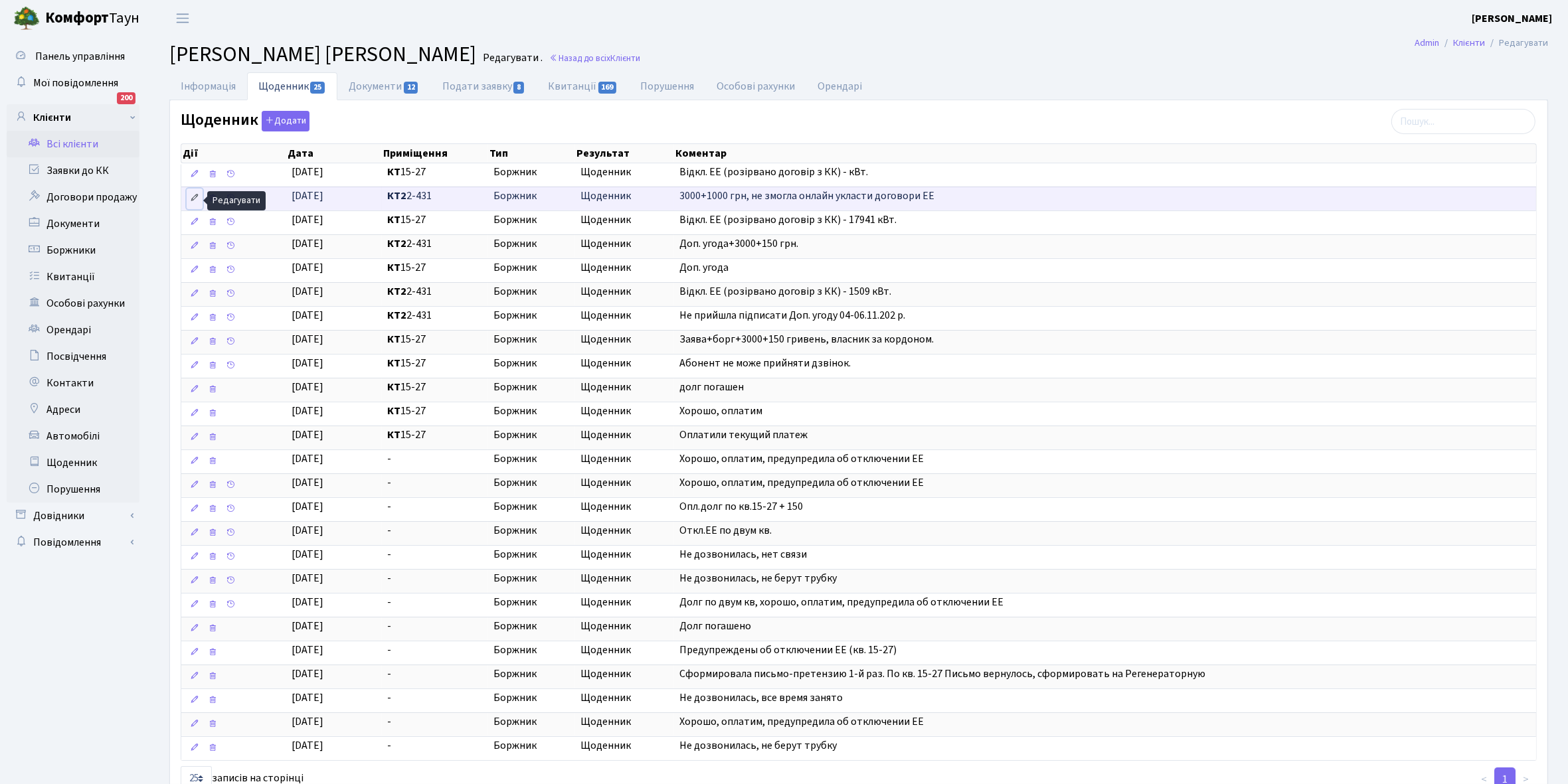
click at [196, 195] on icon at bounding box center [195, 198] width 9 height 9
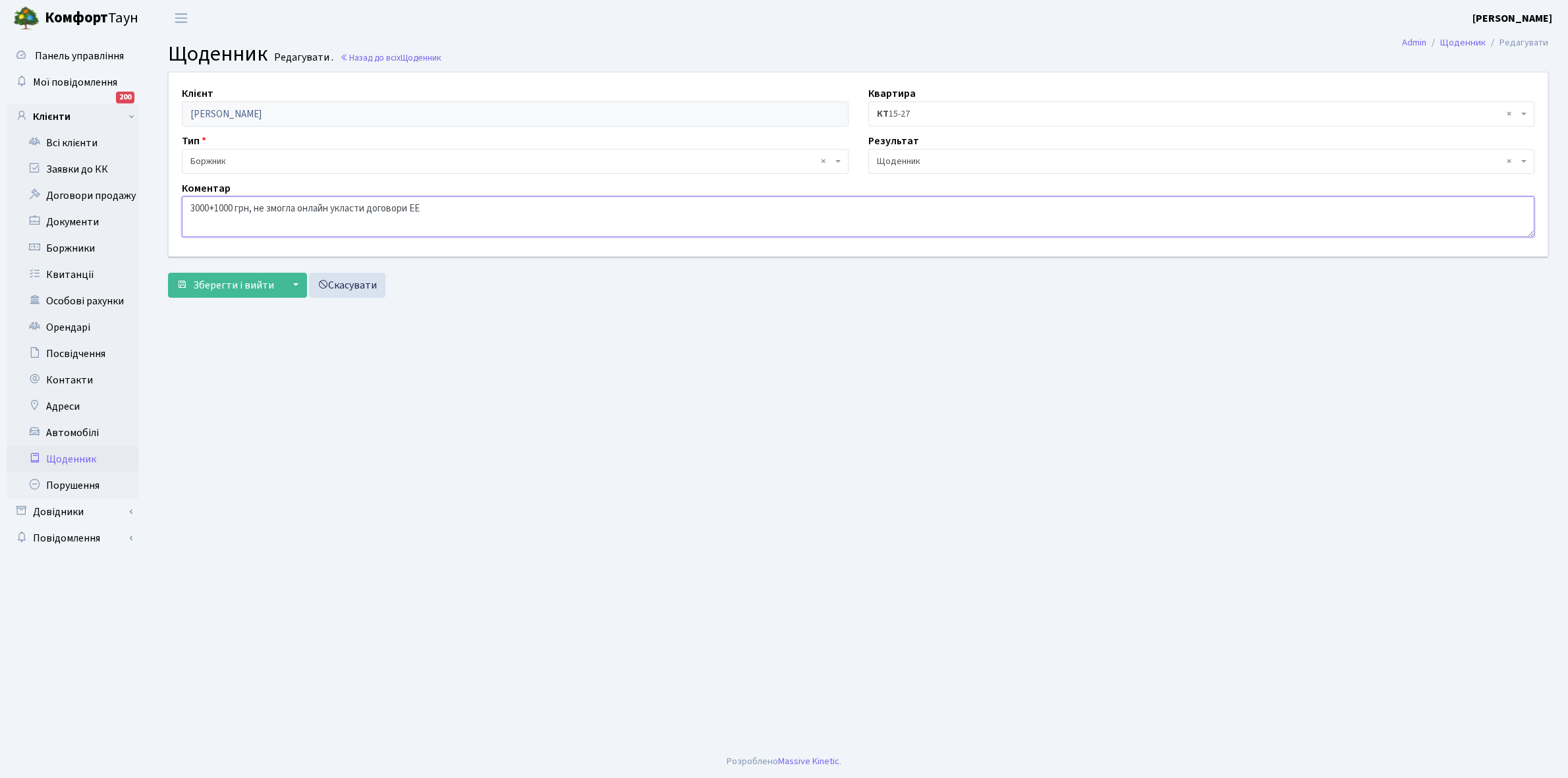
drag, startPoint x: 190, startPoint y: 205, endPoint x: 471, endPoint y: 221, distance: 281.5
click at [471, 221] on textarea "3000+1000 грн, не змогла онлайн укласти договори ЕЕ" at bounding box center [858, 216] width 1353 height 41
click at [364, 291] on link "Скасувати" at bounding box center [347, 285] width 77 height 25
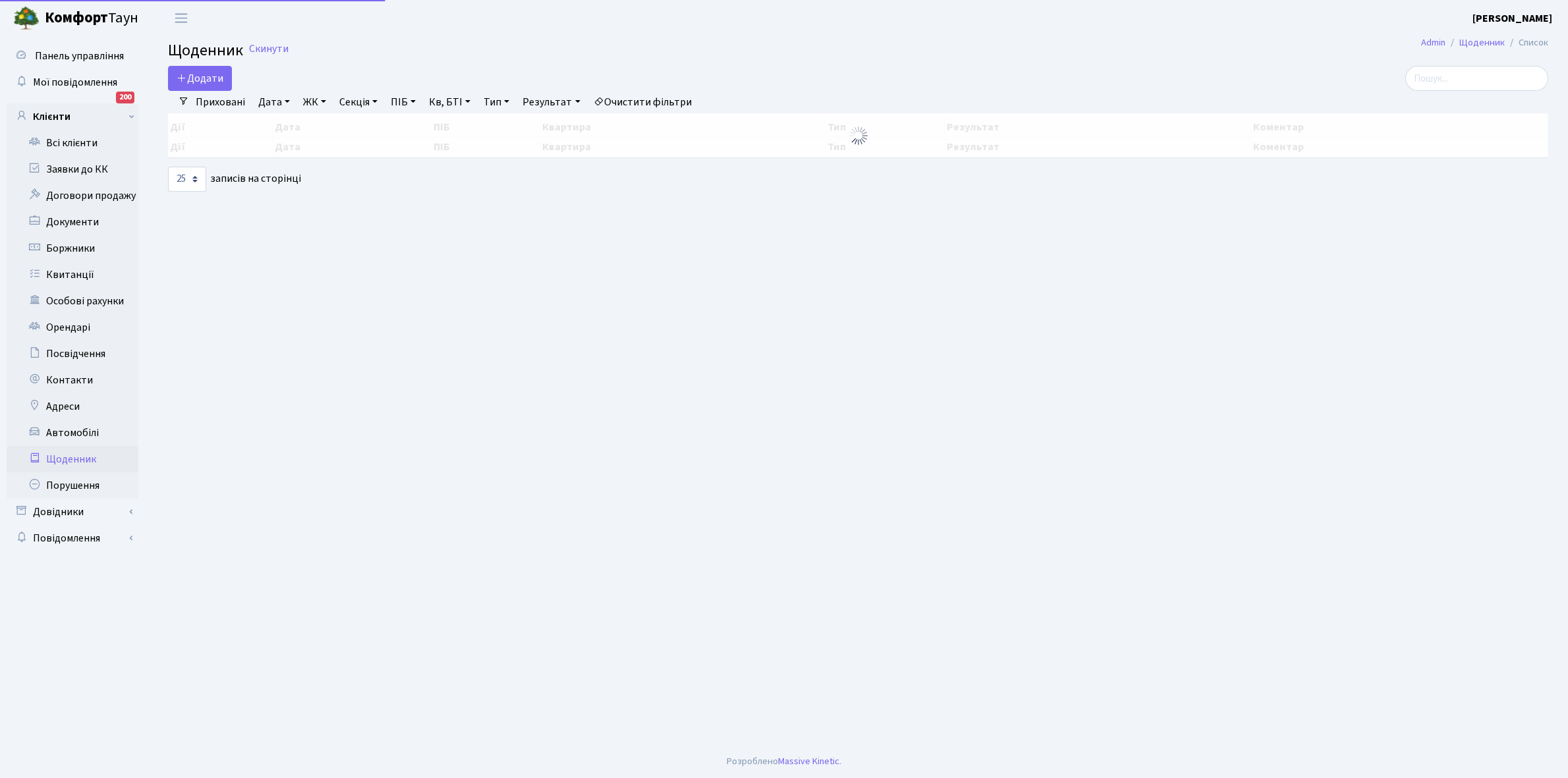
select select "25"
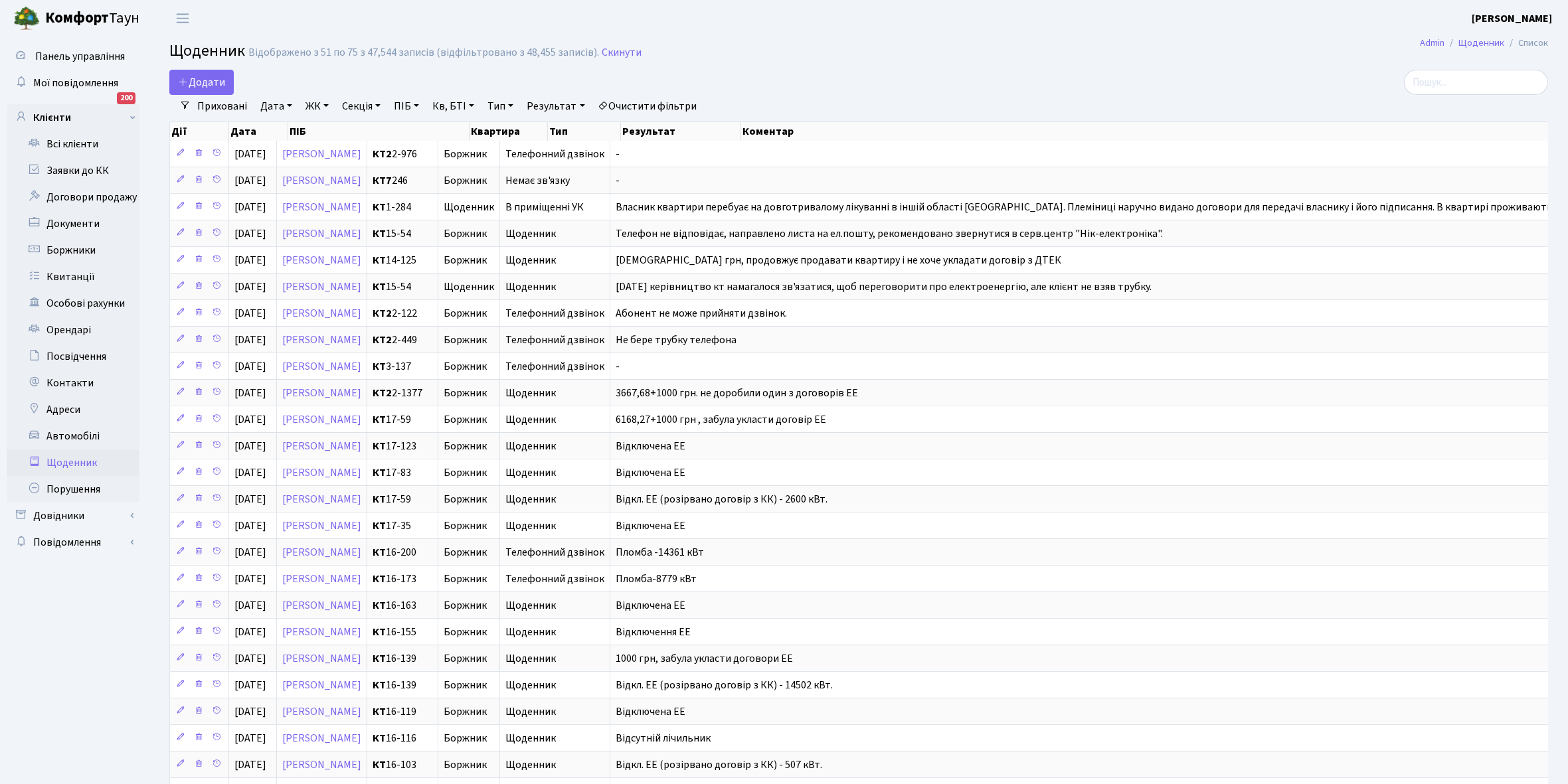
click at [56, 457] on link "Щоденник" at bounding box center [73, 462] width 133 height 26
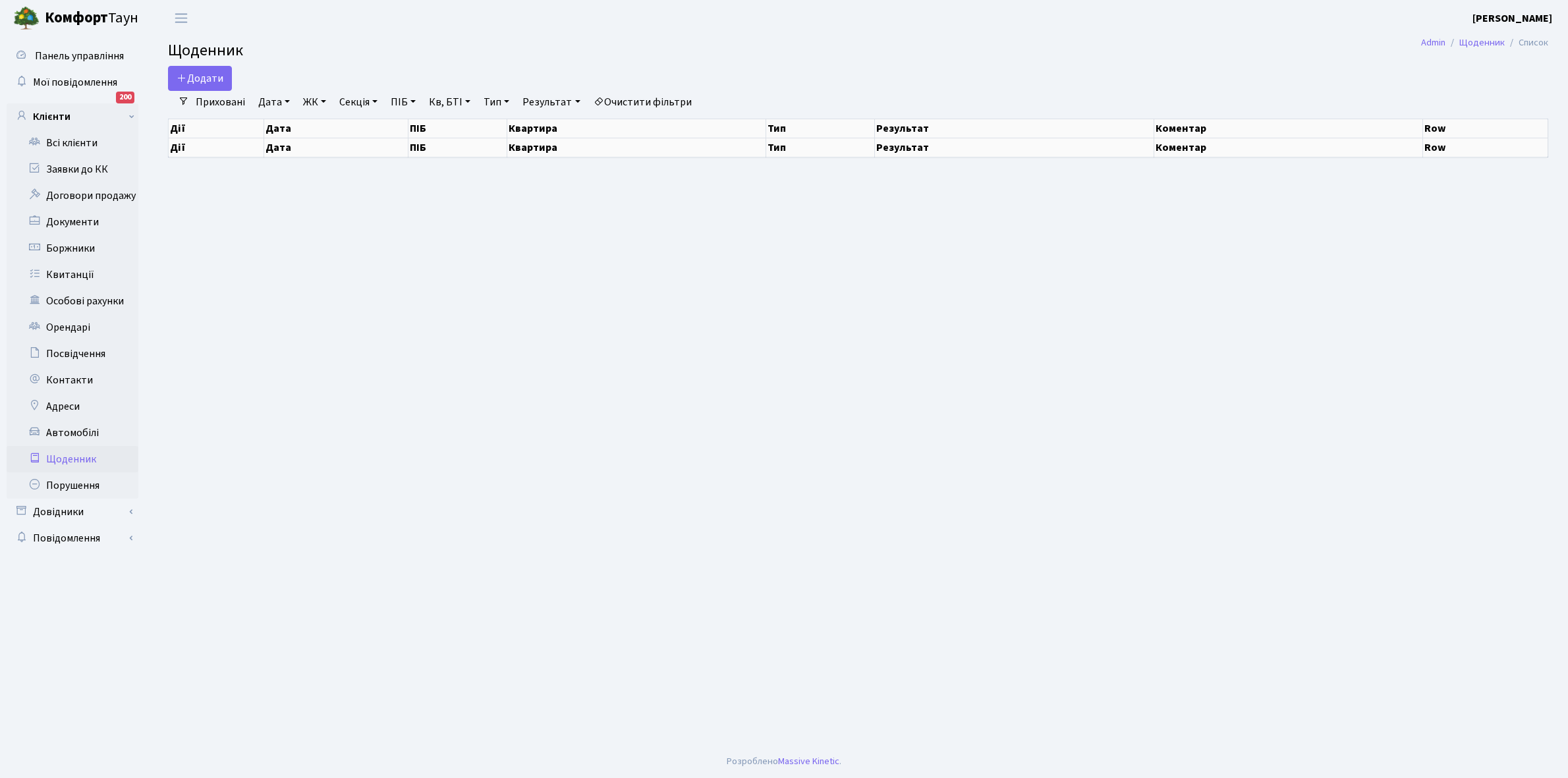
select select "25"
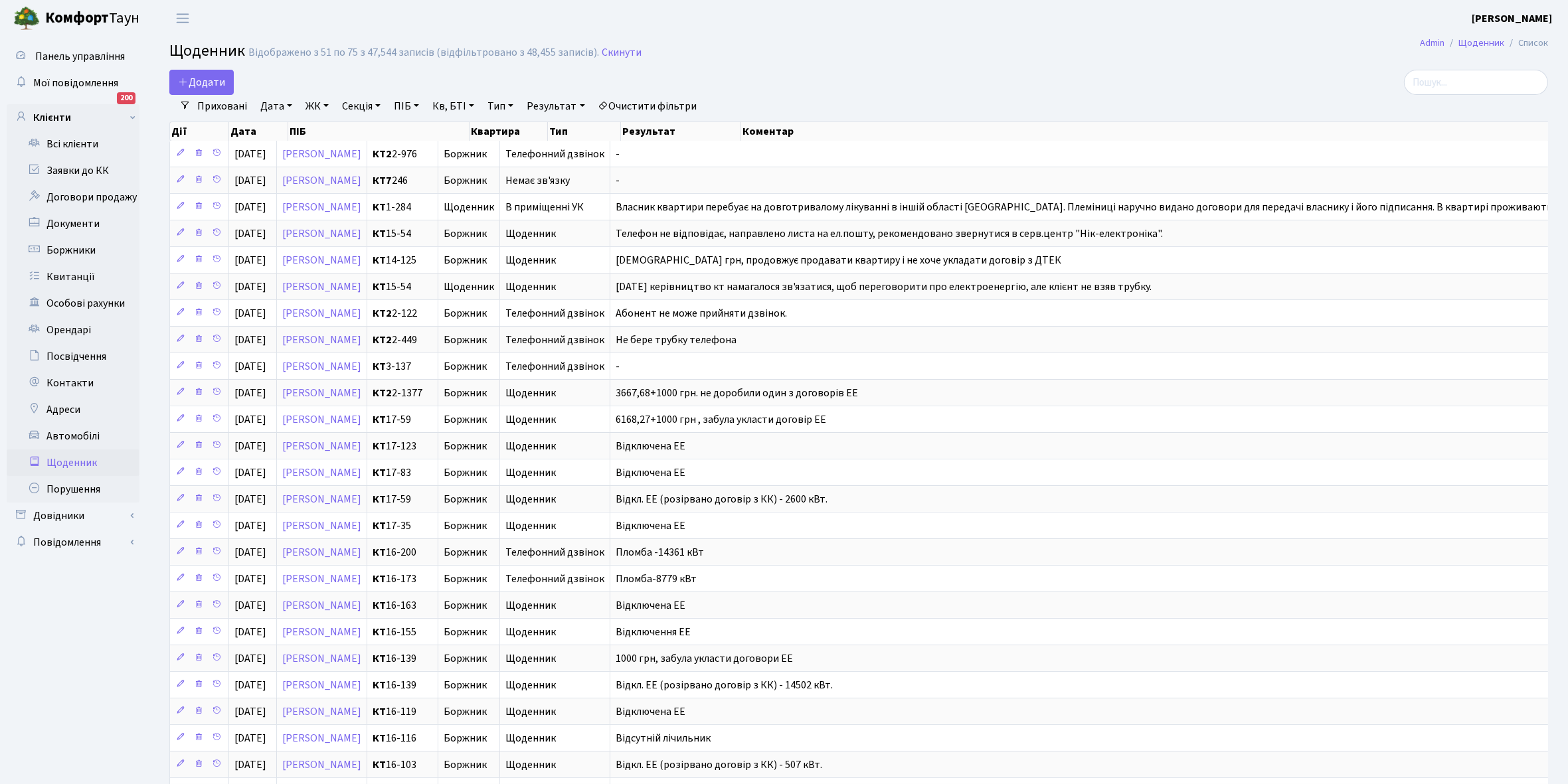
click at [221, 106] on link "Приховані" at bounding box center [222, 106] width 60 height 22
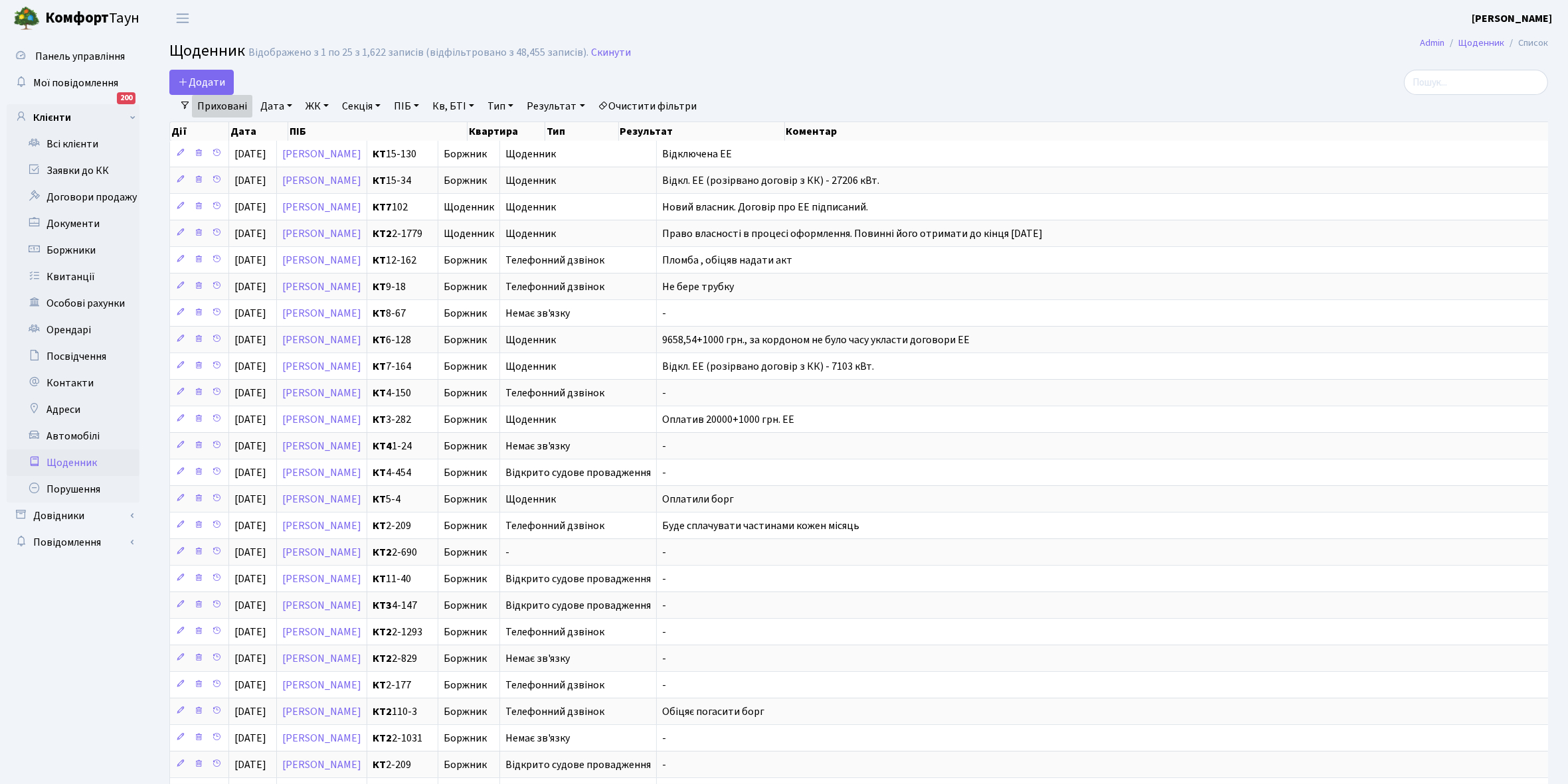
click at [221, 106] on link "Приховані" at bounding box center [222, 106] width 60 height 22
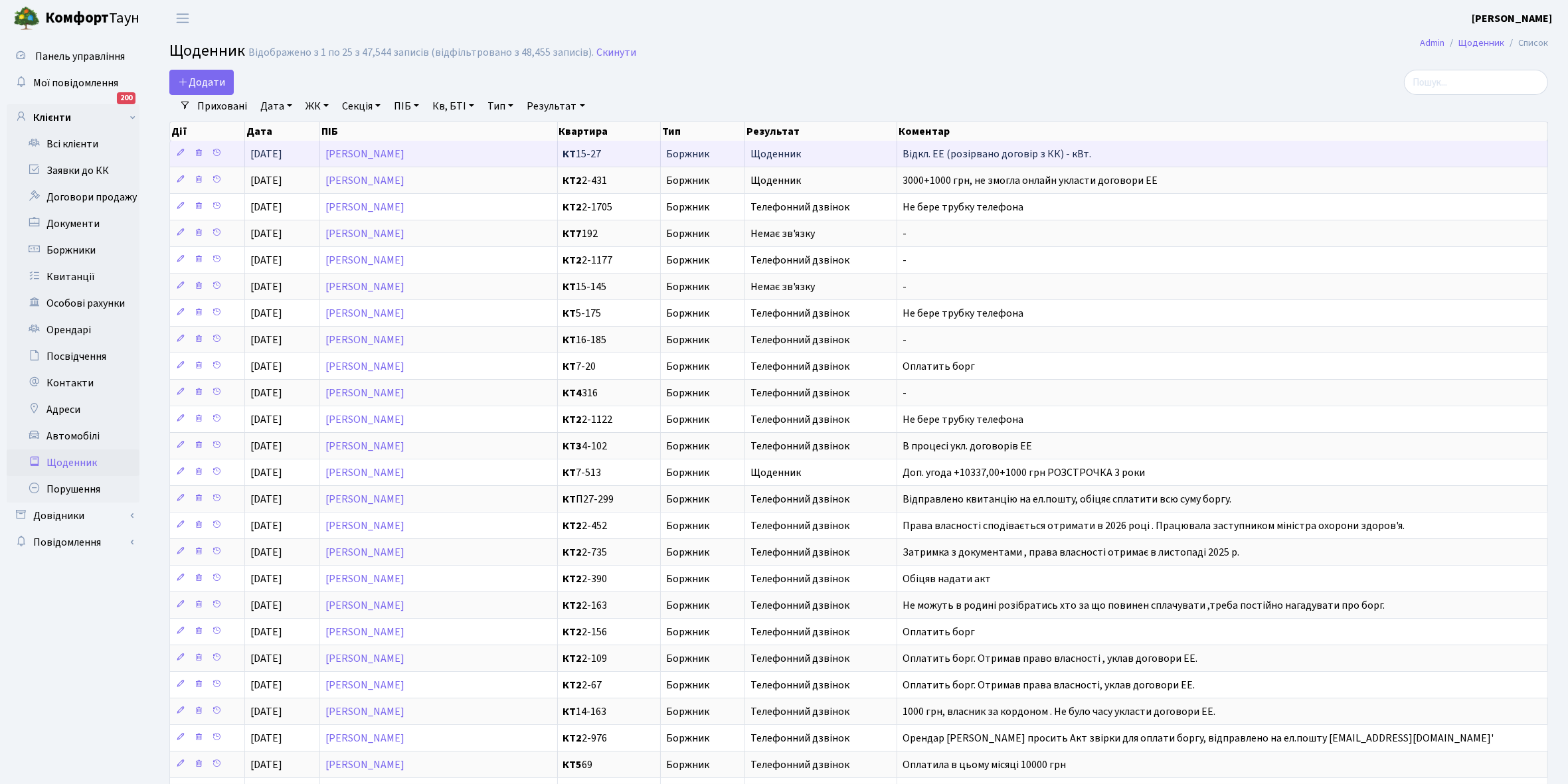
click at [190, 158] on td at bounding box center [207, 154] width 75 height 26
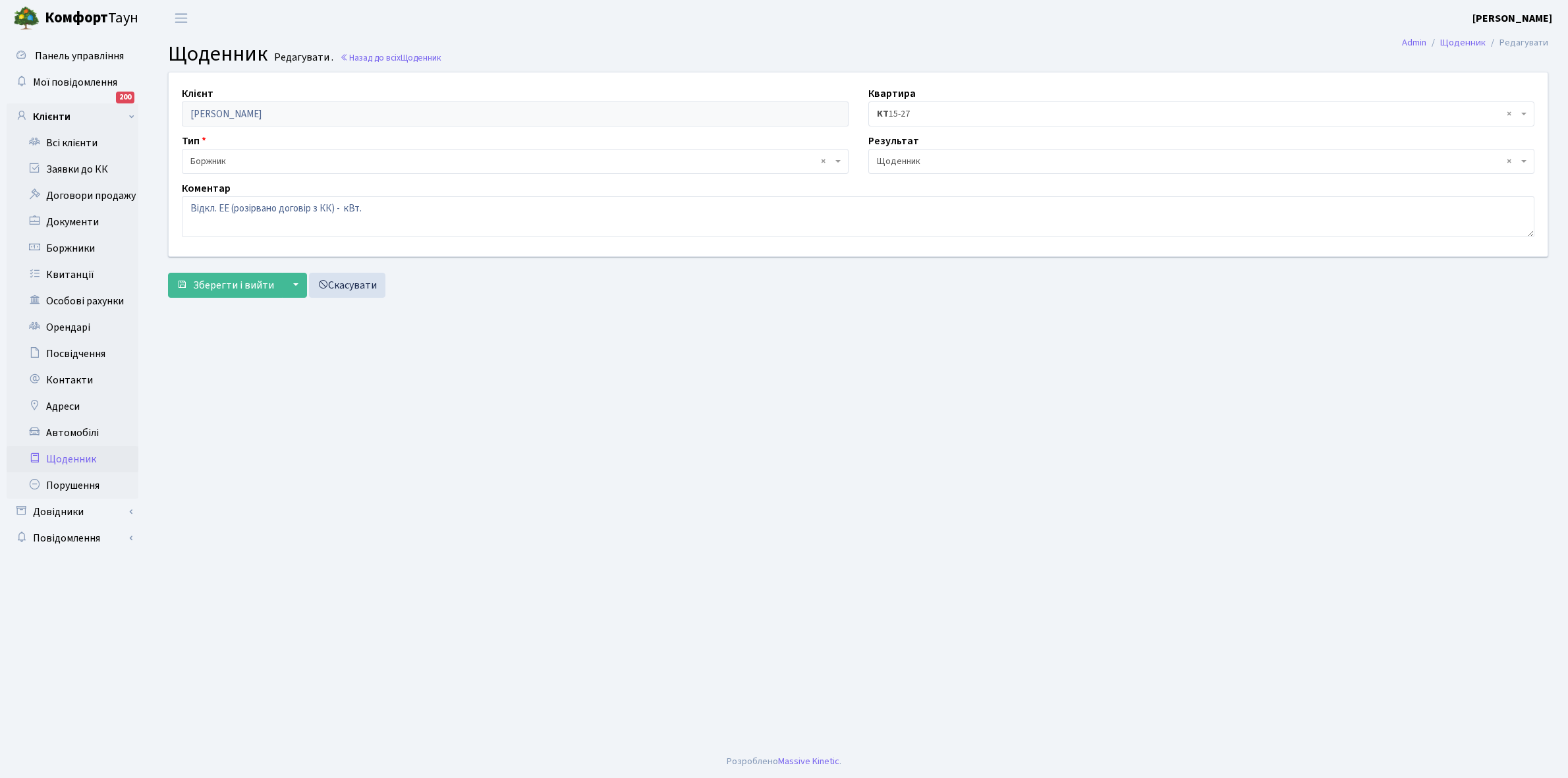
click at [959, 113] on span "× КТ 15-27" at bounding box center [1197, 114] width 642 height 13
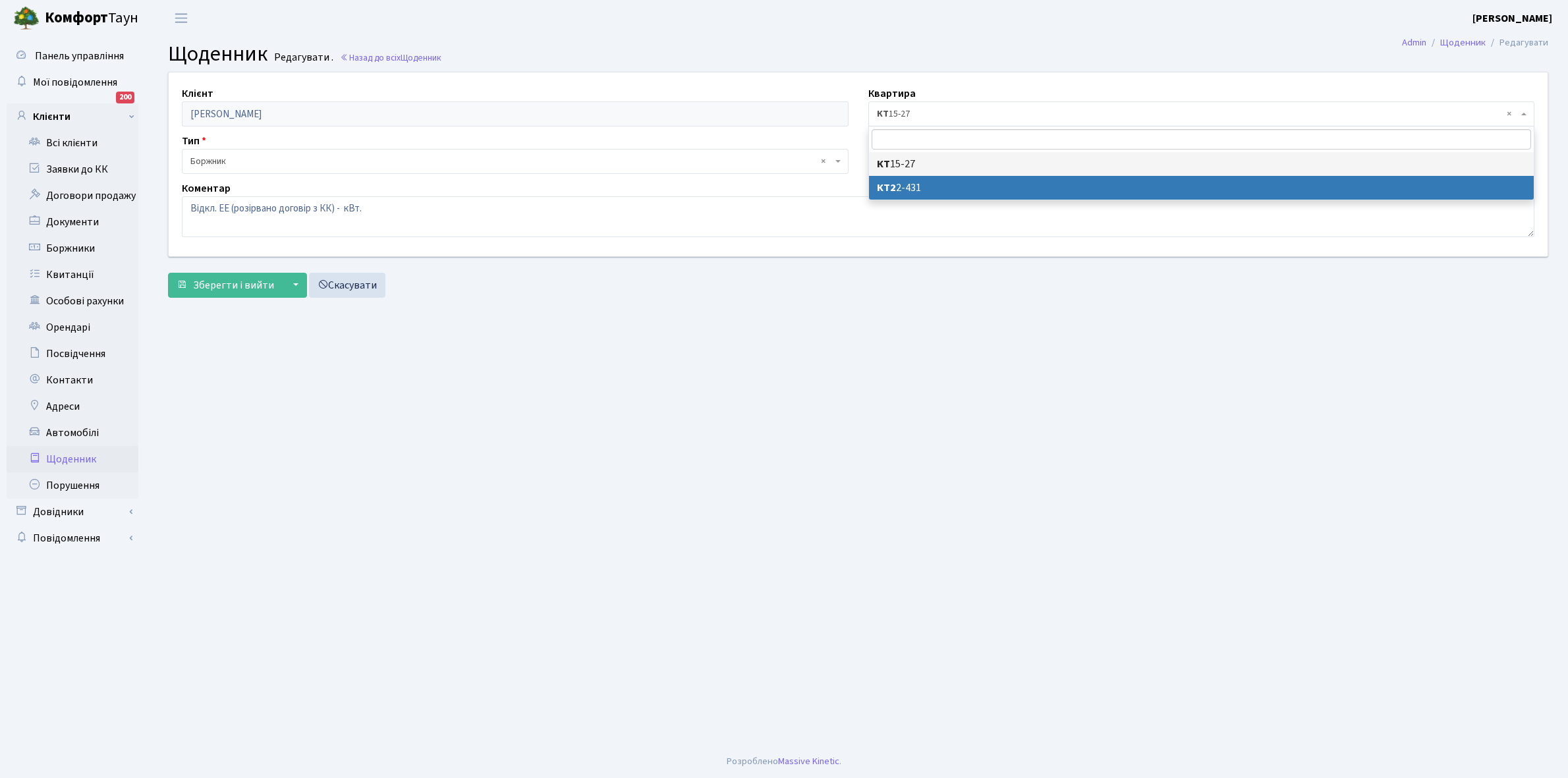
select select "16931"
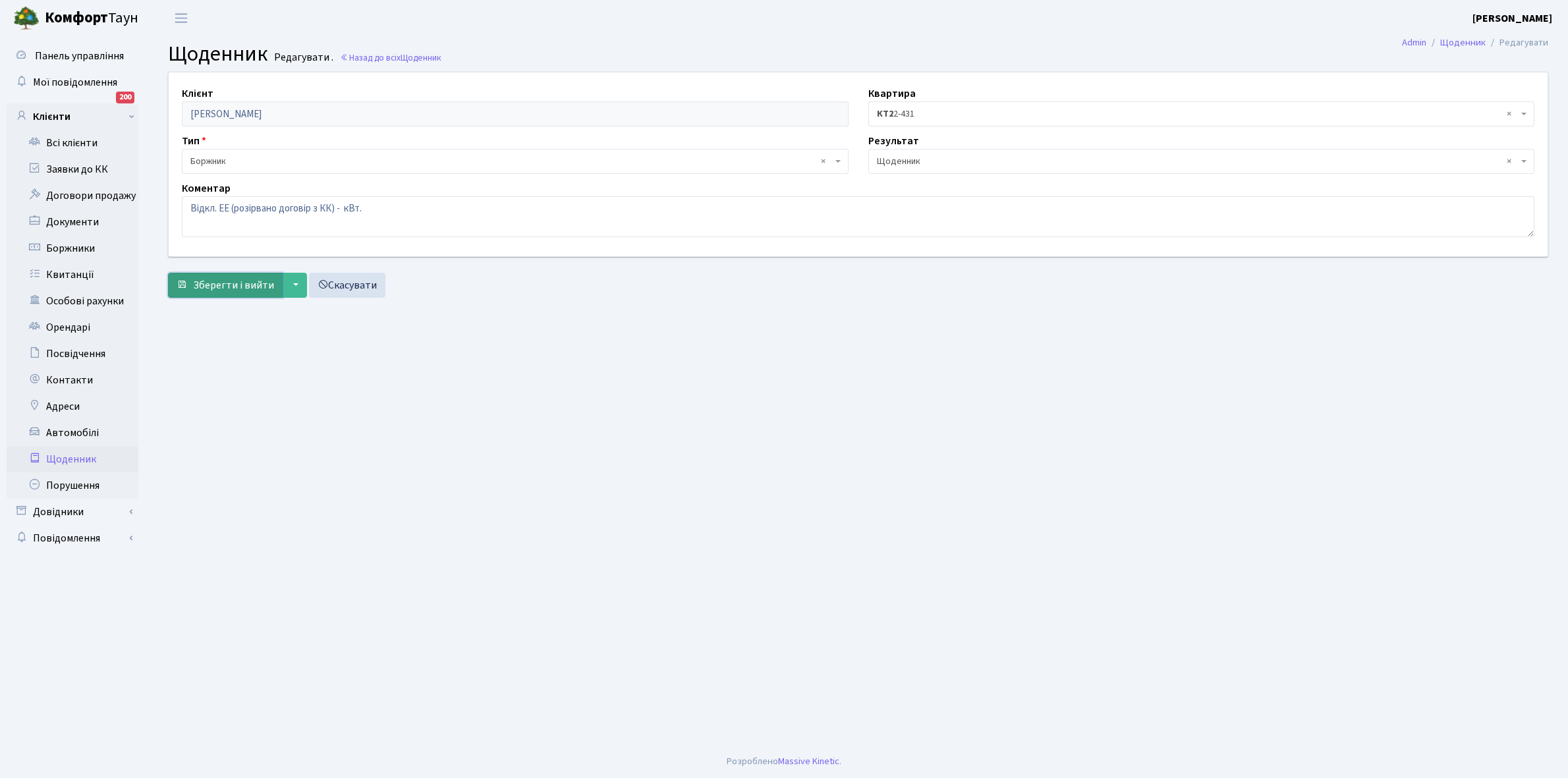
click at [242, 285] on span "Зберегти і вийти" at bounding box center [234, 285] width 81 height 15
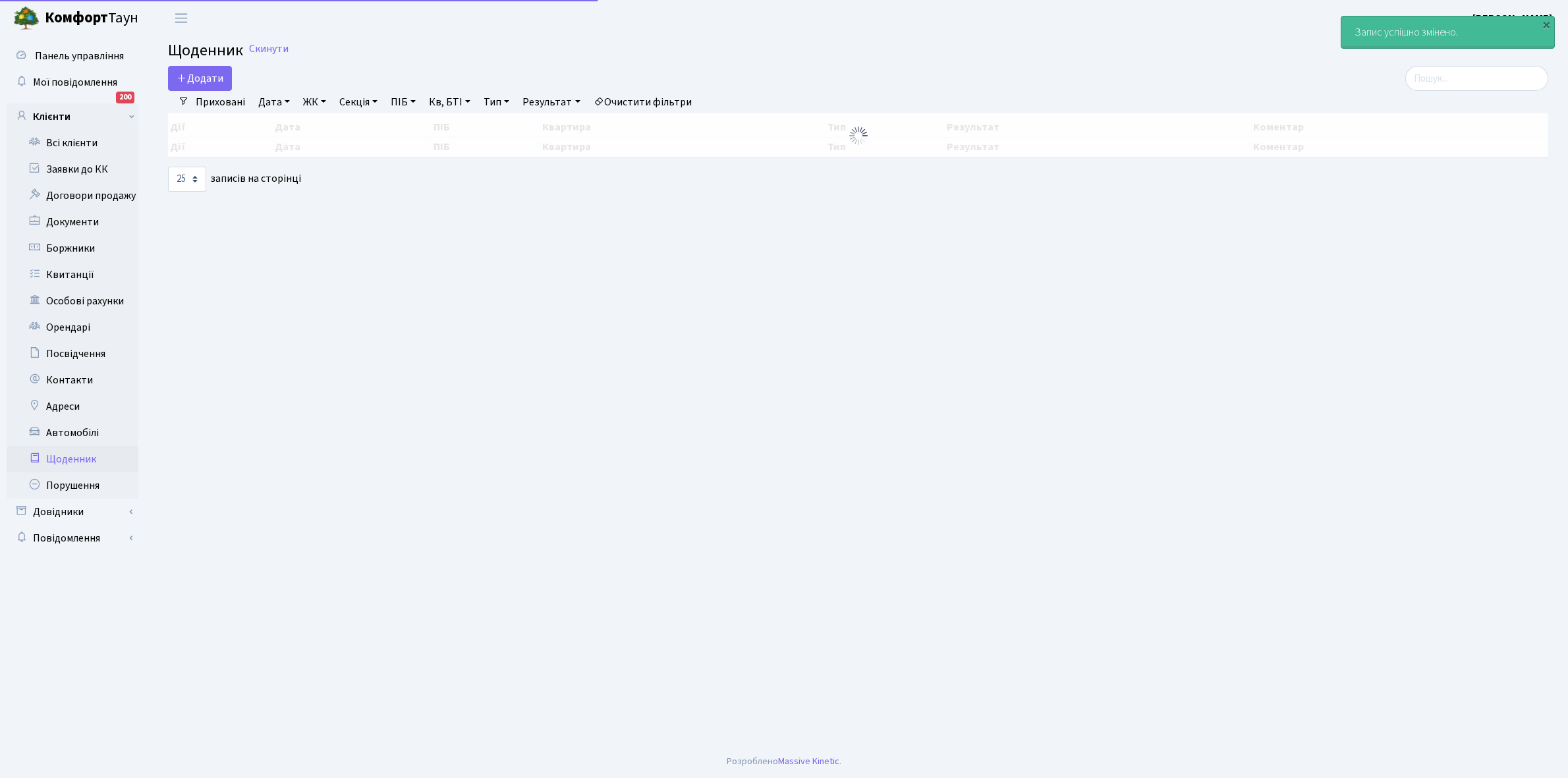
select select "25"
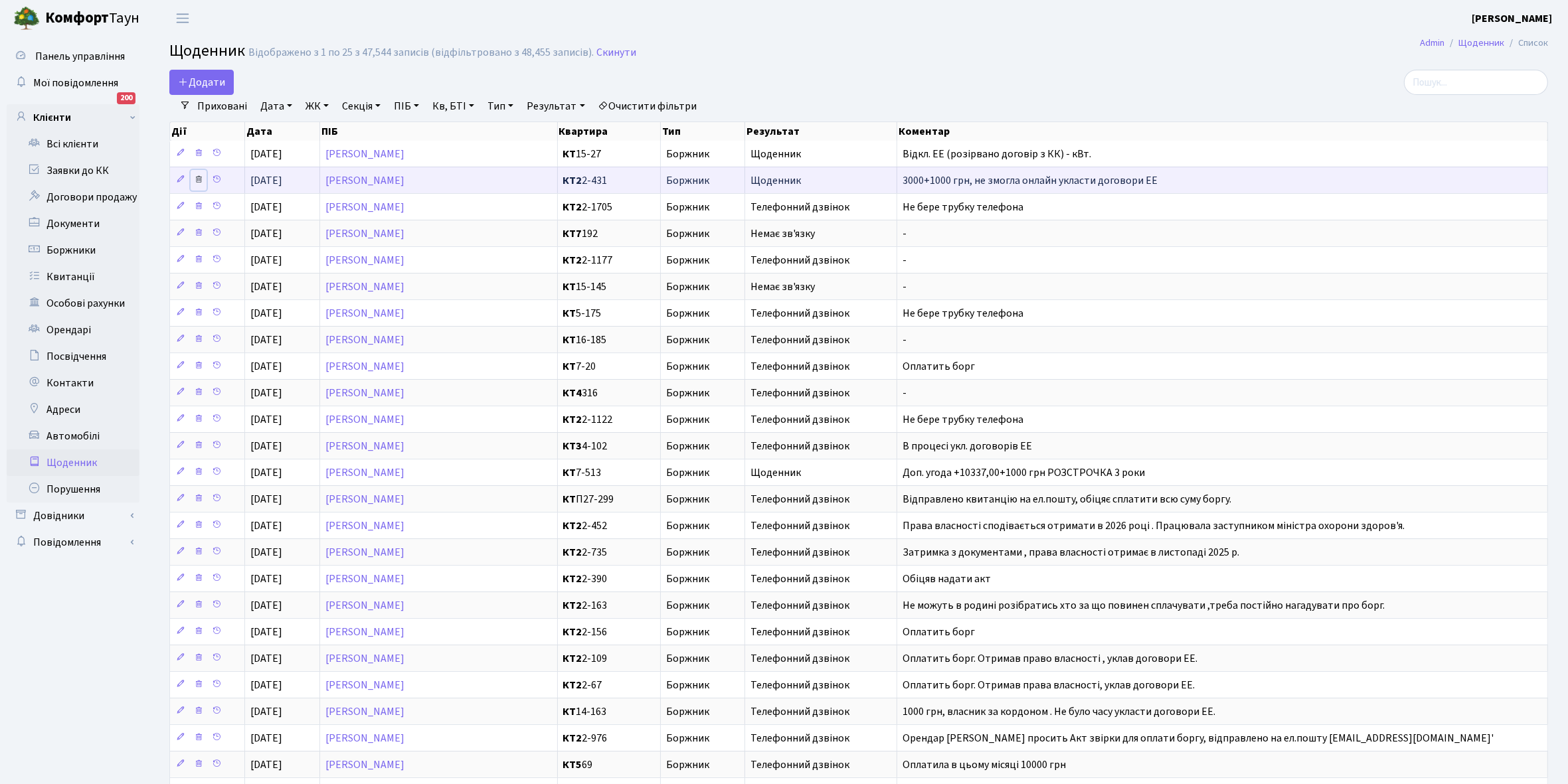
click at [196, 181] on icon at bounding box center [199, 179] width 9 height 9
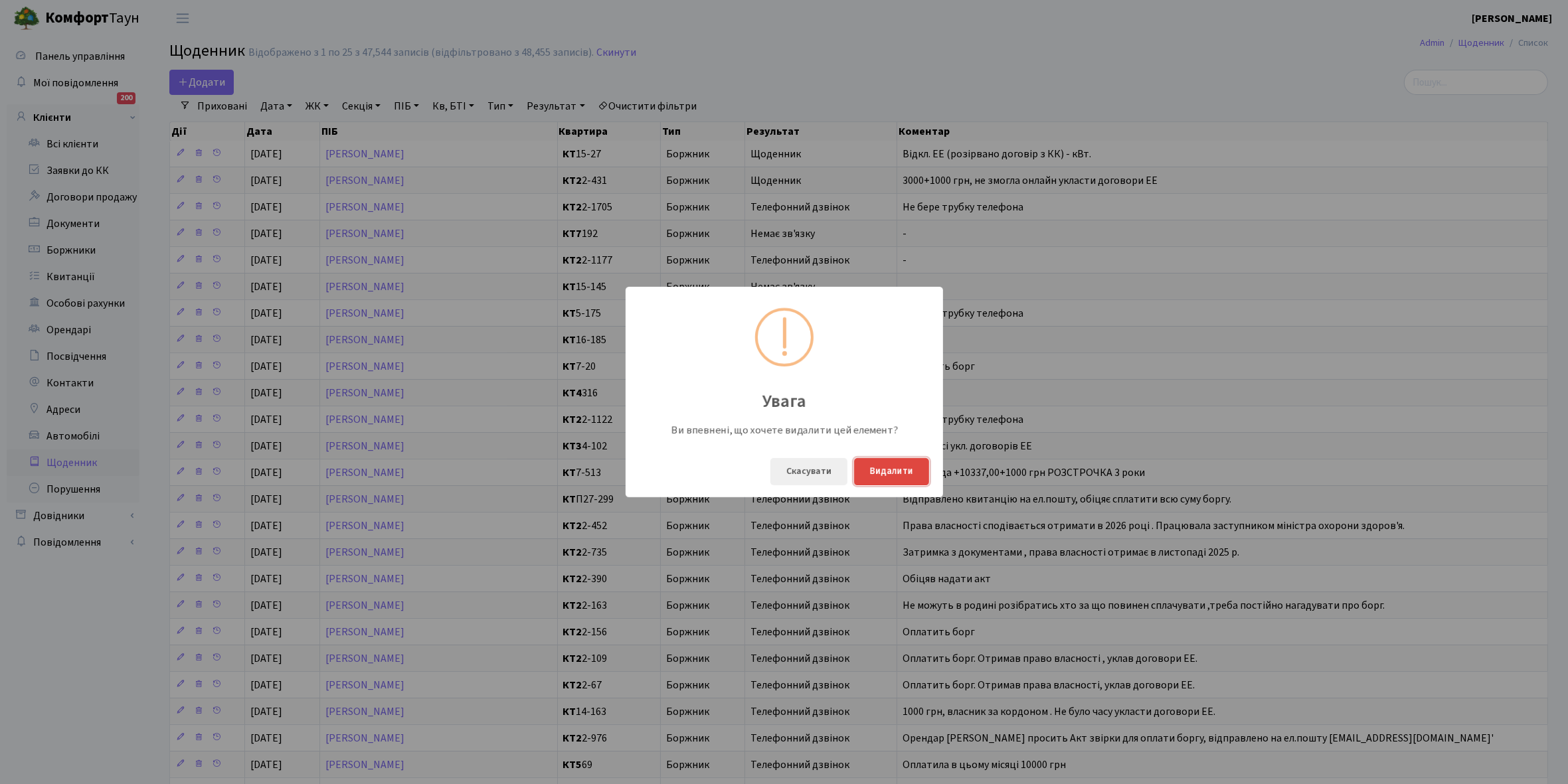
click at [887, 466] on button "Видалити" at bounding box center [891, 471] width 75 height 27
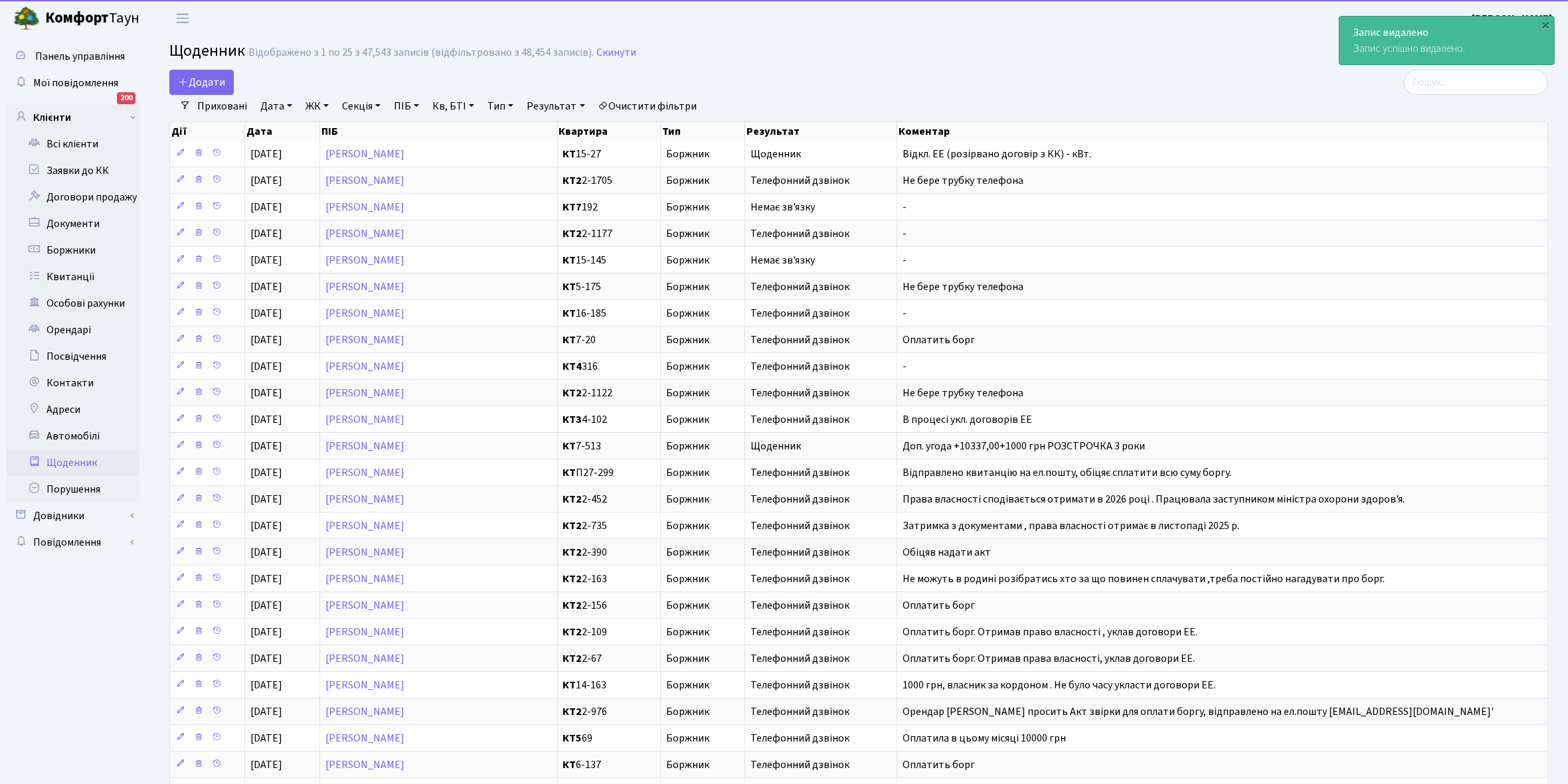
click at [64, 458] on link "Щоденник" at bounding box center [73, 462] width 133 height 26
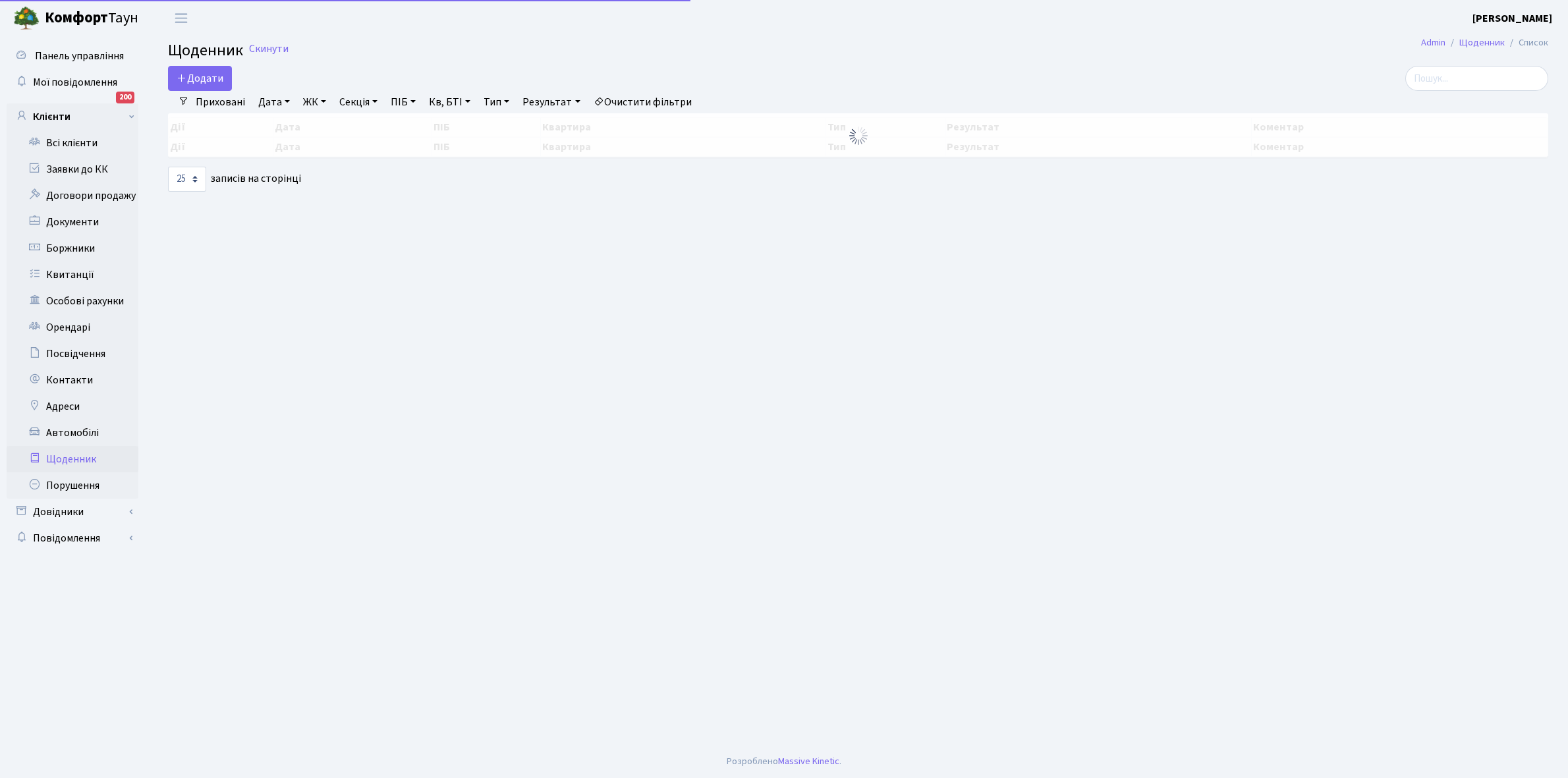
select select "25"
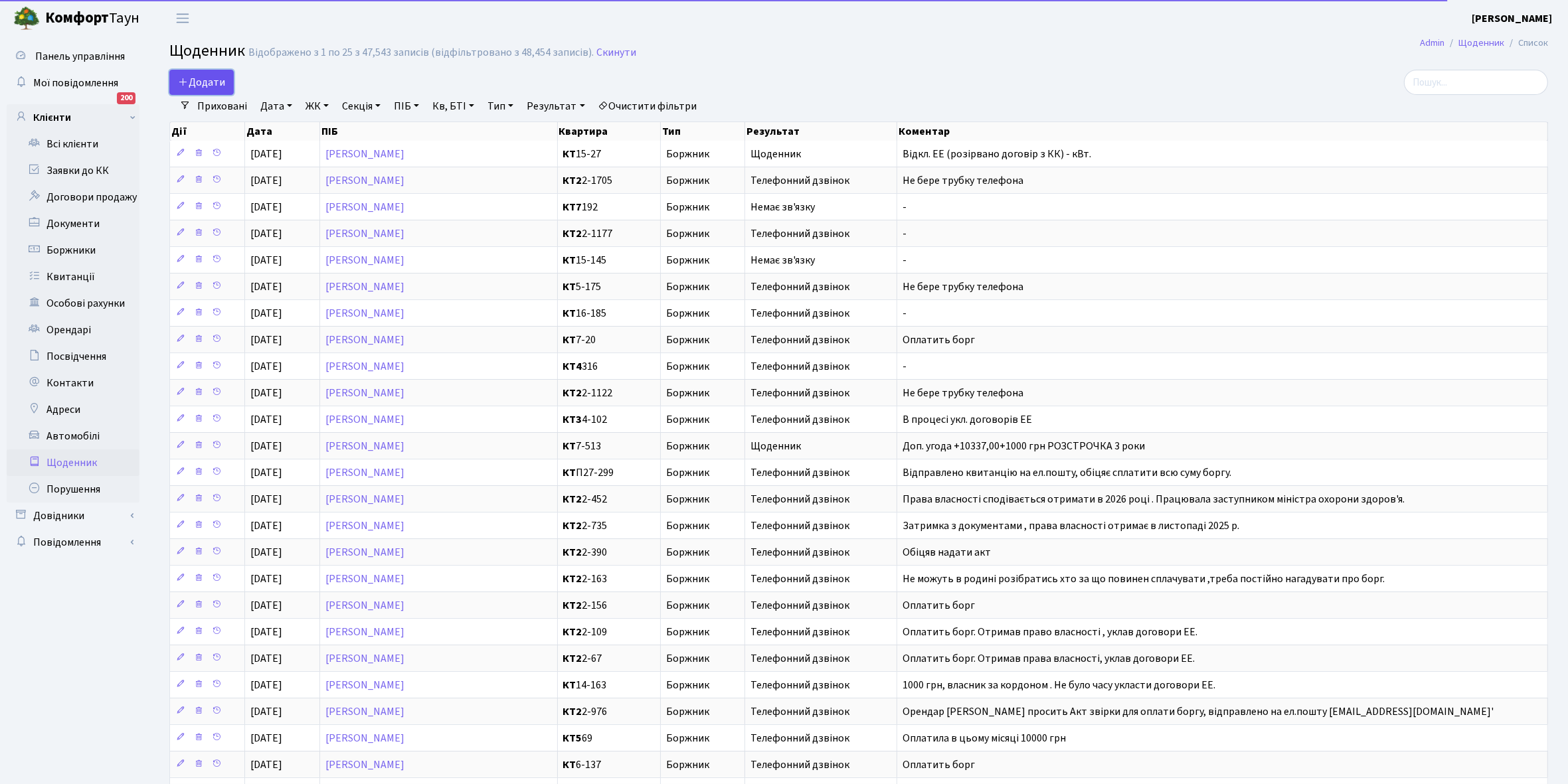
click at [199, 81] on span "Додати" at bounding box center [202, 83] width 47 height 15
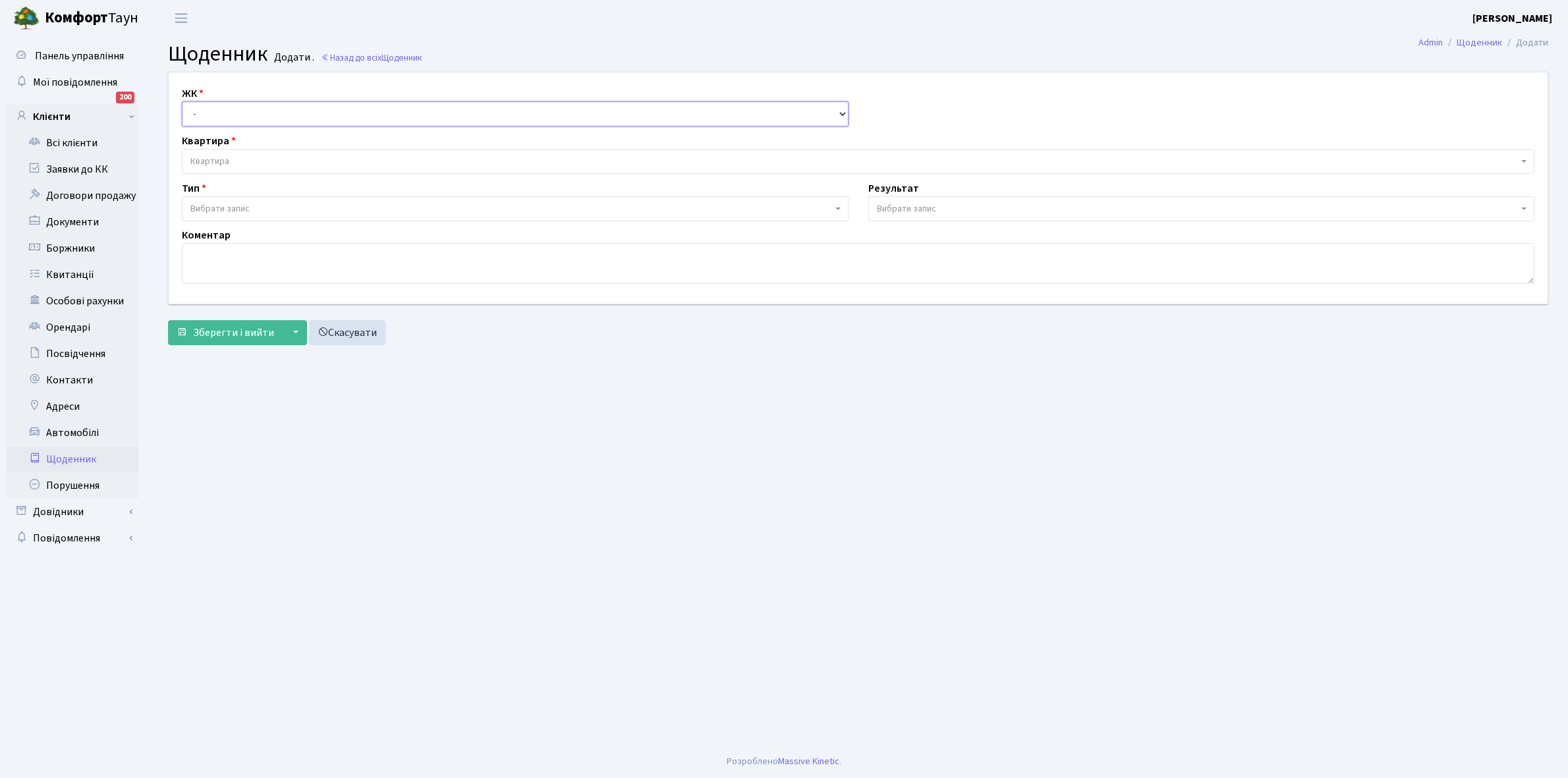
click at [242, 105] on select "- КТ, вул. Регенераторна, 4 КТ2, просп. [STREET_ADDRESS] [STREET_ADDRESS] [PERS…" at bounding box center [515, 113] width 667 height 25
select select "295"
click at [182, 101] on select "- КТ, вул. Регенераторна, 4 КТ2, просп. [STREET_ADDRESS] [STREET_ADDRESS] [PERS…" at bounding box center [515, 113] width 667 height 25
select select
click at [242, 161] on span "Квартира" at bounding box center [854, 162] width 1327 height 13
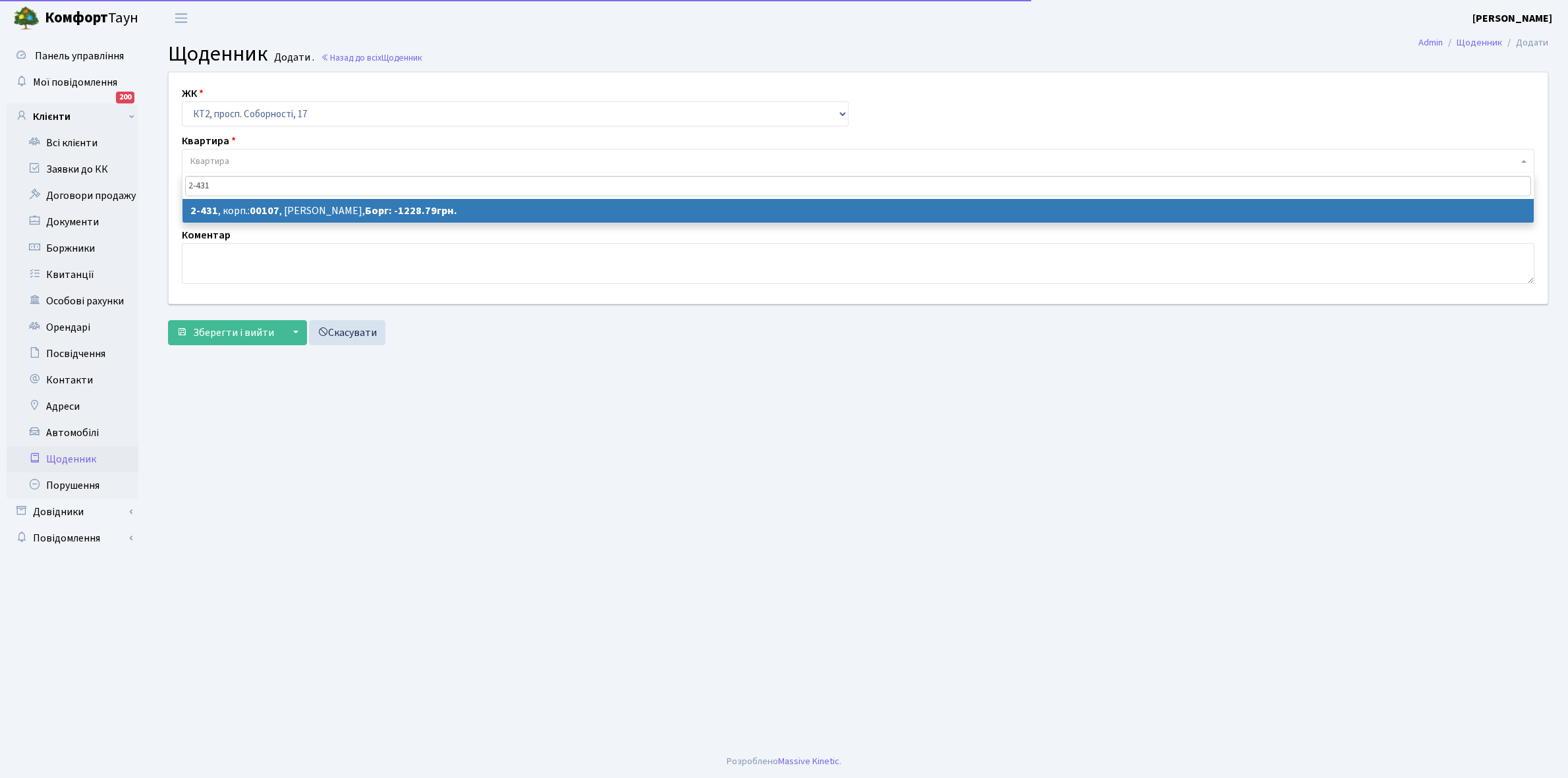
type input "2-431"
select select "15484"
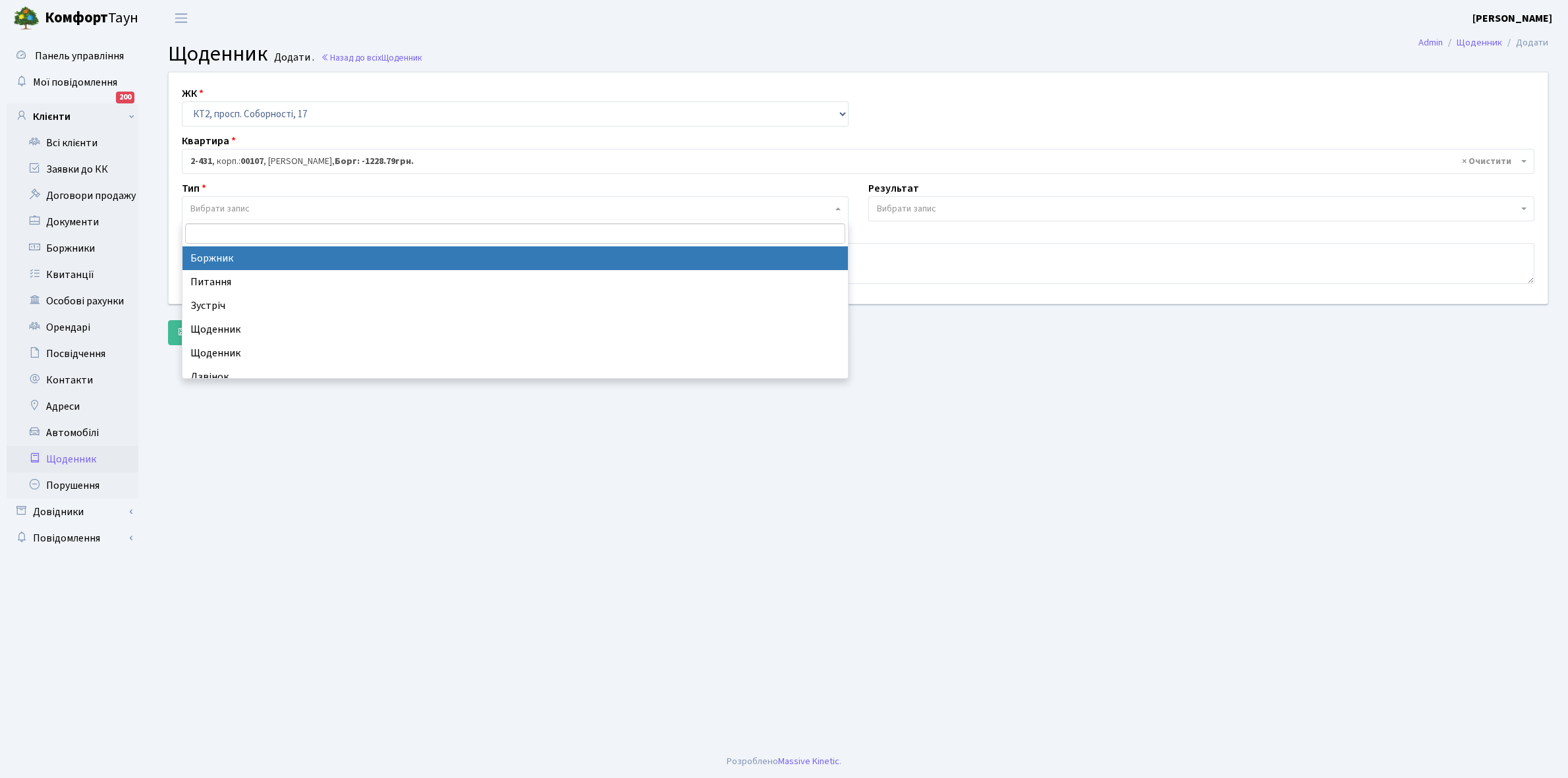
click at [264, 206] on span "Вибрати запис" at bounding box center [511, 209] width 642 height 13
select select "189"
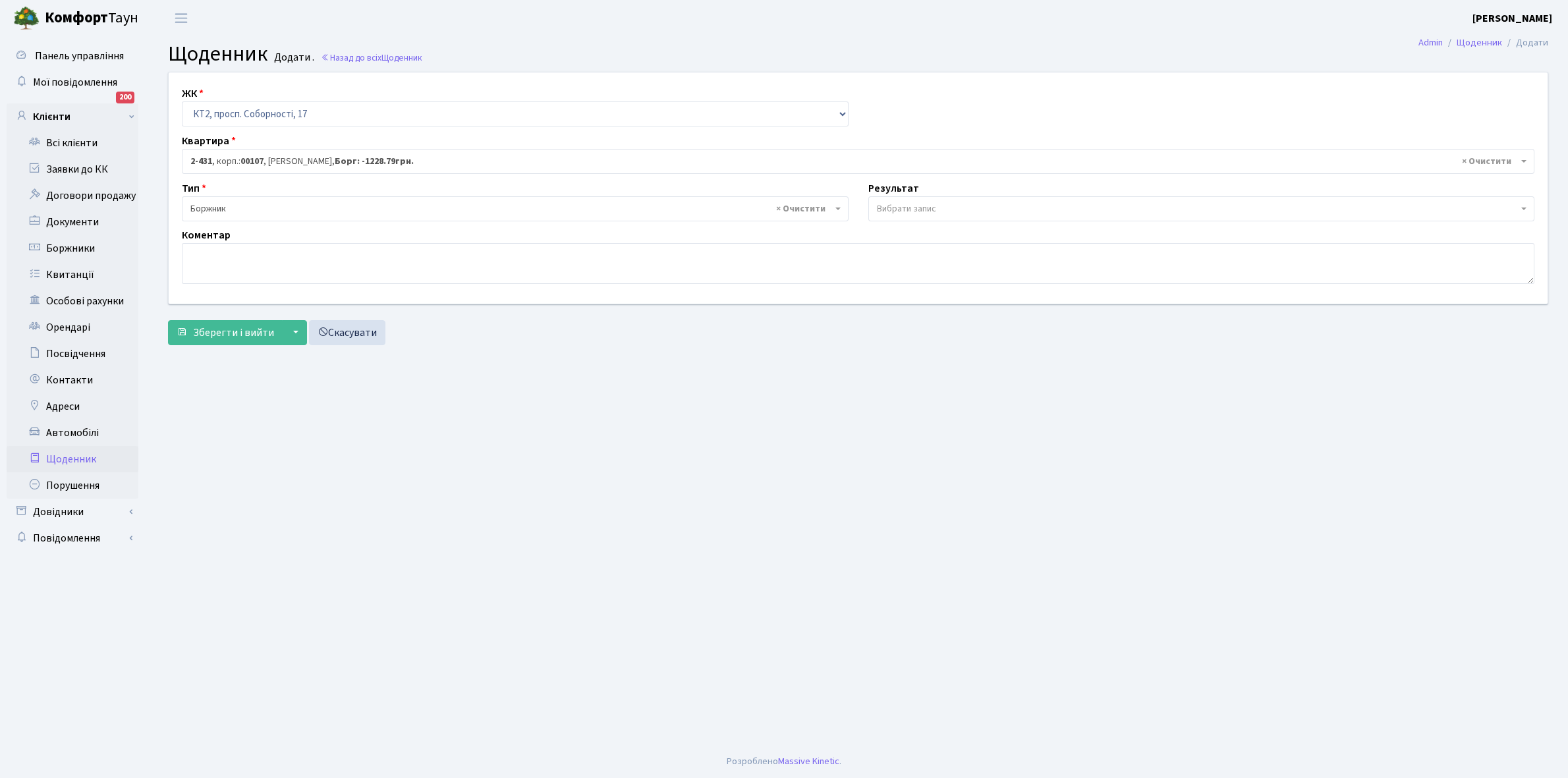
click at [897, 212] on span "Вибрати запис" at bounding box center [906, 209] width 59 height 13
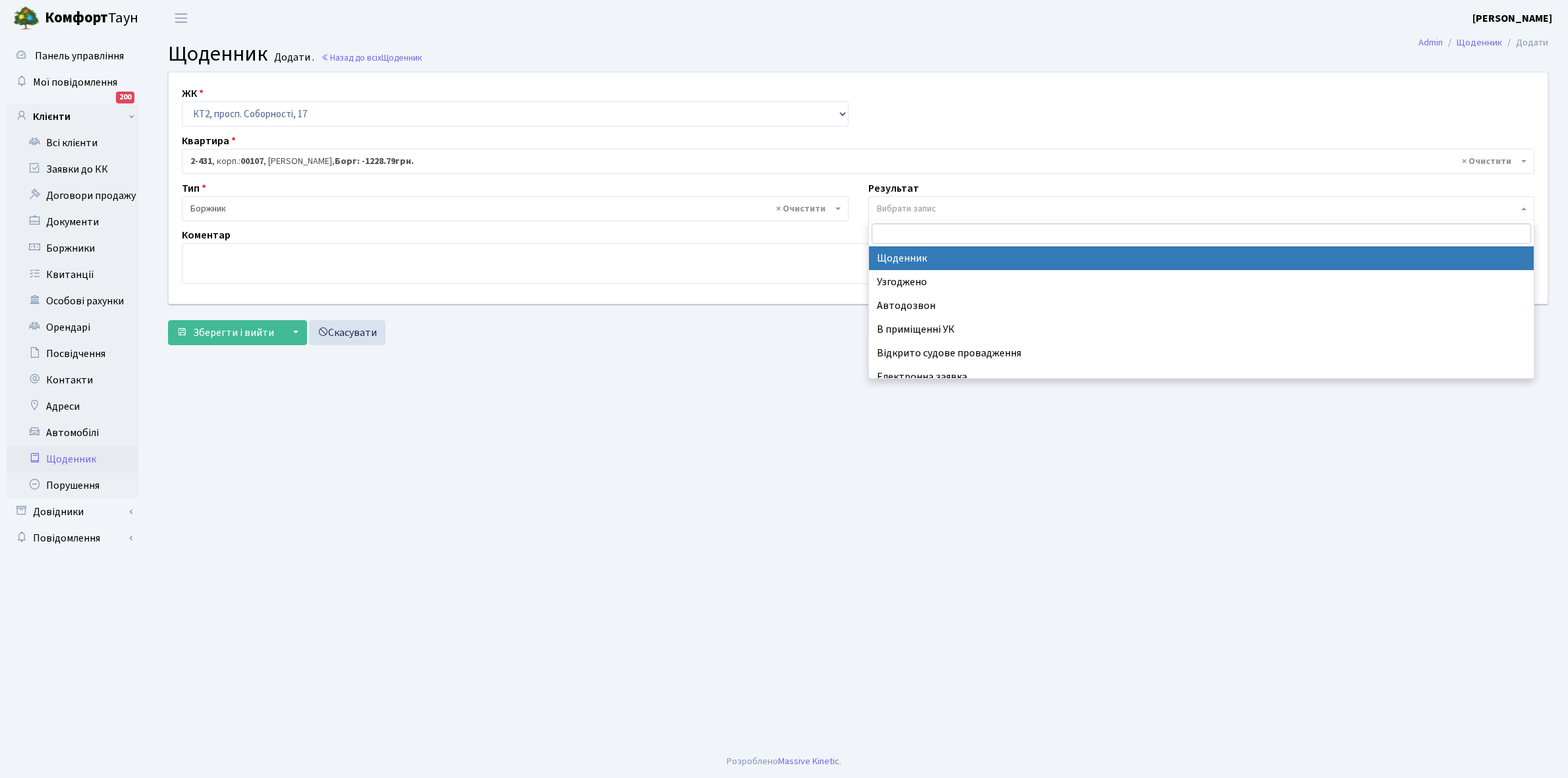
select select "14"
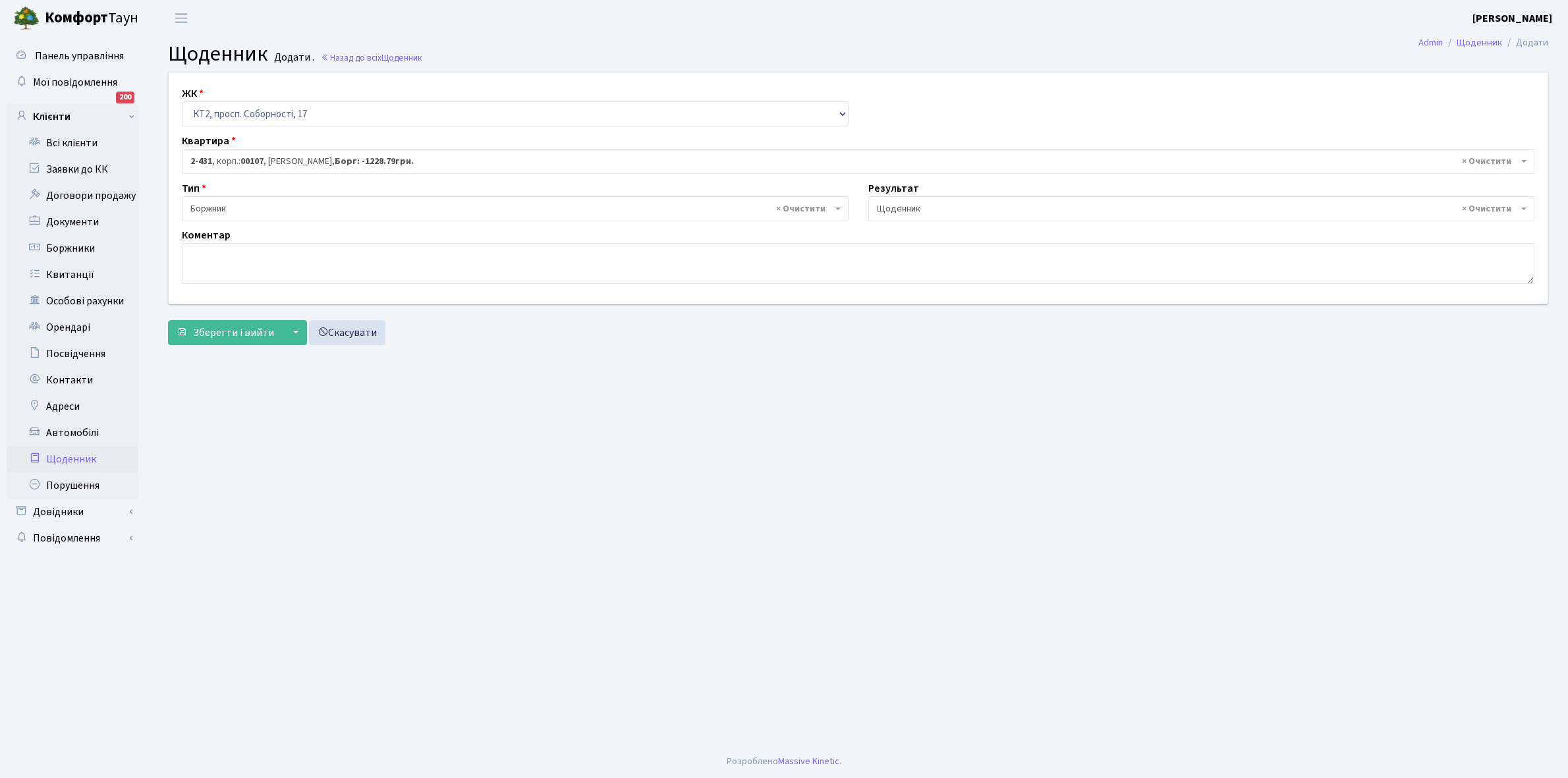
drag, startPoint x: 179, startPoint y: 266, endPoint x: 189, endPoint y: 258, distance: 12.8
click at [185, 264] on div "Коментар" at bounding box center [858, 256] width 1372 height 56
click at [191, 257] on textarea at bounding box center [858, 263] width 1353 height 41
paste textarea "3000+1000 грн, не змогла онлайн укласти договори ЕЕ"
type textarea "3000+1000 грн, не змогла онлайн укласти договори ЕЕ"
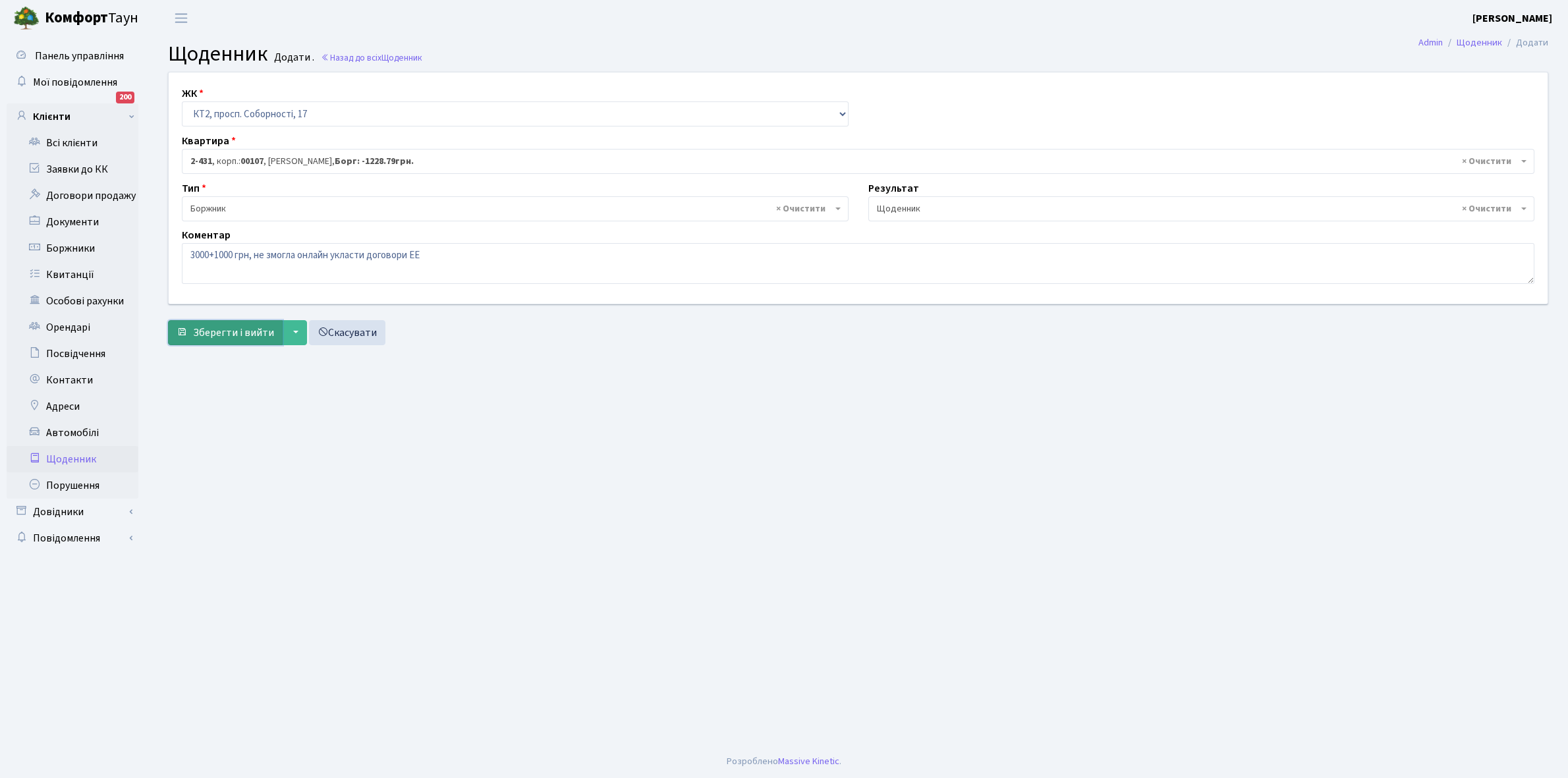
click at [231, 335] on span "Зберегти і вийти" at bounding box center [234, 333] width 81 height 15
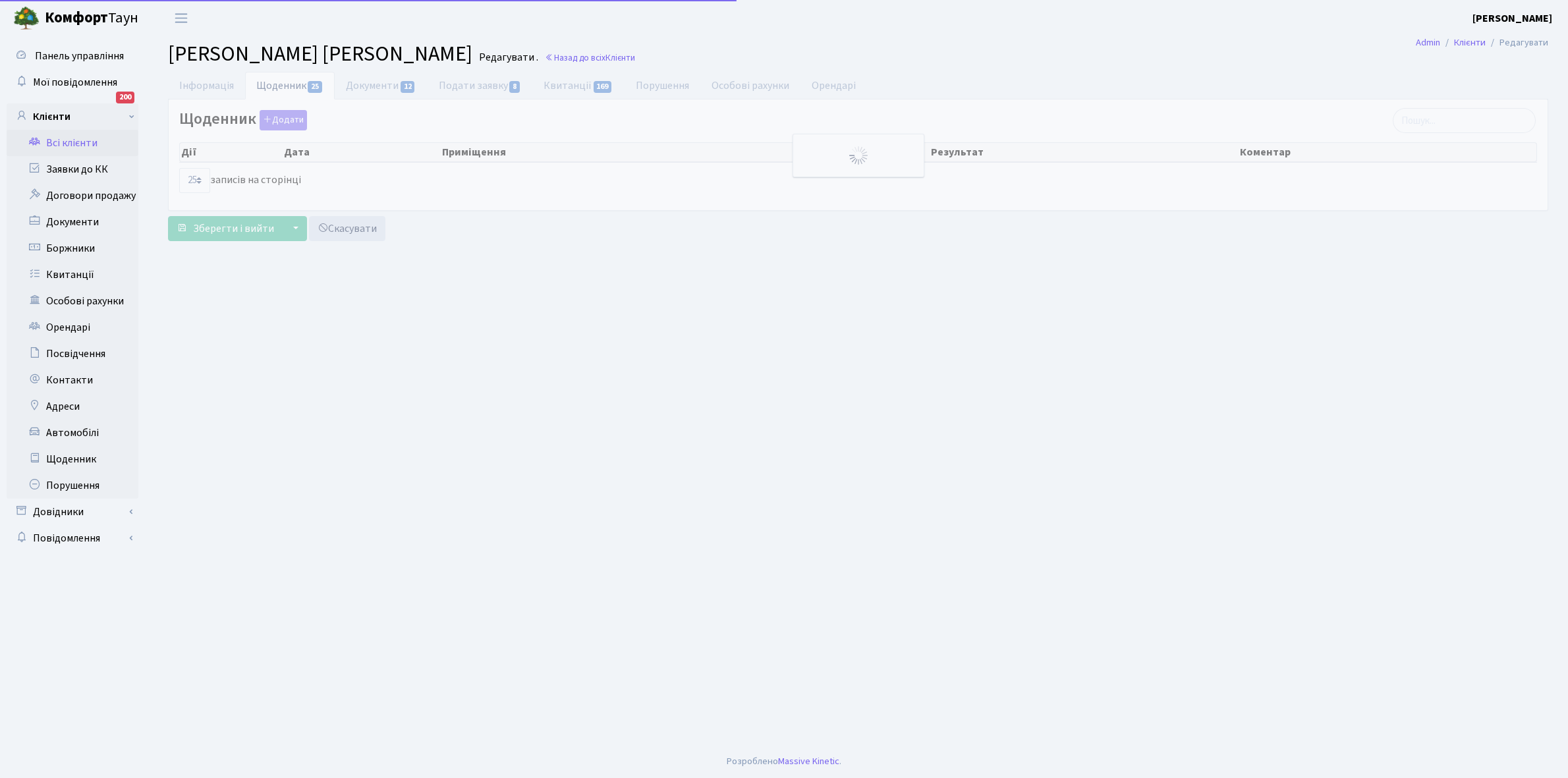
select select "25"
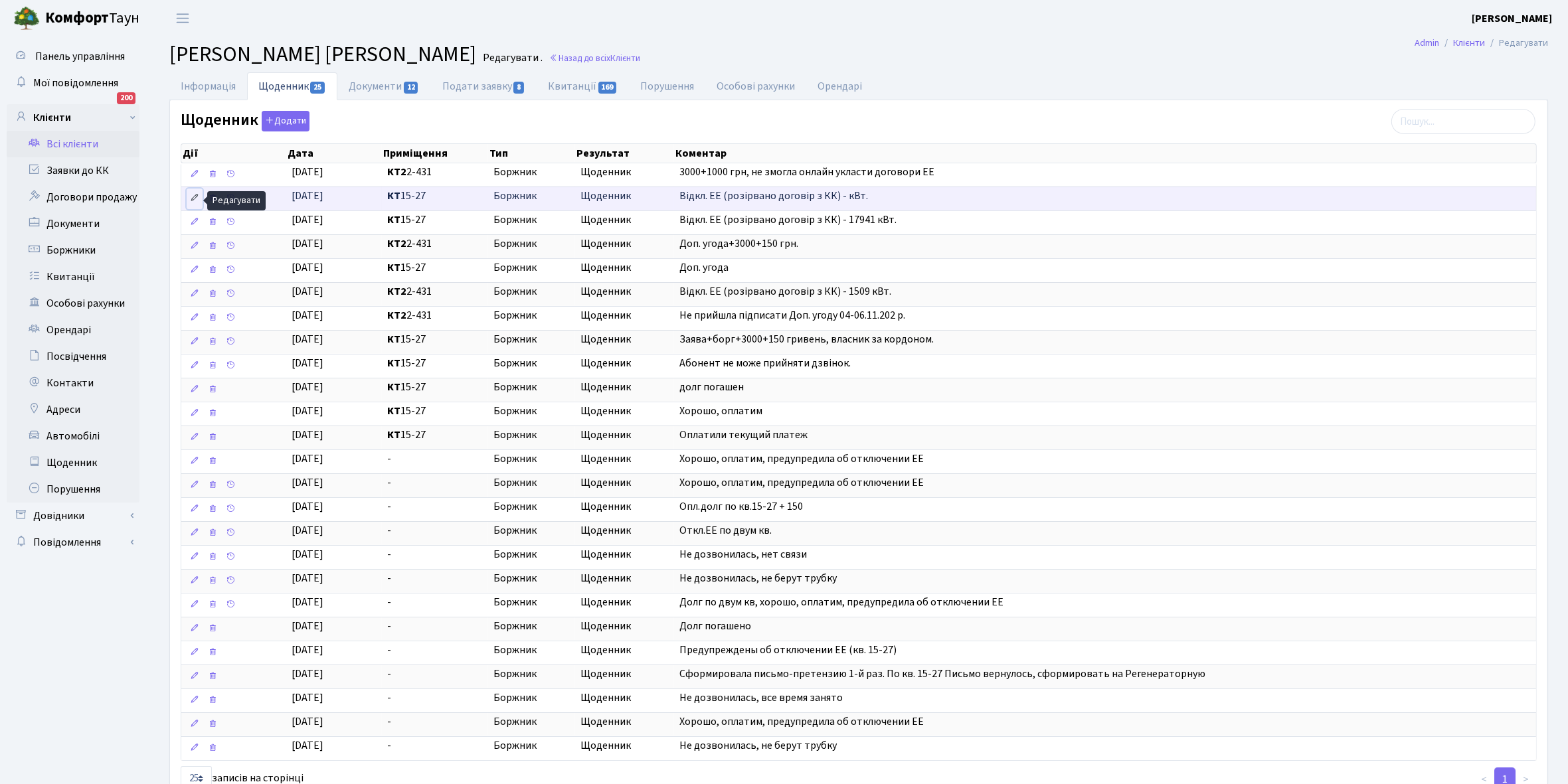
click at [190, 201] on icon at bounding box center [195, 198] width 9 height 9
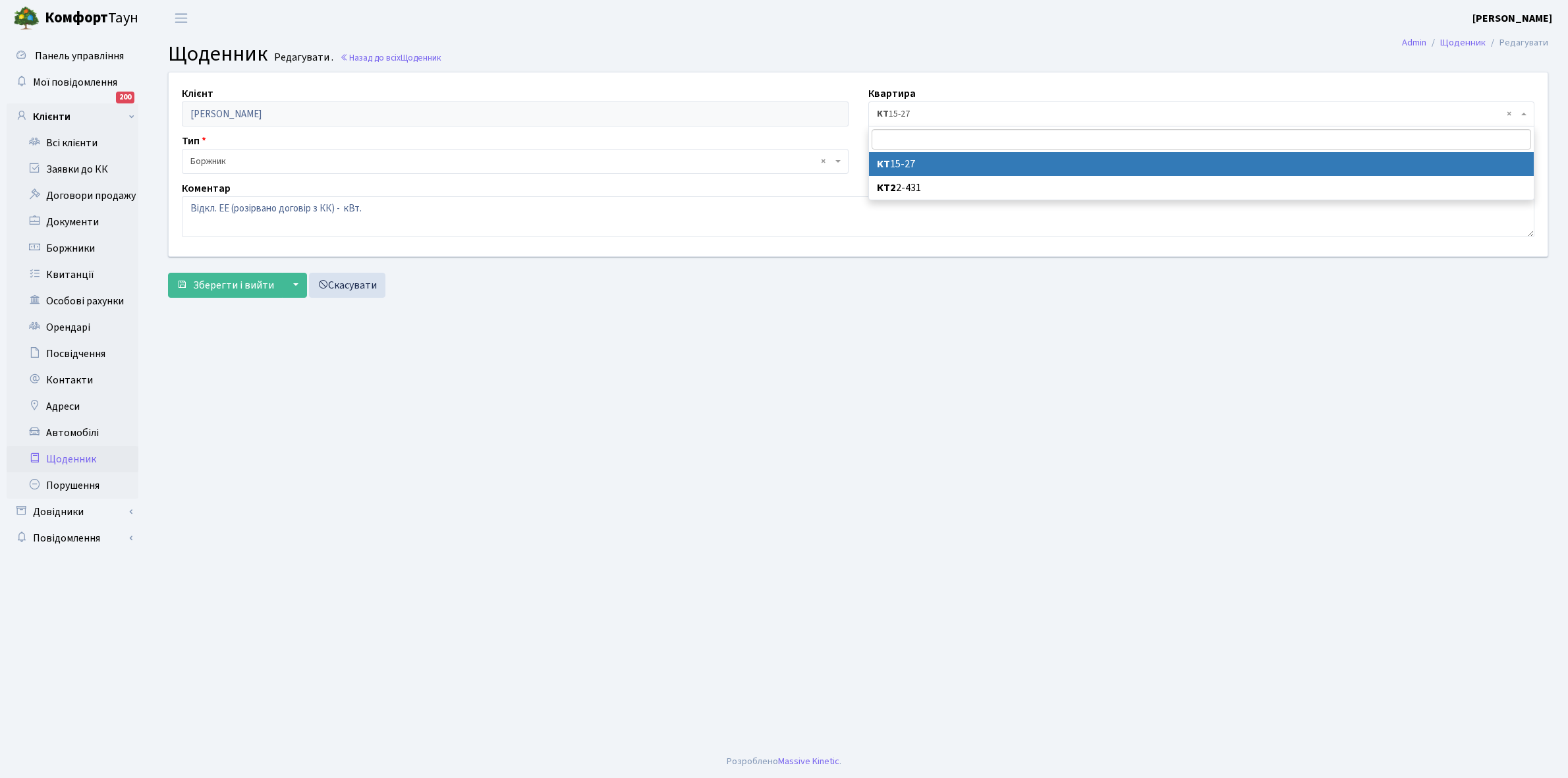
click at [957, 119] on span "× КТ 15-27" at bounding box center [1197, 114] width 642 height 13
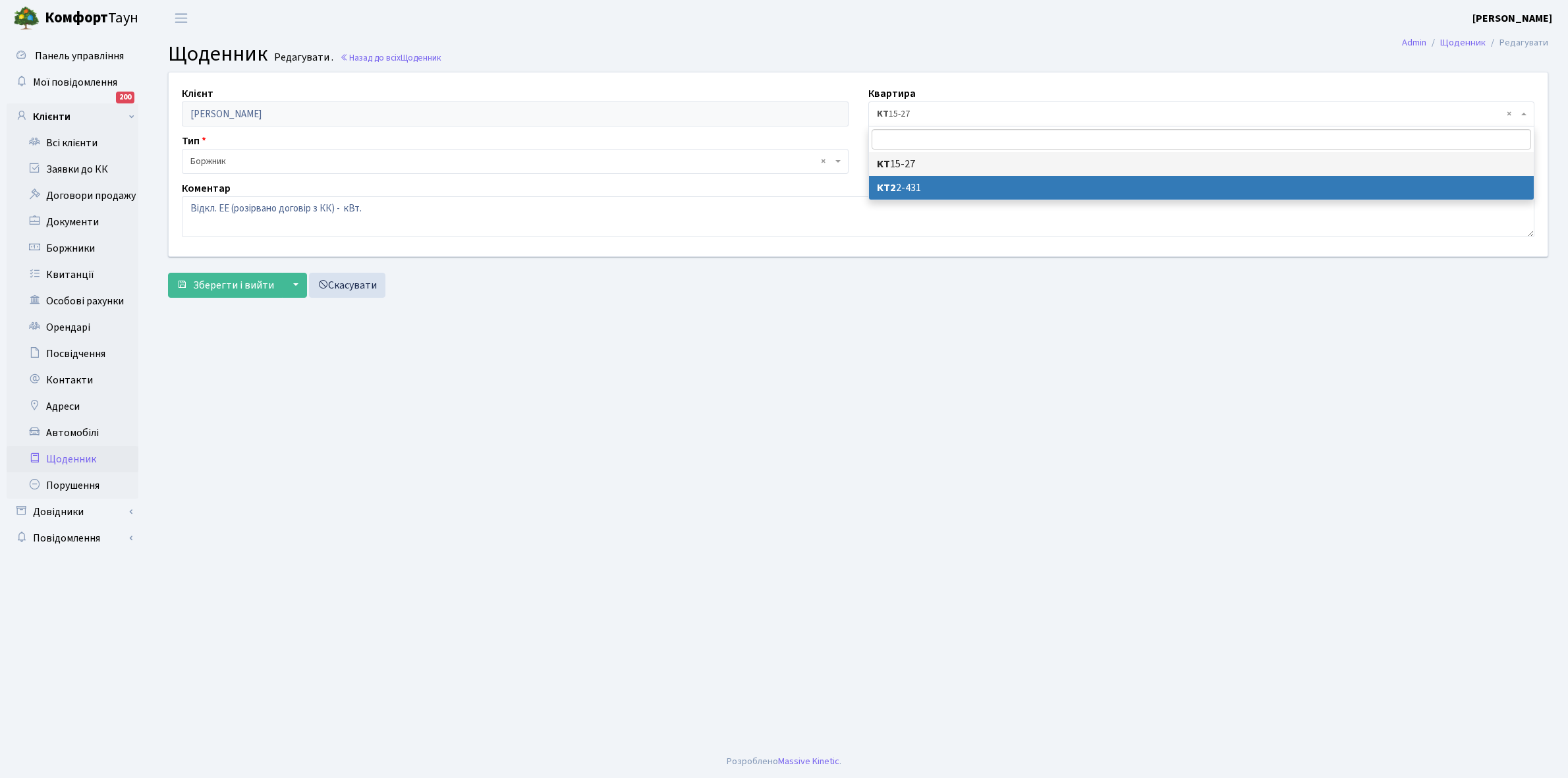
select select "16931"
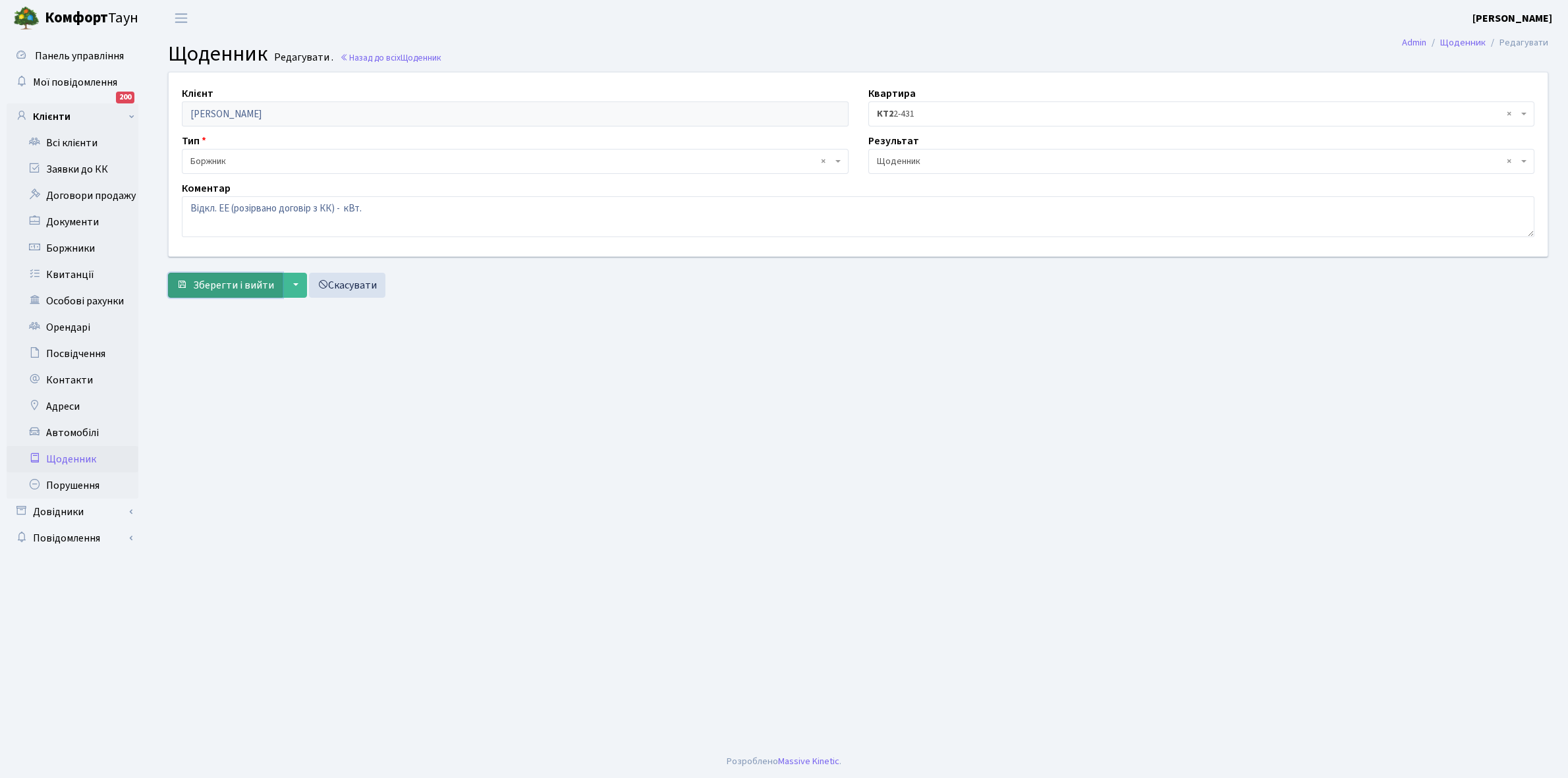
click at [219, 282] on span "Зберегти і вийти" at bounding box center [234, 285] width 81 height 15
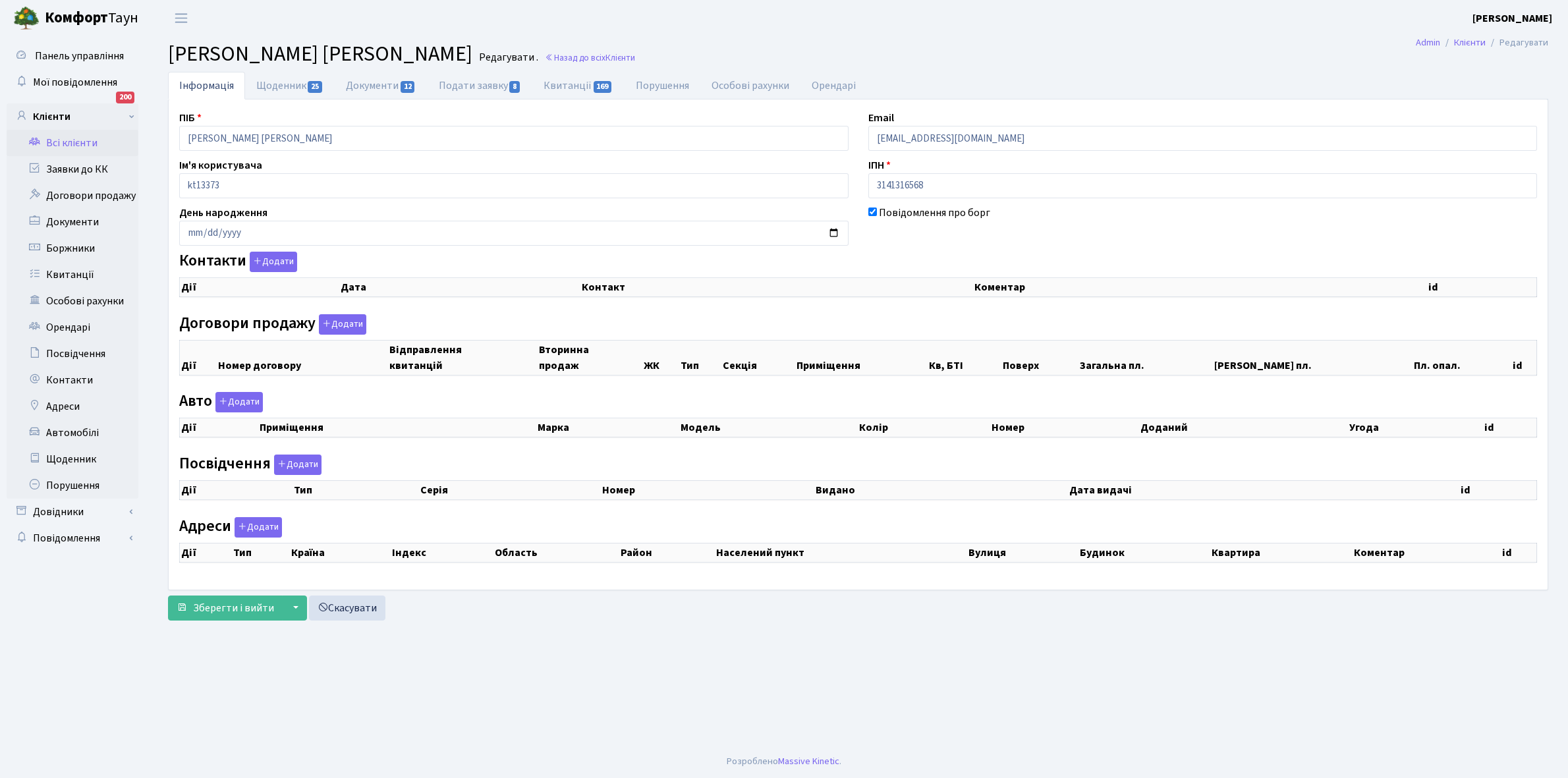
checkbox input "true"
select select "25"
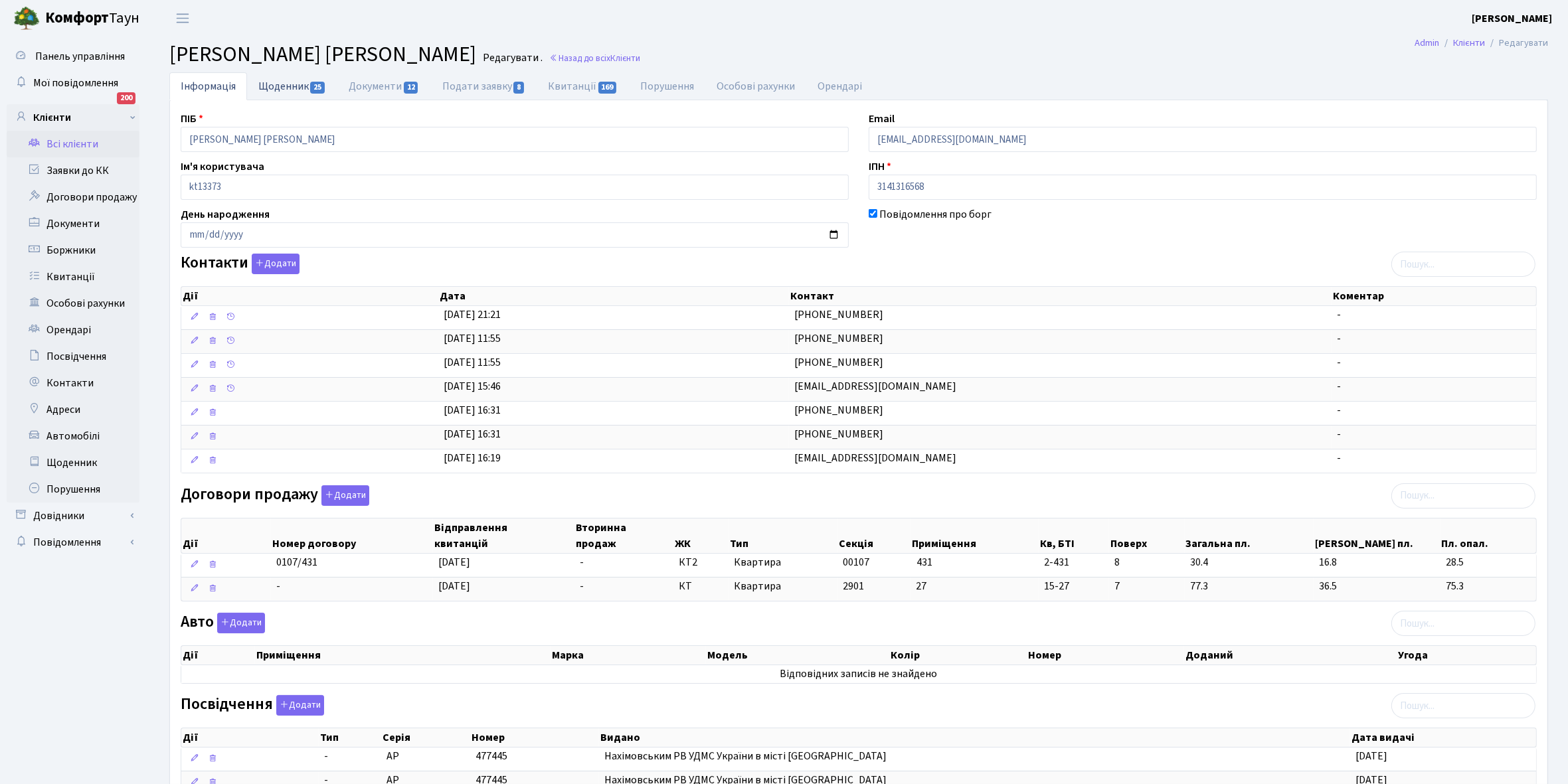
click at [288, 80] on link "Щоденник 25" at bounding box center [292, 86] width 90 height 27
select select "25"
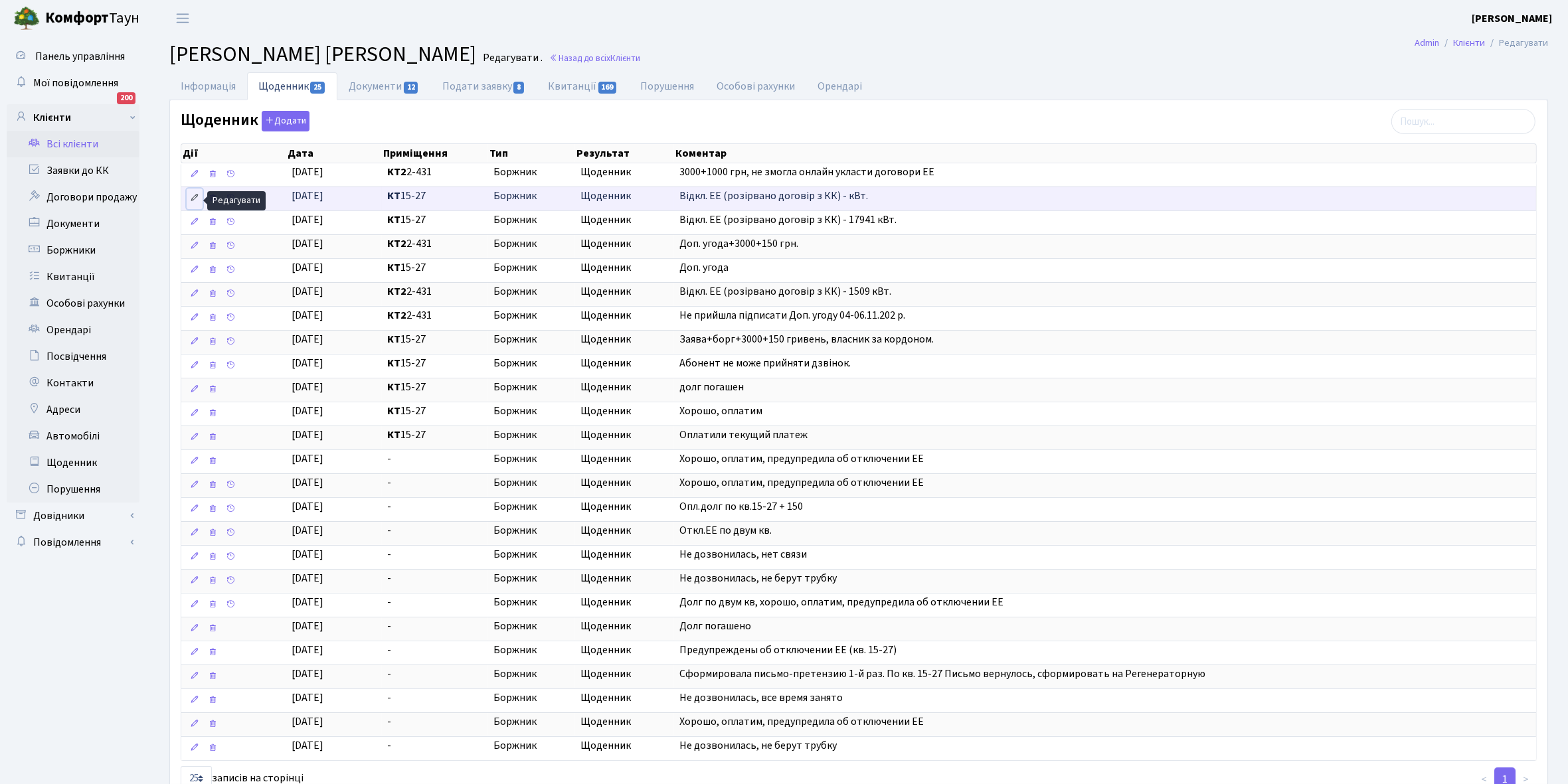
click at [193, 200] on icon at bounding box center [195, 198] width 9 height 9
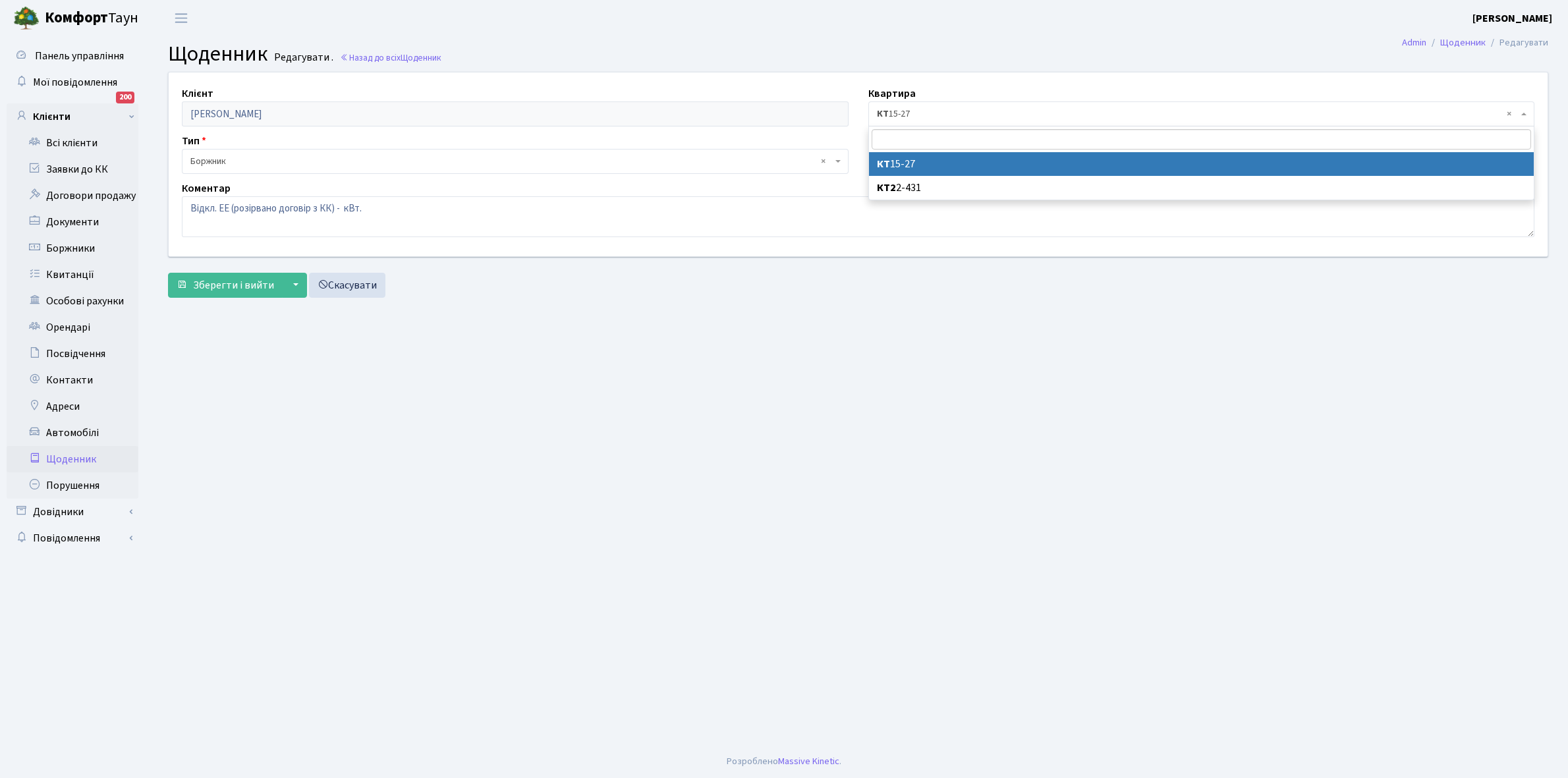
click at [939, 109] on span "× КТ 15-27" at bounding box center [1197, 114] width 642 height 13
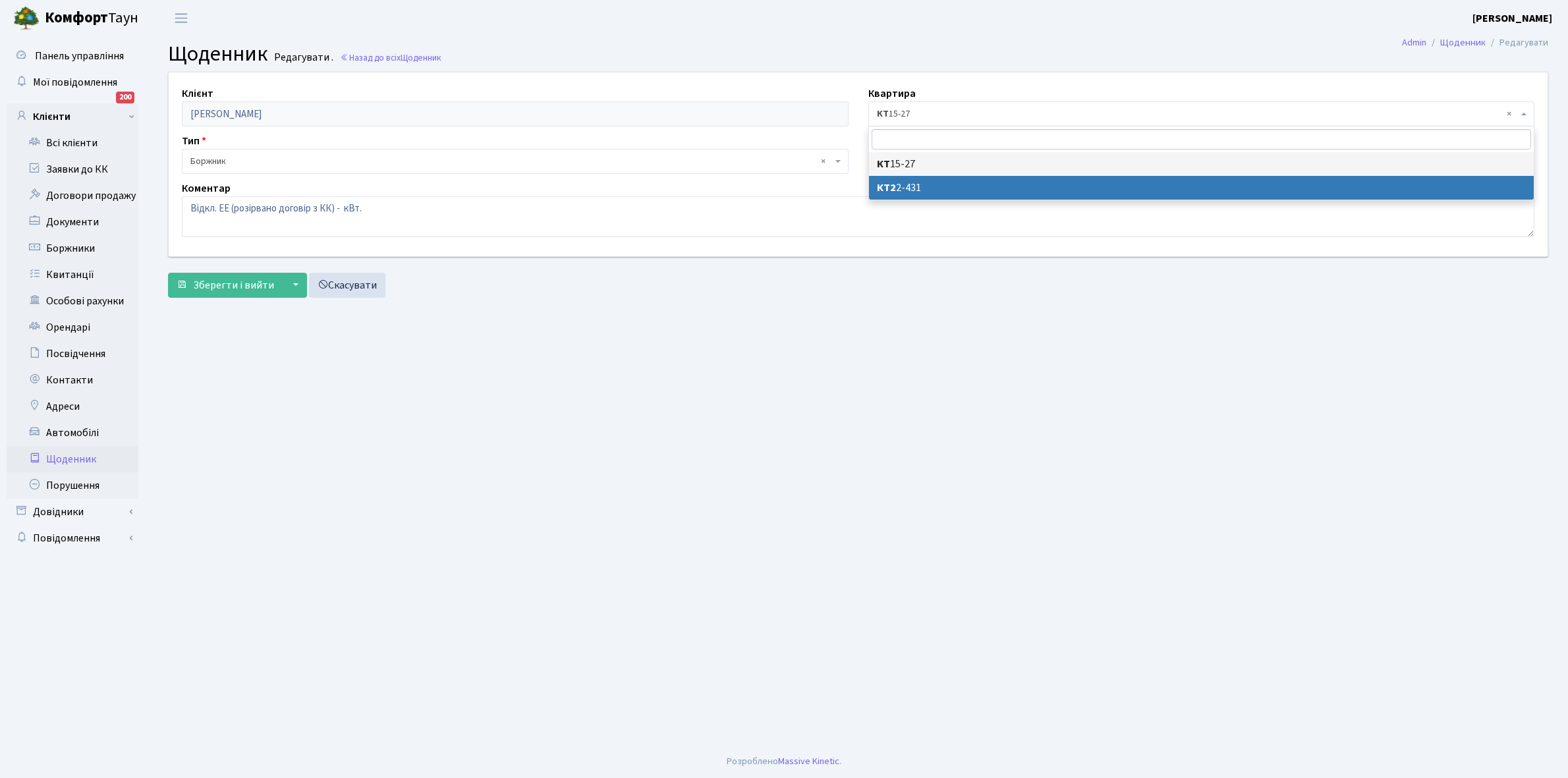
select select "16931"
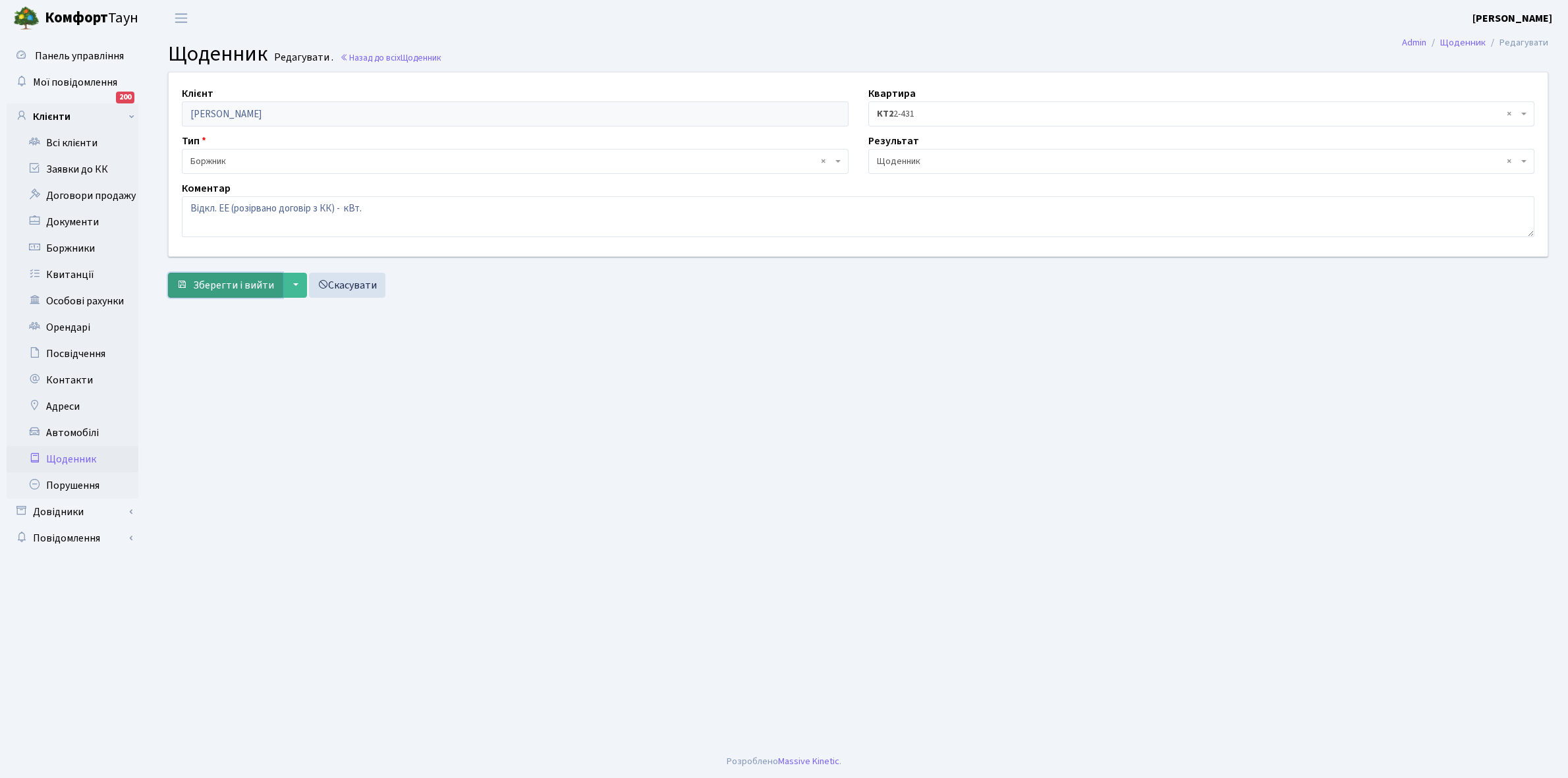
click at [230, 285] on span "Зберегти і вийти" at bounding box center [234, 285] width 81 height 15
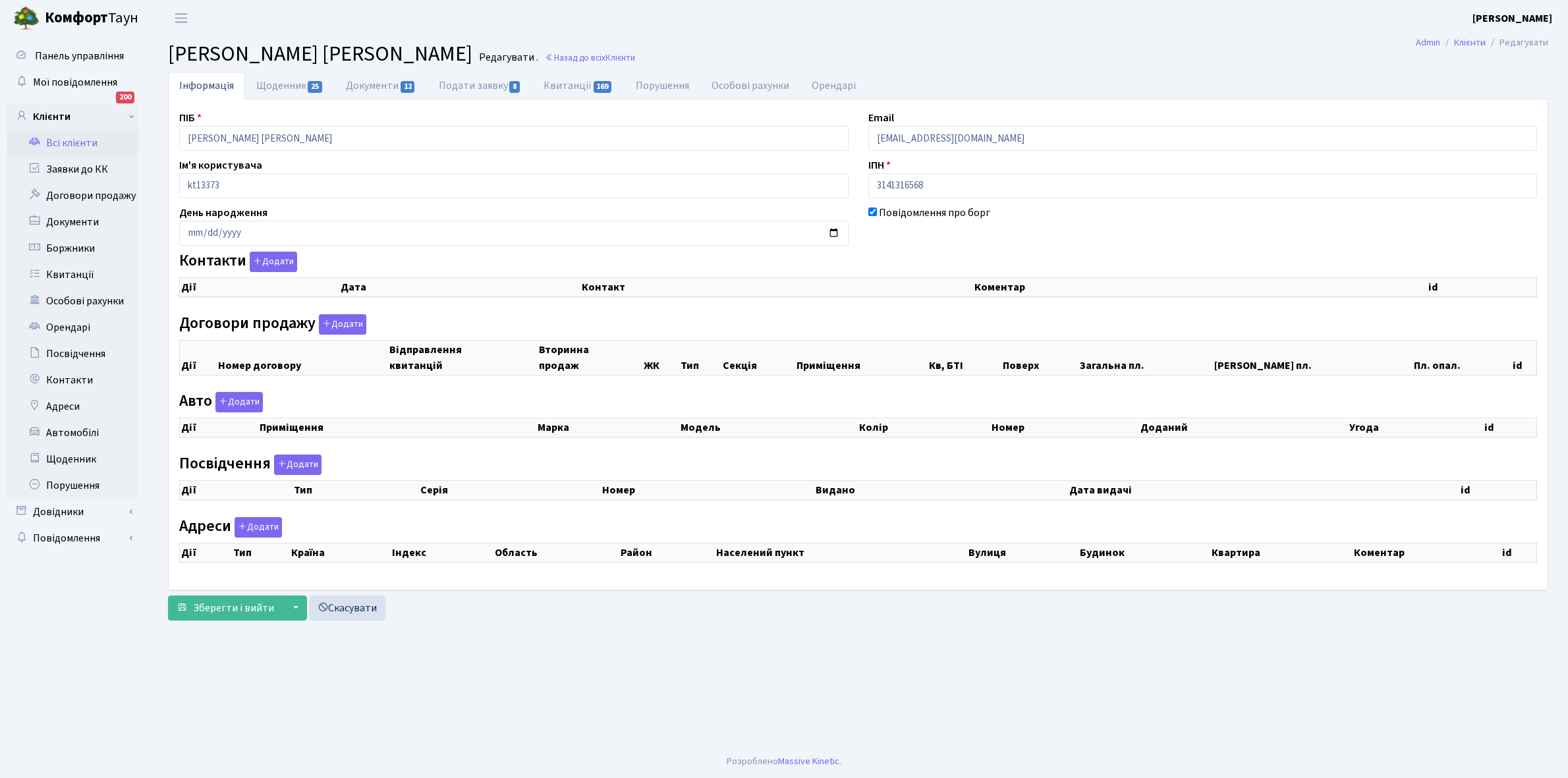
select select "25"
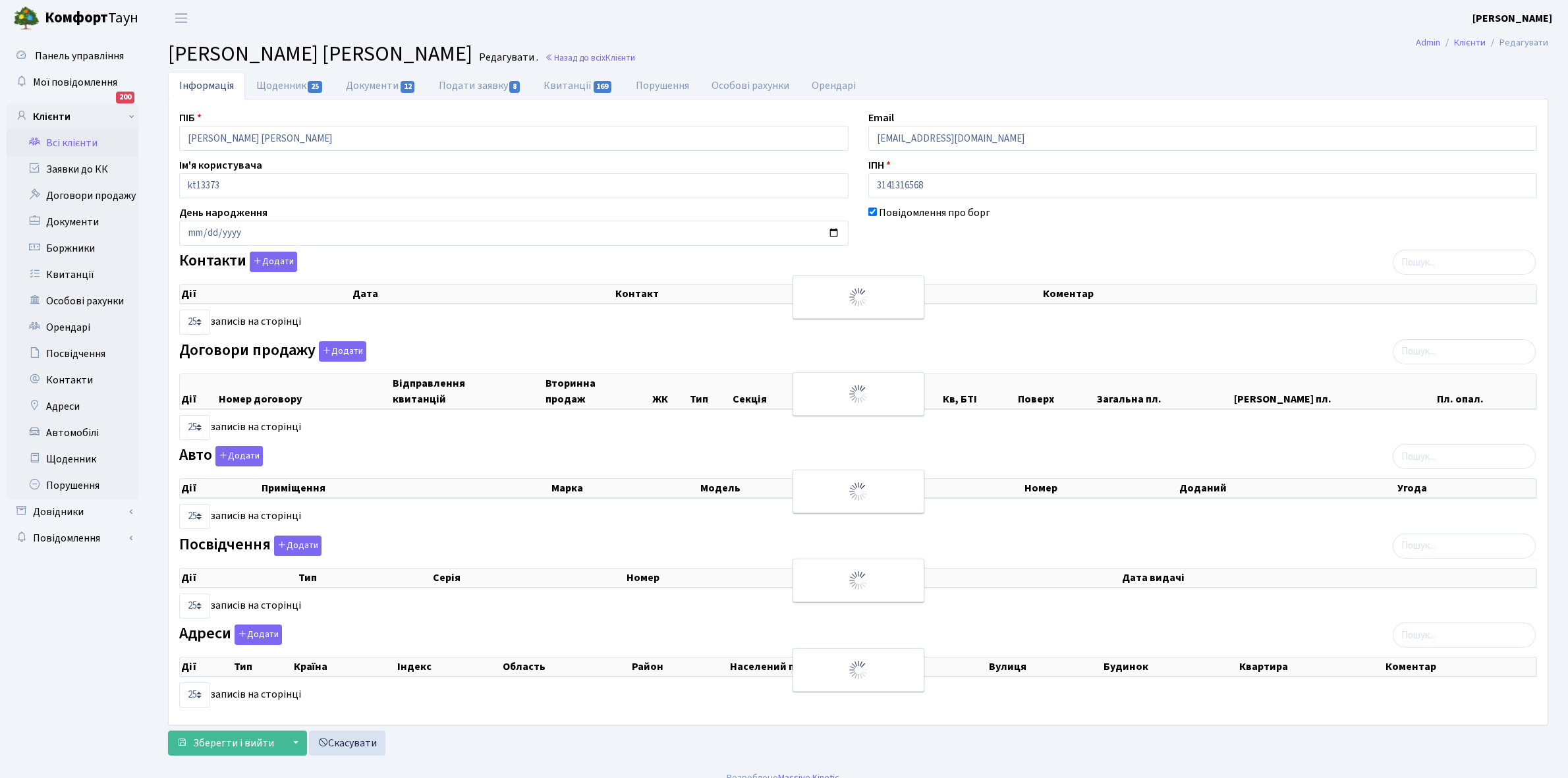
checkbox input "true"
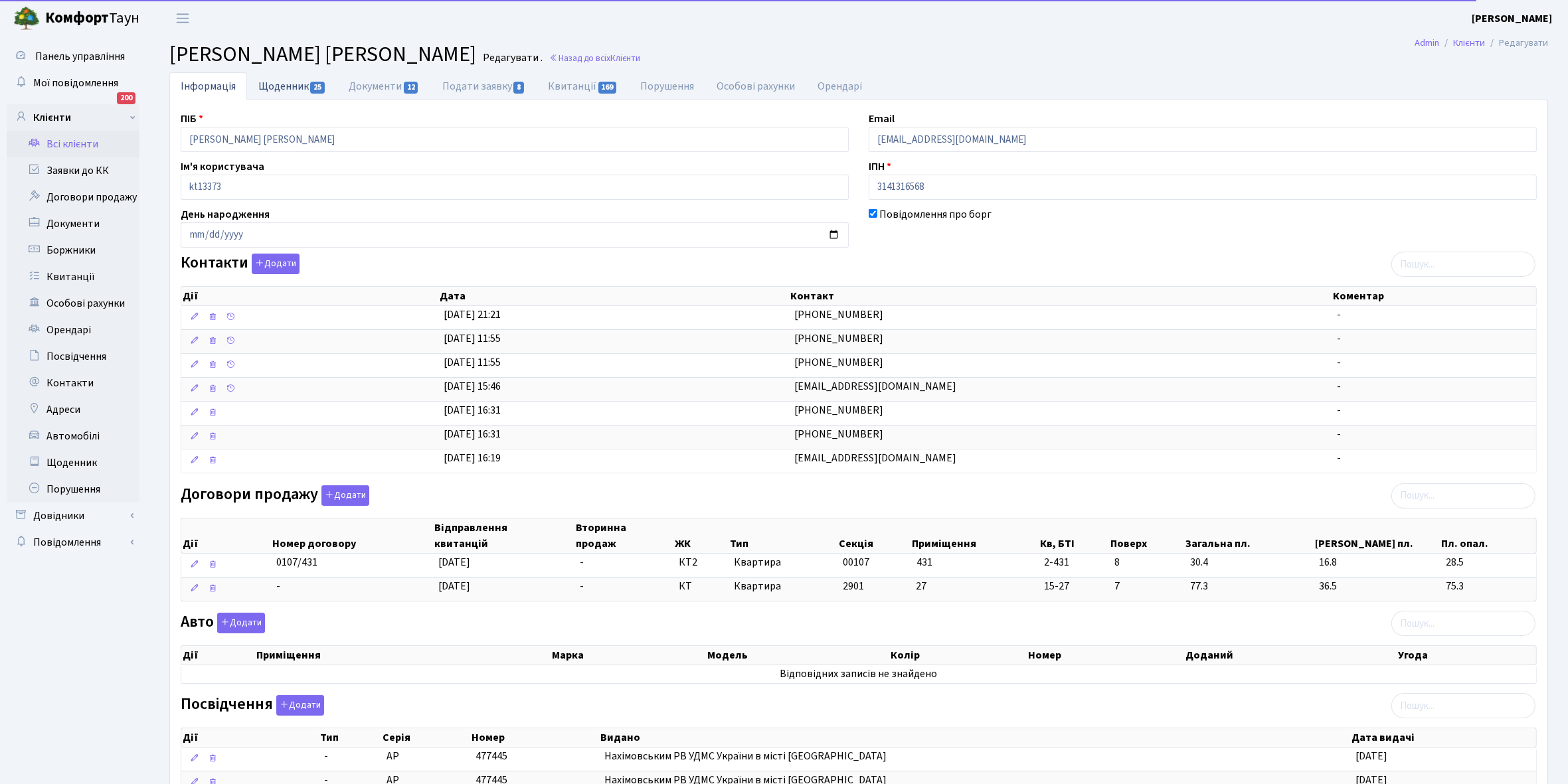
click at [269, 85] on link "Щоденник 25" at bounding box center [292, 86] width 90 height 27
select select "25"
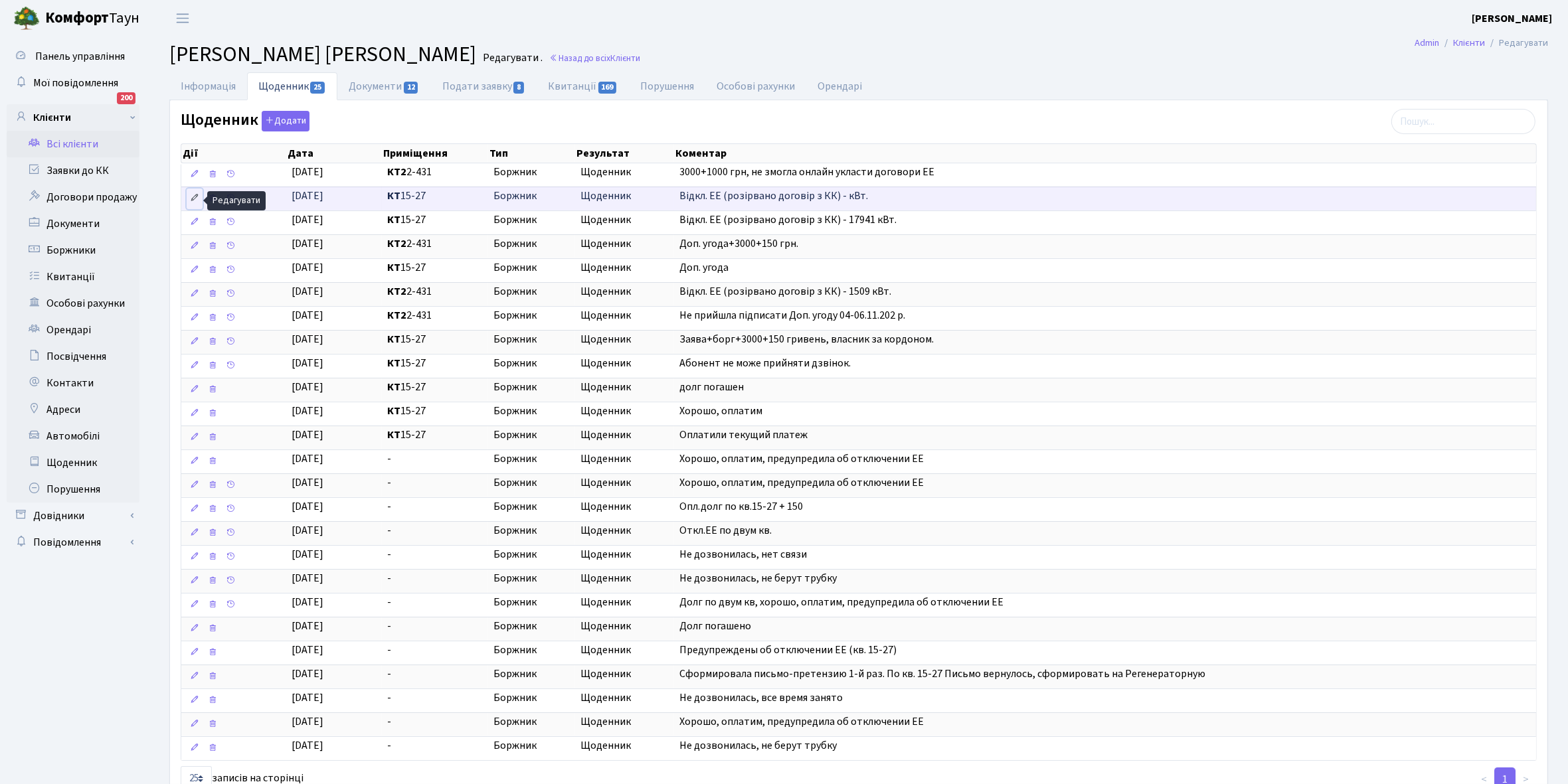
click at [193, 197] on icon at bounding box center [195, 198] width 9 height 9
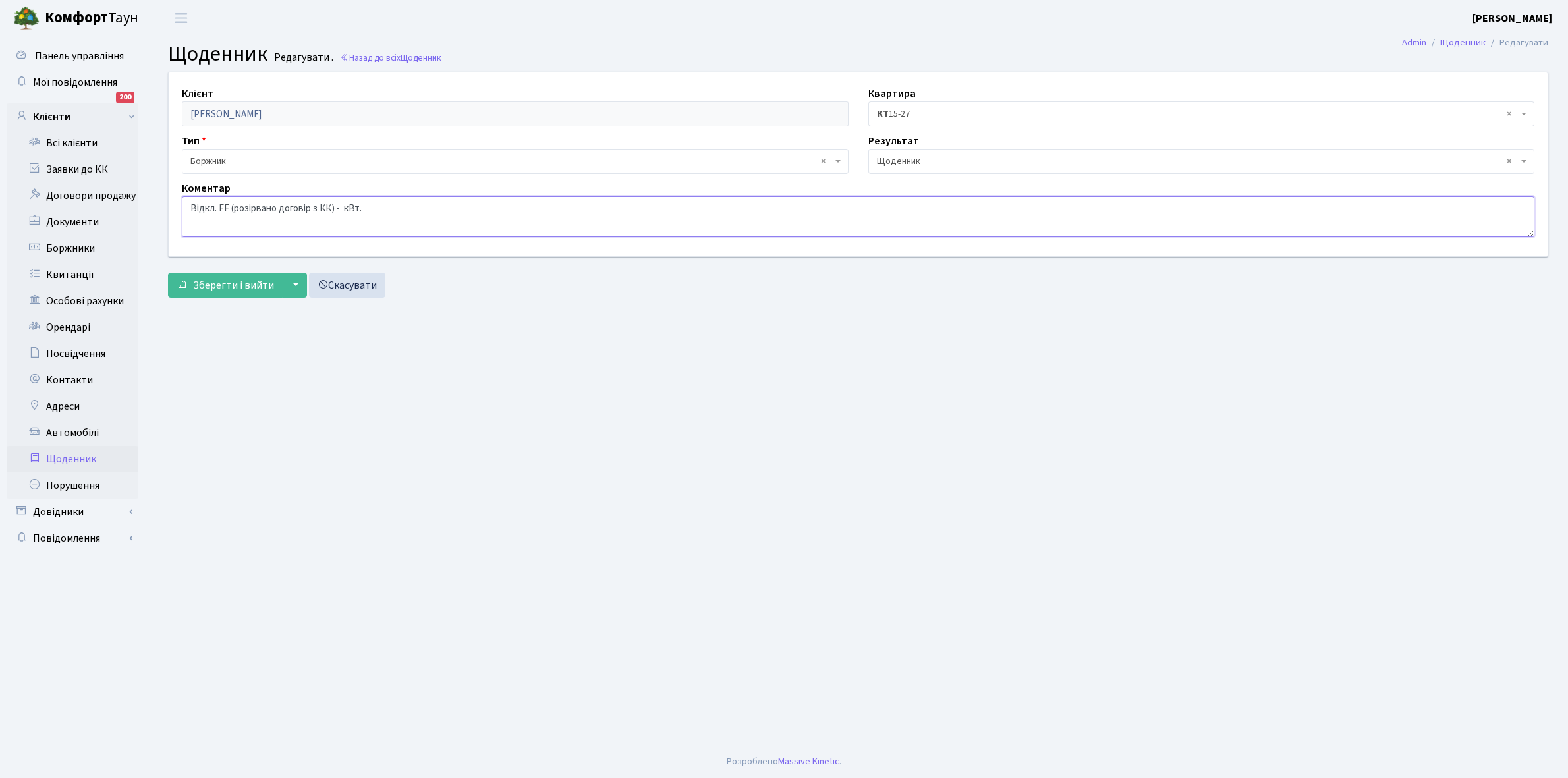
drag, startPoint x: 186, startPoint y: 203, endPoint x: 432, endPoint y: 211, distance: 246.1
click at [448, 213] on textarea "Відкл. ЕЕ (розірвано договір з КК) - кВт." at bounding box center [858, 216] width 1353 height 41
click at [360, 288] on link "Скасувати" at bounding box center [347, 285] width 77 height 25
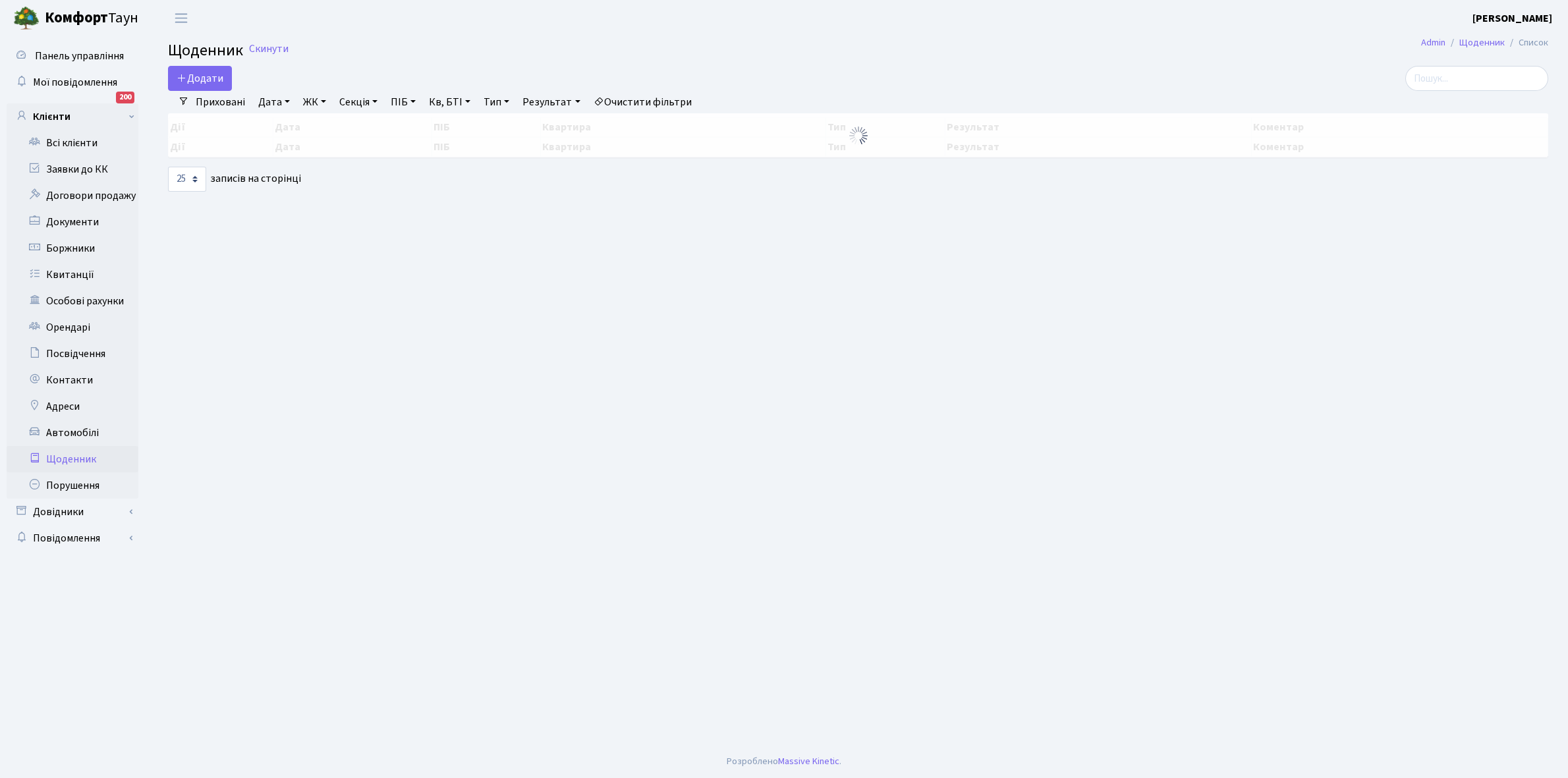
select select "25"
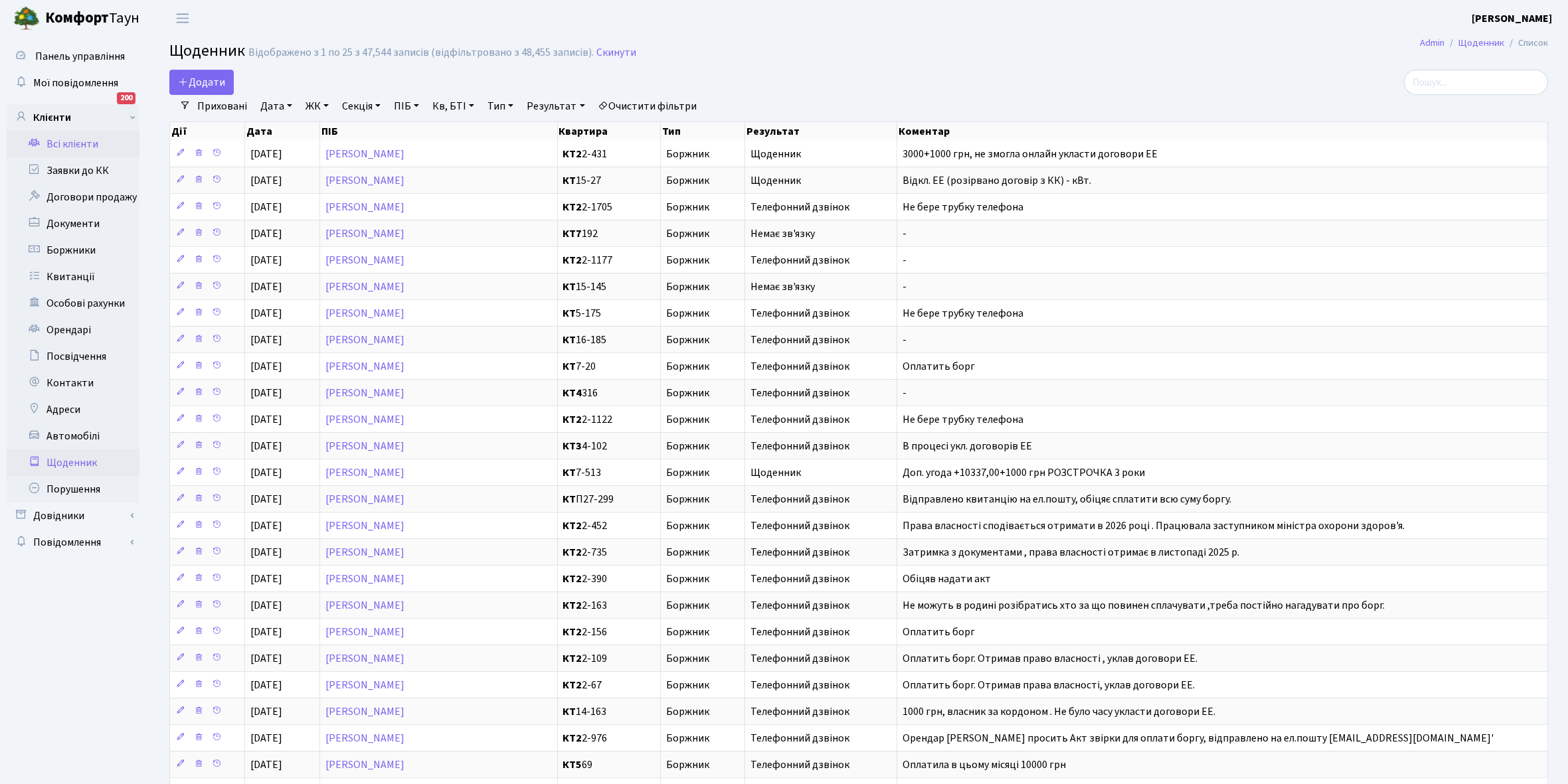
click at [65, 138] on link "Всі клієнти" at bounding box center [73, 143] width 133 height 26
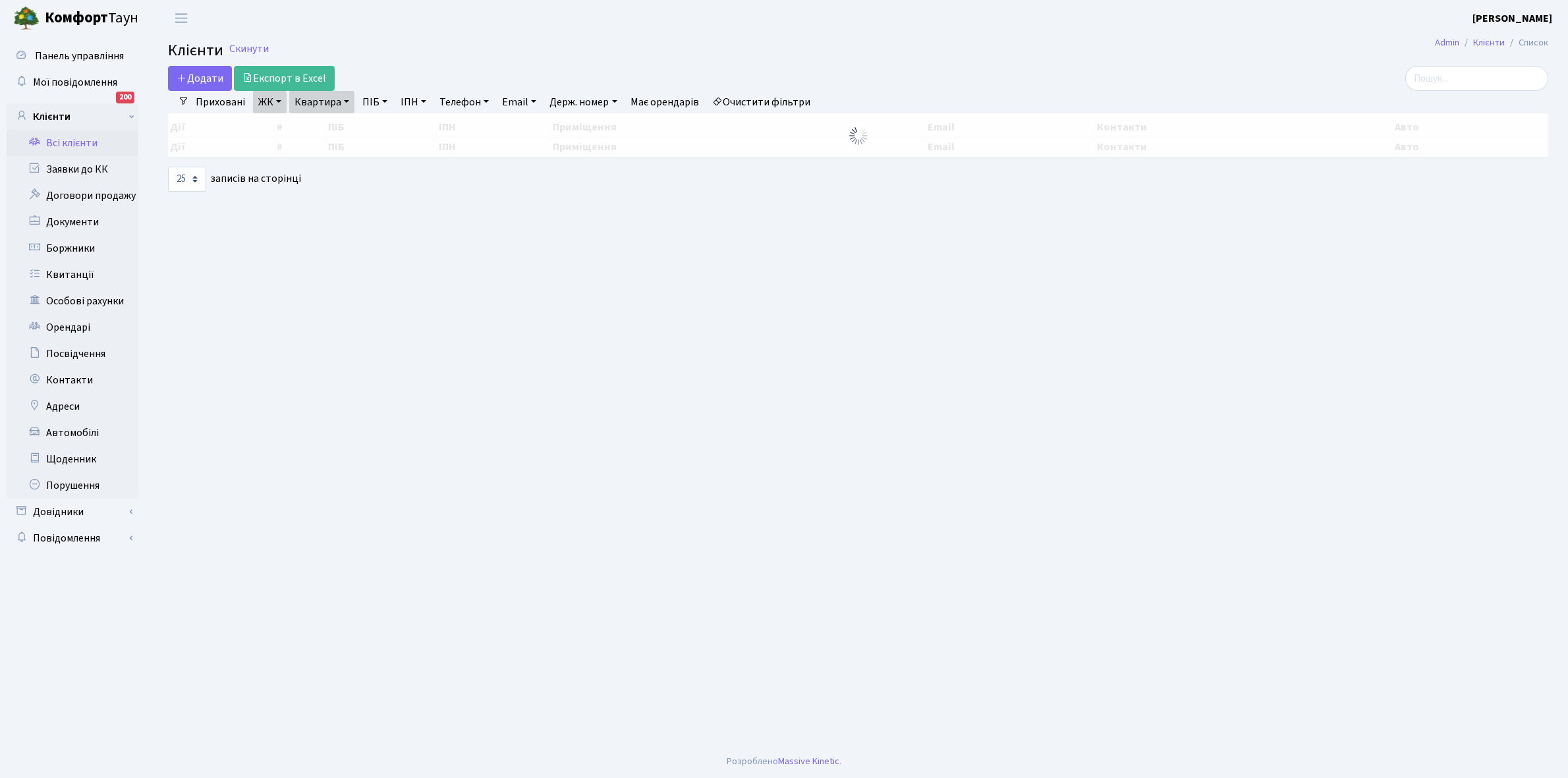
select select "25"
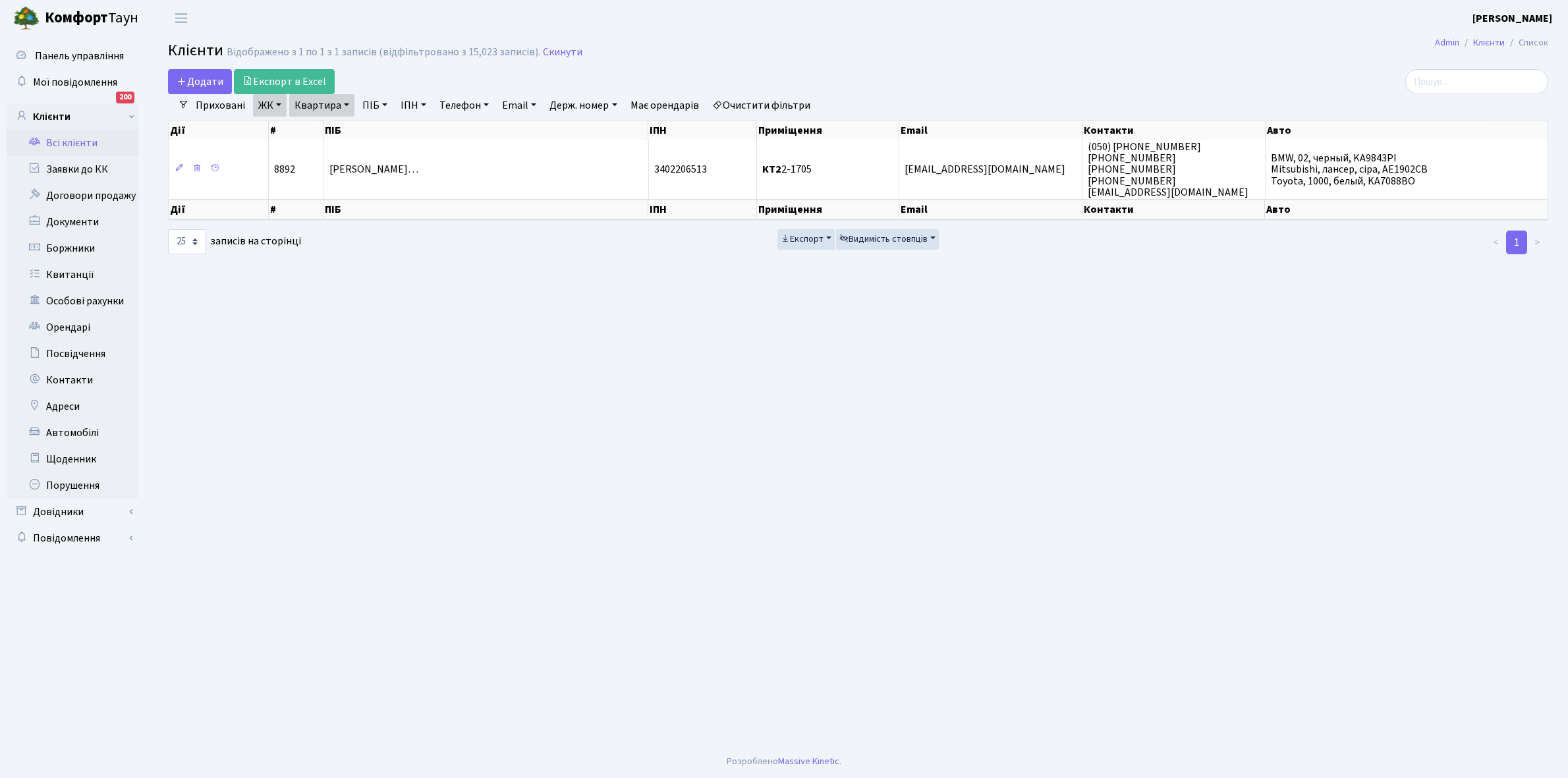
click at [773, 104] on link "Очистити фільтри" at bounding box center [761, 105] width 109 height 22
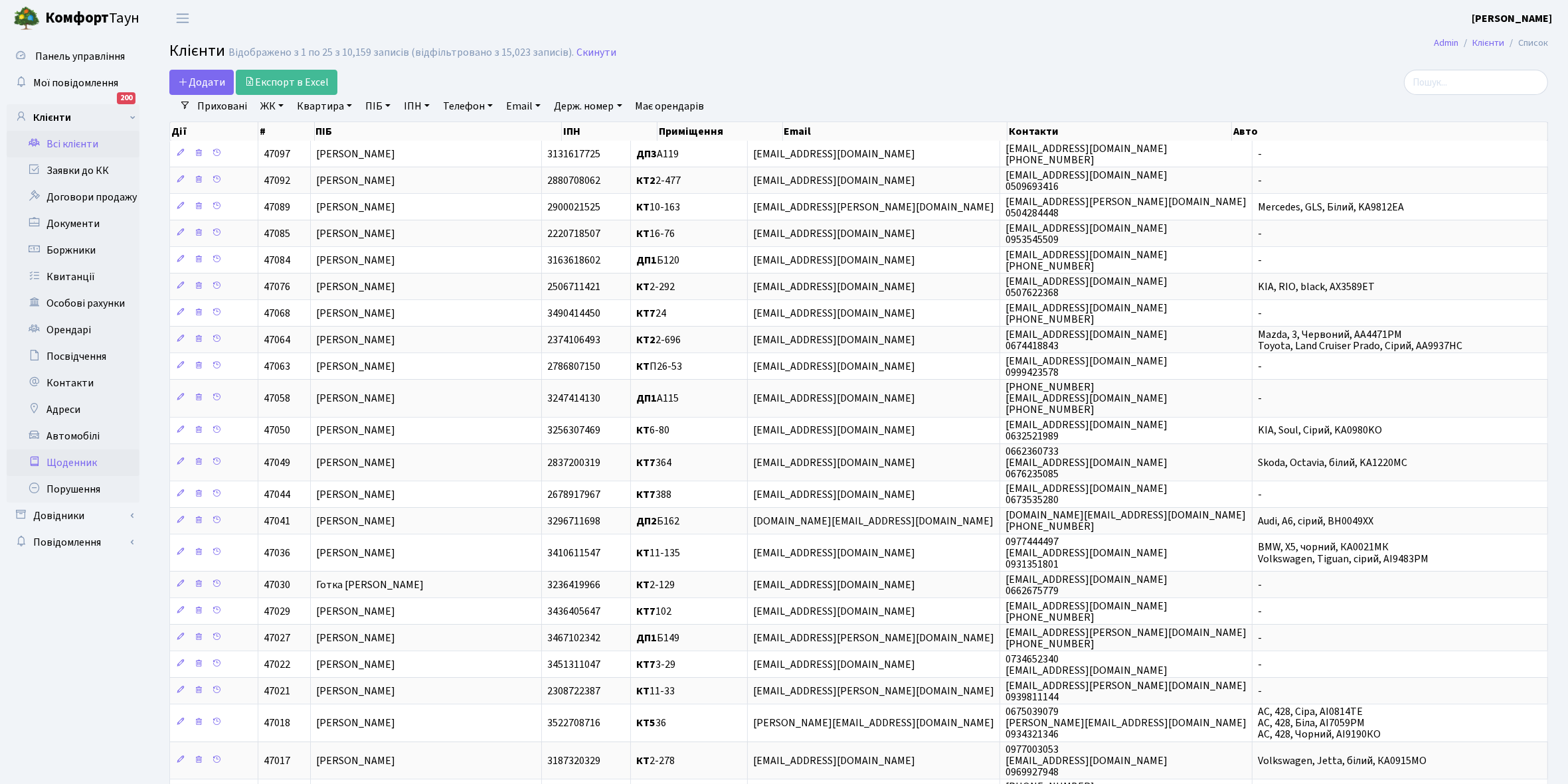
click at [60, 465] on link "Щоденник" at bounding box center [73, 462] width 133 height 26
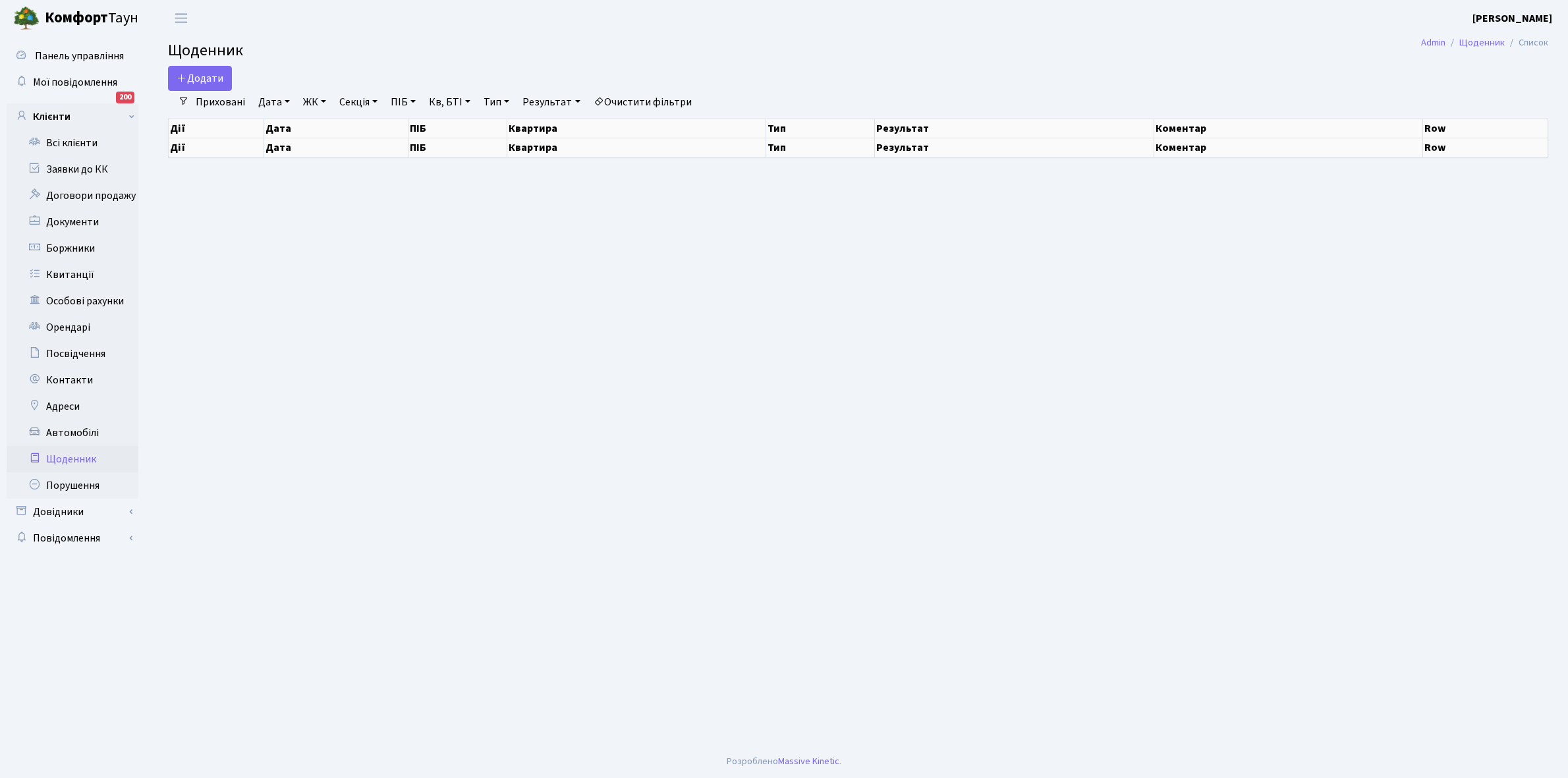
select select "25"
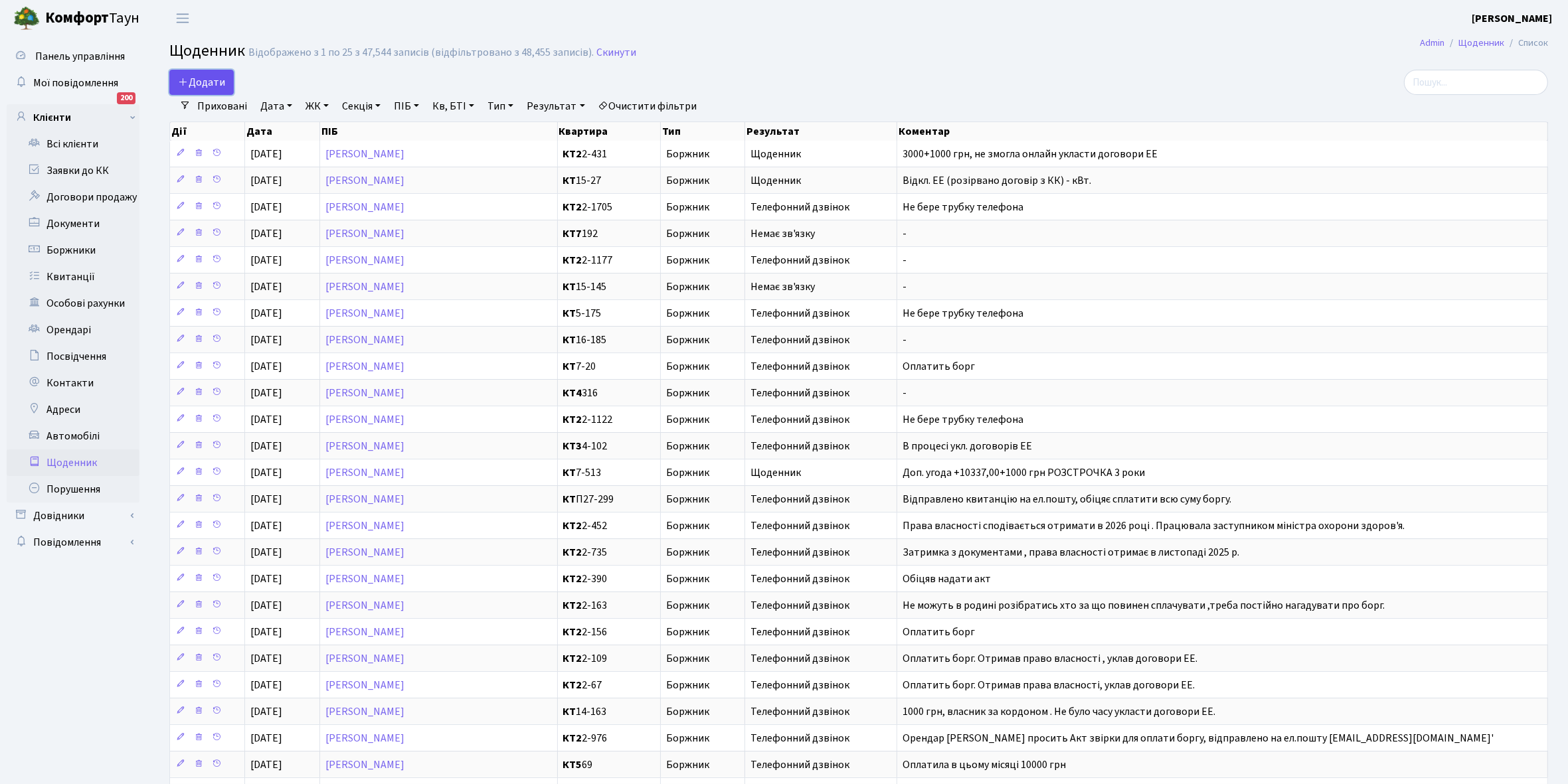
click at [203, 80] on span "Додати" at bounding box center [202, 83] width 47 height 15
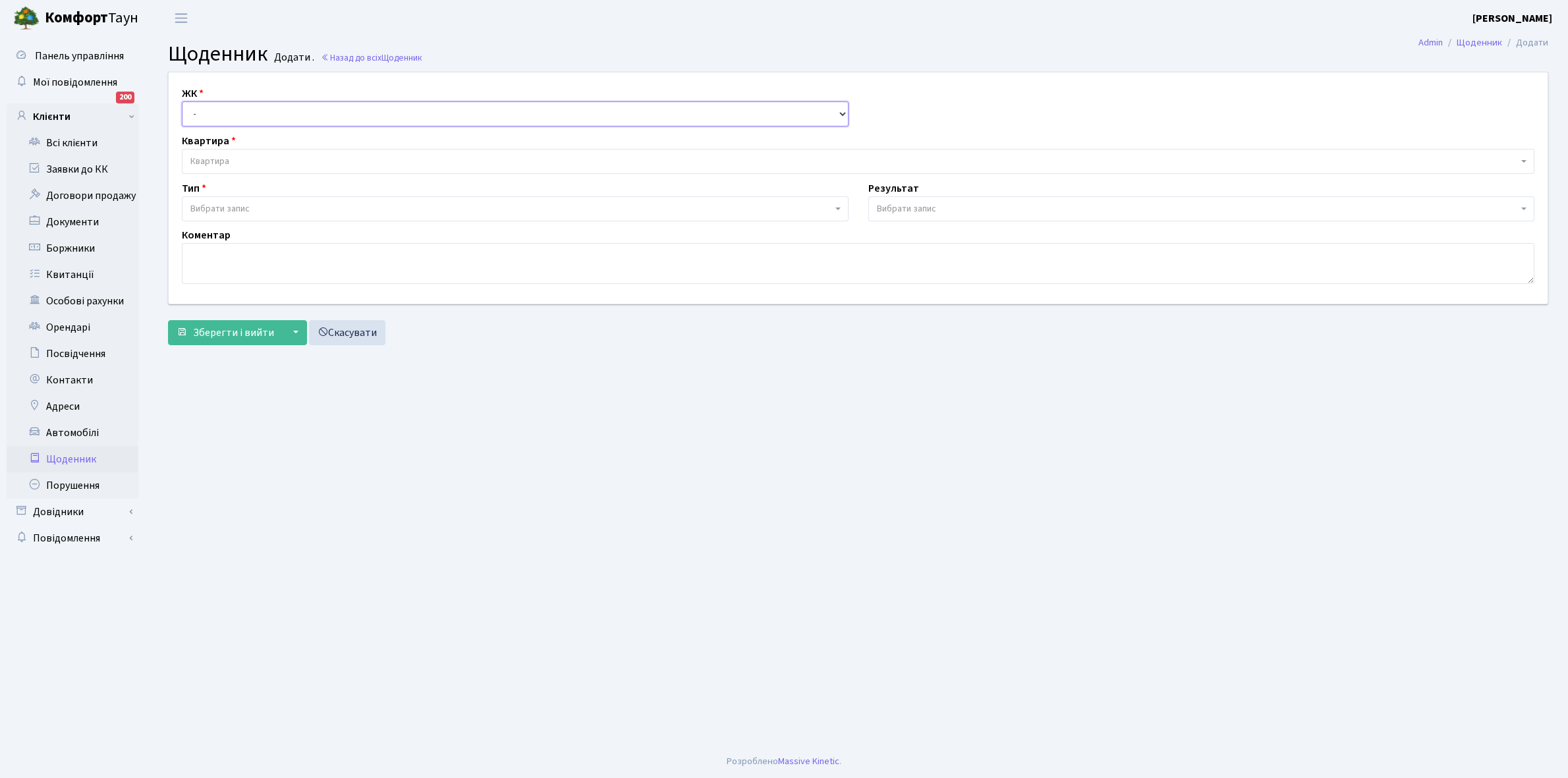
click at [209, 112] on select "- КТ, вул. Регенераторна, 4 КТ2, просп. [STREET_ADDRESS] [STREET_ADDRESS] [PERS…" at bounding box center [515, 113] width 667 height 25
select select "295"
click at [182, 101] on select "- КТ, вул. Регенераторна, 4 КТ2, просп. [STREET_ADDRESS] [STREET_ADDRESS] [PERS…" at bounding box center [515, 113] width 667 height 25
select select
click at [234, 156] on span "Квартира" at bounding box center [854, 162] width 1327 height 13
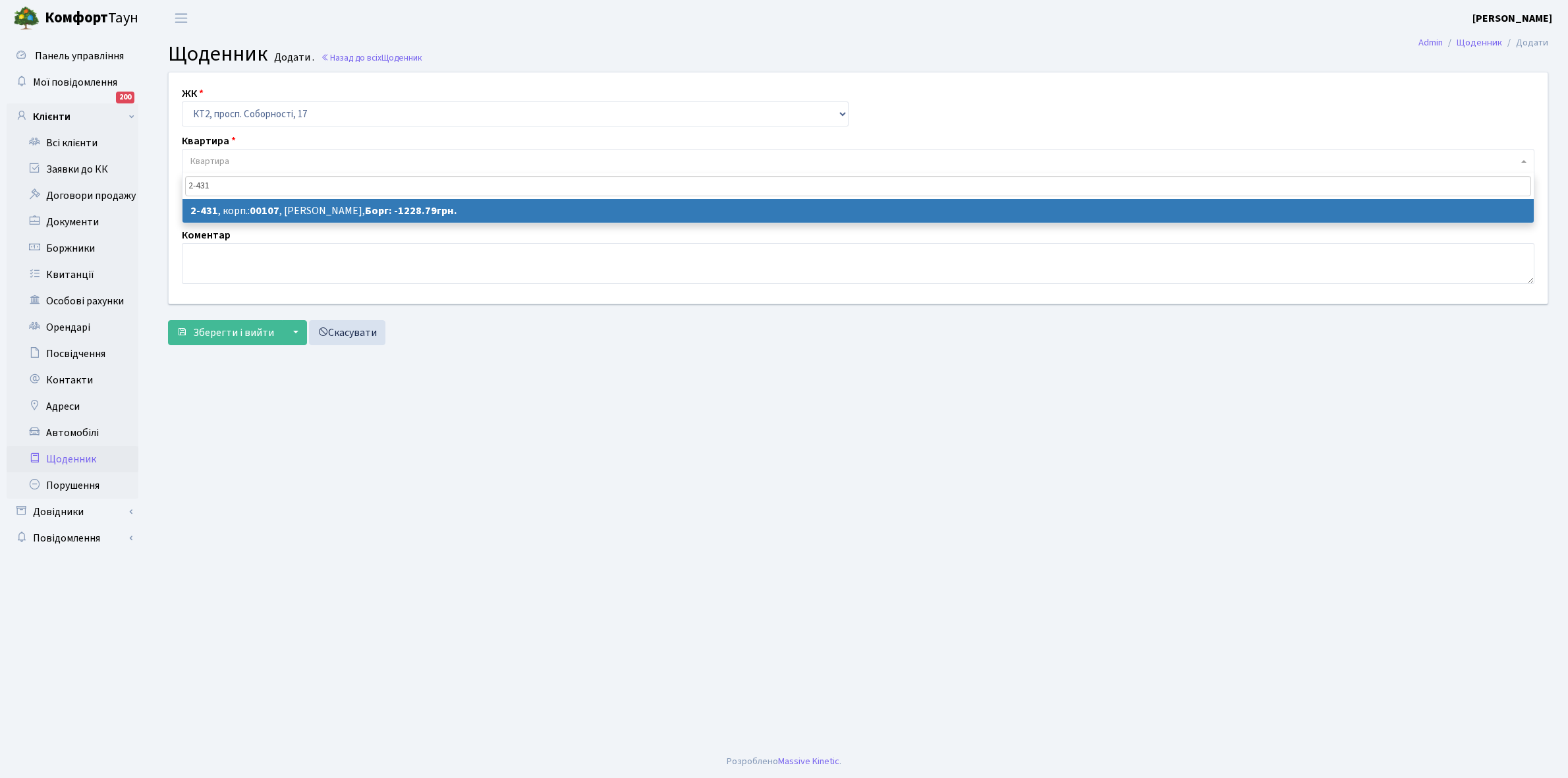
type input "2-431"
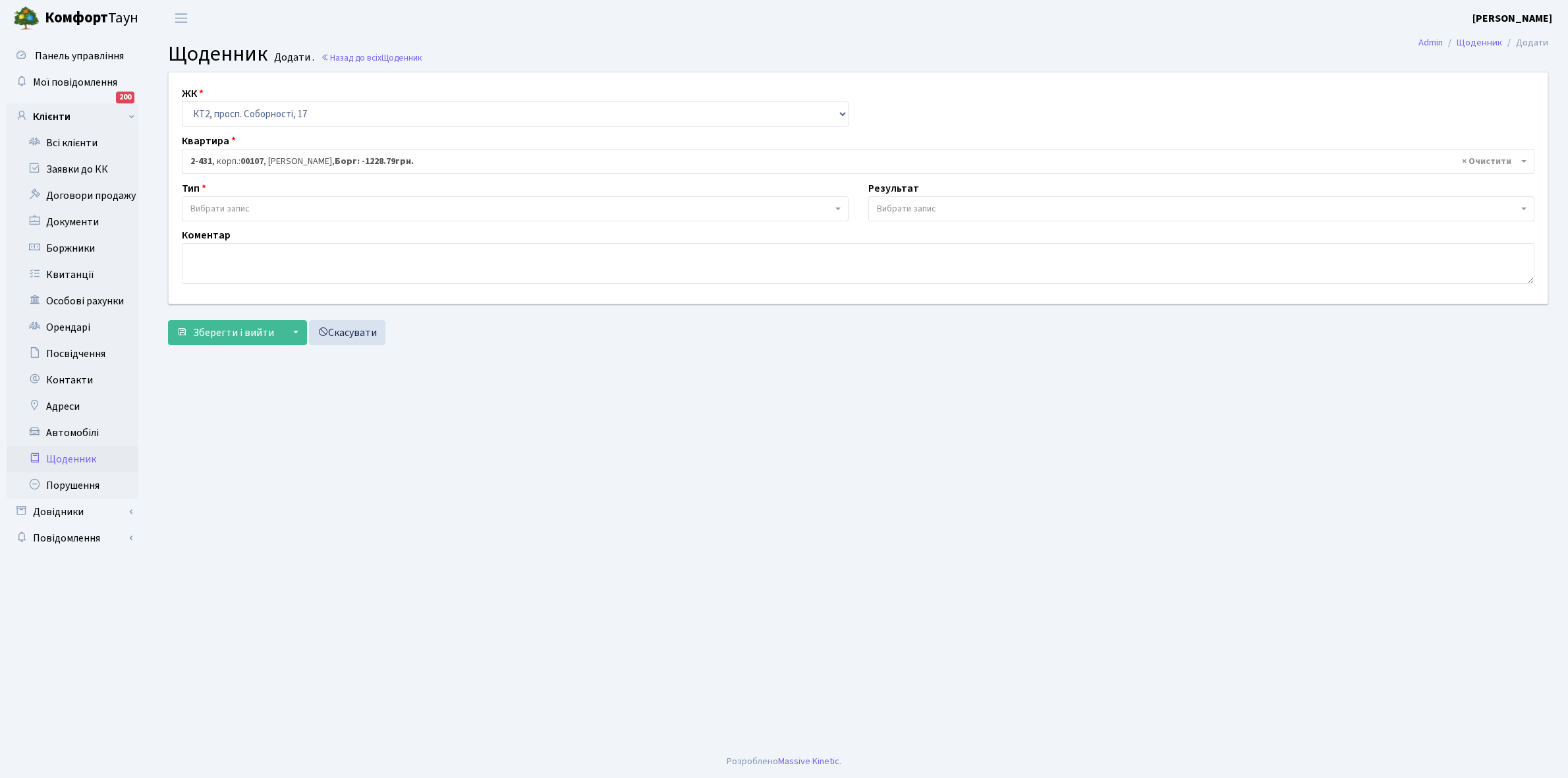
select select "15484"
click at [266, 206] on span "Вибрати запис" at bounding box center [511, 209] width 642 height 13
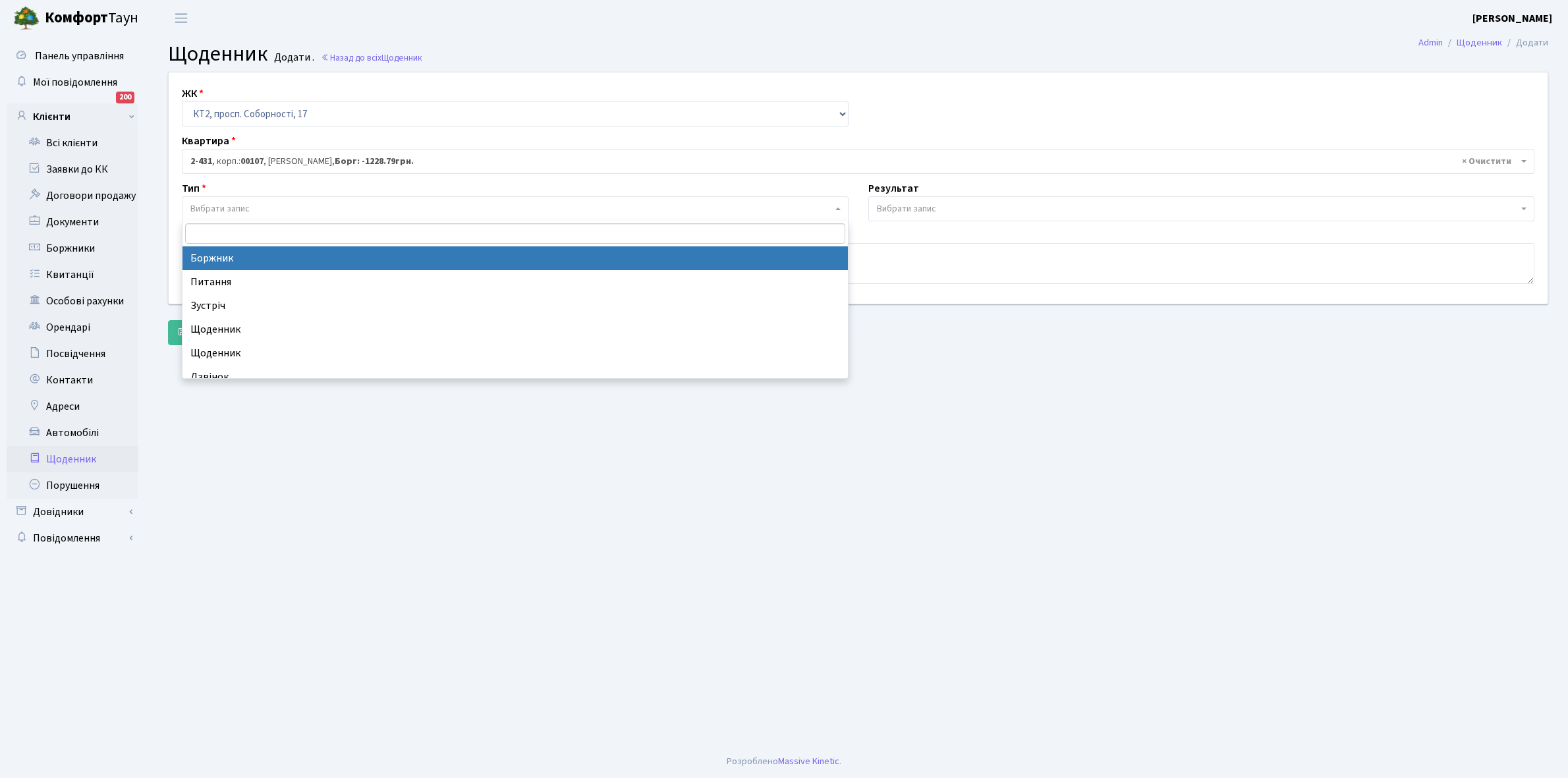
select select "189"
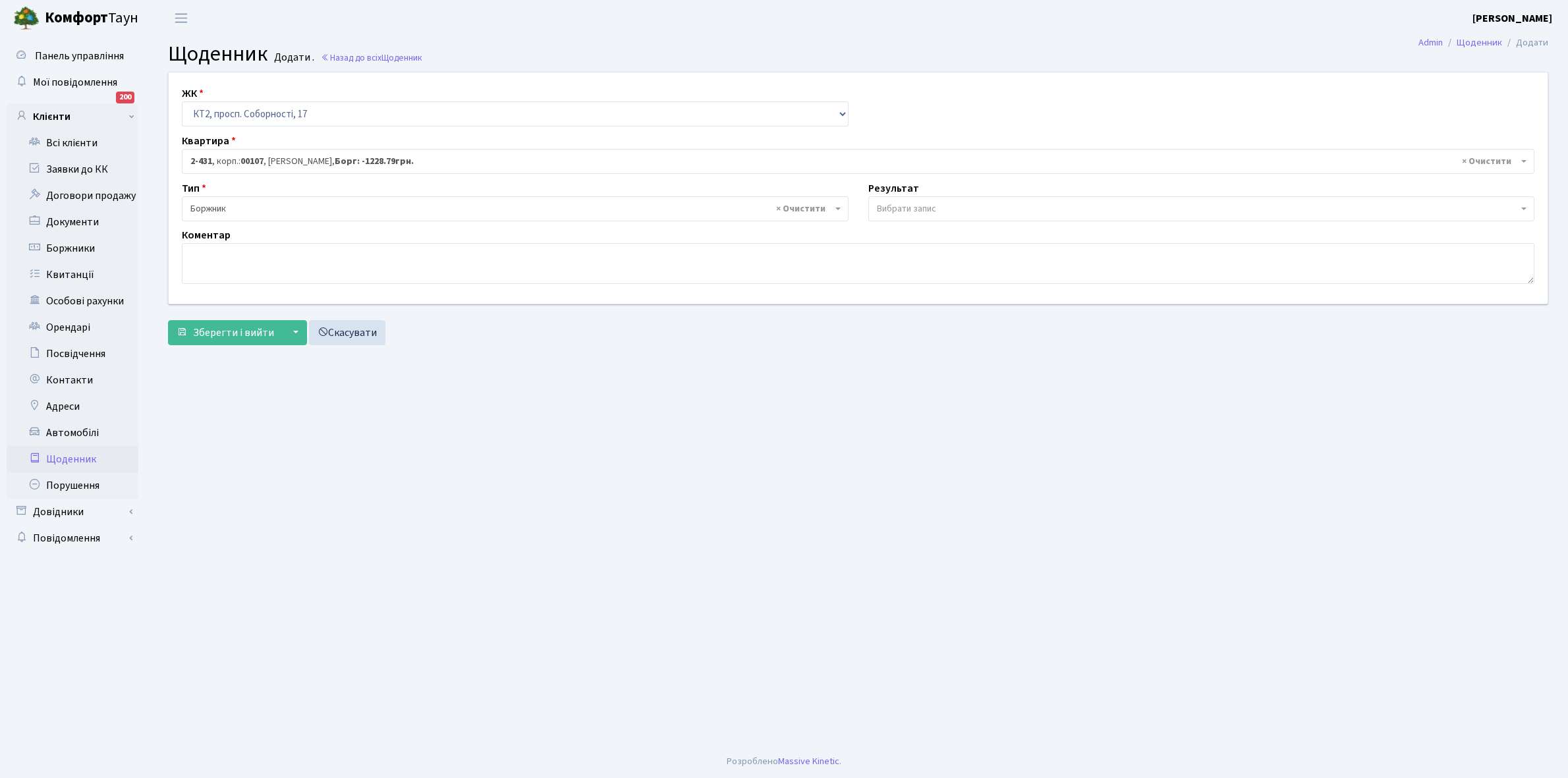
click at [924, 199] on span "Вибрати запис" at bounding box center [1201, 208] width 667 height 25
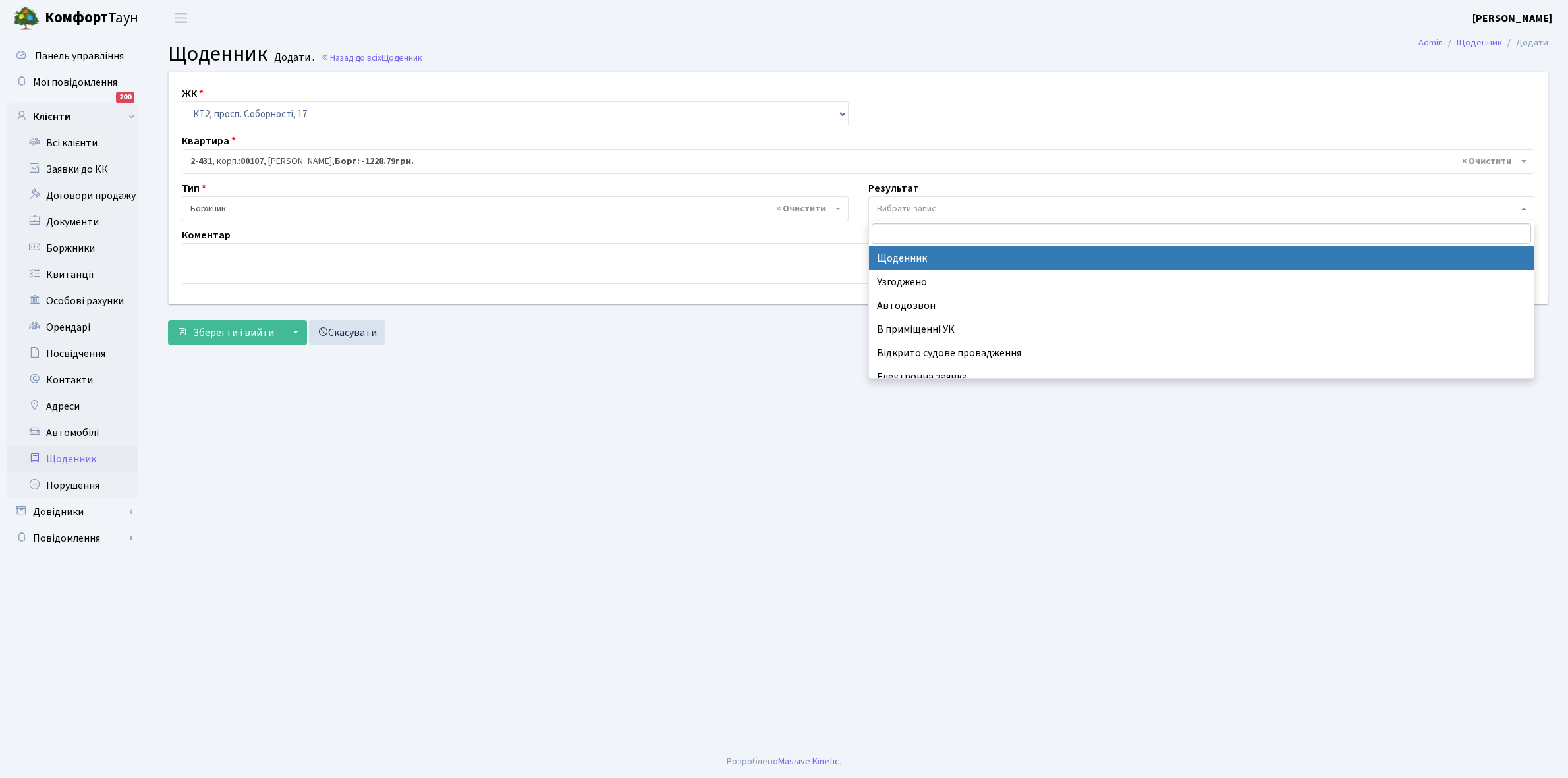
select select "14"
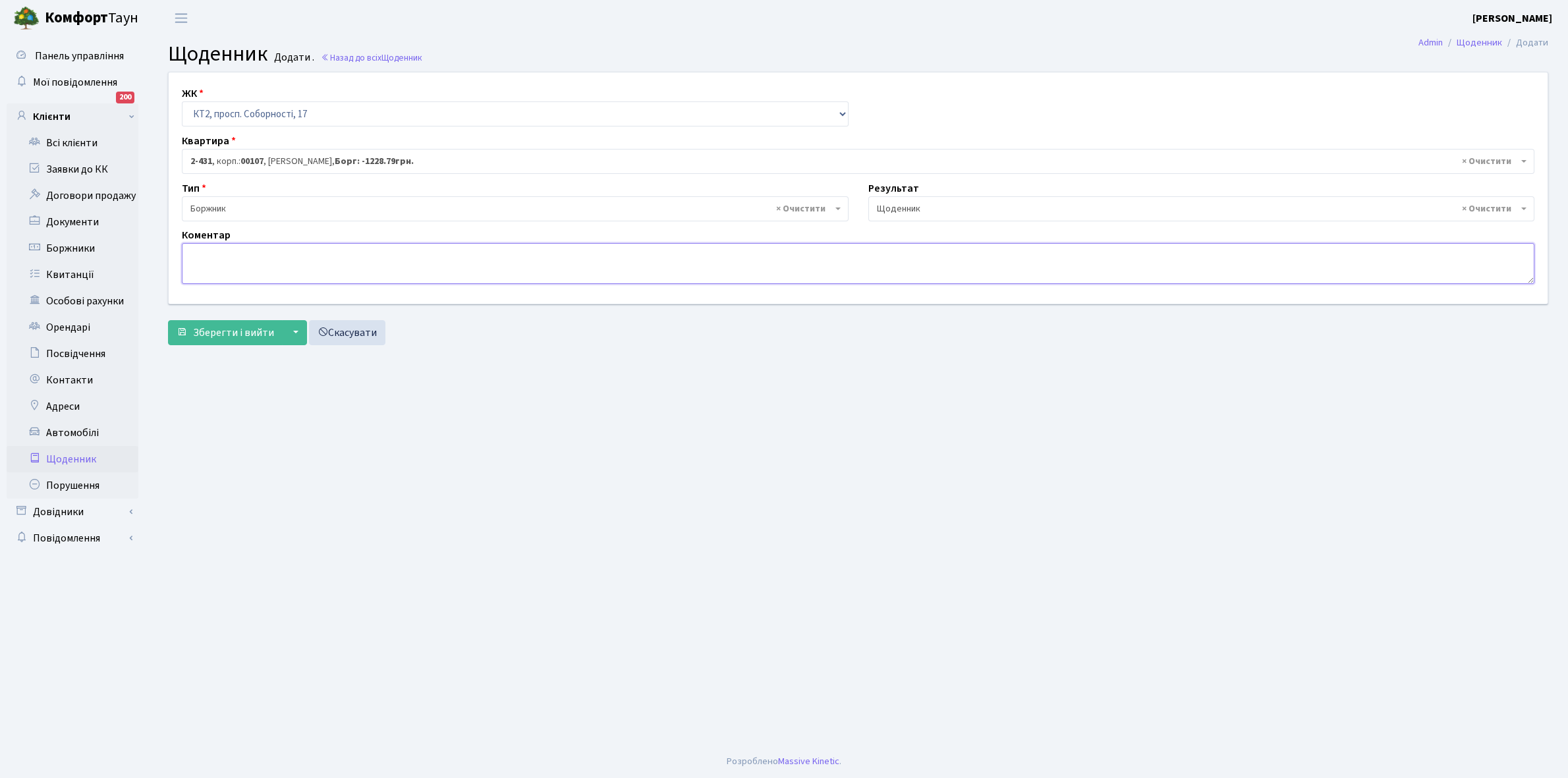
click at [228, 265] on textarea at bounding box center [858, 263] width 1353 height 41
paste textarea "Відкл. ЕЕ (розірвано договір з КК) - кВт."
type textarea "Відкл. ЕЕ (розірвано договір з КК) - кВт."
click at [232, 332] on span "Зберегти і вийти" at bounding box center [234, 333] width 81 height 15
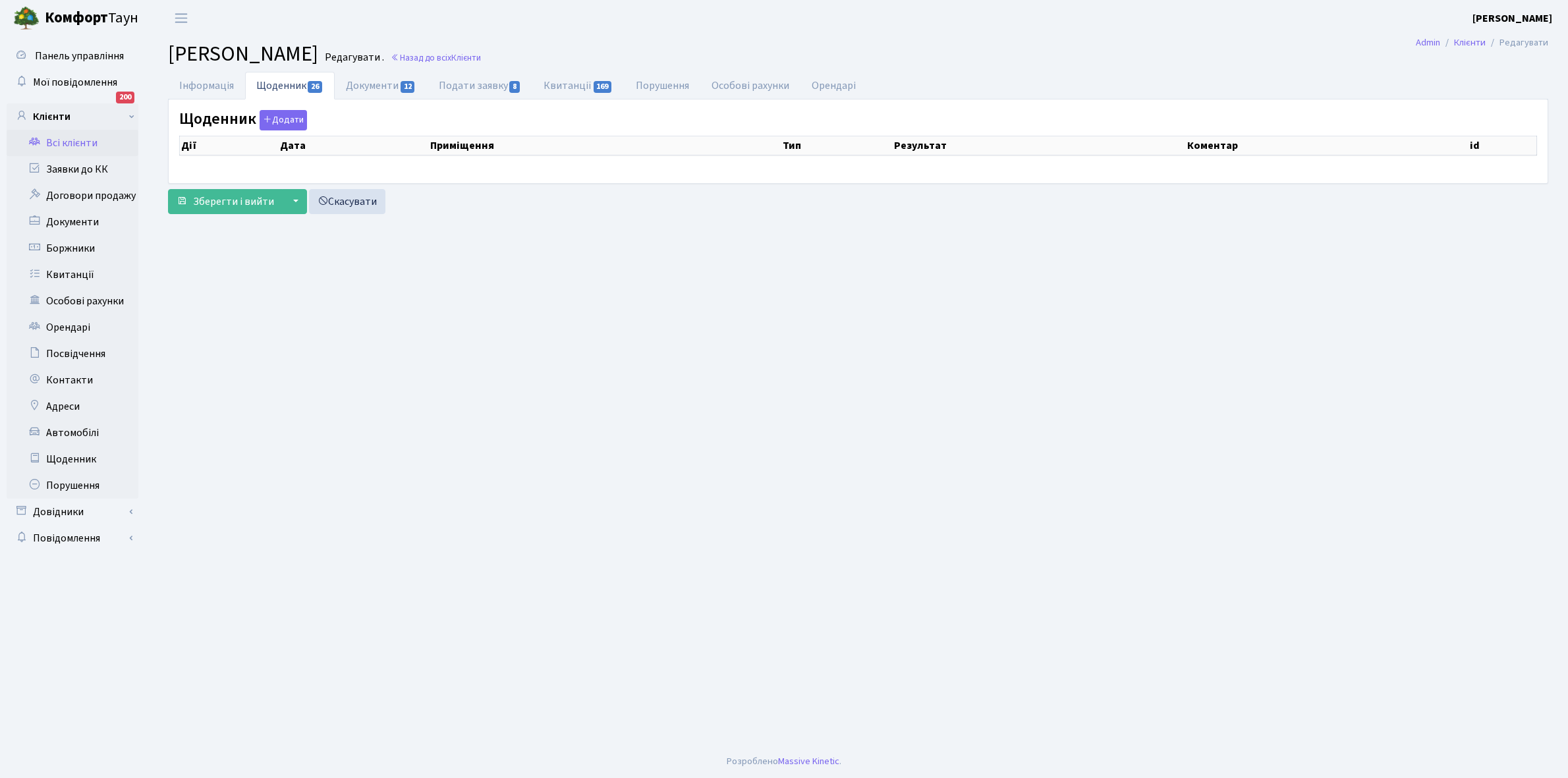
select select "25"
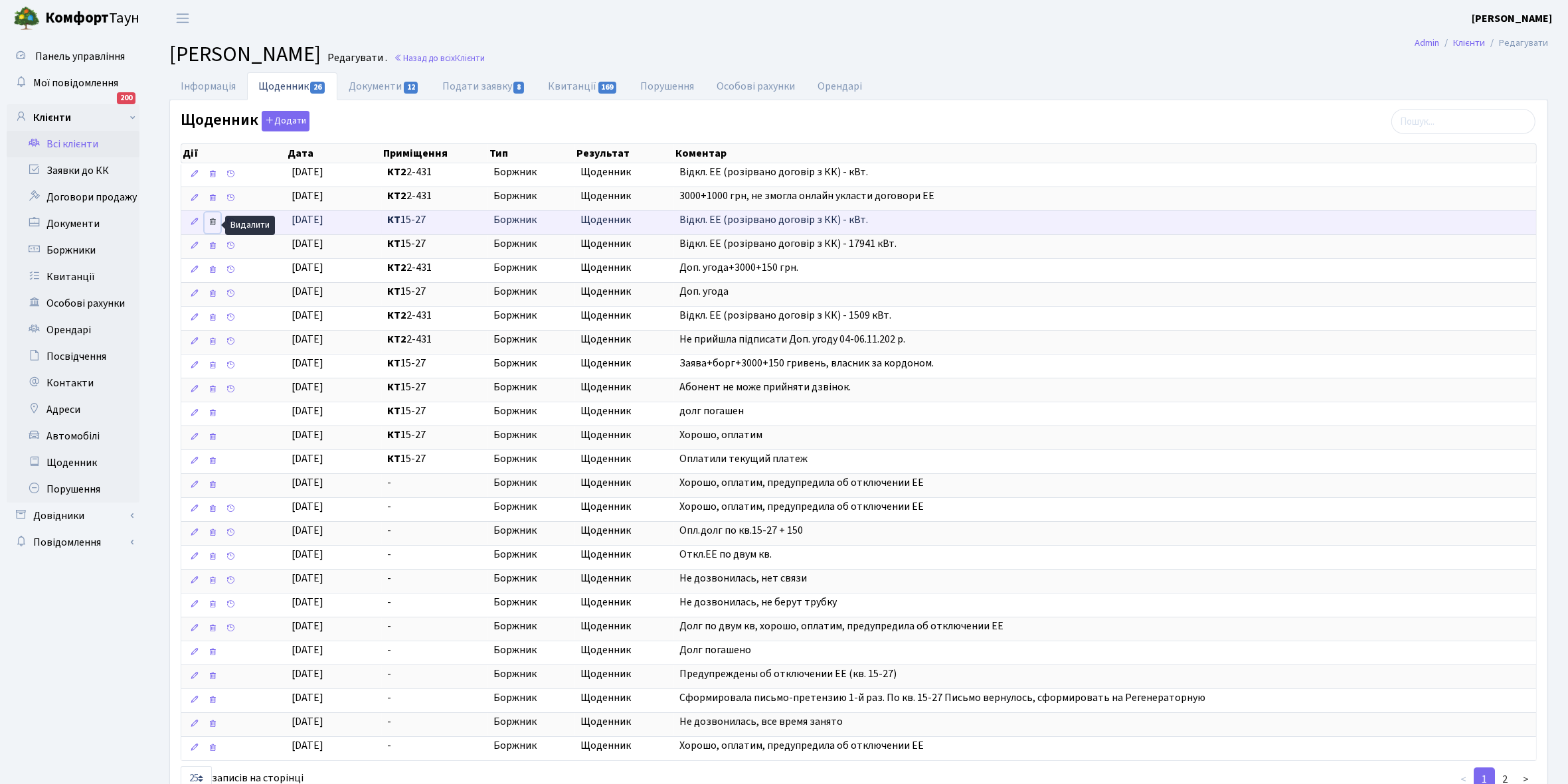
click at [212, 223] on icon at bounding box center [212, 222] width 9 height 9
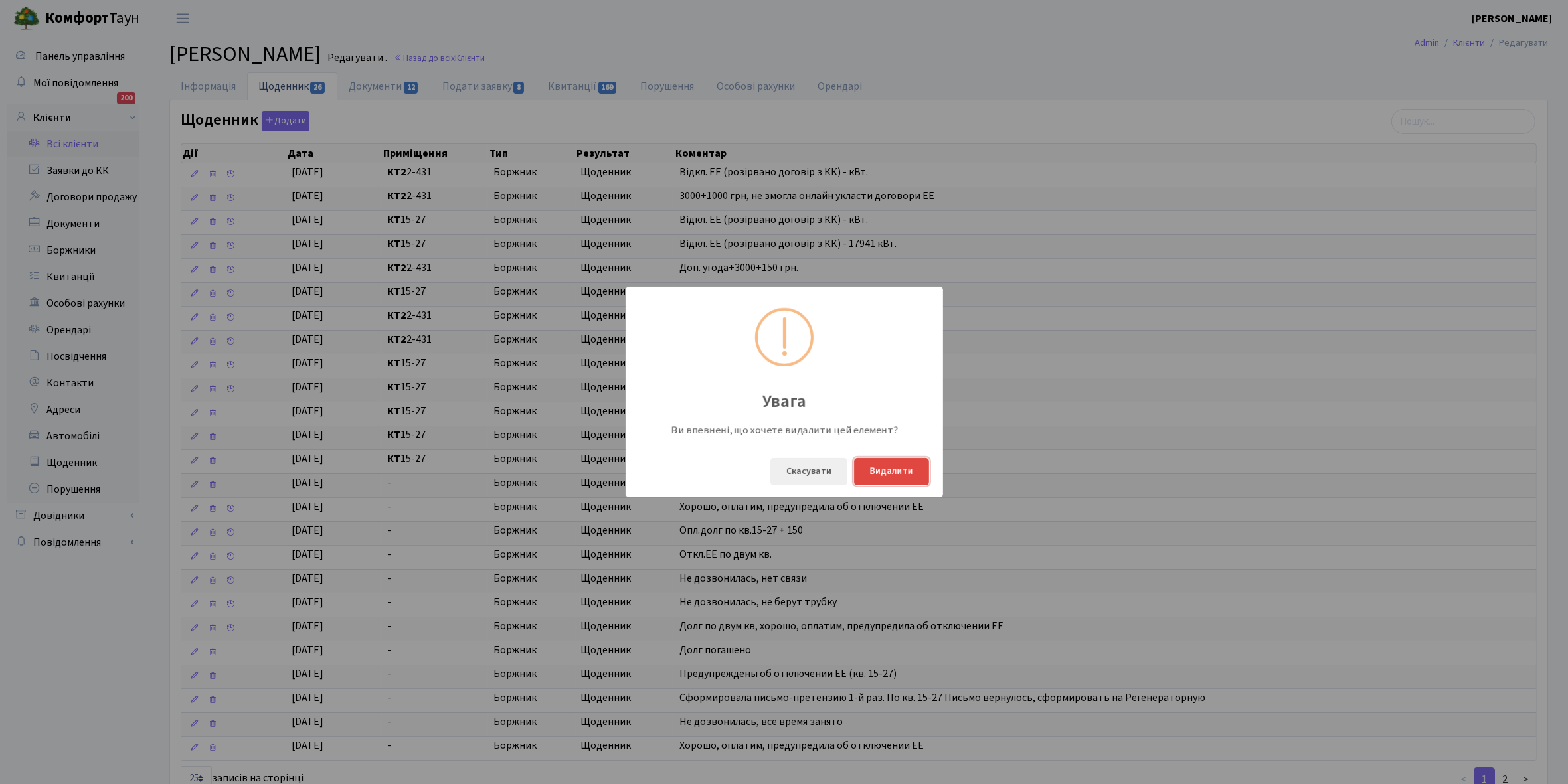
click at [913, 471] on button "Видалити" at bounding box center [891, 471] width 75 height 27
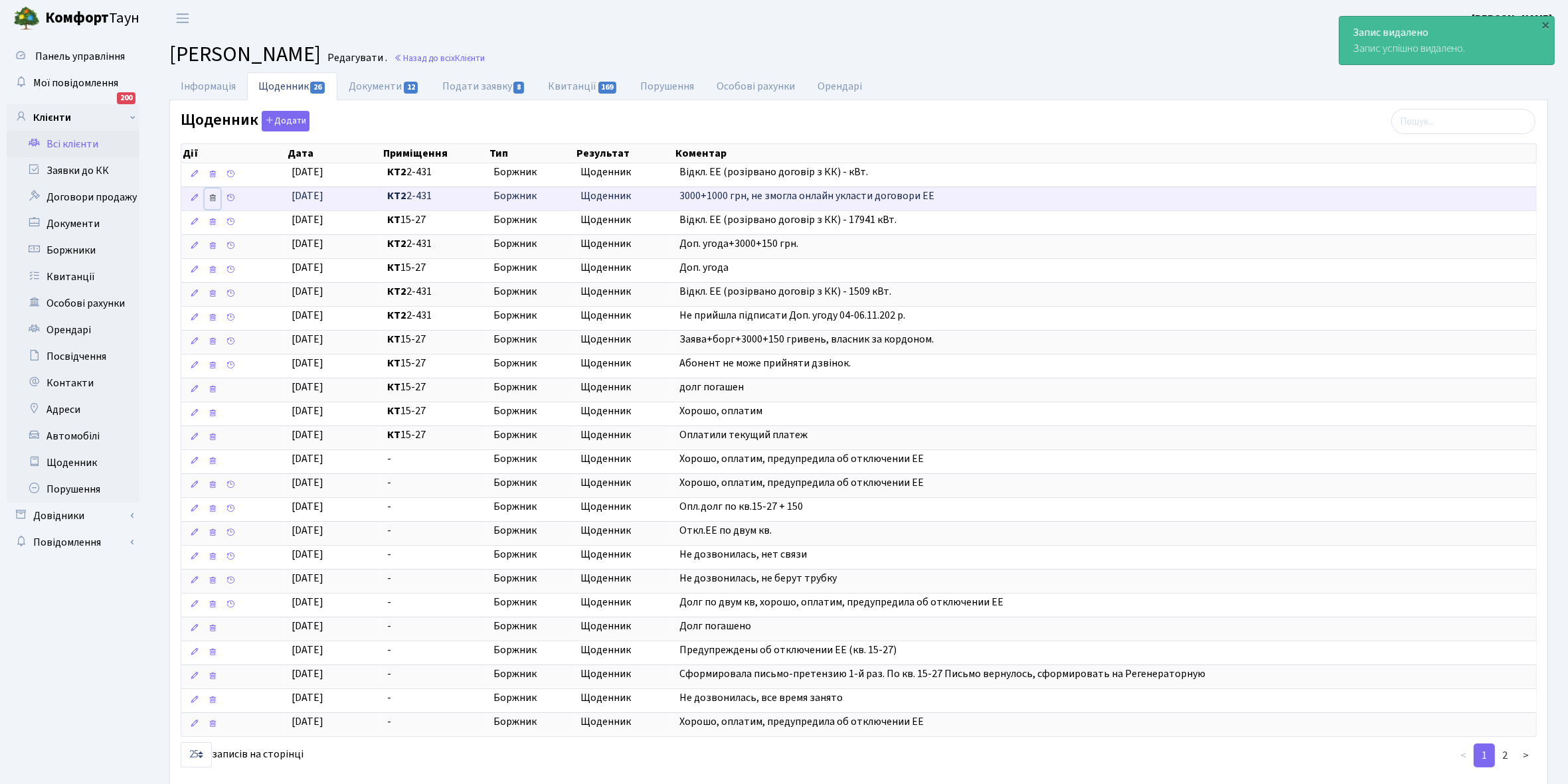
click at [206, 204] on link at bounding box center [212, 199] width 16 height 20
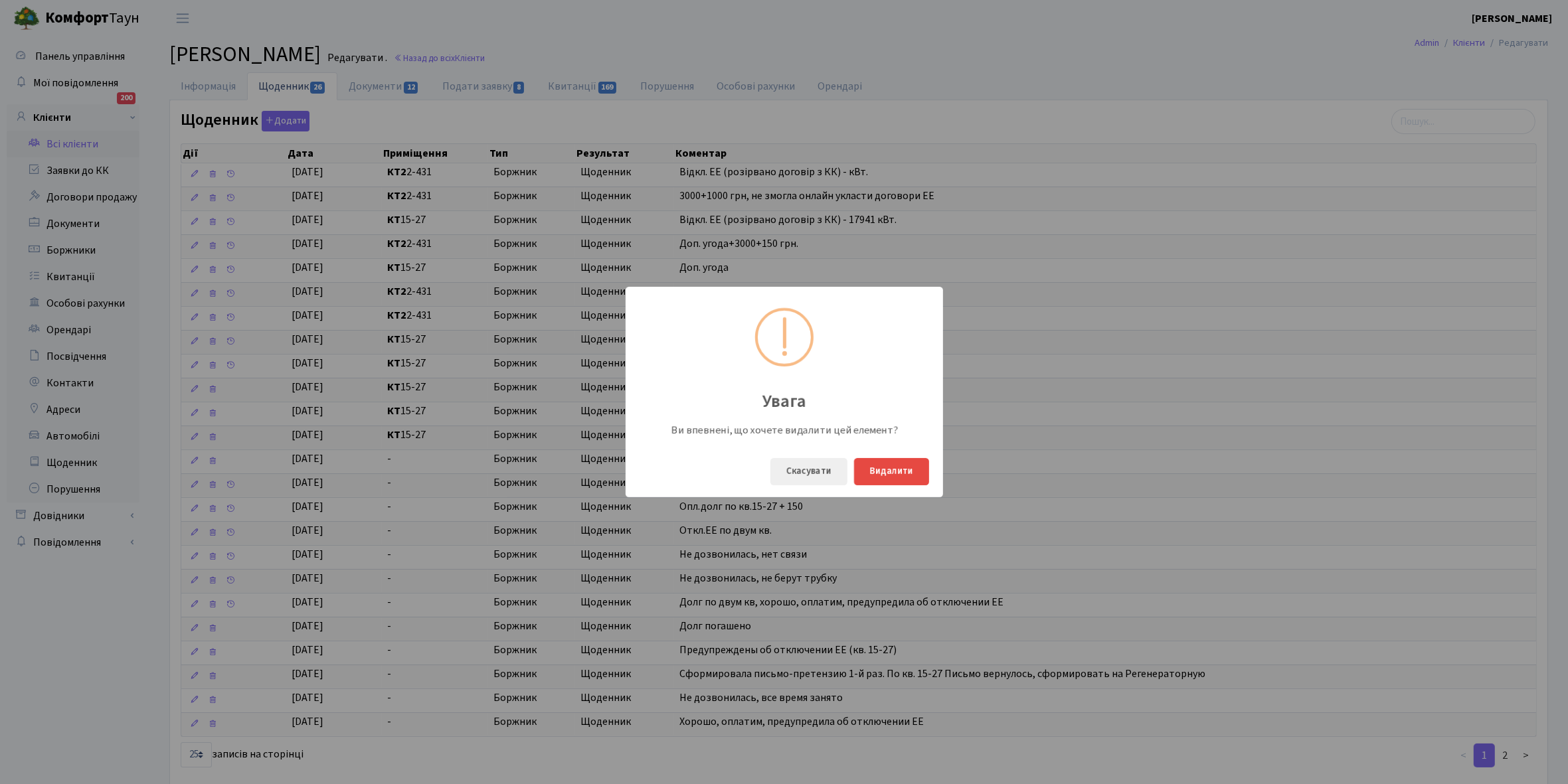
click at [1057, 450] on div "Увага Ви впевнені, що хочете видалити цей елемент? Скасувати Видалити" at bounding box center [784, 392] width 1568 height 784
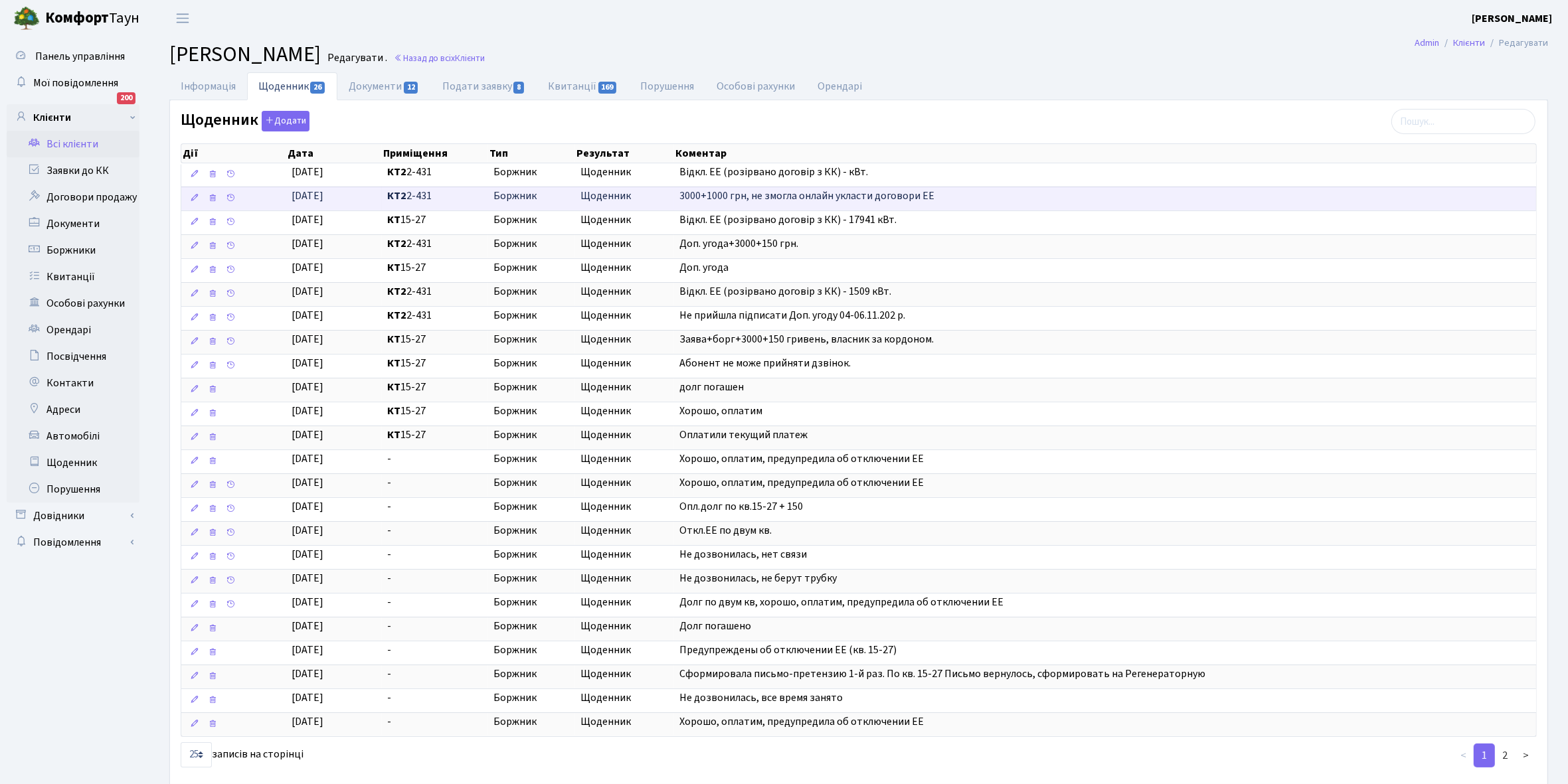
click at [363, 201] on td "01.10.2025" at bounding box center [334, 198] width 95 height 24
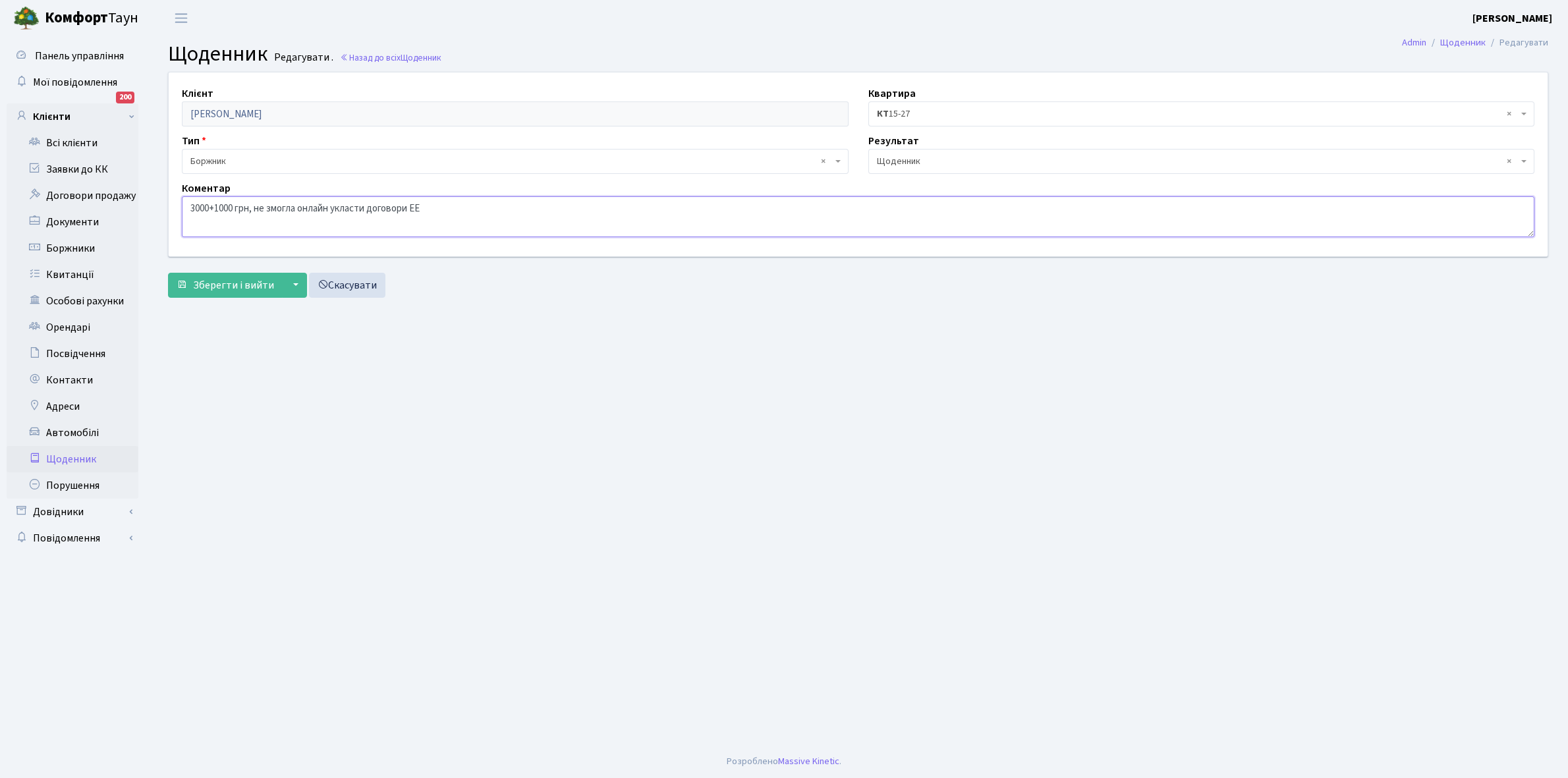
drag, startPoint x: 187, startPoint y: 203, endPoint x: 478, endPoint y: 215, distance: 291.2
click at [478, 215] on textarea "3000+1000 грн, не змогла онлайн укласти договори ЕЕ" at bounding box center [858, 216] width 1353 height 41
click at [337, 283] on link "Скасувати" at bounding box center [347, 285] width 77 height 25
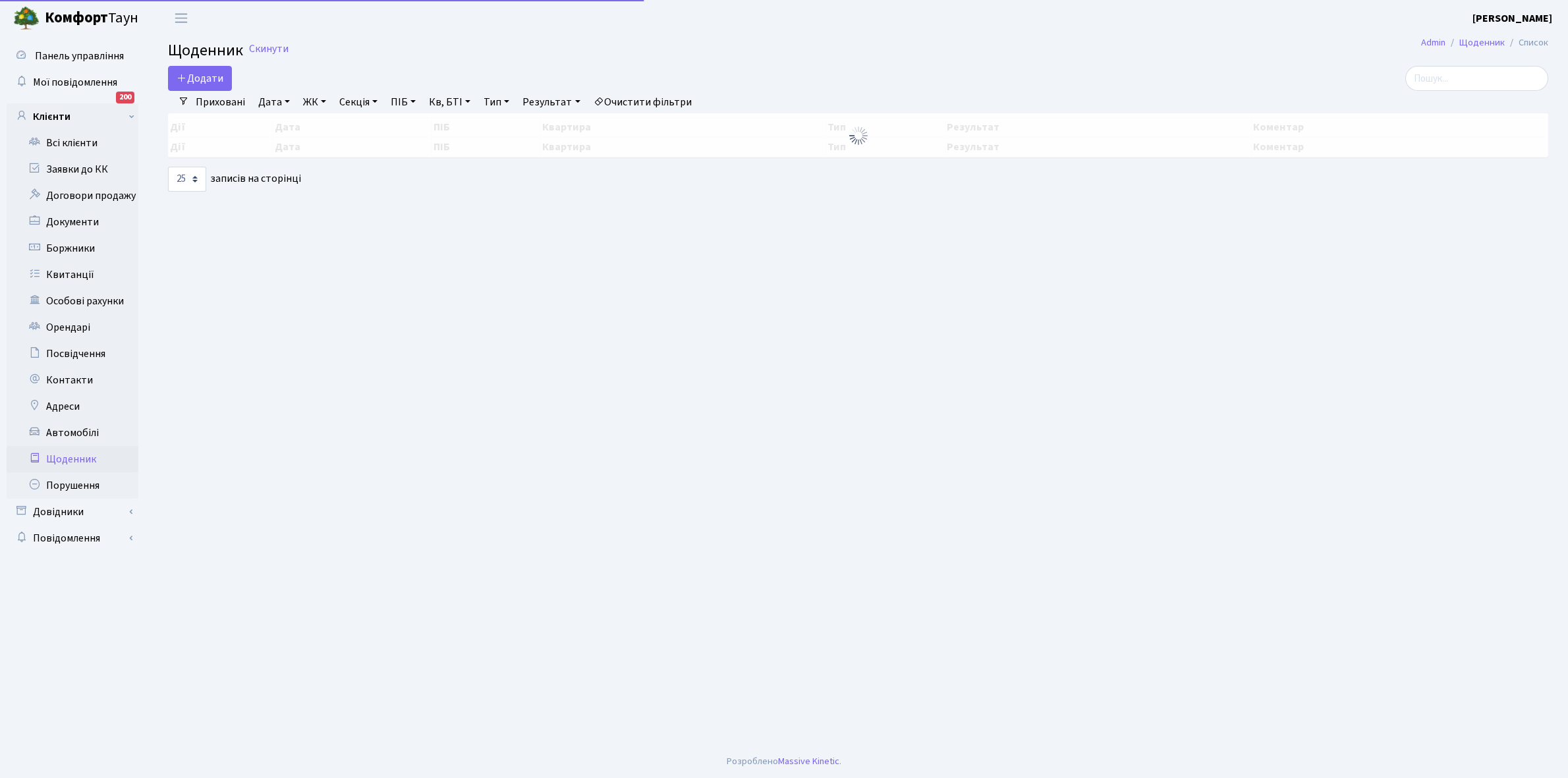
select select "25"
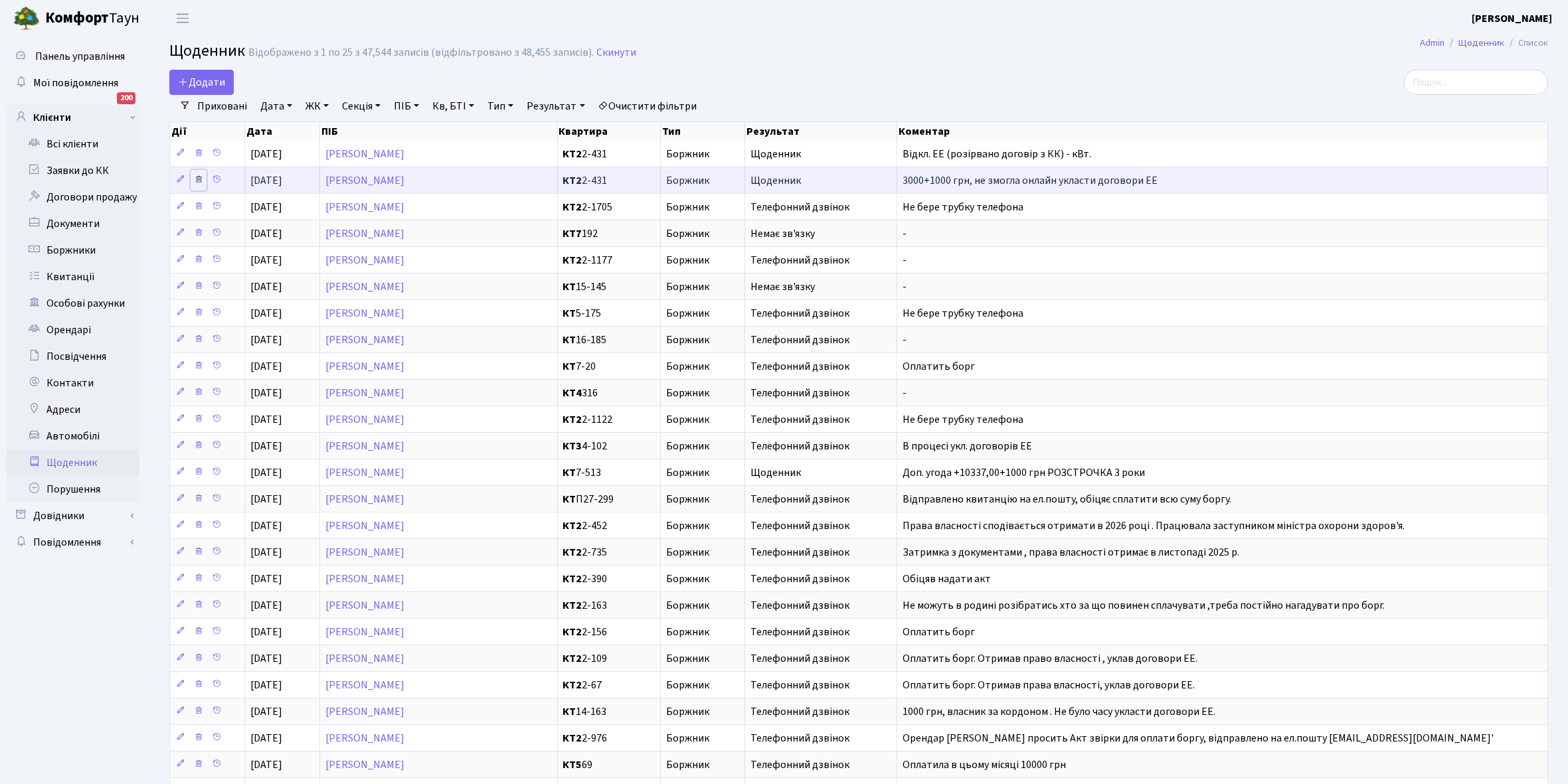
click at [201, 181] on icon at bounding box center [199, 179] width 9 height 9
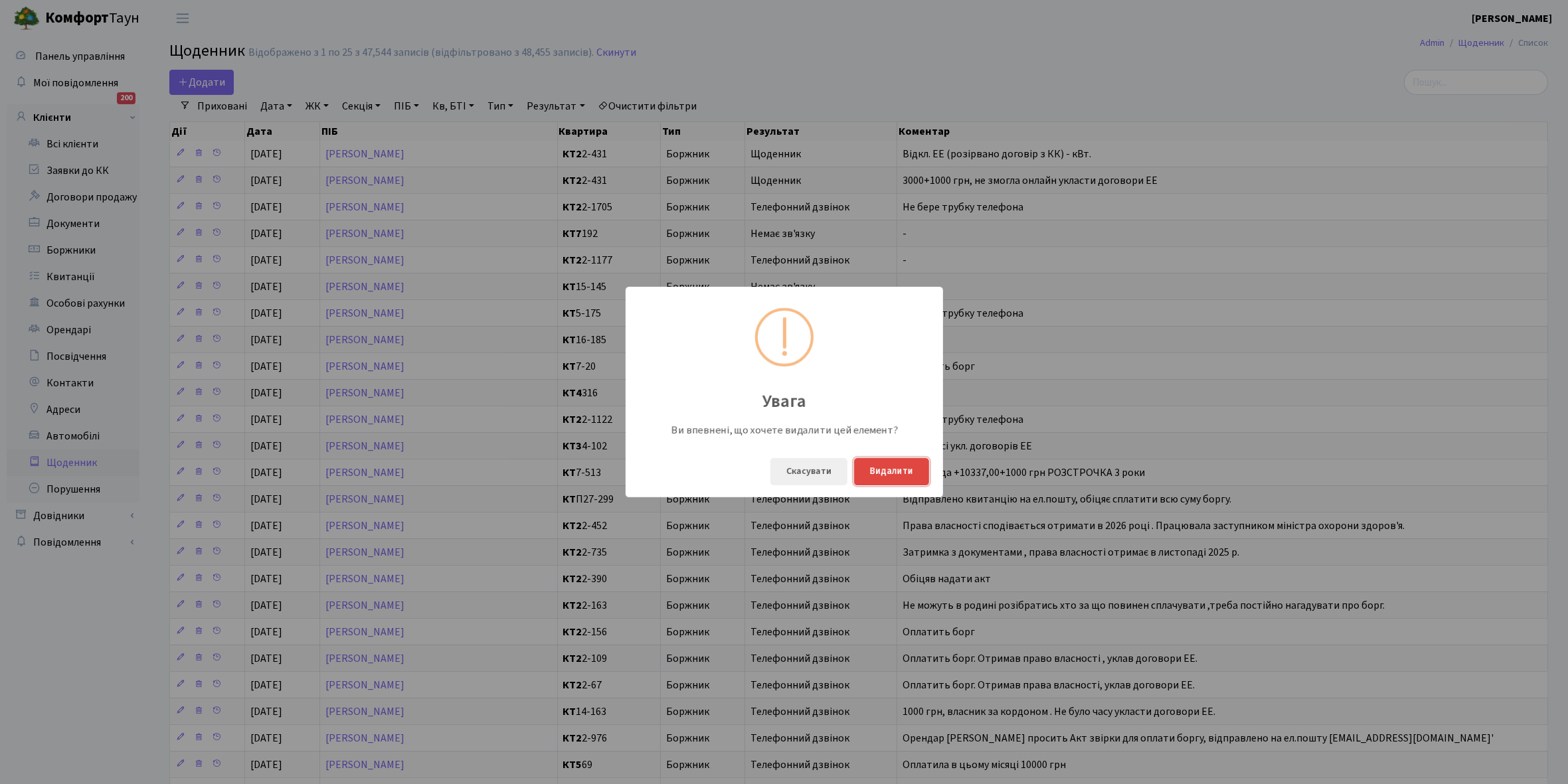
click at [914, 469] on button "Видалити" at bounding box center [891, 471] width 75 height 27
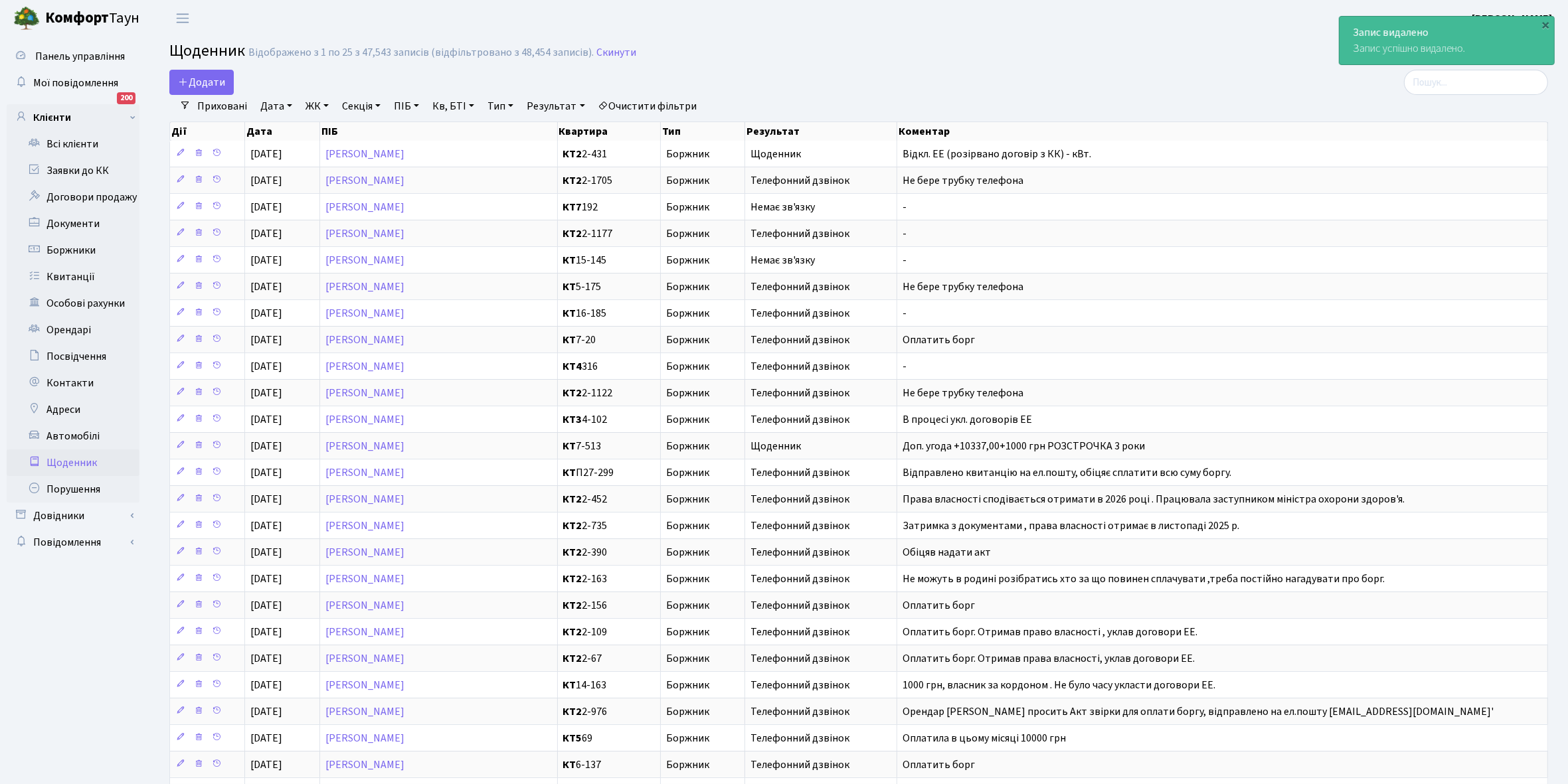
click at [88, 463] on link "Щоденник" at bounding box center [73, 462] width 133 height 26
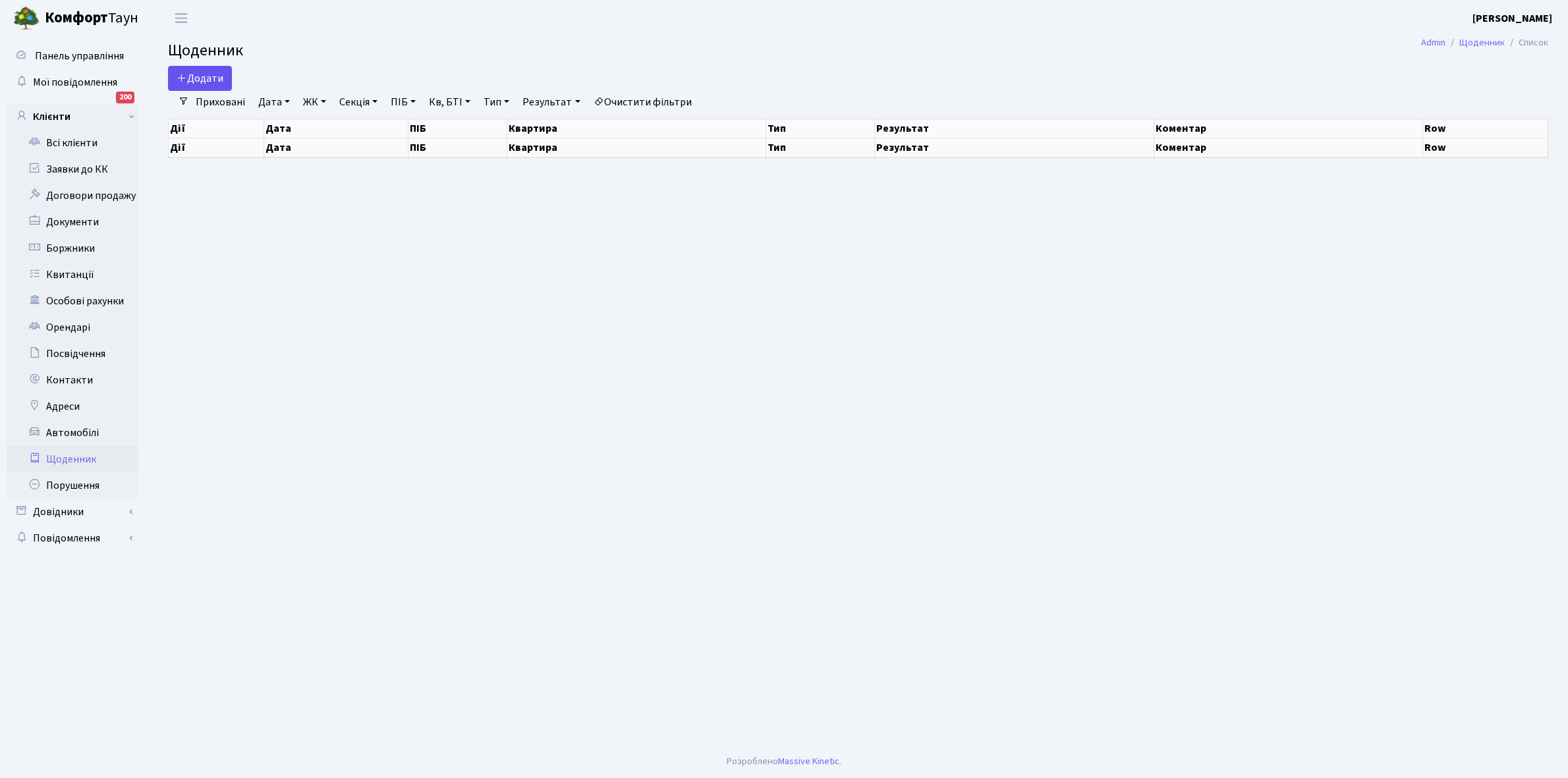
select select "25"
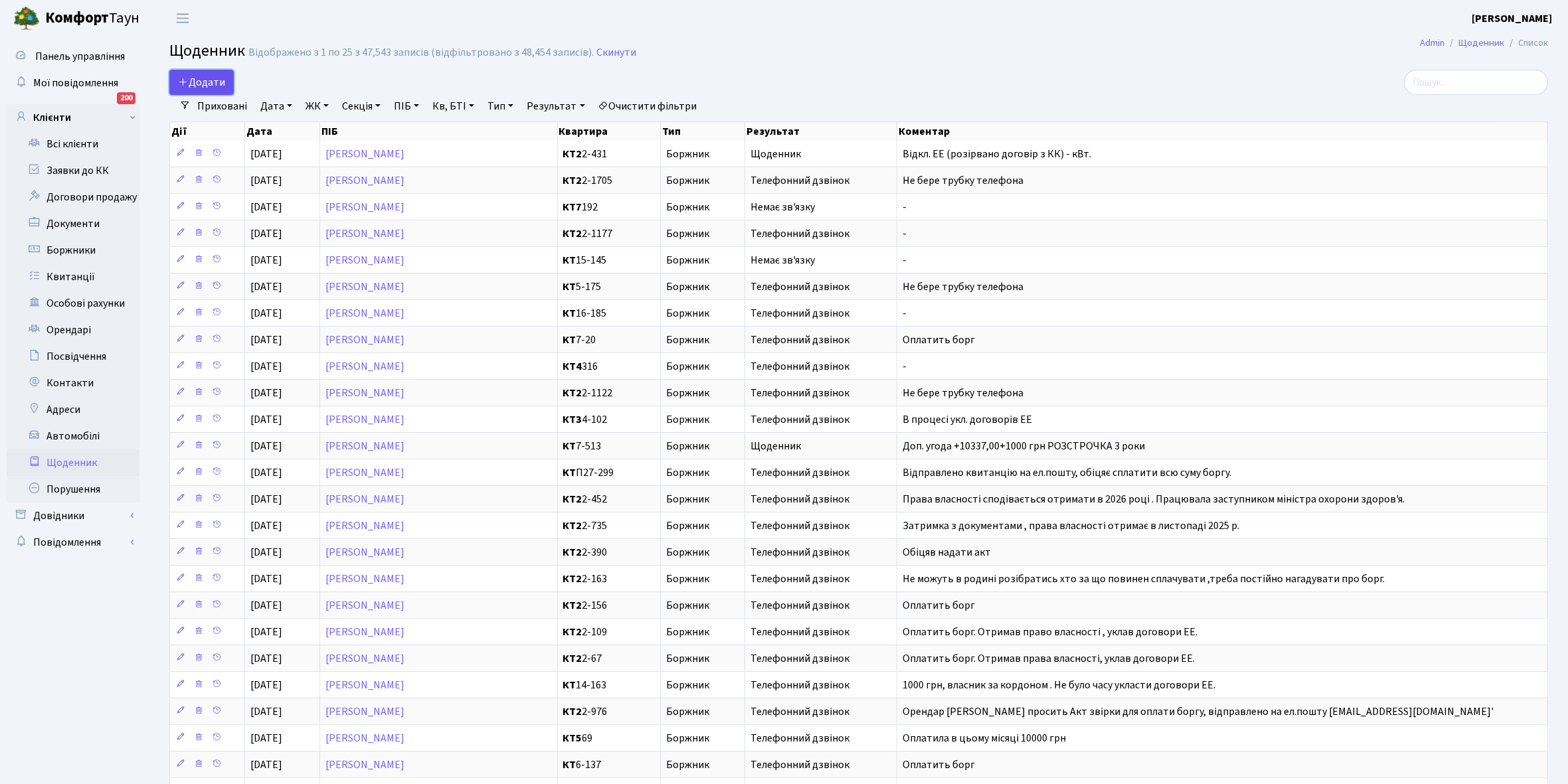
click at [202, 78] on span "Додати" at bounding box center [202, 83] width 47 height 15
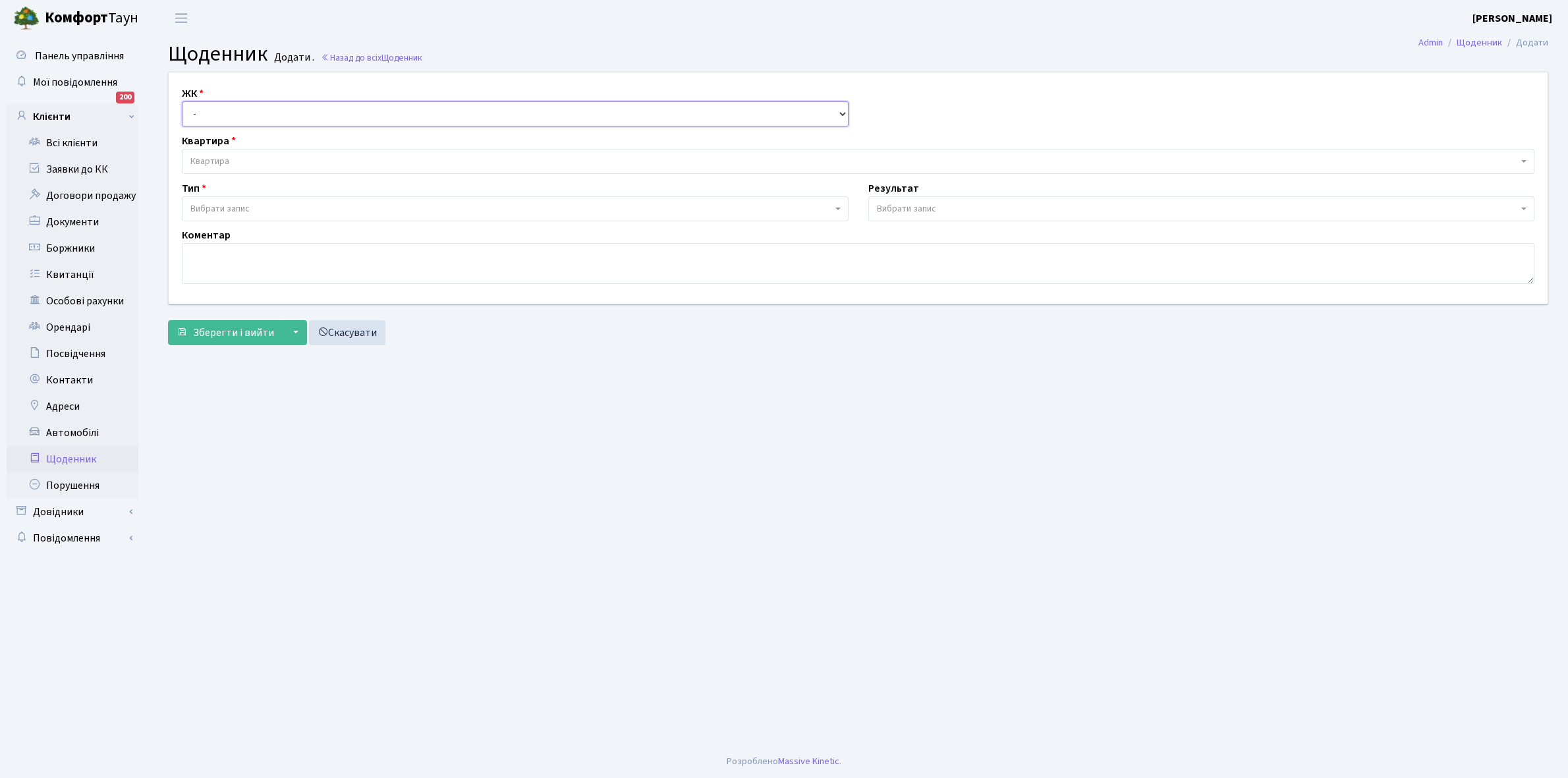
click at [212, 107] on select "- КТ, вул. Регенераторна, 4 КТ2, просп. [STREET_ADDRESS] [STREET_ADDRESS] [PERS…" at bounding box center [515, 113] width 667 height 25
select select "295"
click at [182, 101] on select "- КТ, вул. Регенераторна, 4 КТ2, просп. [STREET_ADDRESS] [STREET_ADDRESS] [PERS…" at bounding box center [515, 113] width 667 height 25
select select
click at [248, 161] on span "Квартира" at bounding box center [854, 162] width 1327 height 13
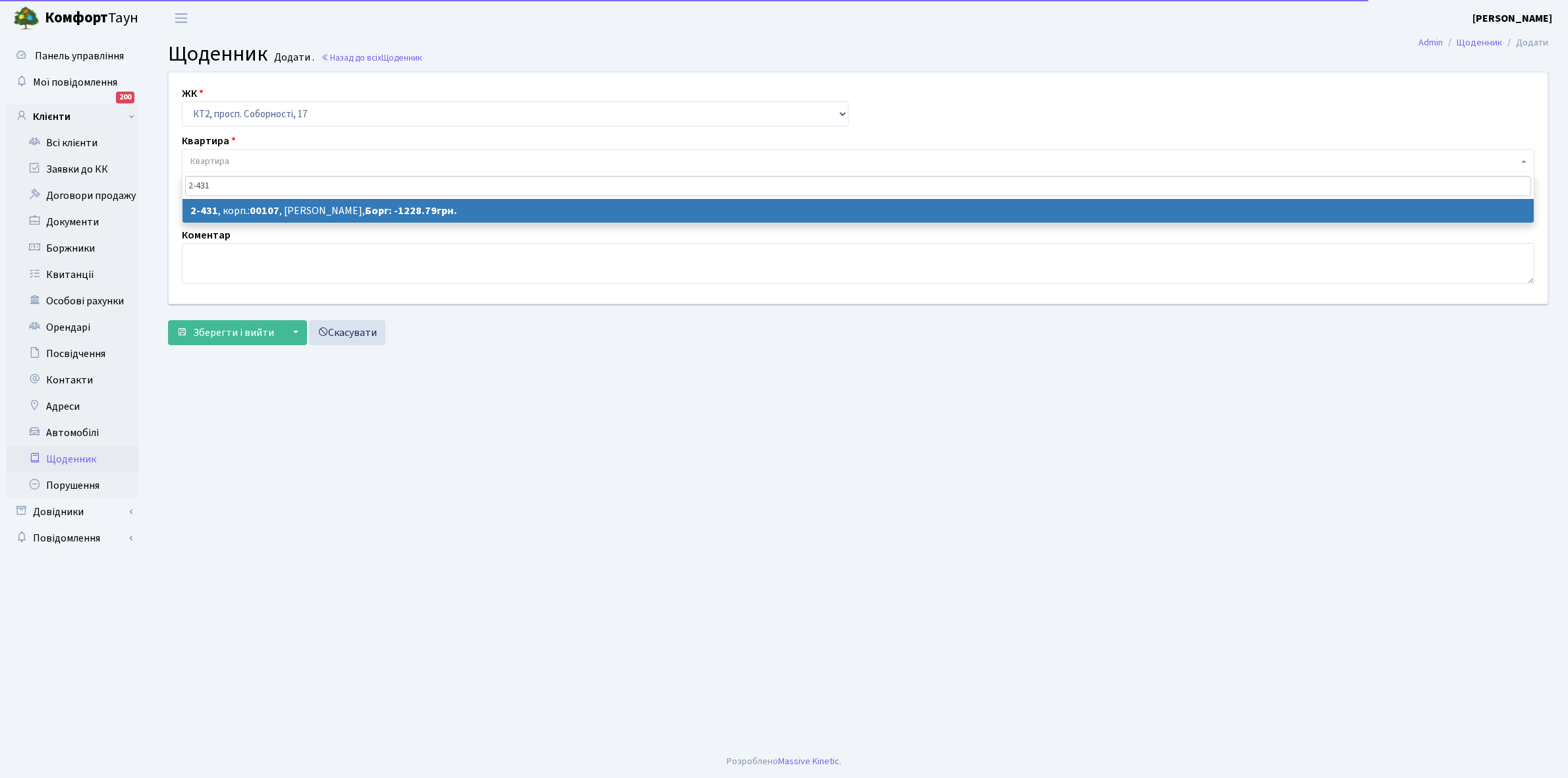
type input "2-431"
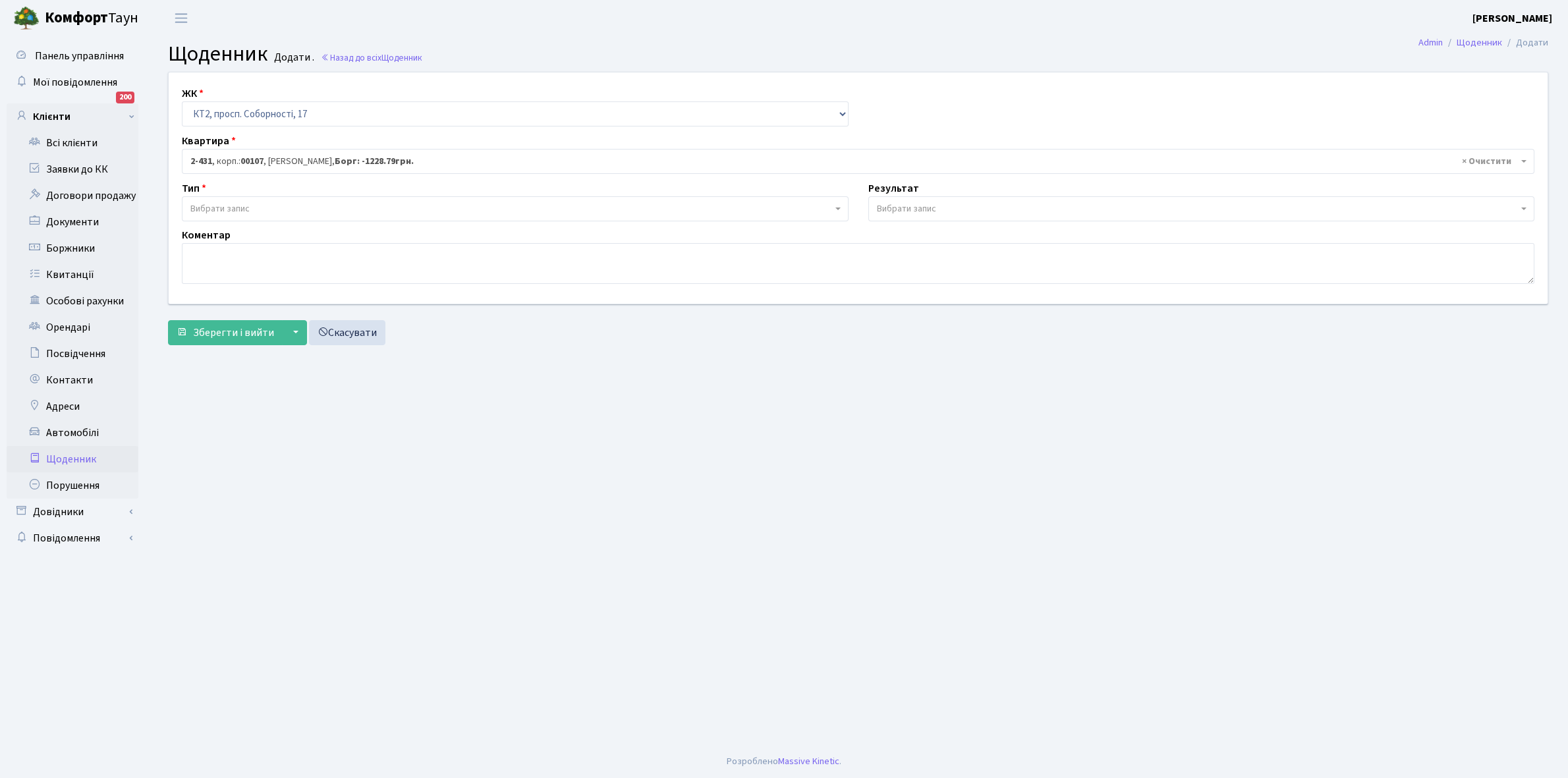
select select "15484"
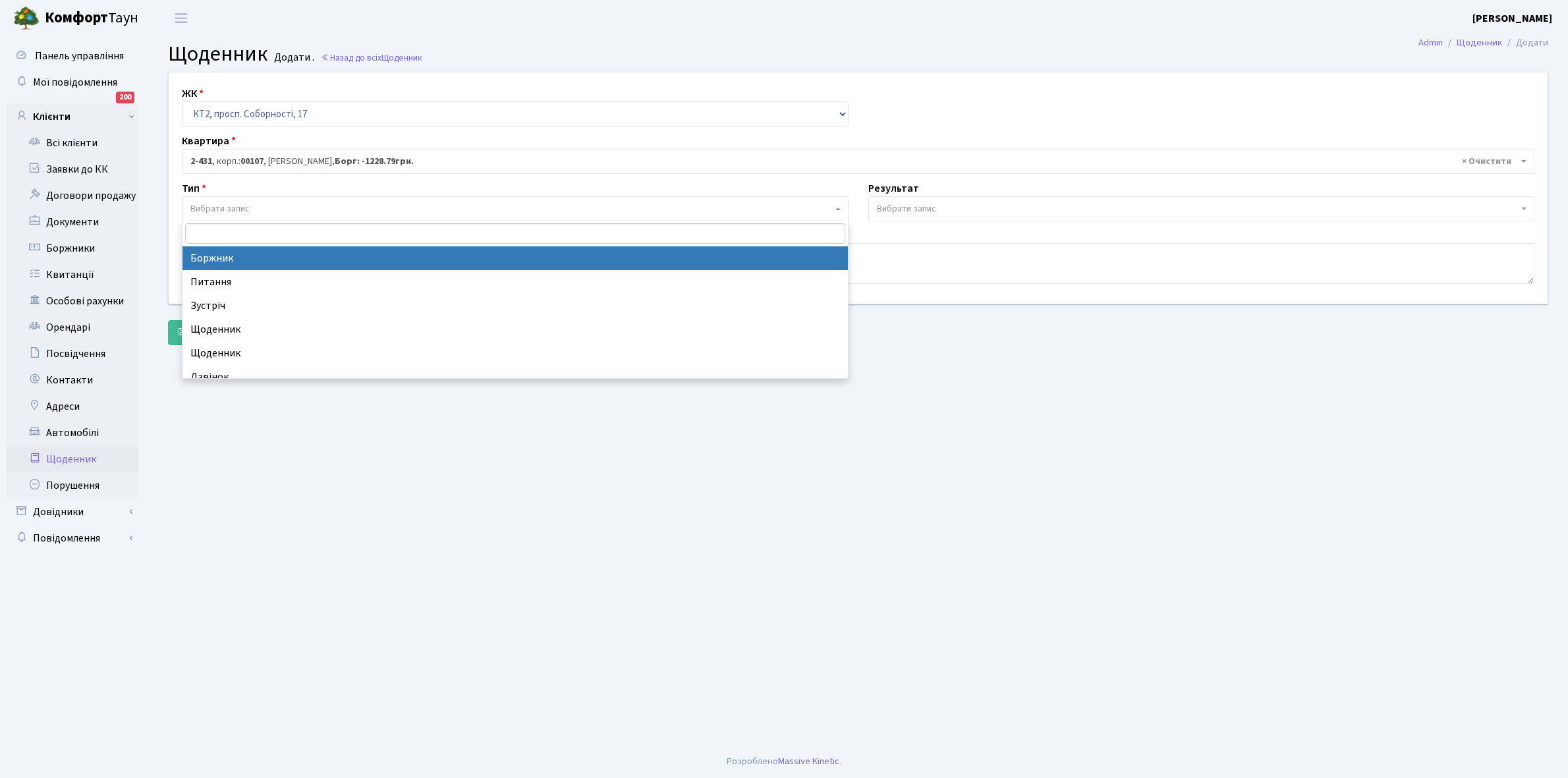
click at [271, 207] on span "Вибрати запис" at bounding box center [511, 209] width 642 height 13
select select "189"
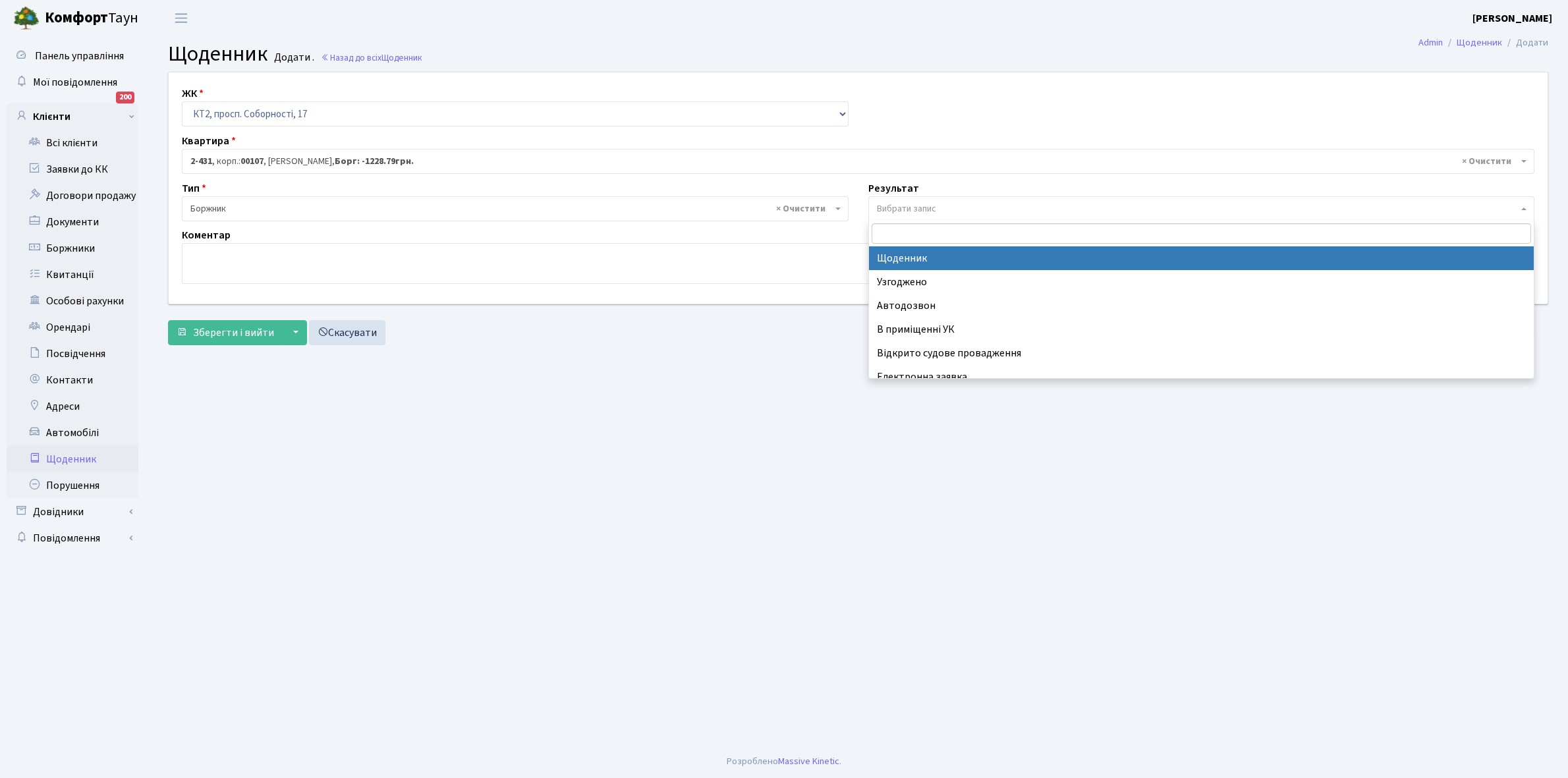
click at [908, 205] on span "Вибрати запис" at bounding box center [906, 209] width 59 height 13
select select "14"
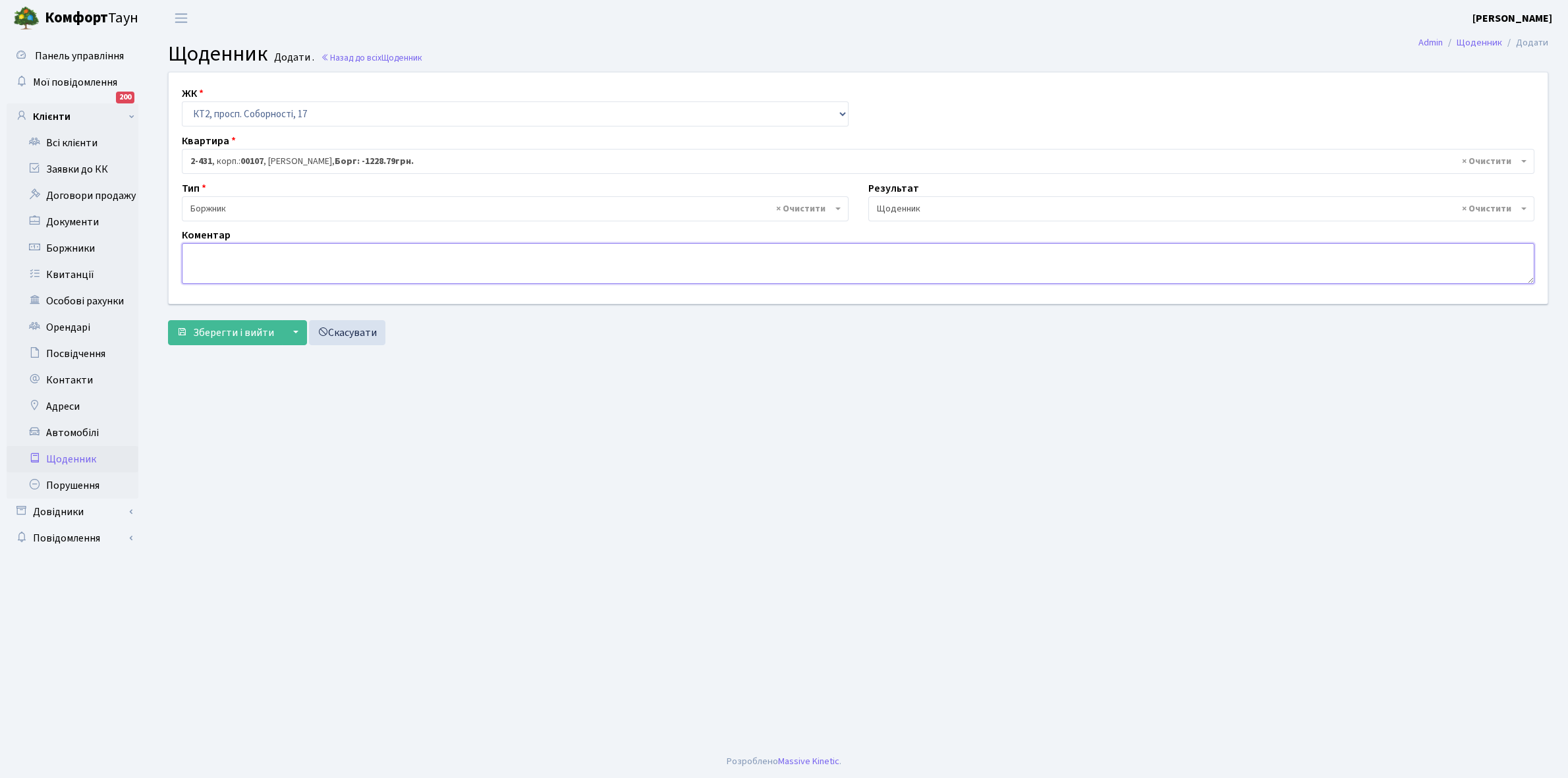
click at [195, 258] on textarea at bounding box center [858, 263] width 1353 height 41
paste textarea "3000+1000 грн, не змогла онлайн укласти договори ЕЕ"
type textarea "3000+1000 грн, не змогла онлайн укласти договори ЕЕ"
click at [228, 328] on span "Зберегти і вийти" at bounding box center [234, 333] width 81 height 15
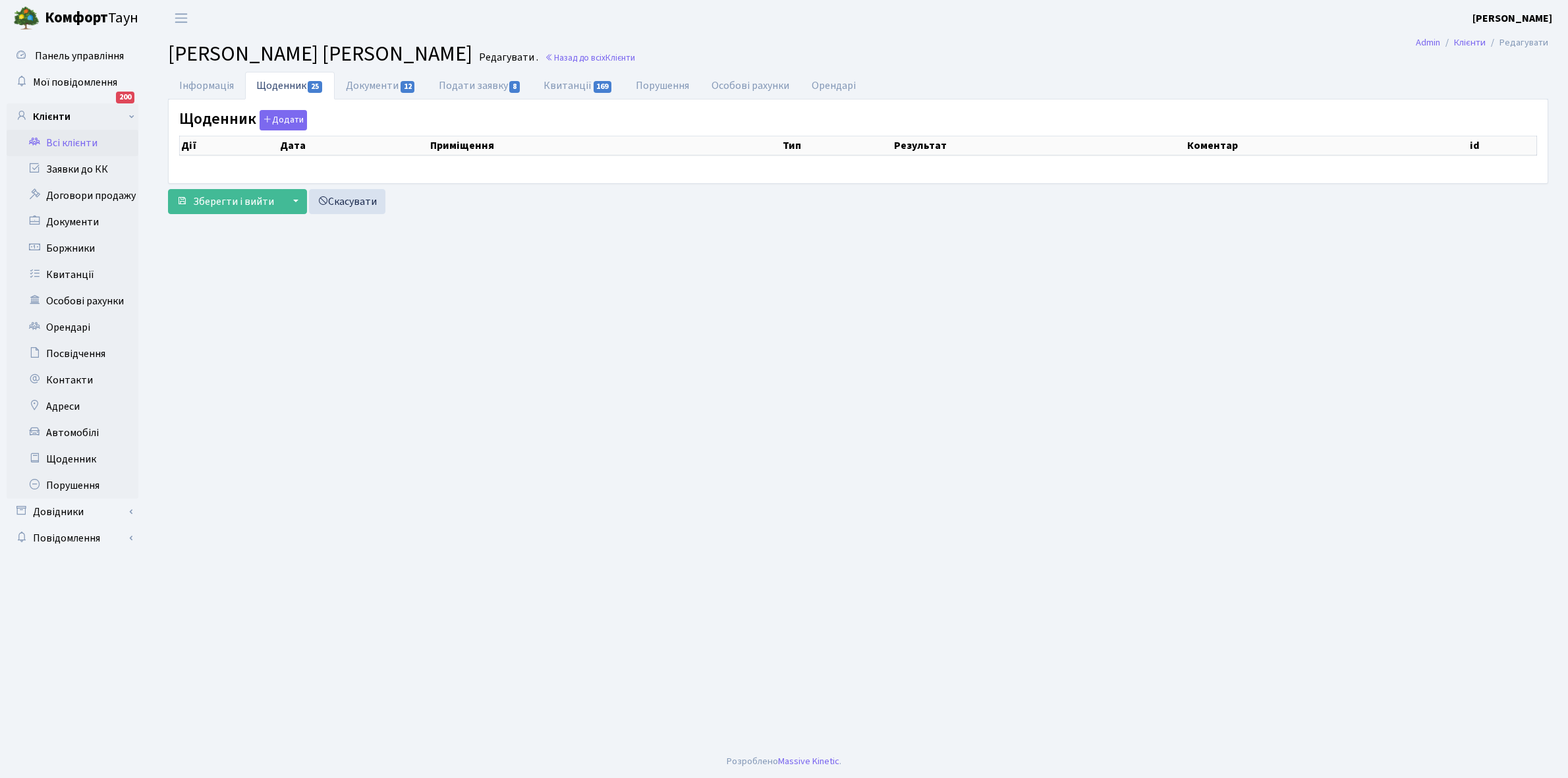
select select "25"
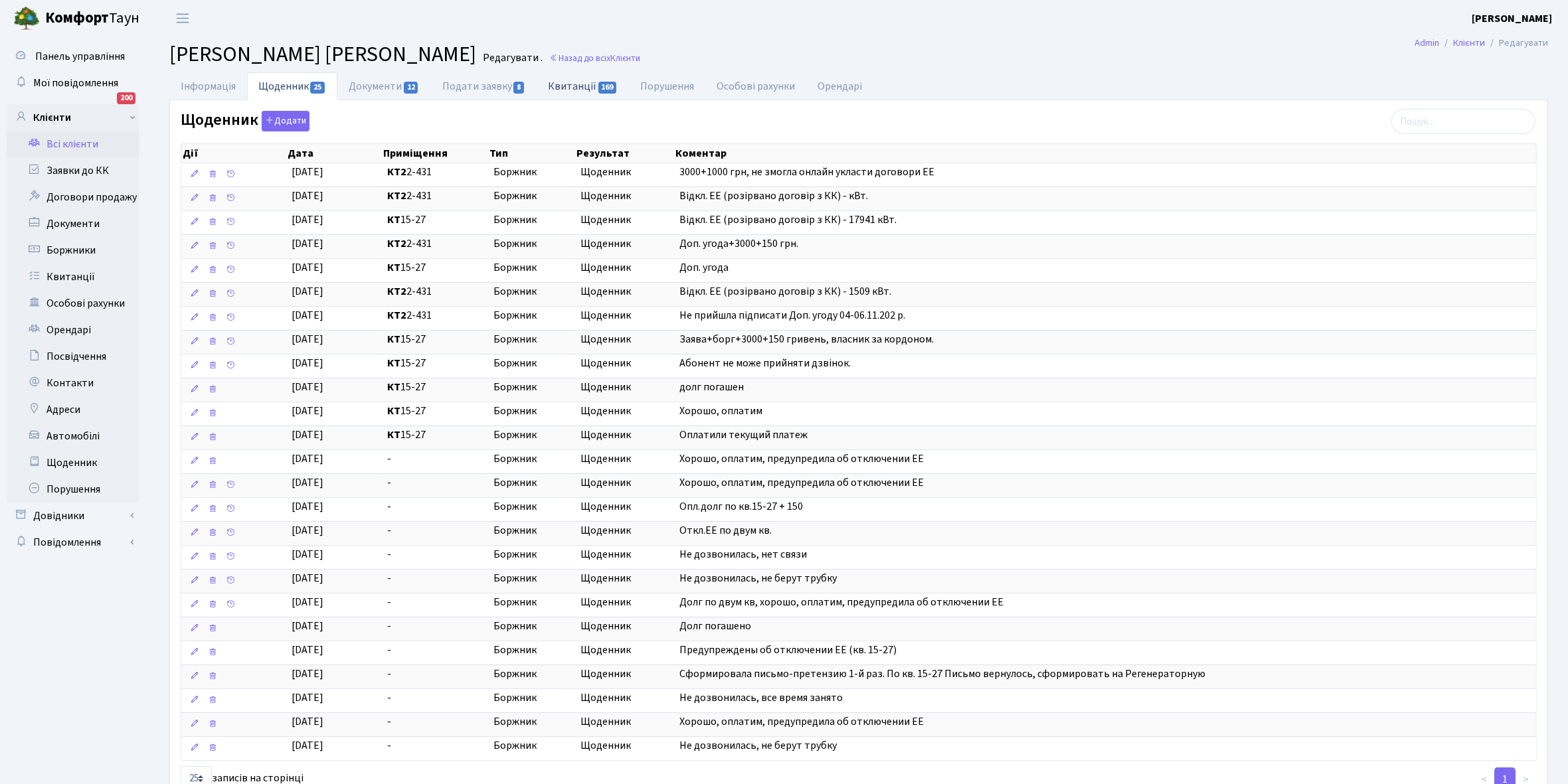
click at [566, 87] on link "Квитанції 169" at bounding box center [583, 86] width 92 height 27
select select "25"
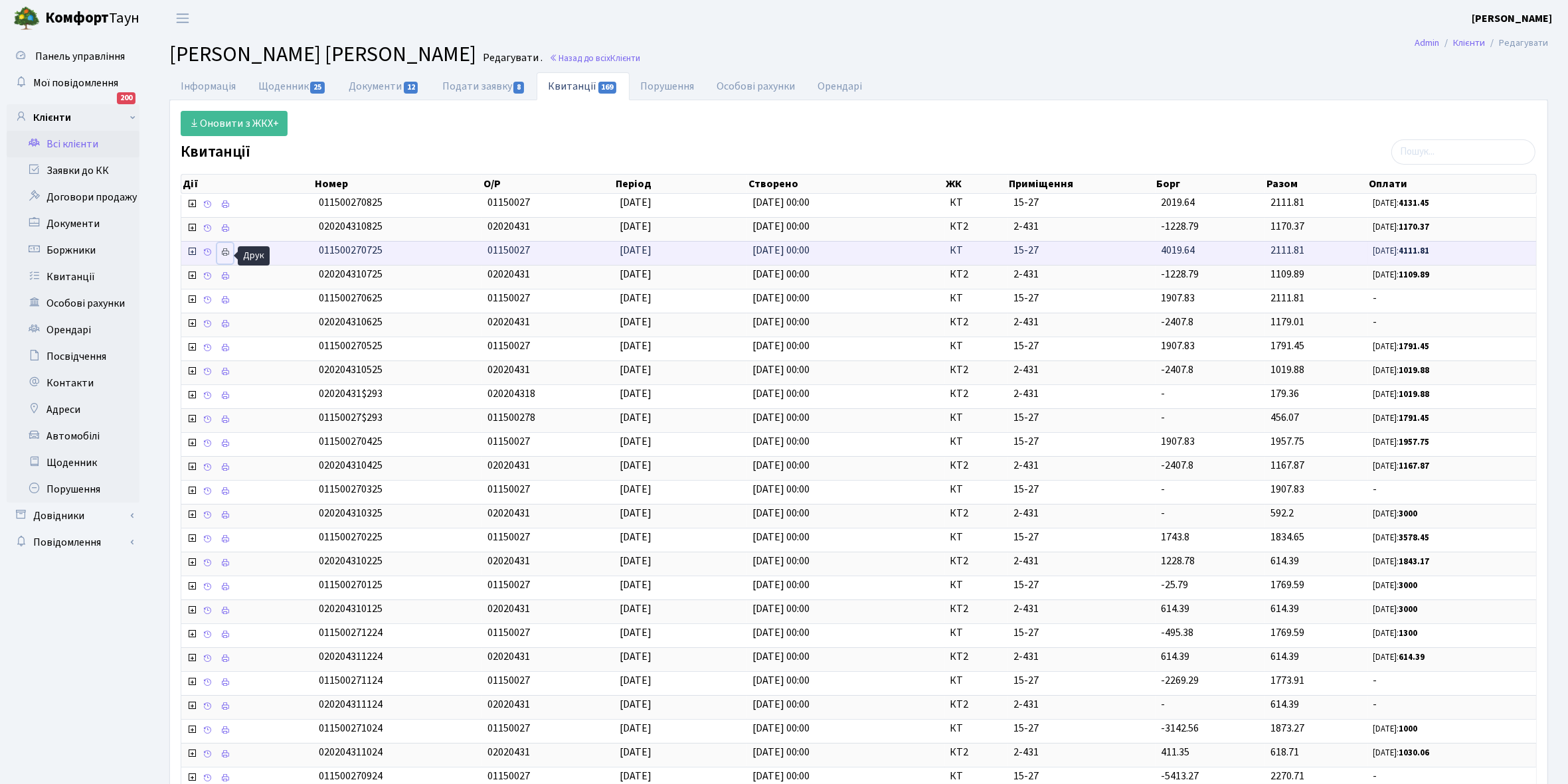
click at [226, 256] on icon at bounding box center [225, 252] width 9 height 9
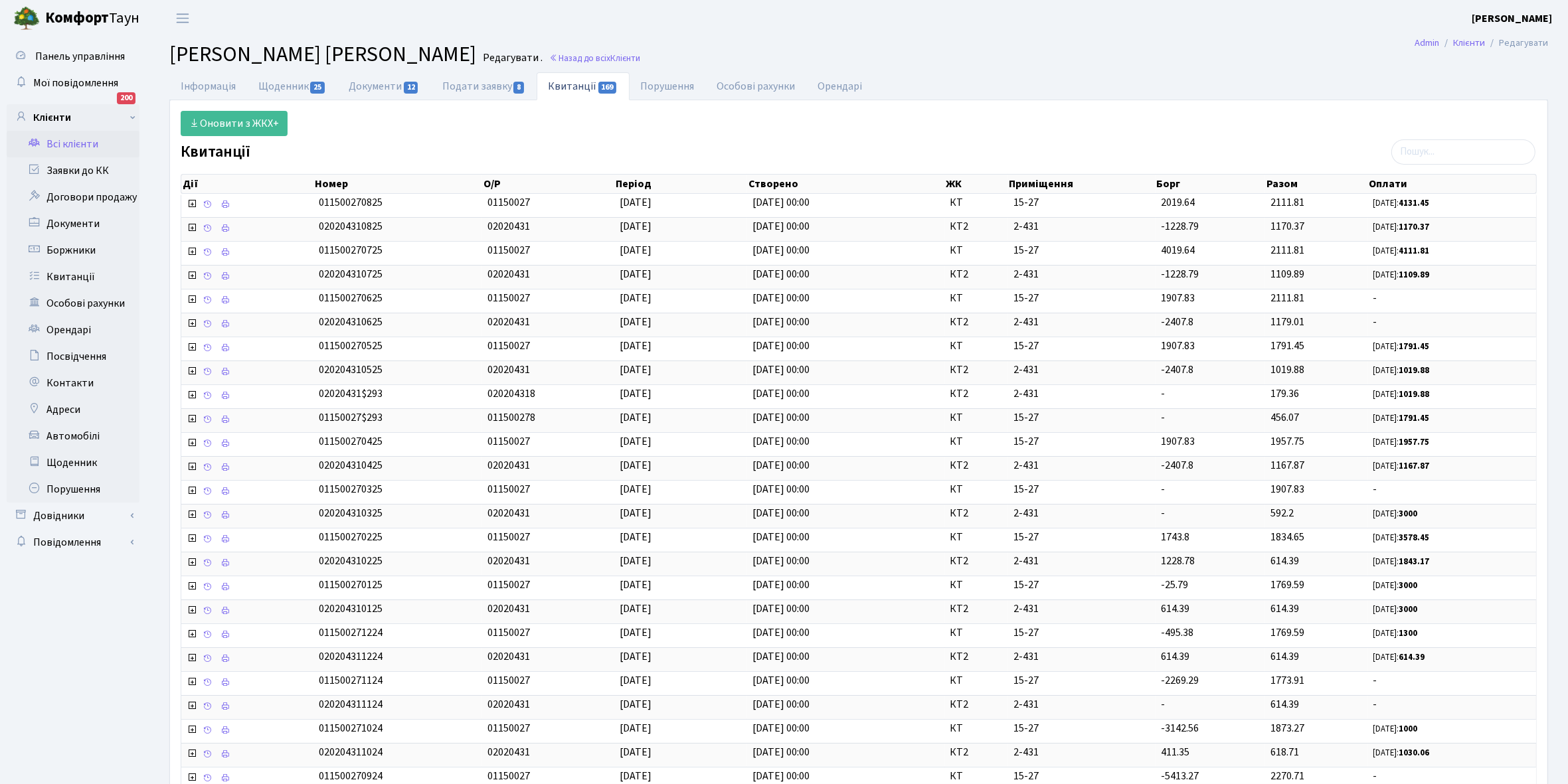
click at [74, 139] on link "Всі клієнти" at bounding box center [73, 143] width 133 height 26
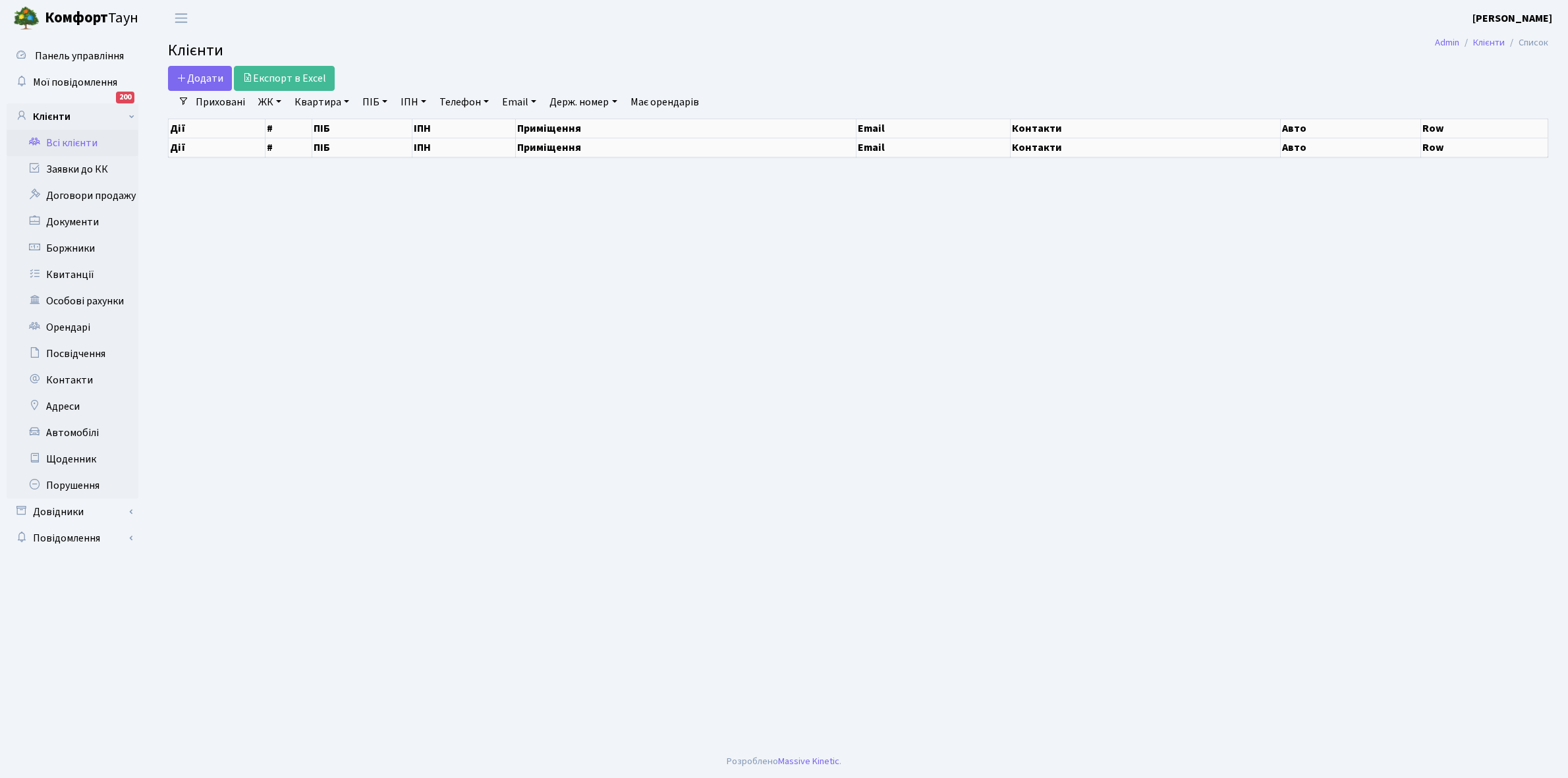
select select "25"
